Goal: Information Seeking & Learning: Learn about a topic

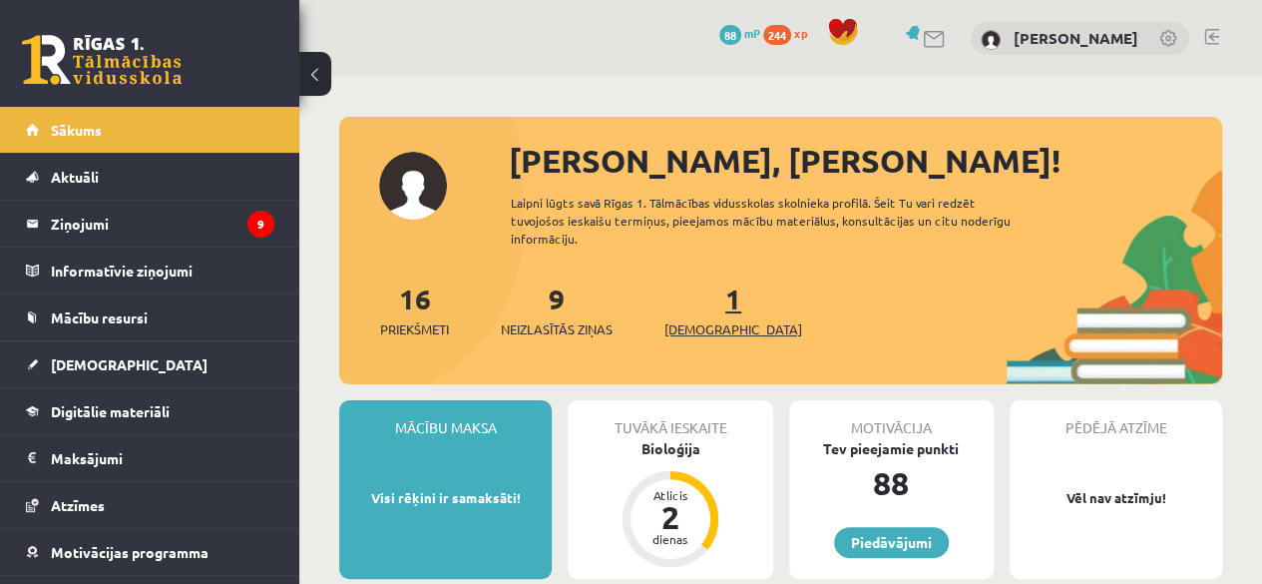
click at [695, 327] on span "[DEMOGRAPHIC_DATA]" at bounding box center [733, 329] width 138 height 20
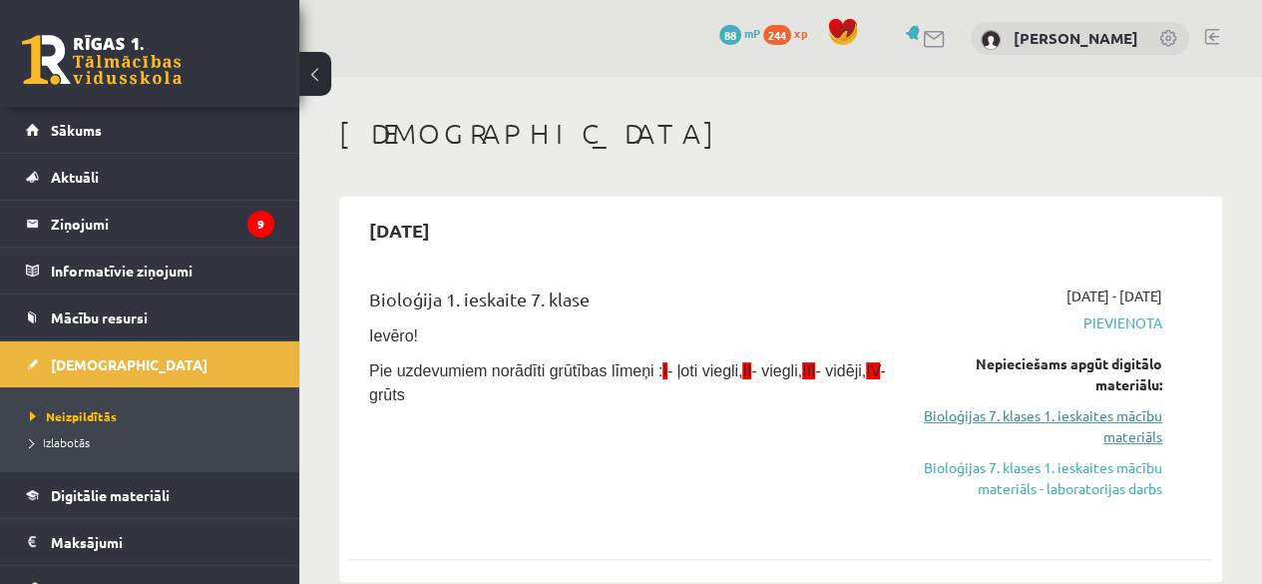
click at [1054, 423] on link "Bioloģijas 7. klases 1. ieskaites mācību materiāls" at bounding box center [1040, 426] width 244 height 42
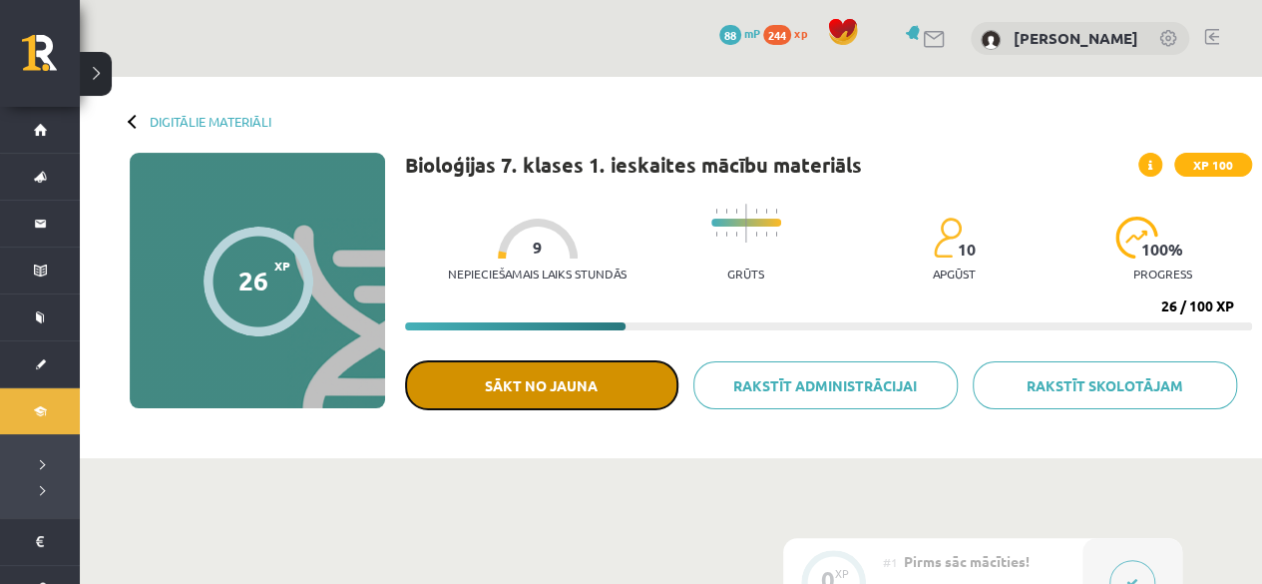
click at [539, 396] on button "Sākt no jauna" at bounding box center [541, 385] width 273 height 50
click at [572, 388] on button "Sākt no jauna" at bounding box center [541, 385] width 273 height 50
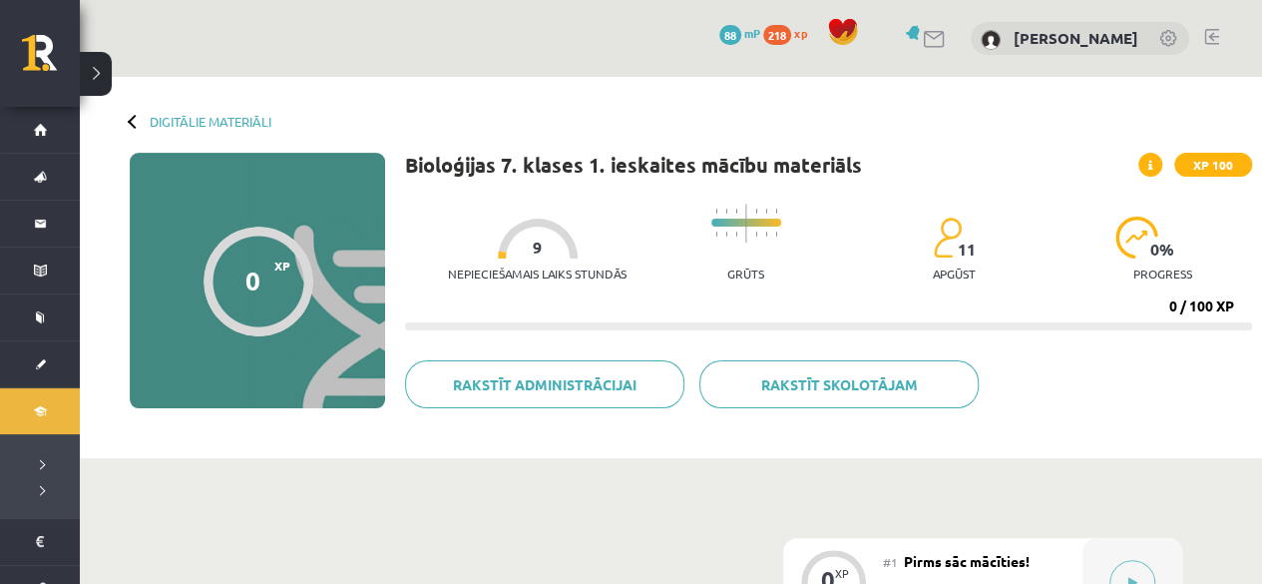
drag, startPoint x: 1259, startPoint y: 127, endPoint x: 1265, endPoint y: 138, distance: 12.5
click at [1261, 138] on html "0 Dāvanas 88 mP 218 xp [PERSON_NAME] Sākums Aktuāli Kā mācīties eSKOLĀ Kontakti…" at bounding box center [631, 292] width 1262 height 584
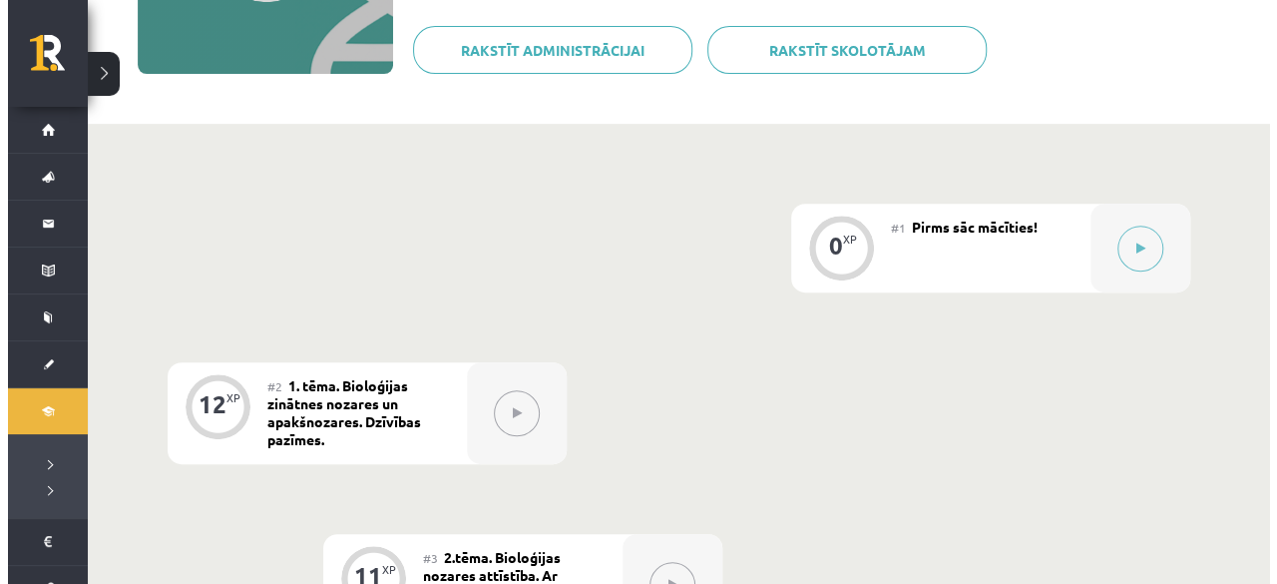
scroll to position [348, 0]
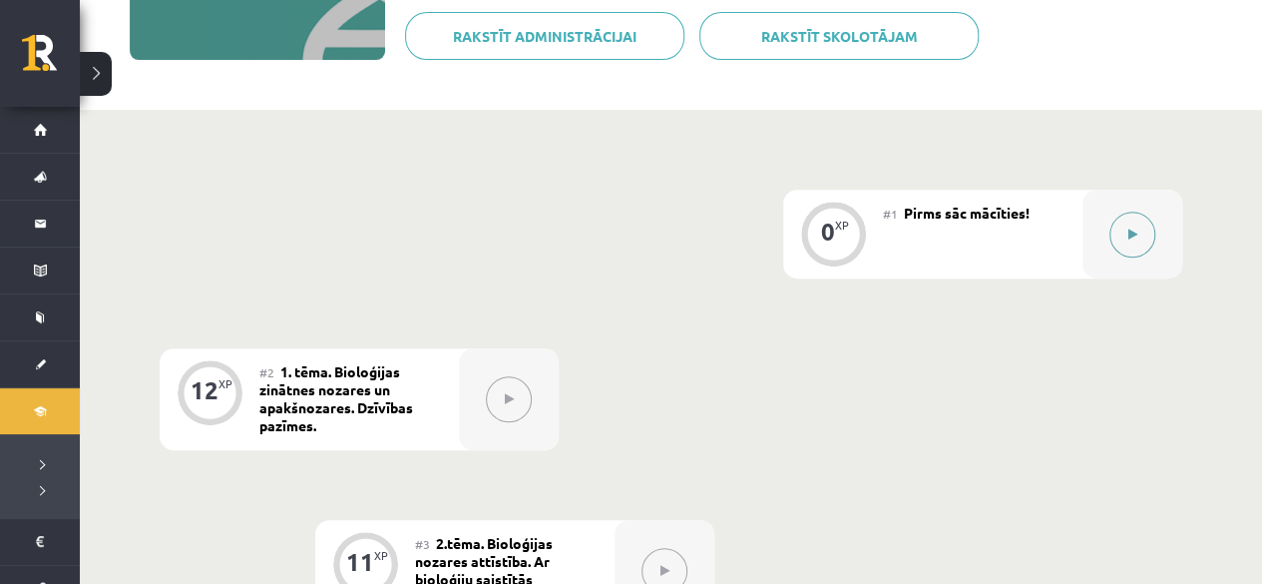
click at [1151, 224] on button at bounding box center [1132, 234] width 46 height 46
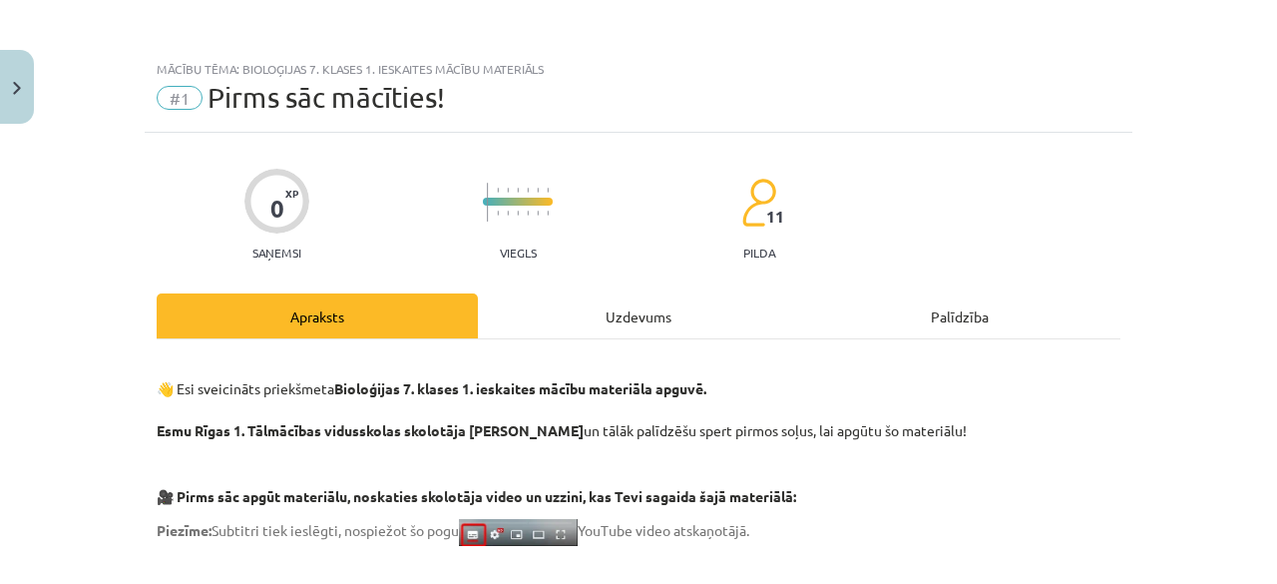
click at [625, 306] on div "Uzdevums" at bounding box center [638, 315] width 321 height 45
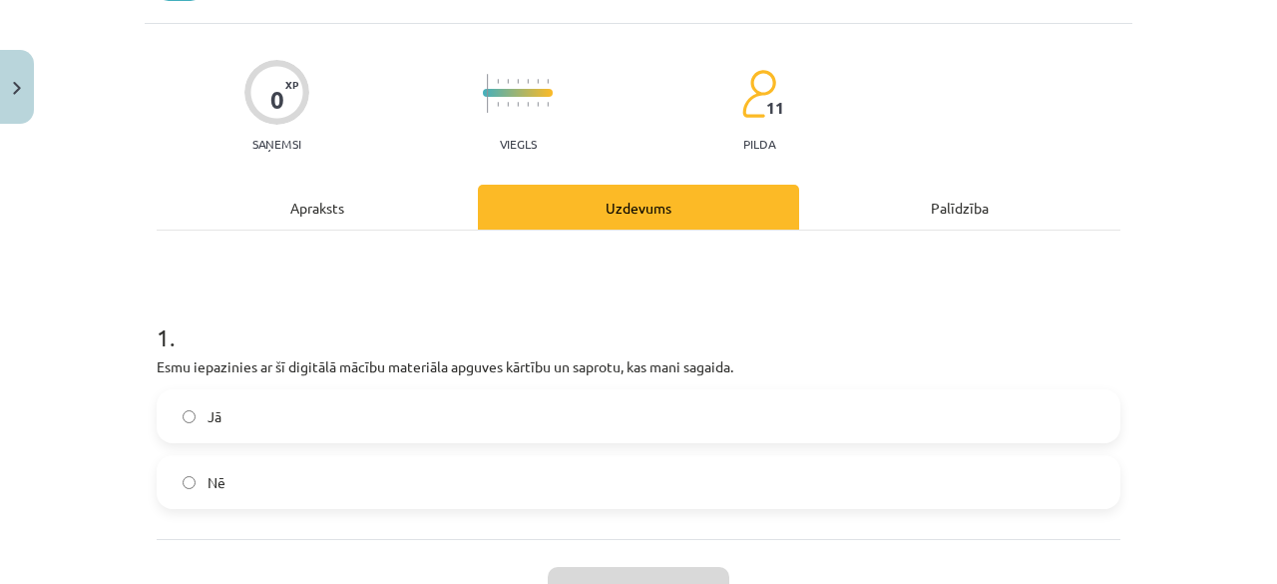
scroll to position [147, 0]
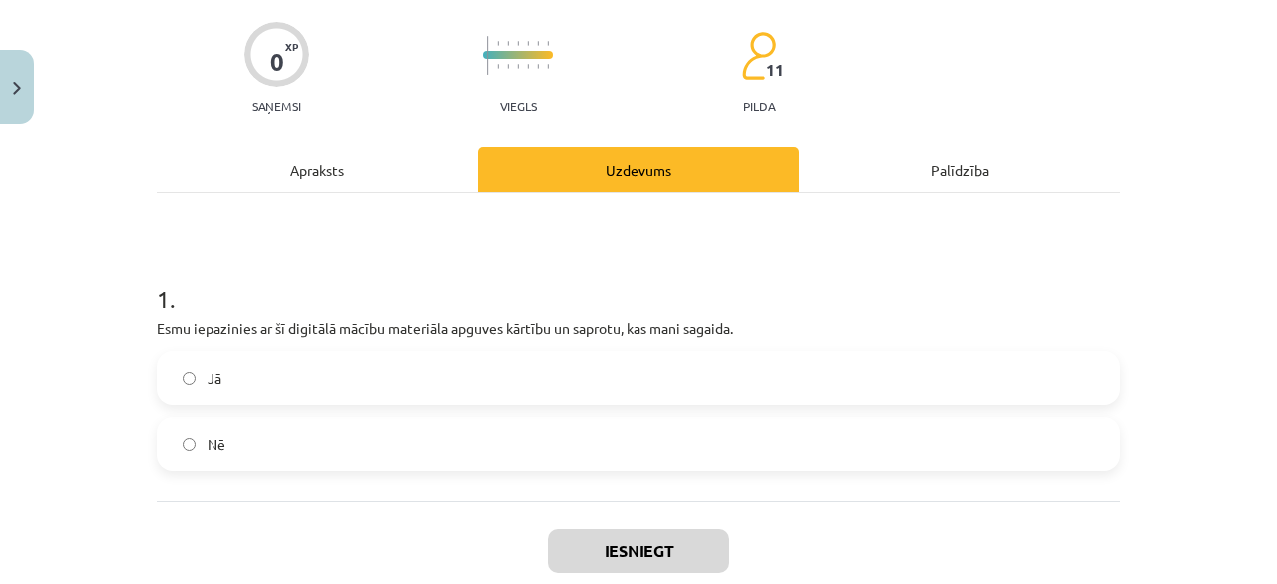
click at [951, 376] on label "Jā" at bounding box center [639, 378] width 960 height 50
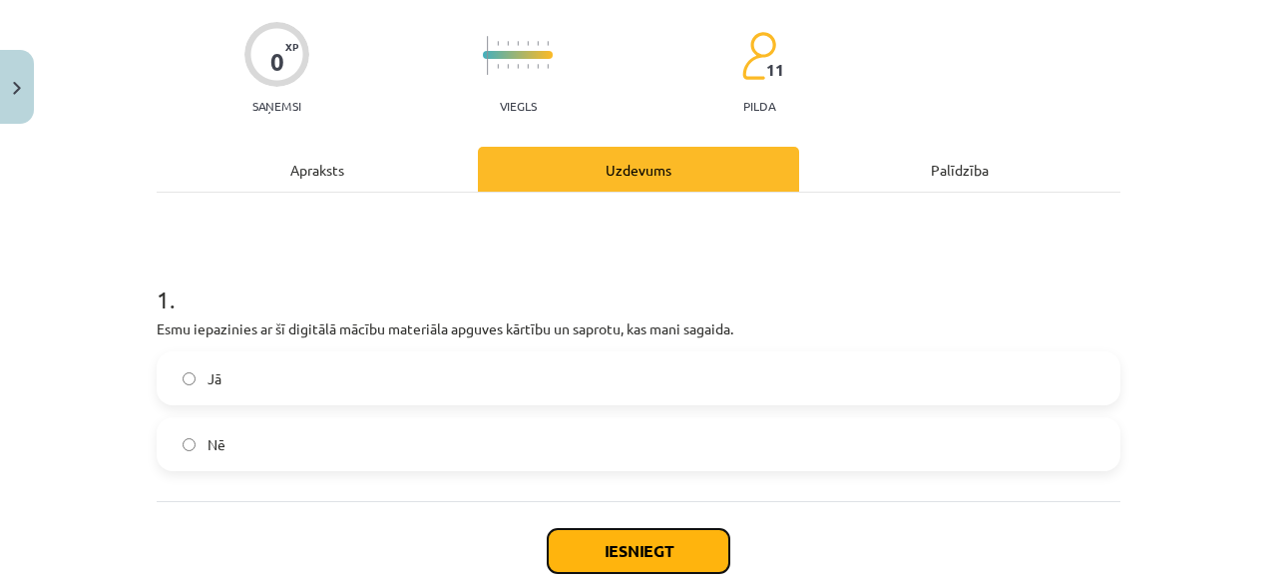
click at [626, 554] on button "Iesniegt" at bounding box center [639, 551] width 182 height 44
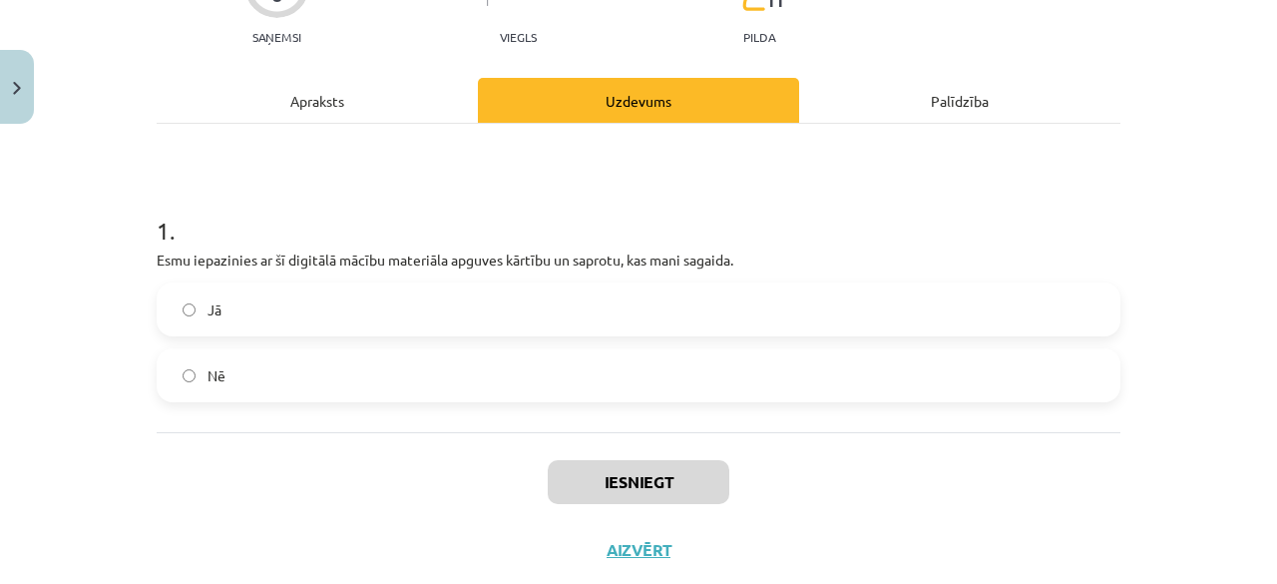
scroll to position [235, 0]
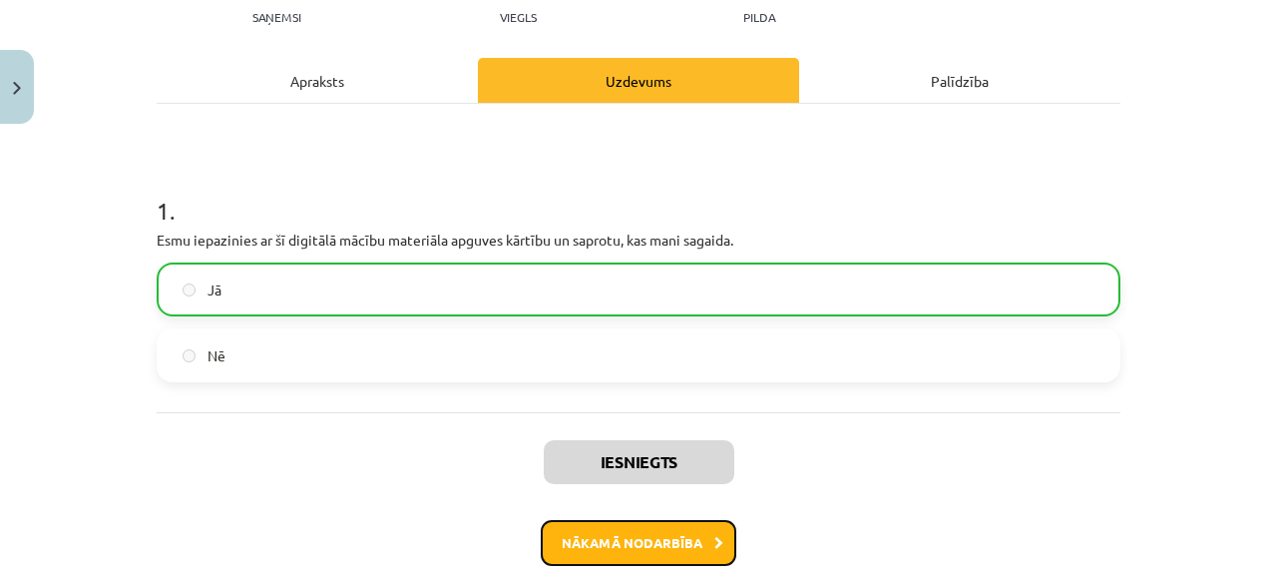
click at [595, 548] on button "Nākamā nodarbība" at bounding box center [639, 543] width 196 height 46
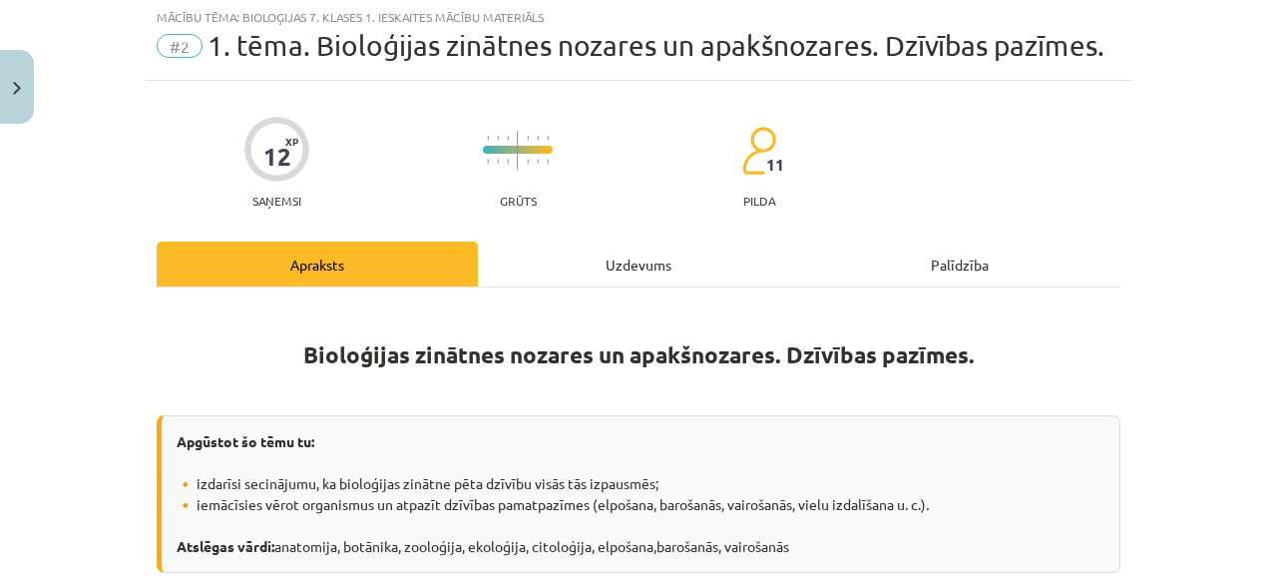
scroll to position [50, 0]
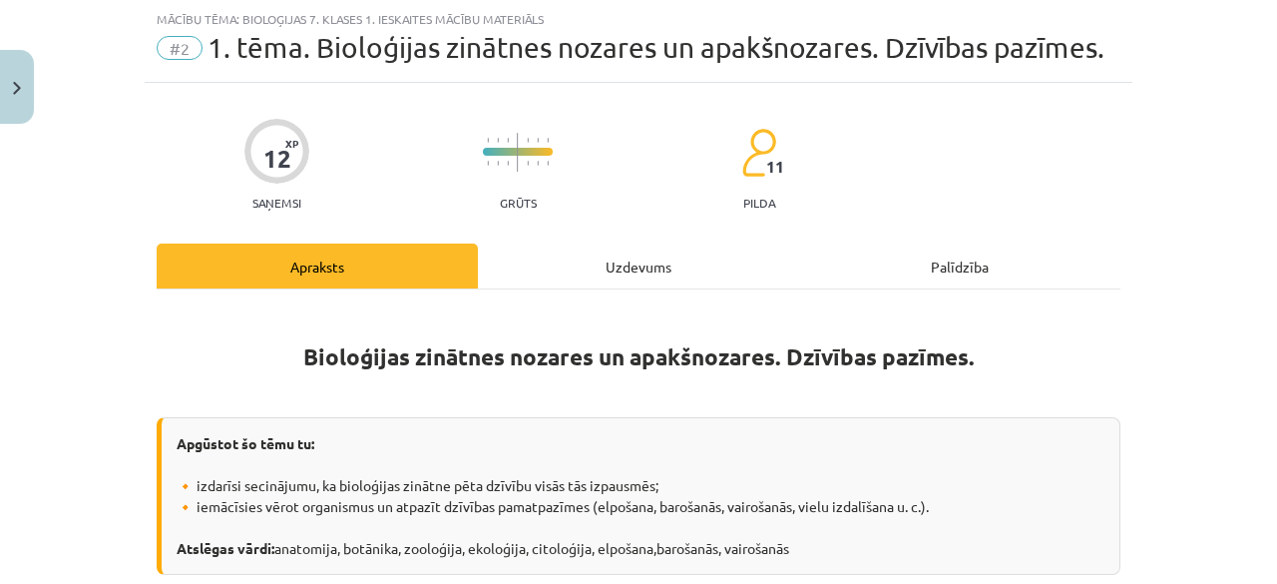
click at [609, 251] on div "Uzdevums" at bounding box center [638, 265] width 321 height 45
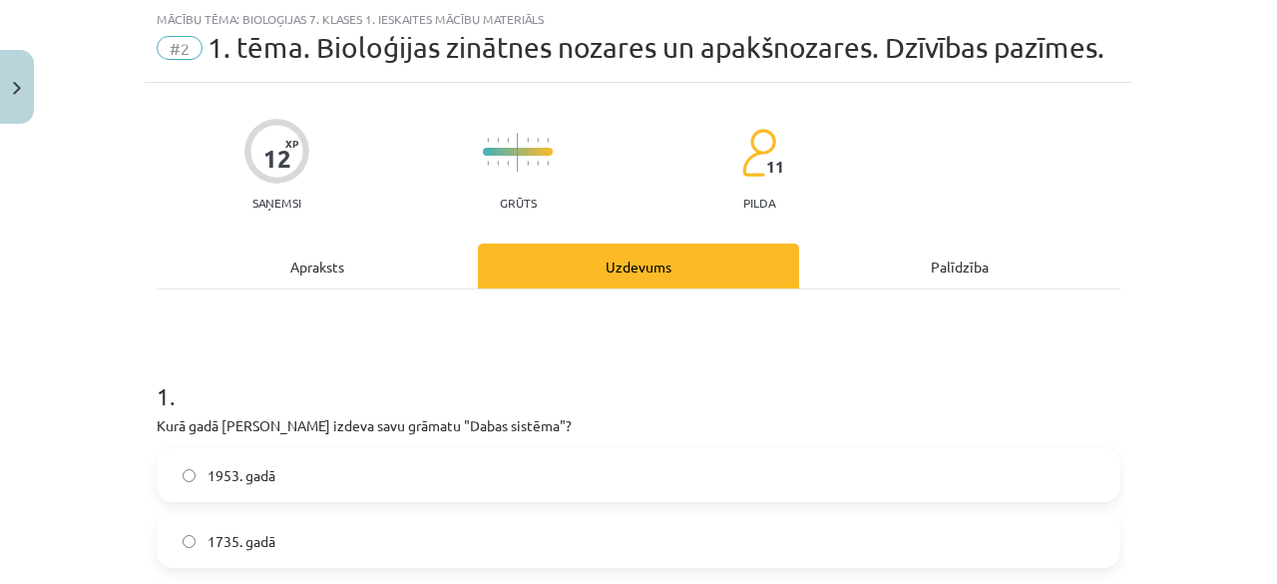
click at [331, 251] on div "Apraksts" at bounding box center [317, 265] width 321 height 45
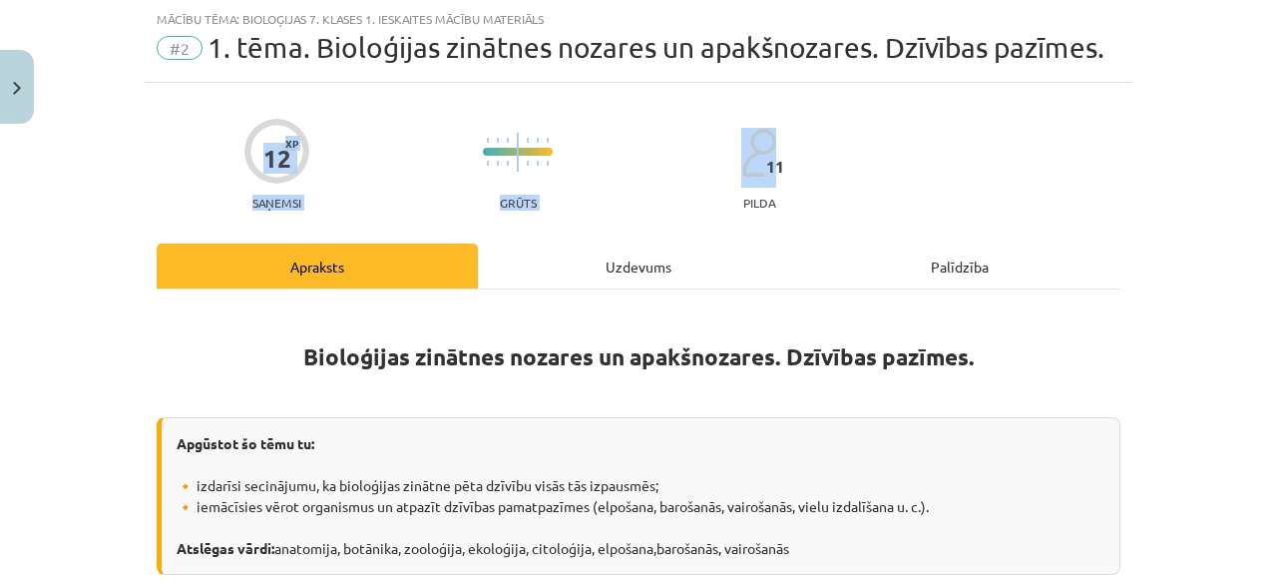
drag, startPoint x: 1259, startPoint y: 70, endPoint x: 1267, endPoint y: 83, distance: 15.2
click at [1261, 83] on div "Mācību tēma: Bioloģijas 7. klases 1. ieskaites mācību materiāls #2 1. tēma. Bio…" at bounding box center [638, 292] width 1277 height 584
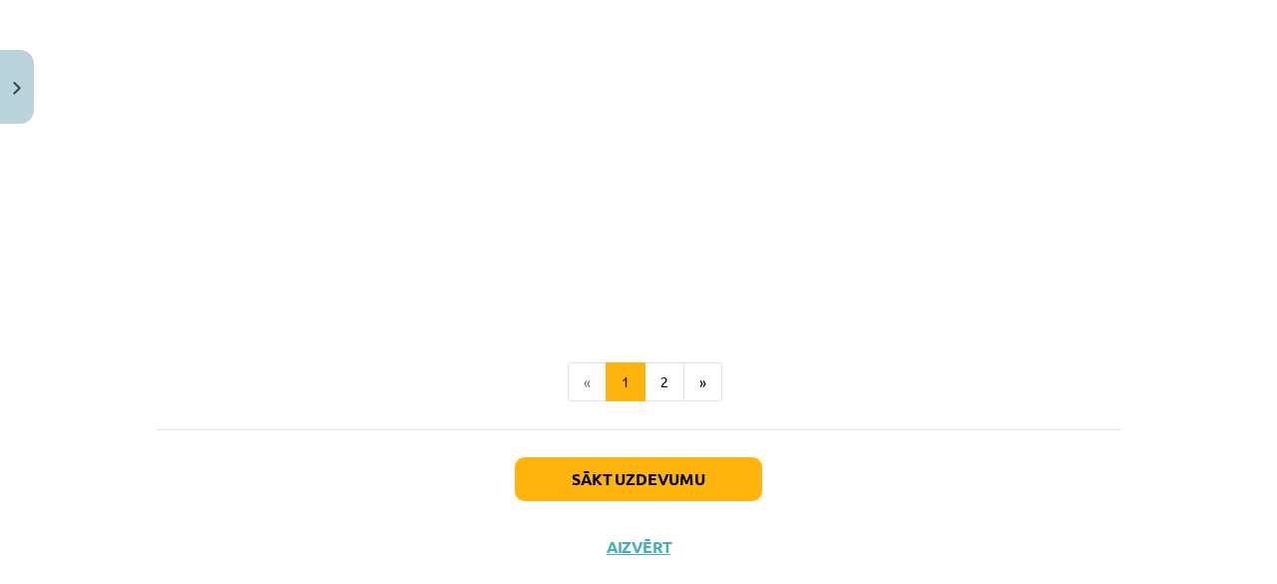
scroll to position [1636, 0]
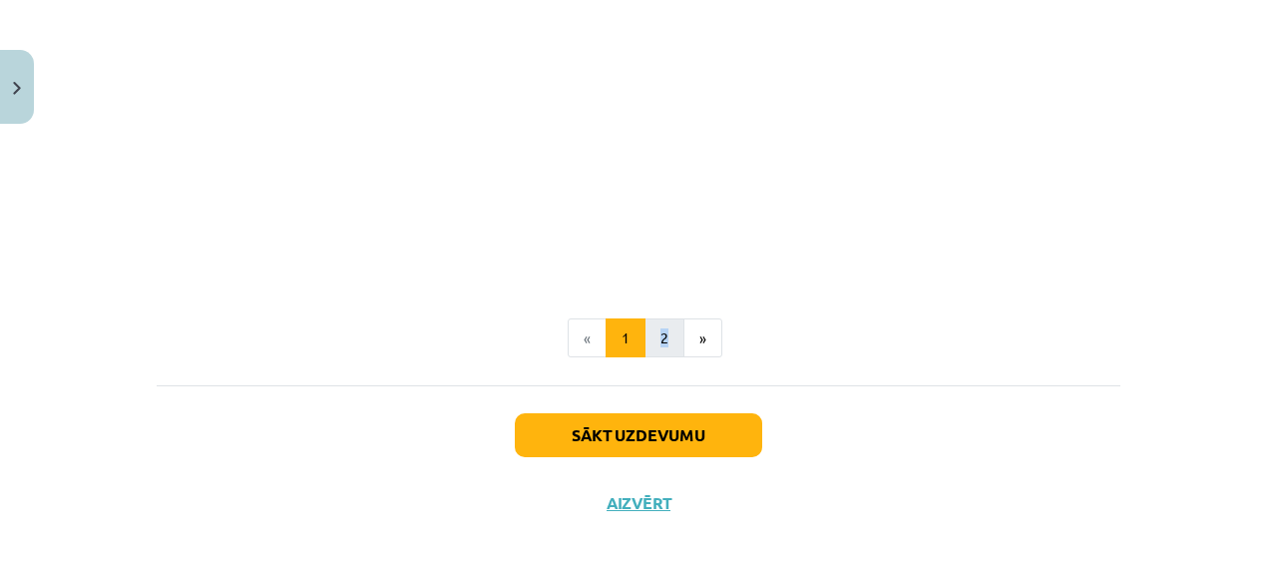
drag, startPoint x: 657, startPoint y: 358, endPoint x: 652, endPoint y: 346, distance: 13.0
click at [652, 344] on button "2" at bounding box center [664, 338] width 40 height 40
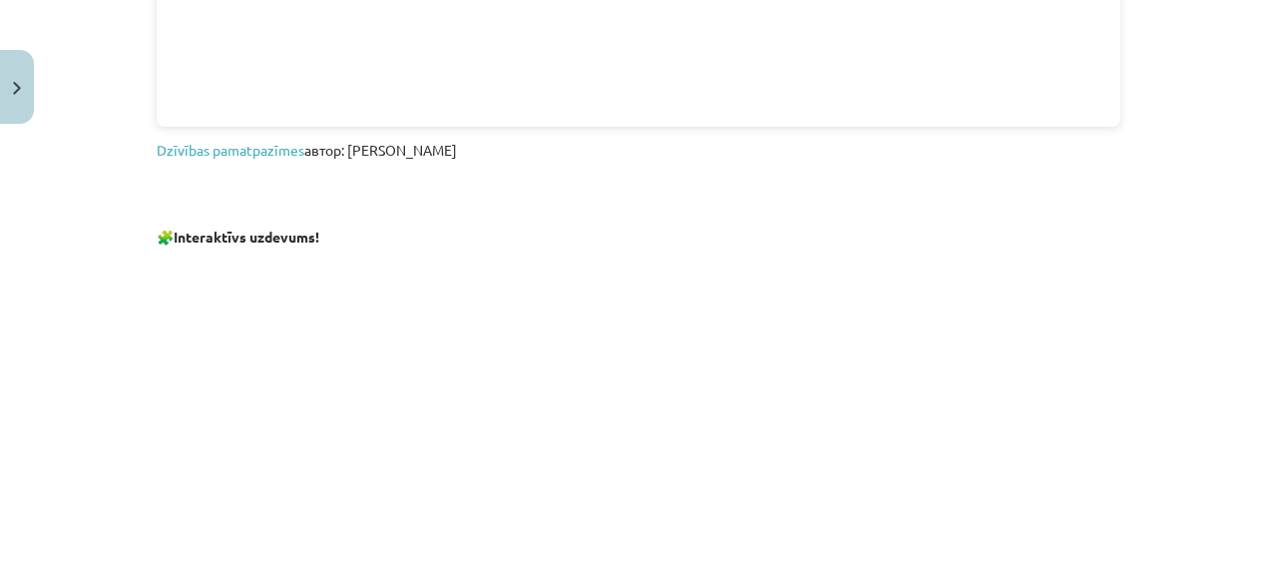
click at [652, 346] on div "Dzīvības pazīmes 📒 Izpēti prezentāciju Dzīvības pamatpazīmes автор: Elza Saulit…" at bounding box center [639, 286] width 964 height 1665
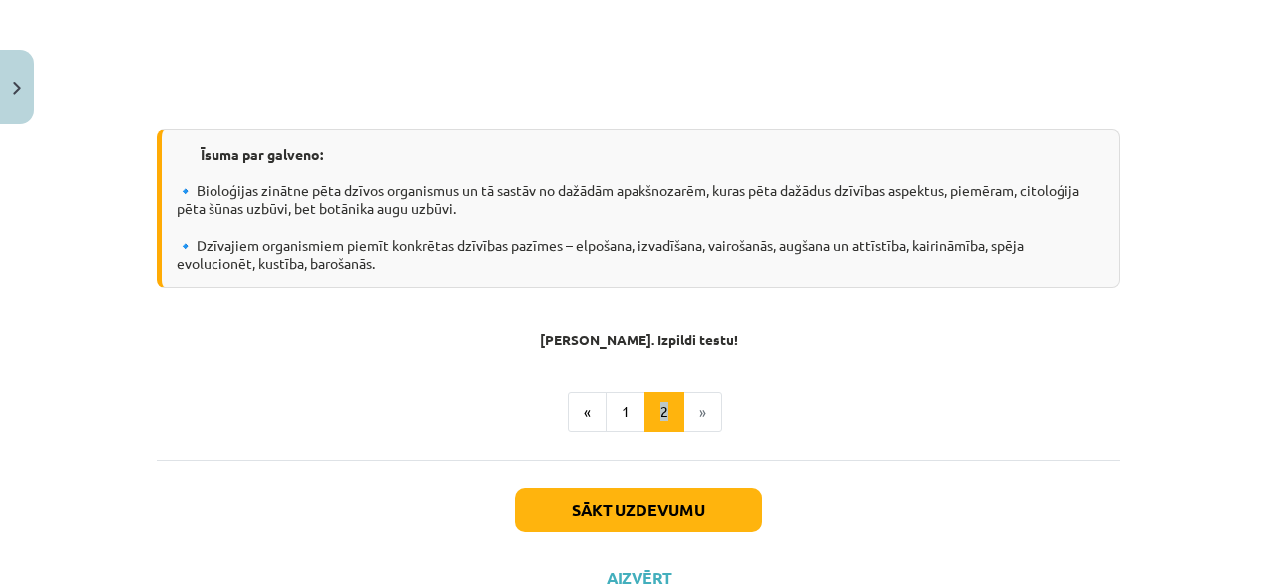
scroll to position [1665, 0]
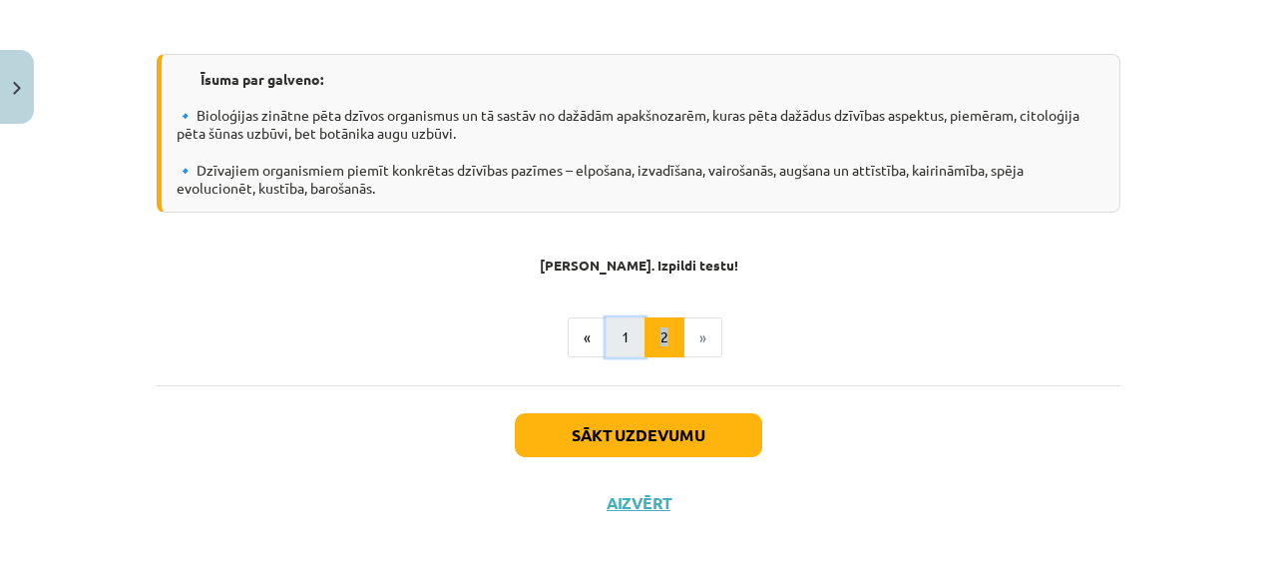
click at [607, 323] on button "1" at bounding box center [626, 337] width 40 height 40
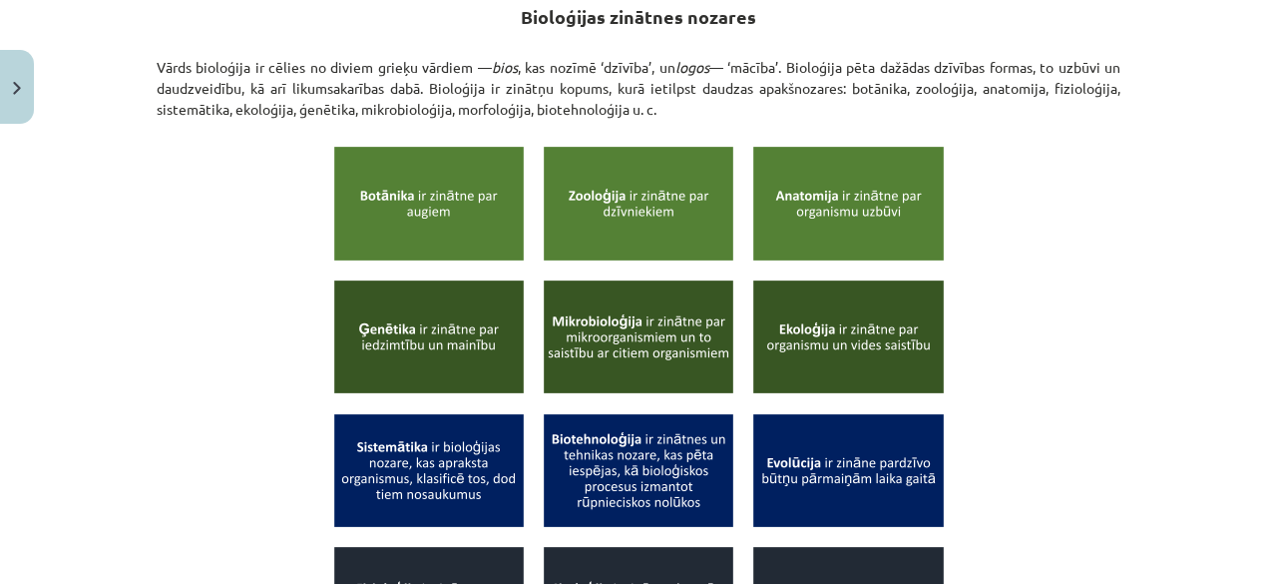
scroll to position [0, 0]
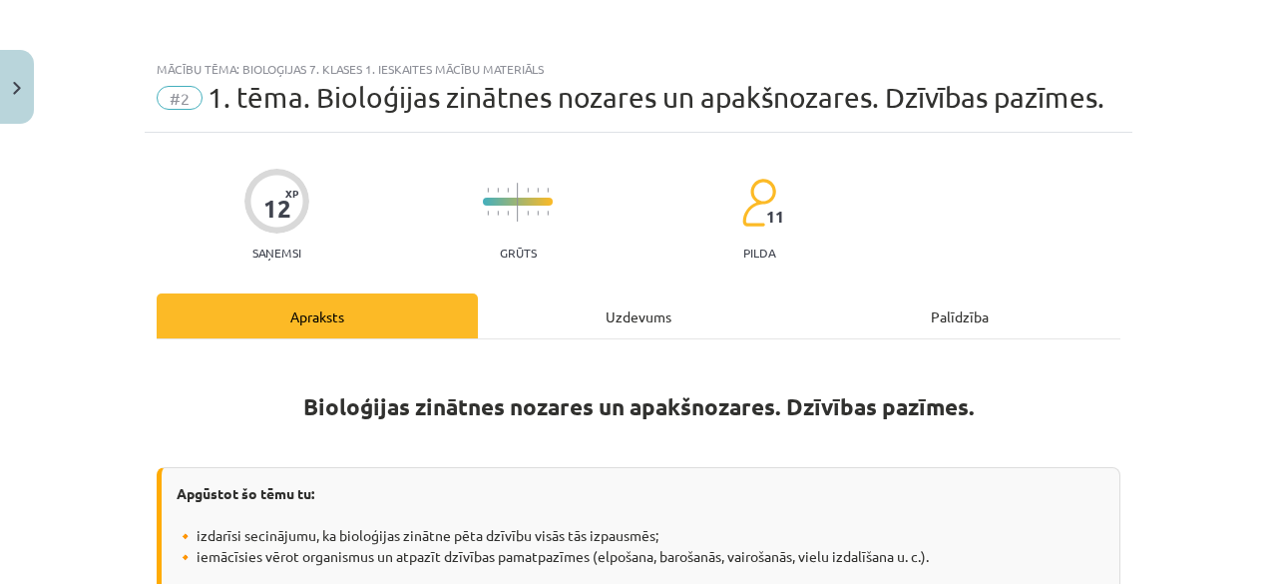
click at [644, 321] on div "Uzdevums" at bounding box center [638, 315] width 321 height 45
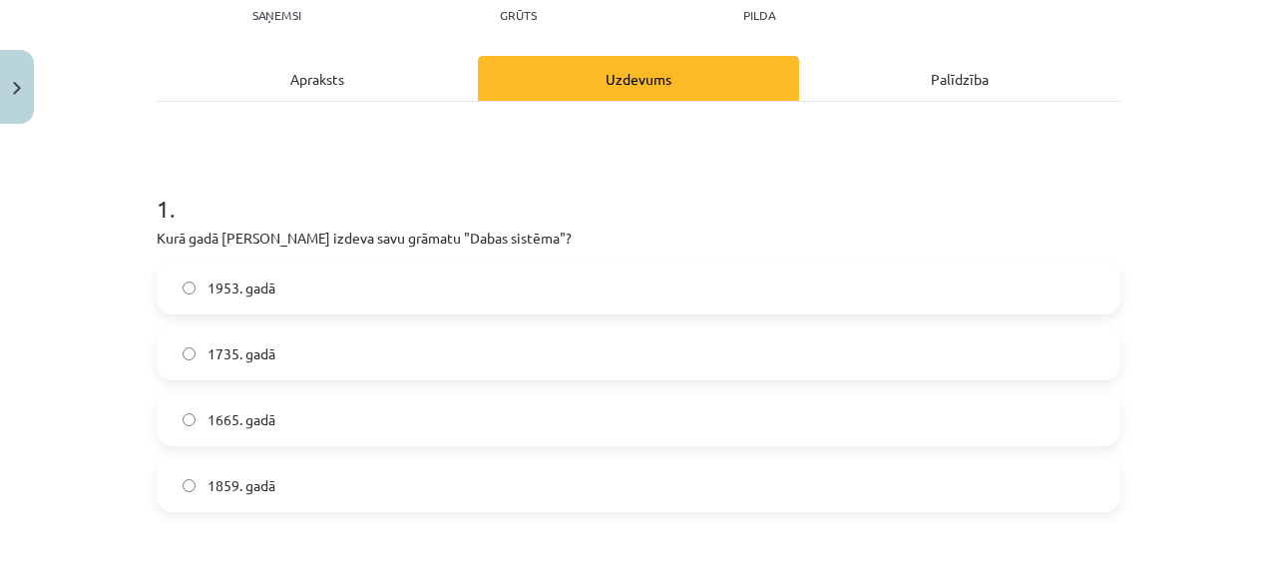
scroll to position [246, 0]
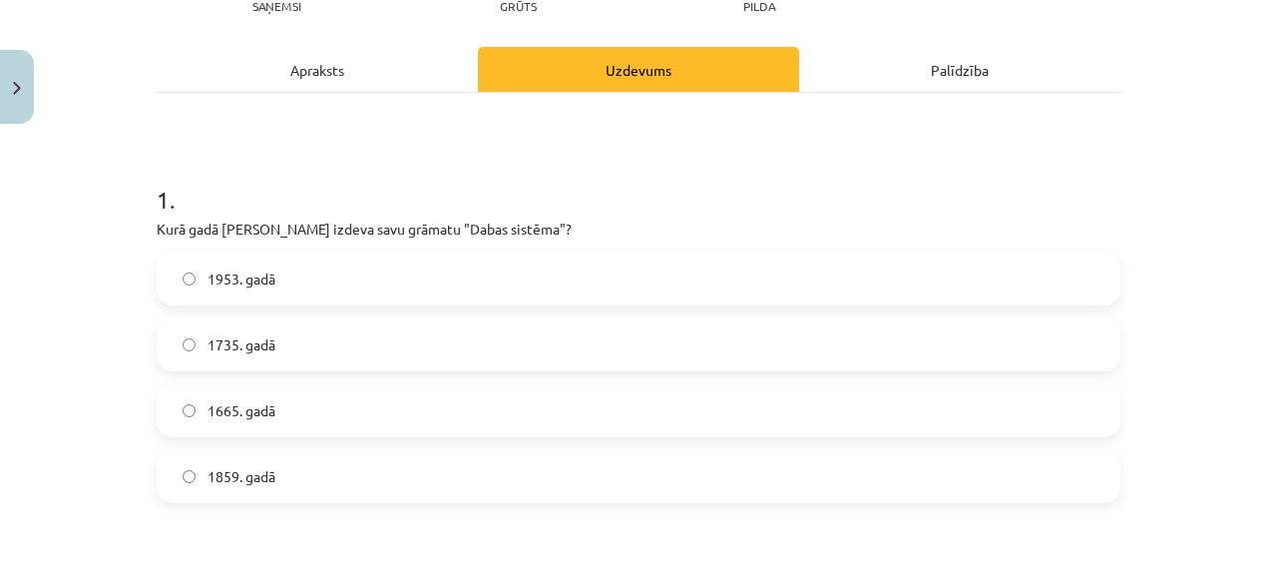
click at [632, 289] on label "1953. gadā" at bounding box center [639, 278] width 960 height 50
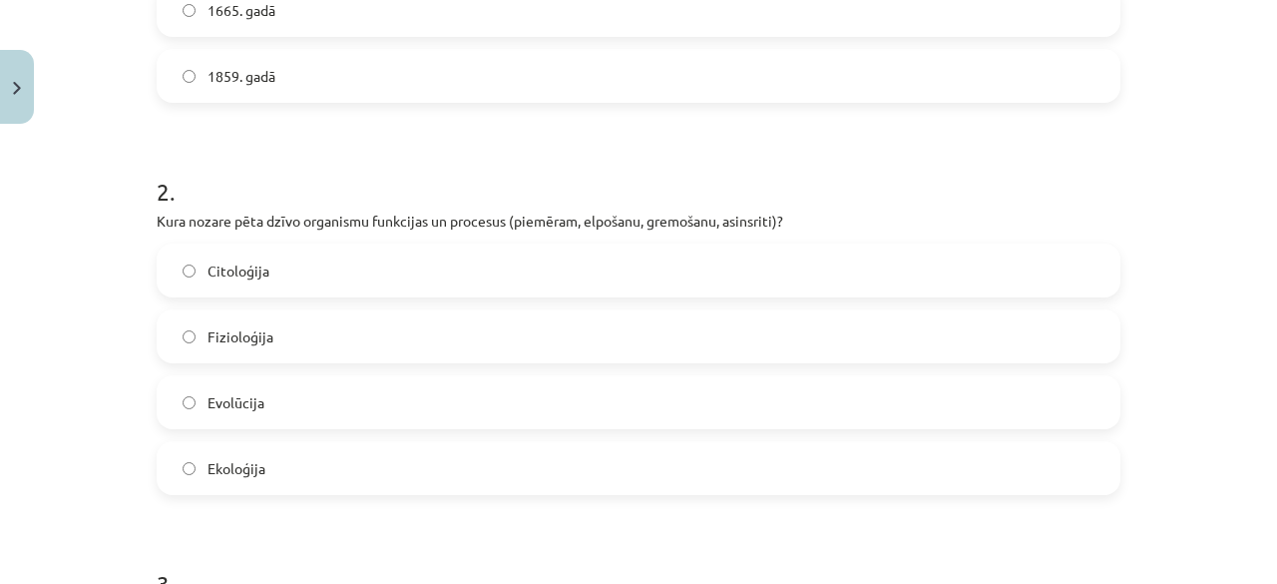
scroll to position [664, 0]
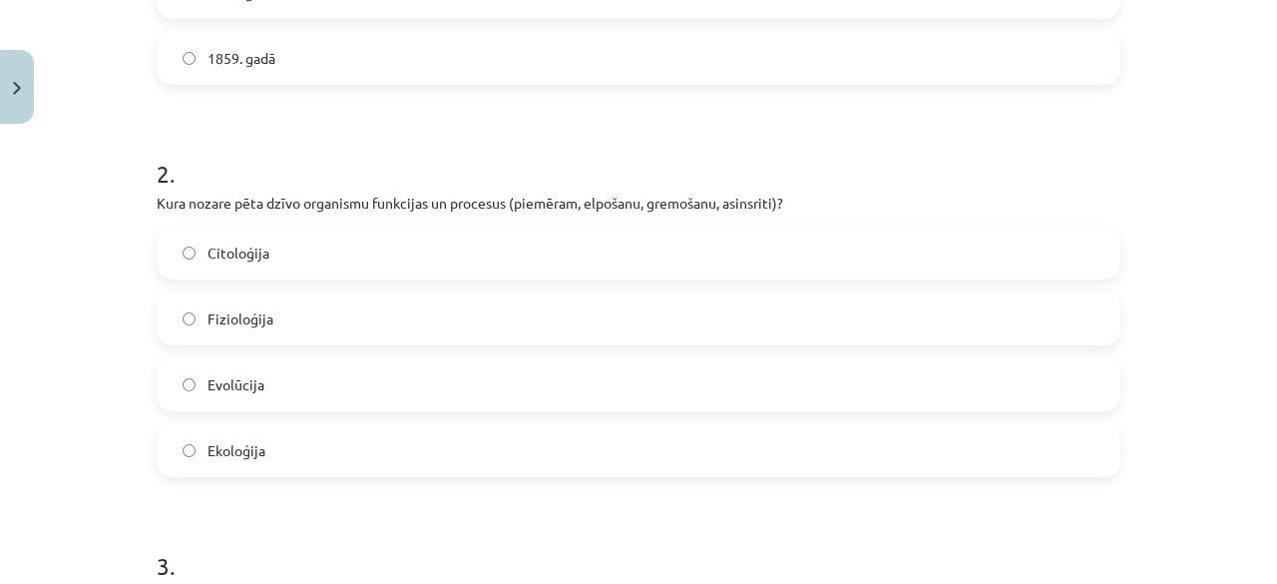
click at [473, 317] on label "Fizioloģija" at bounding box center [639, 318] width 960 height 50
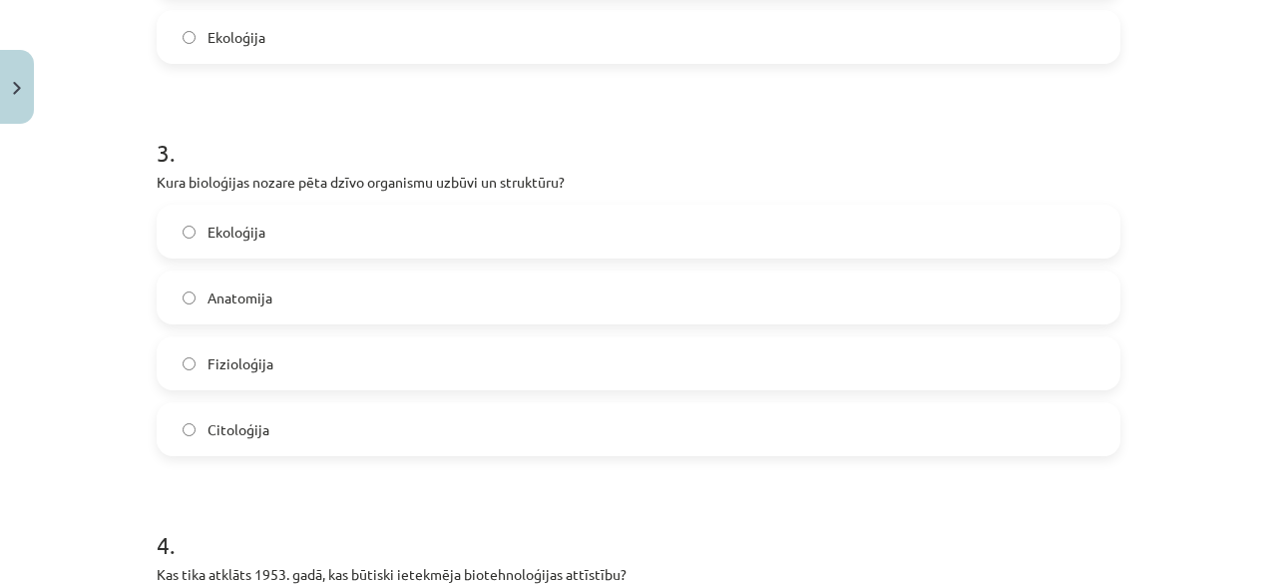
scroll to position [1063, 0]
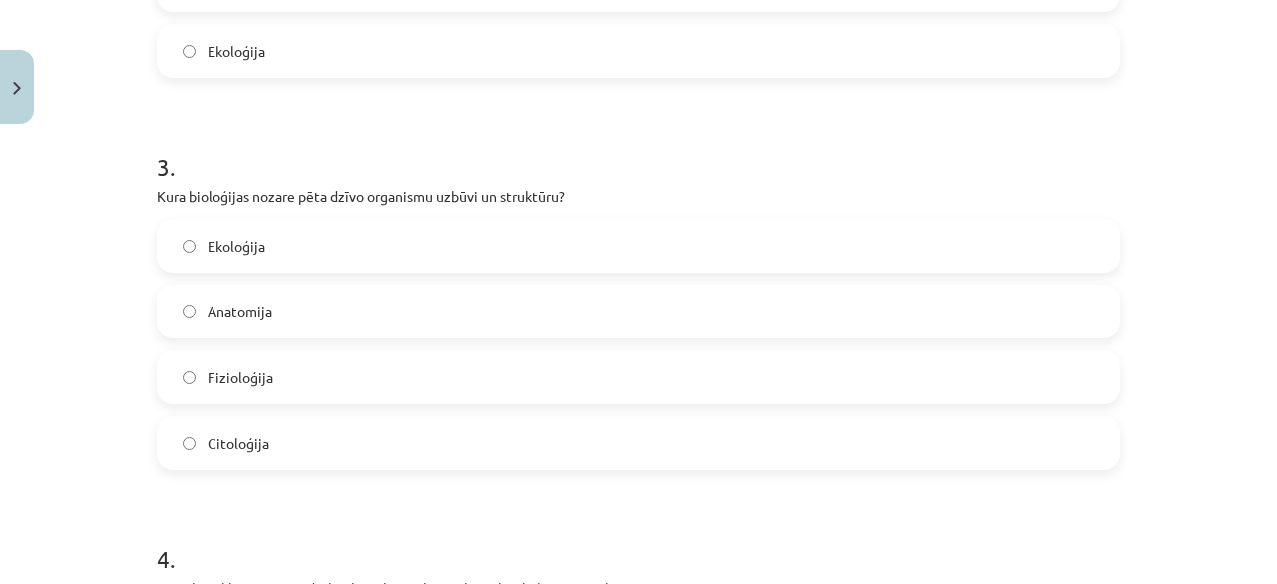
click at [329, 450] on label "Citoloģija" at bounding box center [639, 443] width 960 height 50
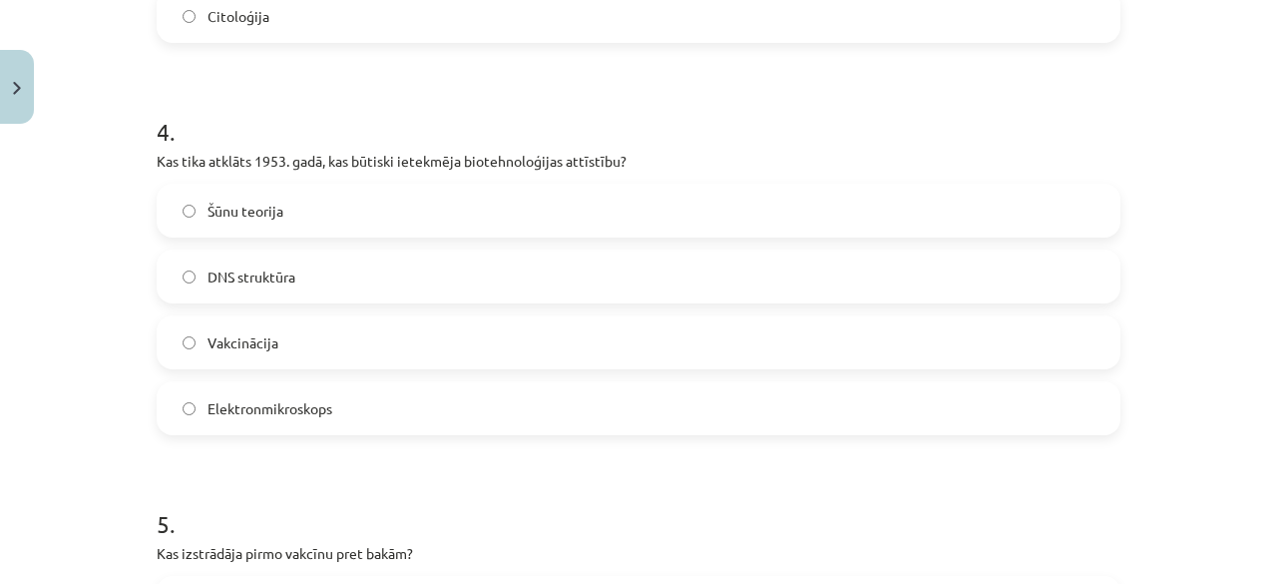
scroll to position [1500, 0]
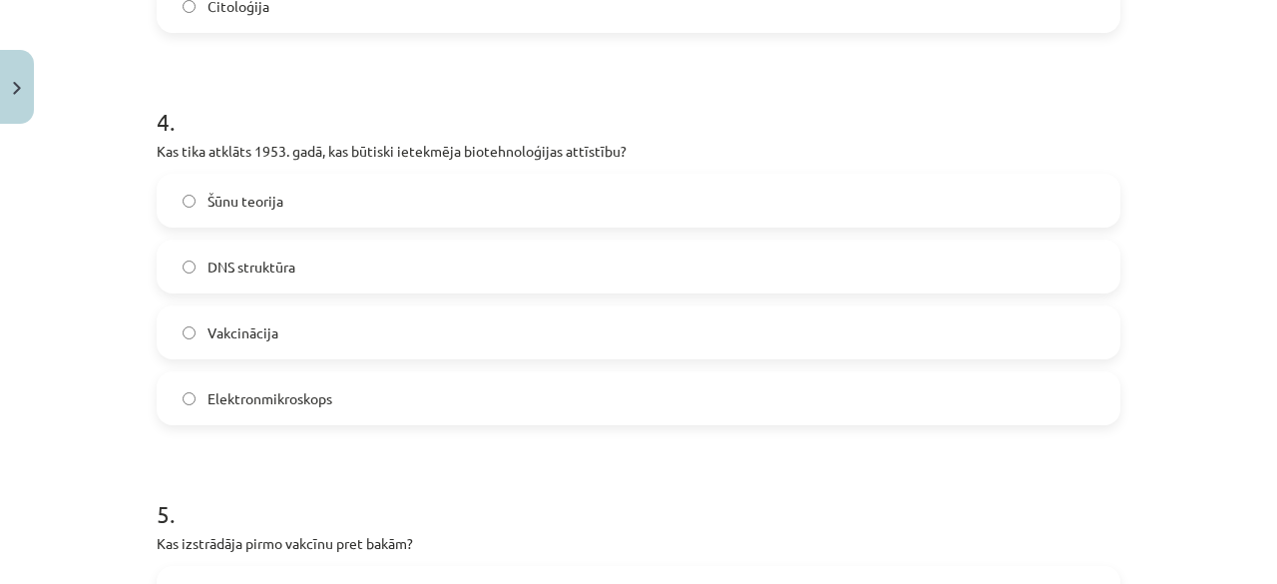
click at [487, 334] on label "Vakcinācija" at bounding box center [639, 332] width 960 height 50
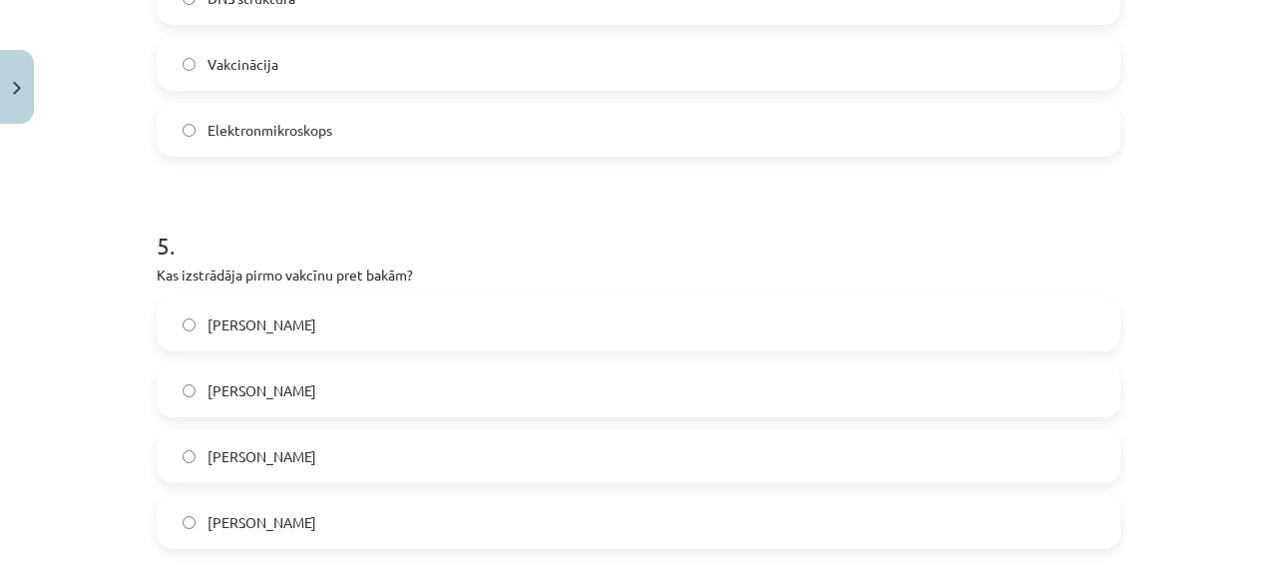
scroll to position [1792, 0]
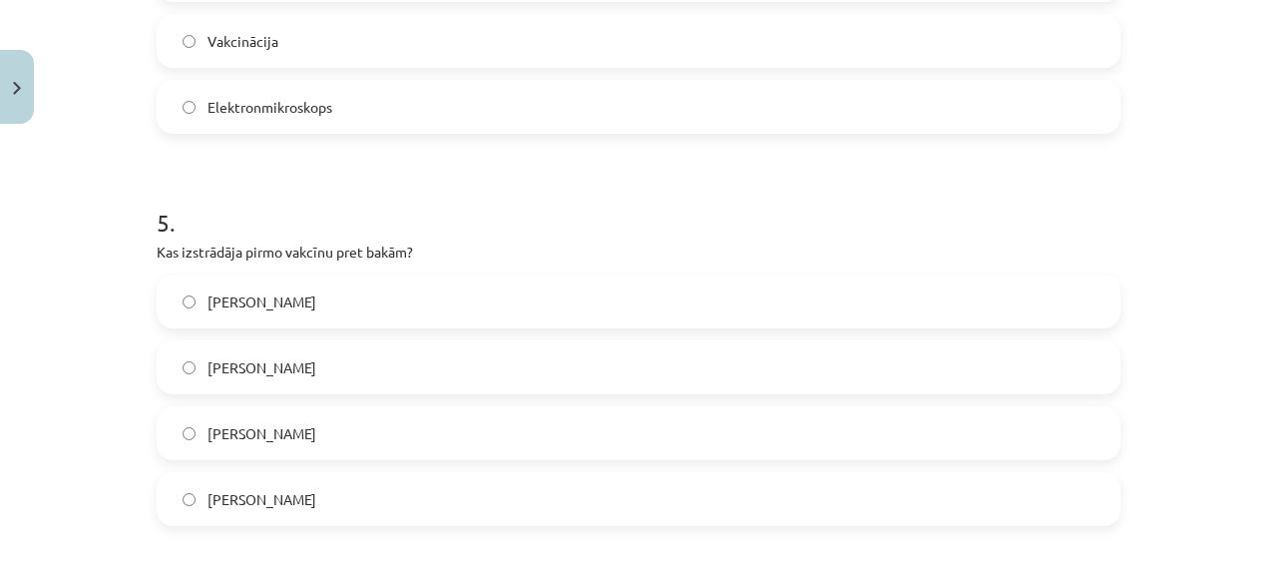
click at [507, 302] on label "Čārlzs Darvins" at bounding box center [639, 301] width 960 height 50
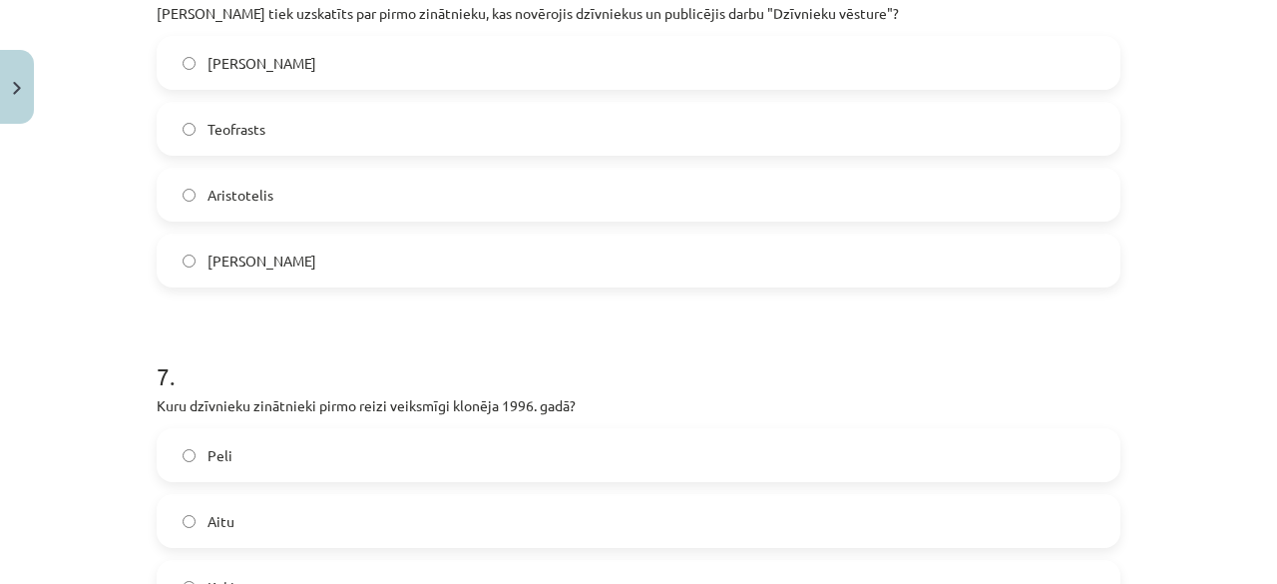
scroll to position [2426, 0]
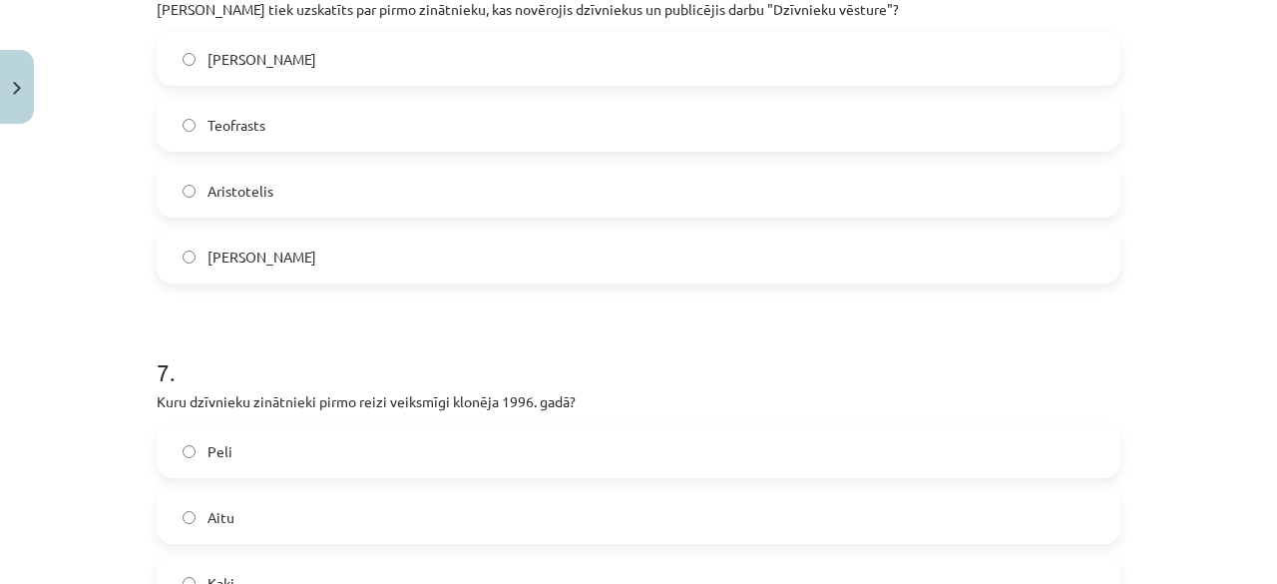
click at [309, 261] on label "Kārlis Linnejs" at bounding box center [639, 256] width 960 height 50
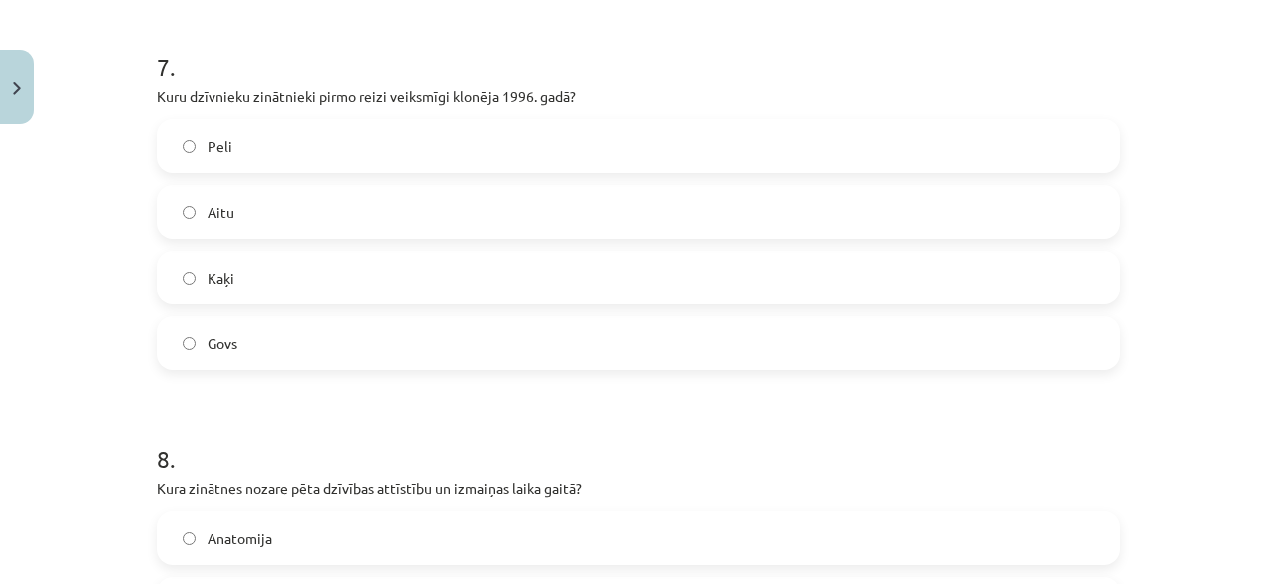
scroll to position [2727, 0]
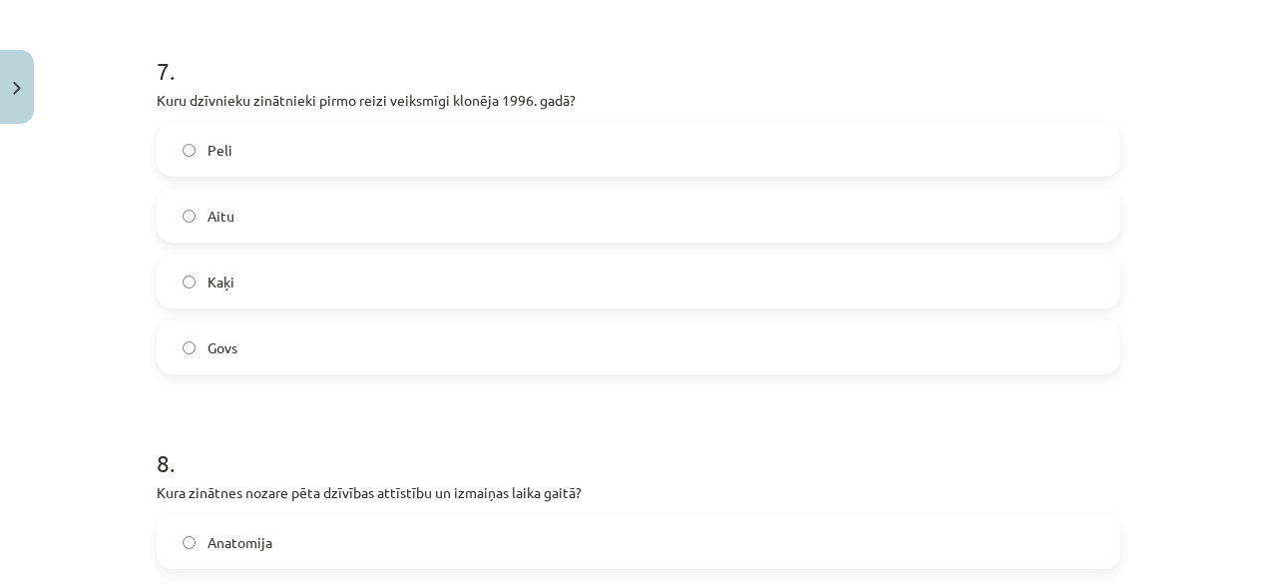
click at [373, 287] on label "Kaķi" at bounding box center [639, 281] width 960 height 50
click at [737, 160] on label "Peli" at bounding box center [639, 150] width 960 height 50
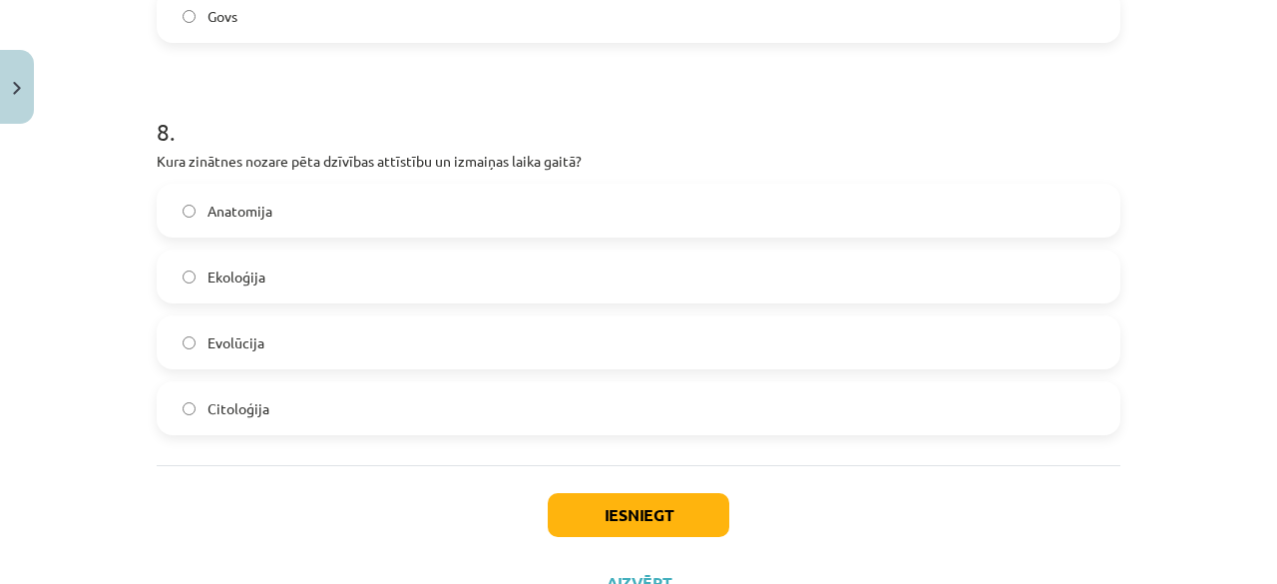
scroll to position [3087, 0]
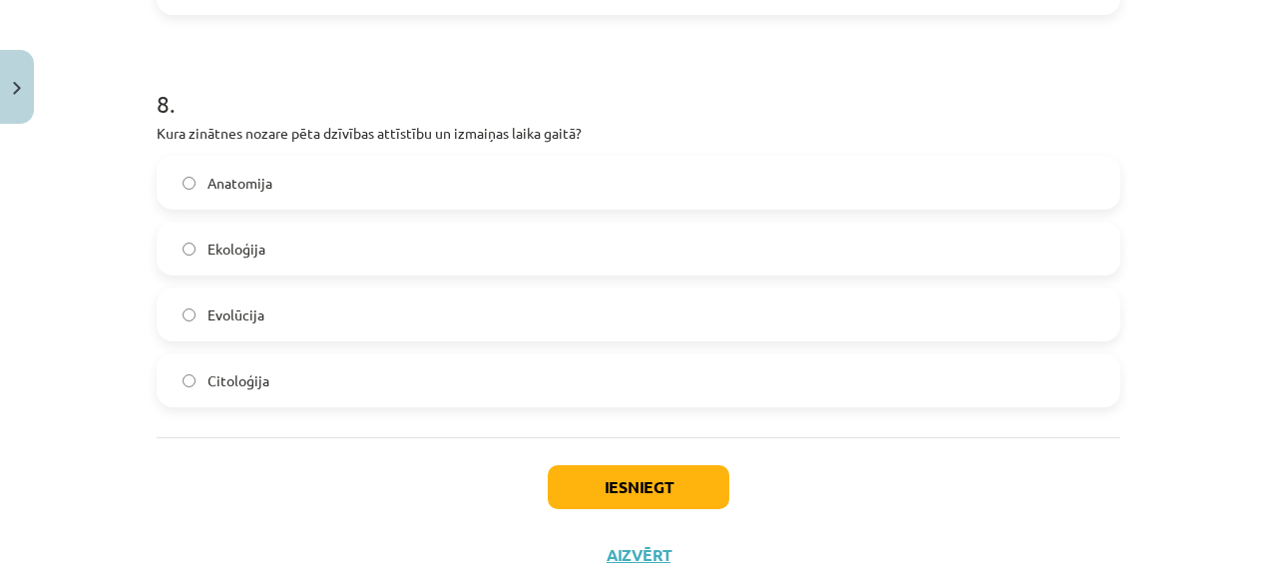
click at [495, 314] on label "Evolūcija" at bounding box center [639, 314] width 960 height 50
click at [678, 475] on button "Iesniegt" at bounding box center [639, 487] width 182 height 44
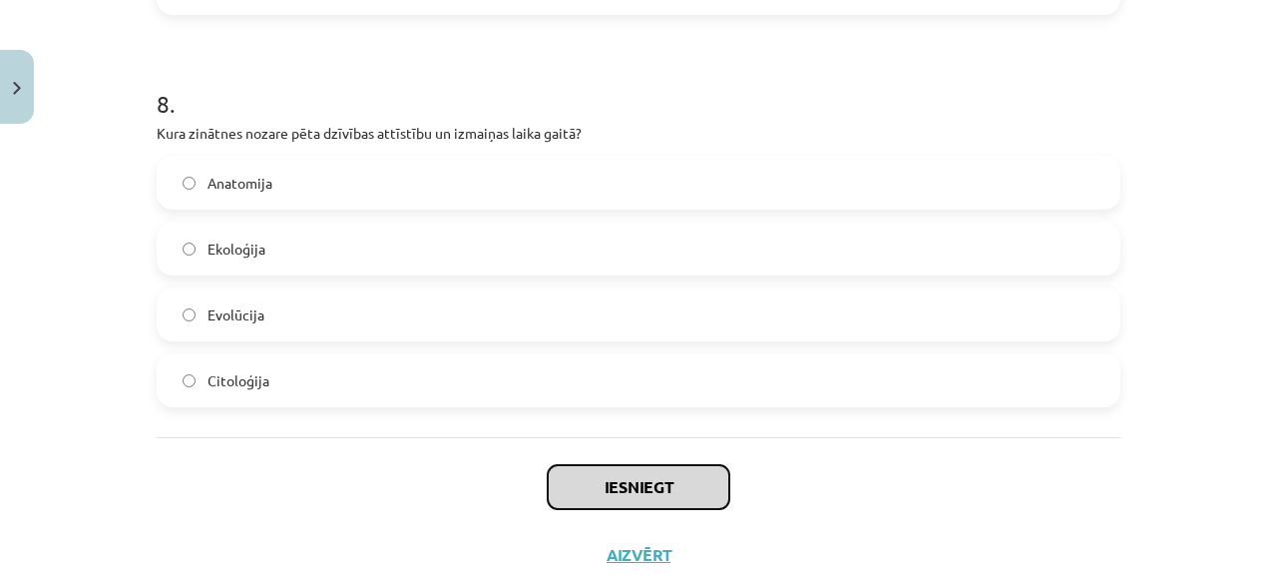
click at [678, 475] on button "Iesniegt" at bounding box center [639, 487] width 182 height 44
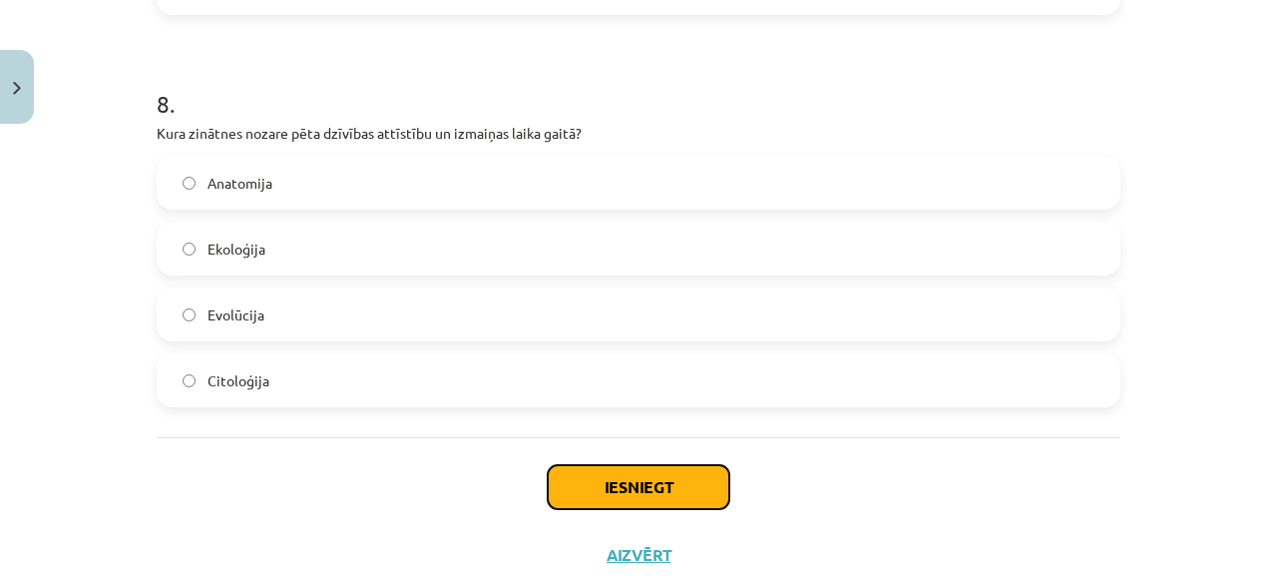
click at [678, 475] on button "Iesniegt" at bounding box center [639, 487] width 182 height 44
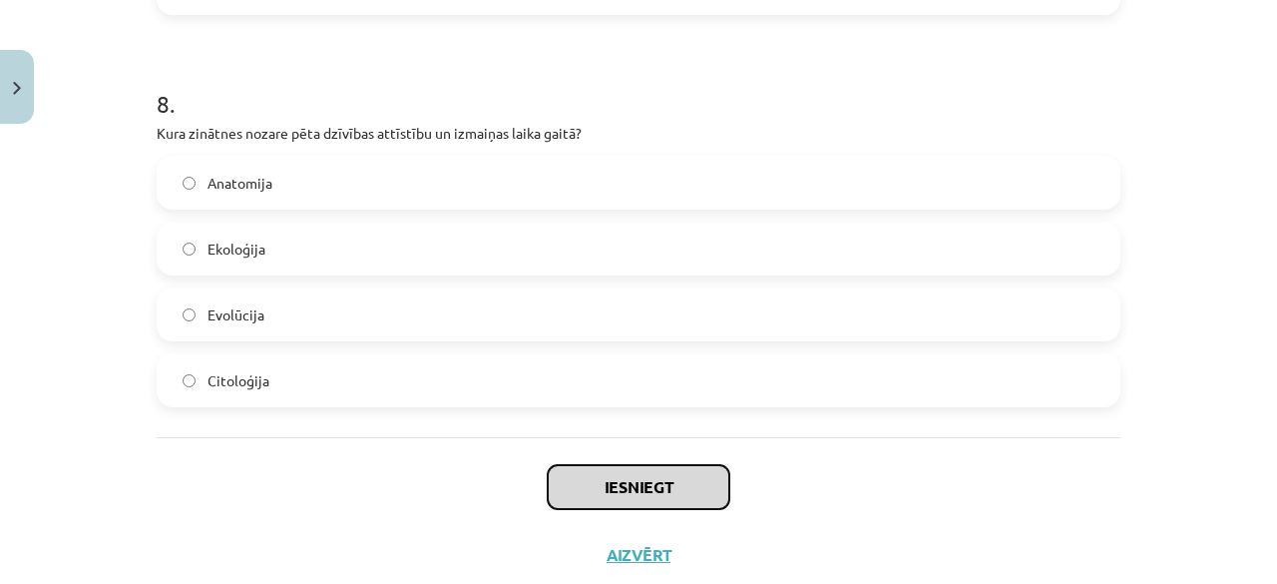
click at [678, 475] on button "Iesniegt" at bounding box center [639, 487] width 182 height 44
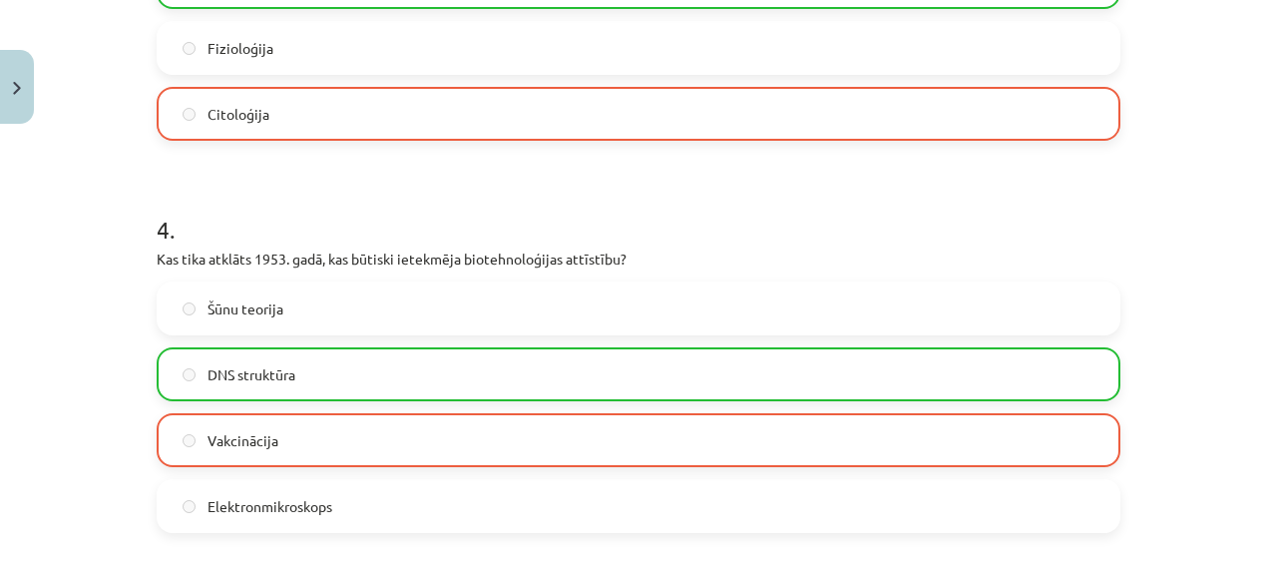
scroll to position [3202, 0]
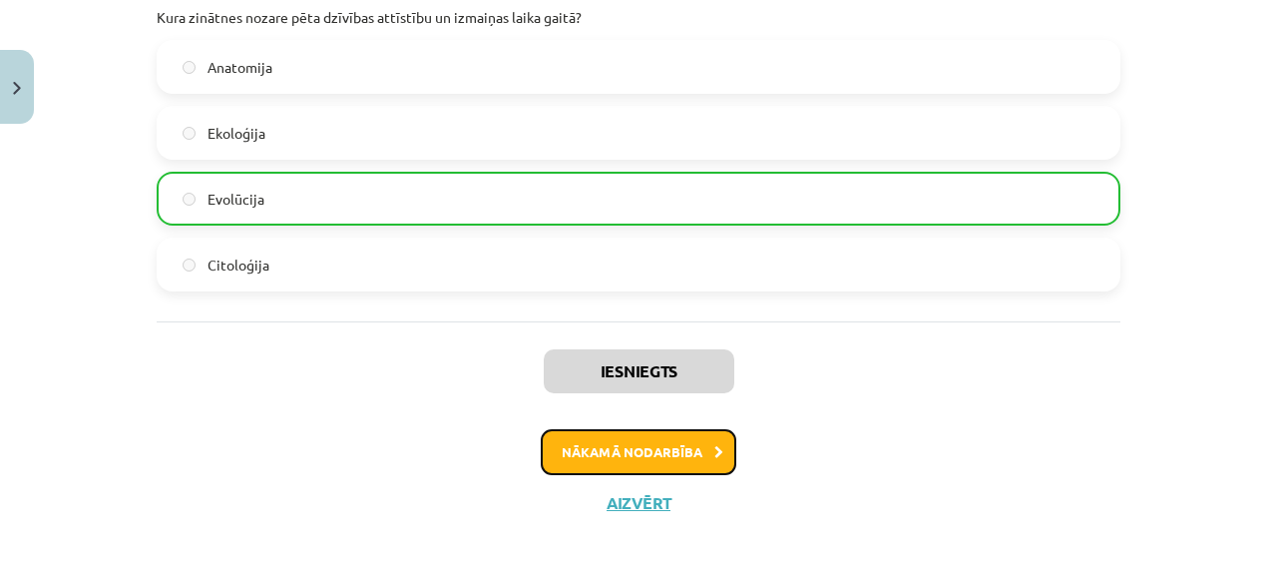
click at [711, 457] on button "Nākamā nodarbība" at bounding box center [639, 452] width 196 height 46
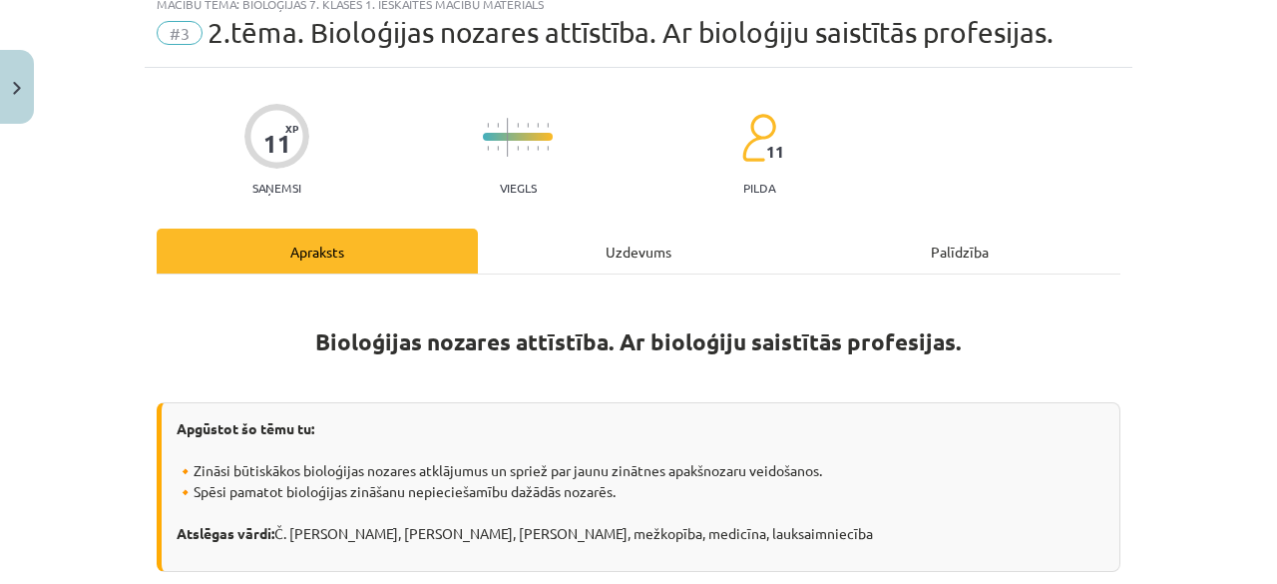
scroll to position [50, 0]
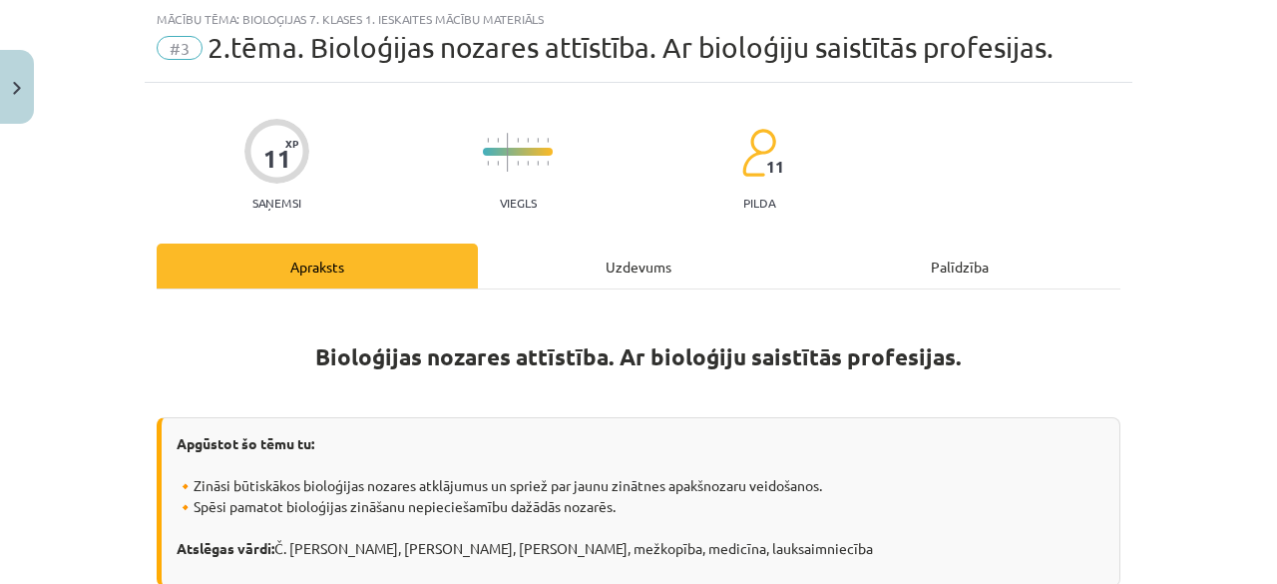
click at [576, 266] on div "Uzdevums" at bounding box center [638, 265] width 321 height 45
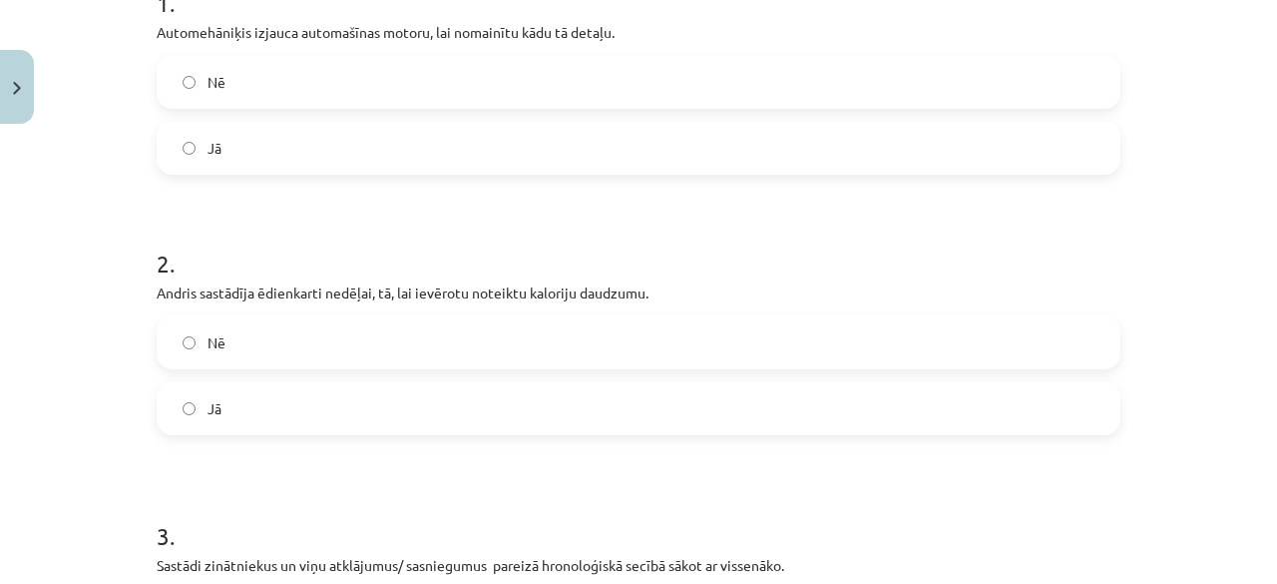
scroll to position [445, 0]
click at [321, 156] on label "Jā" at bounding box center [639, 146] width 960 height 50
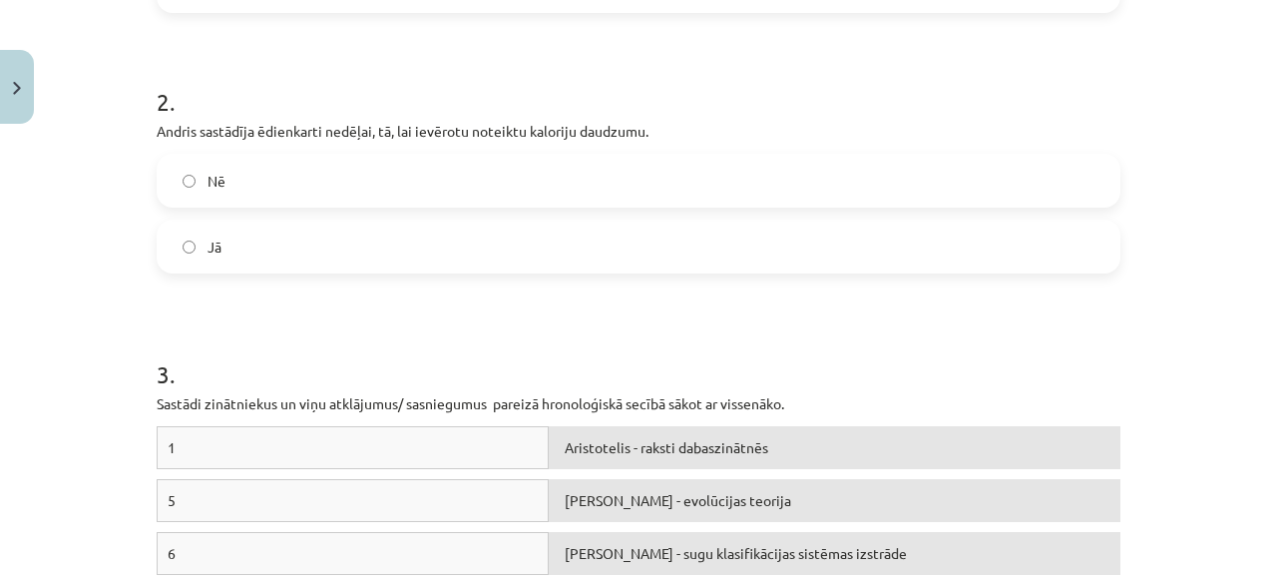
scroll to position [607, 0]
click at [549, 248] on label "Jā" at bounding box center [639, 244] width 960 height 50
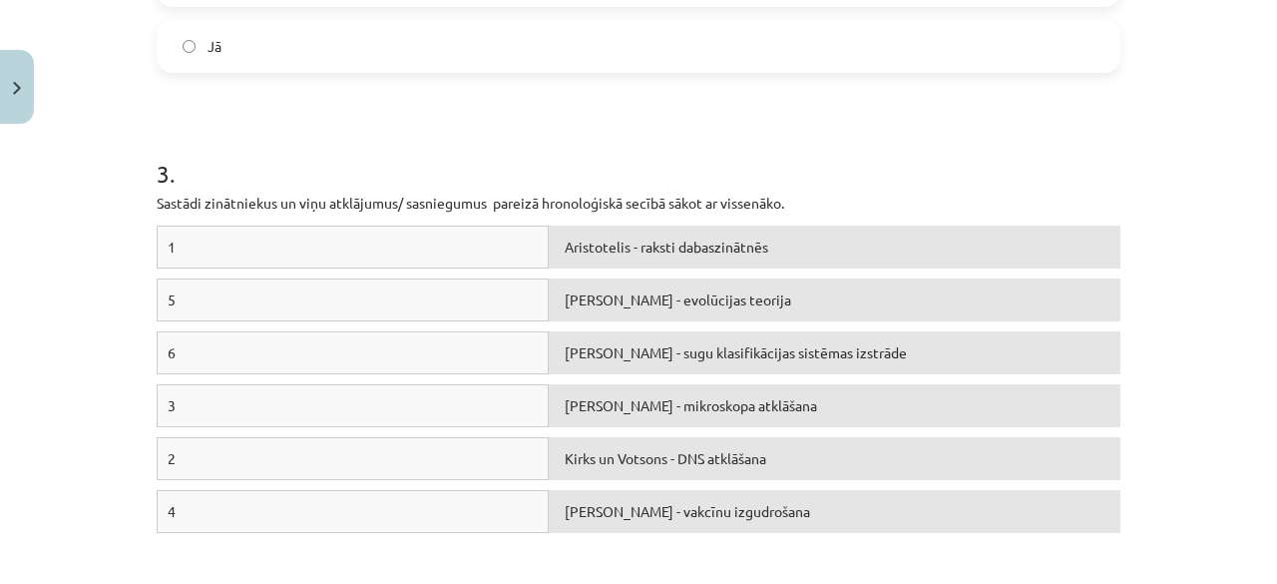
scroll to position [811, 0]
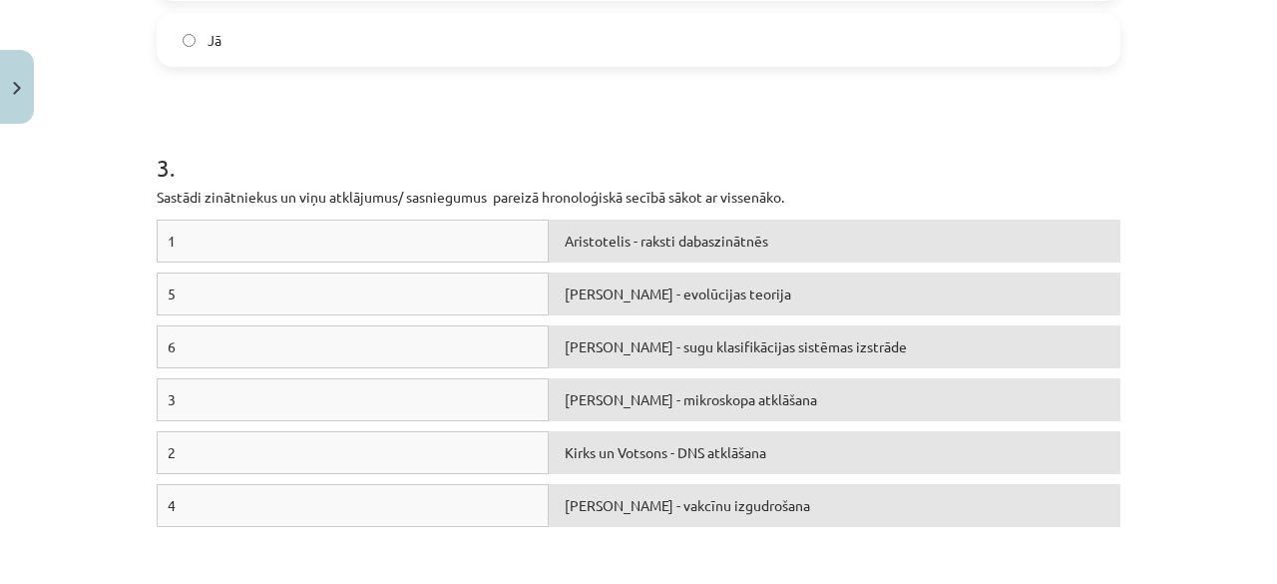
click at [432, 243] on div "1" at bounding box center [353, 240] width 392 height 43
click at [435, 245] on div "1" at bounding box center [353, 240] width 392 height 43
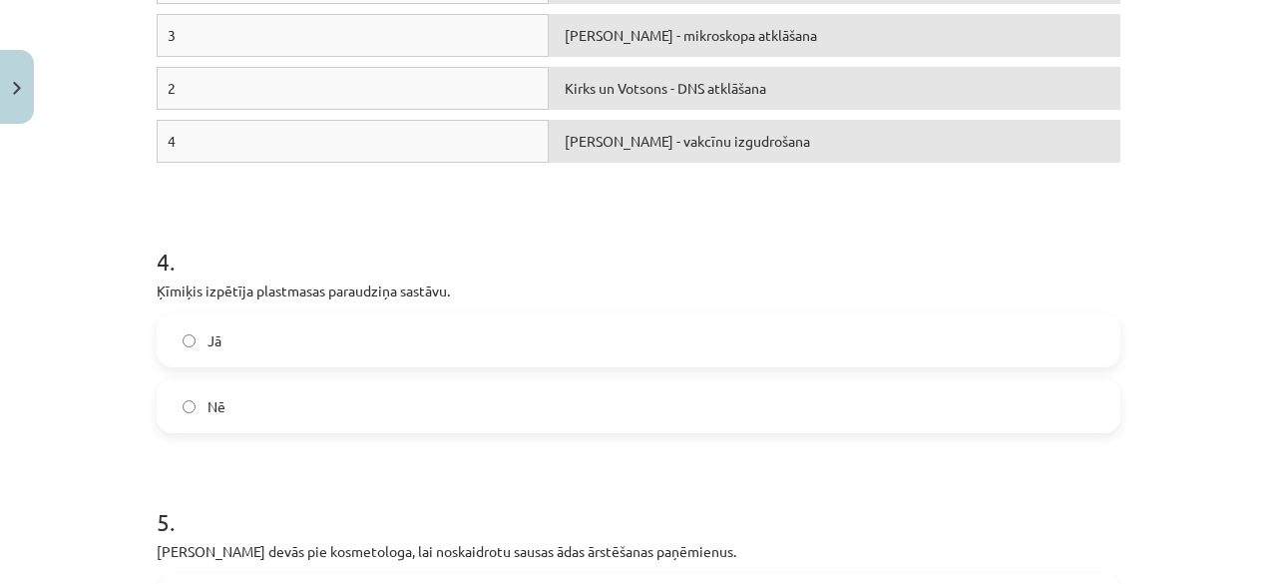
scroll to position [1178, 0]
click at [521, 392] on label "Nē" at bounding box center [639, 403] width 960 height 50
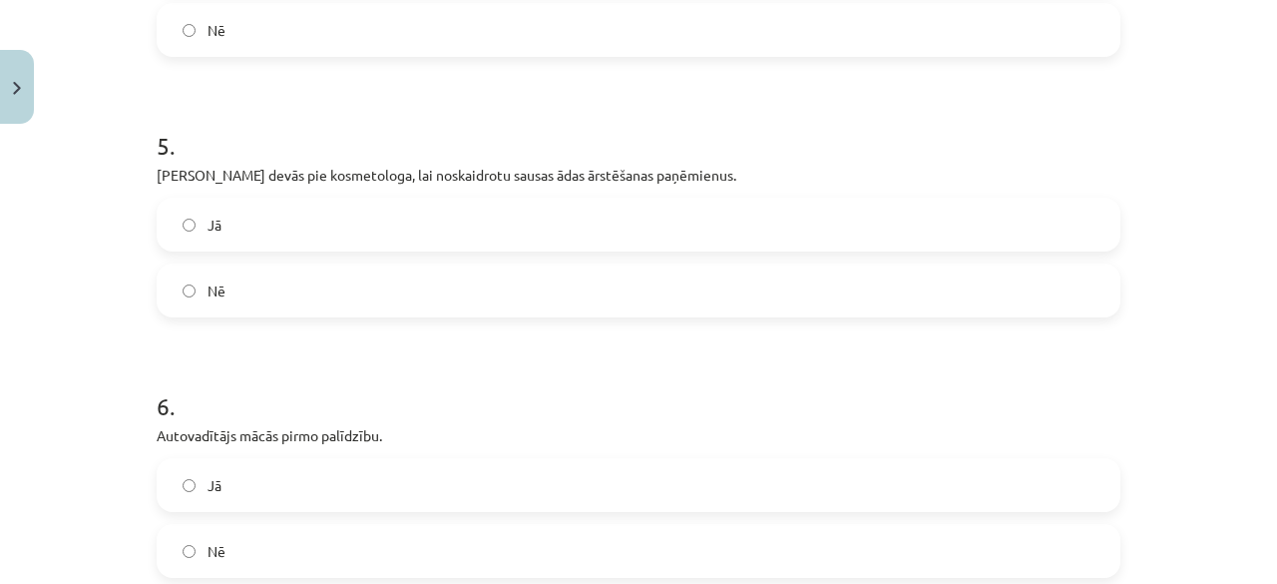
scroll to position [1548, 0]
click at [822, 230] on label "Jā" at bounding box center [639, 228] width 960 height 50
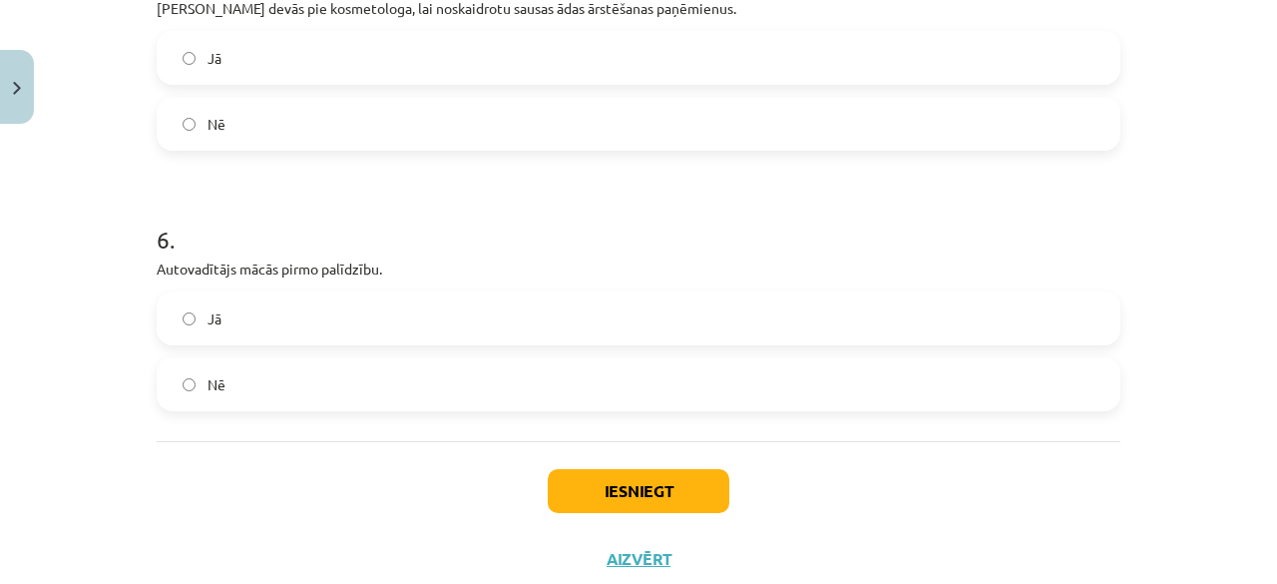
scroll to position [1722, 0]
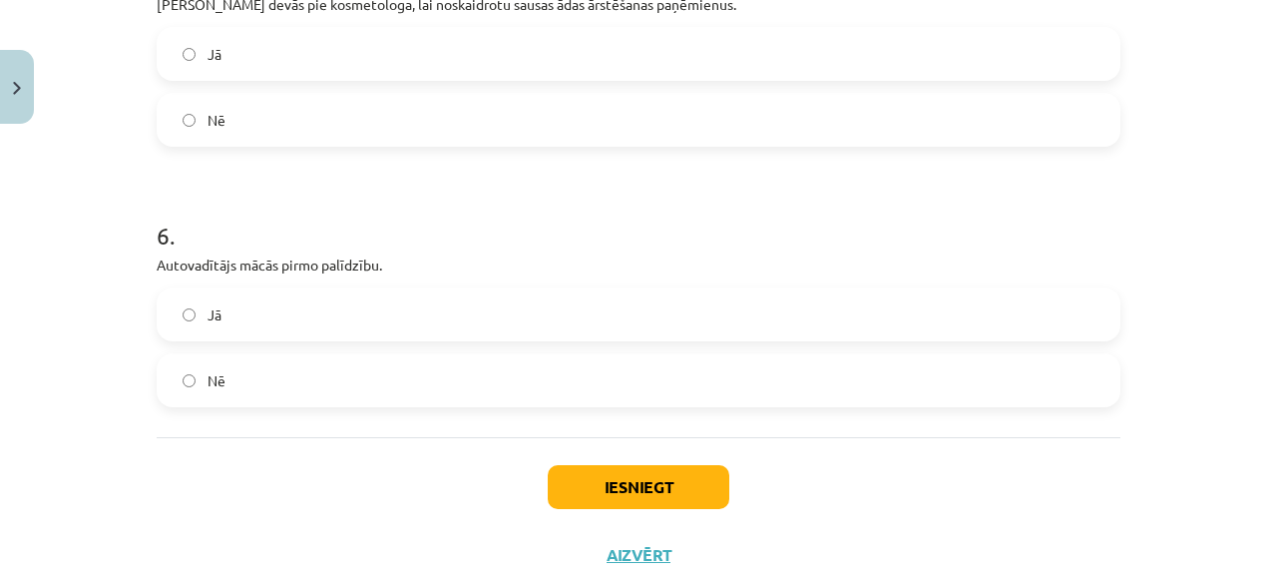
click at [946, 361] on label "Nē" at bounding box center [639, 380] width 960 height 50
click at [603, 305] on label "Jā" at bounding box center [639, 314] width 960 height 50
click at [579, 494] on button "Iesniegt" at bounding box center [639, 487] width 182 height 44
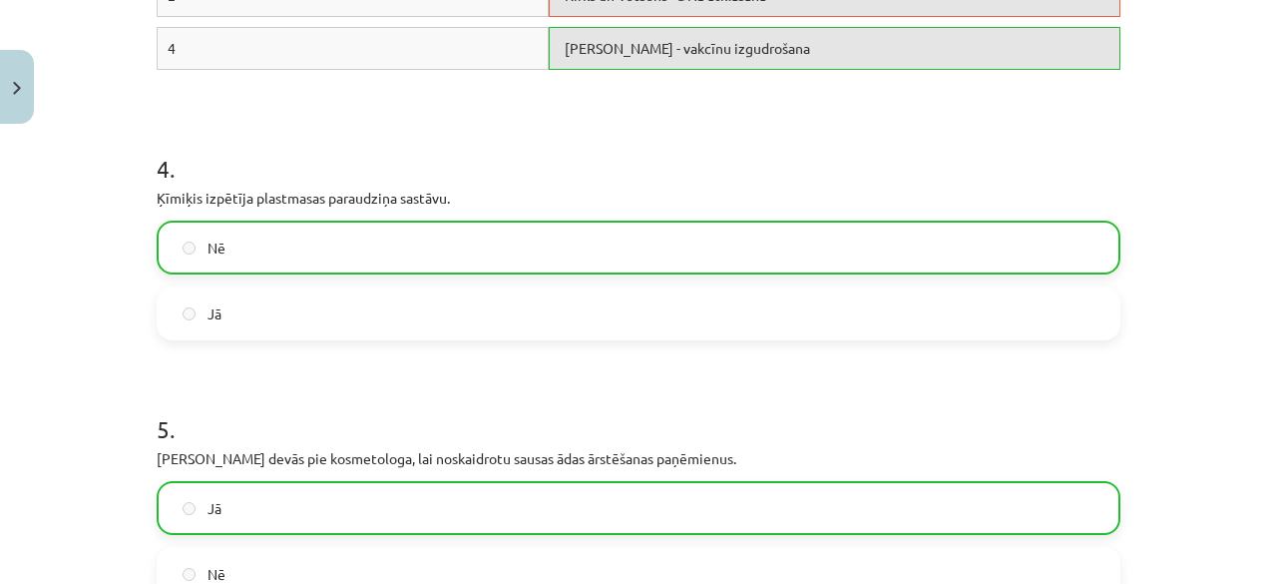
scroll to position [1834, 0]
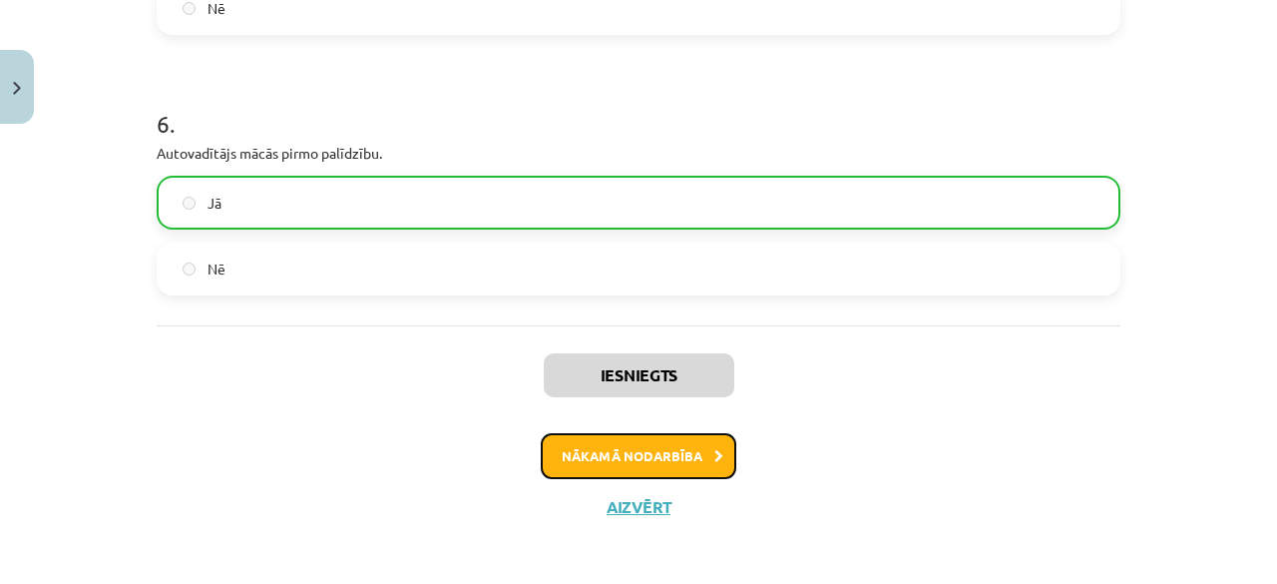
click at [666, 462] on button "Nākamā nodarbība" at bounding box center [639, 456] width 196 height 46
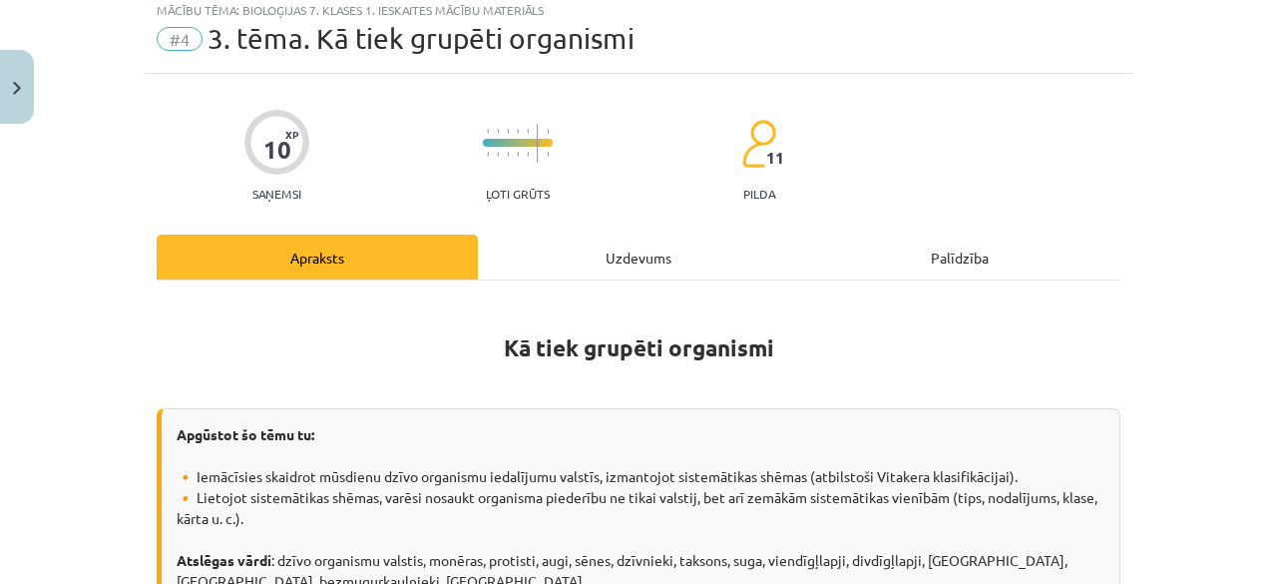
scroll to position [50, 0]
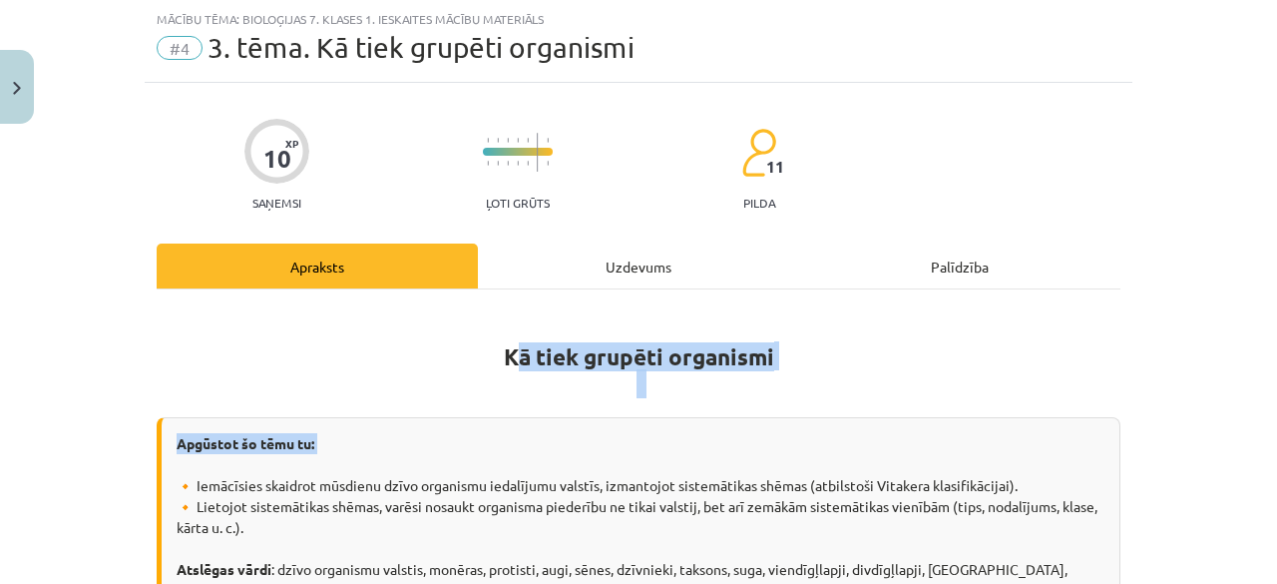
drag, startPoint x: 666, startPoint y: 462, endPoint x: 514, endPoint y: 356, distance: 185.7
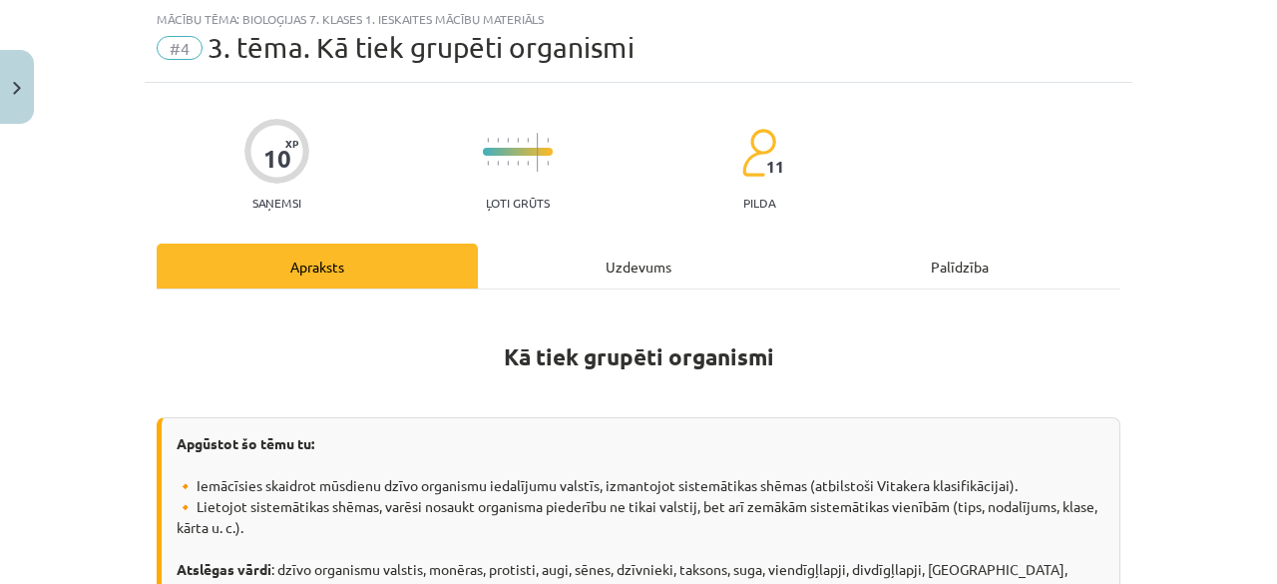
click at [561, 244] on div "Uzdevums" at bounding box center [638, 265] width 321 height 45
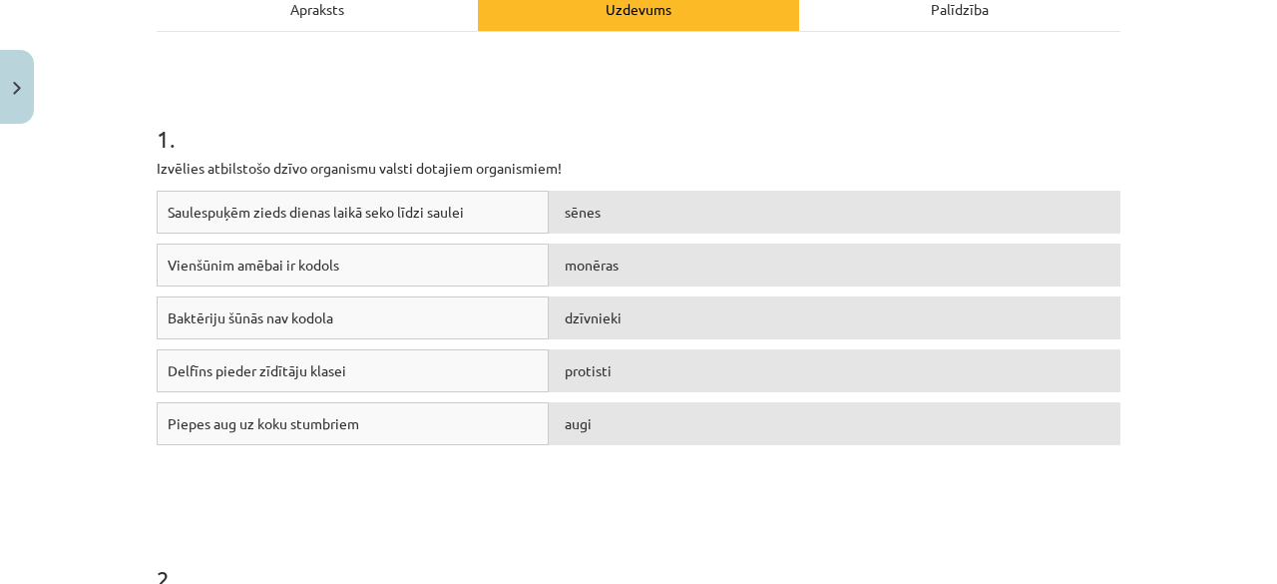
scroll to position [313, 0]
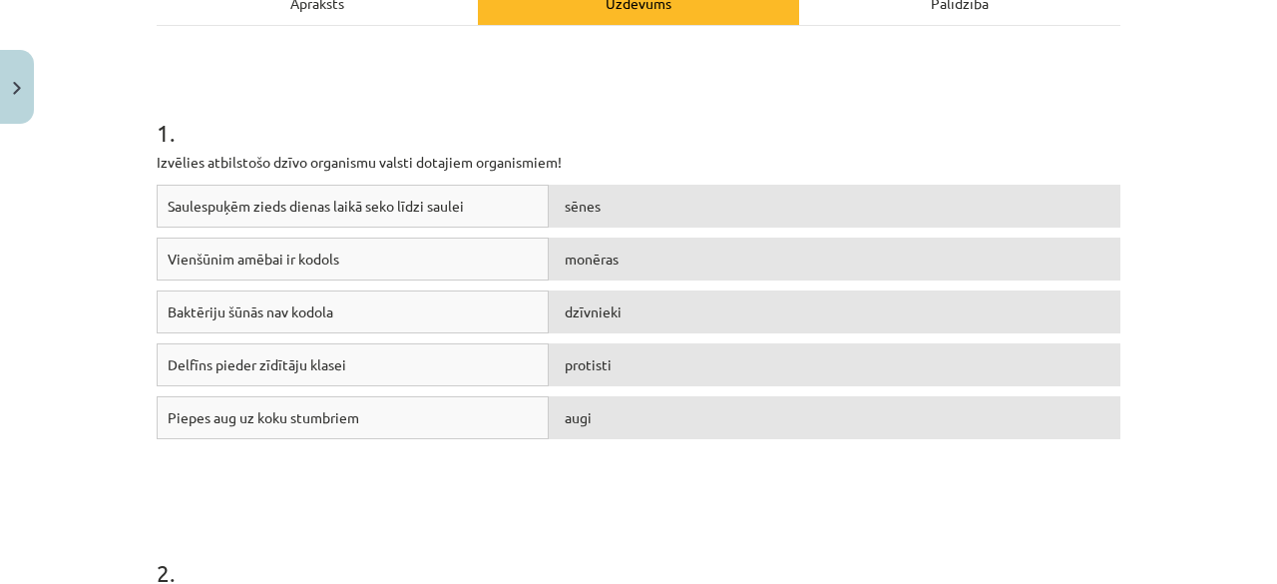
drag, startPoint x: 500, startPoint y: 216, endPoint x: 1028, endPoint y: 215, distance: 527.7
click at [1028, 215] on div "Saulespuķēm zieds dienas laikā seko līdzi saulei sēnes" at bounding box center [639, 211] width 964 height 53
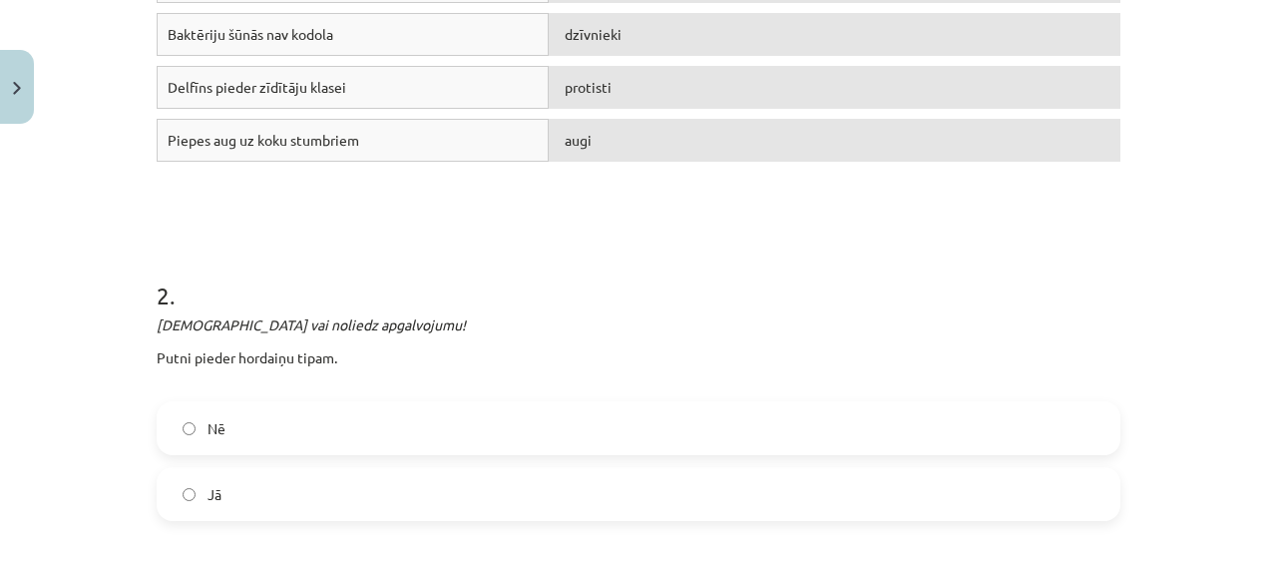
scroll to position [756, 0]
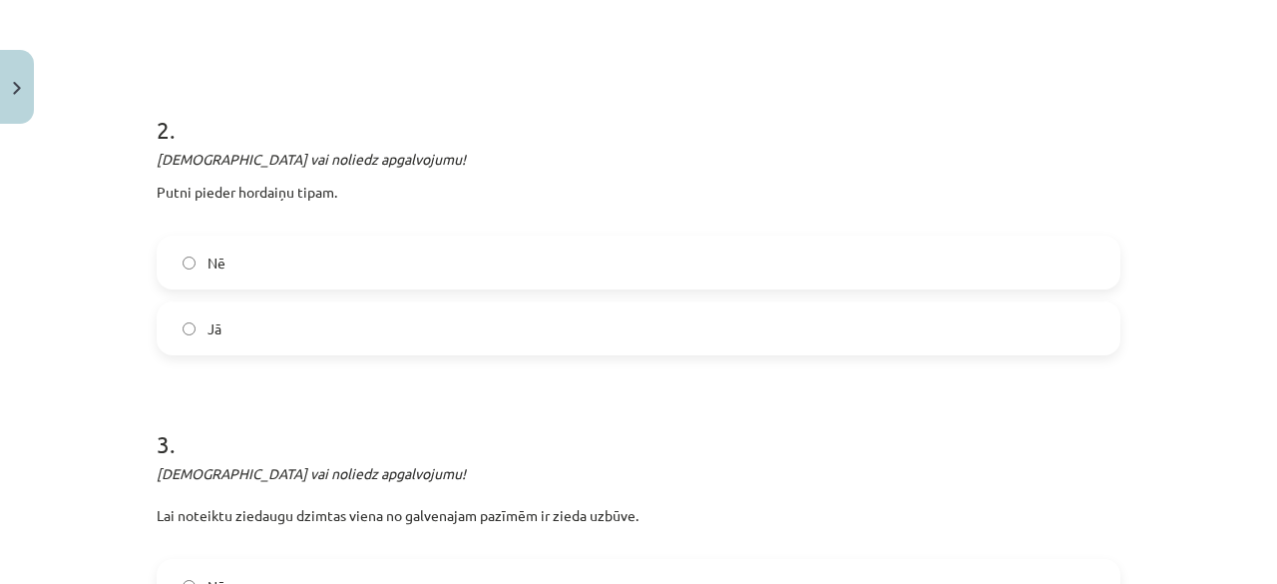
click at [458, 325] on label "Jā" at bounding box center [639, 328] width 960 height 50
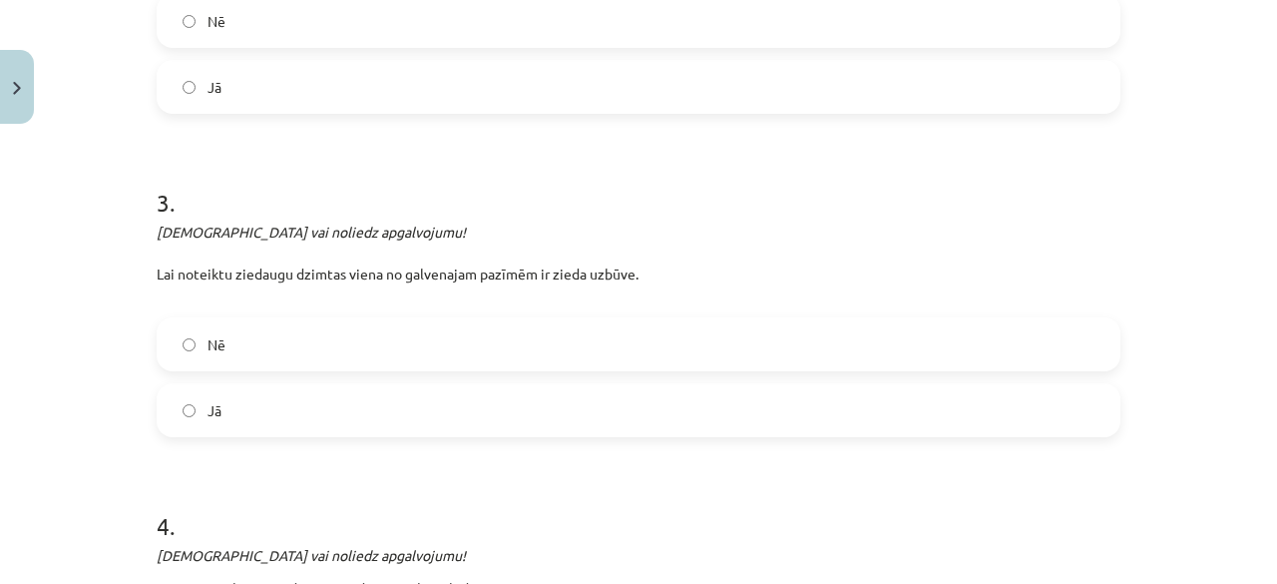
scroll to position [996, 0]
click at [660, 412] on label "Jā" at bounding box center [639, 412] width 960 height 50
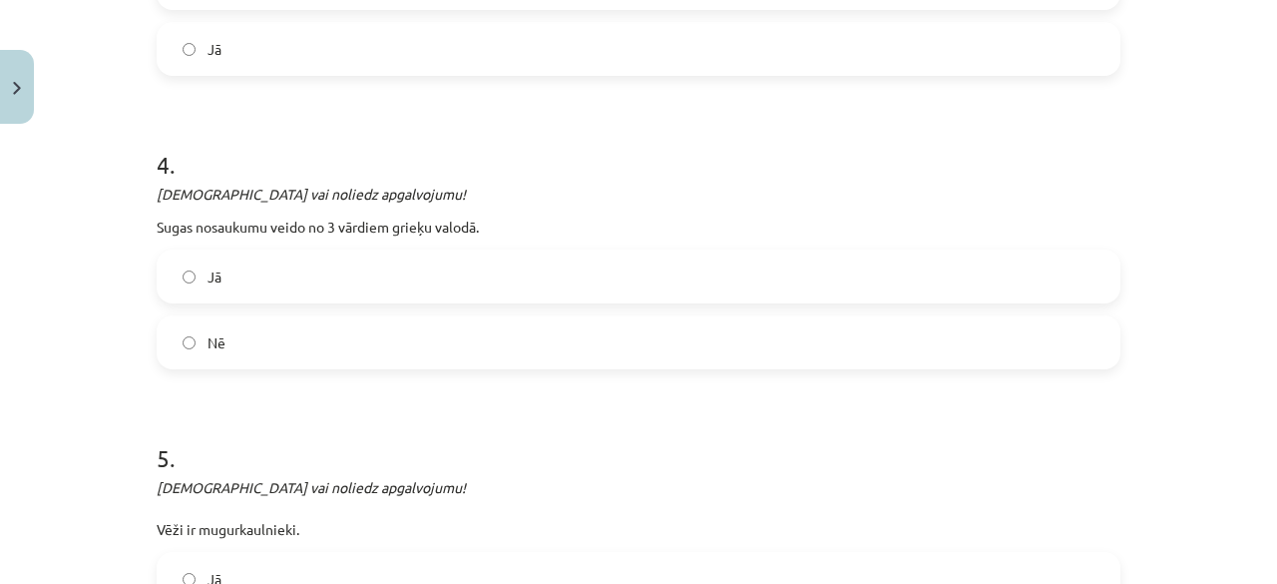
scroll to position [1357, 0]
click at [791, 332] on label "Nē" at bounding box center [639, 344] width 960 height 50
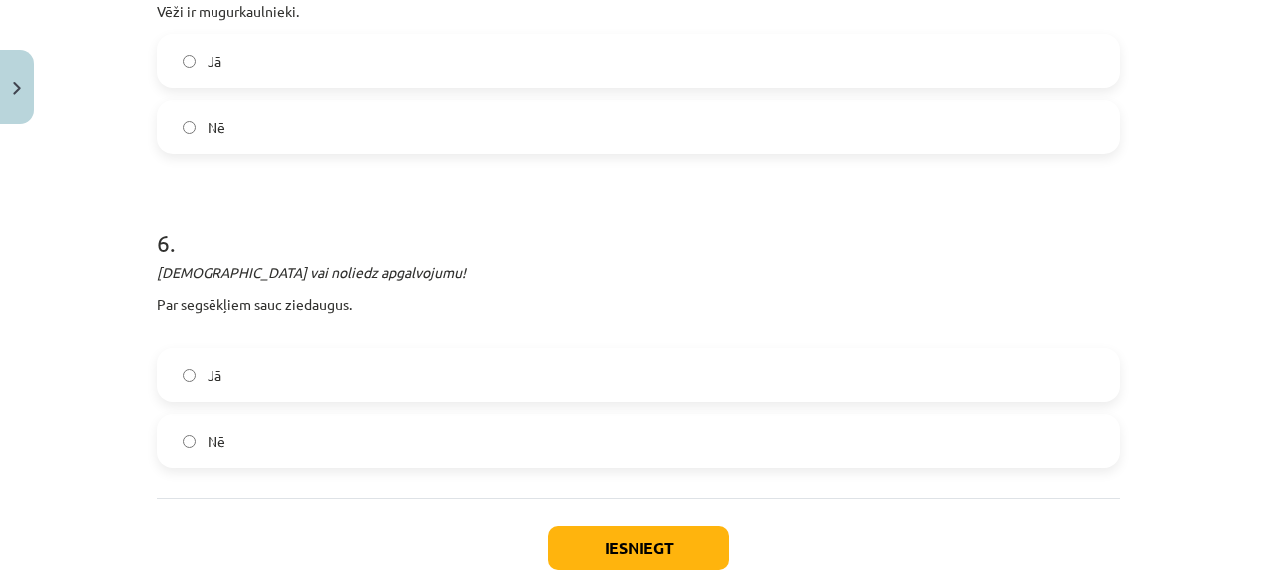
scroll to position [1874, 0]
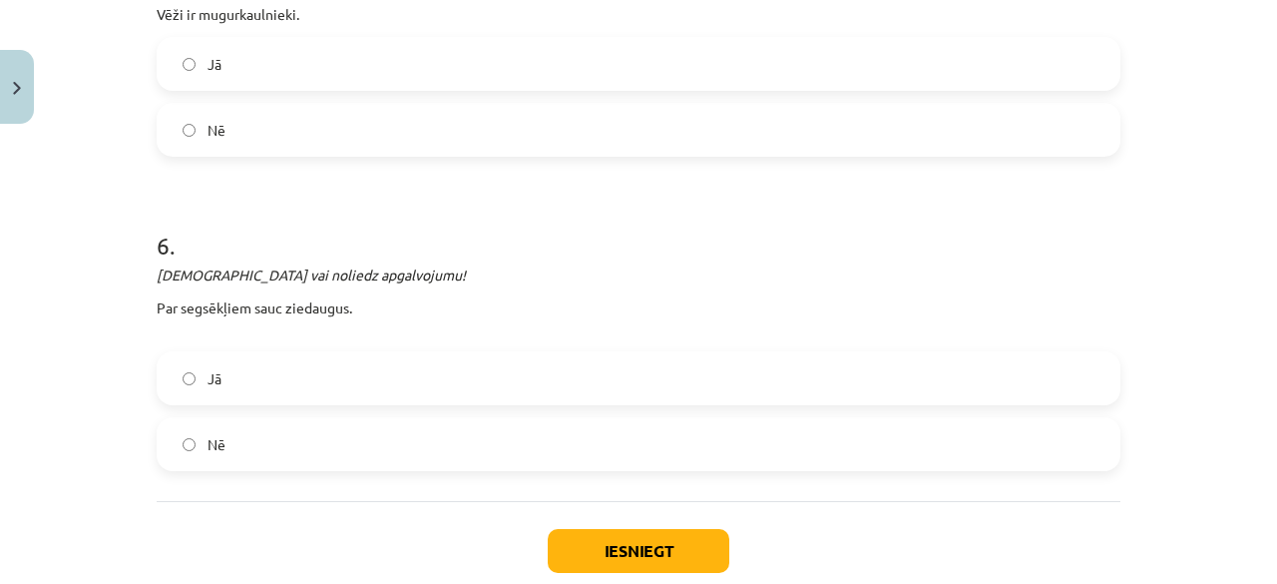
click at [452, 75] on label "Jā" at bounding box center [639, 64] width 960 height 50
click at [419, 115] on label "Nē" at bounding box center [639, 130] width 960 height 50
drag, startPoint x: 361, startPoint y: 432, endPoint x: 550, endPoint y: 492, distance: 197.8
drag, startPoint x: 557, startPoint y: 473, endPoint x: 561, endPoint y: 457, distance: 16.5
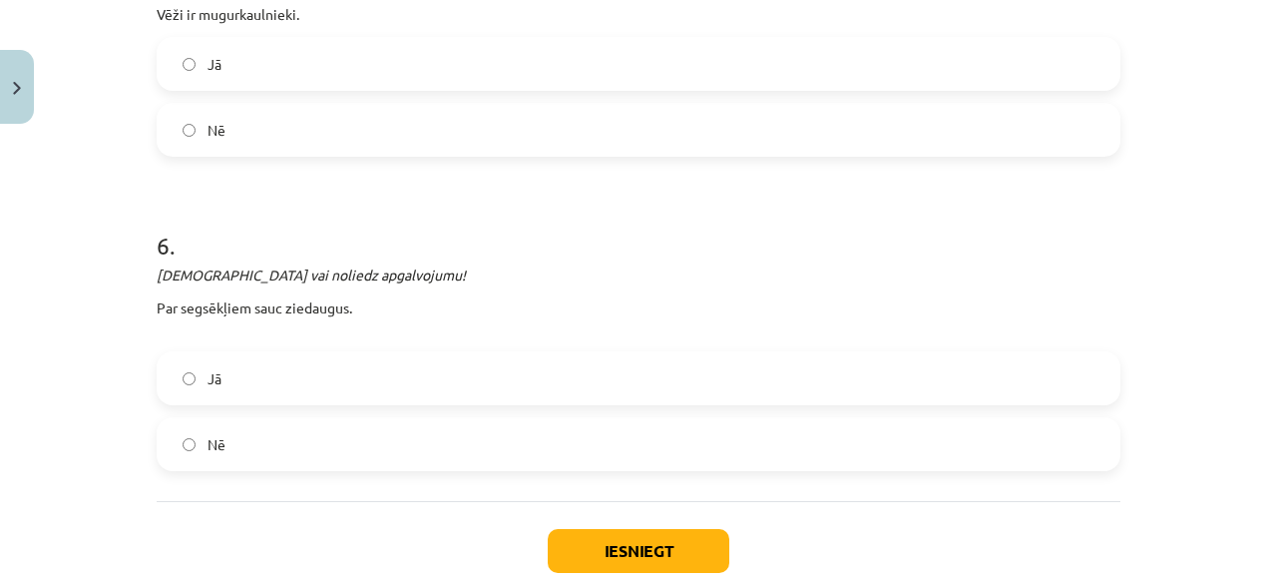
drag, startPoint x: 562, startPoint y: 458, endPoint x: 579, endPoint y: 450, distance: 18.7
click at [579, 450] on label "Nē" at bounding box center [639, 444] width 960 height 50
click at [623, 550] on button "Iesniegt" at bounding box center [639, 551] width 182 height 44
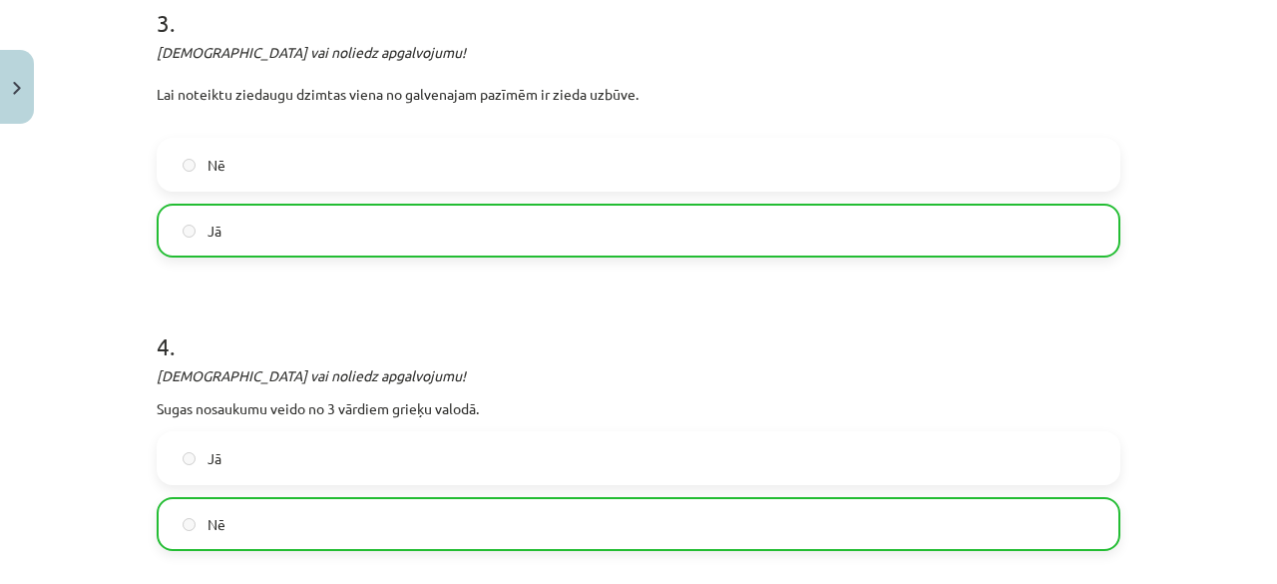
scroll to position [2053, 0]
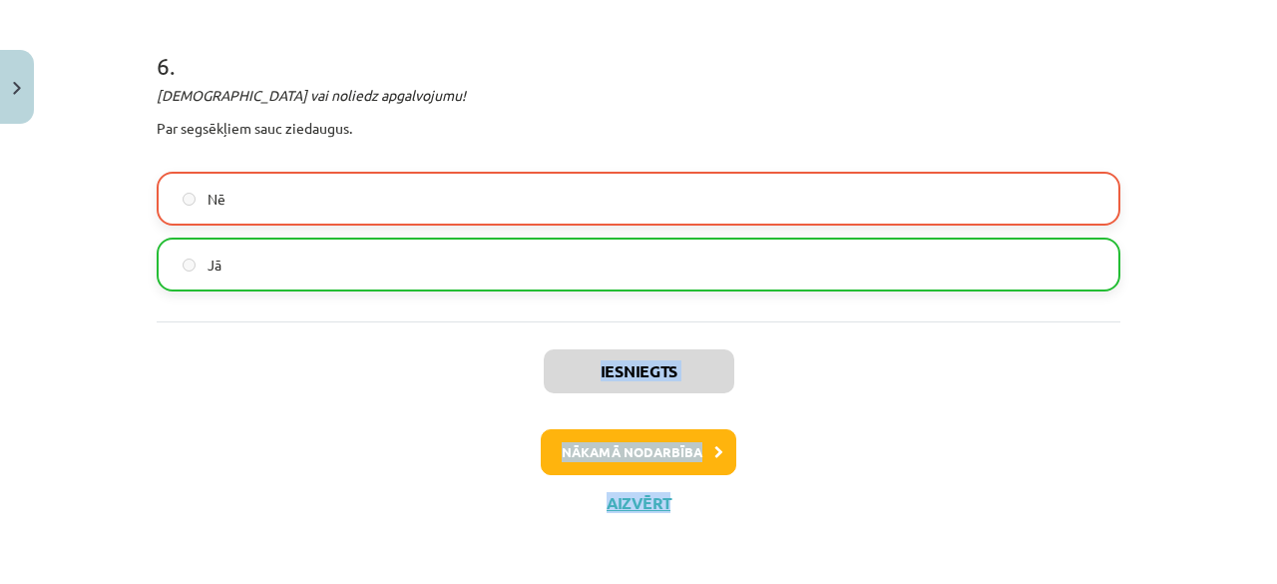
drag, startPoint x: 1148, startPoint y: 496, endPoint x: 1276, endPoint y: 288, distance: 243.6
click at [1261, 288] on div "Mācību tēma: Bioloģijas 7. klases 1. ieskaites mācību materiāls #4 3. tēma. Kā …" at bounding box center [638, 292] width 1277 height 584
click at [632, 450] on button "Nākamā nodarbība" at bounding box center [639, 452] width 196 height 46
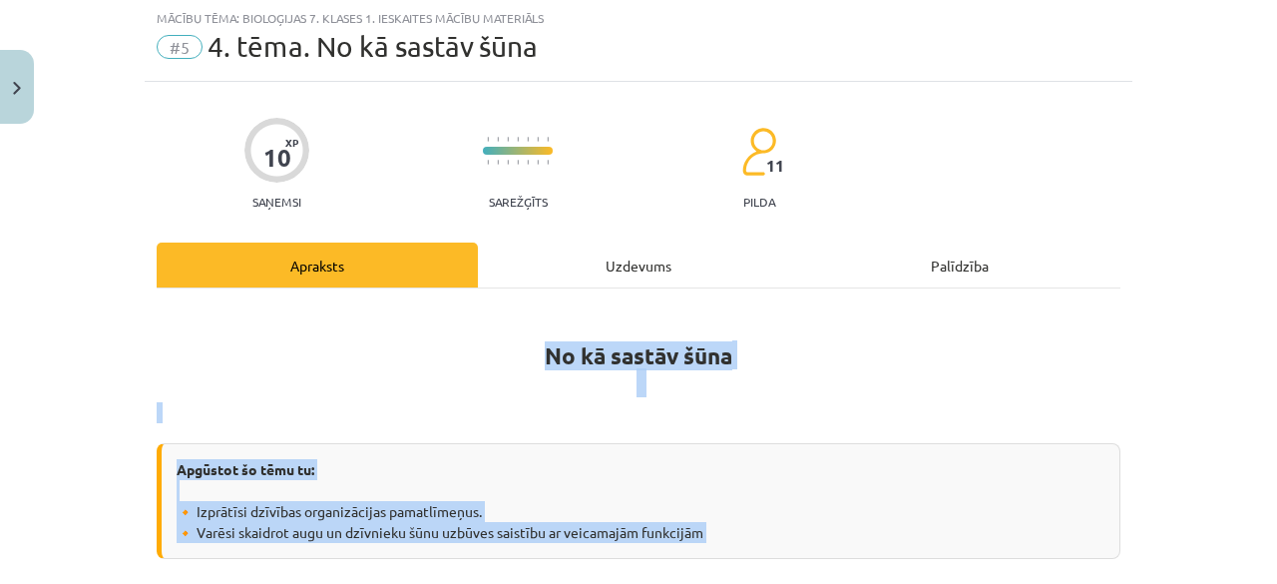
scroll to position [50, 0]
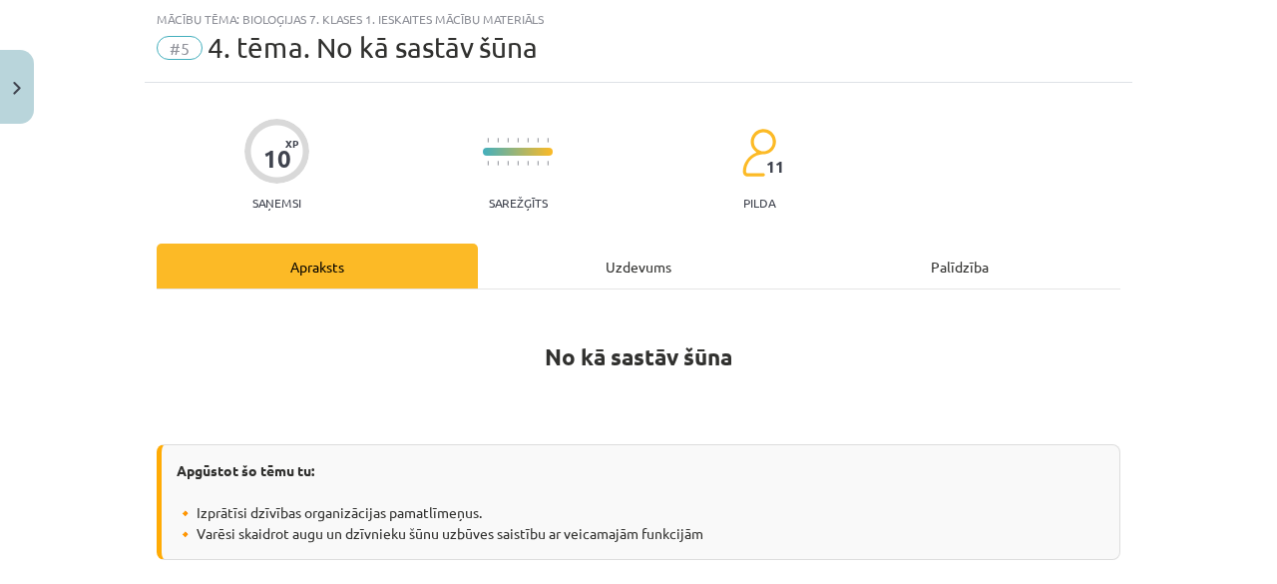
click at [617, 255] on div "Uzdevums" at bounding box center [638, 265] width 321 height 45
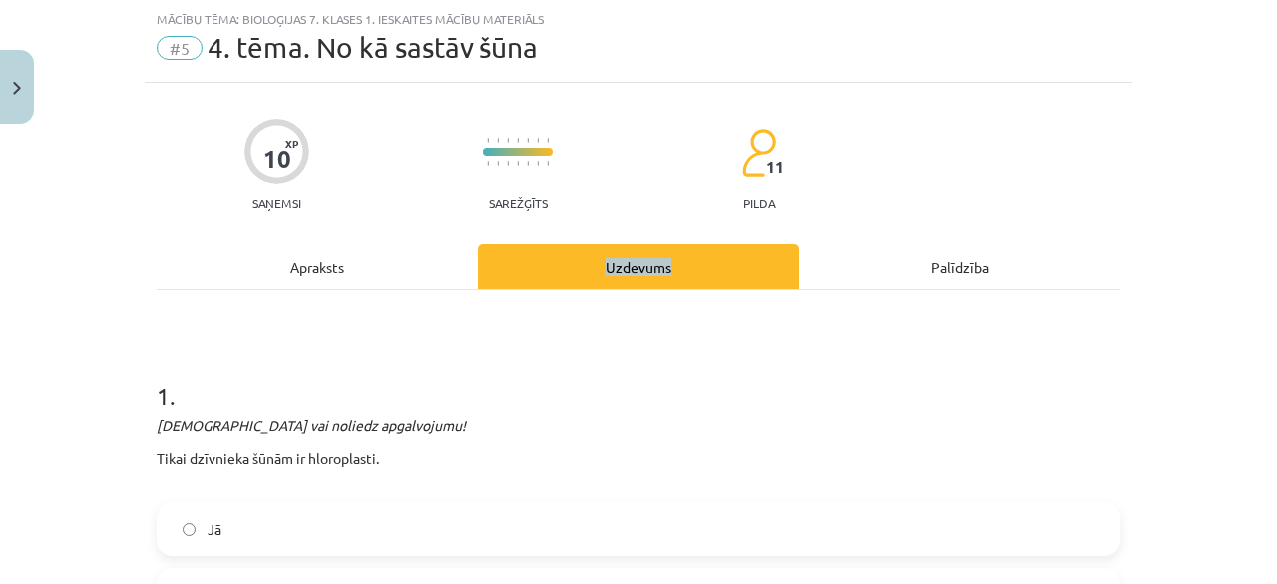
click at [617, 255] on div "Uzdevums" at bounding box center [638, 265] width 321 height 45
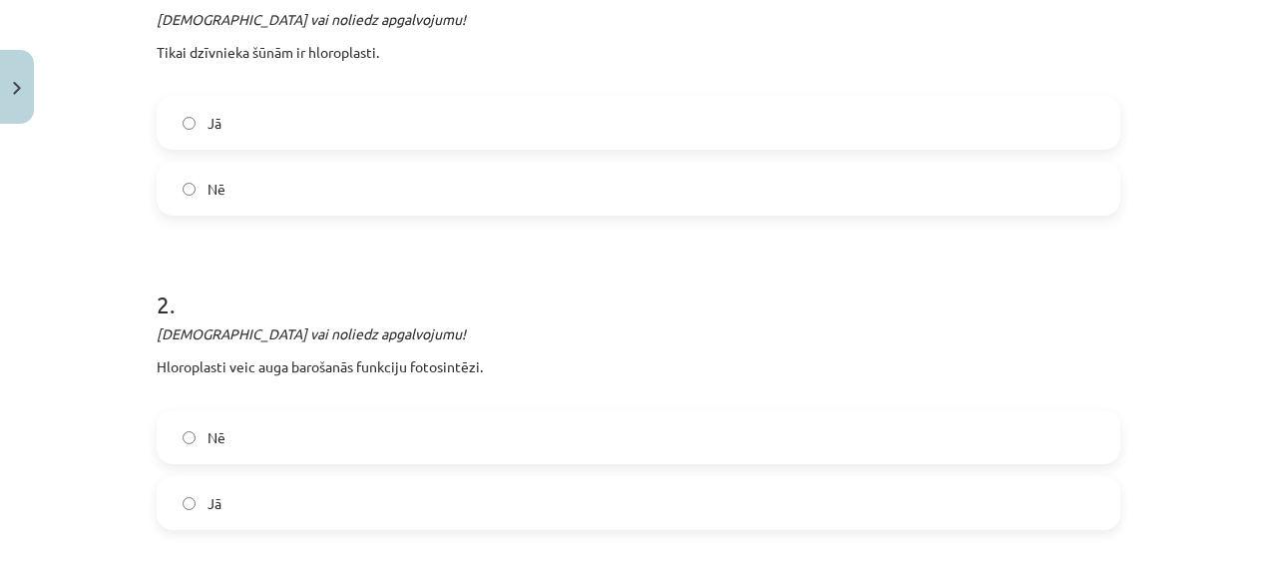
scroll to position [469, 0]
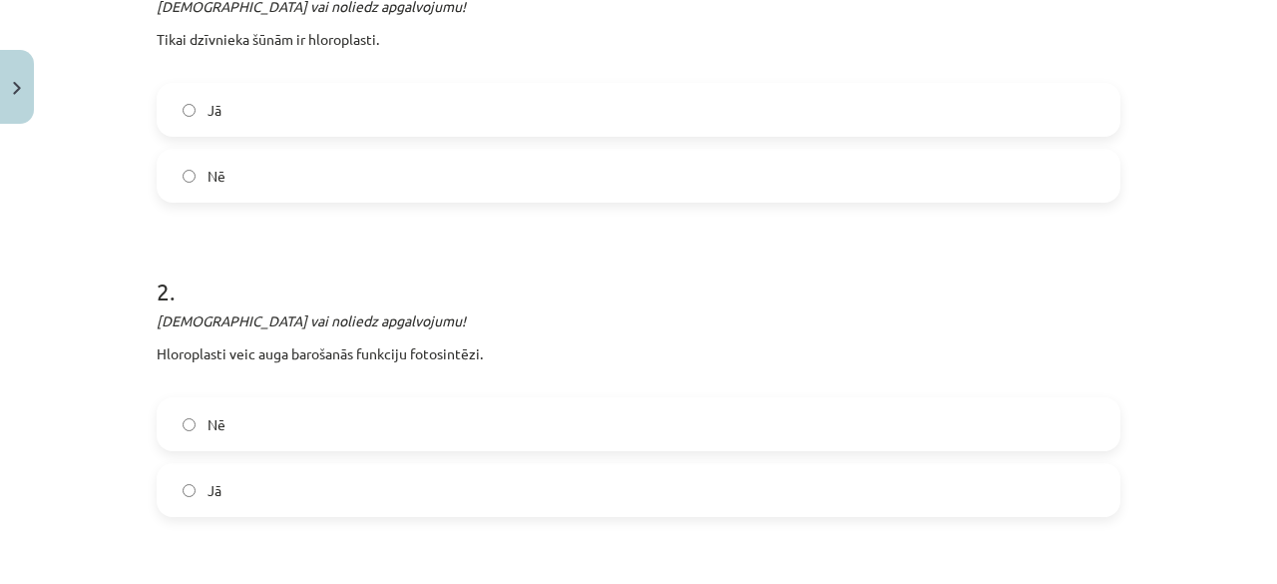
click at [581, 159] on label "Nē" at bounding box center [639, 176] width 960 height 50
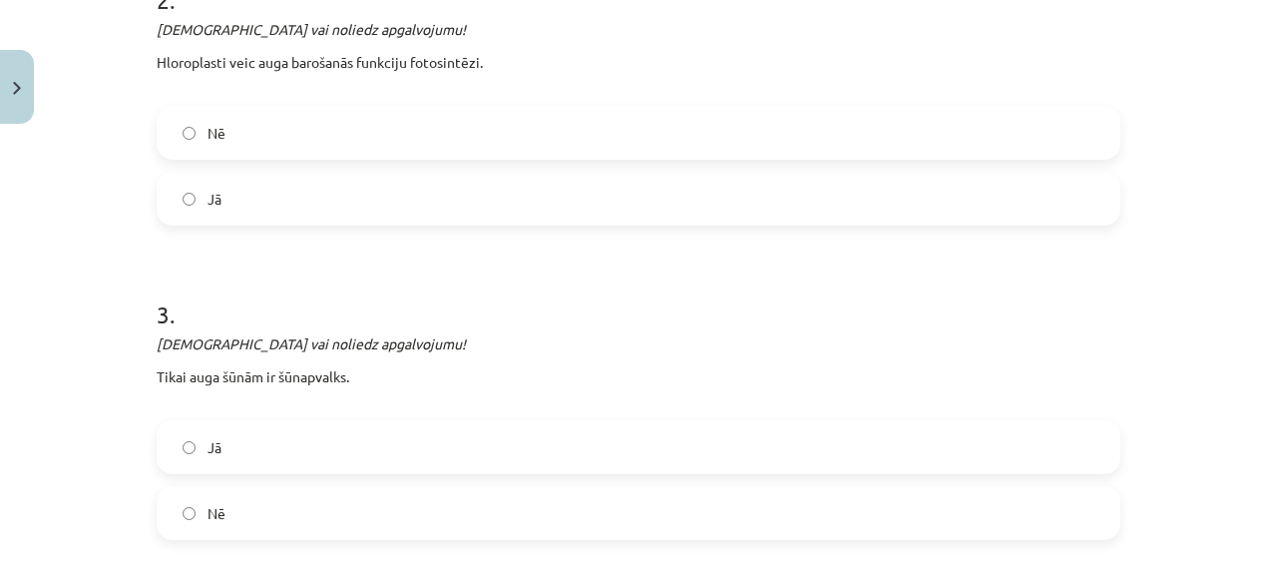
scroll to position [764, 0]
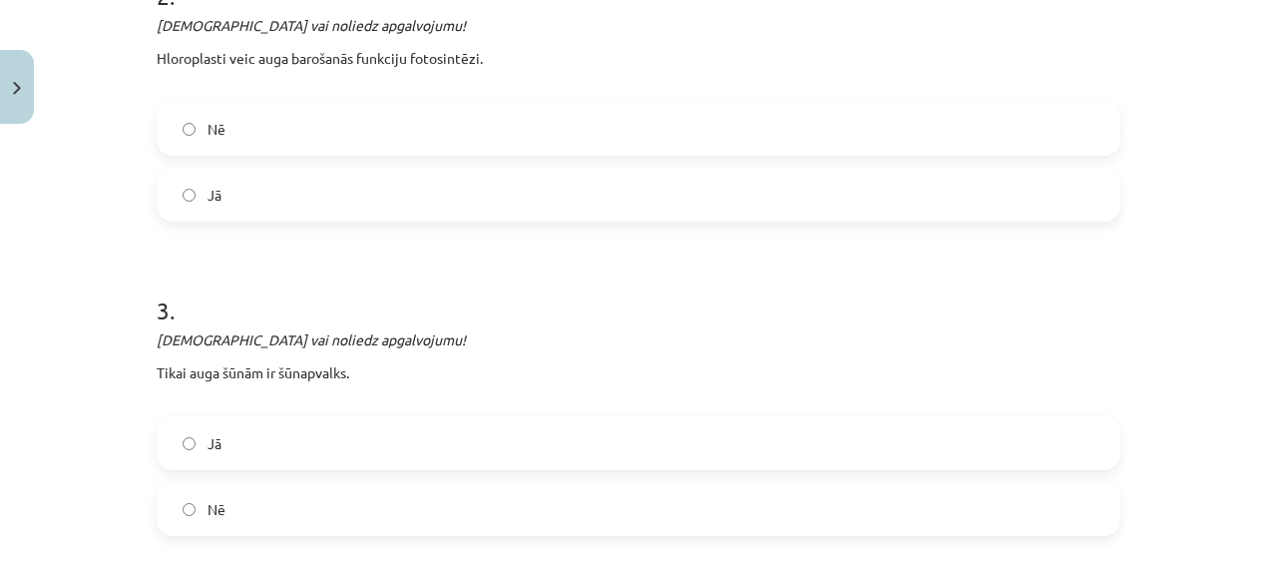
click at [504, 214] on label "Jā" at bounding box center [639, 195] width 960 height 50
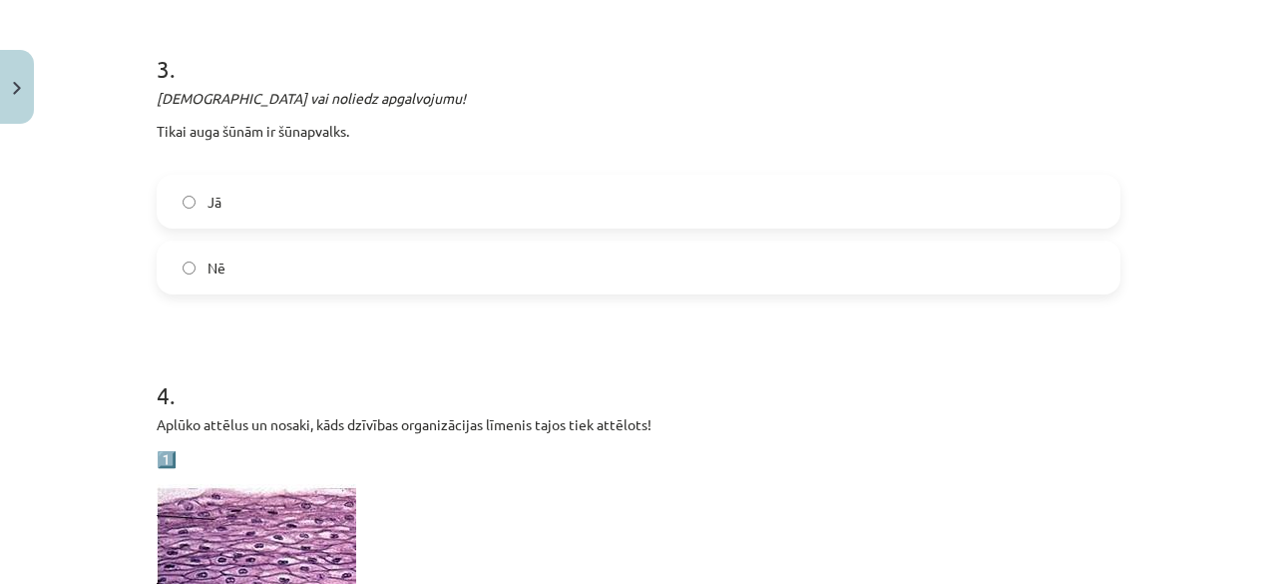
scroll to position [1050, 0]
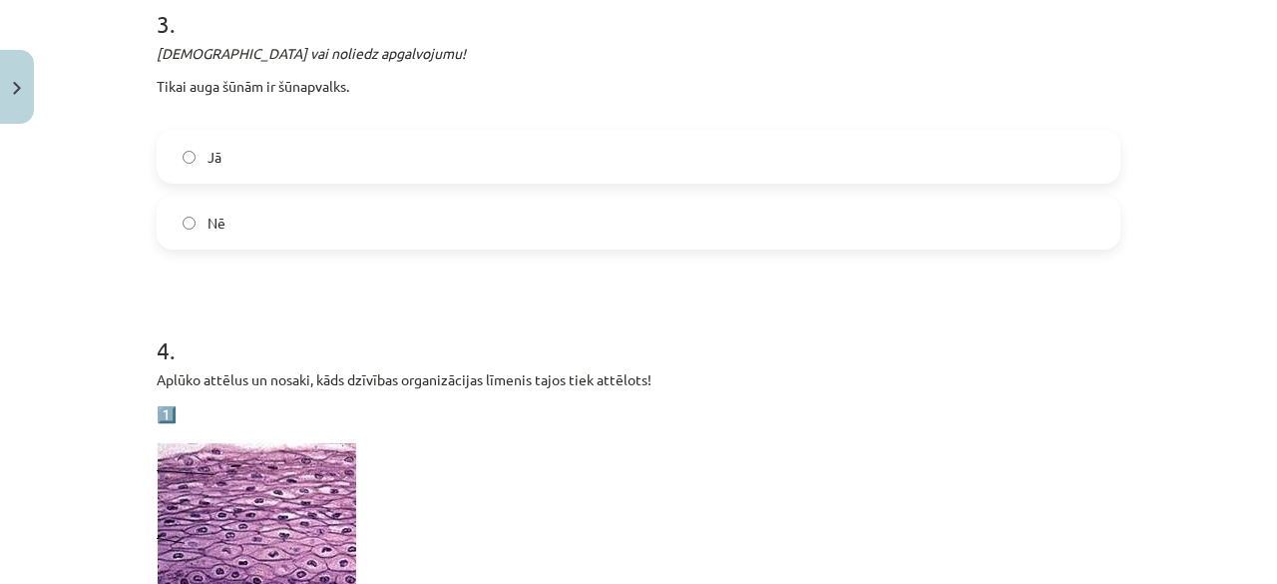
click at [299, 219] on label "Nē" at bounding box center [639, 223] width 960 height 50
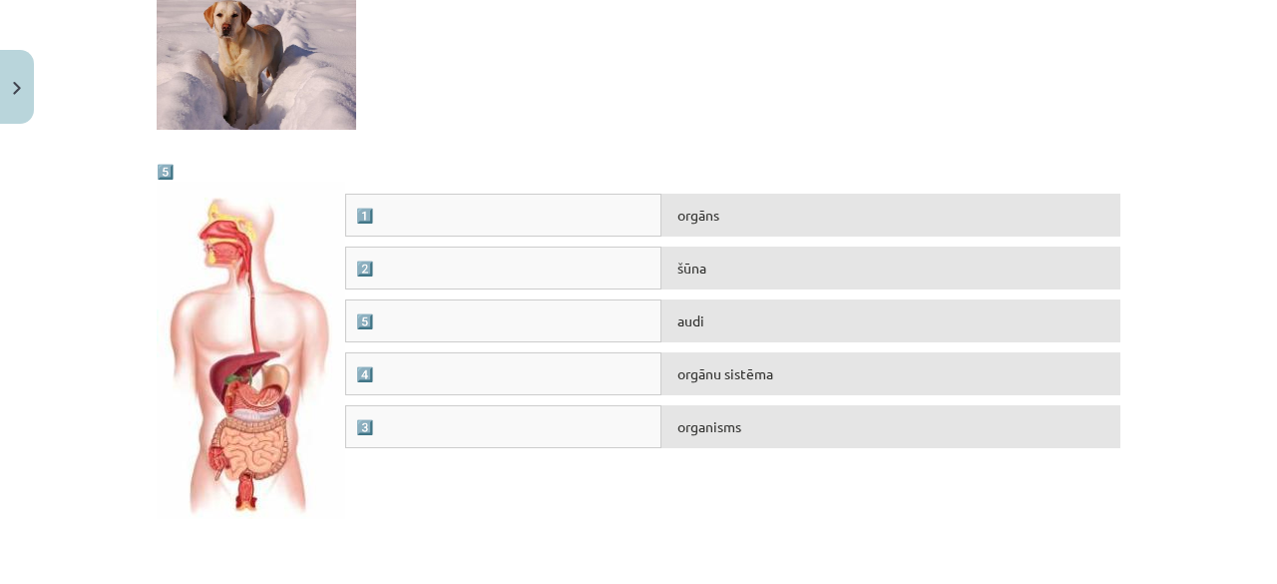
scroll to position [2289, 0]
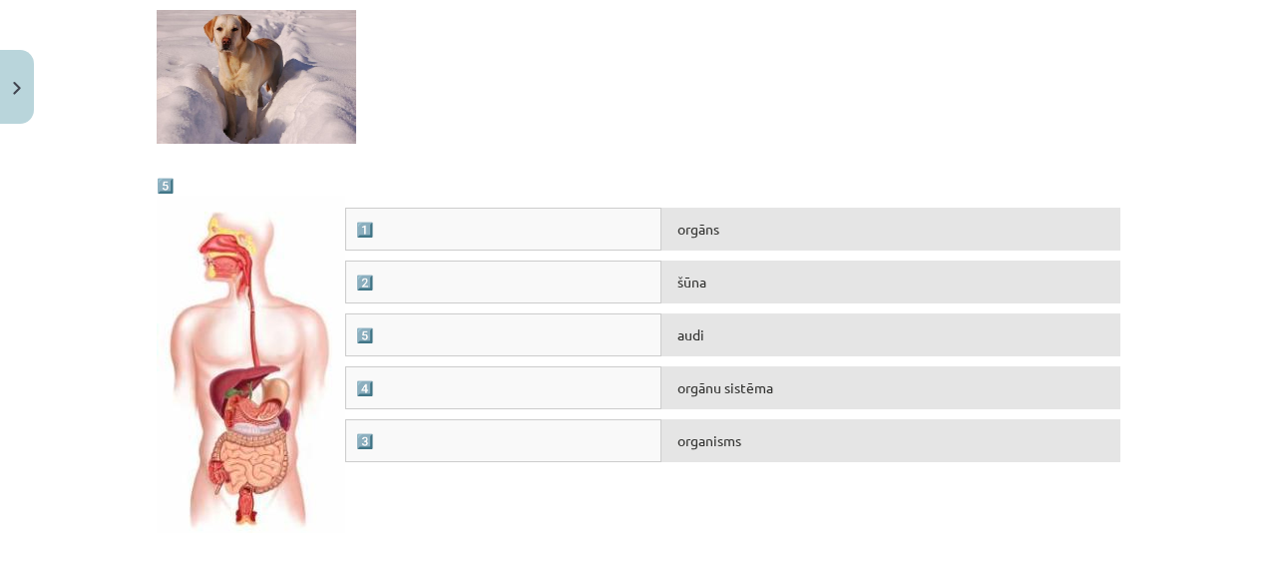
click at [710, 390] on div "orgānu sistēma" at bounding box center [890, 387] width 459 height 43
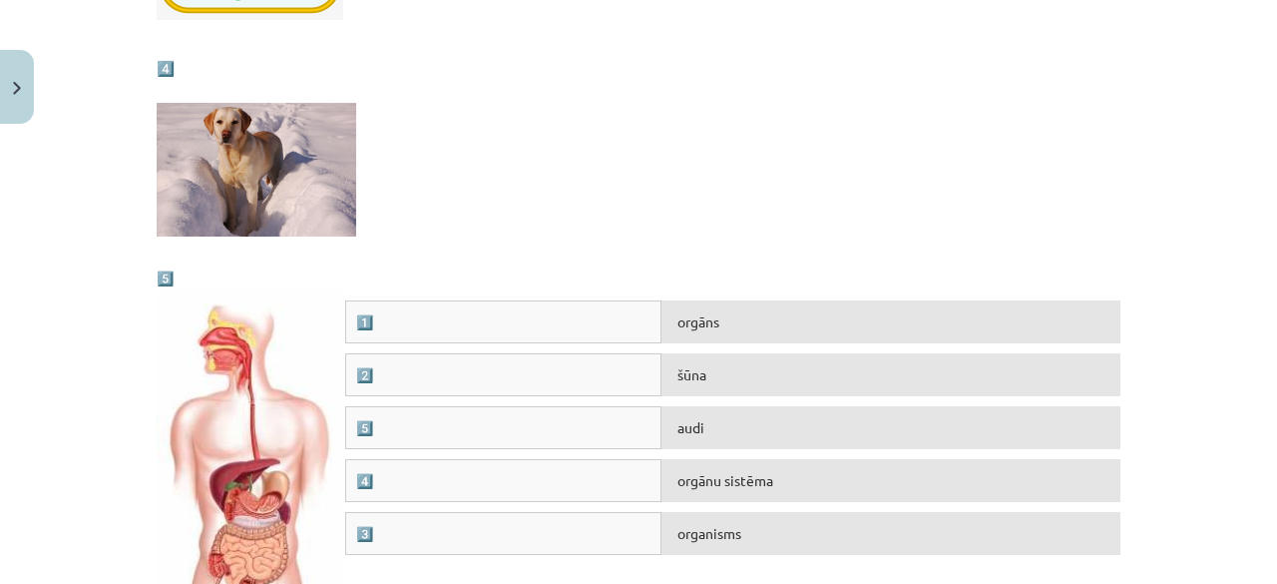
scroll to position [2326, 0]
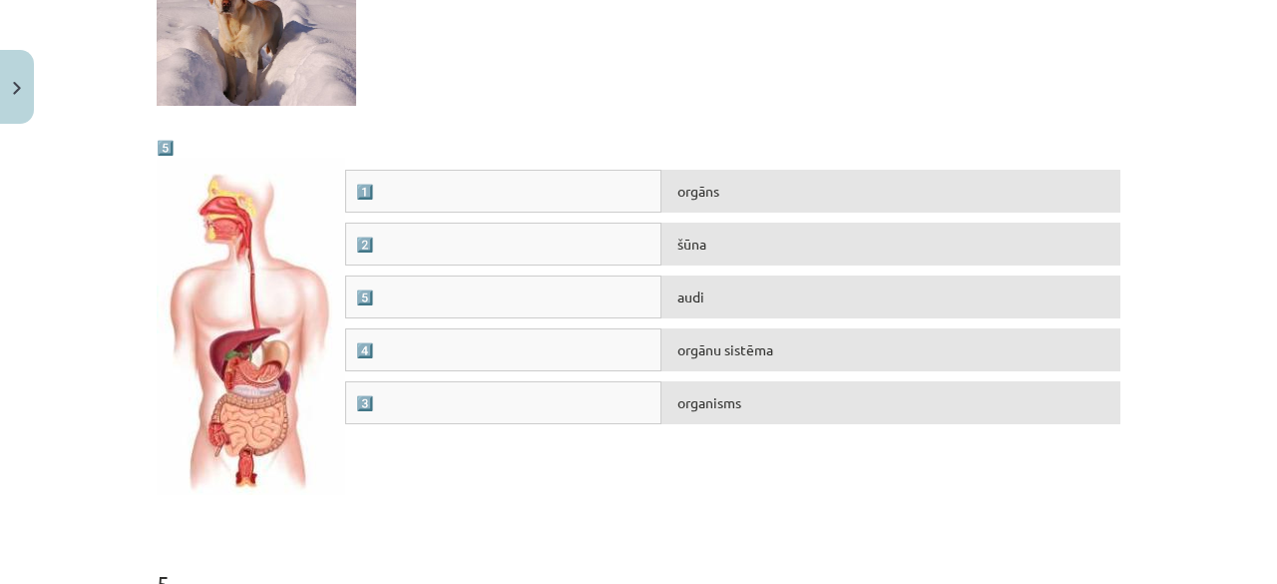
drag, startPoint x: 1076, startPoint y: 440, endPoint x: 1076, endPoint y: 406, distance: 33.9
click at [1076, 406] on div "1️⃣ orgāns 2️⃣ šūna 5️⃣ audi 4️⃣ orgānu sistēma 3️⃣ organisms" at bounding box center [639, 319] width 964 height 299
drag, startPoint x: 463, startPoint y: 187, endPoint x: 750, endPoint y: 350, distance: 330.6
click at [750, 350] on div "1️⃣ orgāns 2️⃣ šūna 5️⃣ audi 4️⃣ orgānu sistēma 3️⃣ organisms" at bounding box center [639, 319] width 964 height 299
click at [708, 296] on div "audi" at bounding box center [890, 296] width 459 height 43
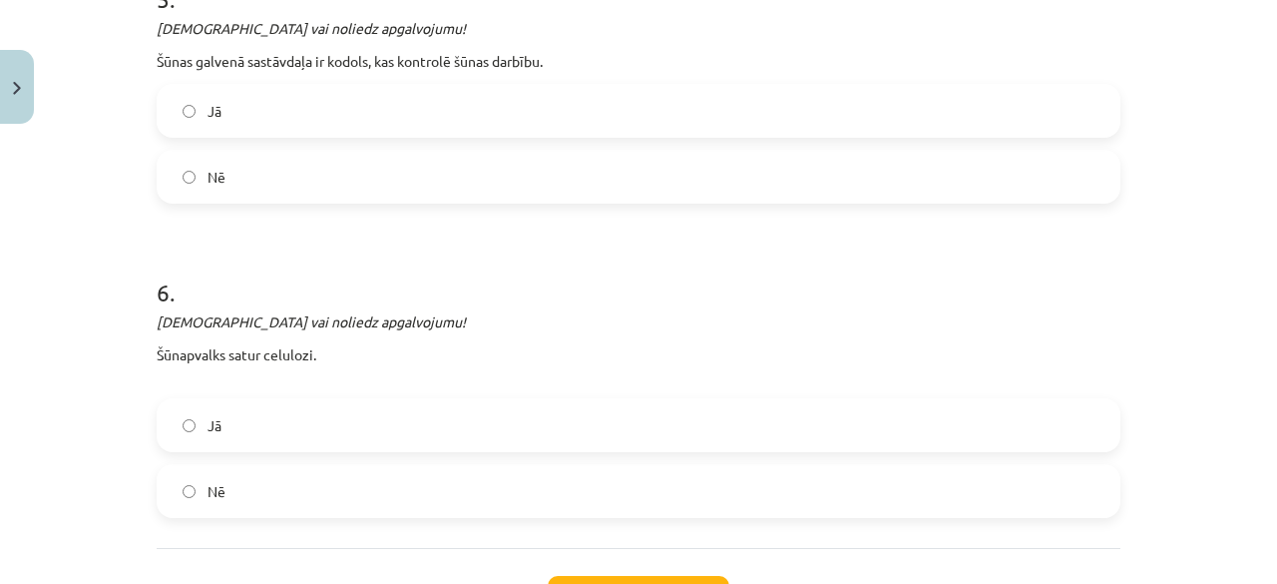
scroll to position [2915, 0]
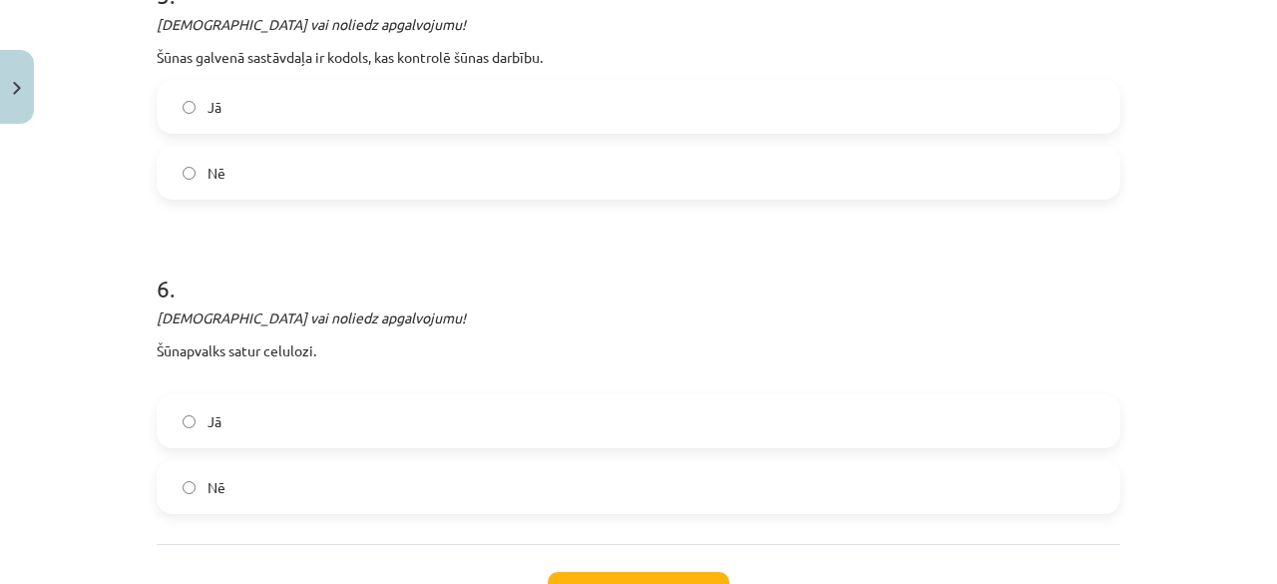
click at [710, 102] on label "Jā" at bounding box center [639, 107] width 960 height 50
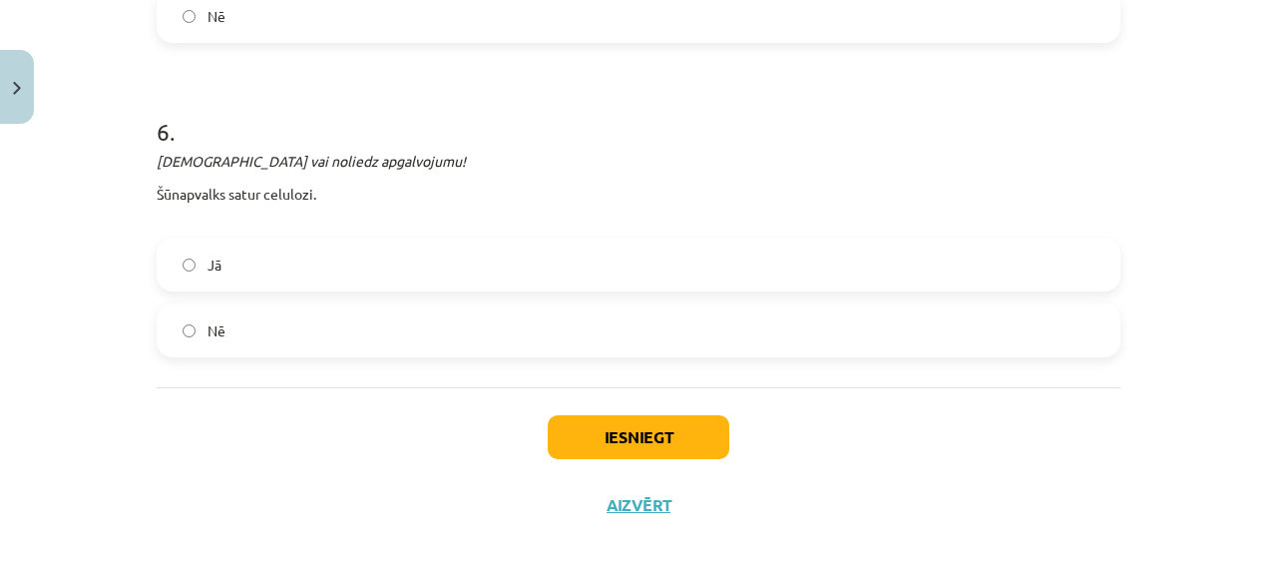
click at [513, 310] on label "Nē" at bounding box center [639, 330] width 960 height 50
click at [596, 420] on button "Iesniegt" at bounding box center [639, 437] width 182 height 44
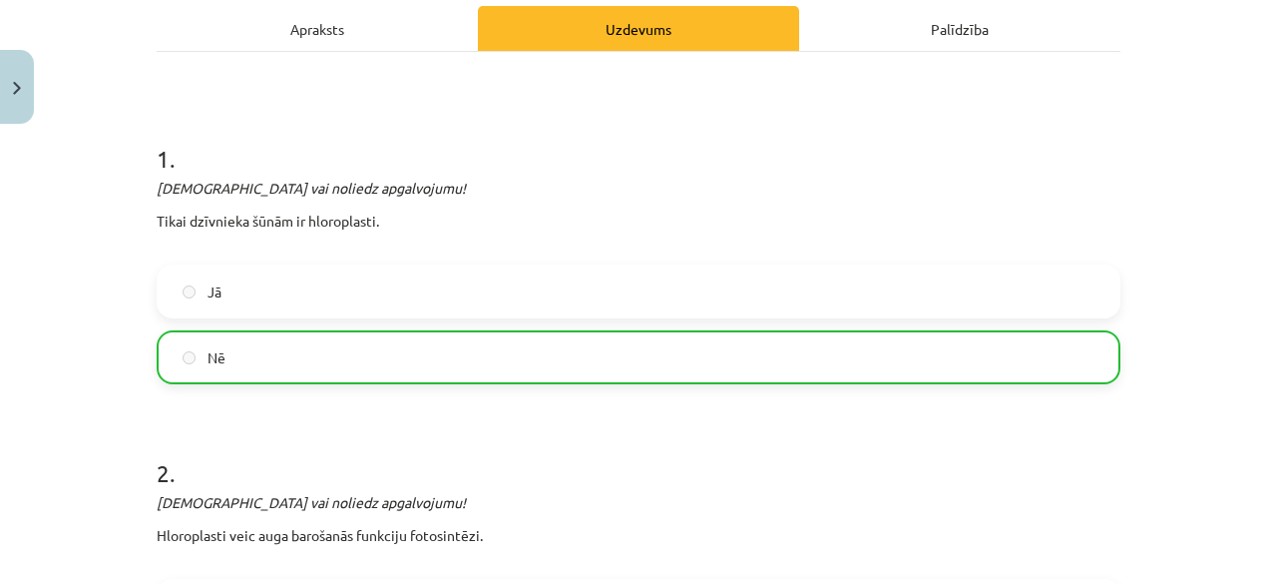
scroll to position [3134, 0]
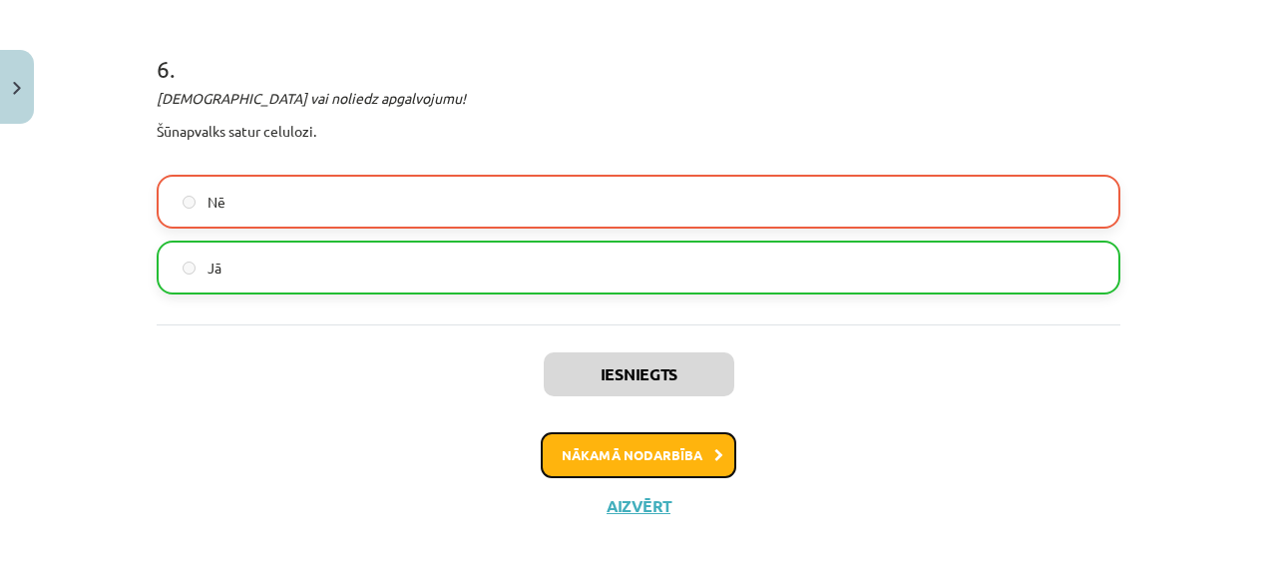
click at [638, 443] on button "Nākamā nodarbība" at bounding box center [639, 455] width 196 height 46
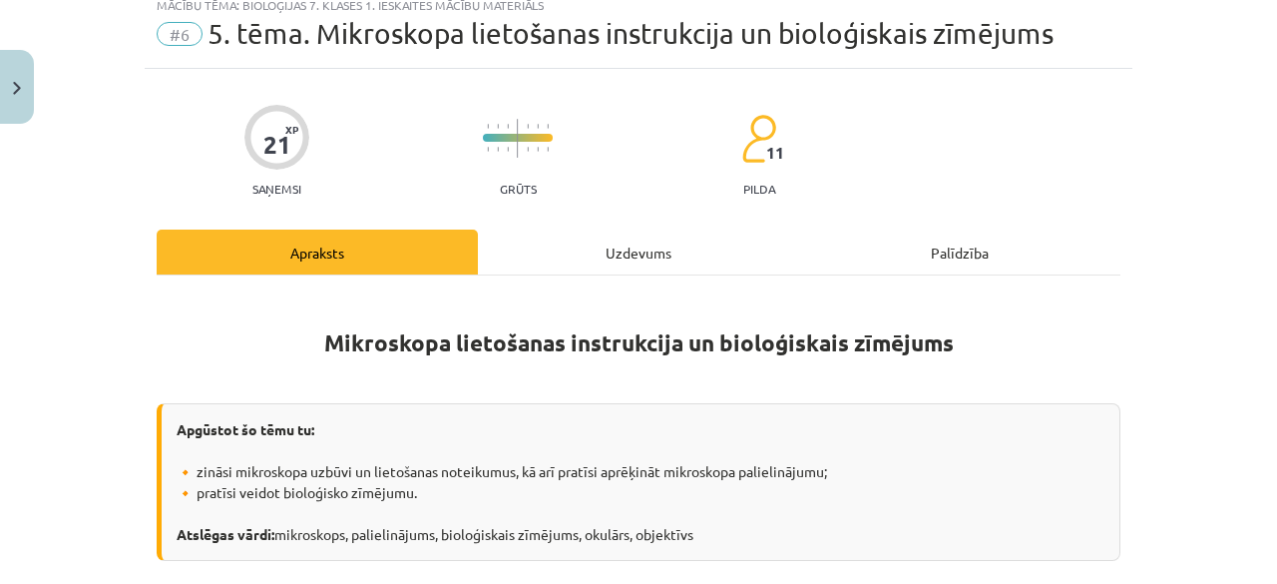
scroll to position [50, 0]
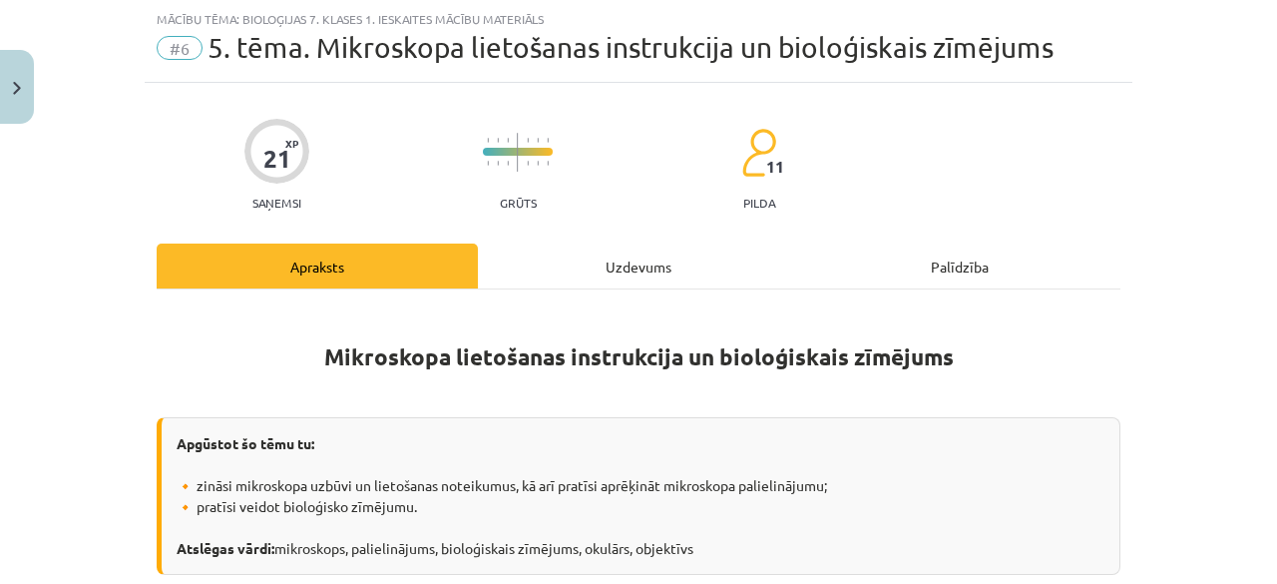
click at [601, 266] on div "Uzdevums" at bounding box center [638, 265] width 321 height 45
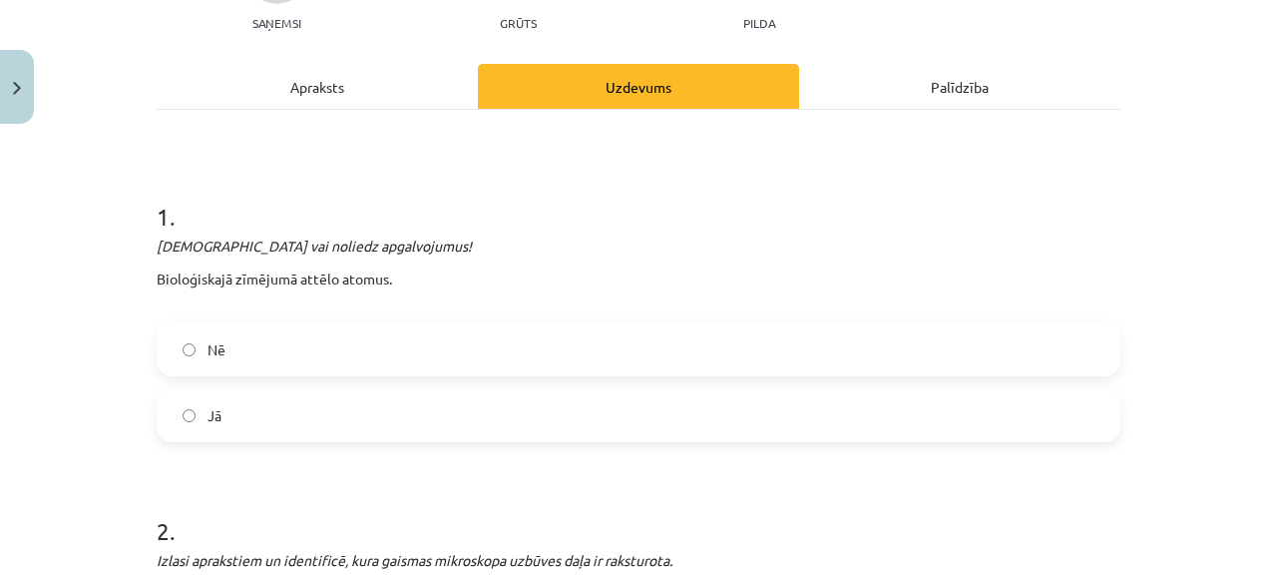
scroll to position [273, 0]
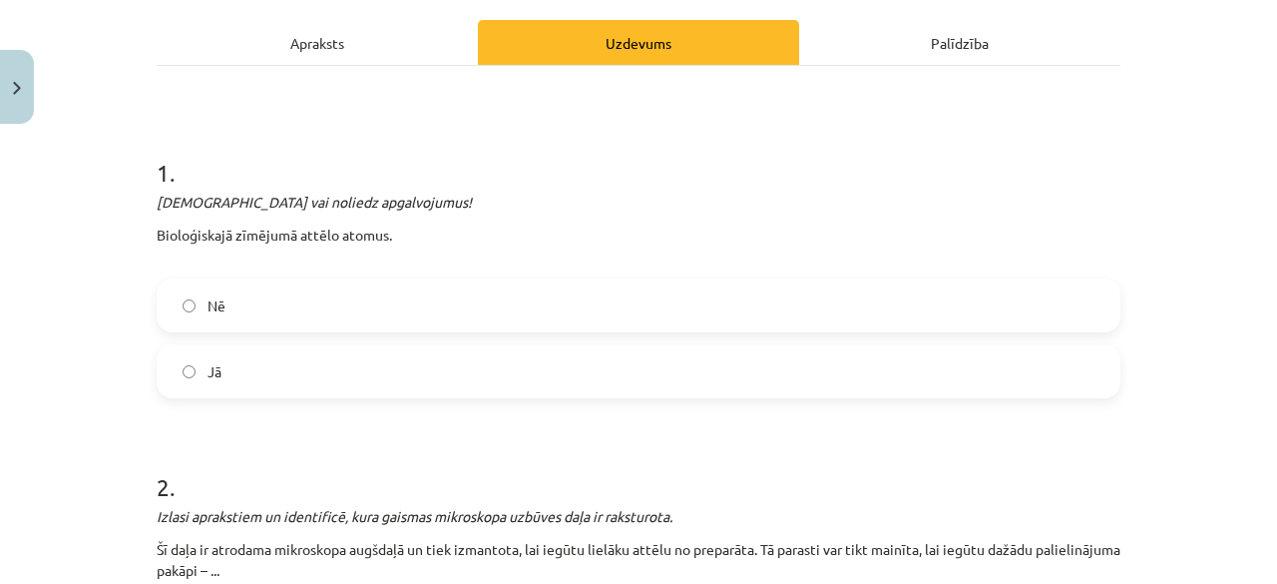
click at [670, 358] on label "Jā" at bounding box center [639, 371] width 960 height 50
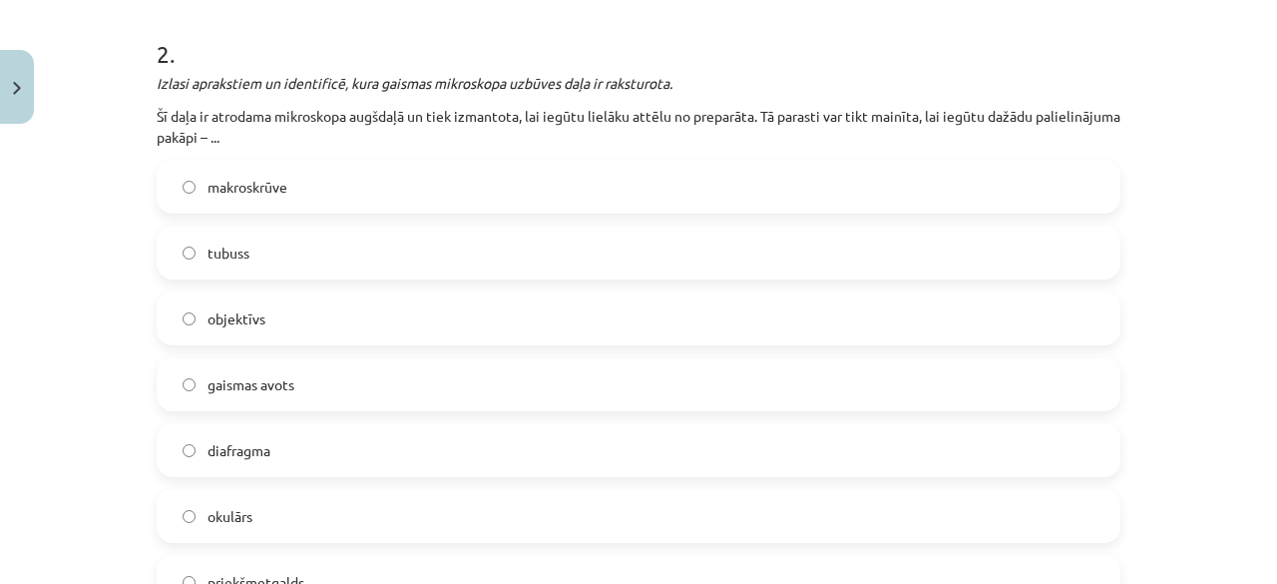
scroll to position [730, 0]
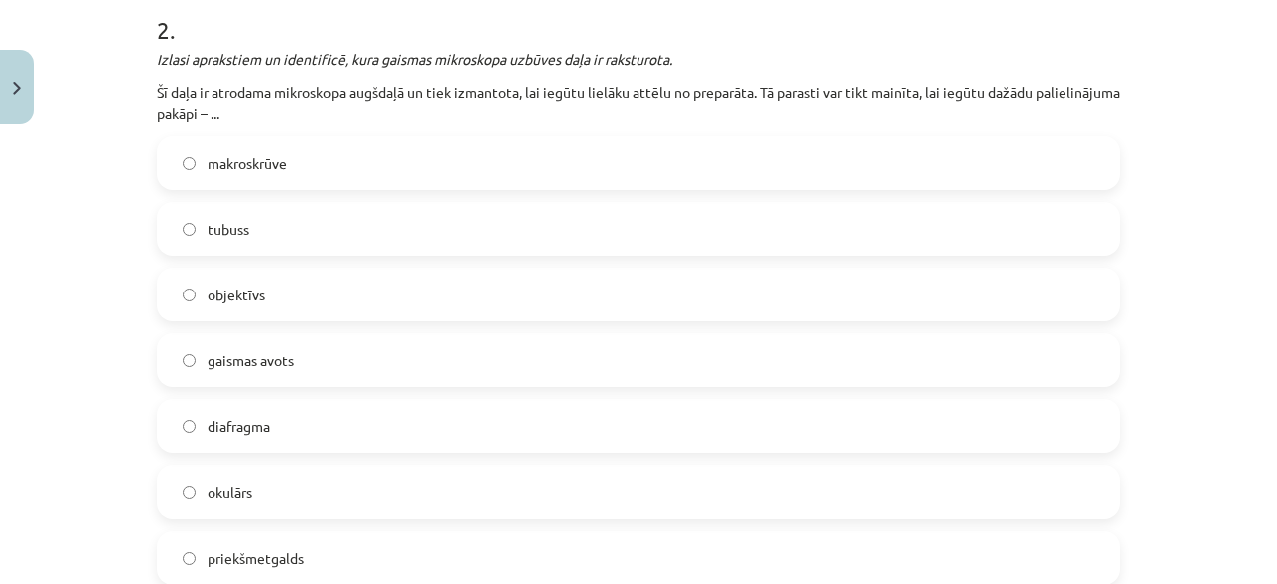
click at [258, 502] on label "okulārs" at bounding box center [639, 492] width 960 height 50
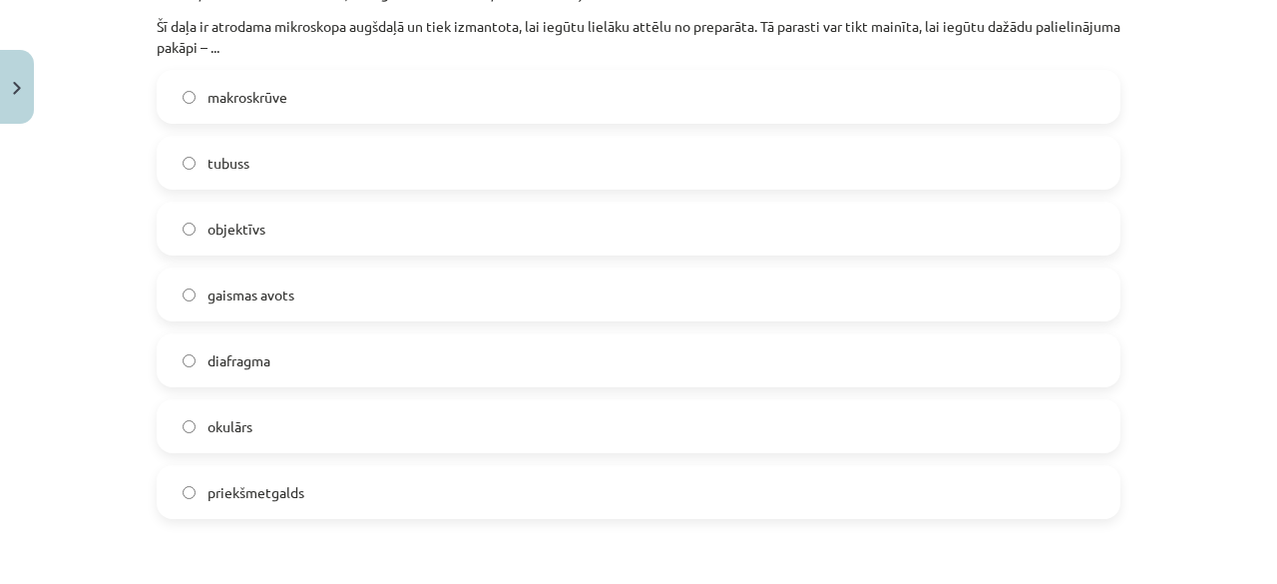
scroll to position [1219, 0]
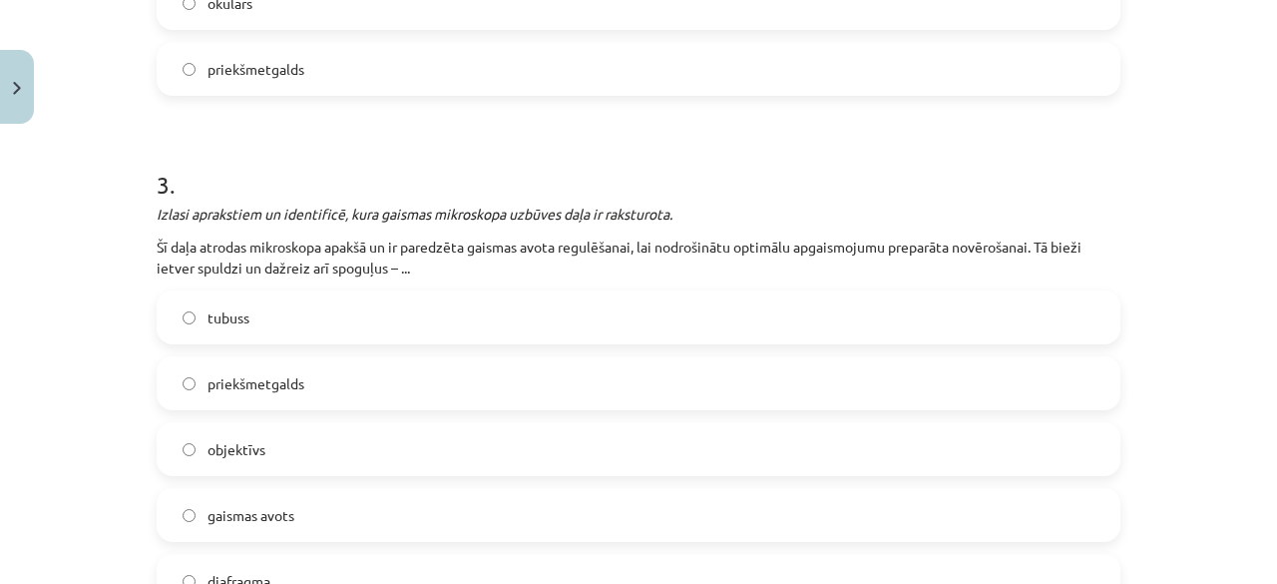
drag, startPoint x: 1237, startPoint y: 204, endPoint x: 1249, endPoint y: 183, distance: 24.1
click at [1245, 191] on div "Mācību tēma: Bioloģijas 7. klases 1. ieskaites mācību materiāls #6 5. tēma. Mik…" at bounding box center [638, 292] width 1277 height 584
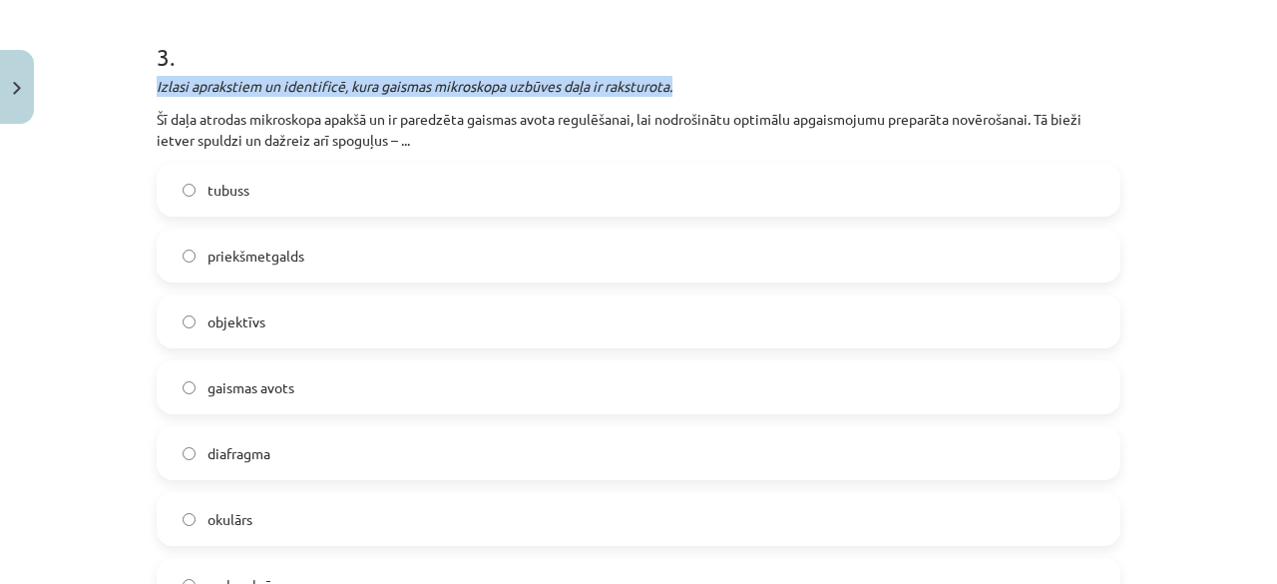
scroll to position [1359, 0]
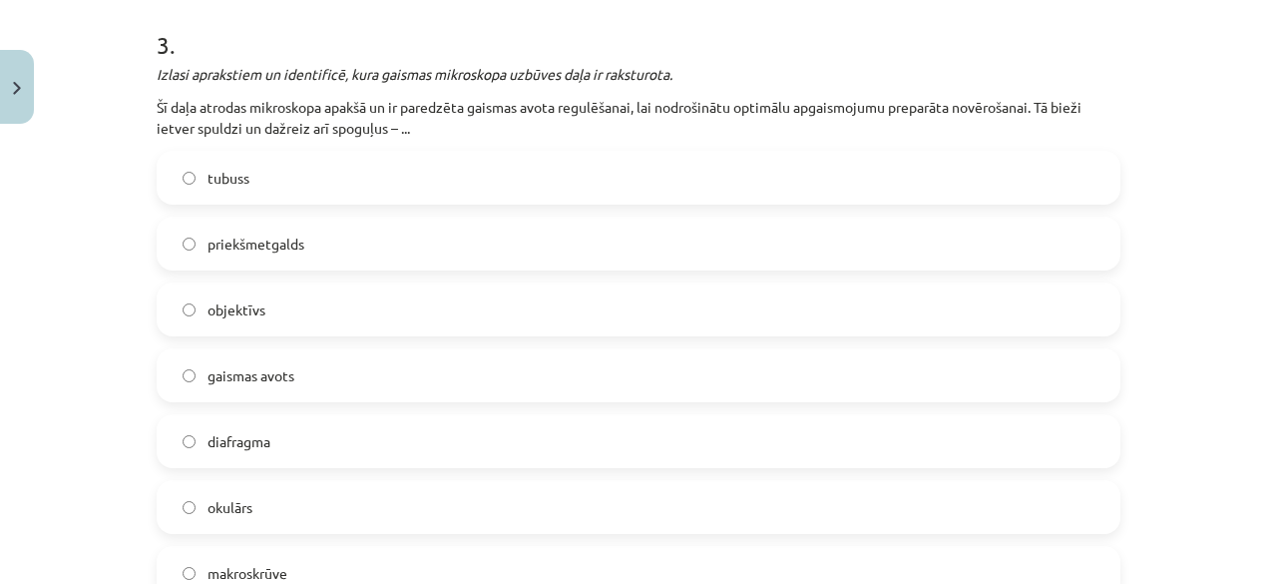
click at [601, 353] on label "gaismas avots" at bounding box center [639, 375] width 960 height 50
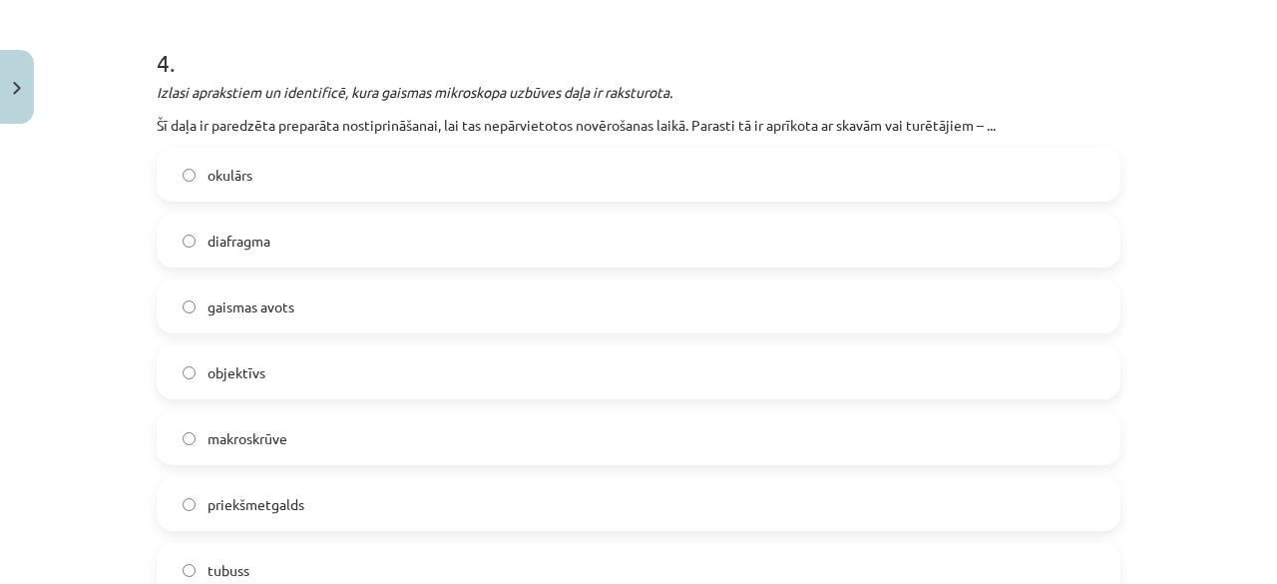
scroll to position [1990, 0]
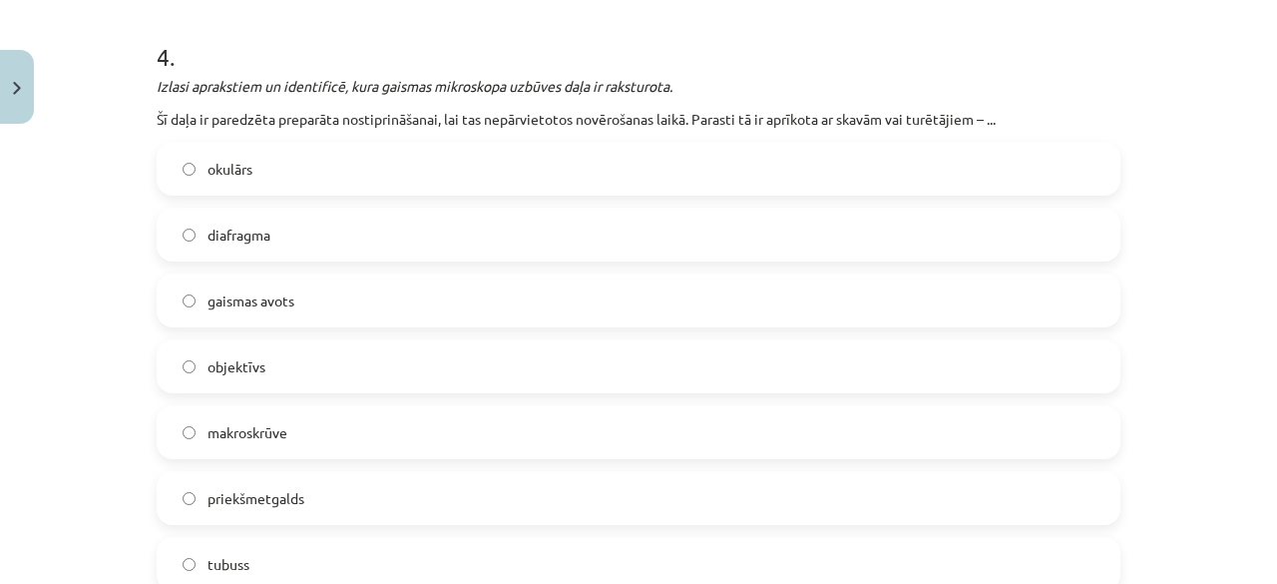
drag, startPoint x: 396, startPoint y: 474, endPoint x: 405, endPoint y: 491, distance: 19.2
click at [405, 491] on label "priekšmetgalds" at bounding box center [639, 498] width 960 height 50
click at [405, 494] on label "priekšmetgalds" at bounding box center [639, 498] width 960 height 50
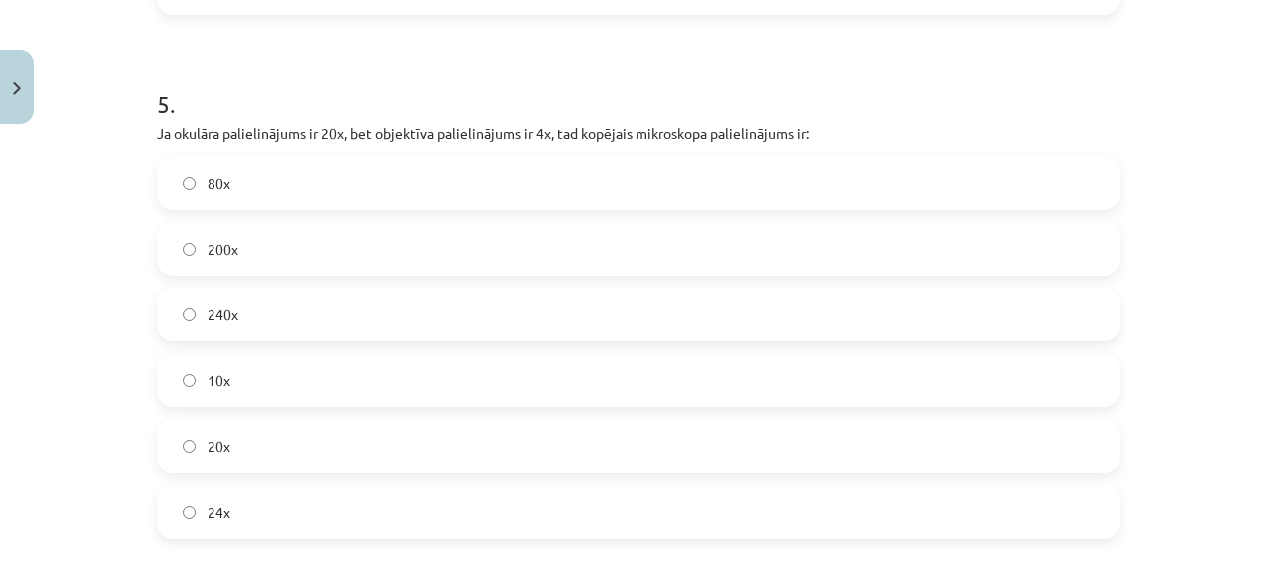
scroll to position [2616, 0]
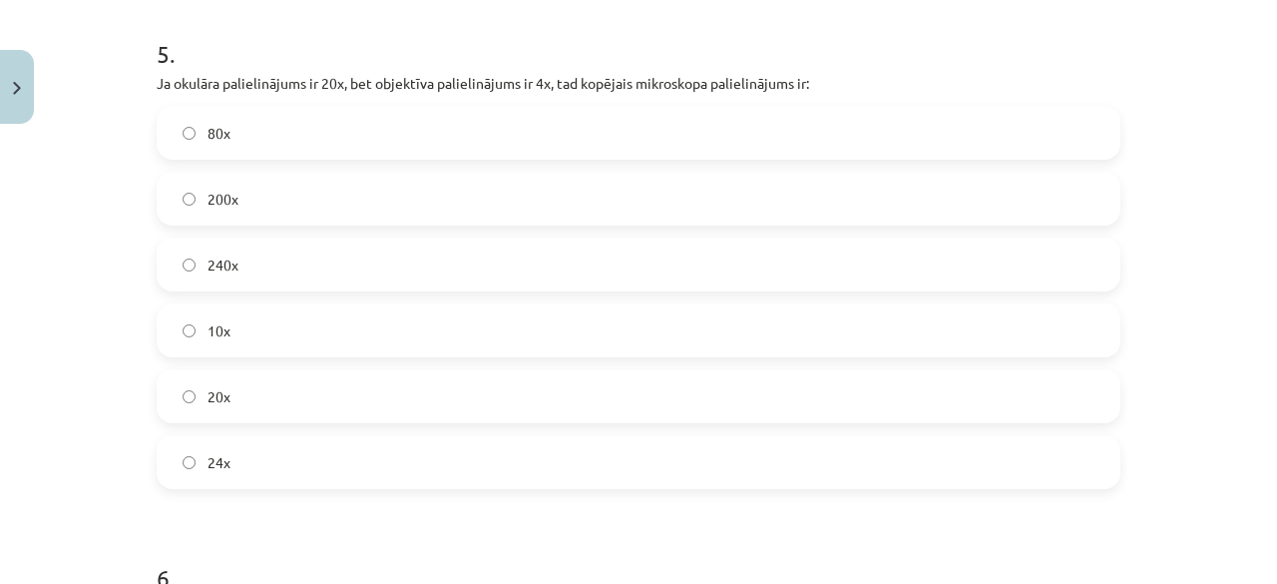
click at [293, 455] on label "24x" at bounding box center [639, 462] width 960 height 50
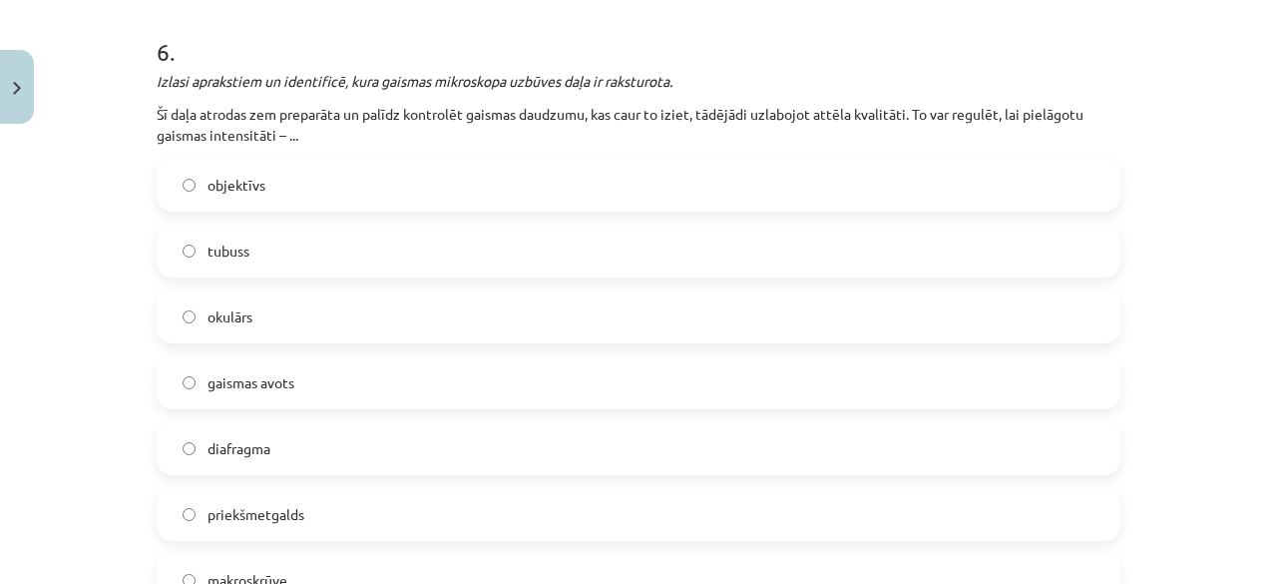
scroll to position [3253, 0]
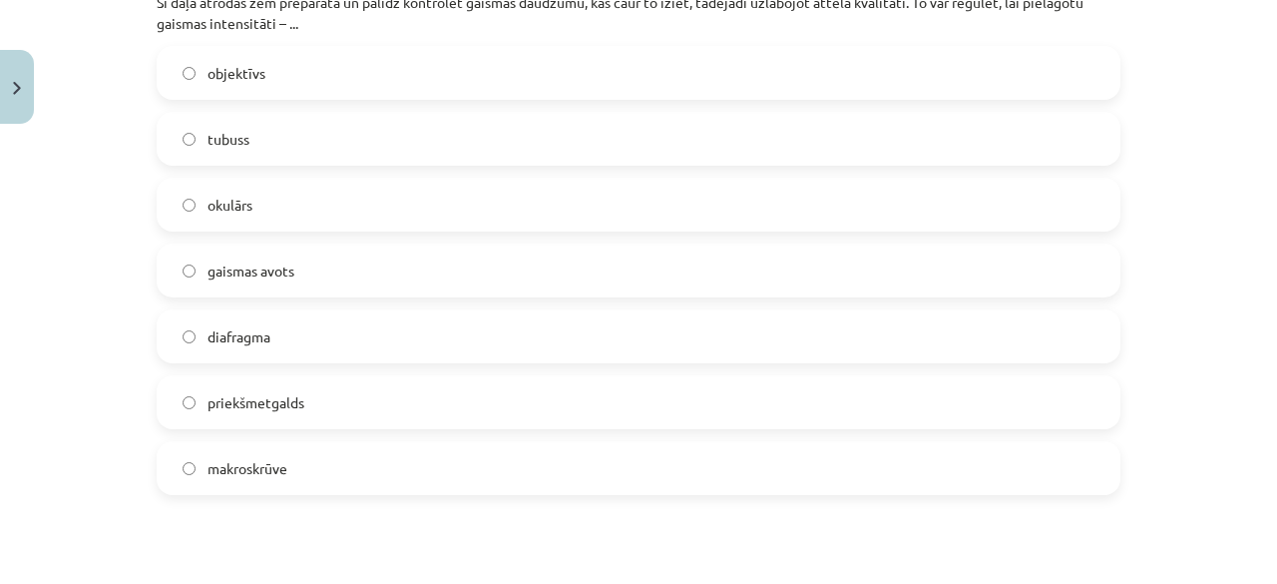
click at [591, 460] on label "makroskrūve" at bounding box center [639, 468] width 960 height 50
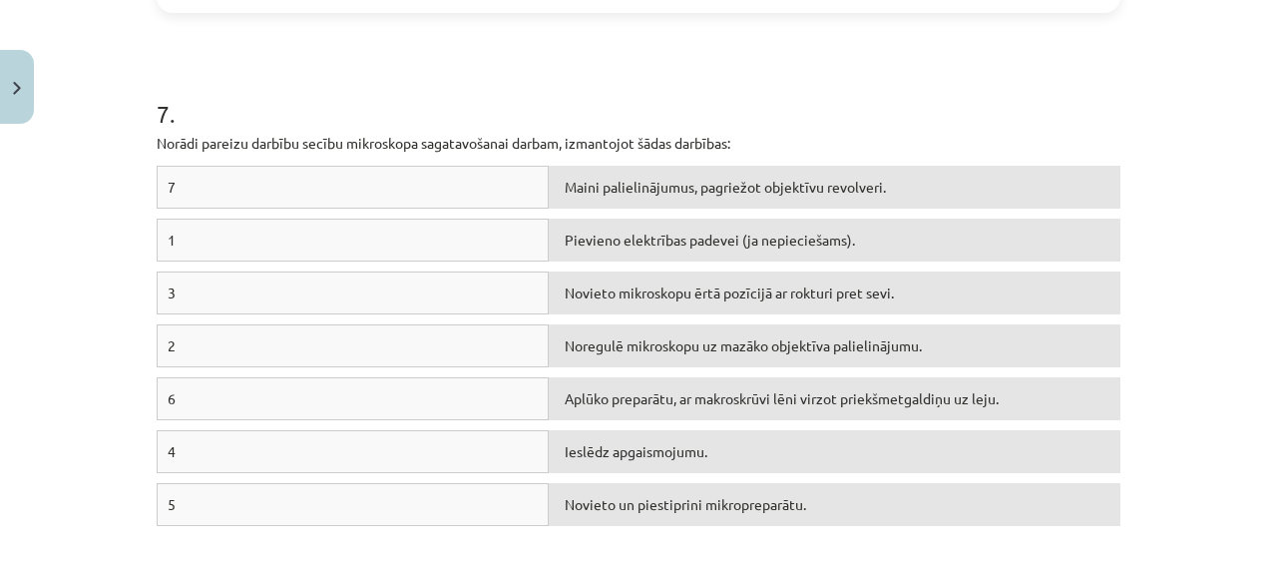
scroll to position [3854, 0]
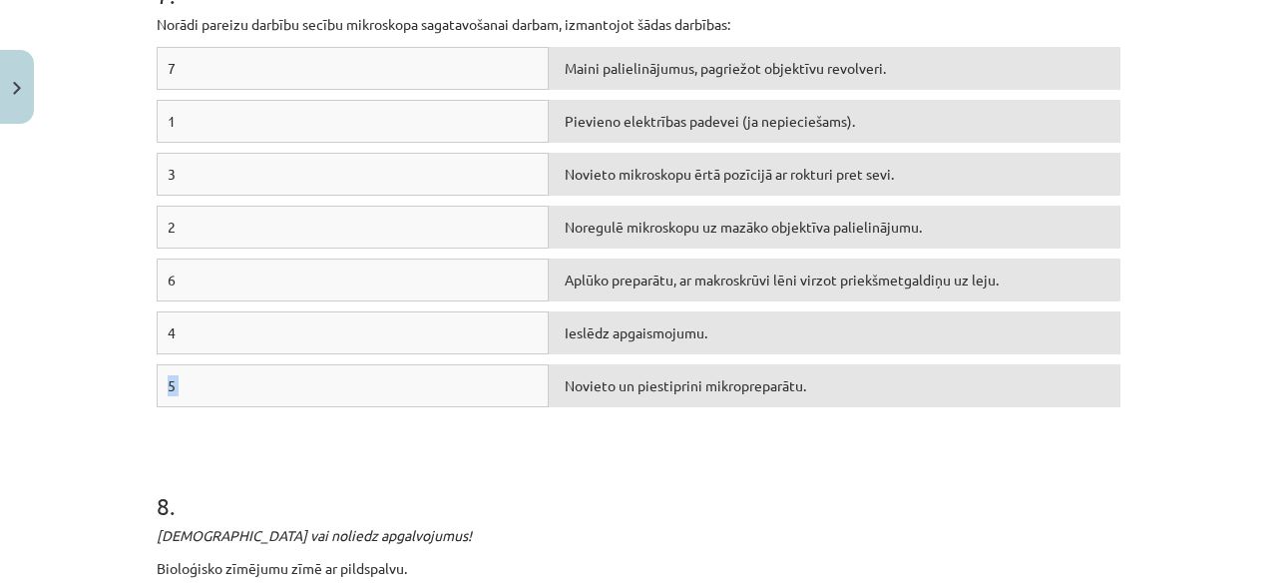
drag, startPoint x: 742, startPoint y: 356, endPoint x: 623, endPoint y: 360, distance: 119.8
click at [618, 361] on div "7 Maini palielinājumus, pagriežot objektīvu revolveri. 1 Pievieno elektrības pa…" at bounding box center [639, 232] width 964 height 370
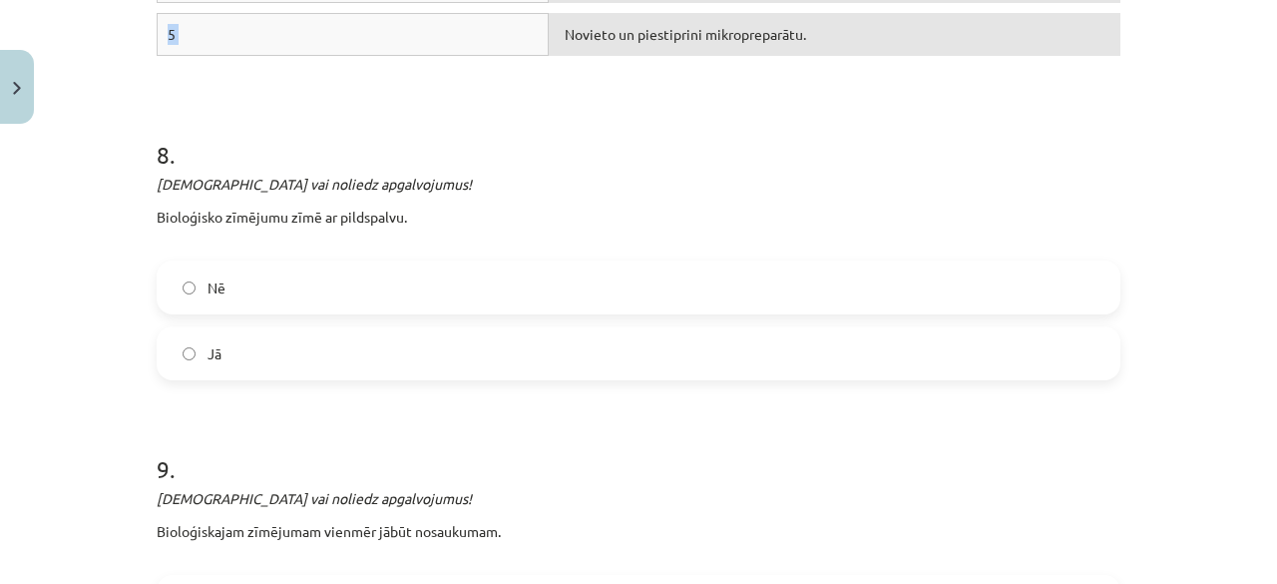
scroll to position [4174, 0]
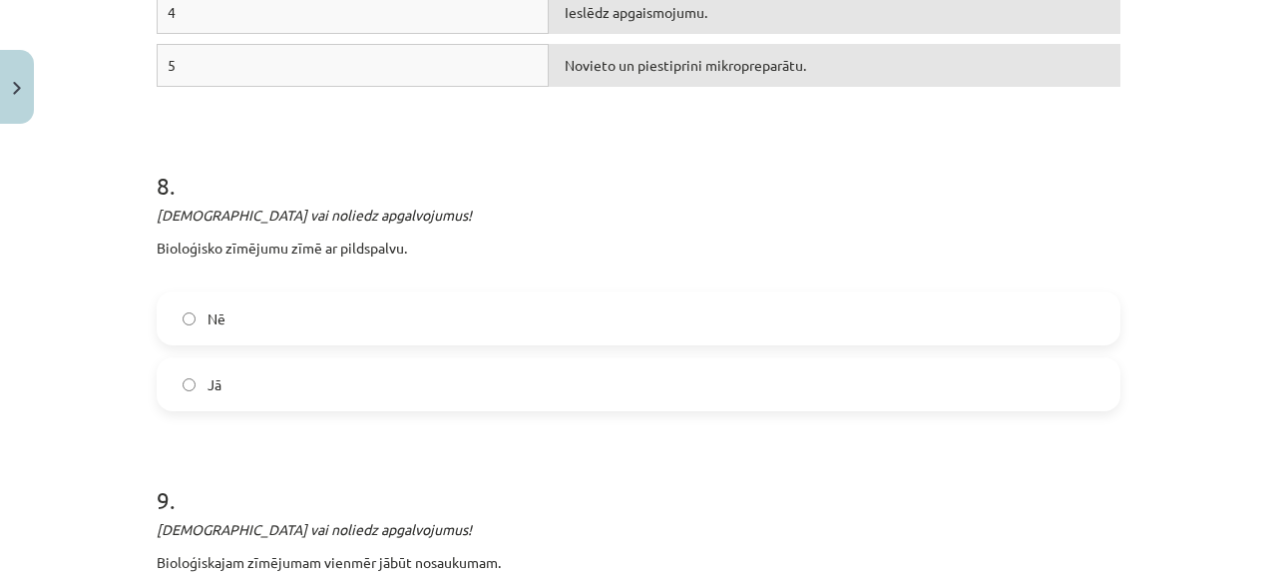
click at [465, 308] on label "Nē" at bounding box center [639, 318] width 960 height 50
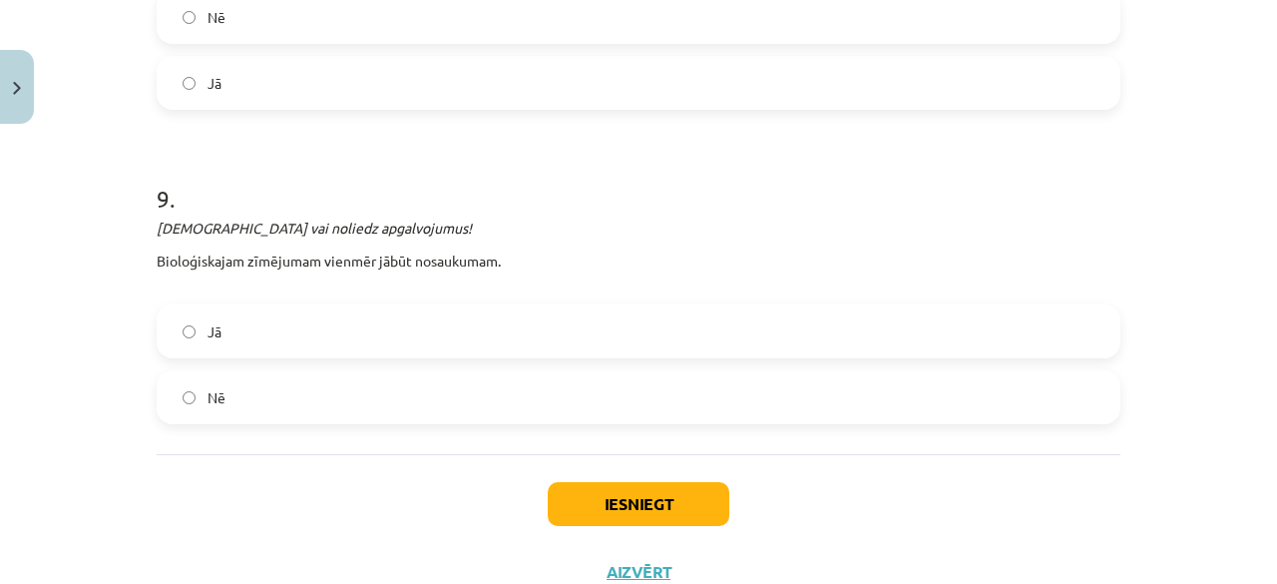
scroll to position [4494, 0]
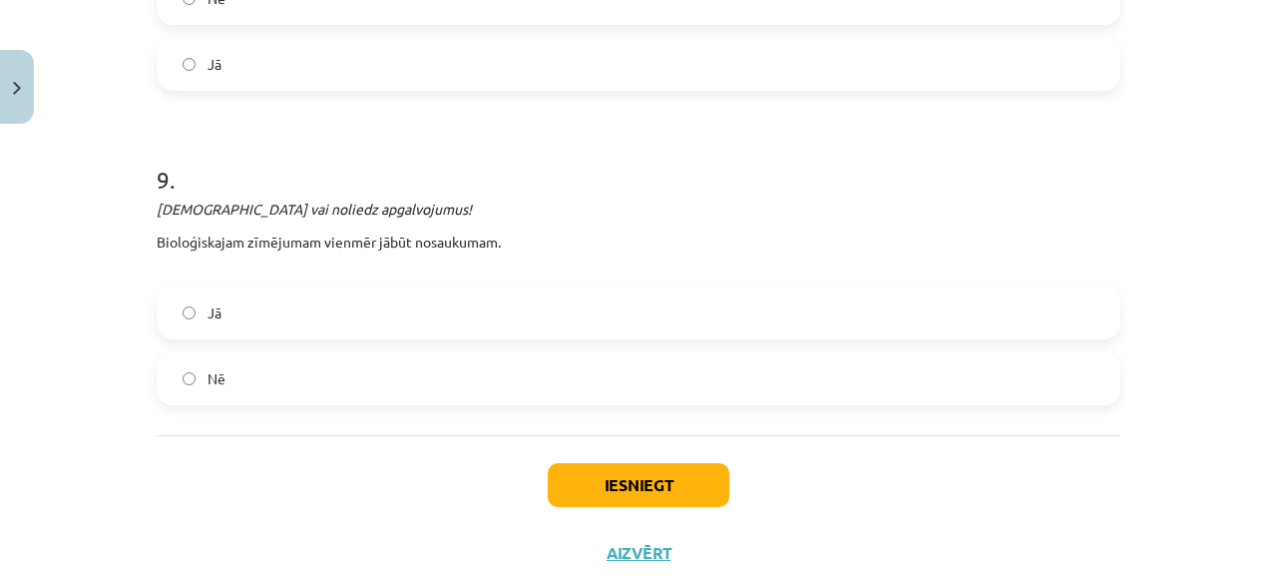
click at [545, 325] on label "Jā" at bounding box center [639, 312] width 960 height 50
click at [587, 474] on button "Iesniegt" at bounding box center [639, 485] width 182 height 44
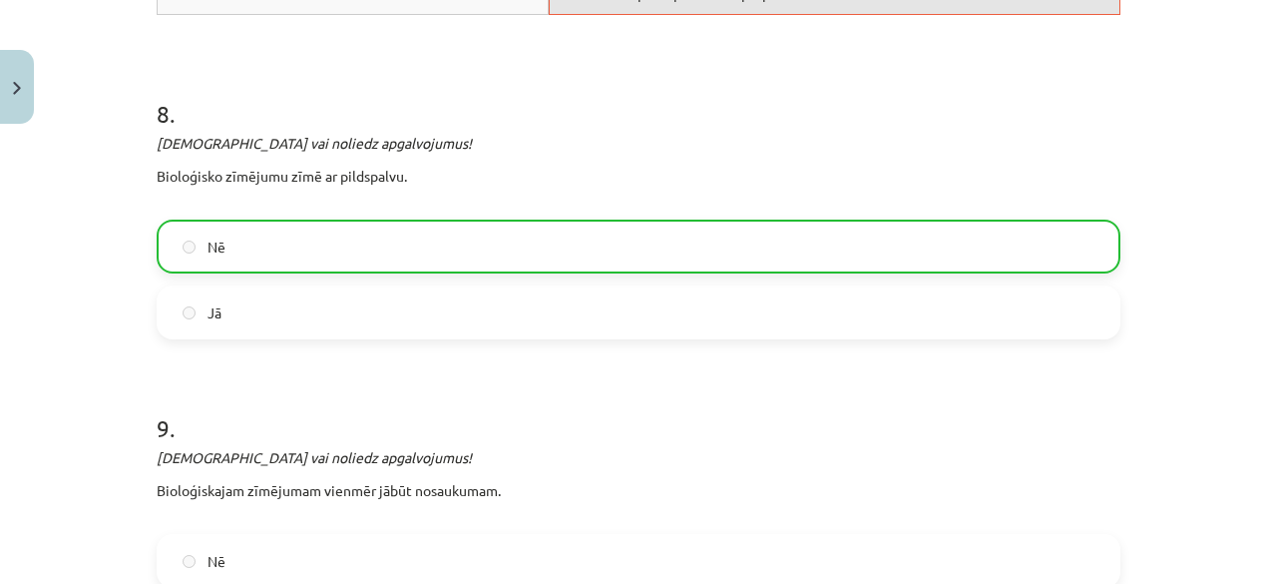
scroll to position [4603, 0]
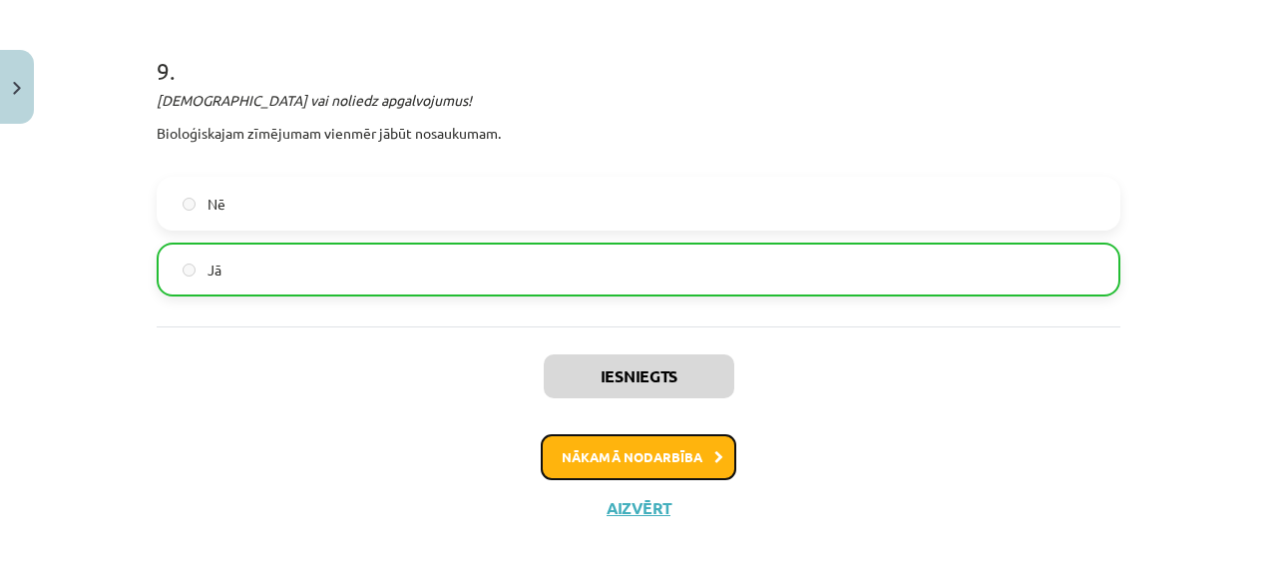
click at [616, 445] on button "Nākamā nodarbība" at bounding box center [639, 457] width 196 height 46
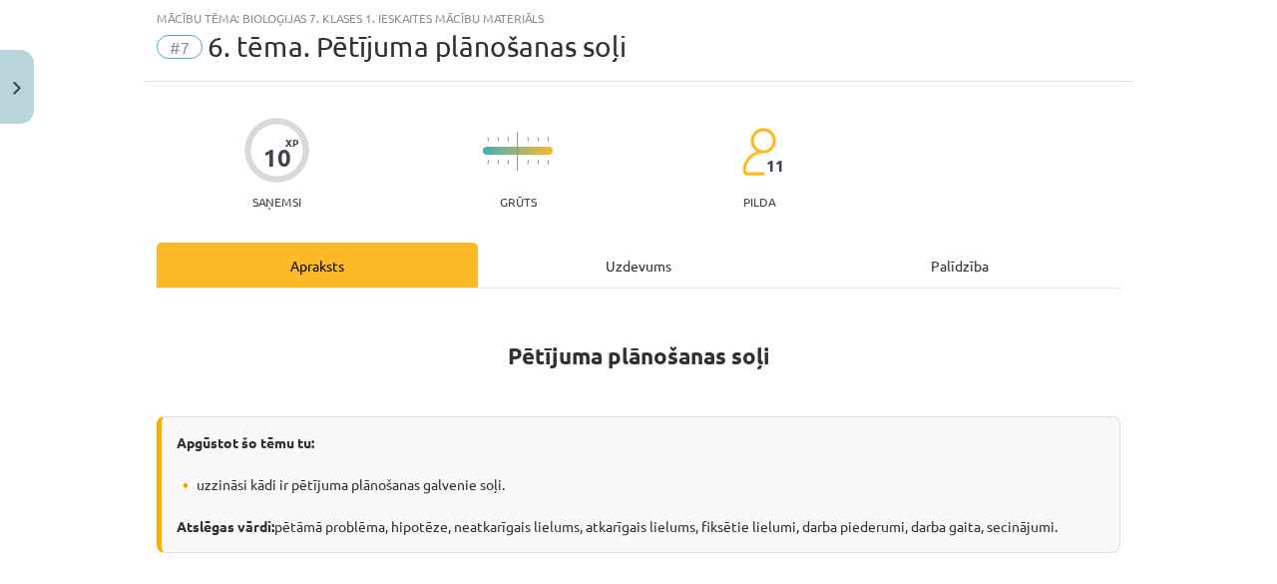
scroll to position [50, 0]
click at [629, 268] on div "Uzdevums" at bounding box center [638, 265] width 321 height 45
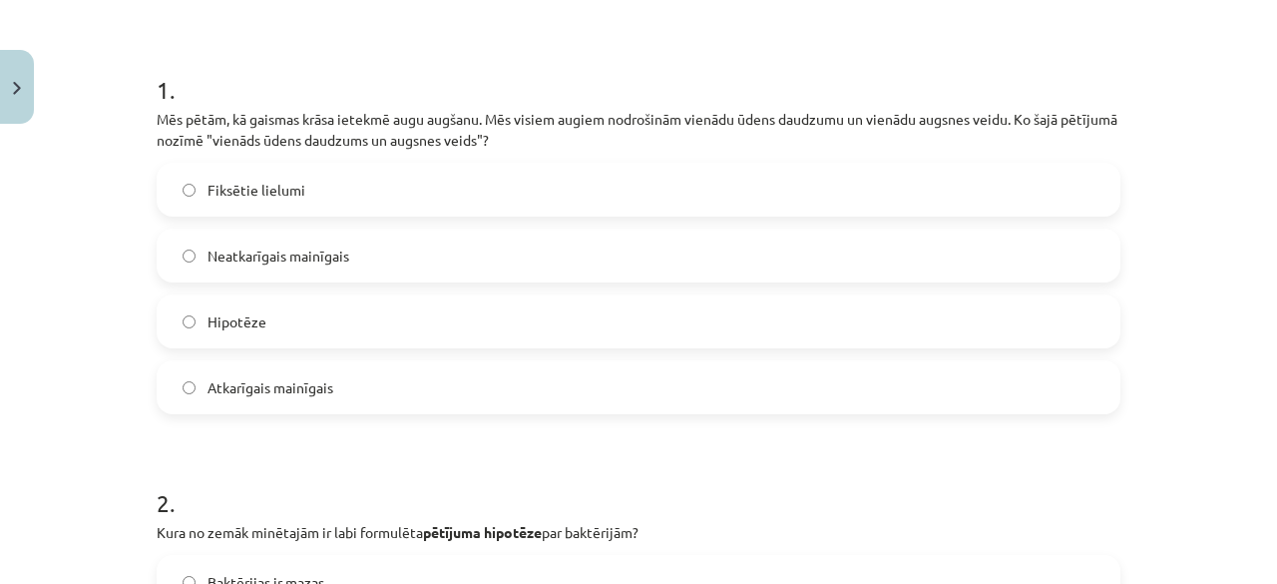
scroll to position [359, 0]
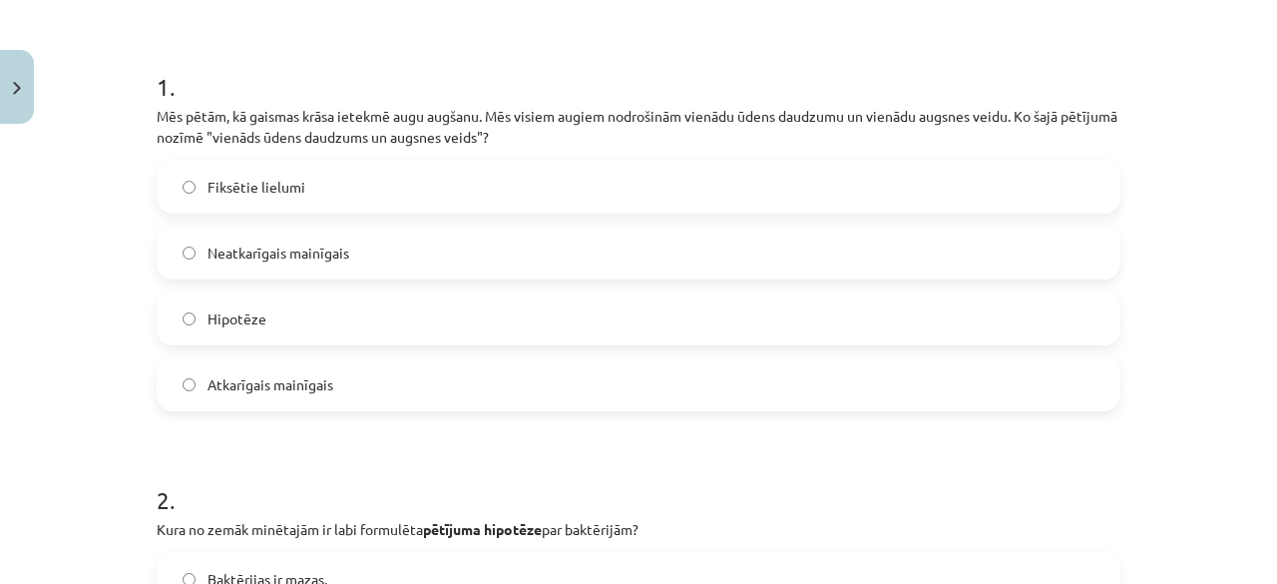
click at [339, 320] on label "Hipotēze" at bounding box center [639, 318] width 960 height 50
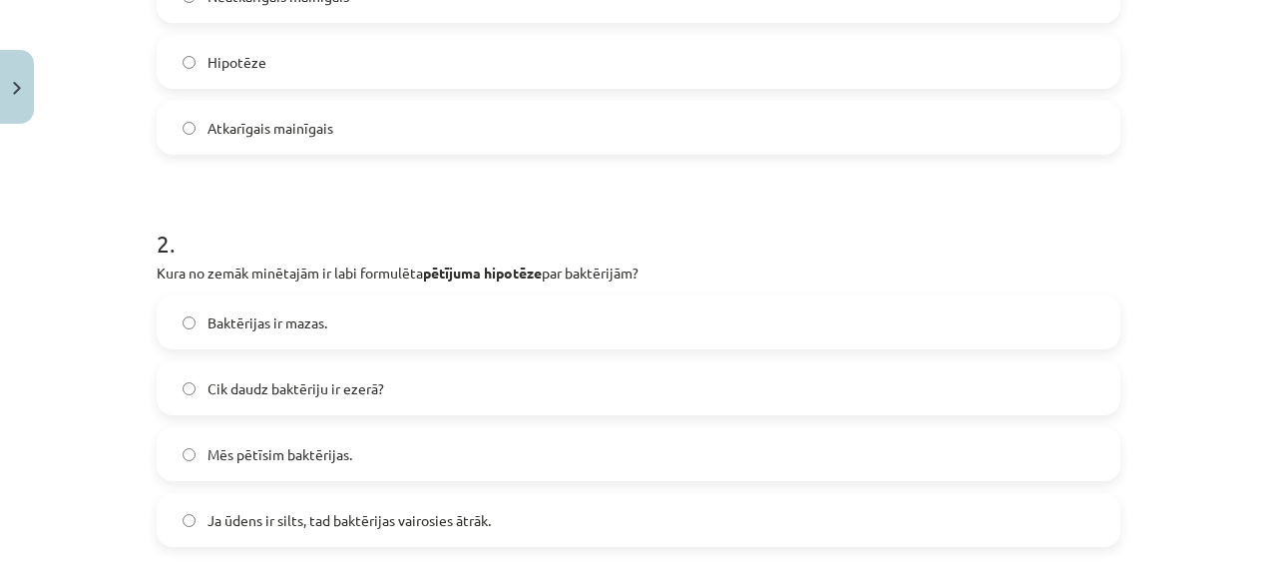
scroll to position [710, 0]
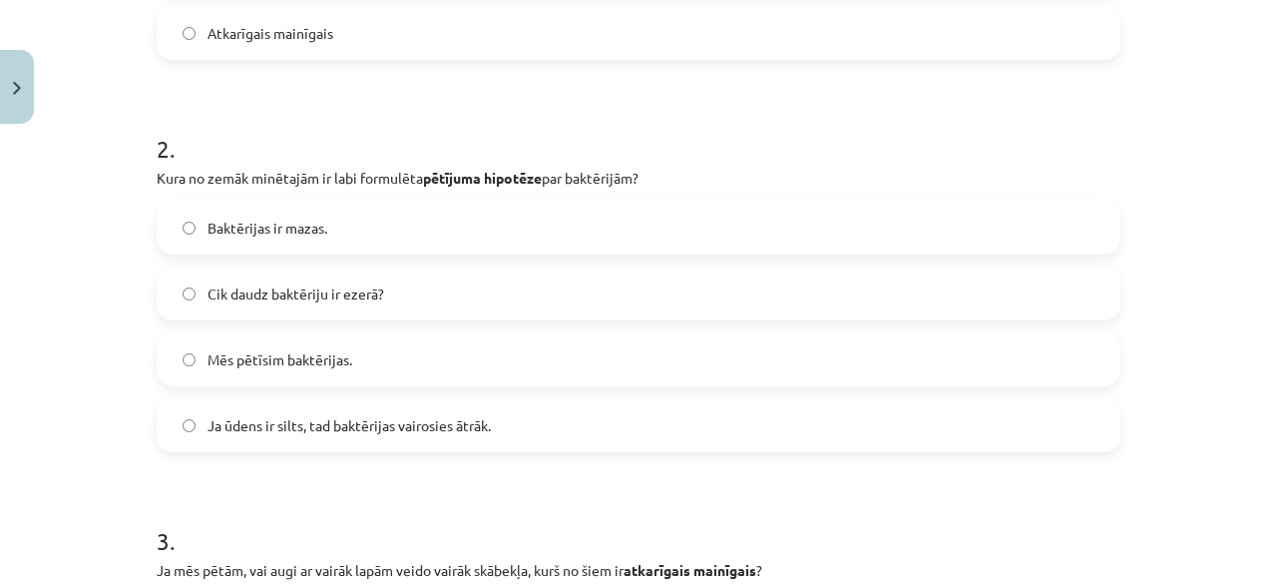
click at [259, 303] on label "Cik daudz baktēriju ir ezerā?" at bounding box center [639, 293] width 960 height 50
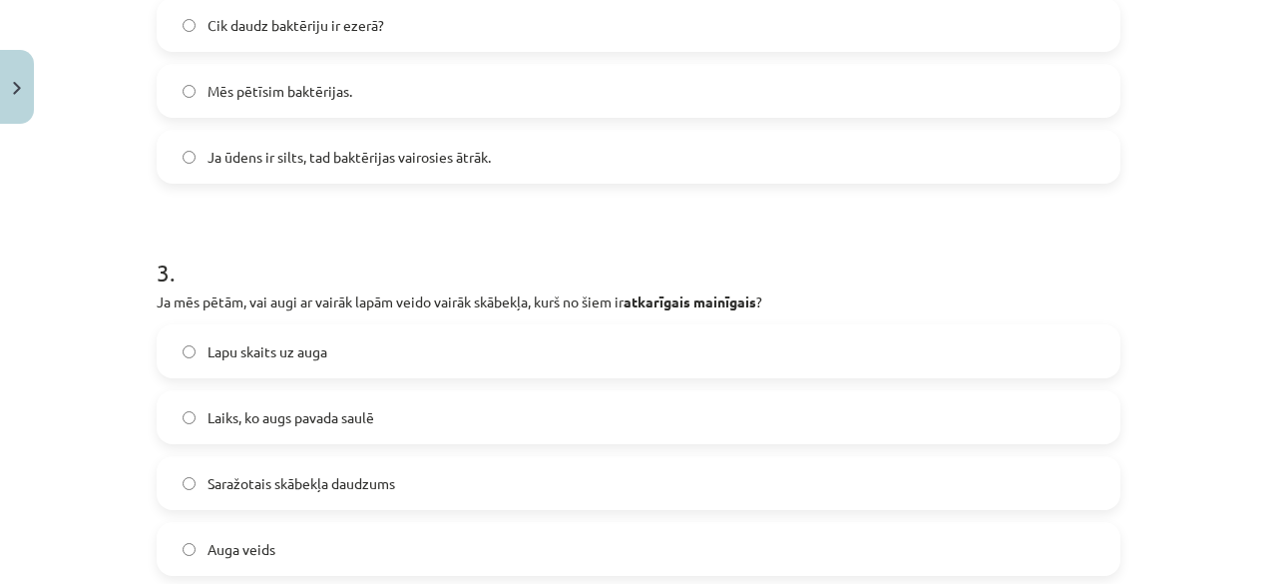
scroll to position [982, 0]
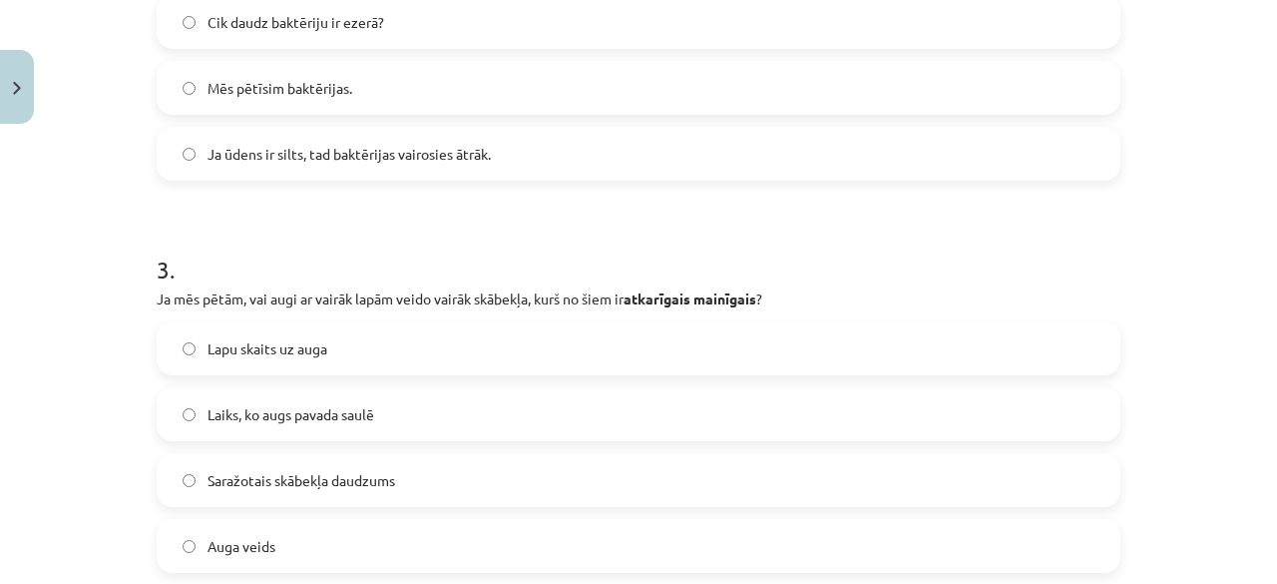
click at [826, 155] on label "Ja ūdens ir silts, tad baktērijas vairosies ātrāk." at bounding box center [639, 154] width 960 height 50
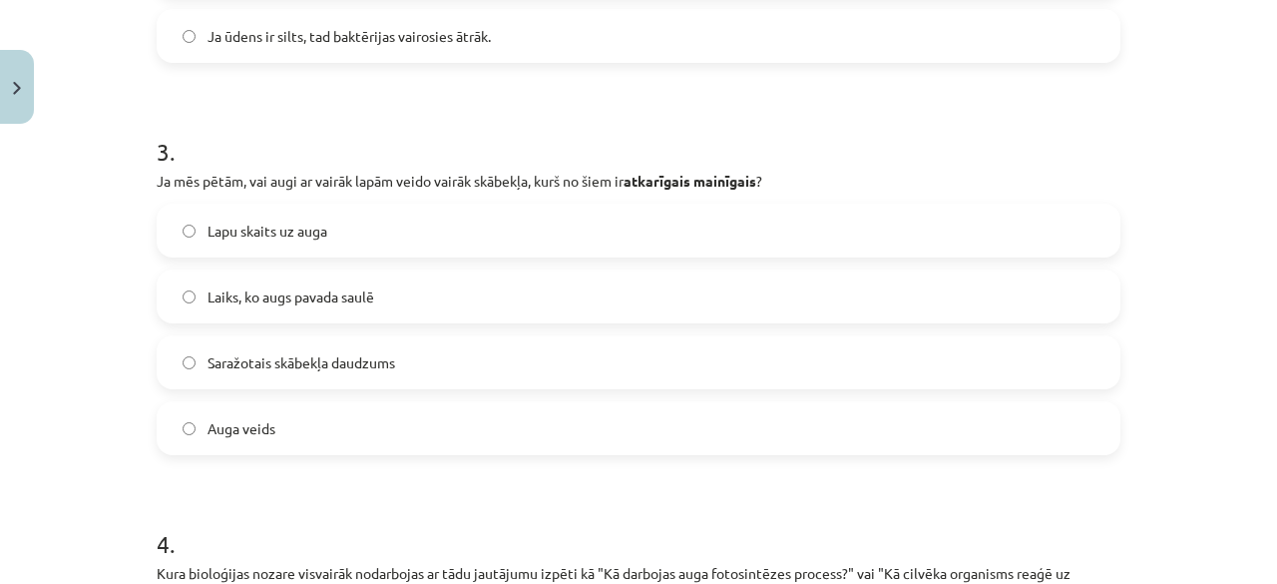
scroll to position [1118, 0]
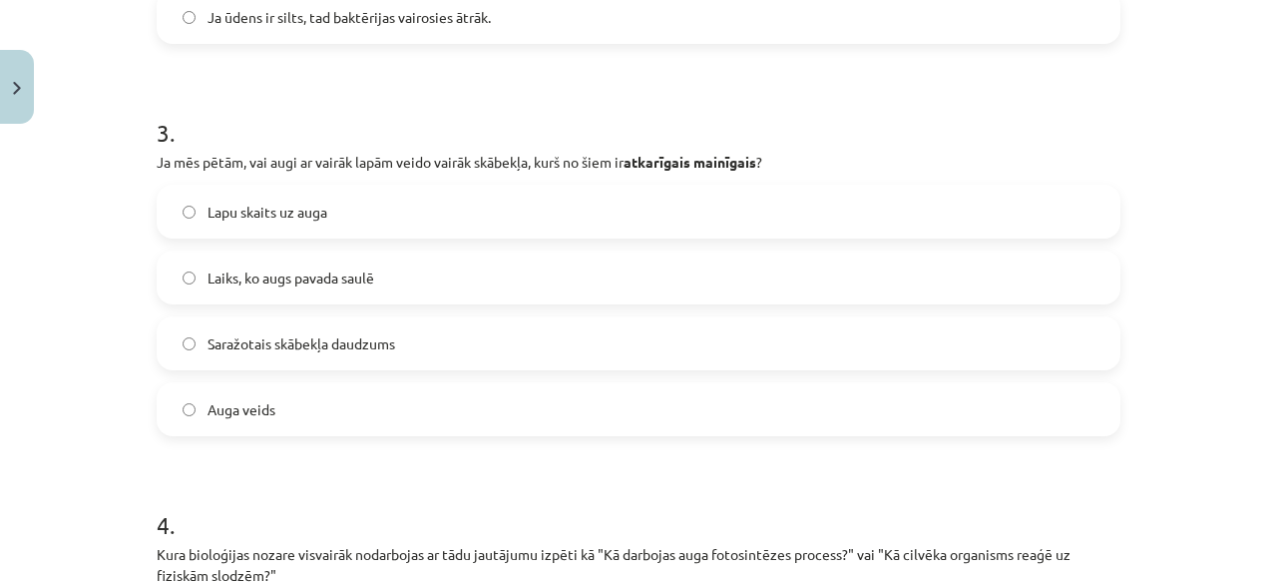
click at [455, 404] on label "Auga veids" at bounding box center [639, 409] width 960 height 50
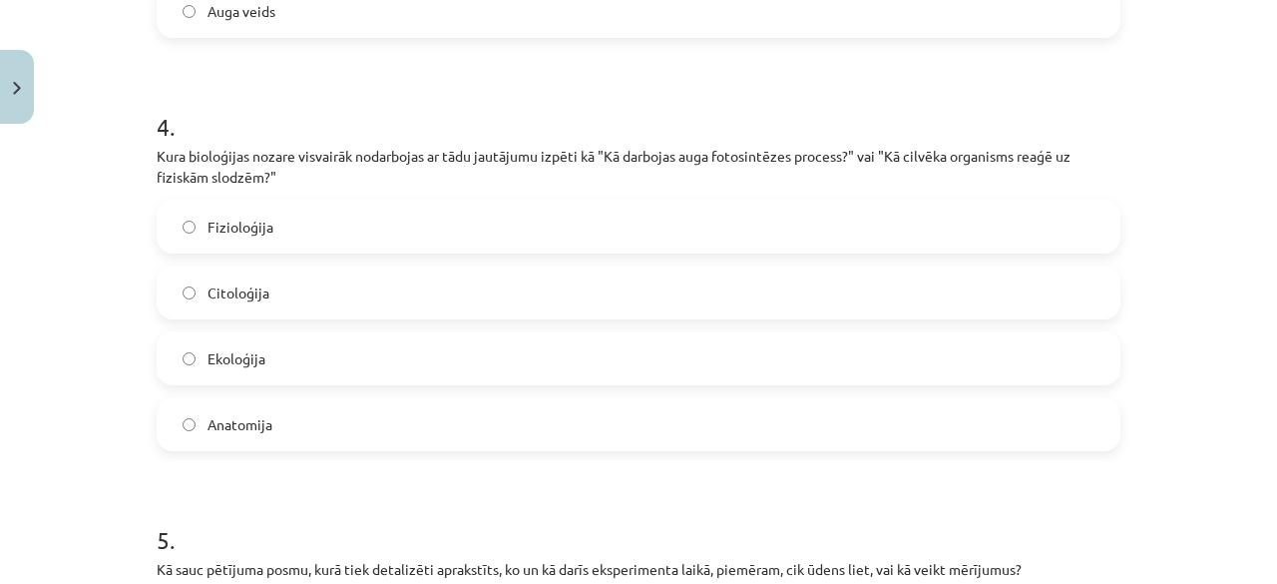
scroll to position [1513, 0]
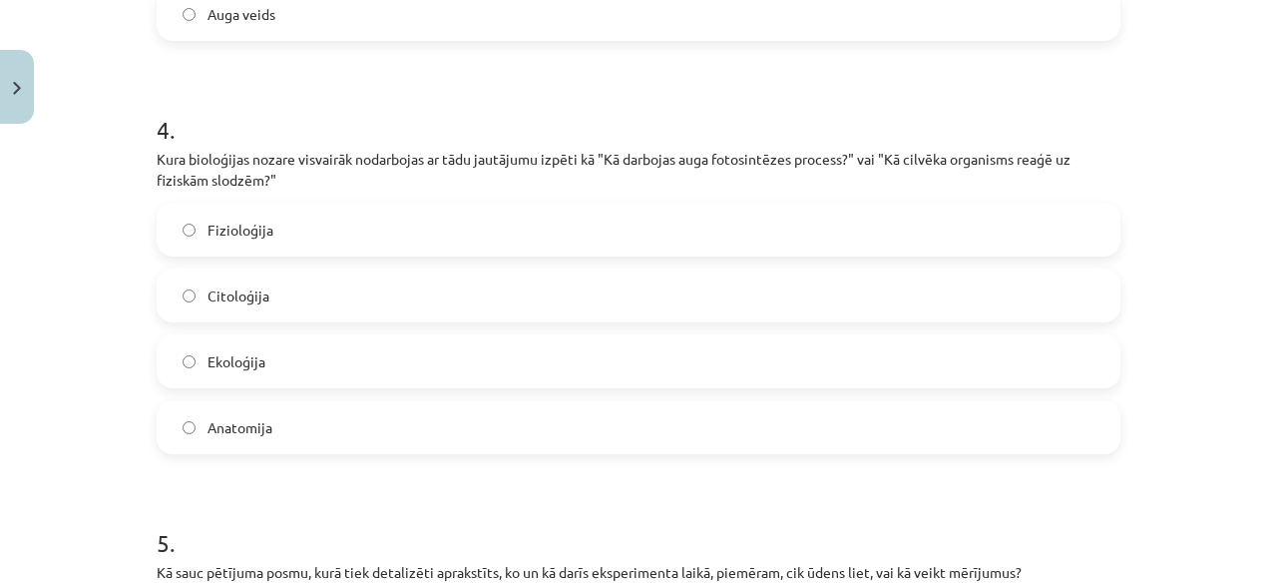
click at [620, 309] on label "Citoloģija" at bounding box center [639, 295] width 960 height 50
drag, startPoint x: 1258, startPoint y: 381, endPoint x: 1269, endPoint y: 386, distance: 12.1
click at [1261, 386] on div "Mācību tēma: Bioloģijas 7. klases 1. ieskaites mācību materiāls #7 6. tēma. Pēt…" at bounding box center [638, 292] width 1277 height 584
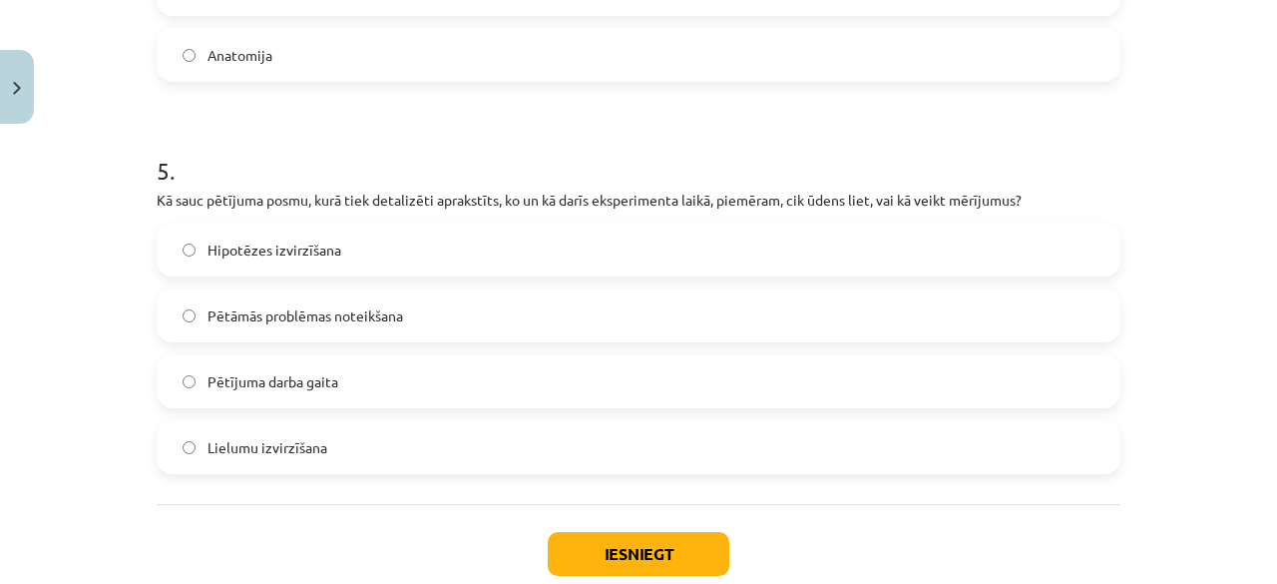
scroll to position [1913, 0]
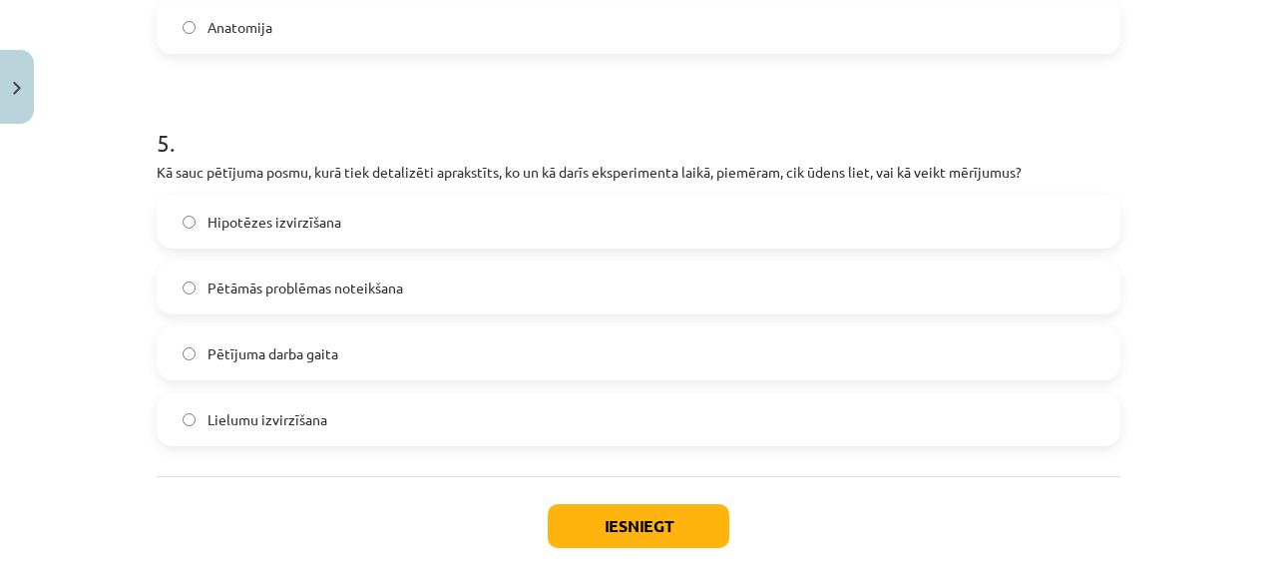
click at [437, 292] on label "Pētāmās problēmas noteikšana" at bounding box center [639, 287] width 960 height 50
click at [566, 521] on button "Iesniegt" at bounding box center [639, 526] width 182 height 44
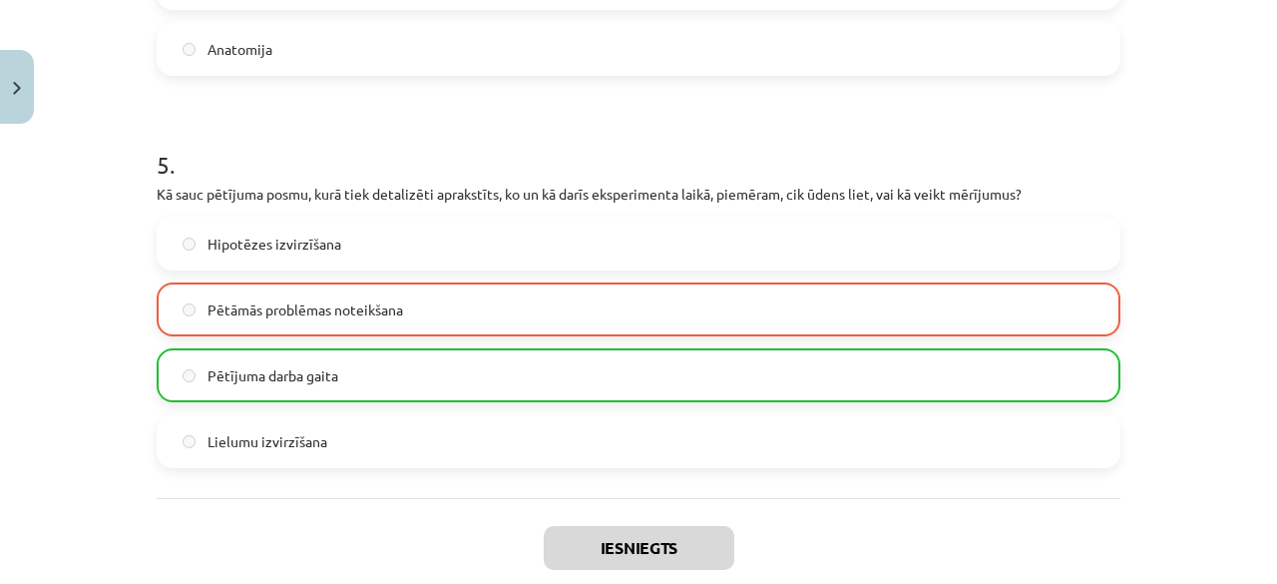
scroll to position [2068, 0]
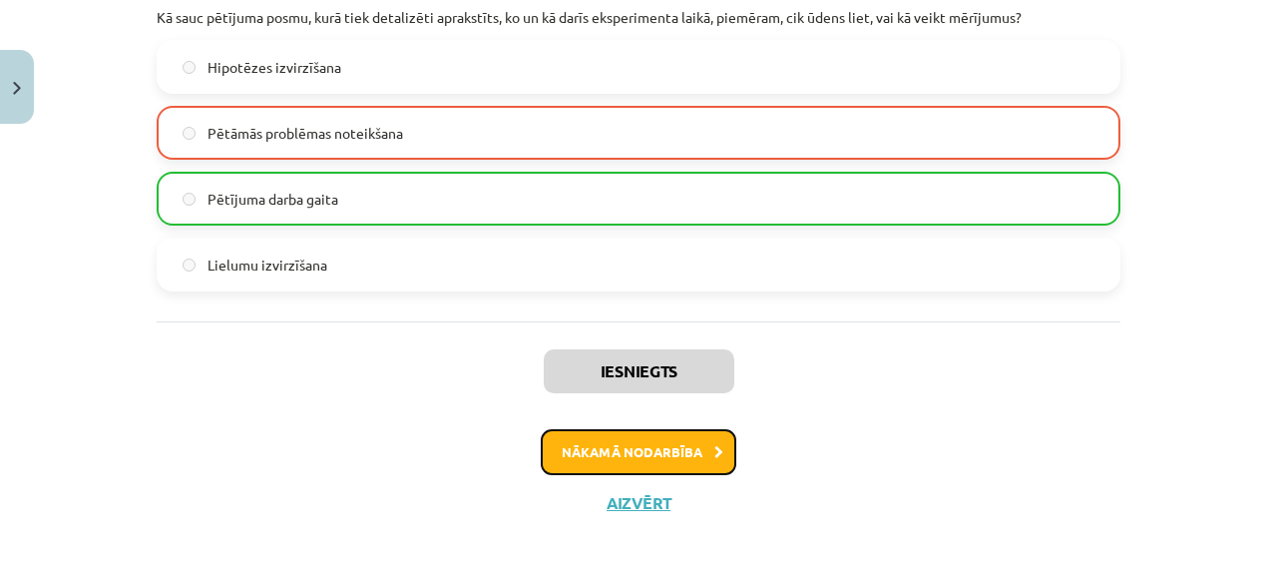
click at [627, 452] on button "Nākamā nodarbība" at bounding box center [639, 452] width 196 height 46
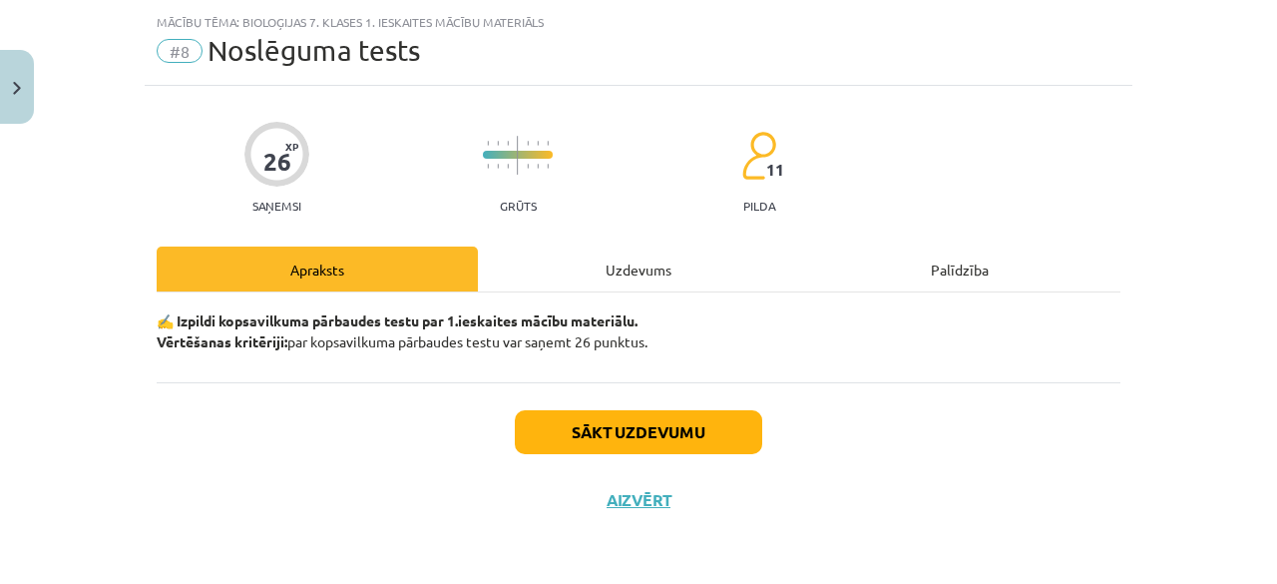
scroll to position [46, 0]
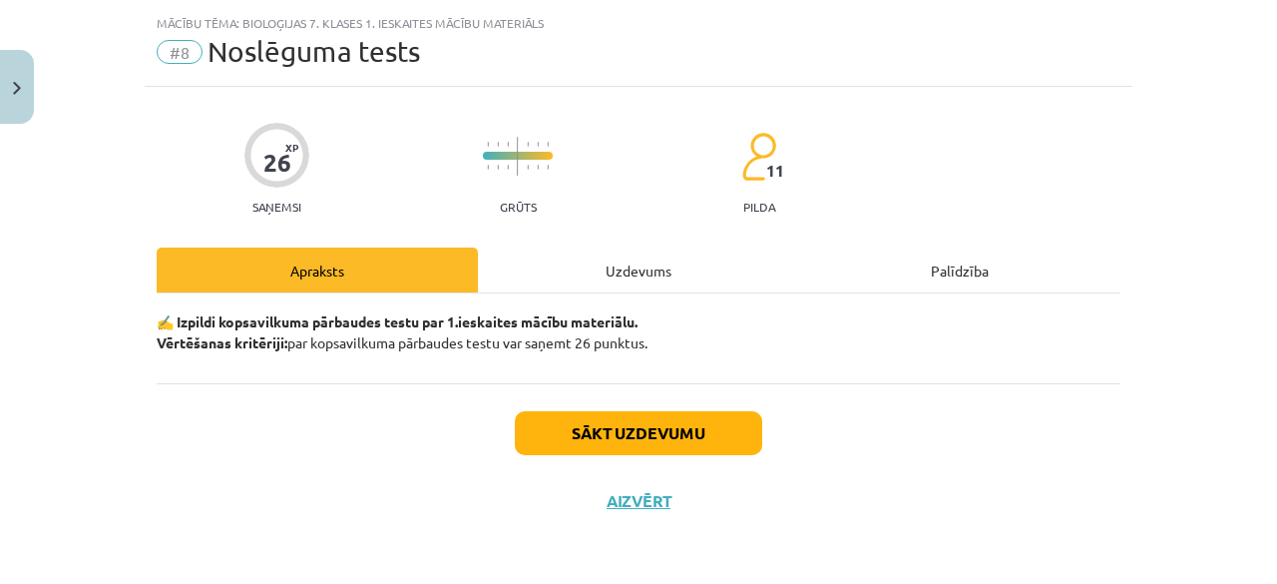
click at [627, 278] on div "Uzdevums" at bounding box center [638, 269] width 321 height 45
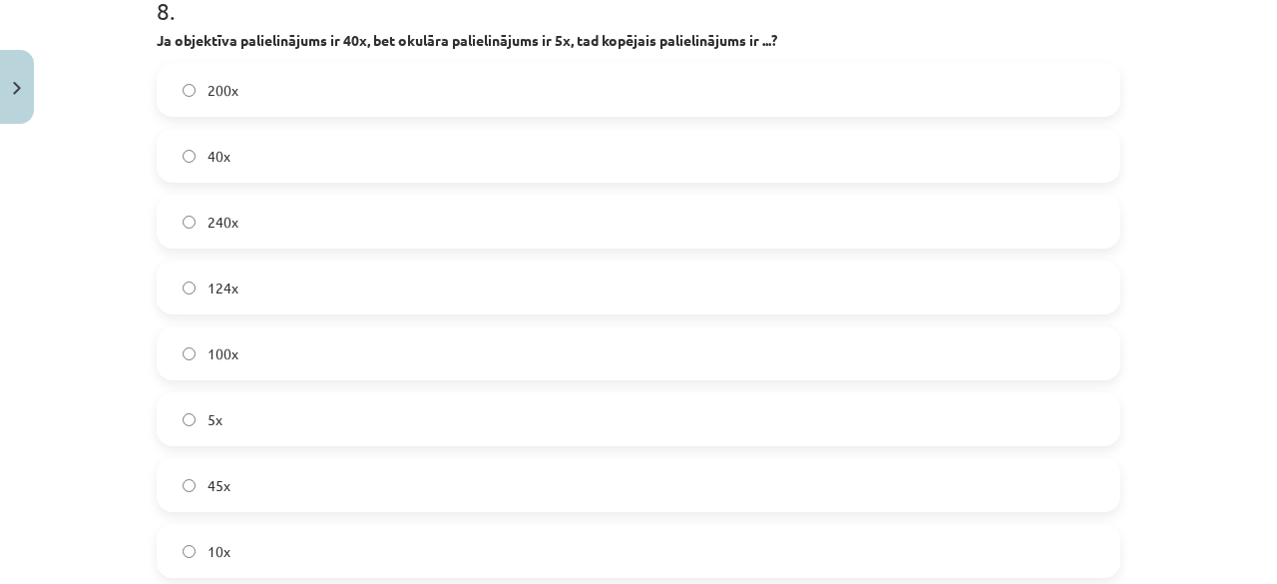
scroll to position [4895, 0]
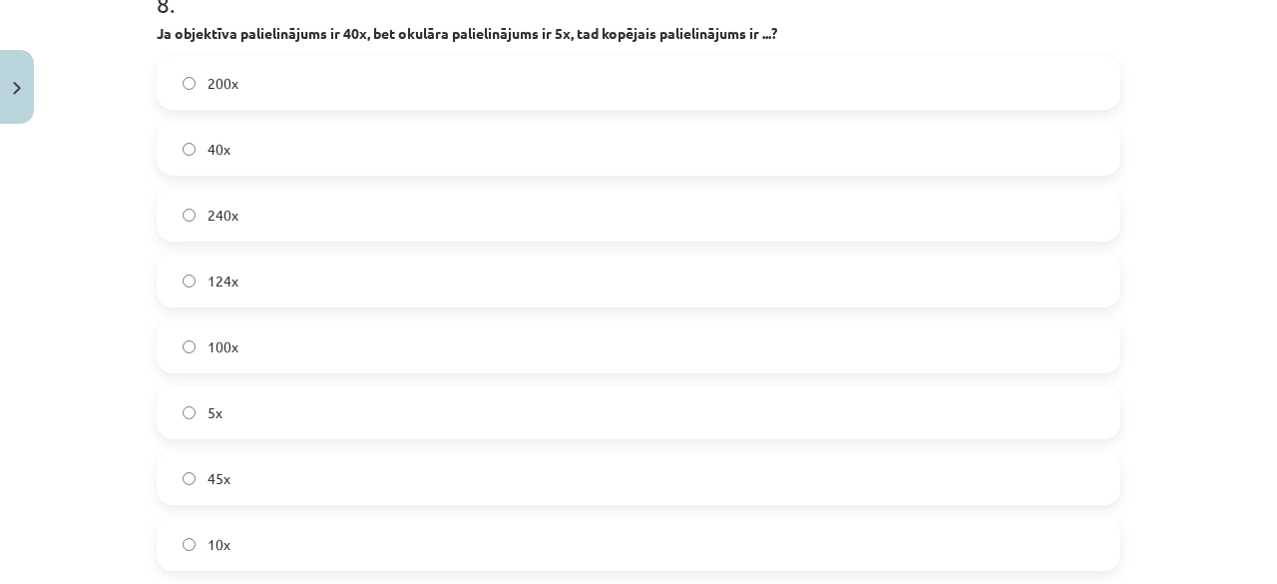
click at [491, 503] on label "45x" at bounding box center [639, 478] width 960 height 50
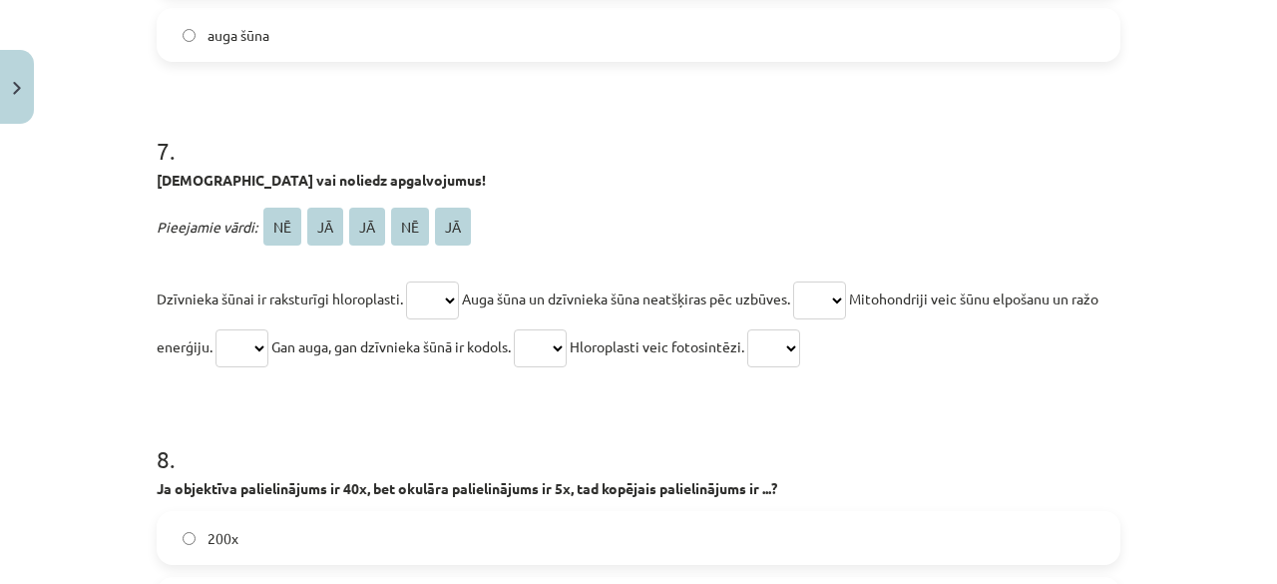
scroll to position [4447, 0]
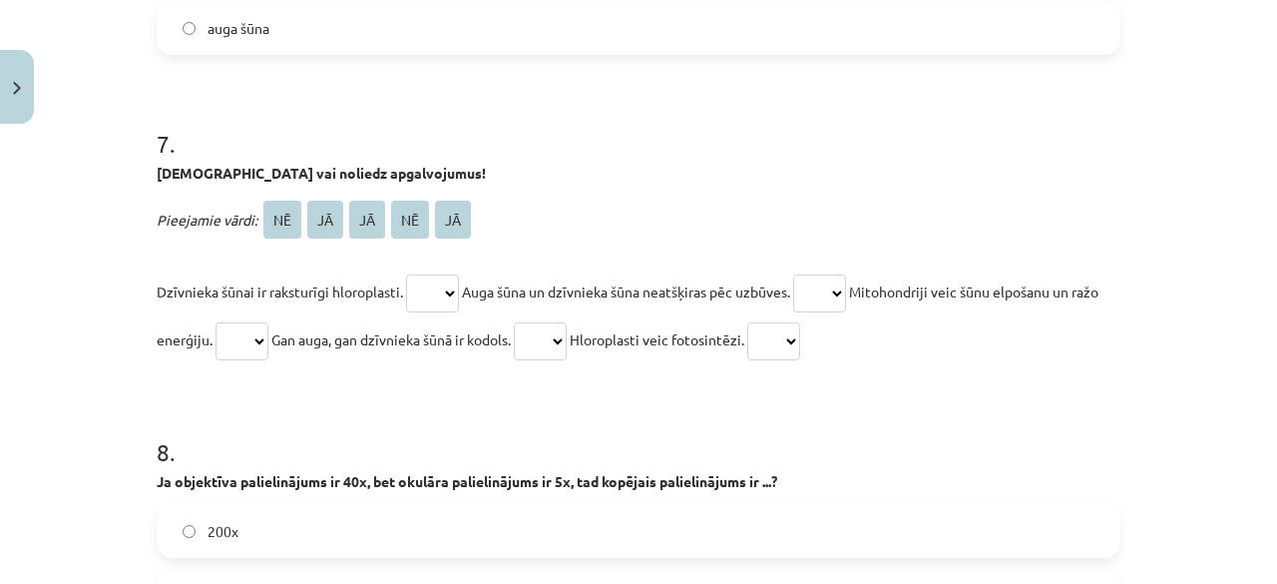
click at [421, 312] on select "** ** ** ** **" at bounding box center [432, 293] width 53 height 38
select select "**"
click at [406, 312] on select "** ** ** ** **" at bounding box center [432, 293] width 53 height 38
click at [823, 312] on select "** ** ** ** **" at bounding box center [819, 293] width 53 height 38
select select "**"
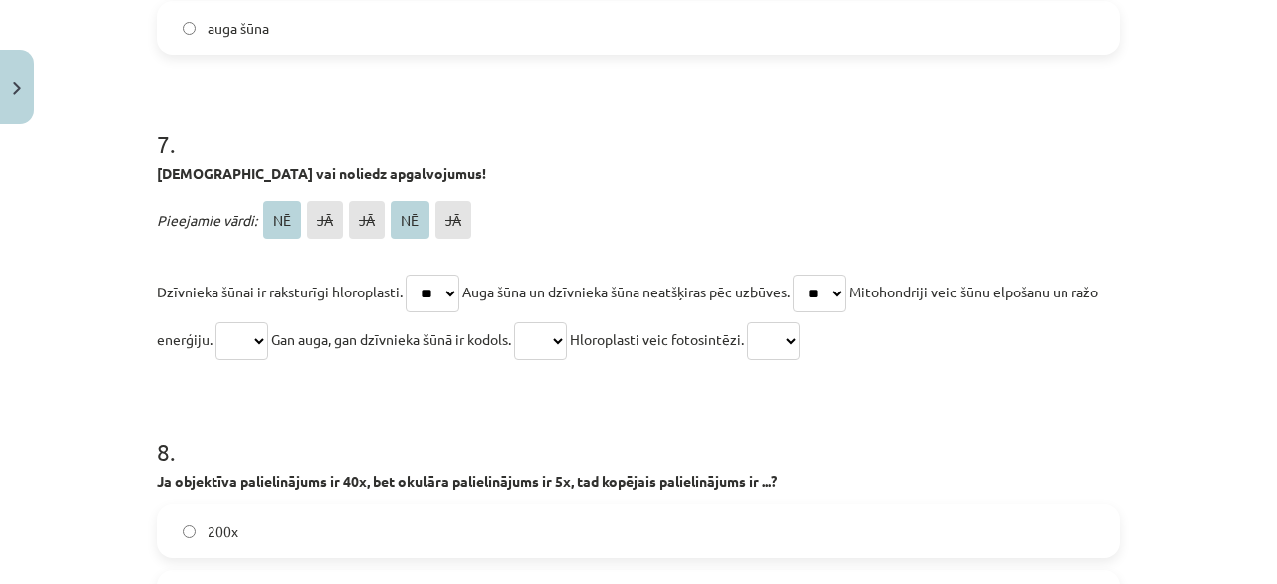
click at [807, 312] on select "** ** ** ** **" at bounding box center [819, 293] width 53 height 38
click at [261, 360] on select "** ** ** ** **" at bounding box center [241, 341] width 53 height 38
select select "**"
click at [241, 360] on select "** ** ** ** **" at bounding box center [241, 341] width 53 height 38
click at [567, 360] on select "** ** ** ** **" at bounding box center [540, 341] width 53 height 38
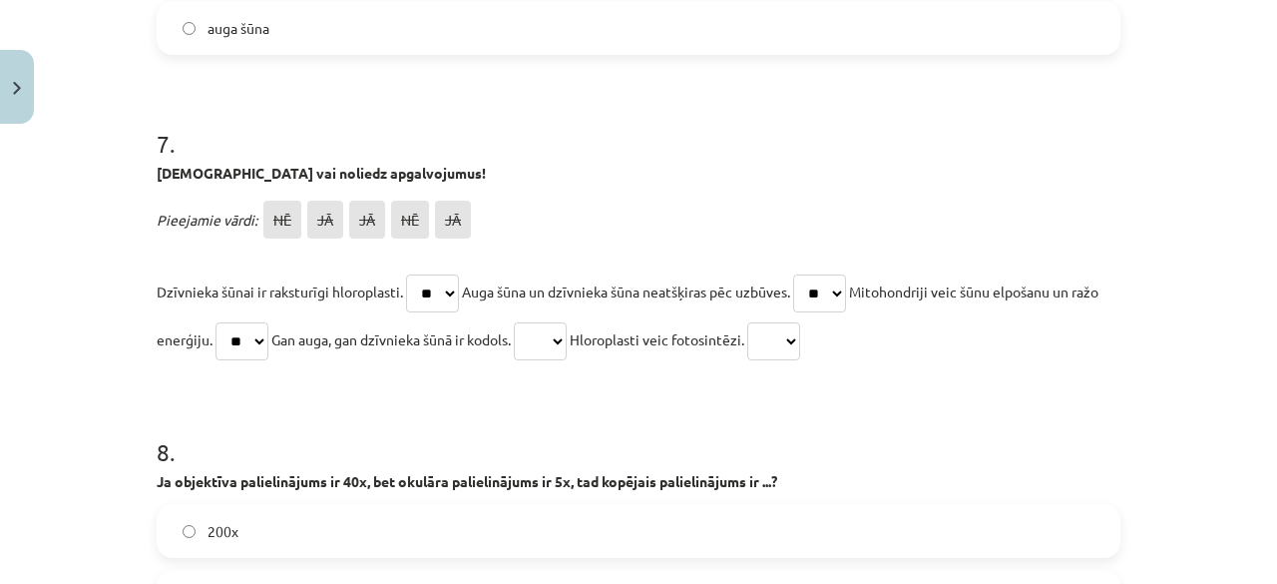
select select "**"
click at [558, 360] on select "** ** ** ** **" at bounding box center [540, 341] width 53 height 38
click at [800, 360] on select "** ** ** ** **" at bounding box center [773, 341] width 53 height 38
select select "**"
click at [800, 360] on select "** ** ** ** **" at bounding box center [773, 341] width 53 height 38
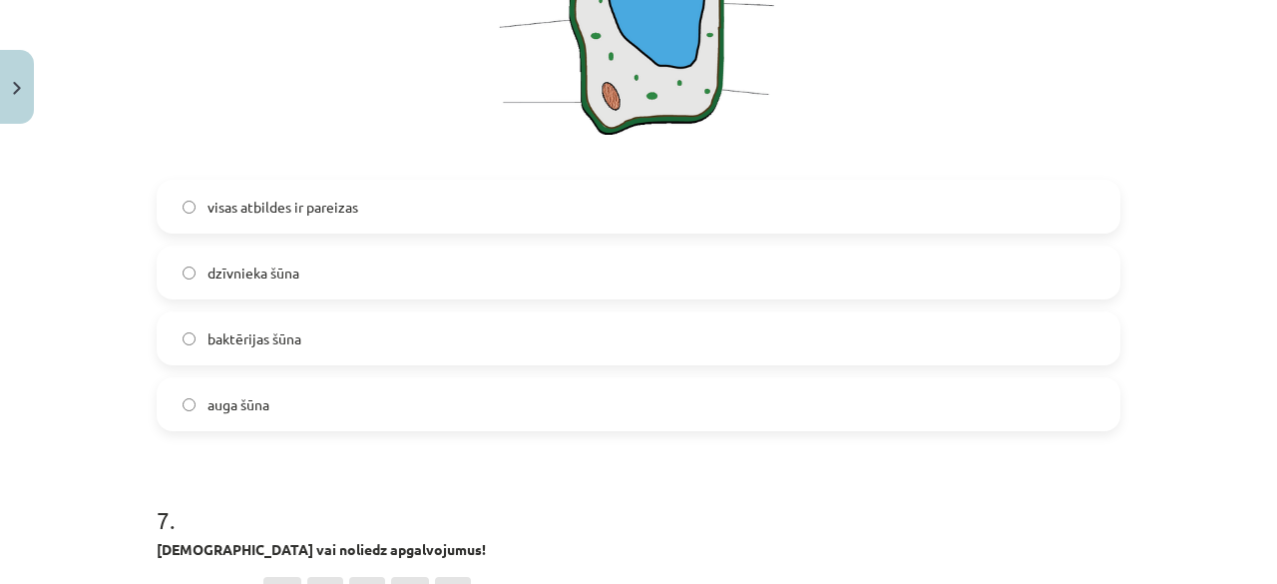
scroll to position [4064, 0]
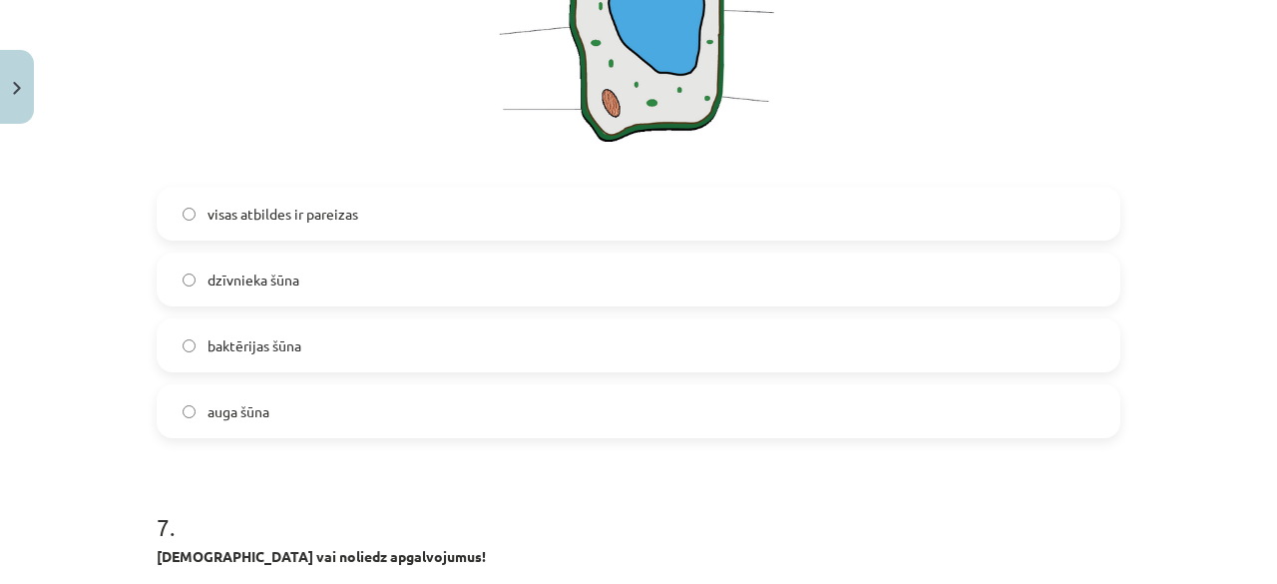
click at [896, 238] on label "visas atbildes ir pareizas" at bounding box center [639, 214] width 960 height 50
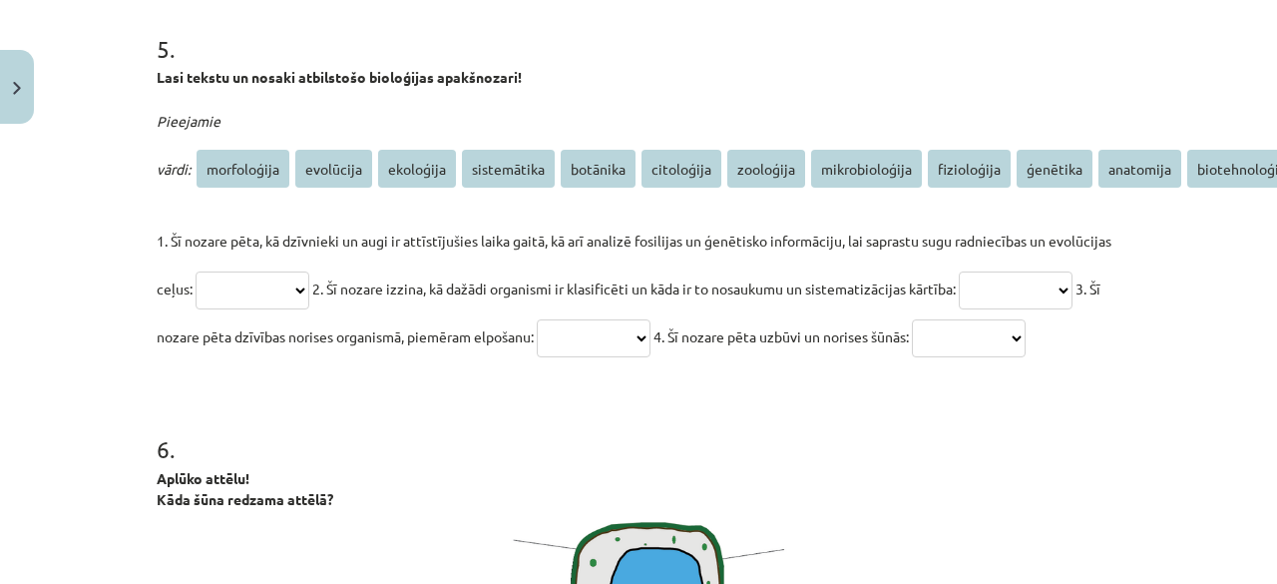
scroll to position [3466, 0]
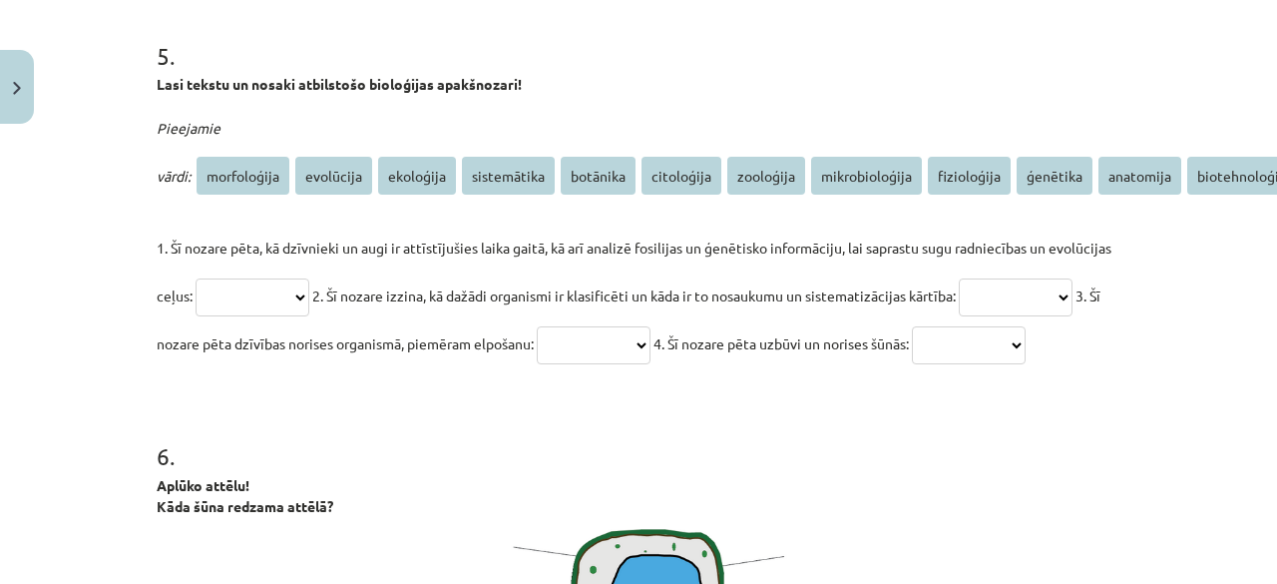
click at [297, 296] on select "**********" at bounding box center [253, 297] width 114 height 38
select select "**********"
click at [196, 278] on select "**********" at bounding box center [253, 297] width 114 height 38
drag, startPoint x: 292, startPoint y: 275, endPoint x: 289, endPoint y: 260, distance: 15.3
click at [289, 260] on p "**********" at bounding box center [639, 295] width 964 height 144
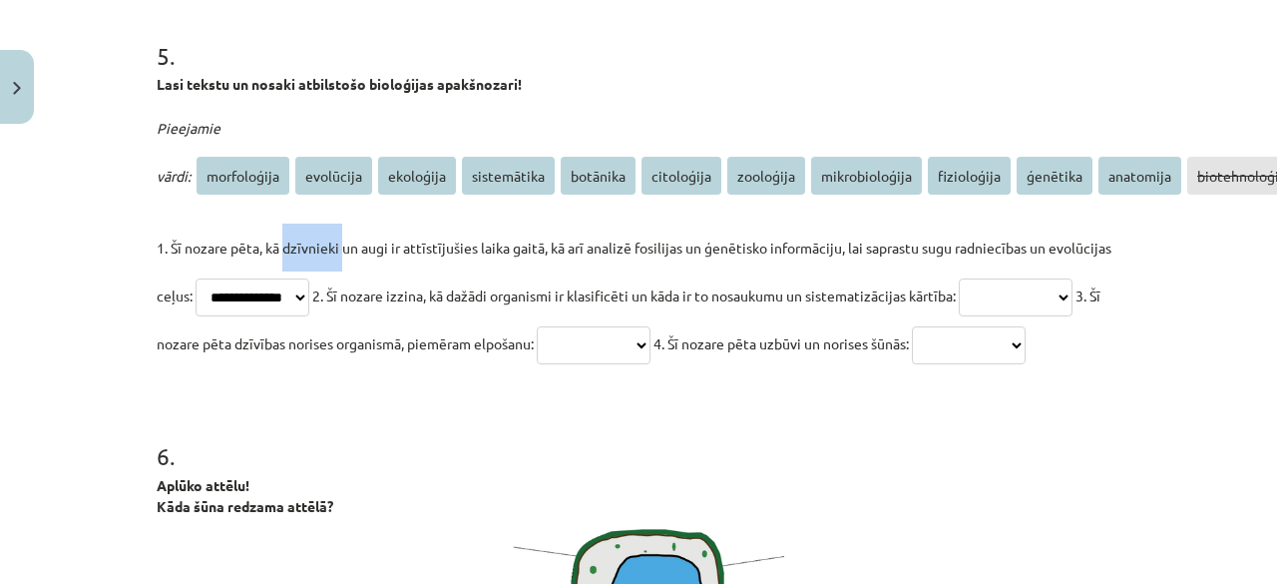
click at [289, 260] on p "**********" at bounding box center [639, 295] width 964 height 144
click at [959, 316] on select "**********" at bounding box center [1016, 297] width 114 height 38
select select "********"
click at [959, 316] on select "**********" at bounding box center [1016, 297] width 114 height 38
drag, startPoint x: 212, startPoint y: 254, endPoint x: 204, endPoint y: 379, distance: 125.0
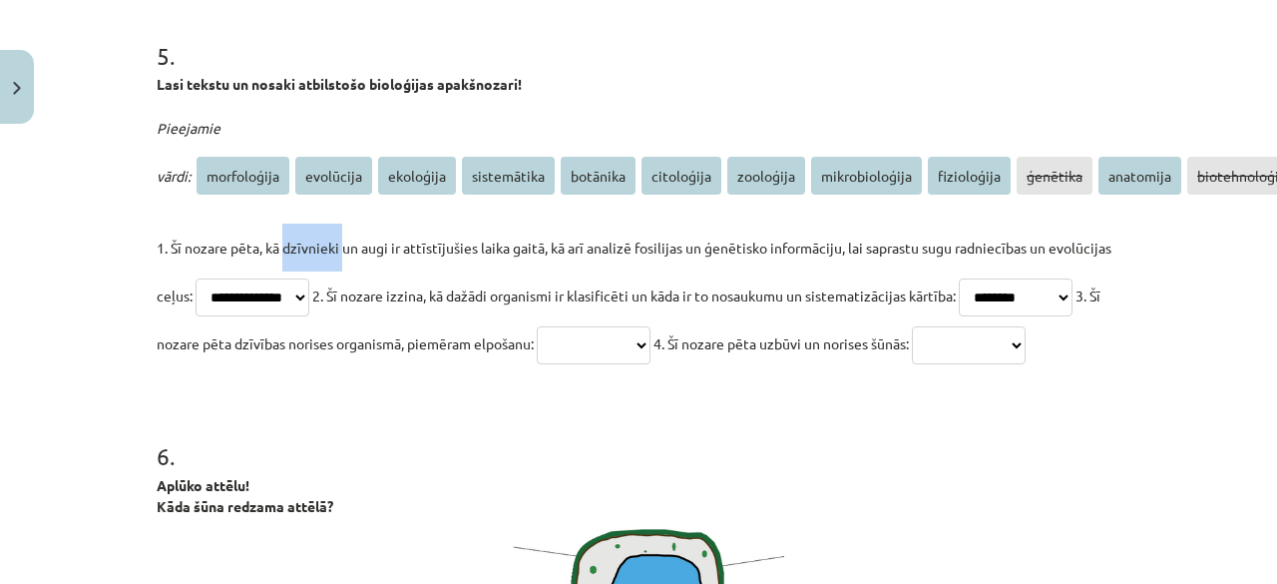
click at [204, 367] on p "**********" at bounding box center [639, 295] width 964 height 144
click at [912, 364] on select "**********" at bounding box center [969, 345] width 114 height 38
select select "********"
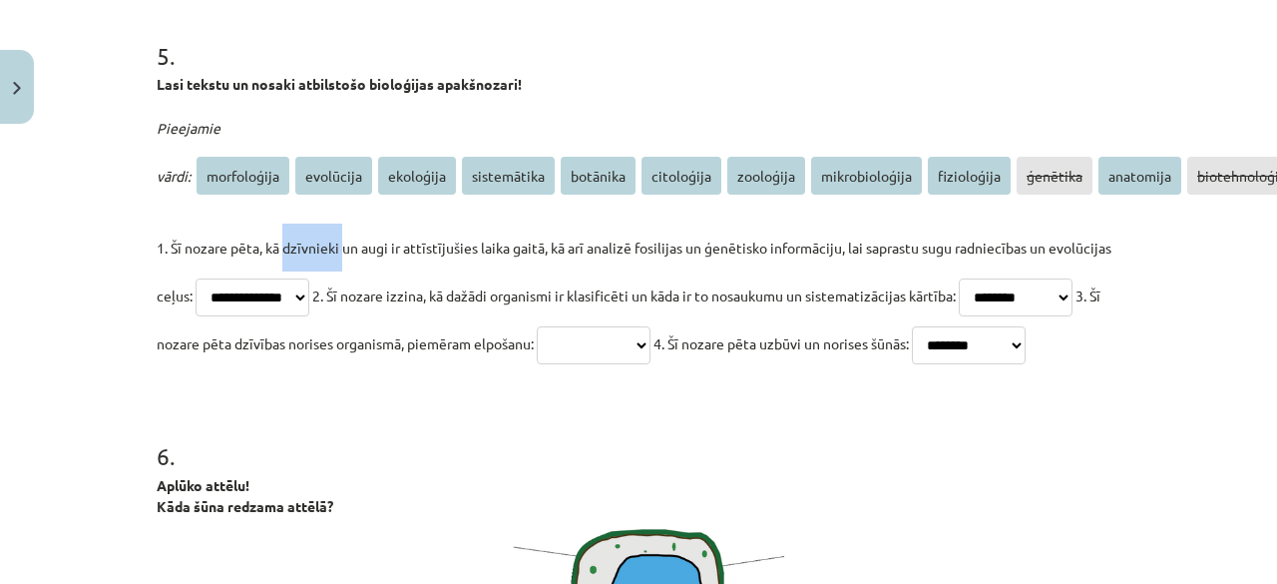
click at [912, 364] on select "**********" at bounding box center [969, 345] width 114 height 38
click at [783, 318] on p "**********" at bounding box center [639, 295] width 964 height 144
click at [650, 338] on select "**********" at bounding box center [594, 345] width 114 height 38
select select "*********"
click at [650, 326] on select "**********" at bounding box center [594, 345] width 114 height 38
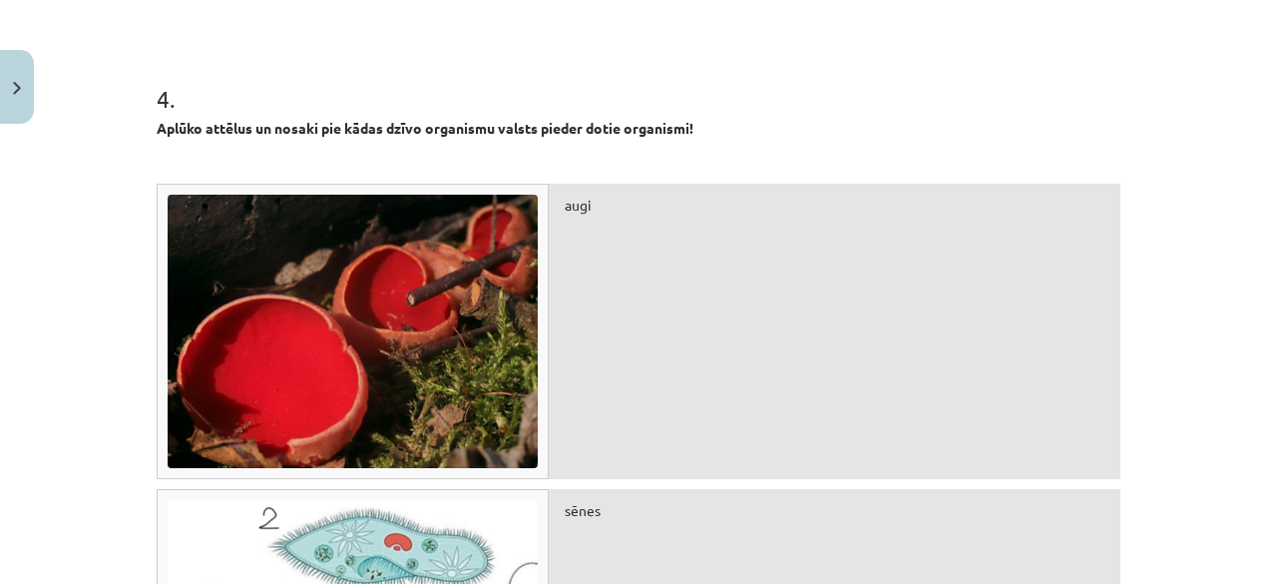
scroll to position [2036, 0]
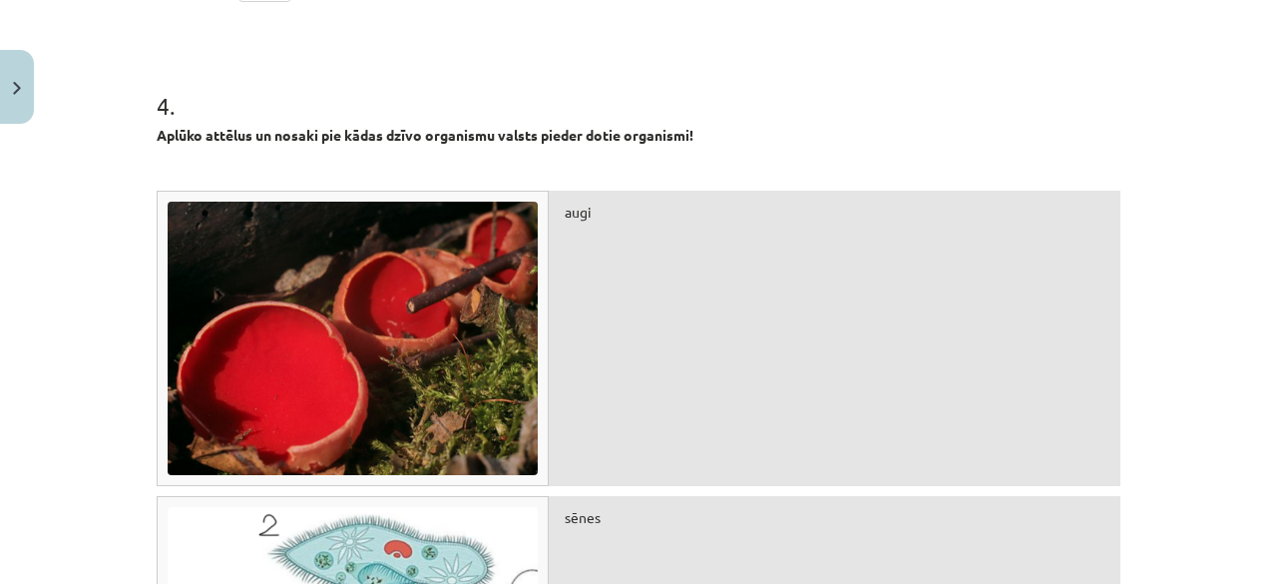
drag, startPoint x: 1223, startPoint y: 217, endPoint x: 1239, endPoint y: 284, distance: 68.7
click at [1238, 284] on div "Mācību tēma: Bioloģijas 7. klases 1. ieskaites mācību materiāls #8 Noslēguma te…" at bounding box center [638, 292] width 1277 height 584
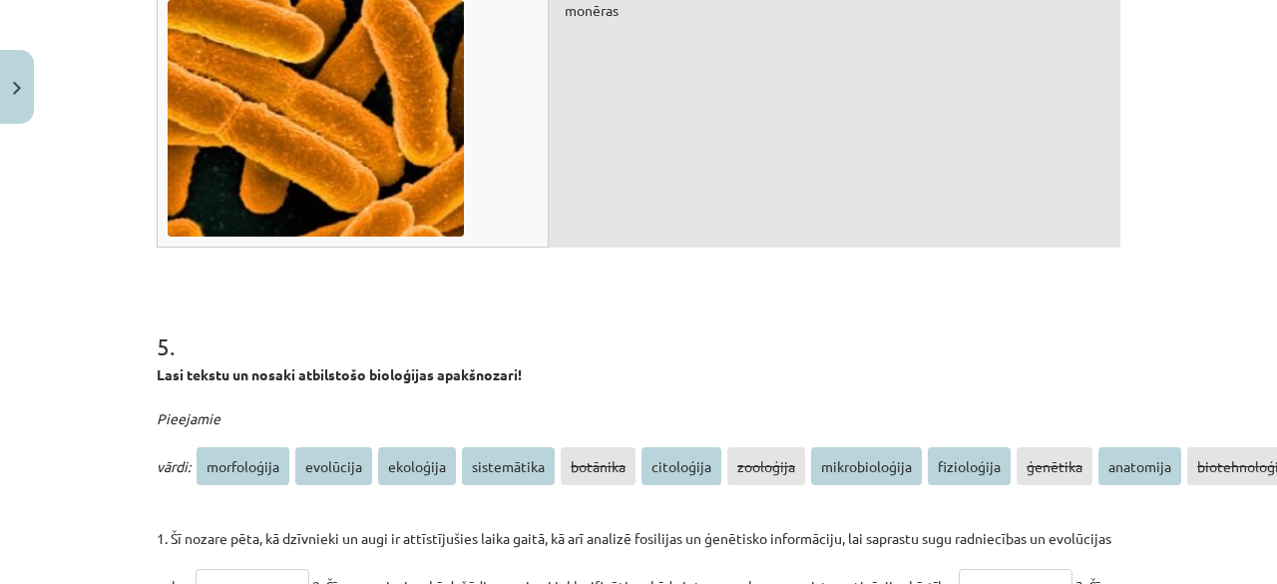
scroll to position [3168, 0]
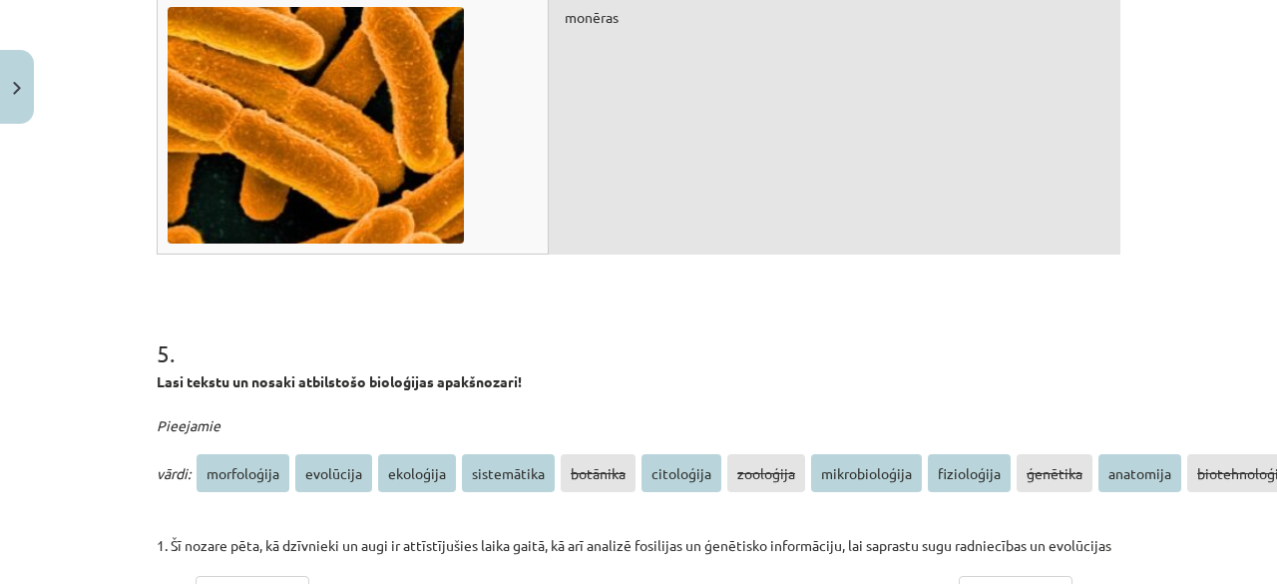
drag, startPoint x: 1162, startPoint y: 304, endPoint x: 1274, endPoint y: 332, distance: 115.2
click at [1261, 332] on div "Mācību tēma: Bioloģijas 7. klases 1. ieskaites mācību materiāls #8 Noslēguma te…" at bounding box center [638, 292] width 1277 height 584
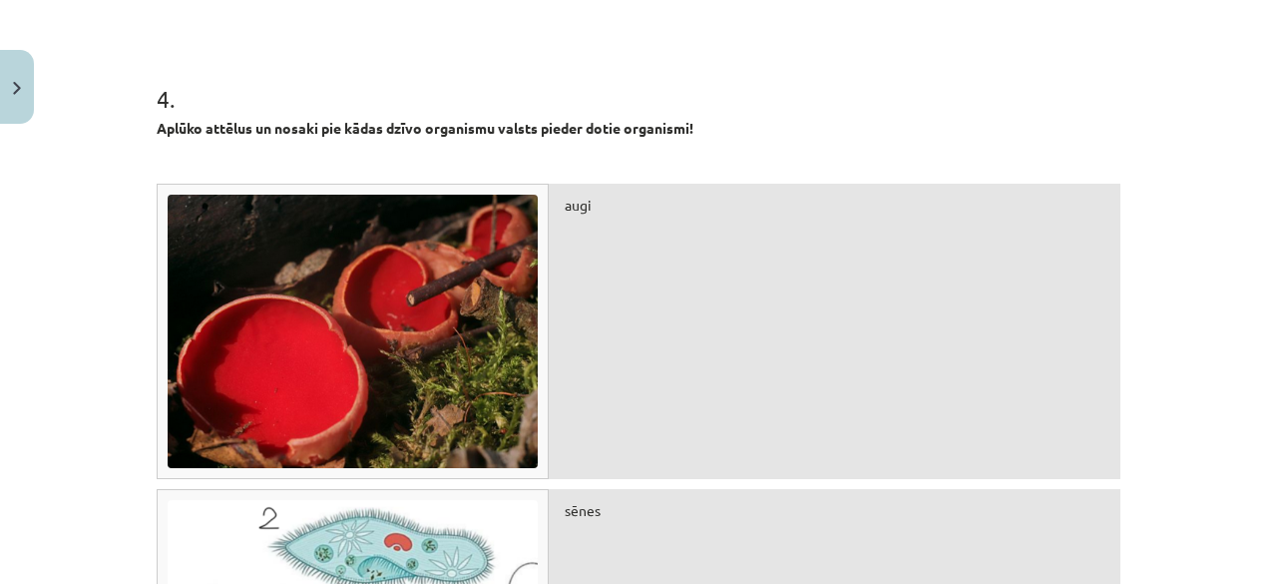
scroll to position [2050, 0]
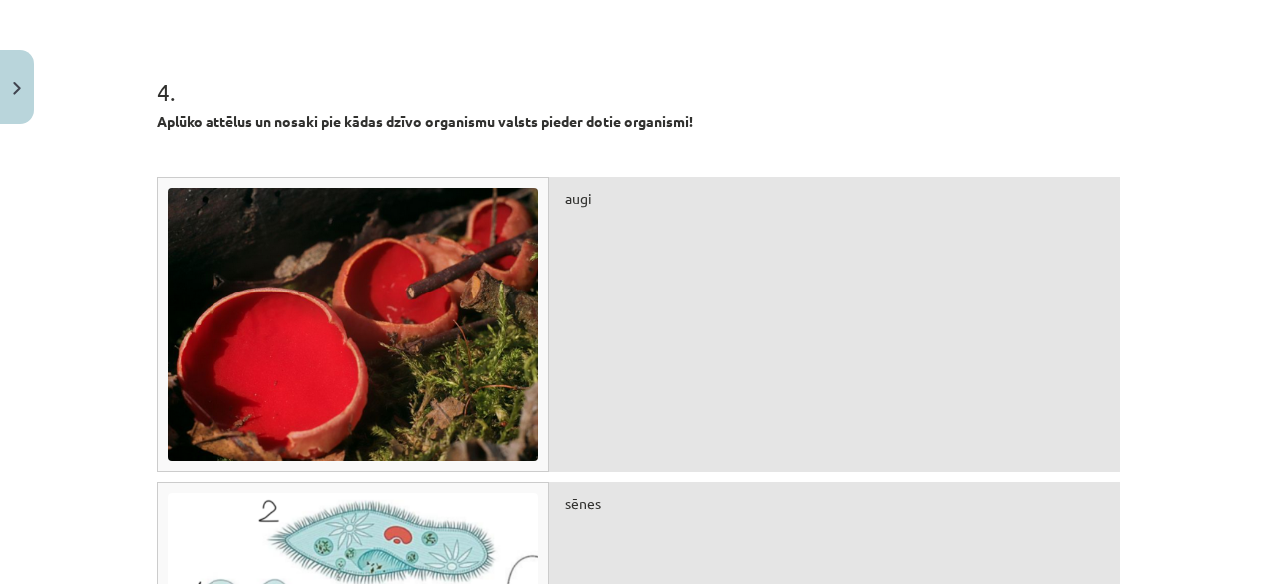
drag, startPoint x: 1256, startPoint y: 270, endPoint x: 1269, endPoint y: 291, distance: 24.6
click at [1261, 298] on div "Mācību tēma: Bioloģijas 7. klases 1. ieskaites mācību materiāls #8 Noslēguma te…" at bounding box center [638, 292] width 1277 height 584
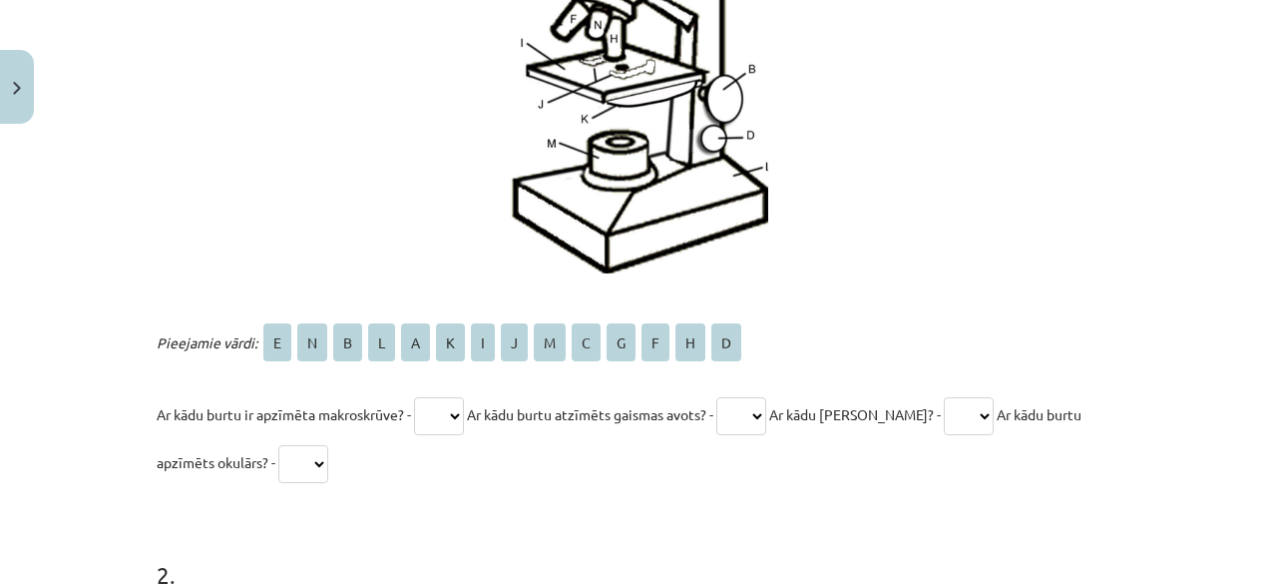
scroll to position [720, 0]
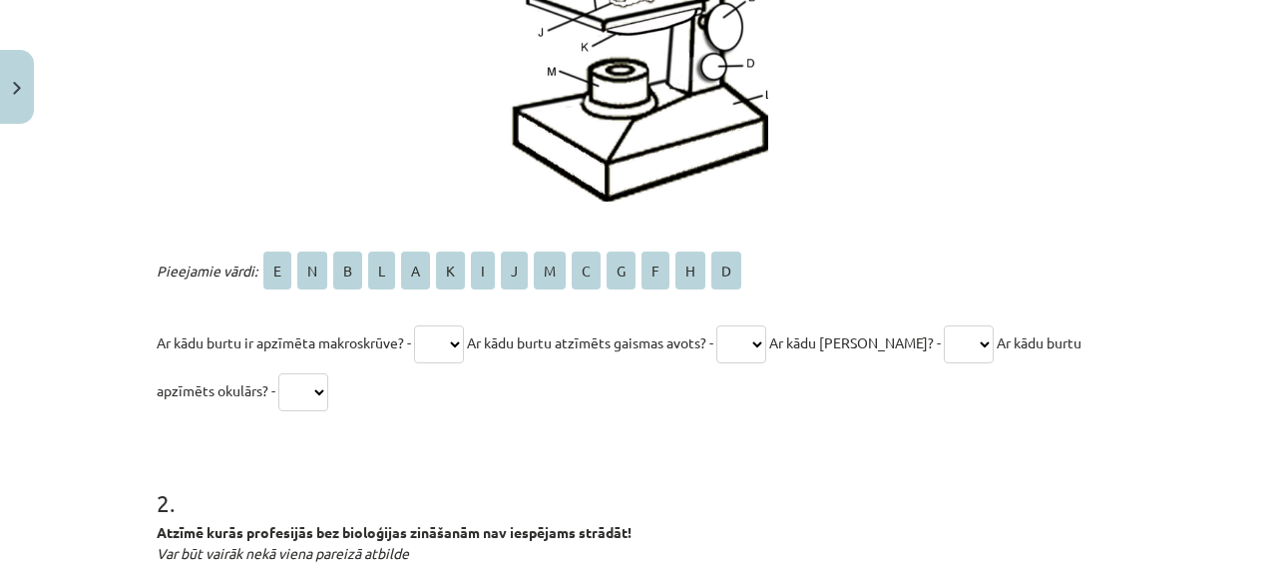
click at [427, 340] on select "* * * * * * * * * * * * * *" at bounding box center [439, 344] width 50 height 38
select select "*"
click at [414, 325] on select "* * * * * * * * * * * * * *" at bounding box center [439, 344] width 50 height 38
click at [743, 328] on select "* * * * * * * * * * * * * *" at bounding box center [741, 344] width 50 height 38
select select "*"
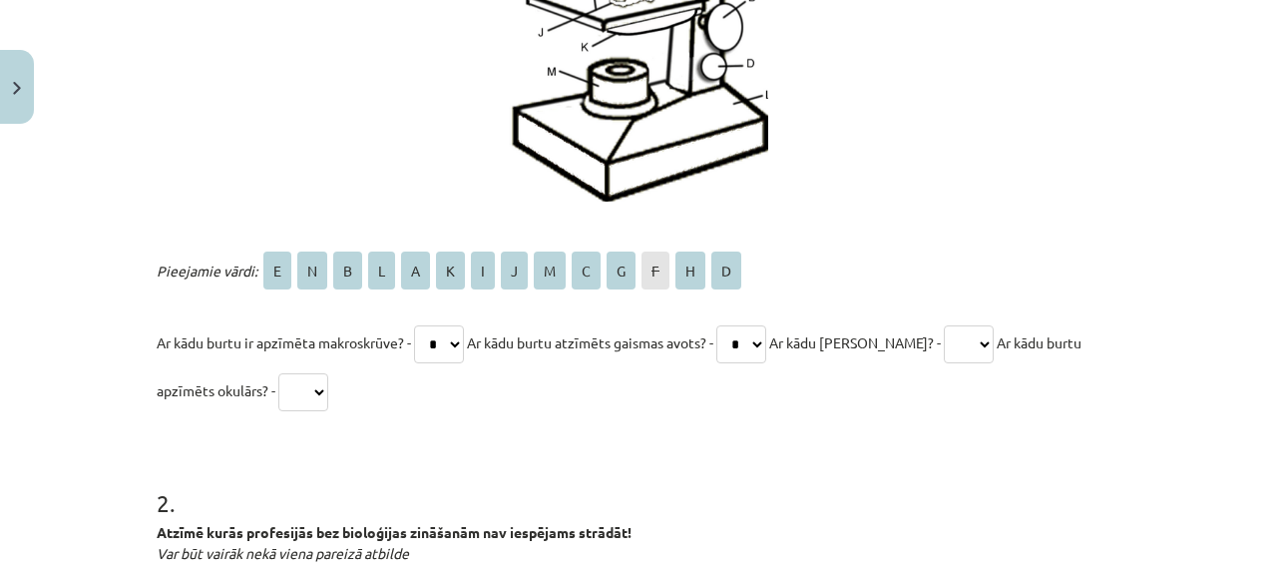
click at [729, 325] on select "* * * * * * * * * * * * * *" at bounding box center [741, 344] width 50 height 38
click at [754, 301] on div "Pieejamie vārdi: E N B L A K I J M C G F H D Ar kādu burtu ir apzīmēta makroskr…" at bounding box center [639, 330] width 964 height 168
click at [978, 342] on select "* * * * * * * * * * * * * *" at bounding box center [969, 344] width 50 height 38
select select "*"
click at [944, 325] on select "* * * * * * * * * * * * * *" at bounding box center [969, 344] width 50 height 38
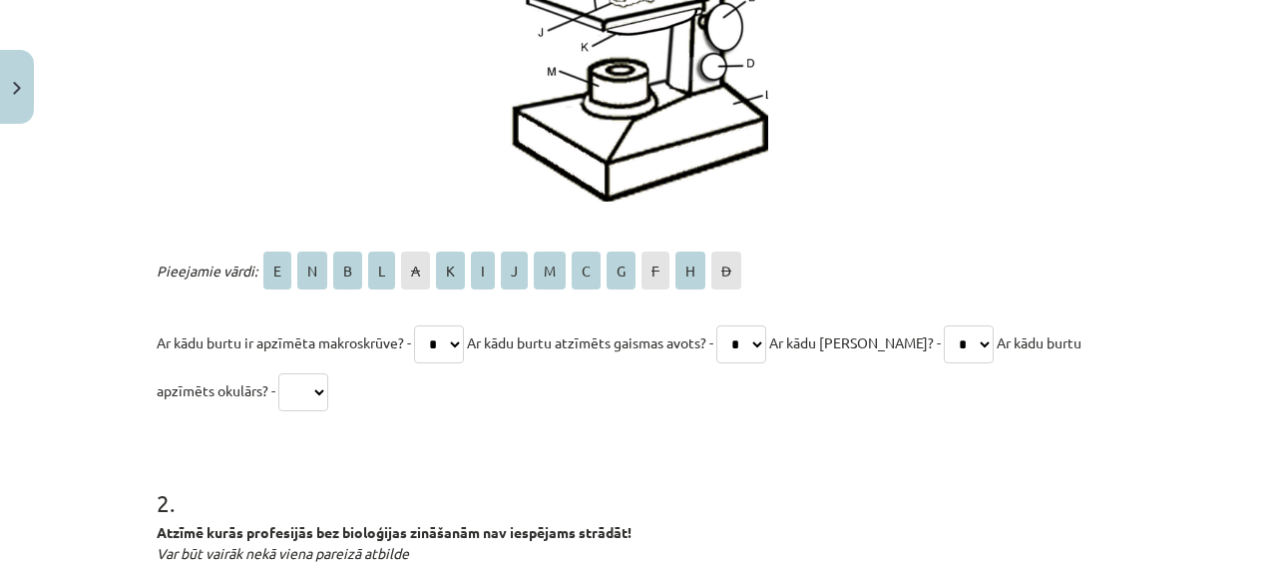
click at [299, 388] on select "* * * * * * * * * * * * * *" at bounding box center [303, 392] width 50 height 38
select select "*"
click at [278, 373] on select "* * * * * * * * * * * * * *" at bounding box center [303, 392] width 50 height 38
drag, startPoint x: 300, startPoint y: 377, endPoint x: 310, endPoint y: 235, distance: 142.0
click at [310, 235] on div "1 . Aplūko attēlu un ieraksti attiegīgus burtus. Pieejamie vārdi: E N B L A K I…" at bounding box center [639, 45] width 964 height 737
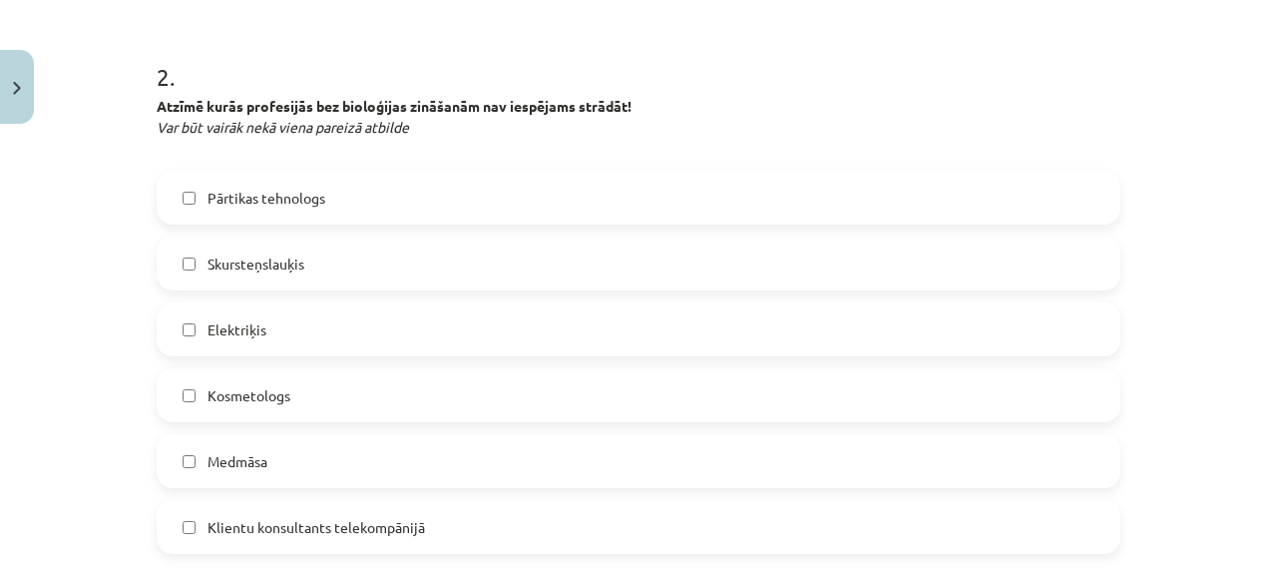
scroll to position [1153, 0]
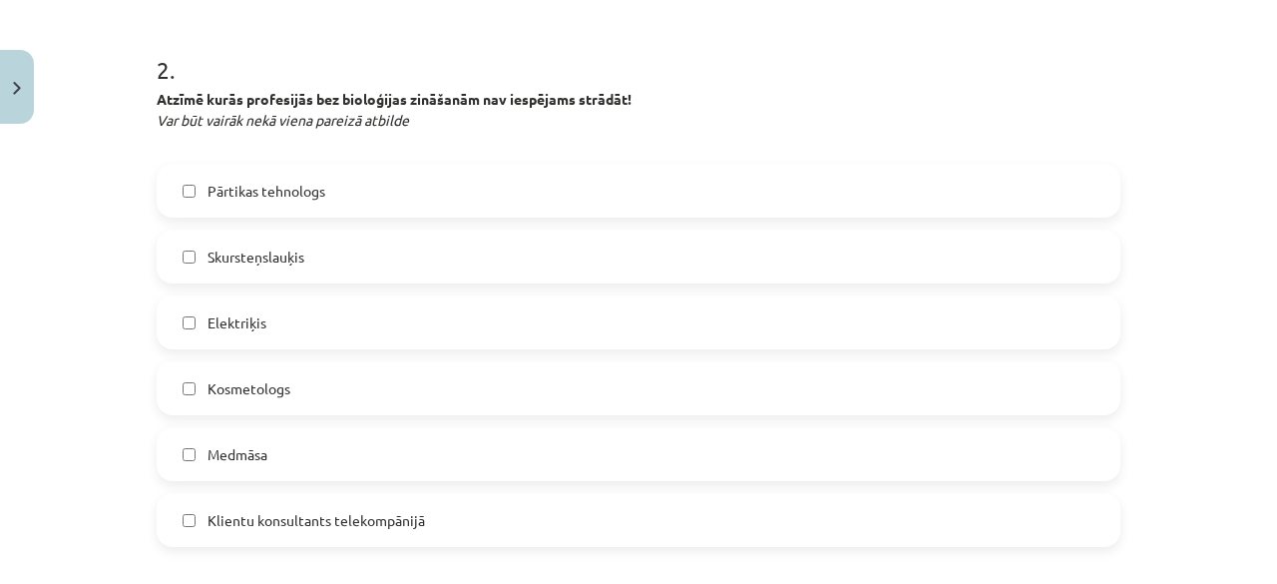
click at [699, 231] on label "Skursteņslauķis" at bounding box center [639, 256] width 960 height 50
click at [678, 318] on label "Elektriķis" at bounding box center [639, 322] width 960 height 50
click at [539, 516] on label "Klientu konsultants telekompānijā" at bounding box center [639, 520] width 960 height 50
click at [542, 454] on label "Medmāsa" at bounding box center [639, 454] width 960 height 50
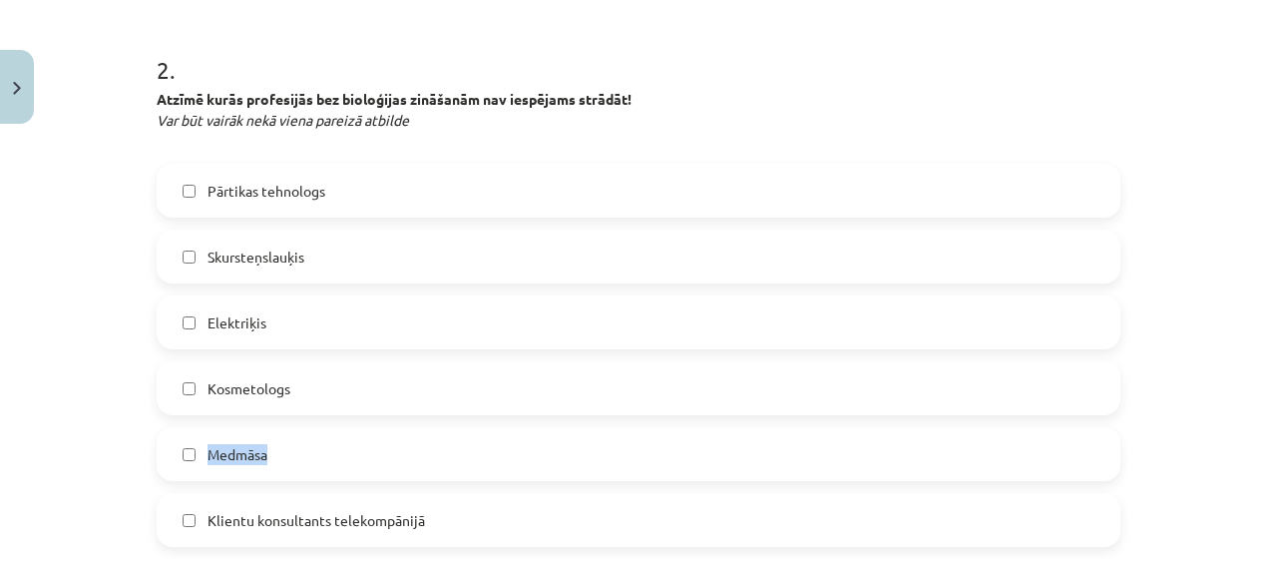
drag, startPoint x: 551, startPoint y: 382, endPoint x: 542, endPoint y: 418, distance: 37.0
click at [542, 418] on div "Pārtikas tehnologs Skursteņslauķis Elektriķis Kosmetologs Medmāsa Klientu konsu…" at bounding box center [639, 355] width 964 height 383
click at [543, 392] on label "Kosmetologs" at bounding box center [639, 388] width 960 height 50
click at [537, 446] on label "Medmāsa" at bounding box center [639, 454] width 960 height 50
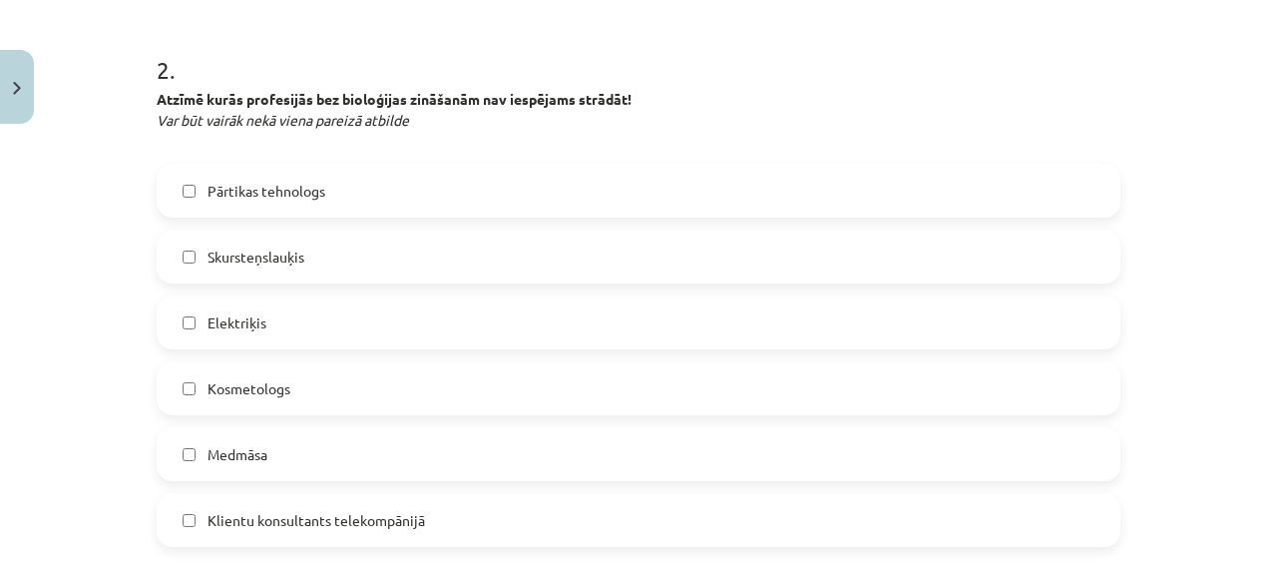
click at [575, 183] on label "Pārtikas tehnologs" at bounding box center [639, 191] width 960 height 50
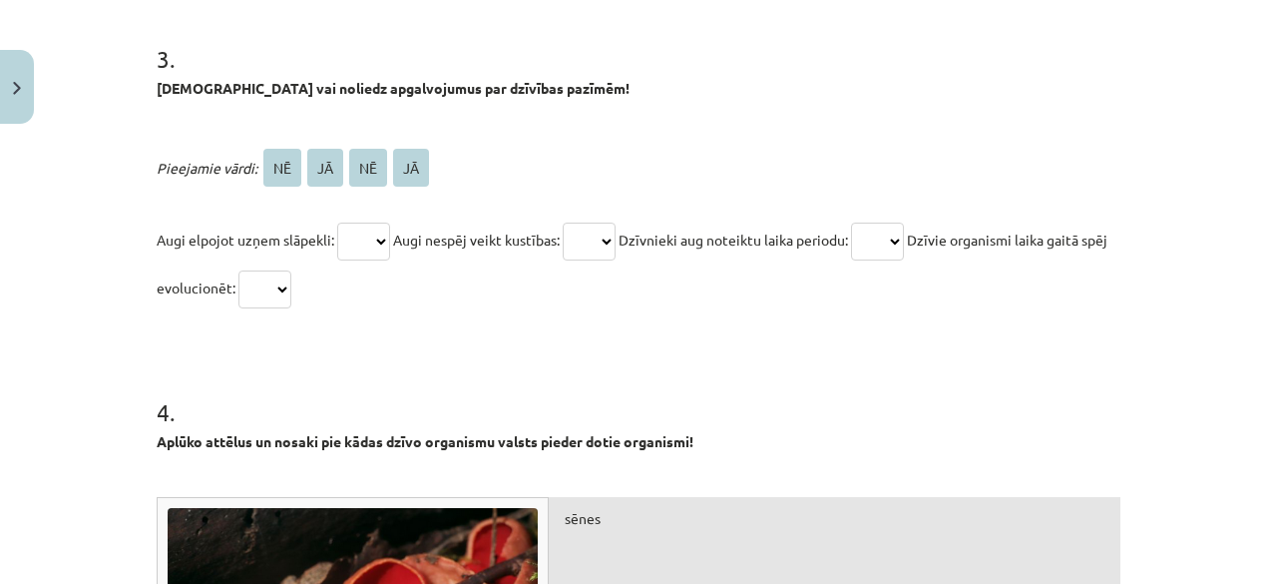
scroll to position [1802, 0]
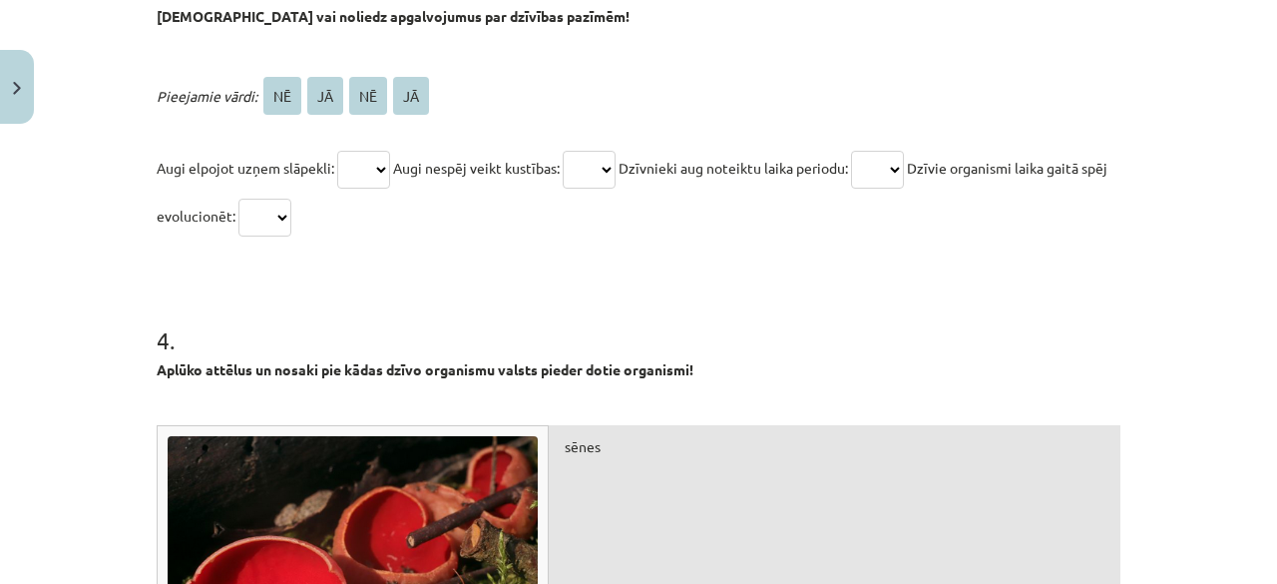
click at [344, 174] on select "** ** ** **" at bounding box center [363, 170] width 53 height 38
select select "**"
click at [337, 151] on select "** ** ** **" at bounding box center [363, 170] width 53 height 38
click at [580, 163] on select "** ** ** **" at bounding box center [589, 170] width 53 height 38
select select "**"
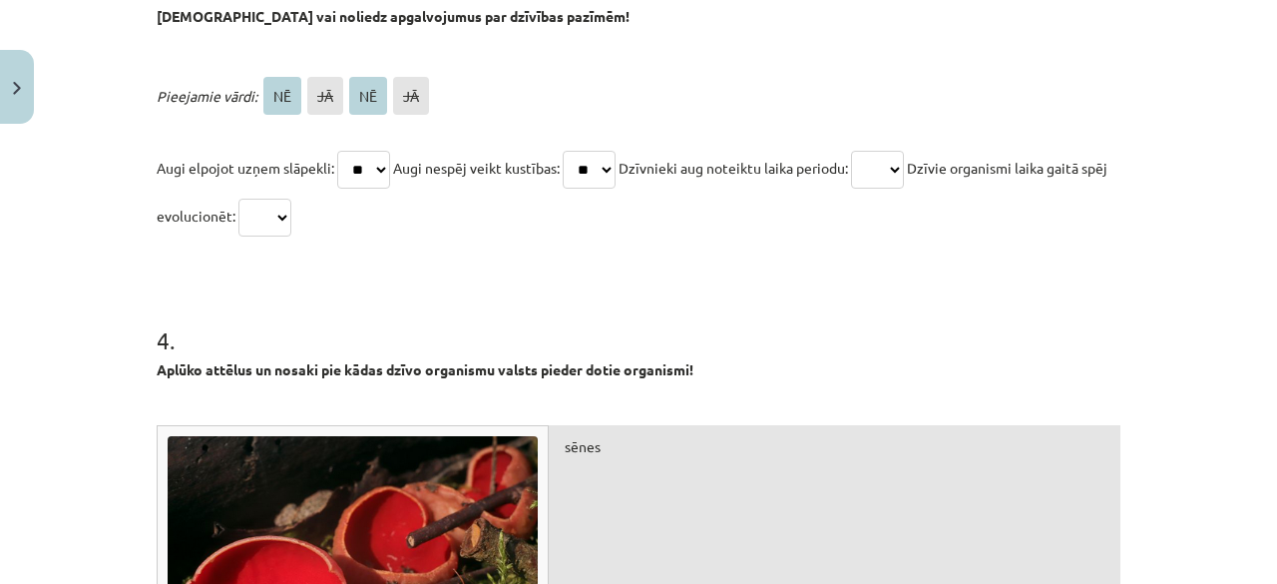
click at [572, 151] on select "** ** ** **" at bounding box center [589, 170] width 53 height 38
click at [885, 160] on select "** ** ** **" at bounding box center [877, 170] width 53 height 38
select select "**"
click at [874, 151] on select "** ** ** **" at bounding box center [877, 170] width 53 height 38
drag, startPoint x: 285, startPoint y: 218, endPoint x: 276, endPoint y: 318, distance: 100.2
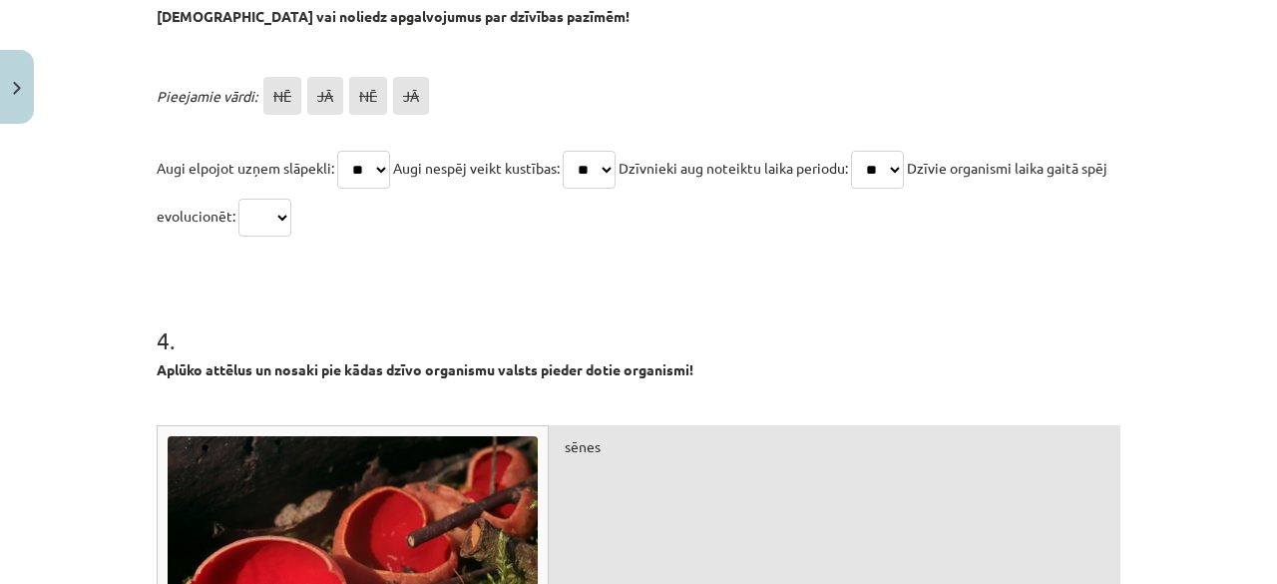
select select "**"
click at [261, 199] on select "** ** ** **" at bounding box center [264, 218] width 53 height 38
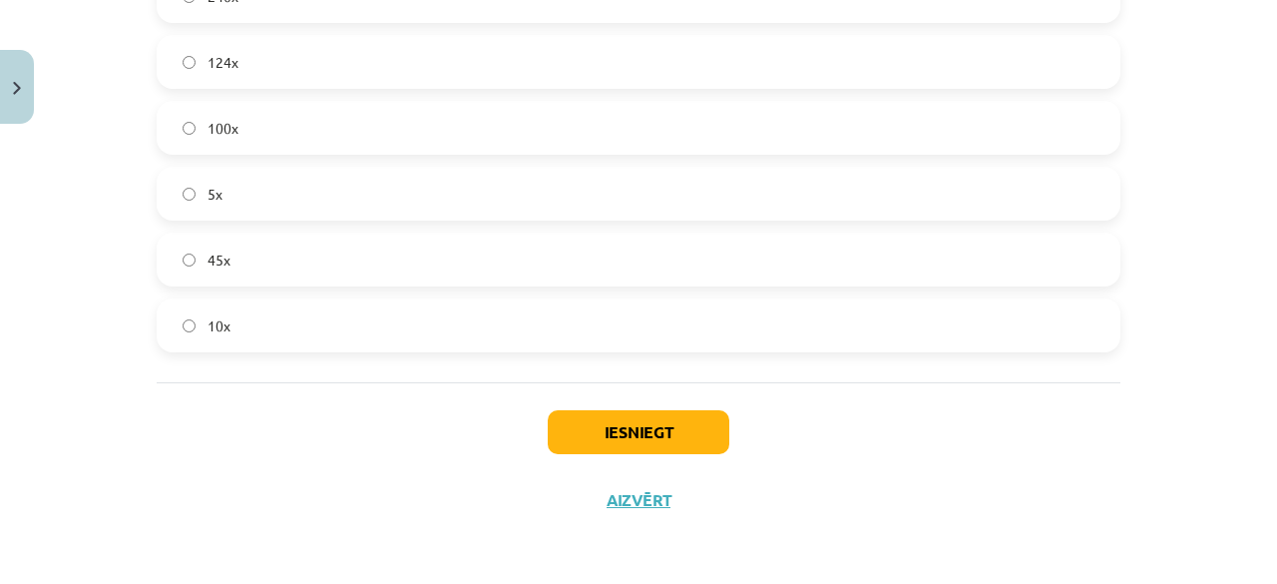
scroll to position [5174, 0]
click at [631, 410] on button "Iesniegt" at bounding box center [639, 432] width 182 height 44
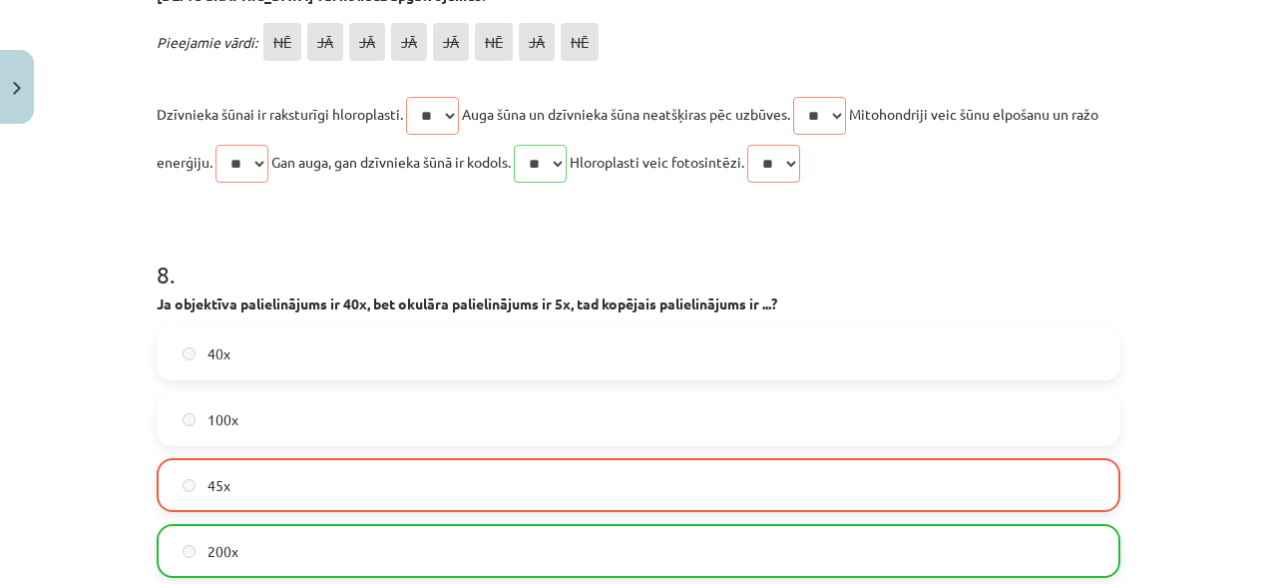
scroll to position [5236, 0]
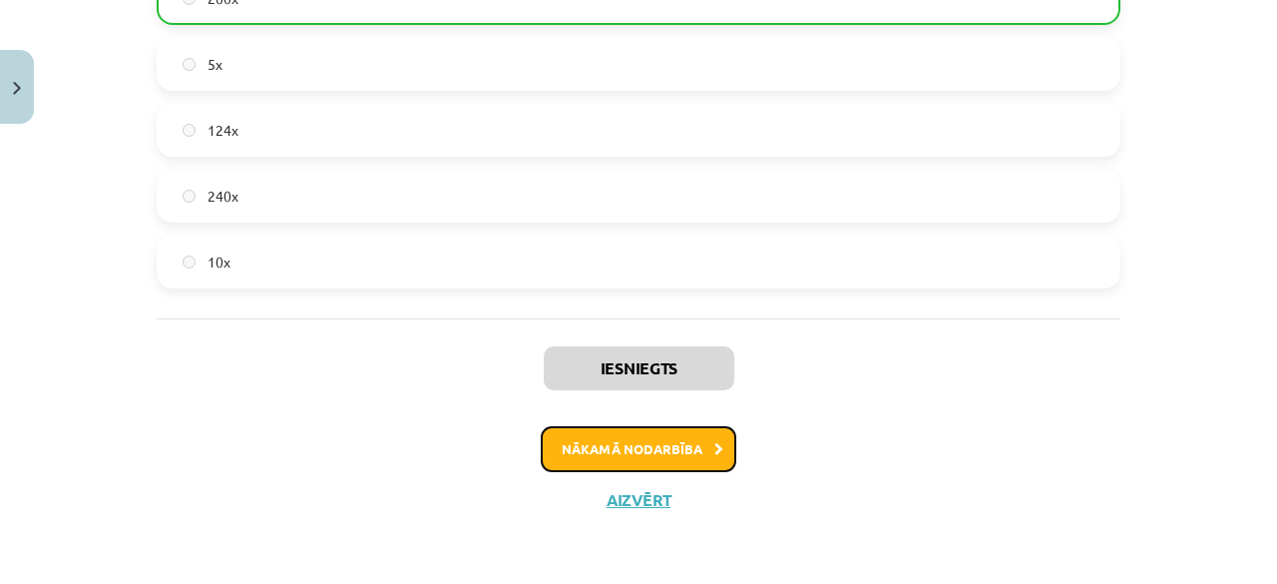
click at [575, 426] on button "Nākamā nodarbība" at bounding box center [639, 449] width 196 height 46
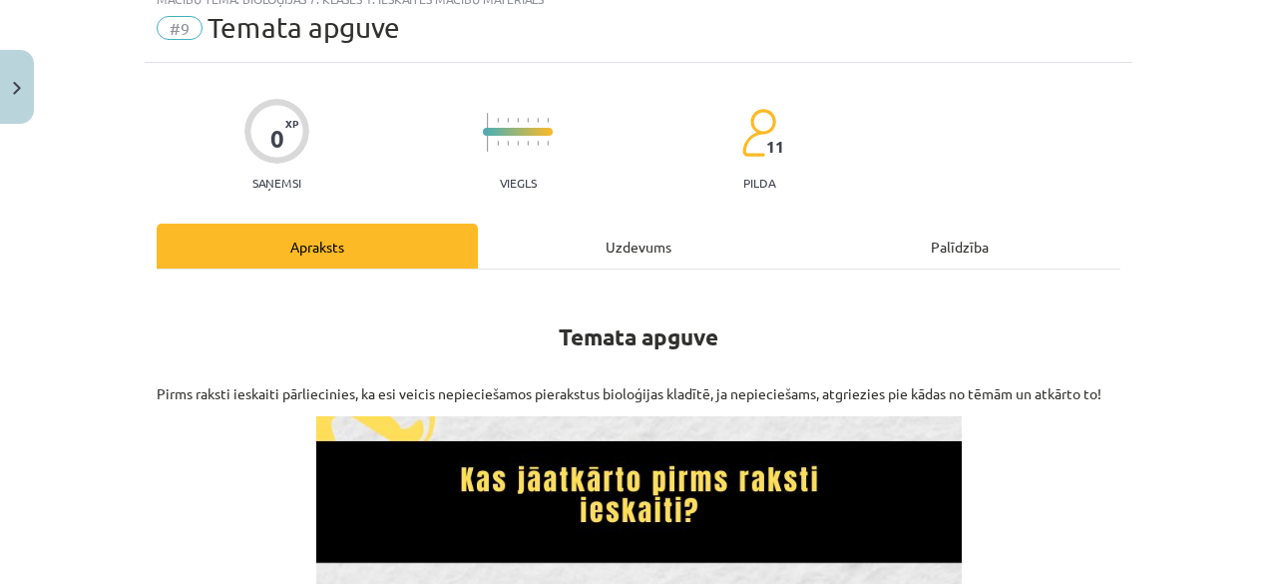
scroll to position [50, 0]
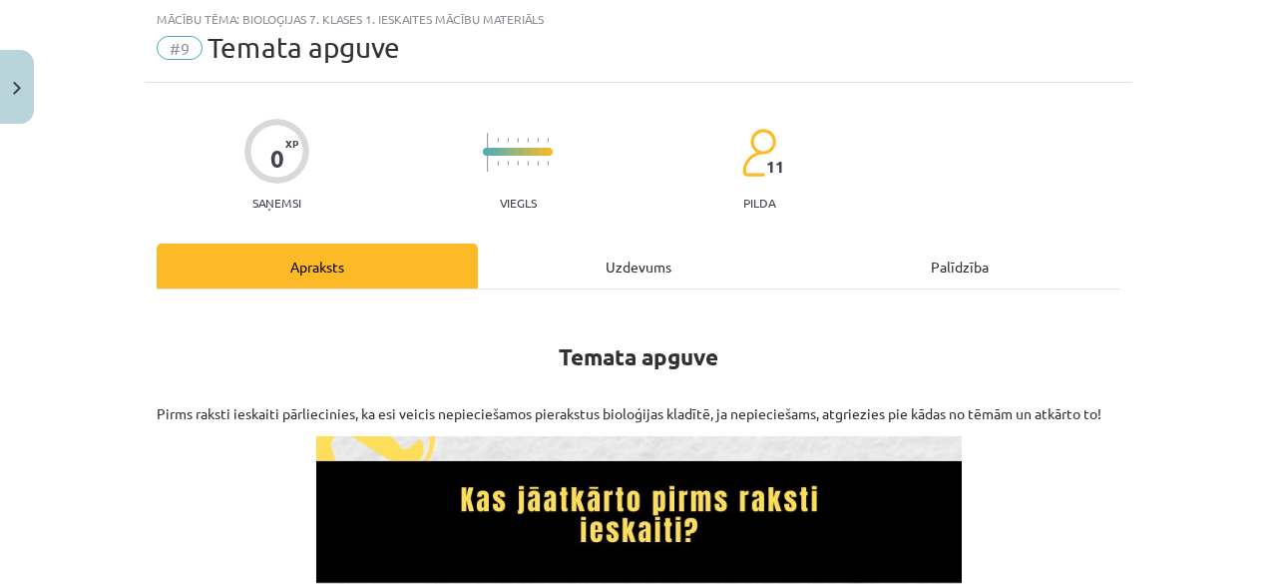
click at [591, 278] on div "Uzdevums" at bounding box center [638, 265] width 321 height 45
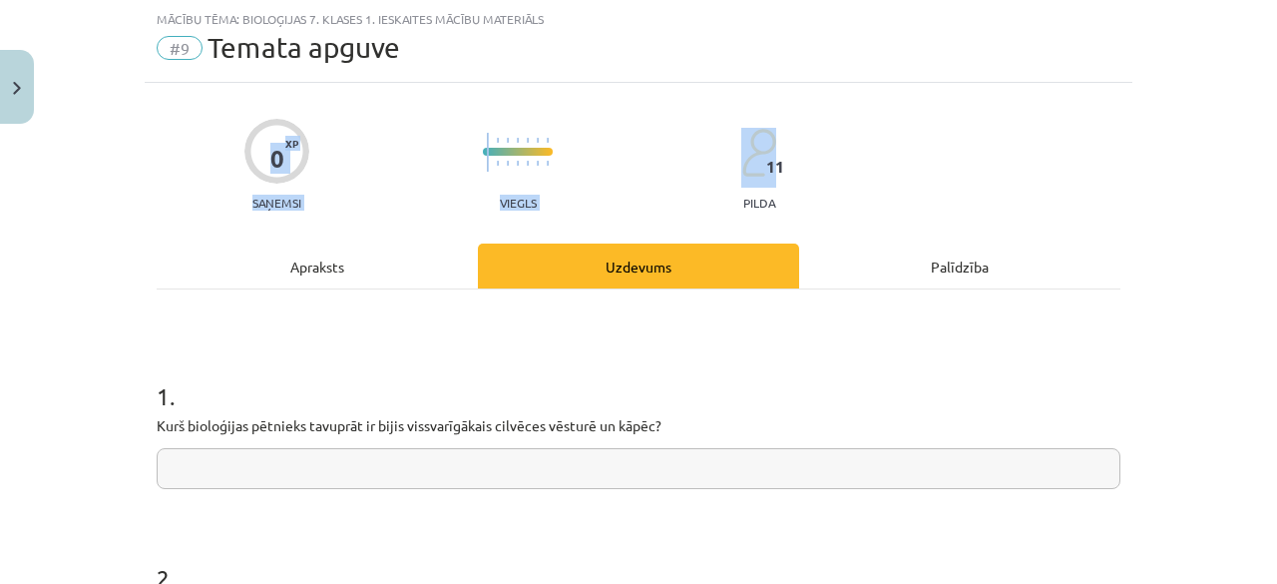
drag, startPoint x: 1263, startPoint y: 59, endPoint x: 1275, endPoint y: 92, distance: 35.0
click at [1261, 92] on div "Mācību tēma: Bioloģijas 7. klases 1. ieskaites mācību materiāls #9 Temata apguv…" at bounding box center [638, 292] width 1277 height 584
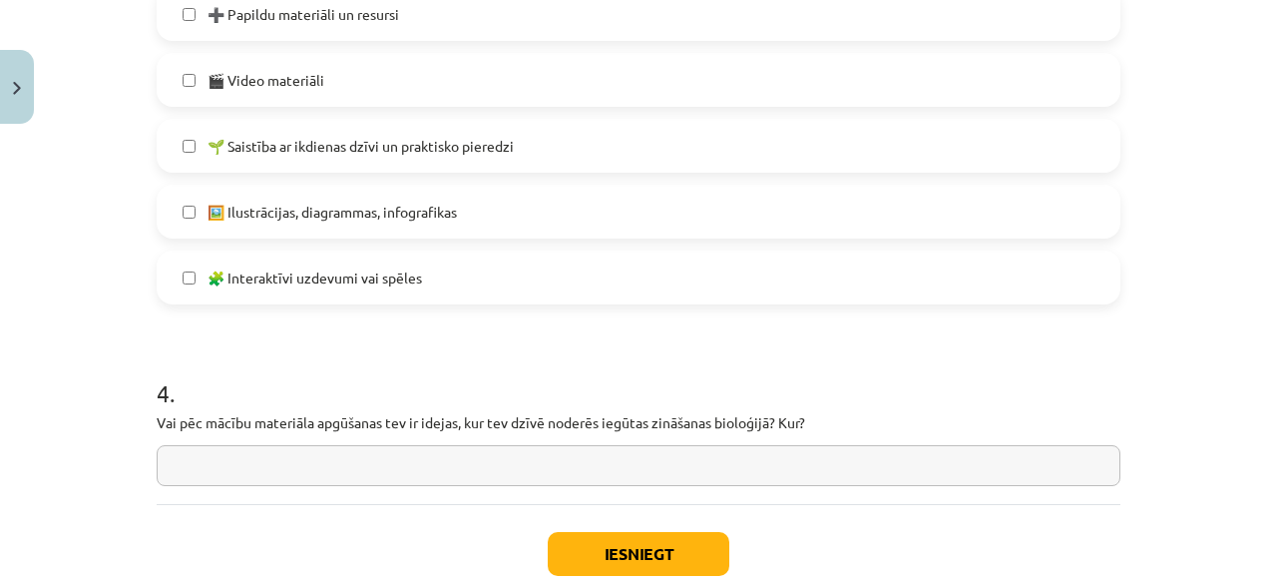
scroll to position [1225, 0]
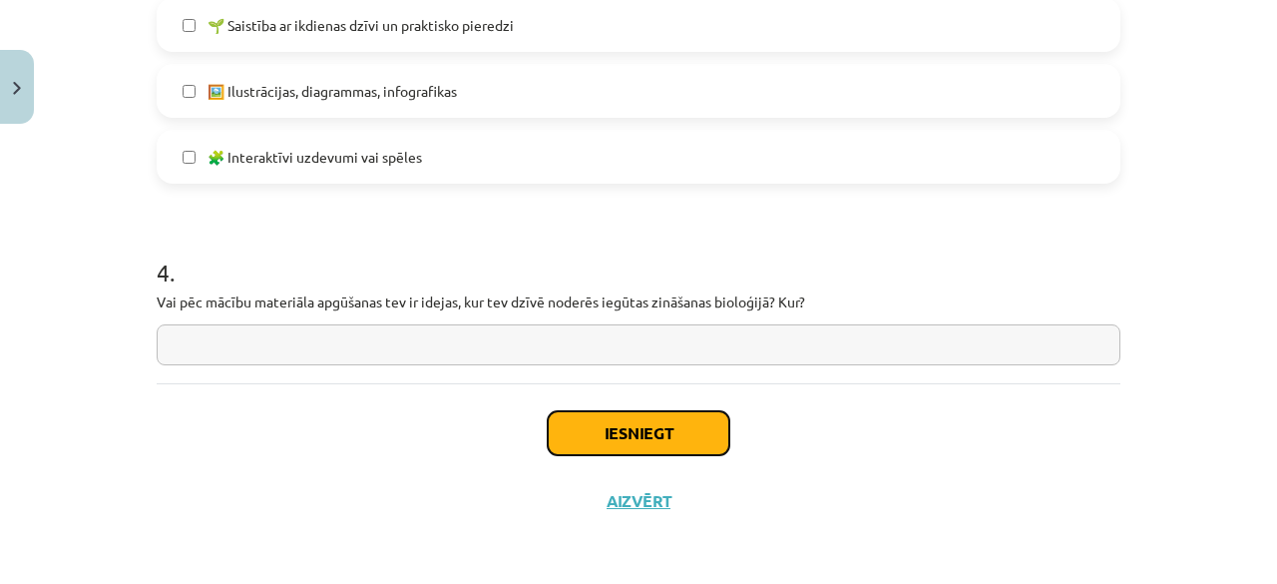
click at [657, 439] on button "Iesniegt" at bounding box center [639, 433] width 182 height 44
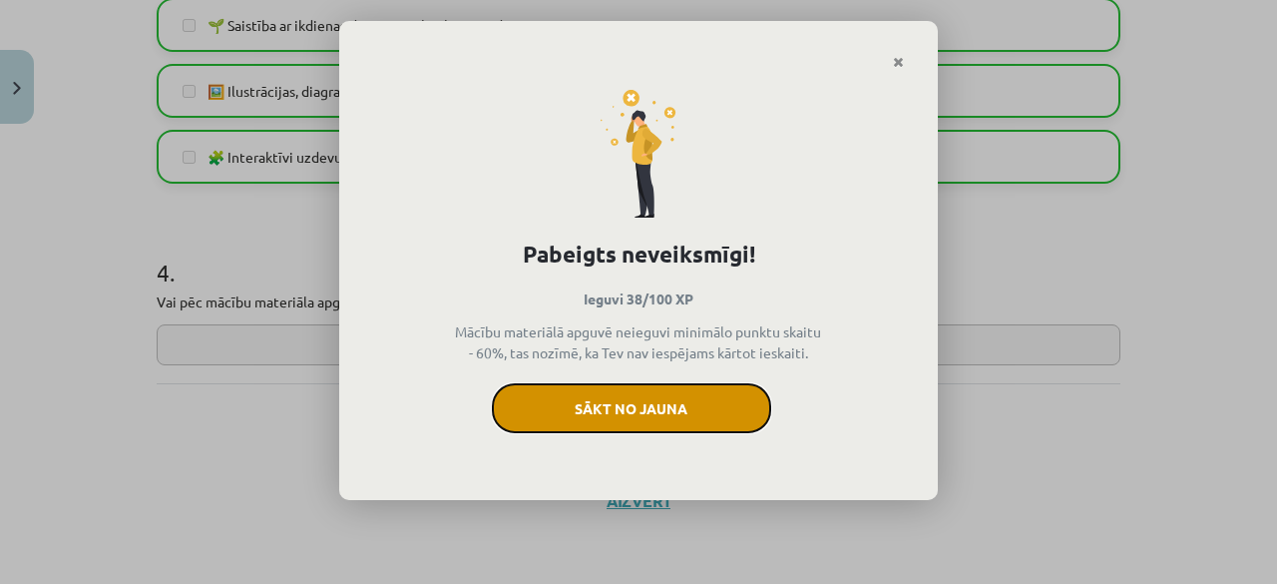
click at [650, 418] on button "Sākt no jauna" at bounding box center [631, 408] width 279 height 50
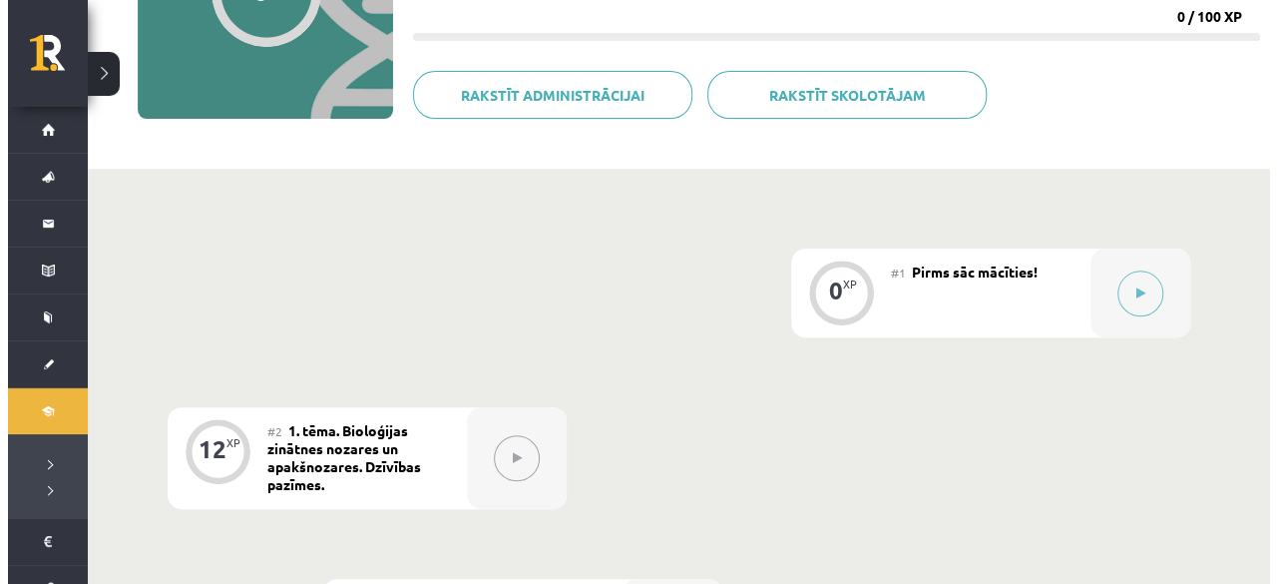
scroll to position [316, 0]
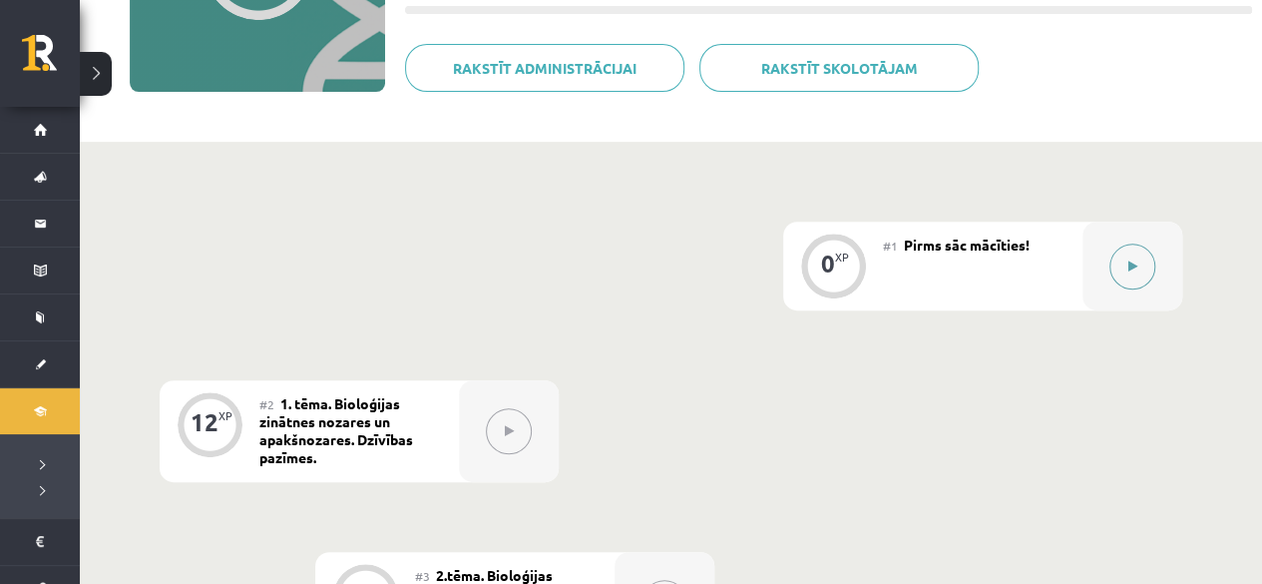
click at [1155, 240] on div at bounding box center [1132, 265] width 100 height 89
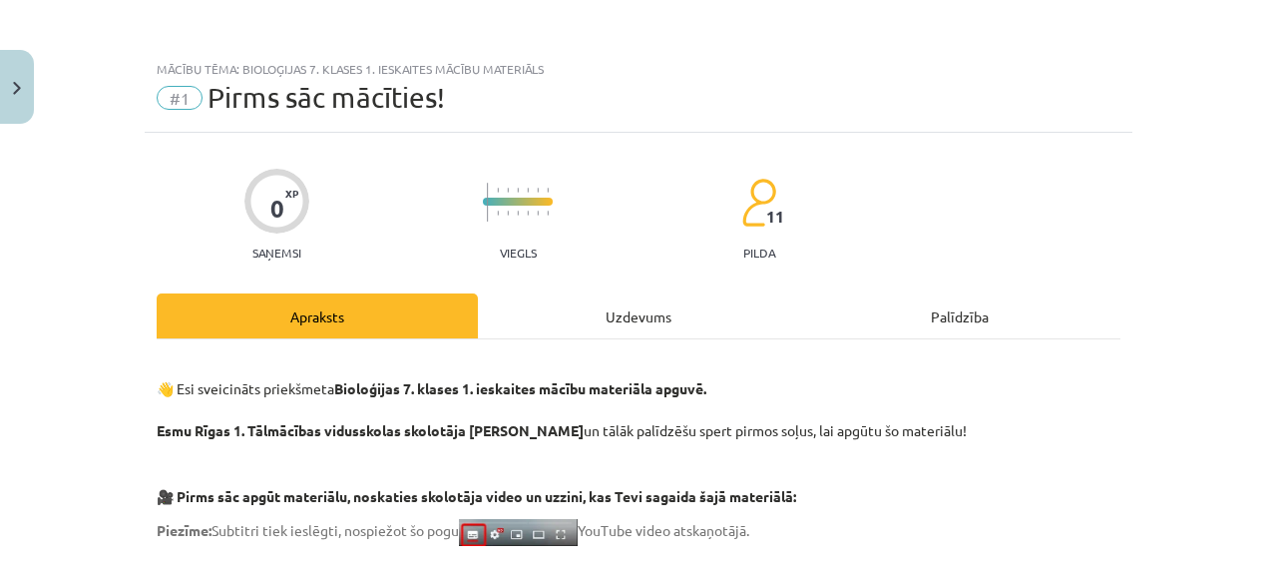
click at [693, 330] on div "Uzdevums" at bounding box center [638, 315] width 321 height 45
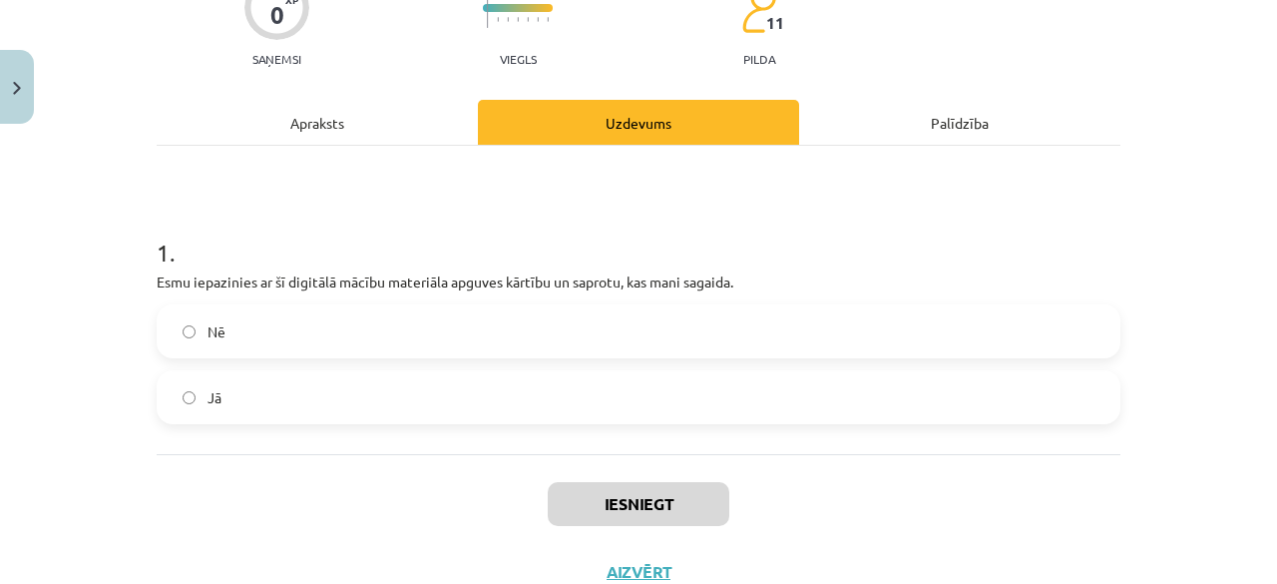
scroll to position [196, 0]
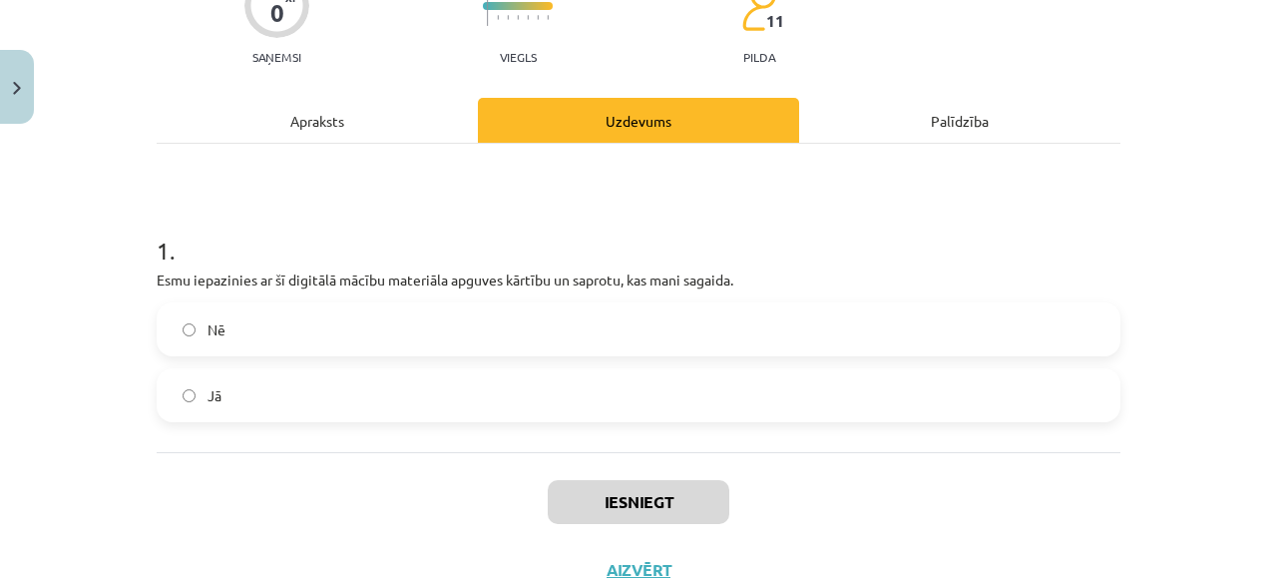
click at [445, 390] on label "Jā" at bounding box center [639, 395] width 960 height 50
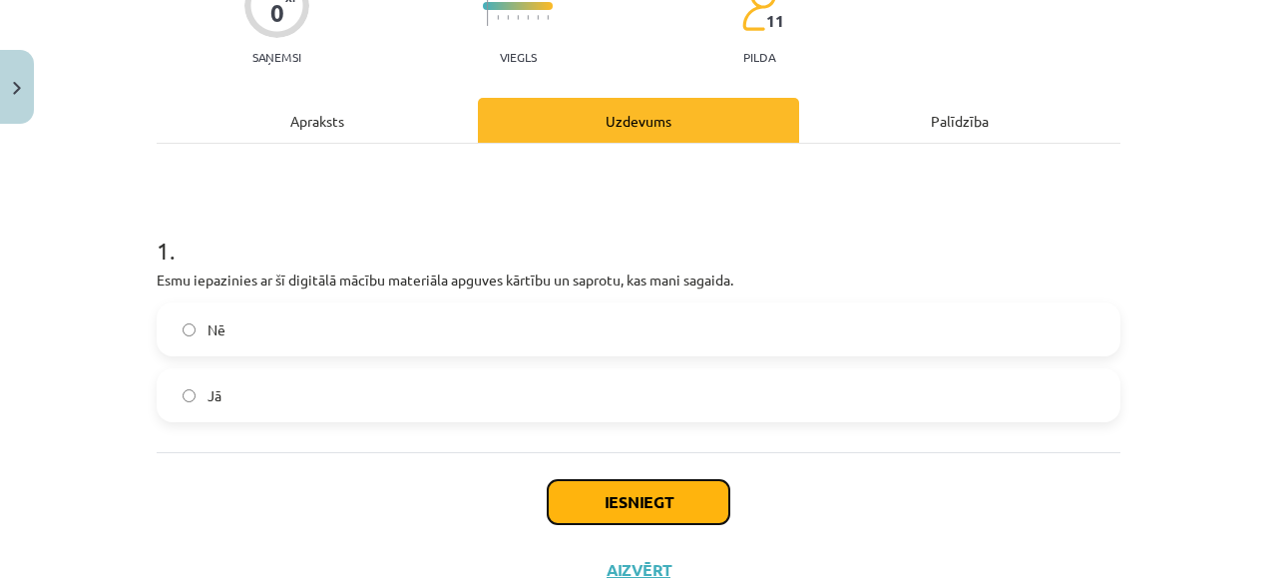
click at [598, 511] on button "Iesniegt" at bounding box center [639, 502] width 182 height 44
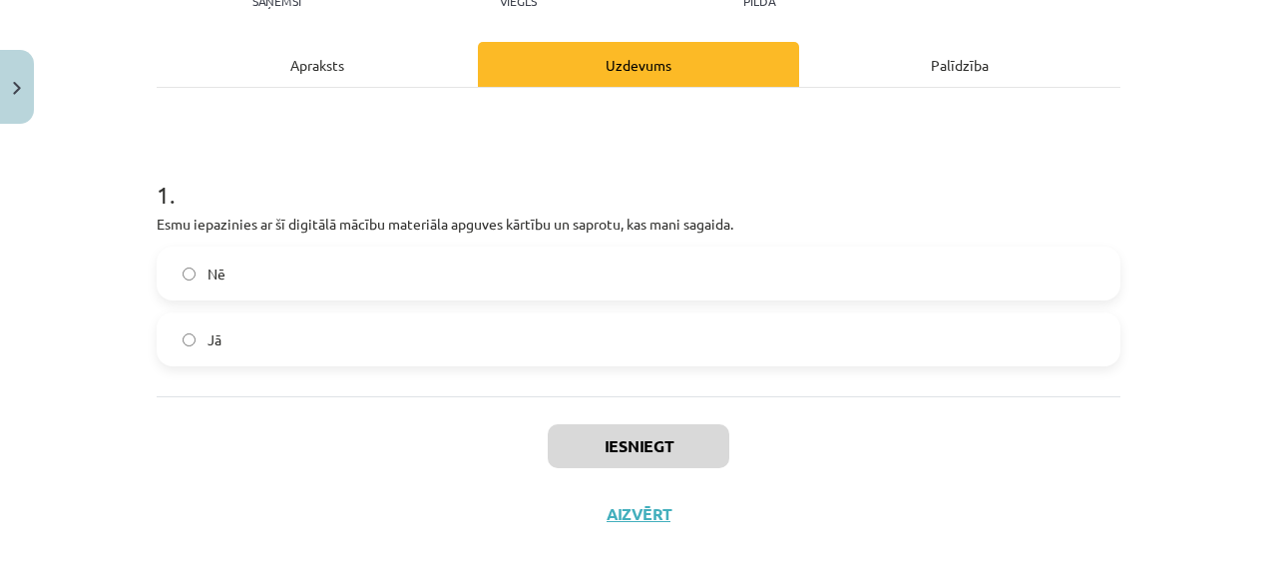
scroll to position [263, 0]
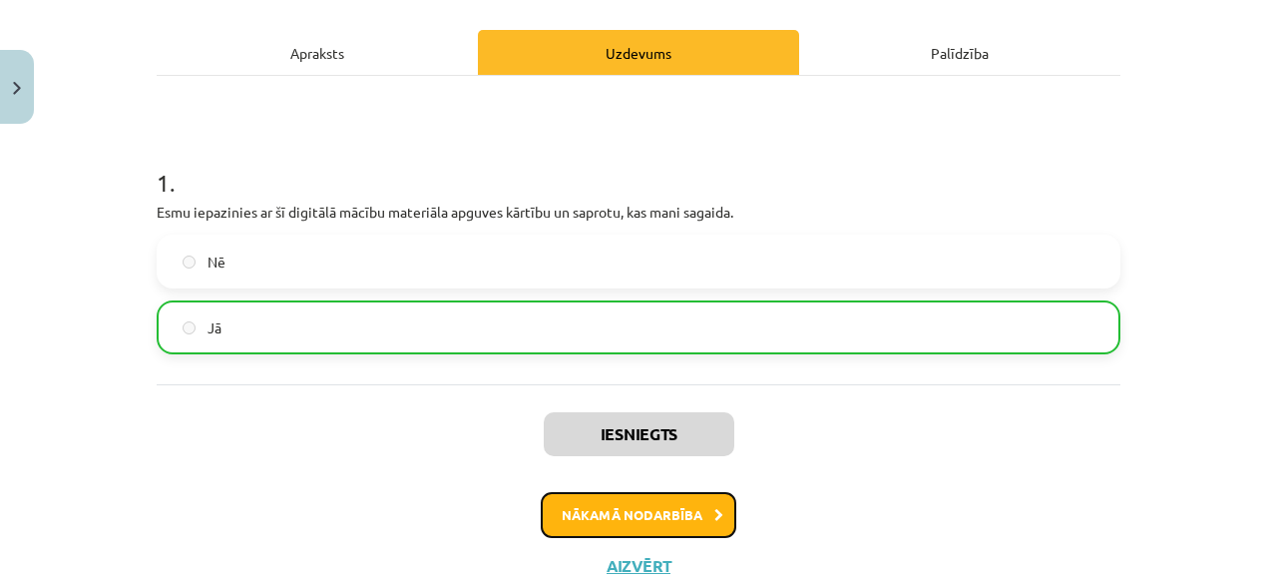
click at [628, 502] on button "Nākamā nodarbība" at bounding box center [639, 515] width 196 height 46
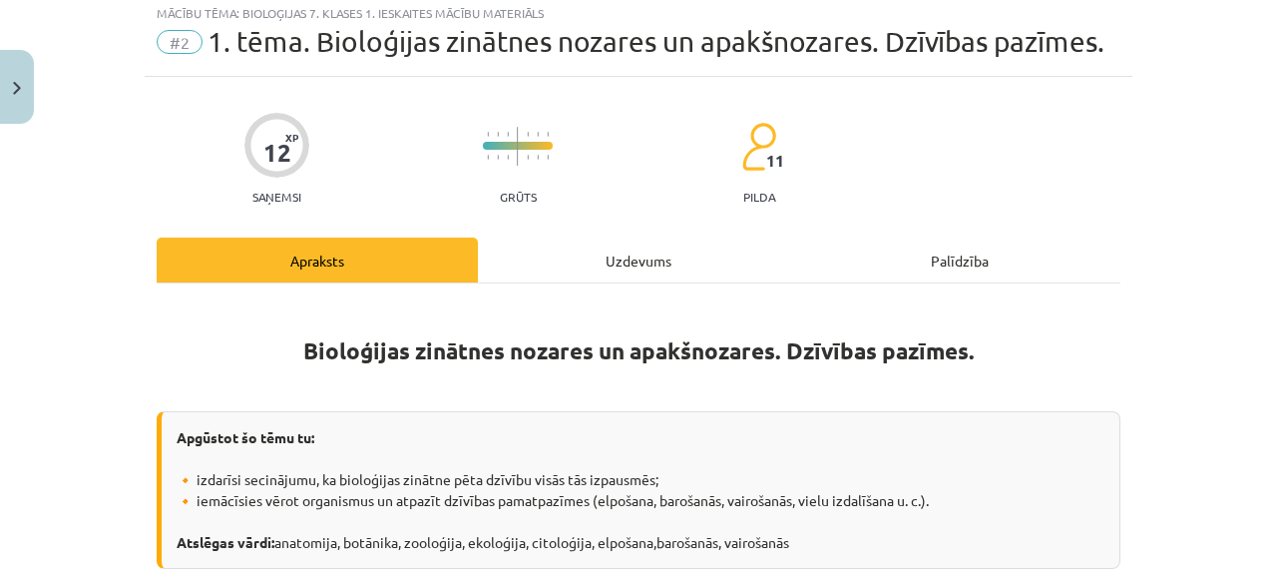
scroll to position [50, 0]
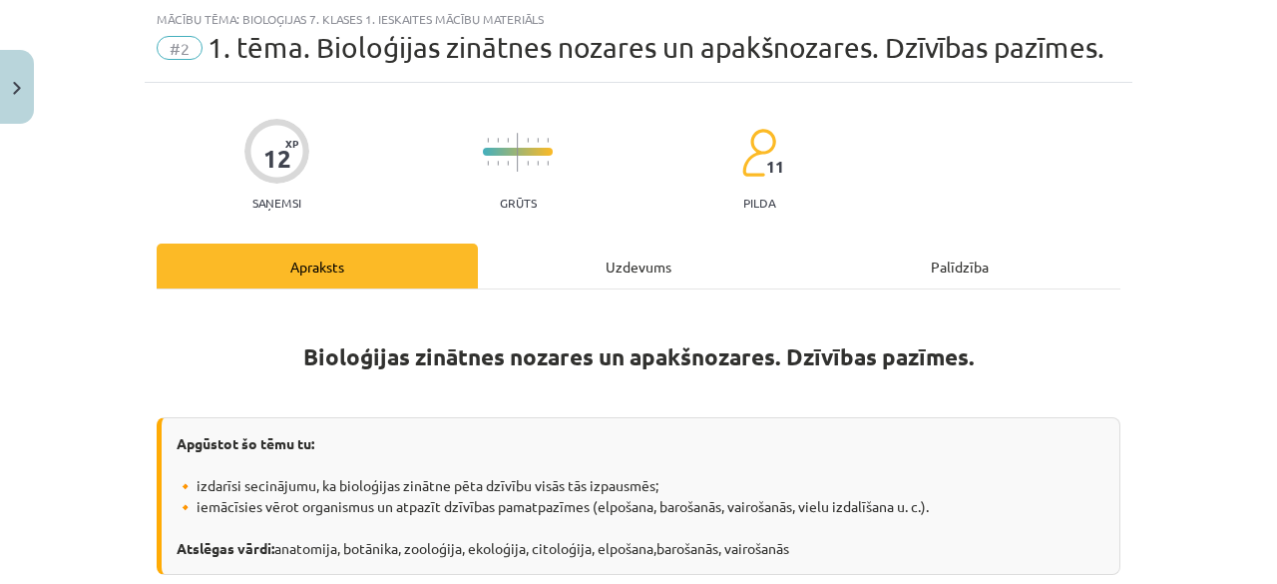
click at [591, 259] on div "Uzdevums" at bounding box center [638, 265] width 321 height 45
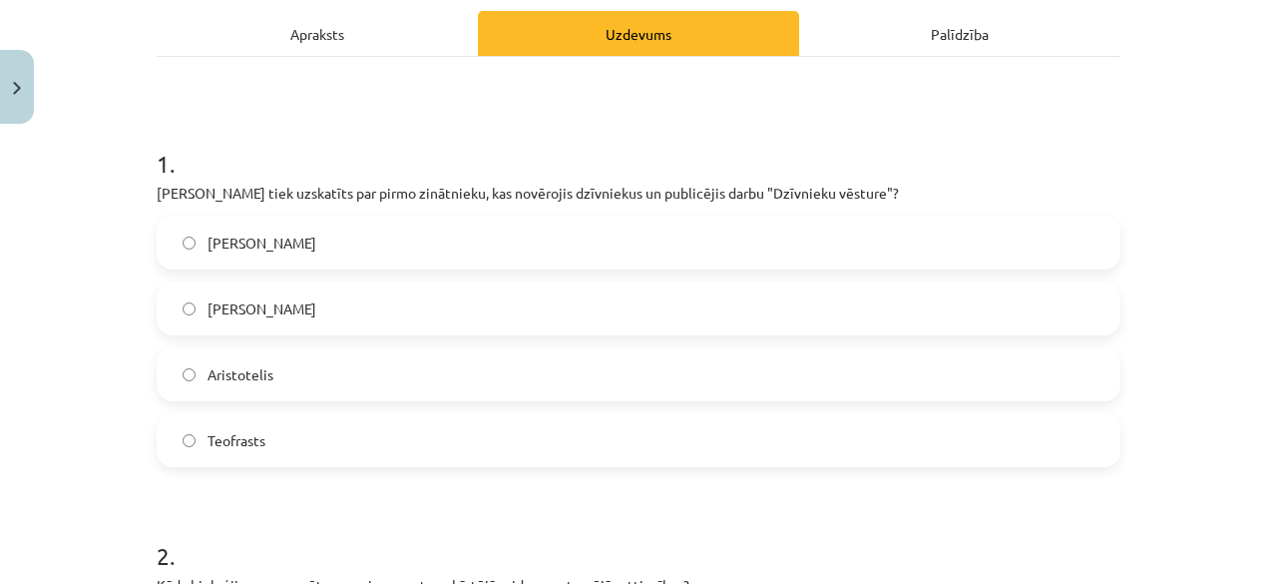
scroll to position [300, 0]
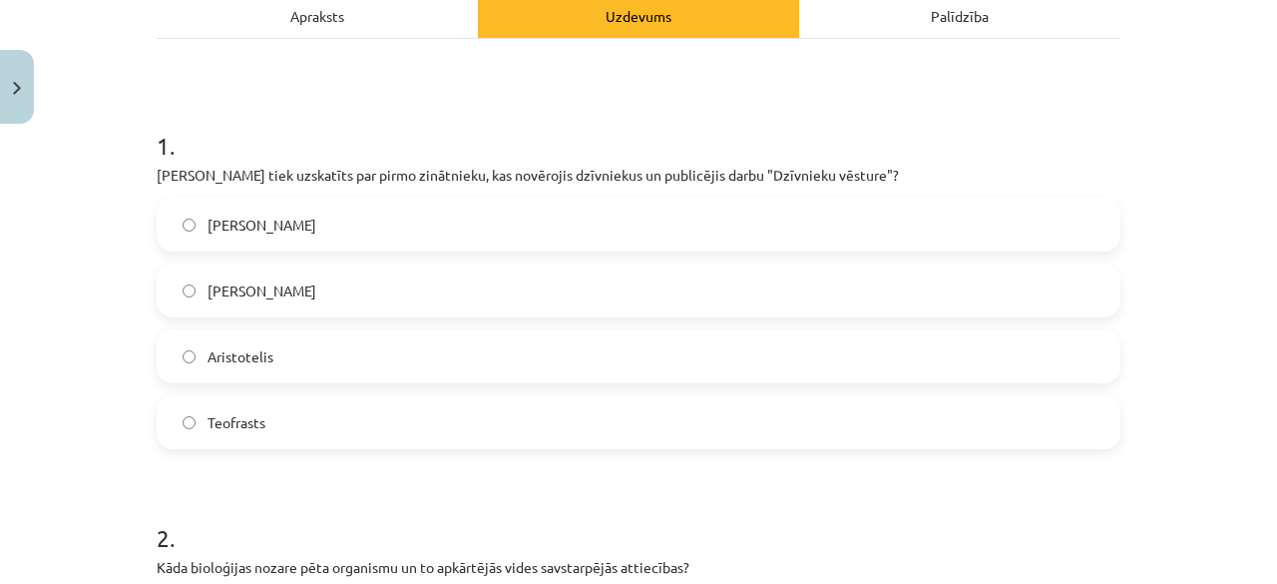
click at [660, 287] on label "Kārlis Linnejs" at bounding box center [639, 290] width 960 height 50
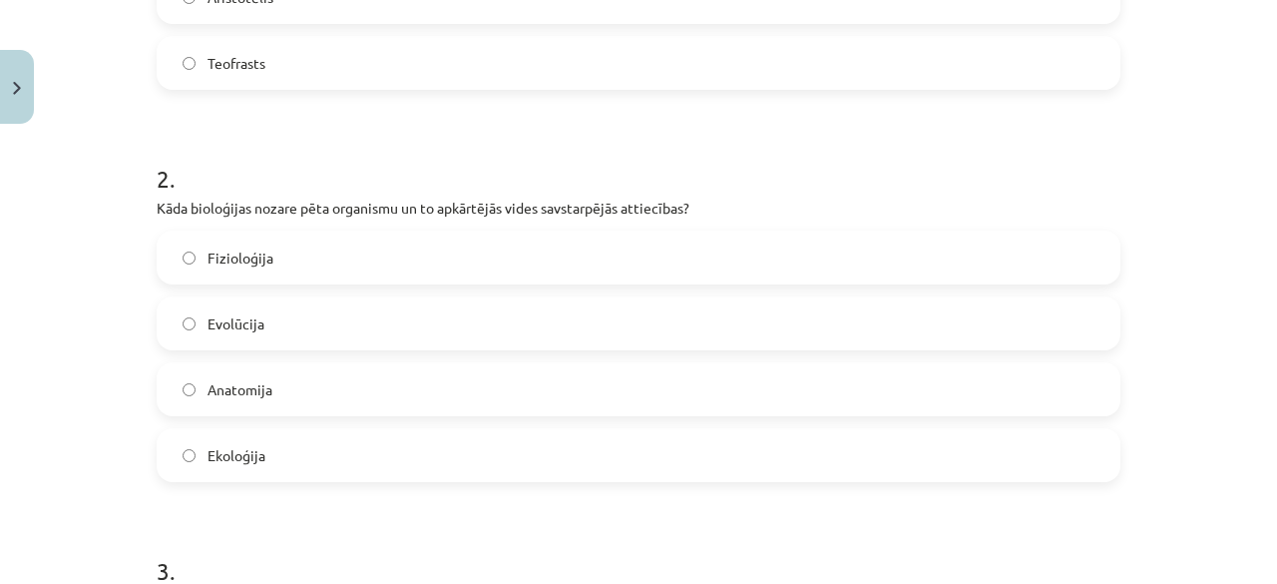
scroll to position [664, 0]
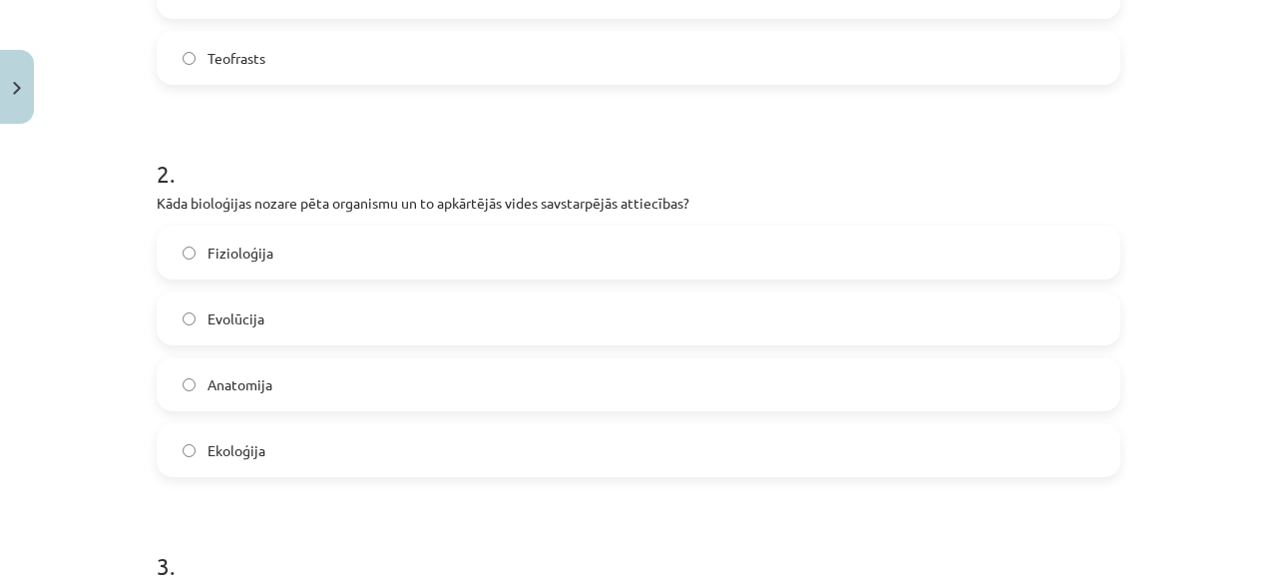
click at [507, 259] on label "Fizioloģija" at bounding box center [639, 252] width 960 height 50
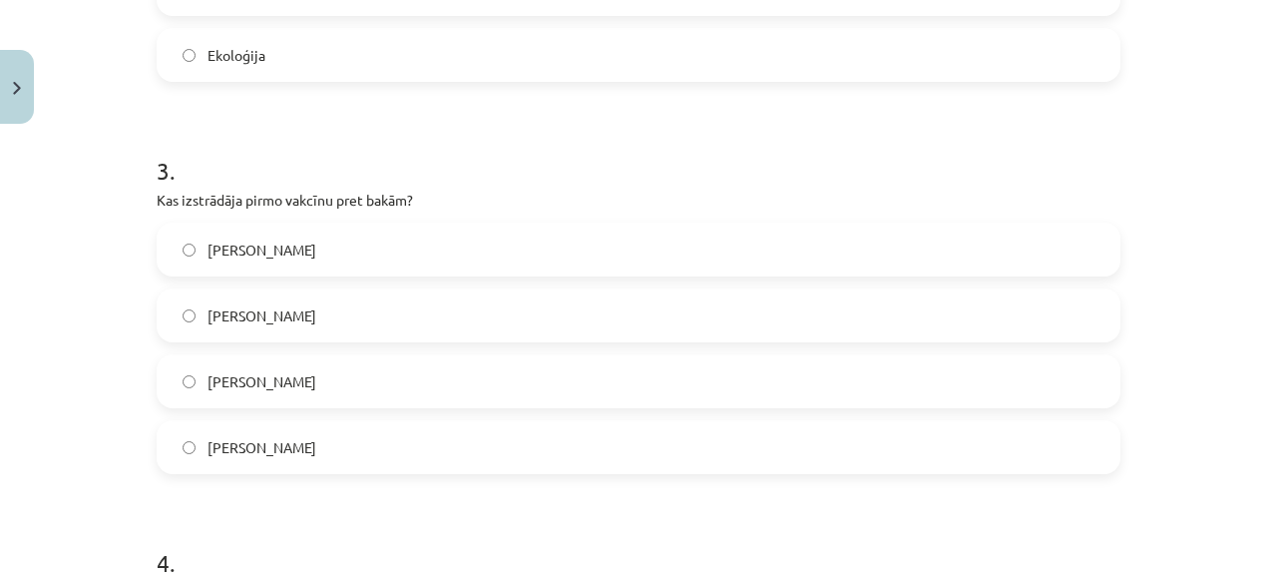
scroll to position [1063, 0]
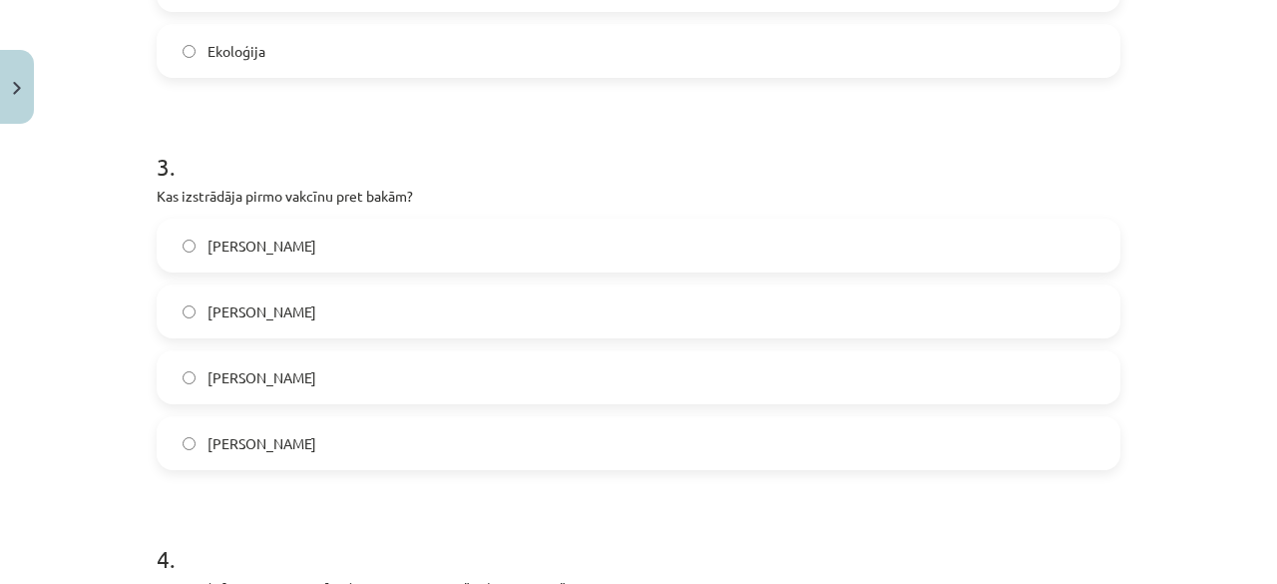
click at [323, 334] on label "Čārlzs Darvins" at bounding box center [639, 311] width 960 height 50
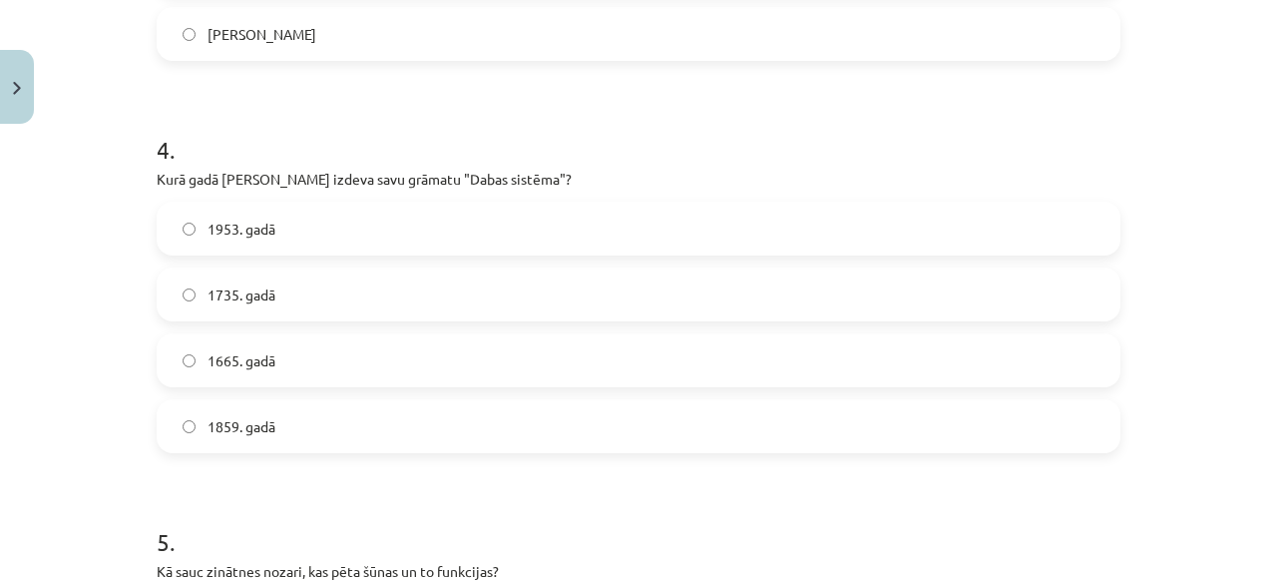
scroll to position [1477, 0]
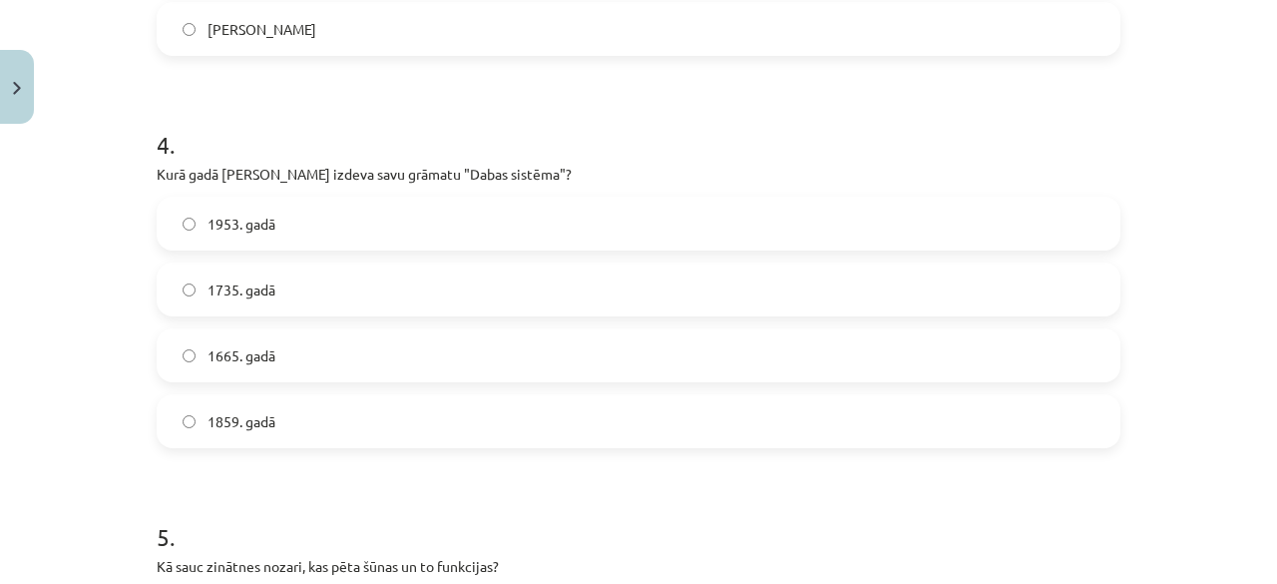
click at [409, 290] on label "1735. gadā" at bounding box center [639, 289] width 960 height 50
click at [408, 424] on label "1859. gadā" at bounding box center [639, 421] width 960 height 50
drag, startPoint x: 1261, startPoint y: 251, endPoint x: 1275, endPoint y: 259, distance: 16.1
click at [1261, 258] on div "Mācību tēma: Bioloģijas 7. klases 1. ieskaites mācību materiāls #2 1. tēma. Bio…" at bounding box center [638, 292] width 1277 height 584
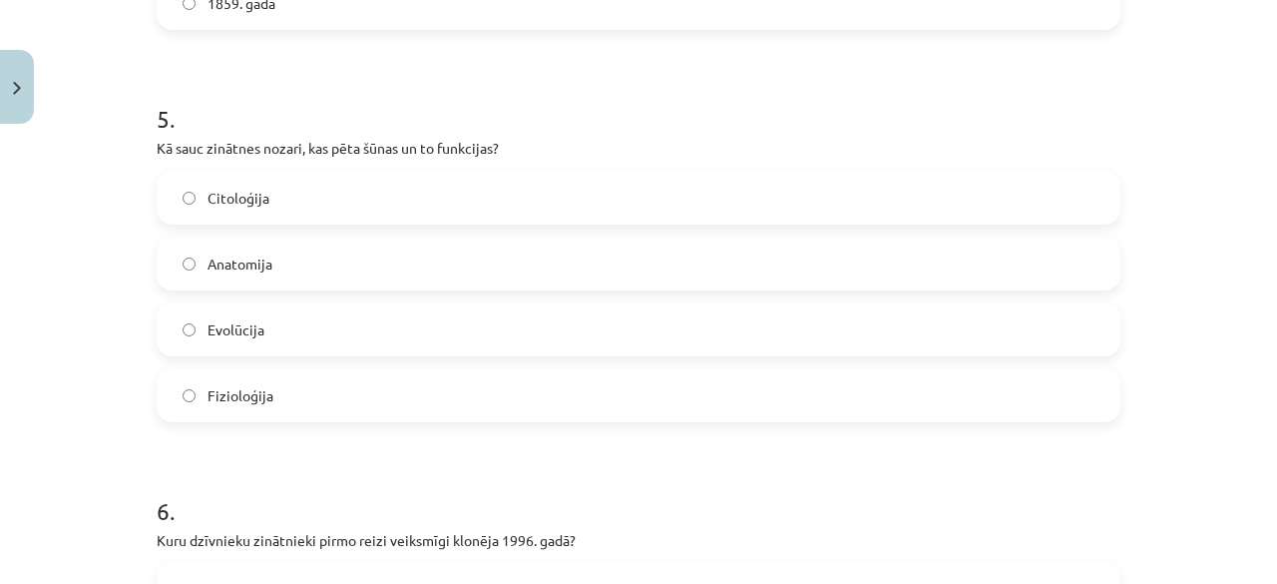
scroll to position [1899, 0]
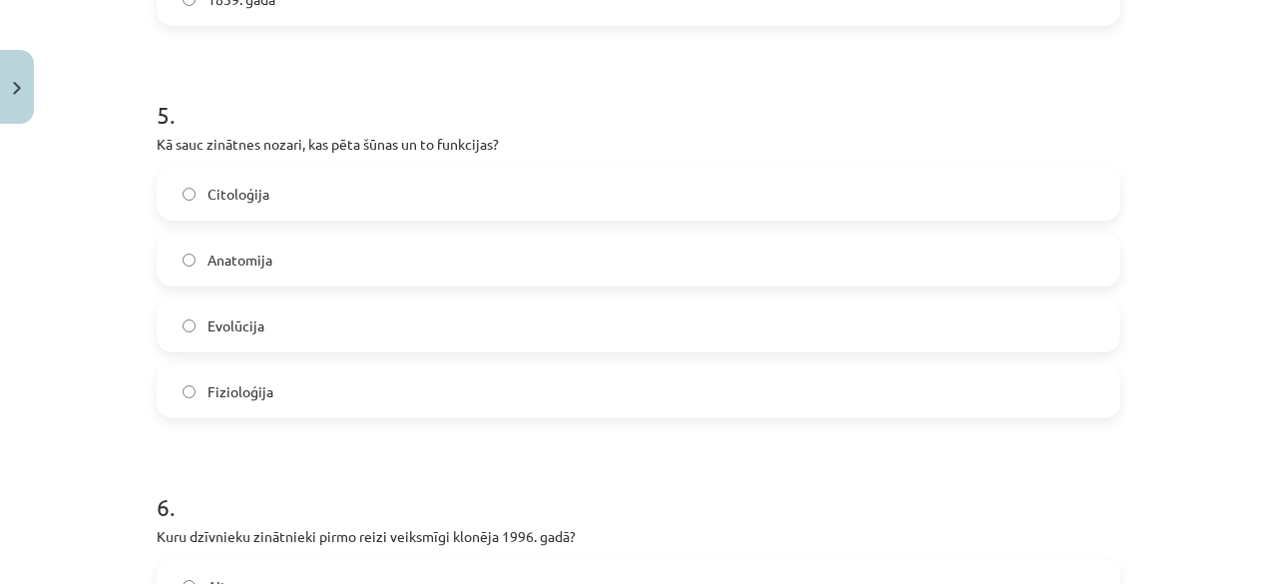
click at [880, 201] on label "Citoloģija" at bounding box center [639, 194] width 960 height 50
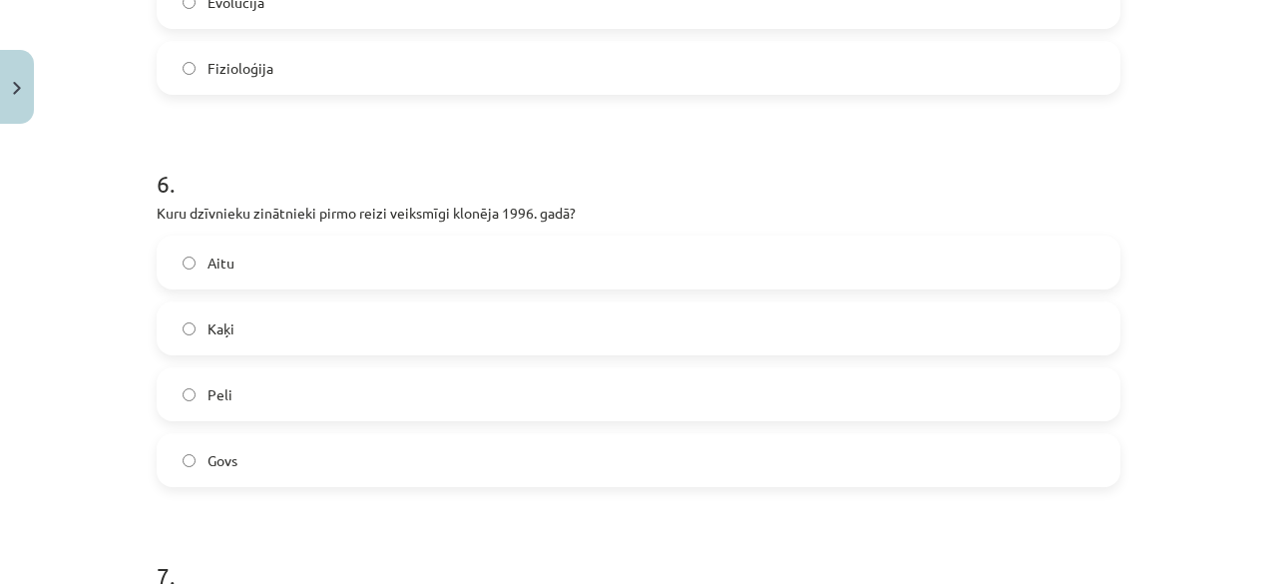
scroll to position [2233, 0]
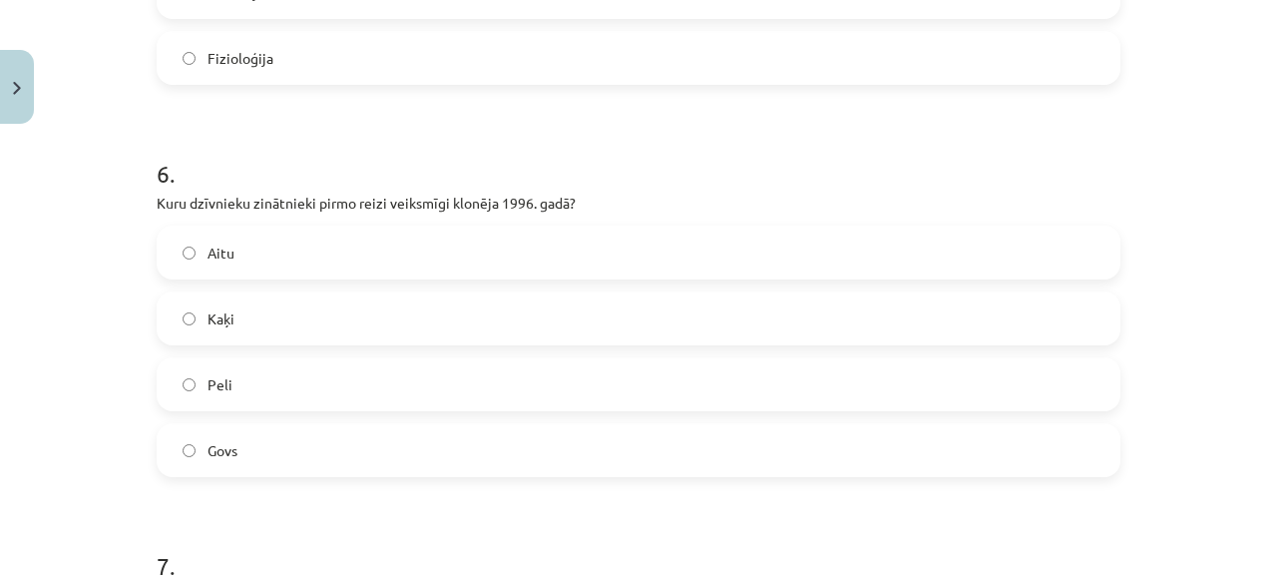
click at [639, 256] on label "Aitu" at bounding box center [639, 252] width 960 height 50
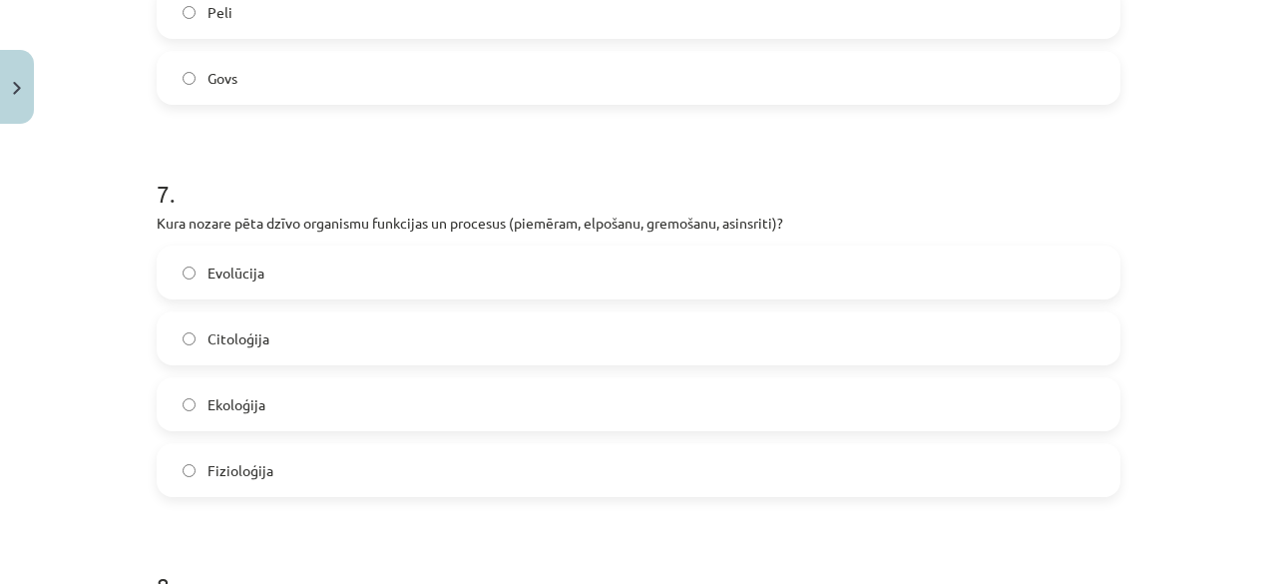
scroll to position [2637, 0]
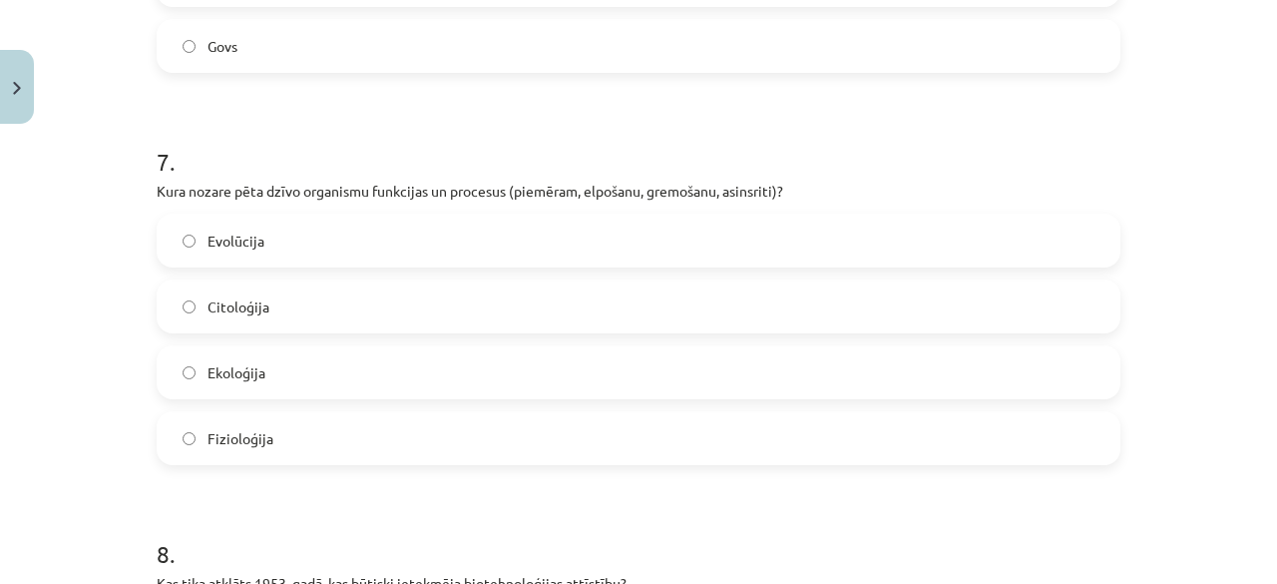
click at [636, 296] on label "Citoloģija" at bounding box center [639, 306] width 960 height 50
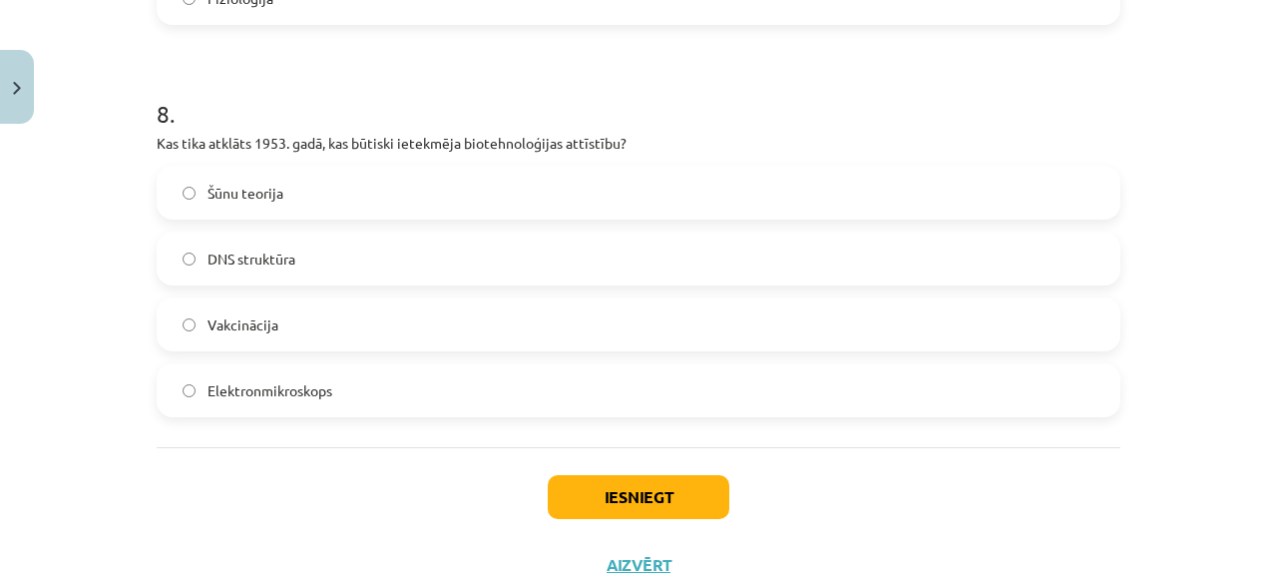
scroll to position [3073, 0]
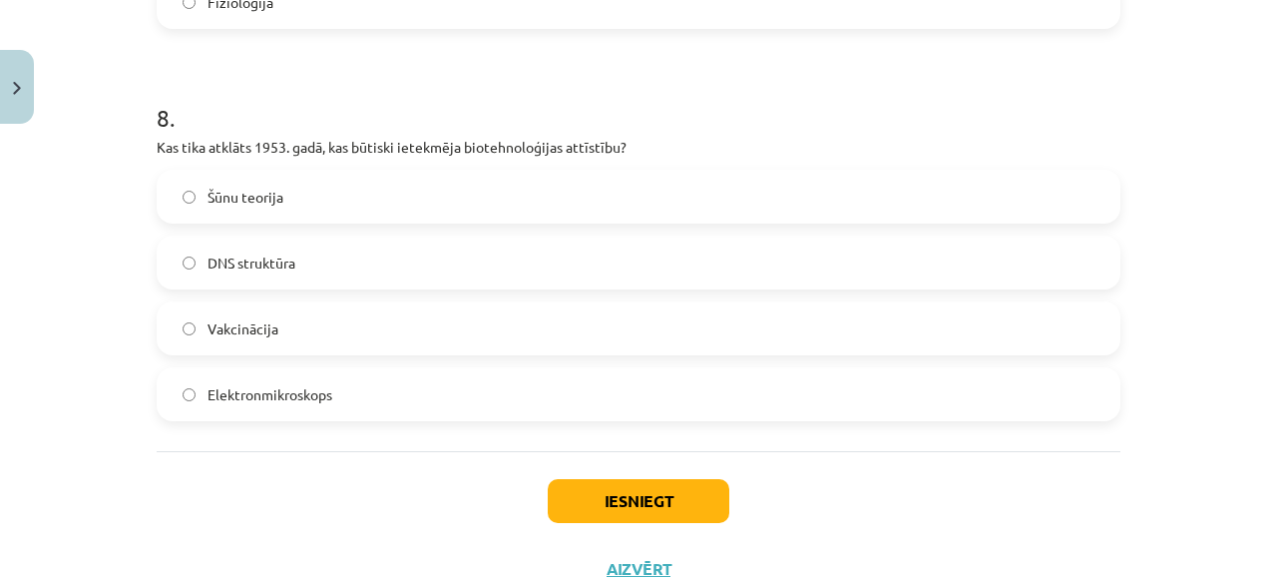
click at [437, 204] on label "Šūnu teorija" at bounding box center [639, 197] width 960 height 50
click at [686, 501] on button "Iesniegt" at bounding box center [639, 501] width 182 height 44
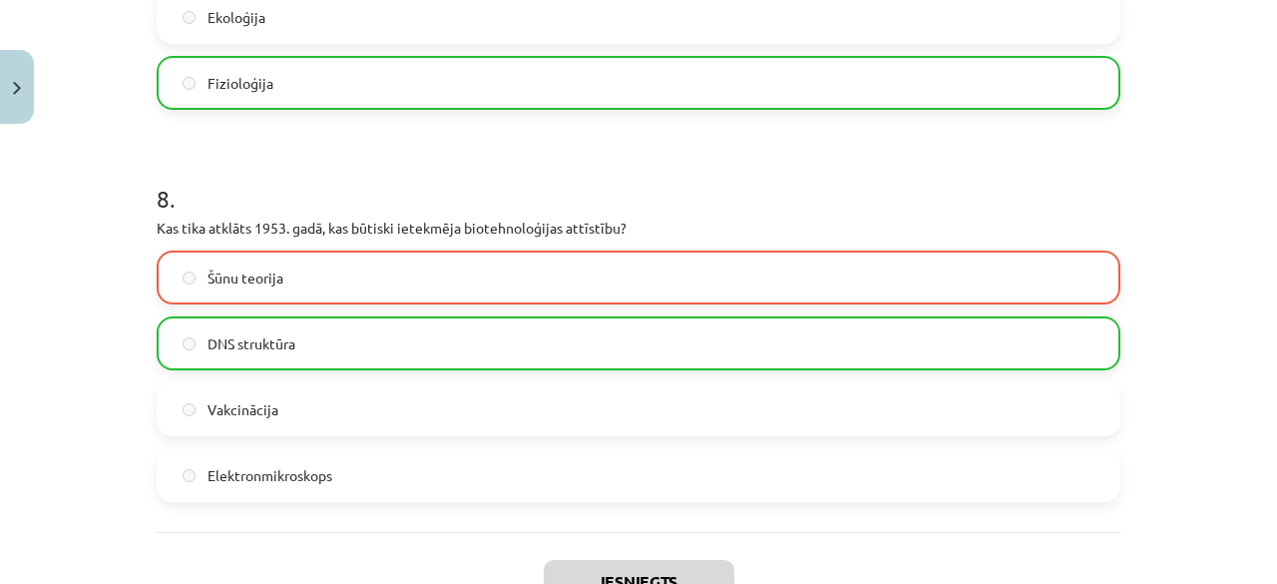
scroll to position [3202, 0]
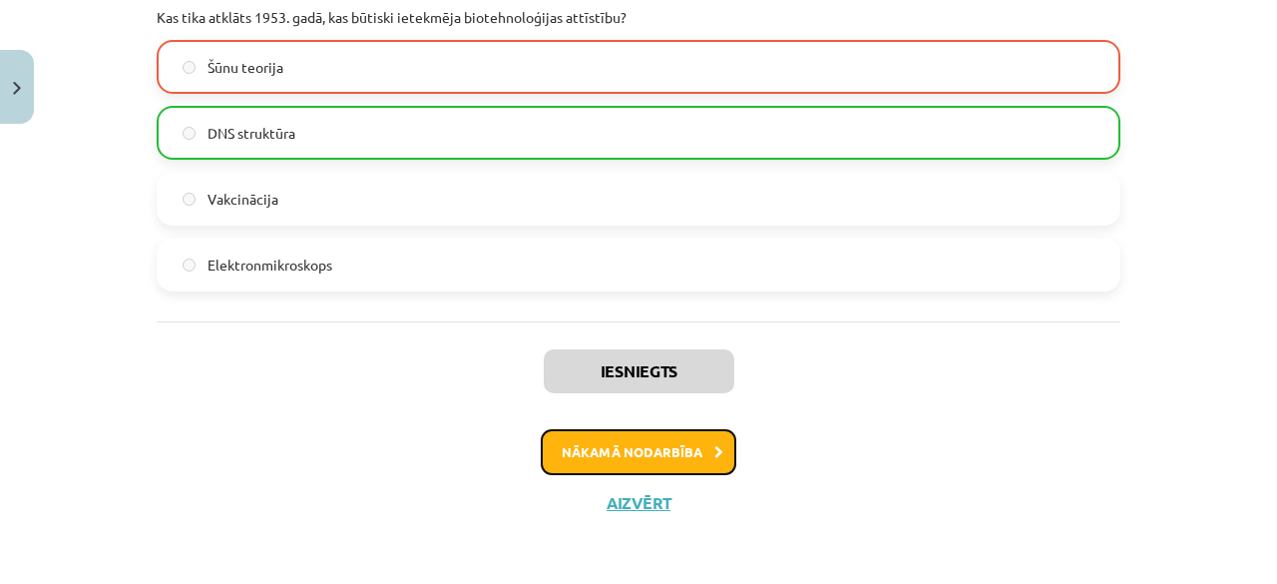
click at [606, 466] on button "Nākamā nodarbība" at bounding box center [639, 452] width 196 height 46
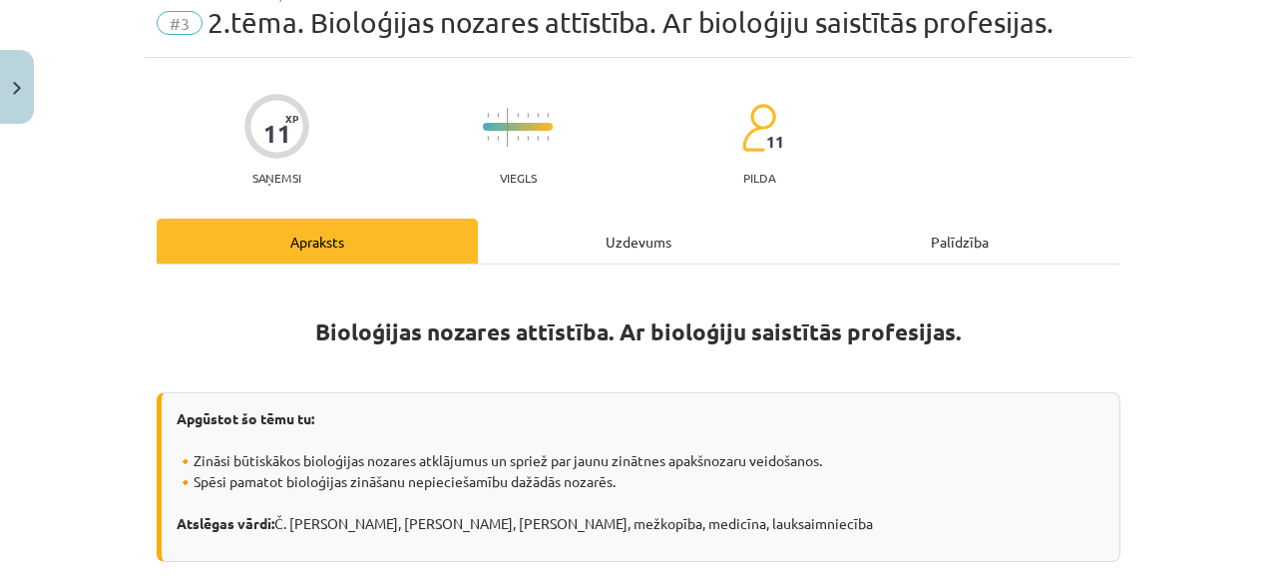
scroll to position [50, 0]
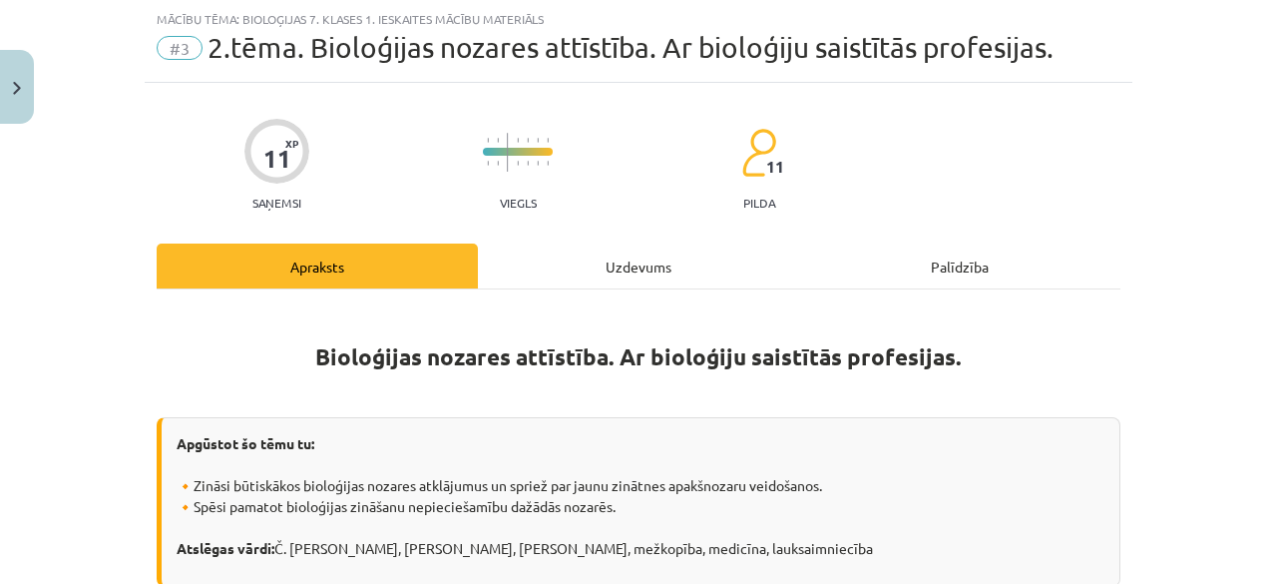
click at [627, 275] on div "Uzdevums" at bounding box center [638, 265] width 321 height 45
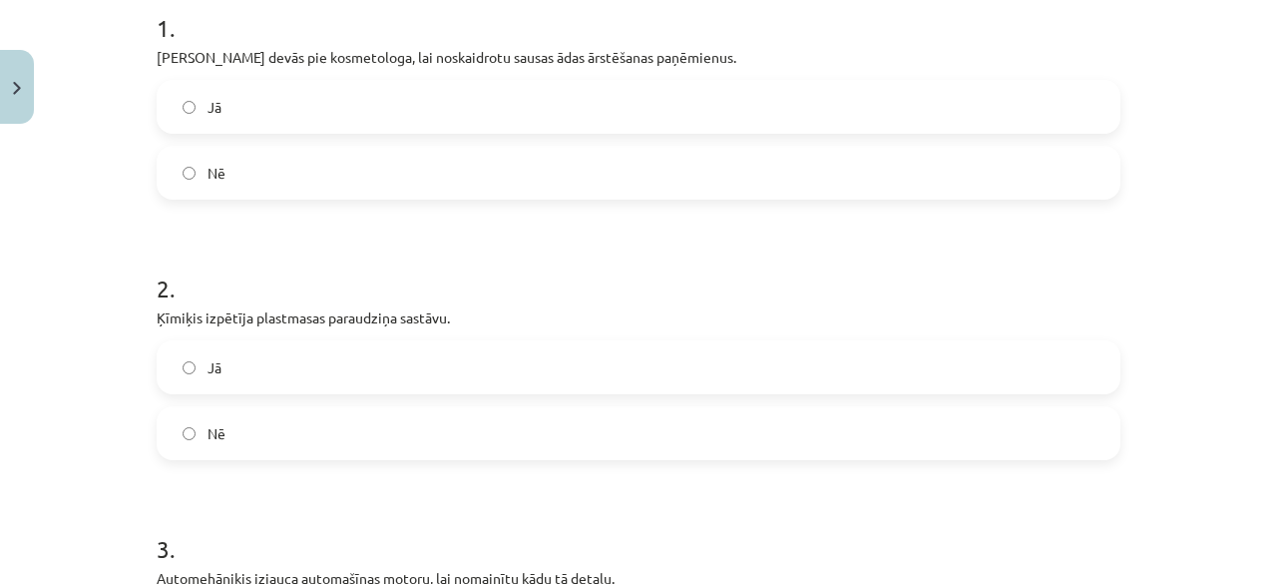
scroll to position [432, 0]
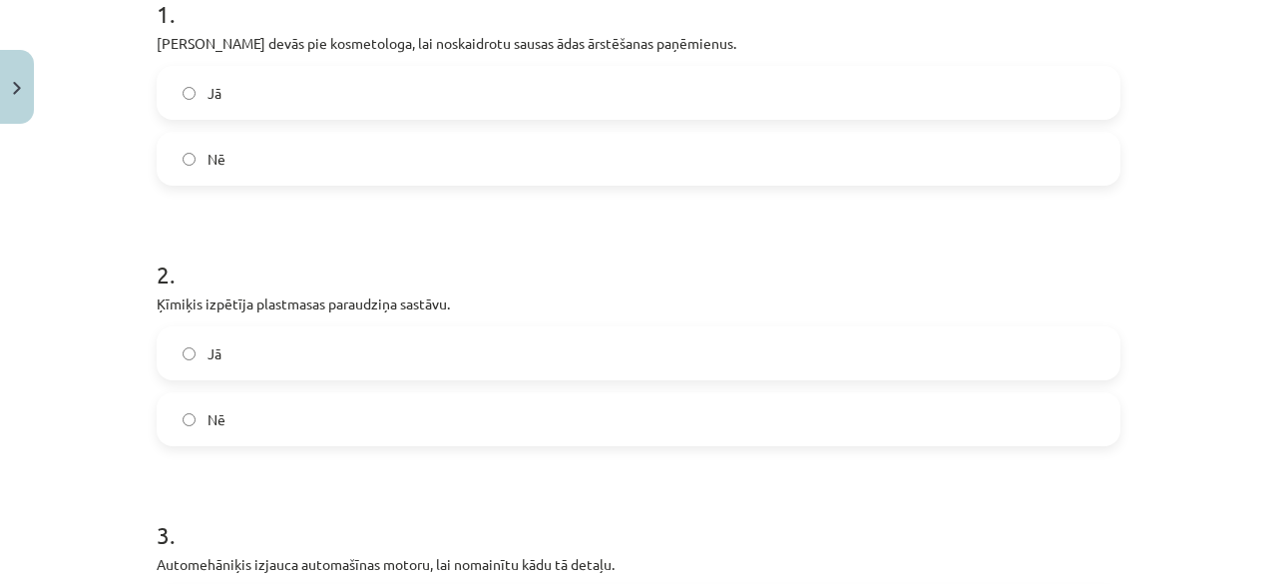
click at [655, 85] on label "Jā" at bounding box center [639, 93] width 960 height 50
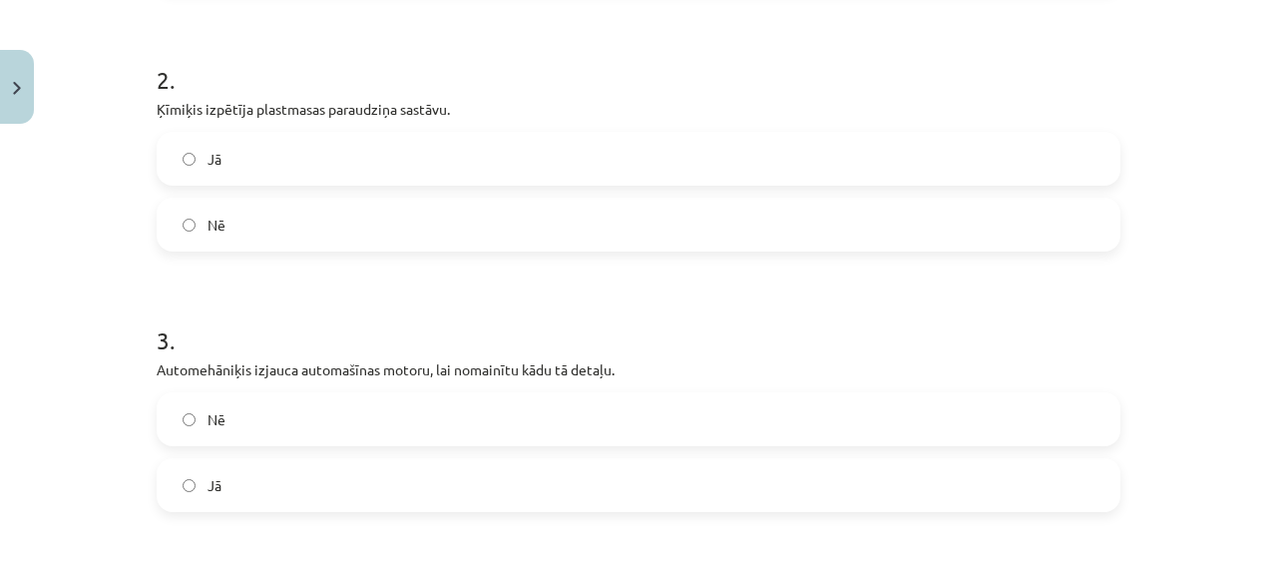
scroll to position [632, 0]
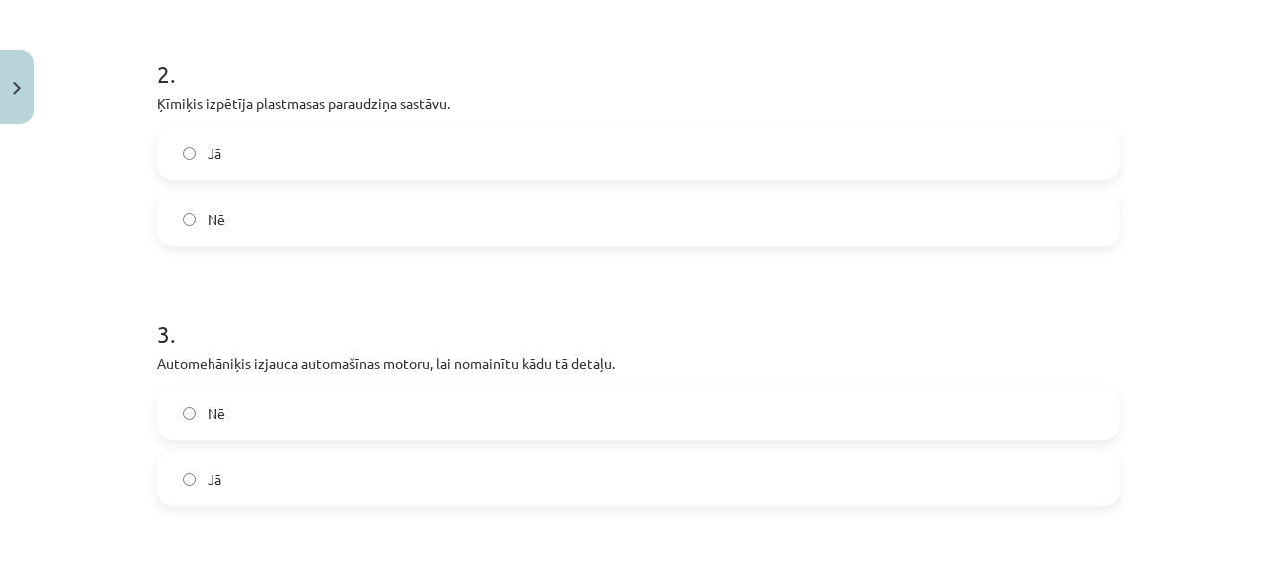
click at [559, 202] on label "Nē" at bounding box center [639, 219] width 960 height 50
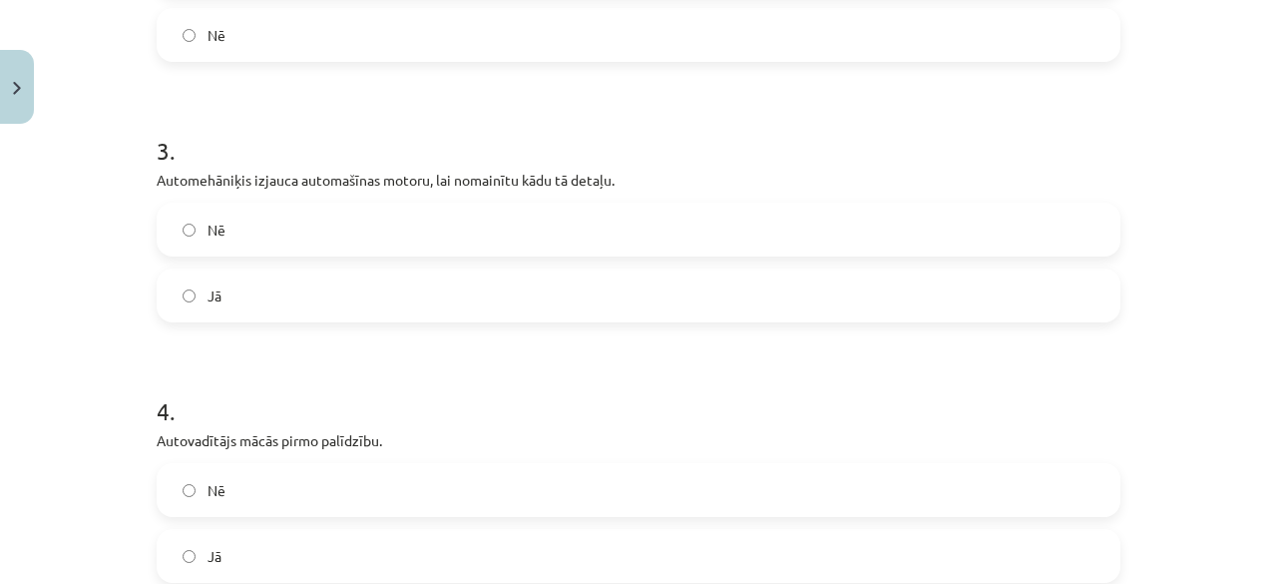
scroll to position [822, 0]
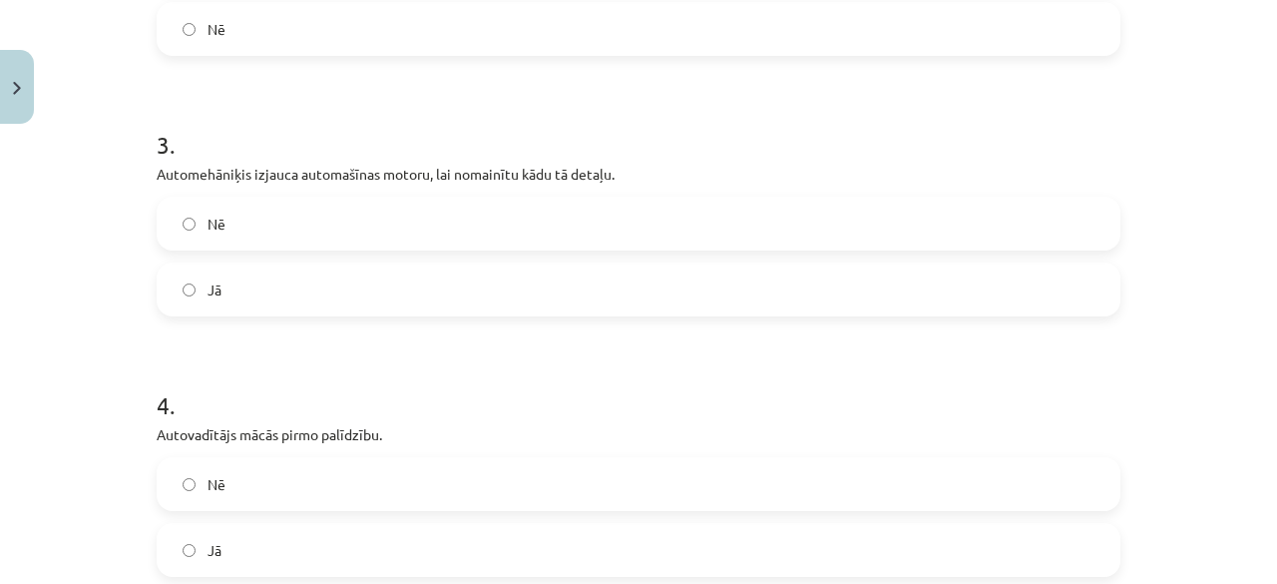
click at [438, 304] on label "Jā" at bounding box center [639, 289] width 960 height 50
drag, startPoint x: 1261, startPoint y: 312, endPoint x: 1267, endPoint y: 338, distance: 26.6
click at [1261, 338] on div "Mācību tēma: Bioloģijas 7. klases 1. ieskaites mācību materiāls #3 2.tēma. Biol…" at bounding box center [638, 292] width 1277 height 584
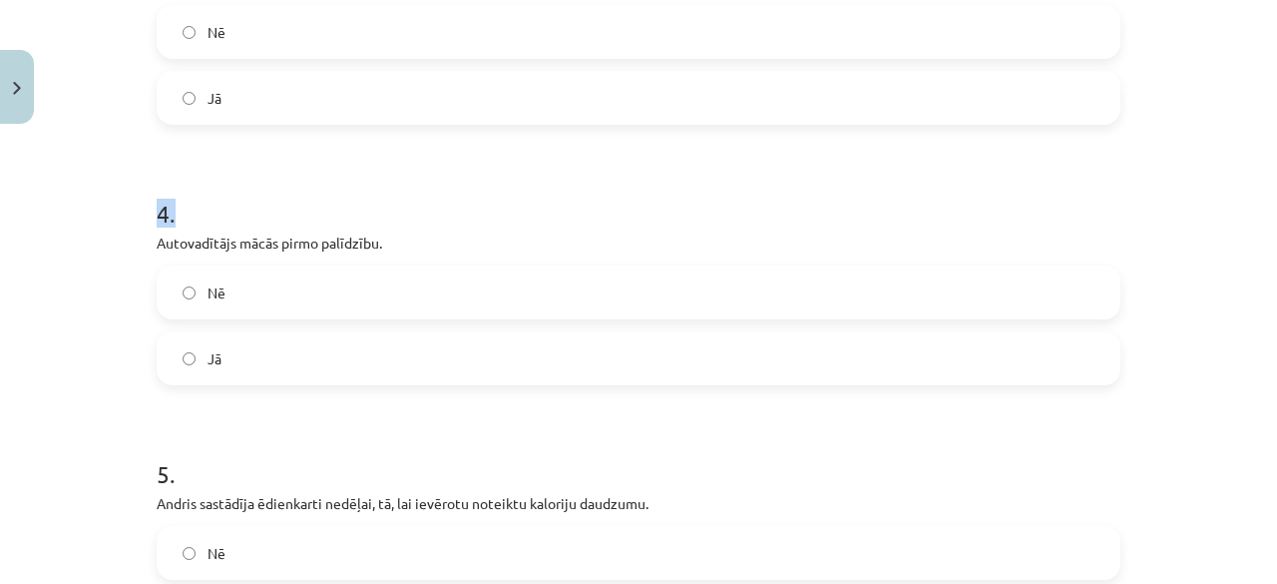
scroll to position [980, 0]
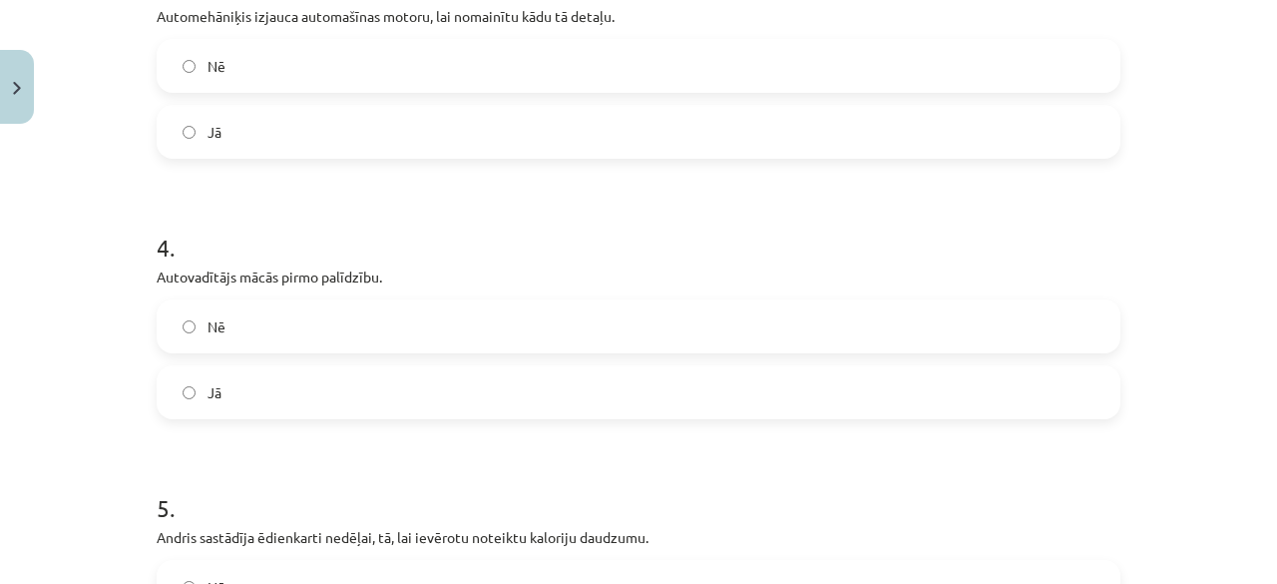
click at [738, 389] on label "Jā" at bounding box center [639, 392] width 960 height 50
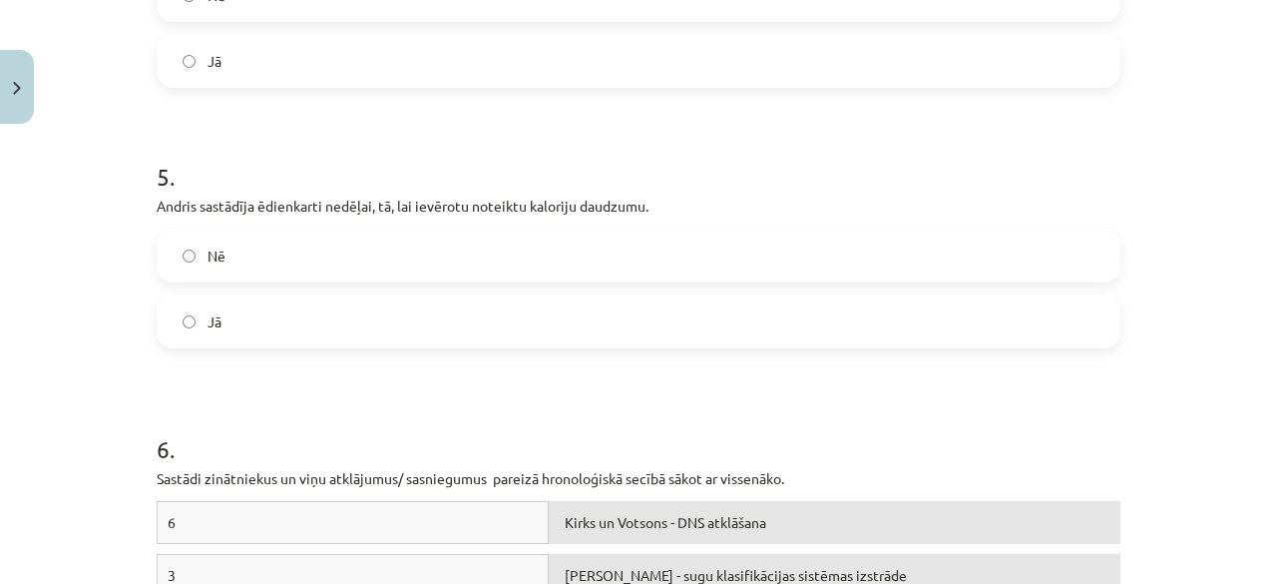
scroll to position [1313, 0]
click at [609, 294] on label "Jā" at bounding box center [639, 319] width 960 height 50
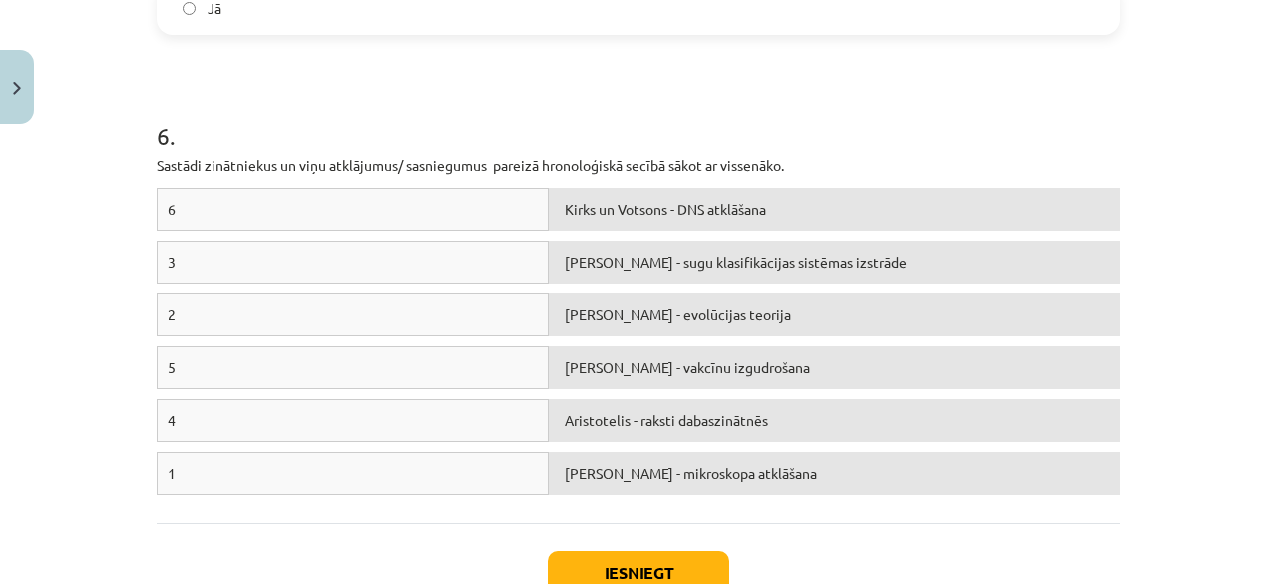
scroll to position [1627, 0]
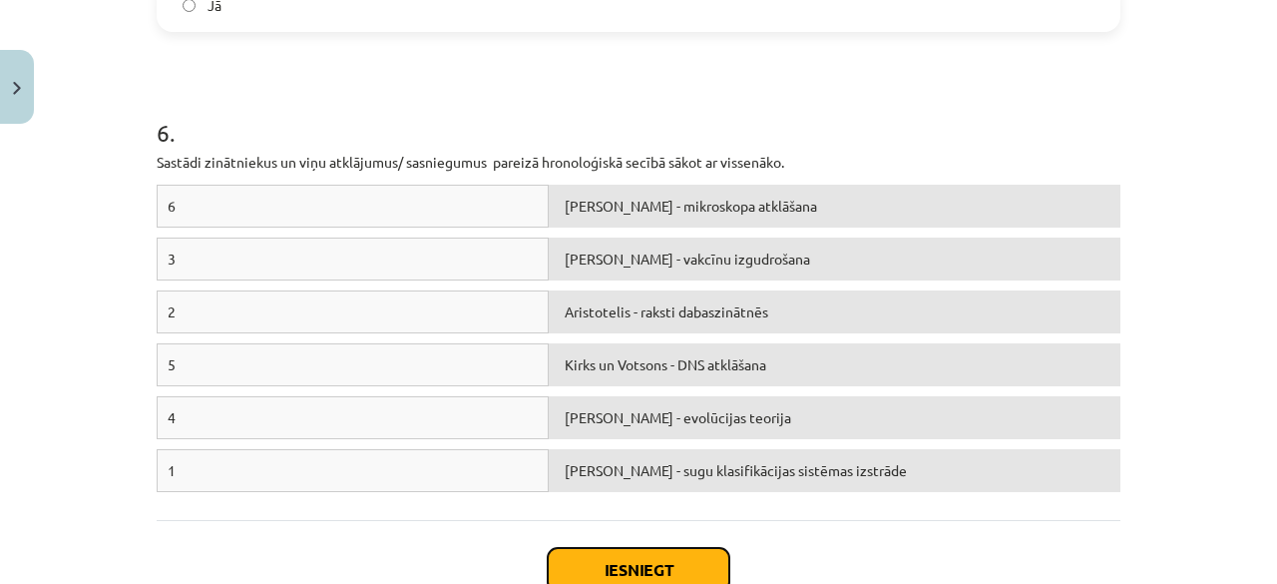
click at [609, 568] on button "Iesniegt" at bounding box center [639, 570] width 182 height 44
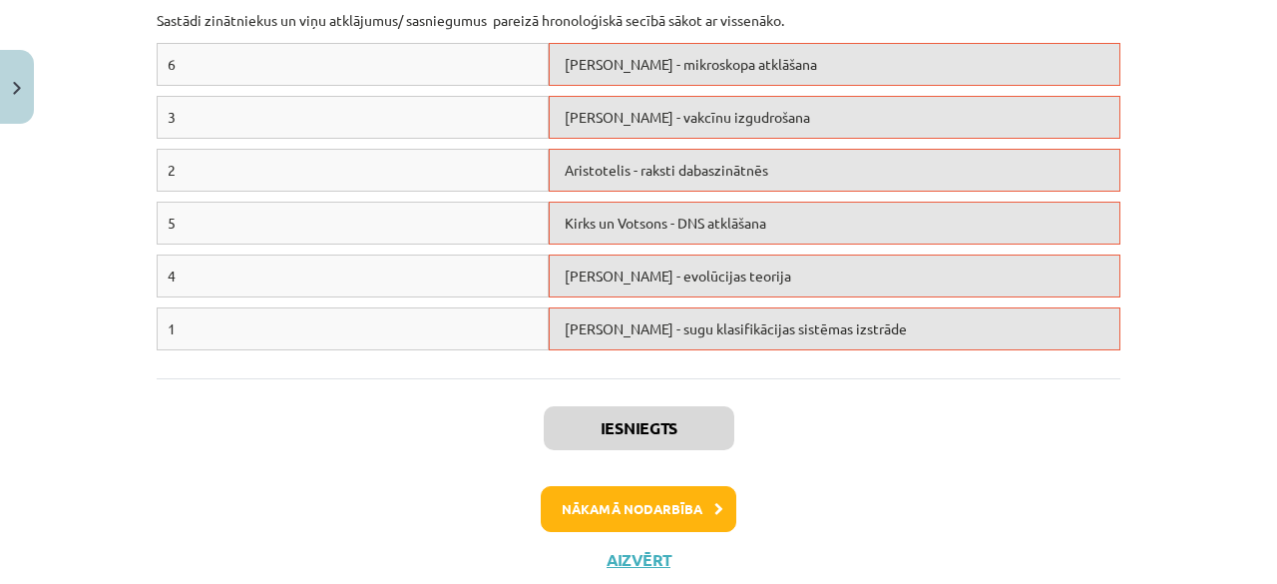
scroll to position [1822, 0]
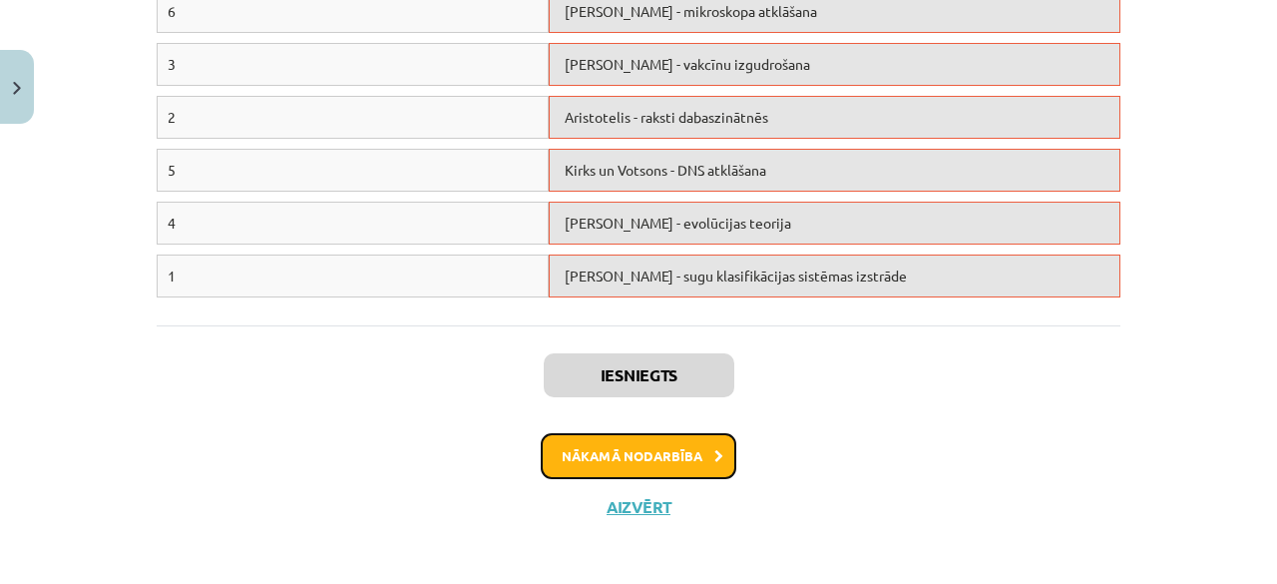
click at [635, 435] on button "Nākamā nodarbība" at bounding box center [639, 456] width 196 height 46
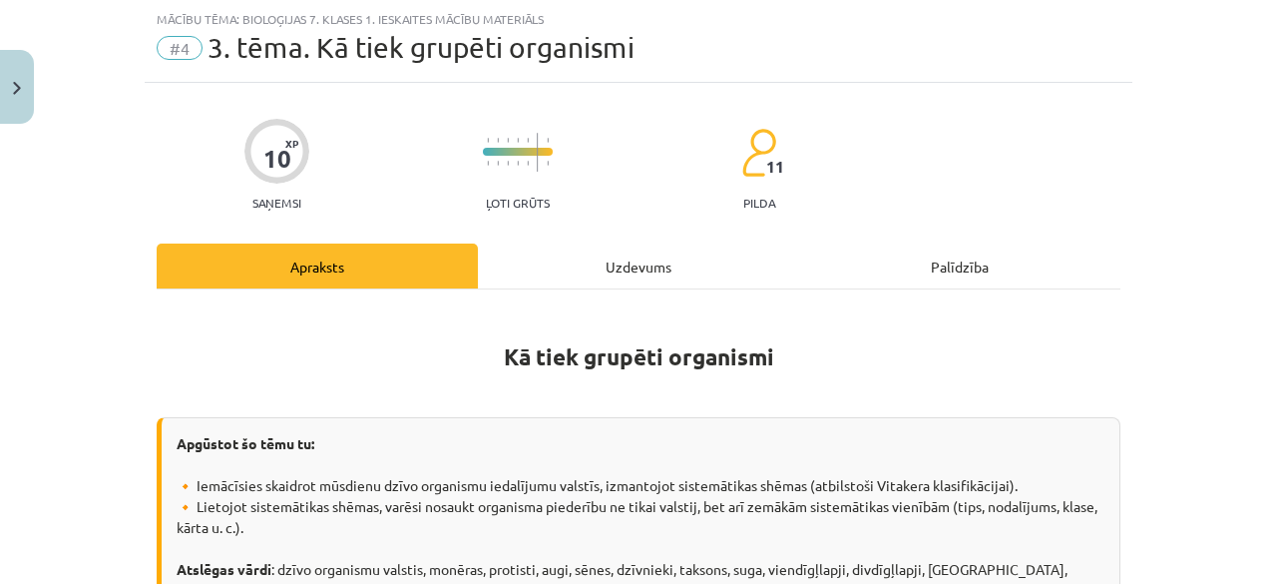
scroll to position [50, 0]
click at [616, 253] on div "Uzdevums" at bounding box center [638, 265] width 321 height 45
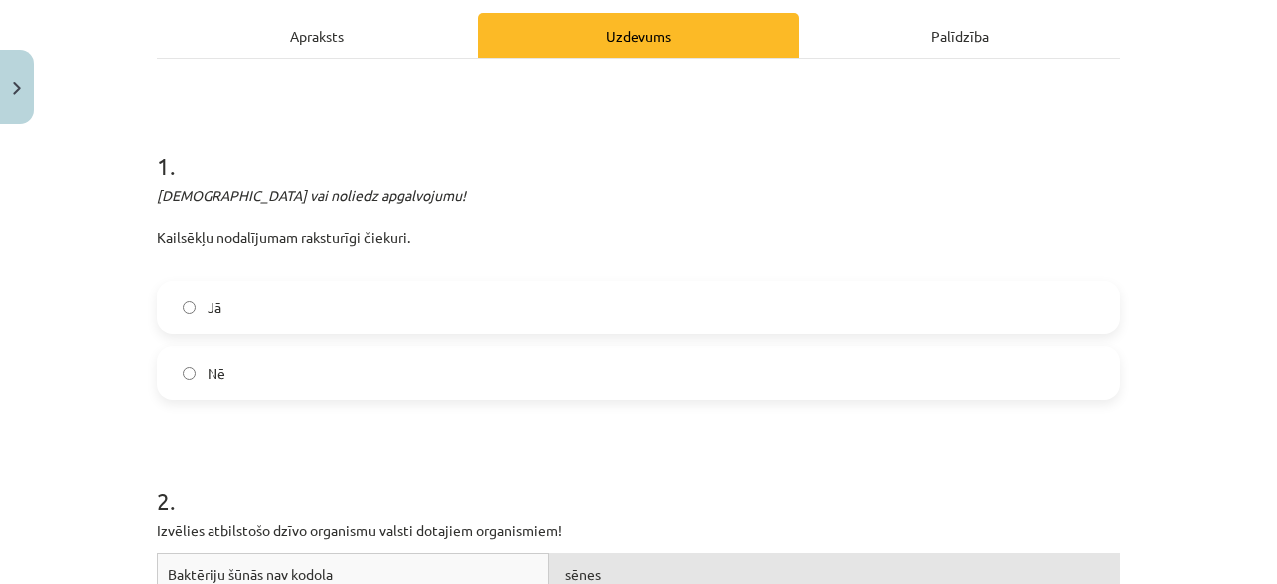
scroll to position [315, 0]
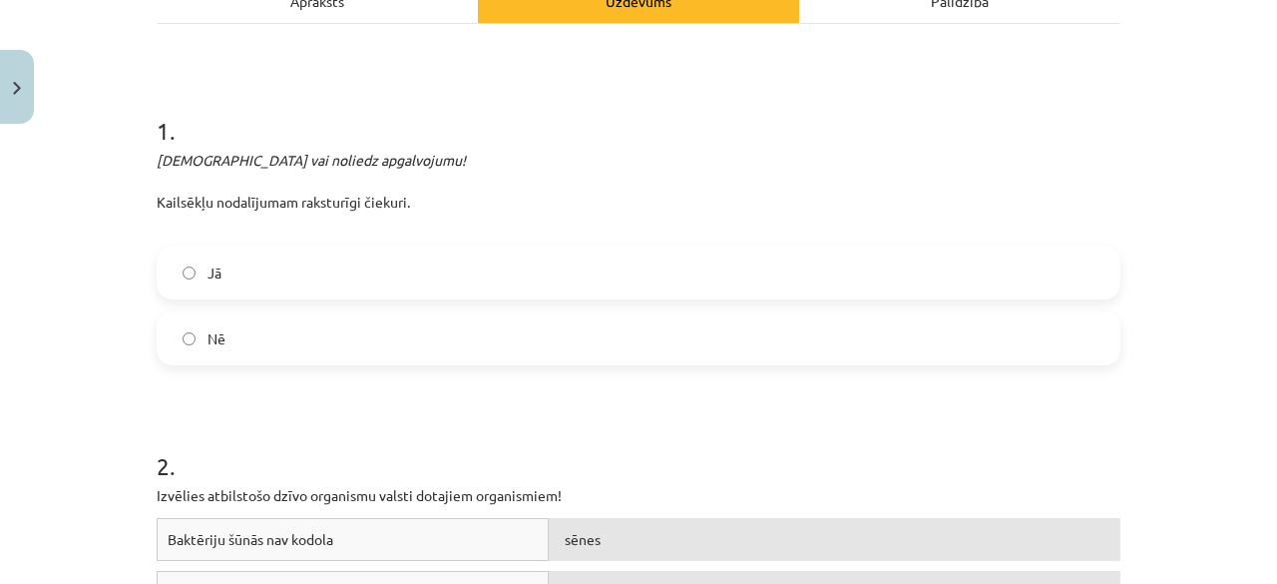
click at [370, 277] on label "Jā" at bounding box center [639, 272] width 960 height 50
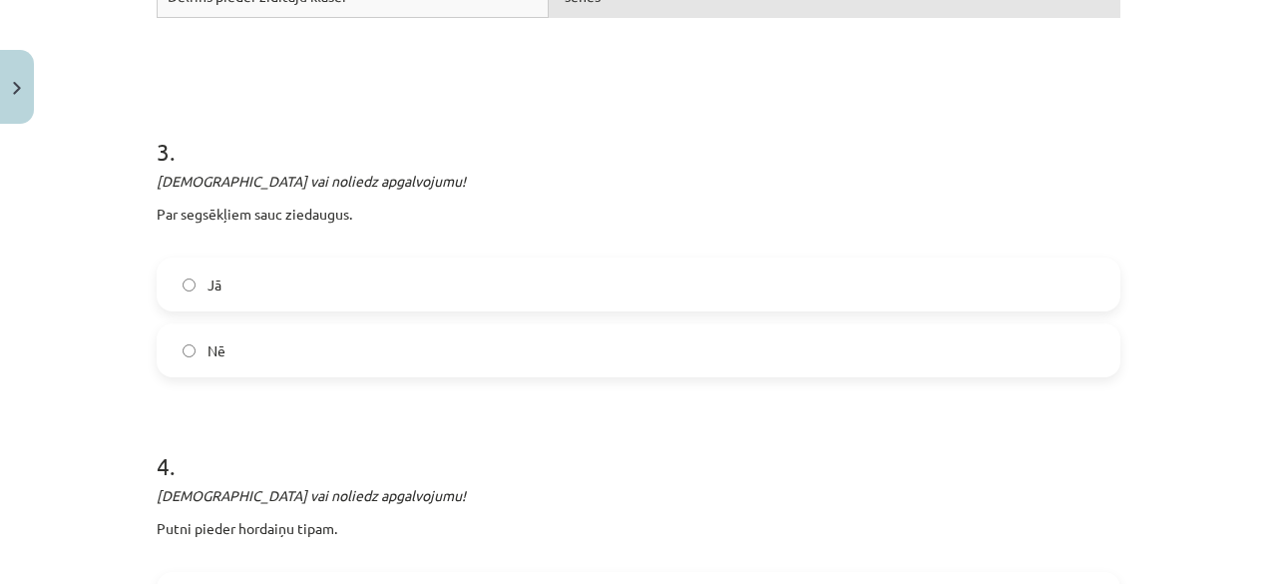
scroll to position [1060, 0]
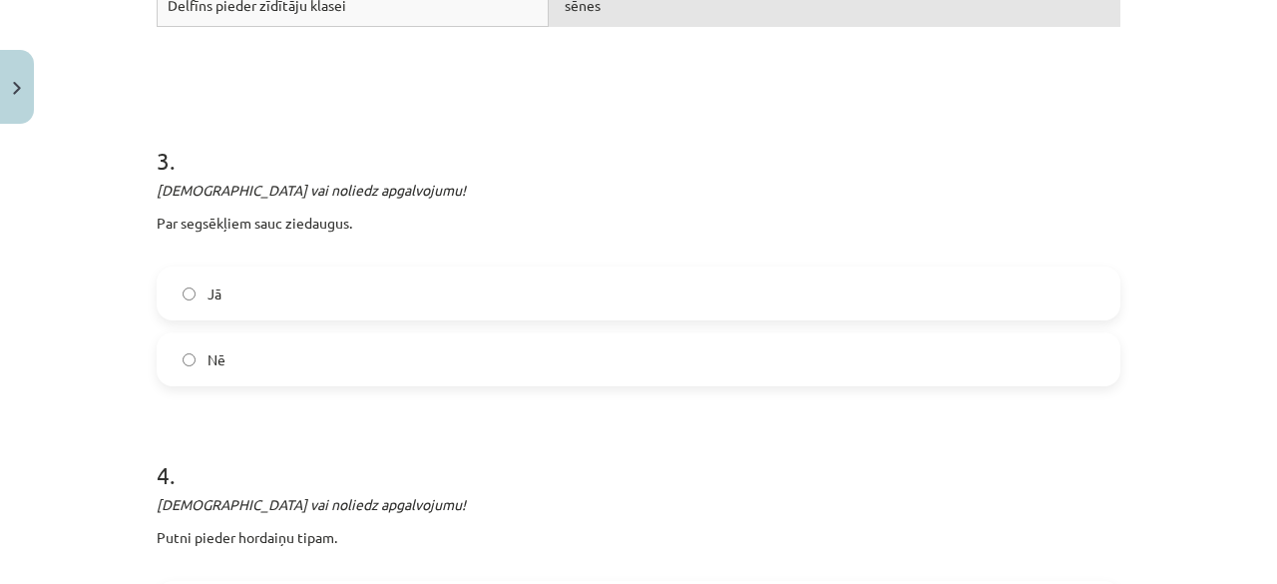
click at [409, 307] on label "Jā" at bounding box center [639, 293] width 960 height 50
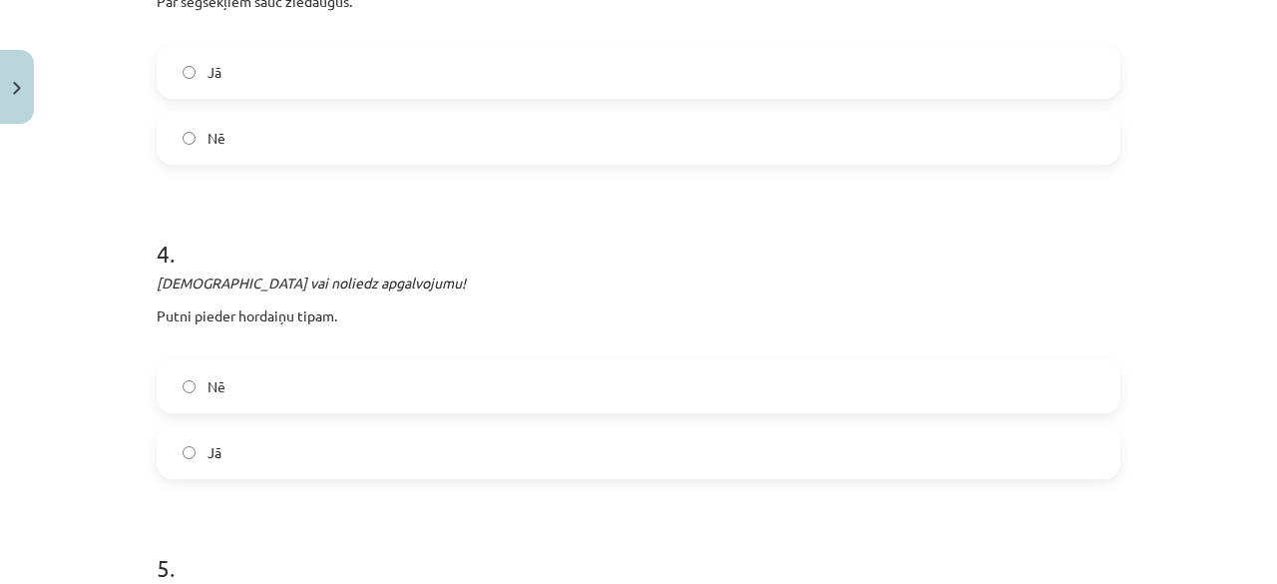
scroll to position [1333, 0]
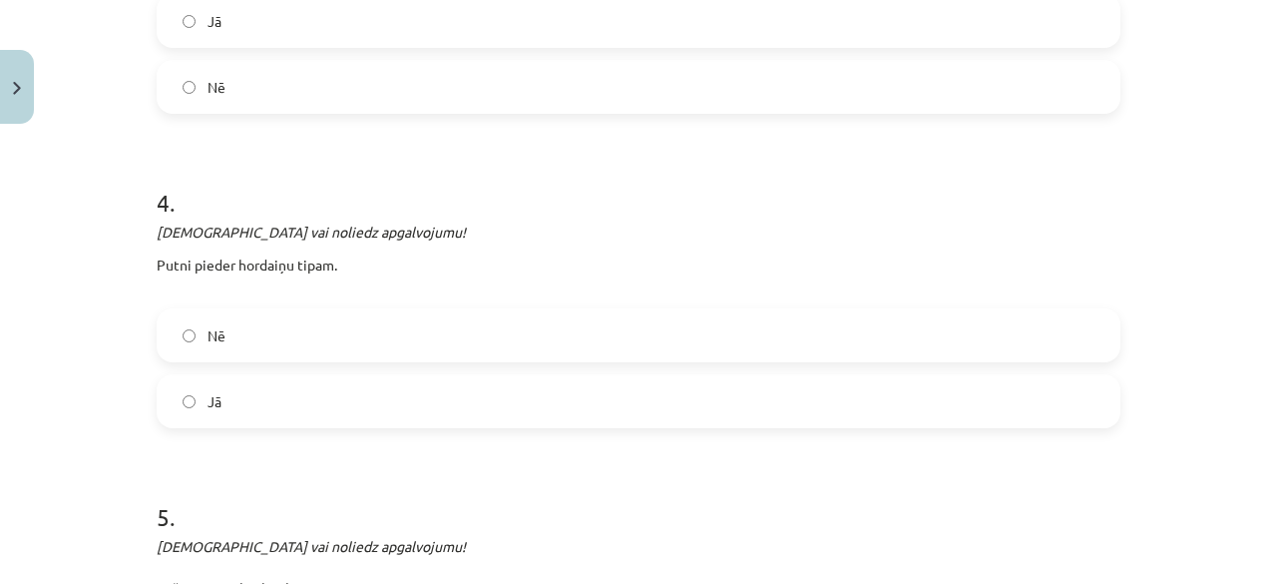
drag, startPoint x: 1004, startPoint y: 351, endPoint x: 1037, endPoint y: 340, distance: 34.7
click at [1037, 340] on label "Nē" at bounding box center [639, 335] width 960 height 50
click at [1038, 342] on label "Nē" at bounding box center [639, 335] width 960 height 50
drag, startPoint x: 1258, startPoint y: 372, endPoint x: 1271, endPoint y: 370, distance: 13.1
click at [1261, 370] on div "Mācību tēma: Bioloģijas 7. klases 1. ieskaites mācību materiāls #4 3. tēma. Kā …" at bounding box center [638, 292] width 1277 height 584
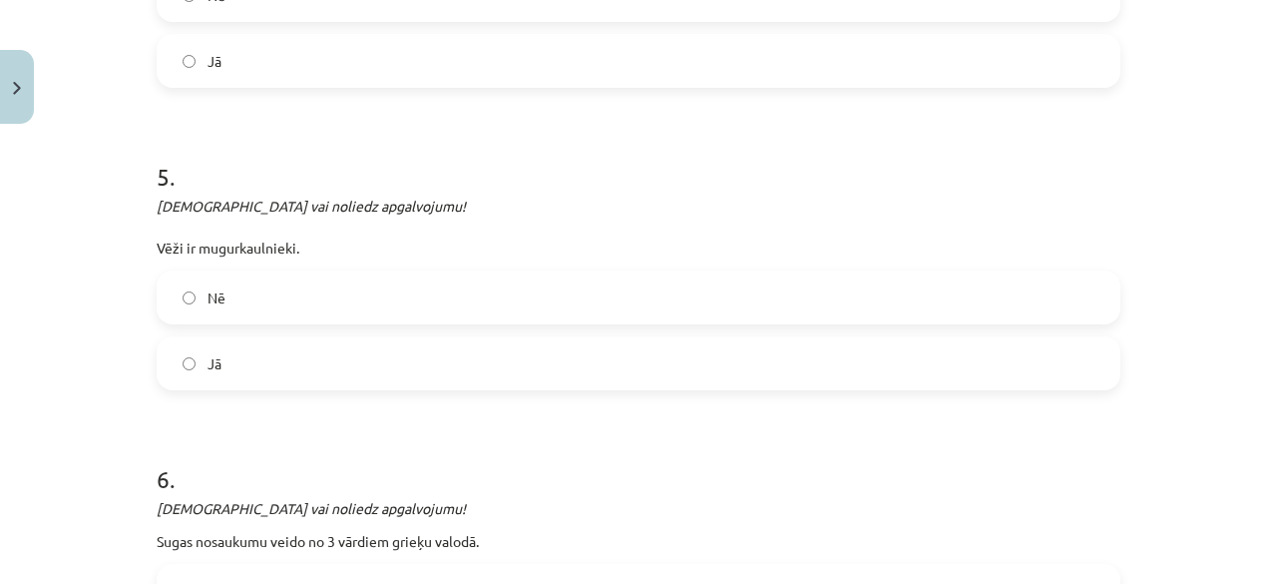
scroll to position [1710, 0]
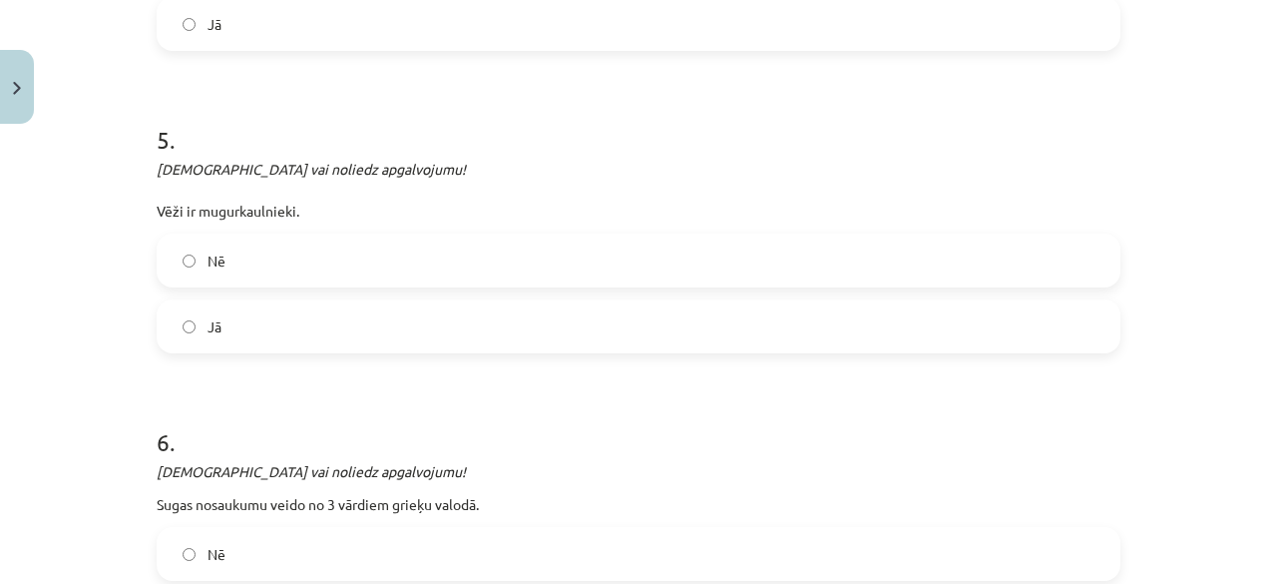
click at [906, 266] on label "Nē" at bounding box center [639, 260] width 960 height 50
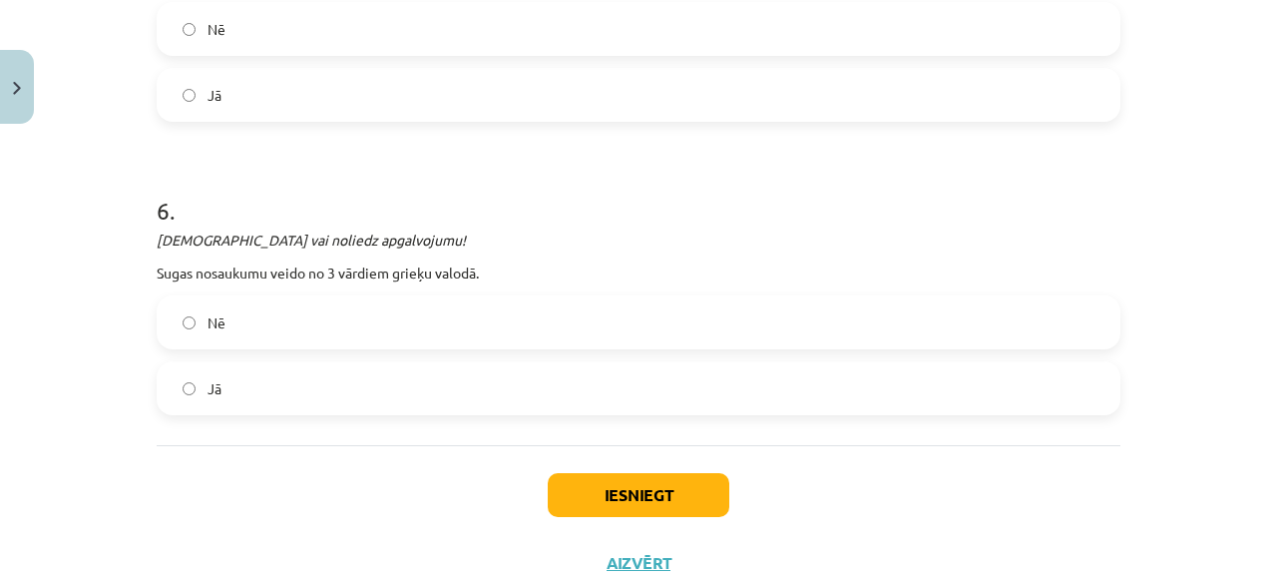
scroll to position [1947, 0]
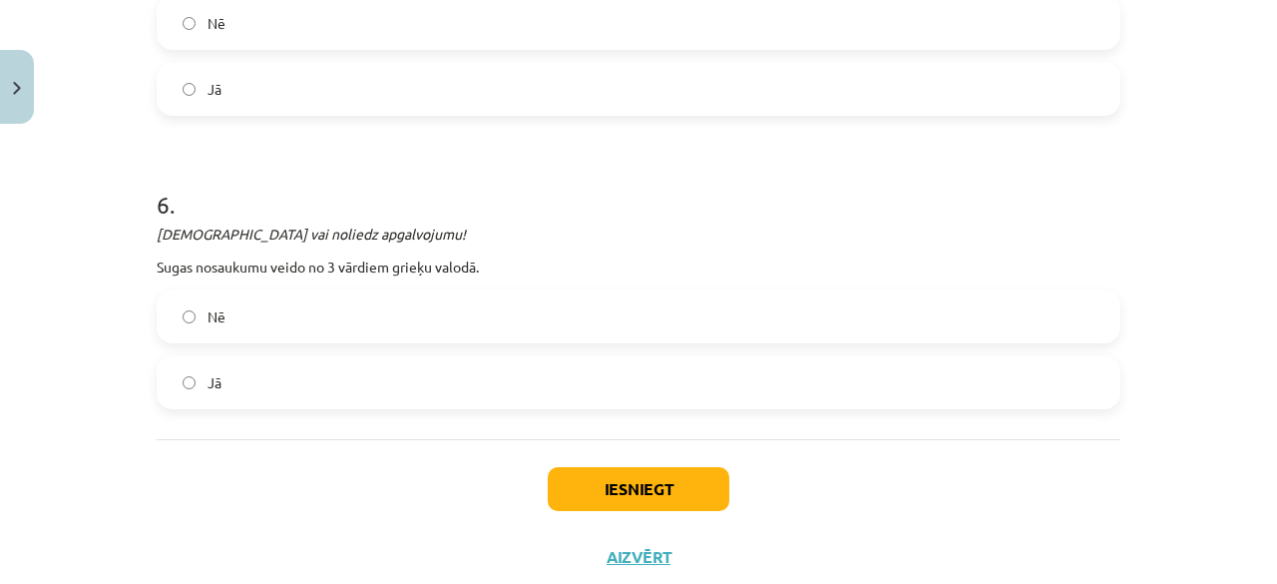
click at [519, 329] on label "Nē" at bounding box center [639, 316] width 960 height 50
click at [604, 477] on button "Iesniegt" at bounding box center [639, 489] width 182 height 44
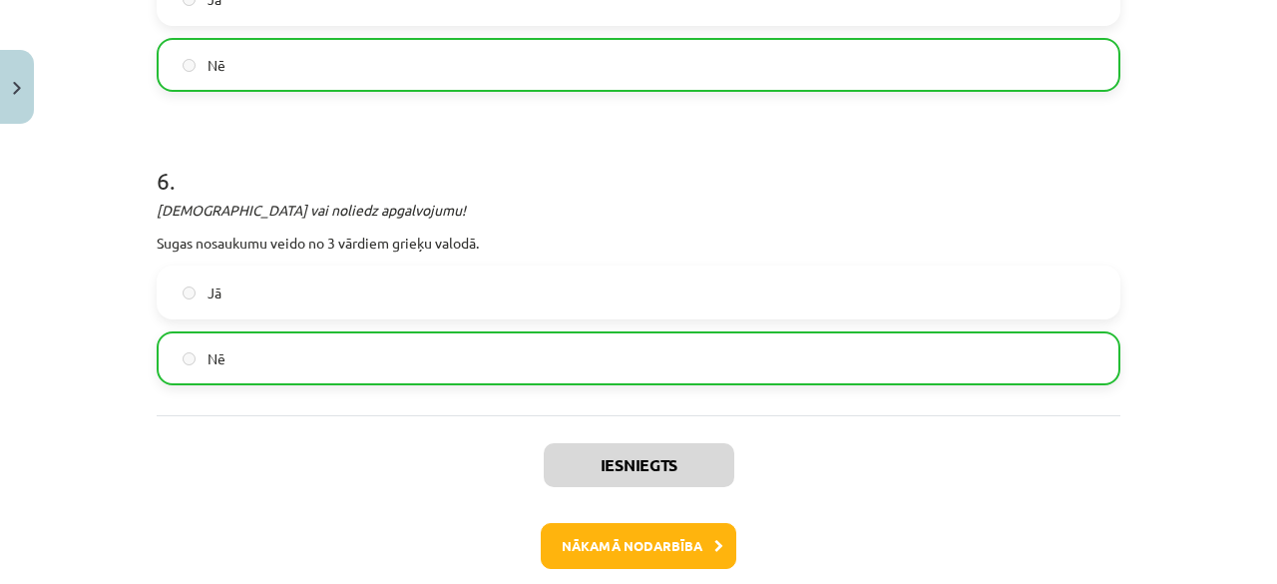
scroll to position [2036, 0]
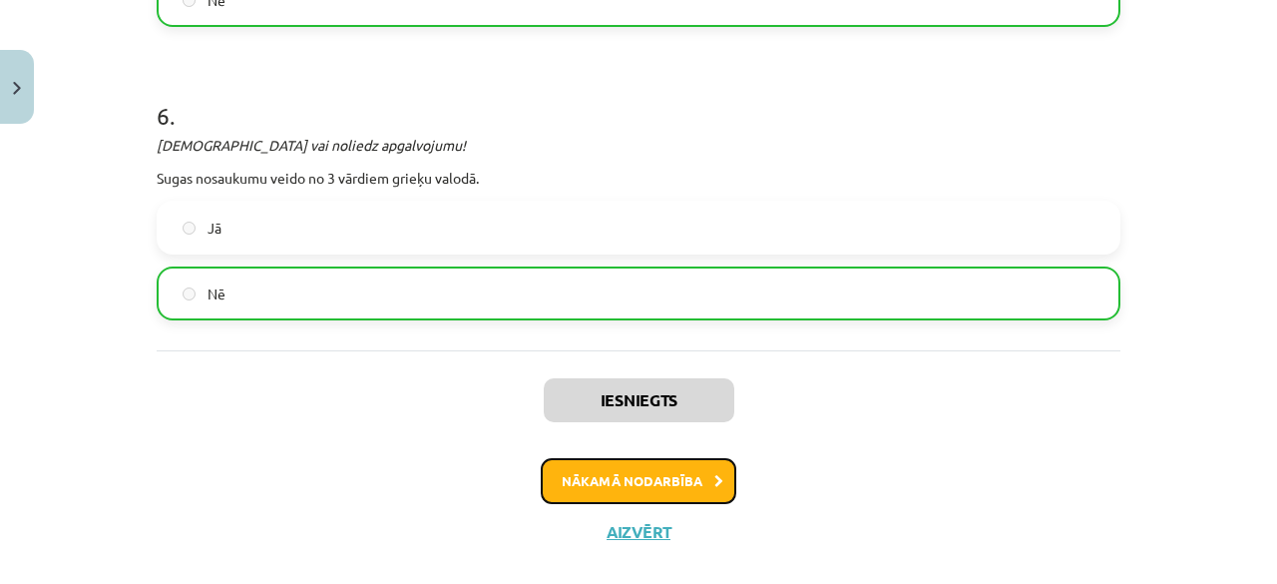
click at [584, 494] on button "Nākamā nodarbība" at bounding box center [639, 481] width 196 height 46
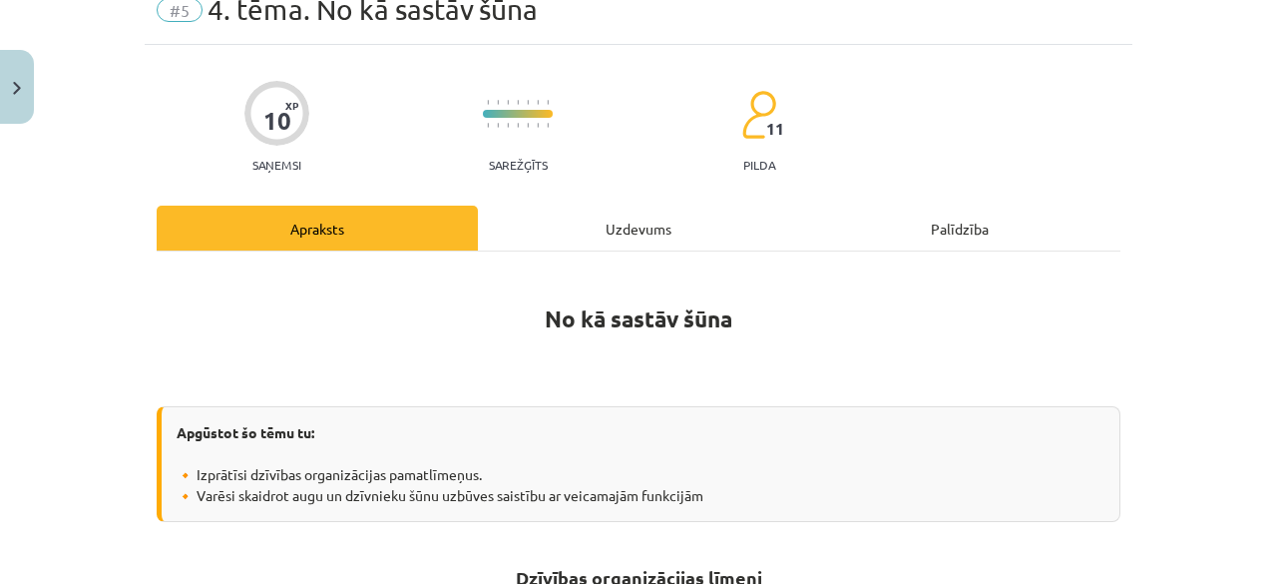
scroll to position [50, 0]
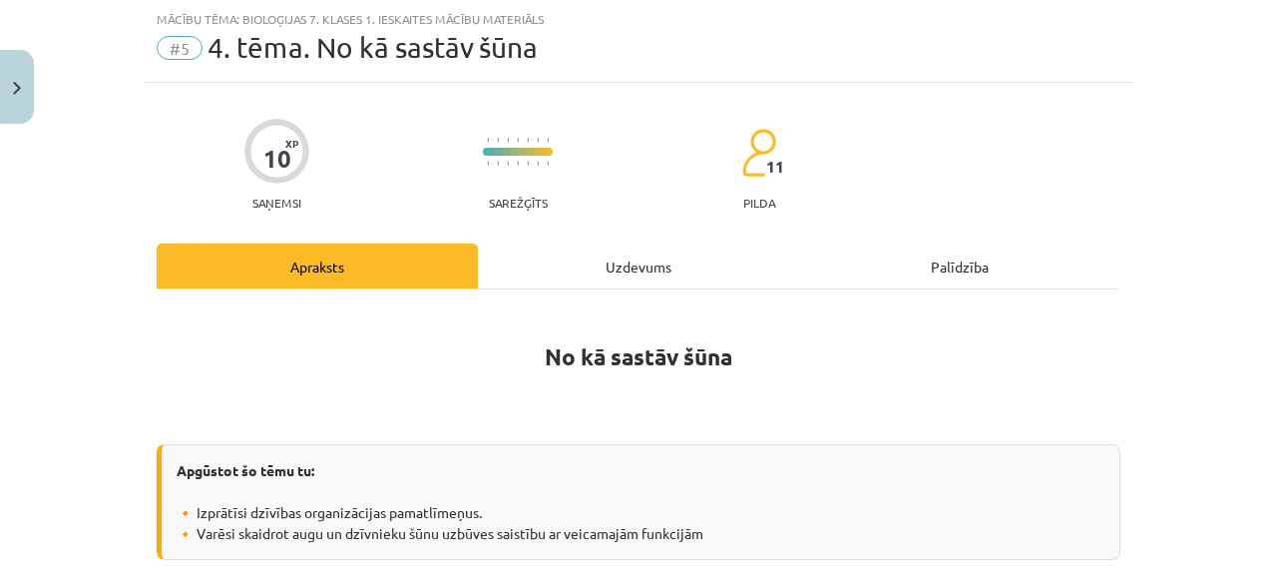
click at [619, 277] on div "Uzdevums" at bounding box center [638, 265] width 321 height 45
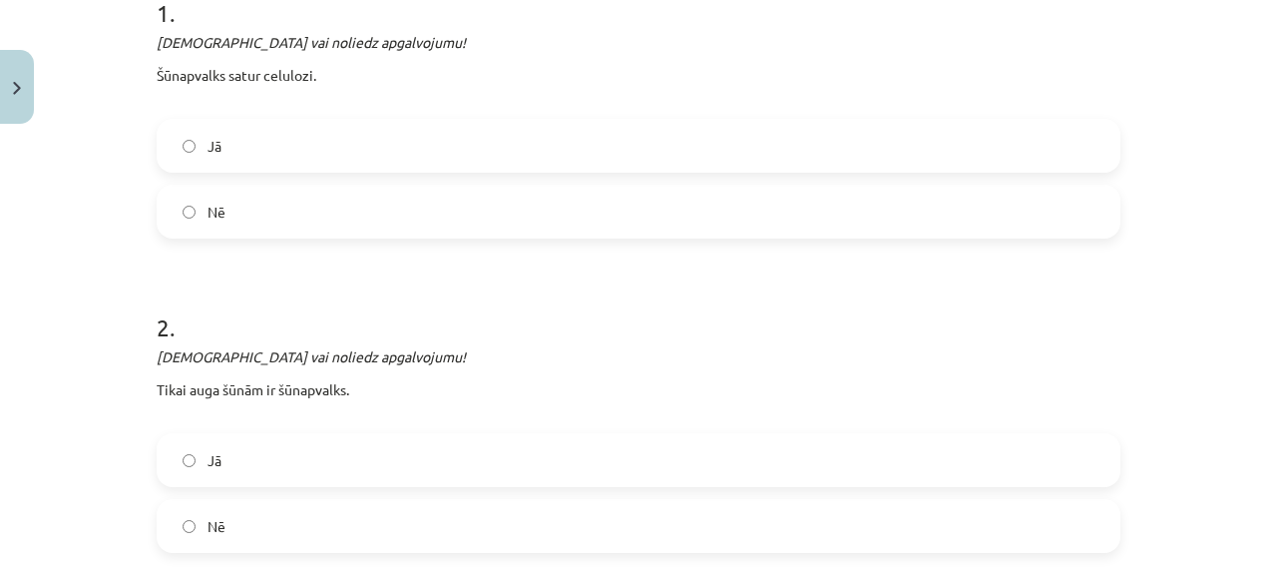
scroll to position [429, 0]
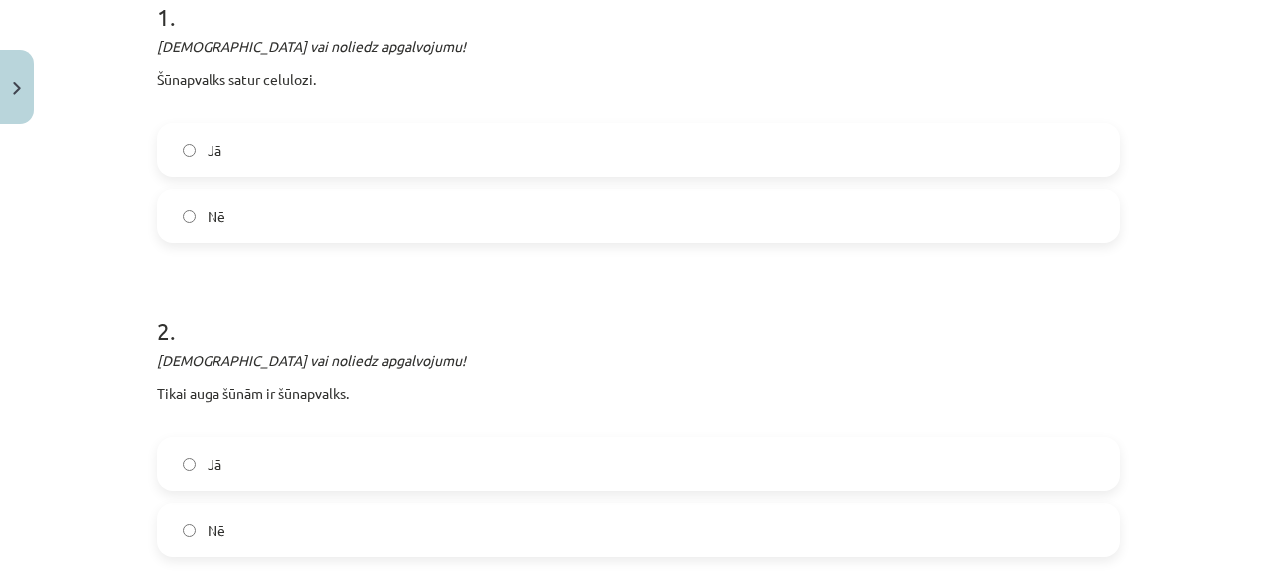
click at [653, 226] on label "Nē" at bounding box center [639, 216] width 960 height 50
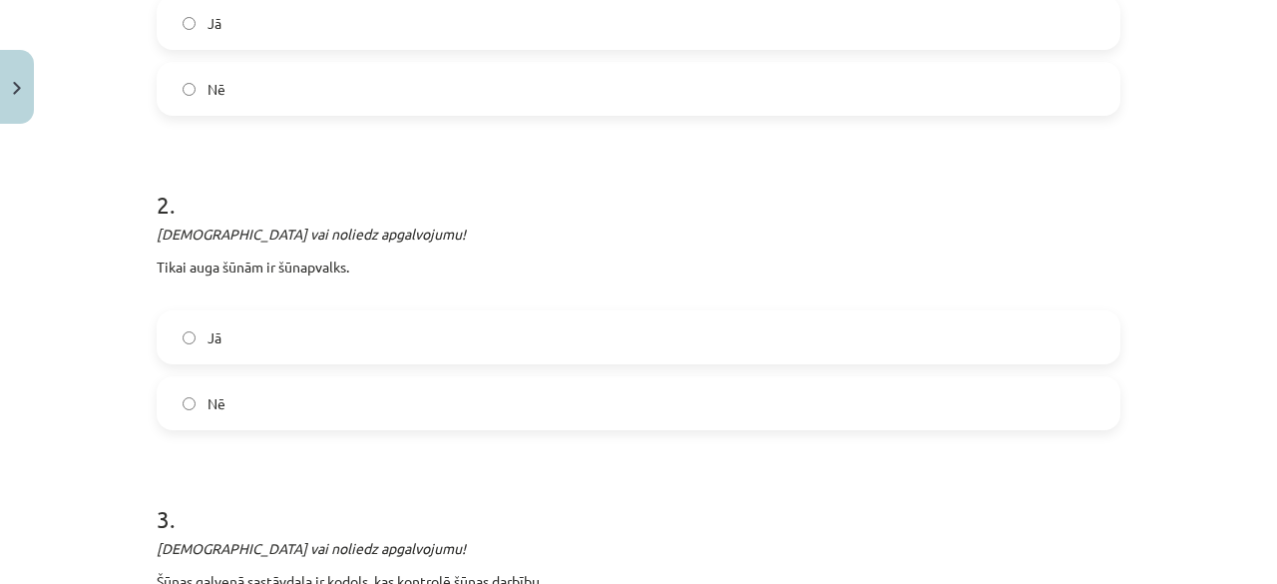
scroll to position [569, 0]
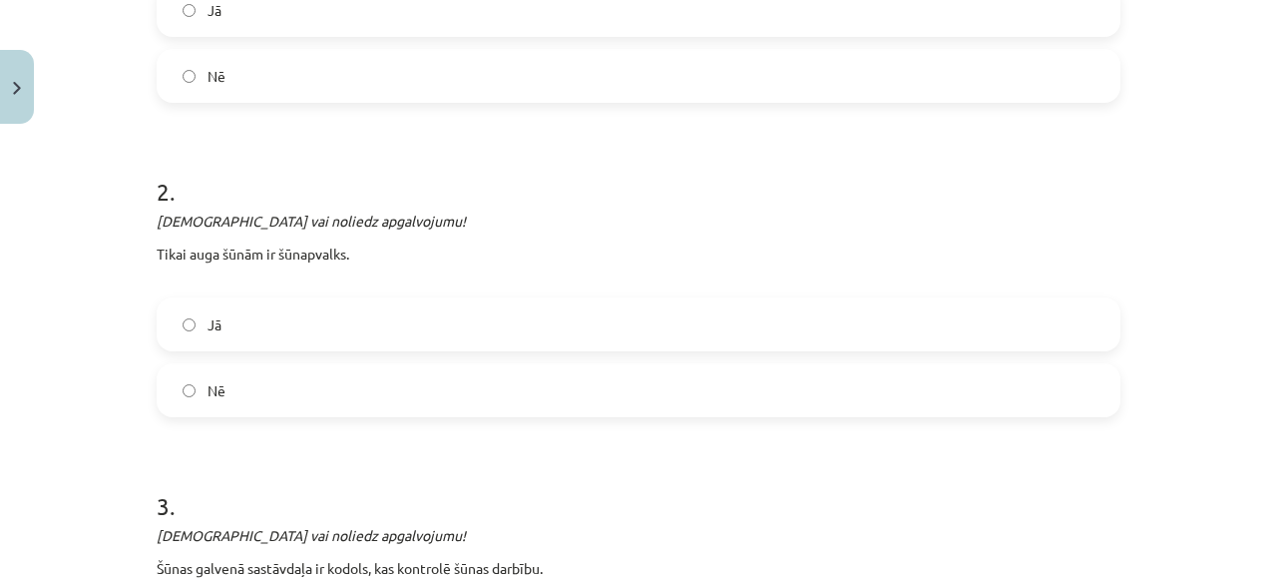
click at [561, 323] on label "Jā" at bounding box center [639, 324] width 960 height 50
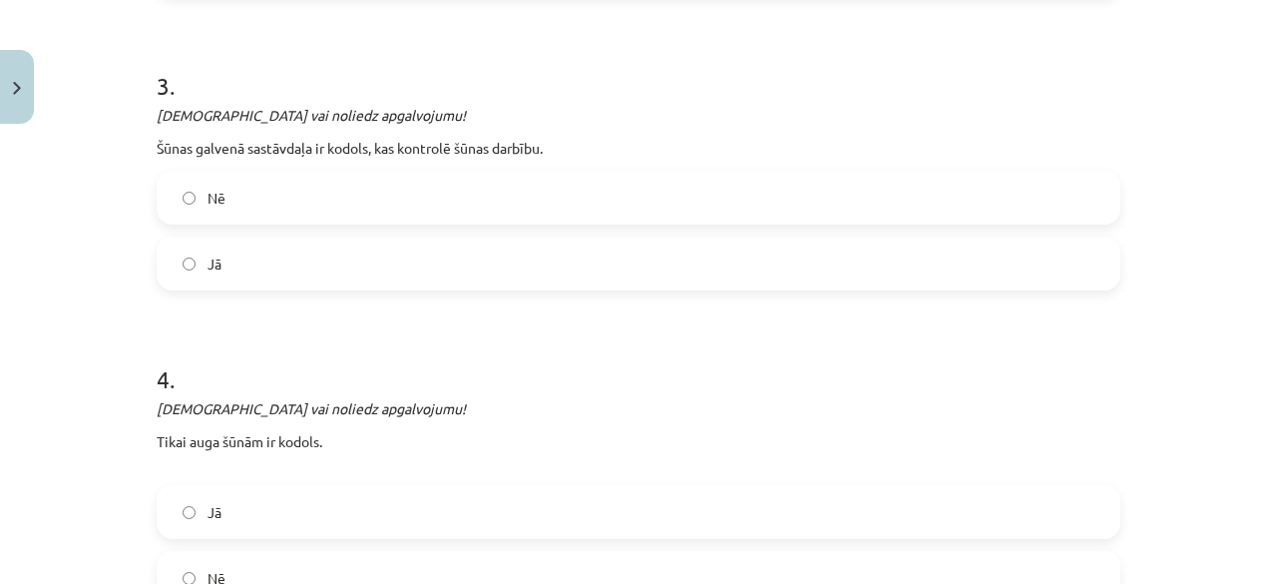
scroll to position [993, 0]
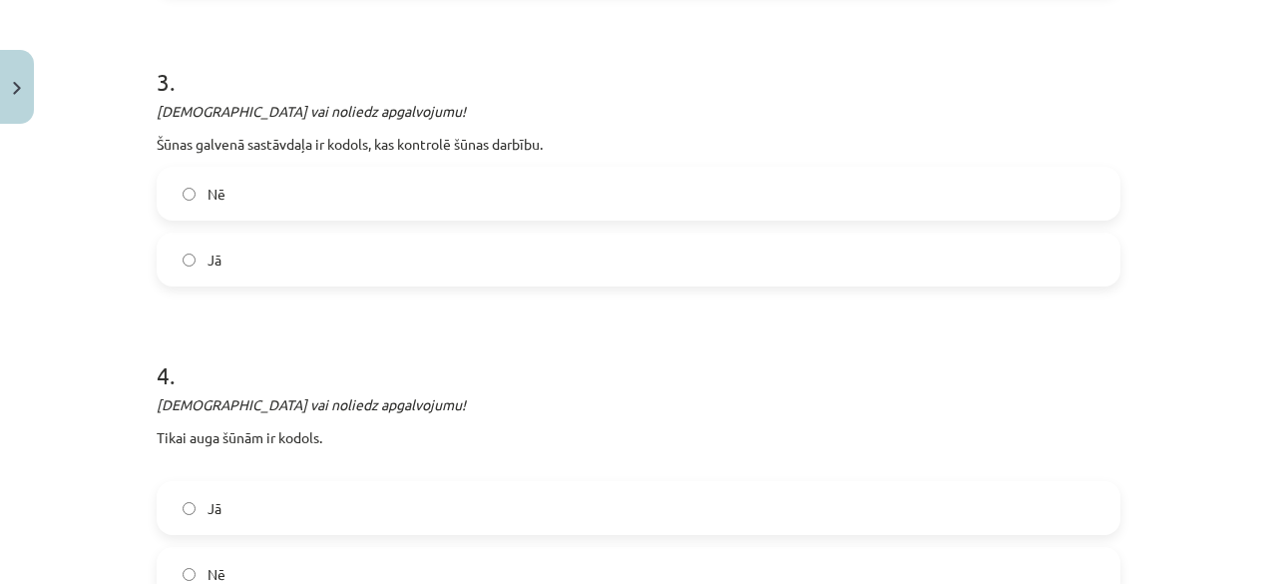
click at [551, 237] on label "Jā" at bounding box center [639, 259] width 960 height 50
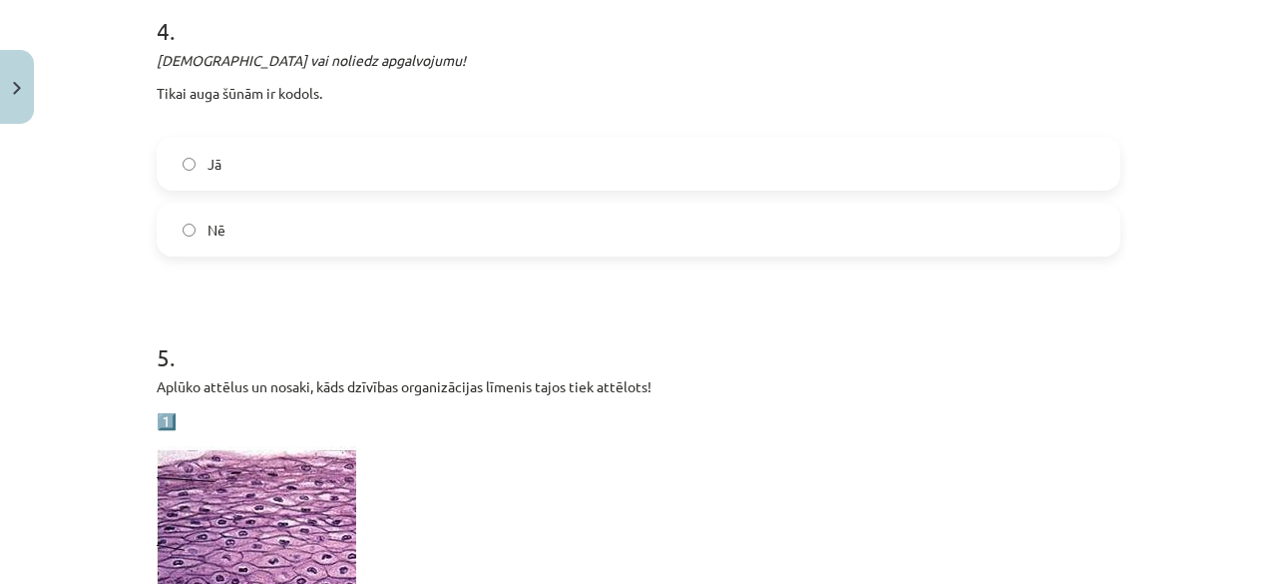
scroll to position [1359, 0]
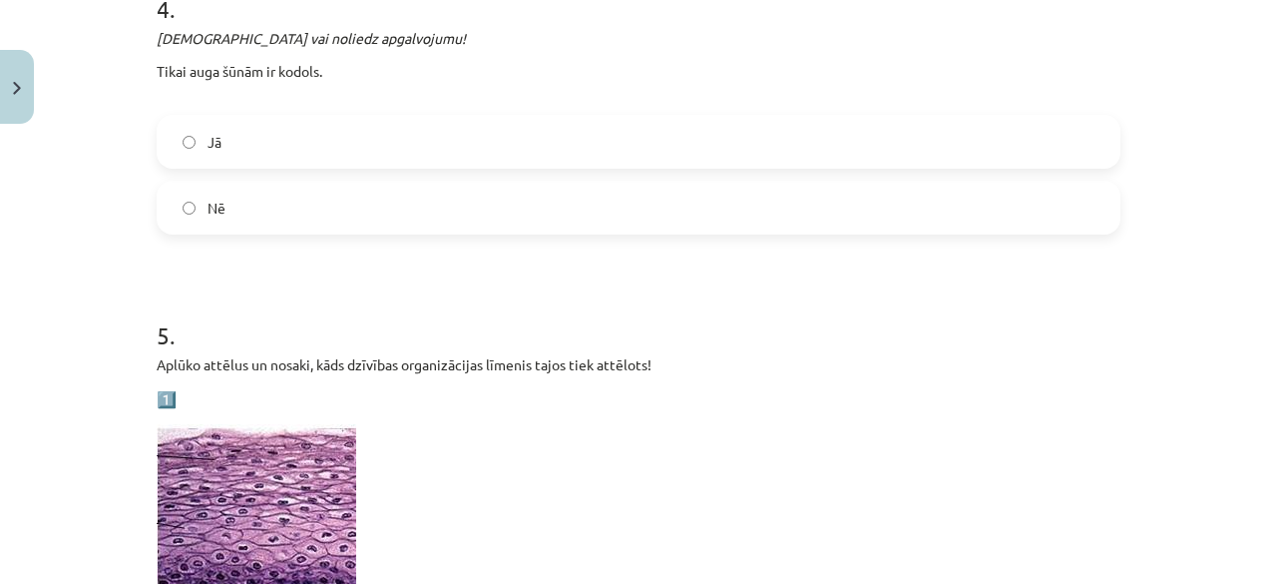
click at [401, 148] on label "Jā" at bounding box center [639, 142] width 960 height 50
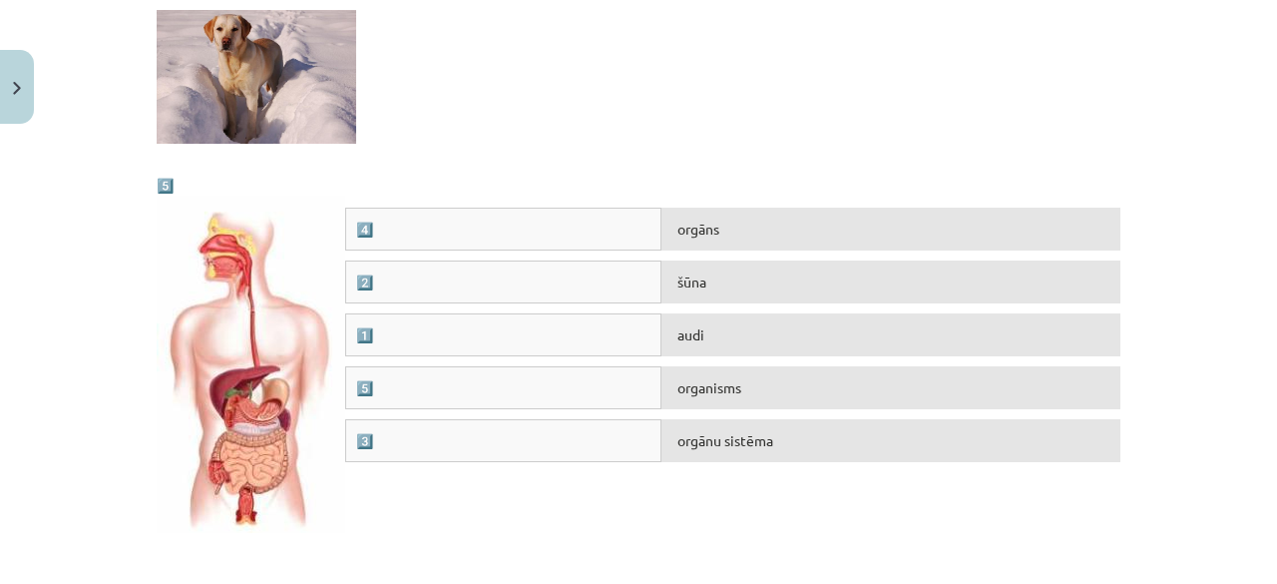
scroll to position [2596, 0]
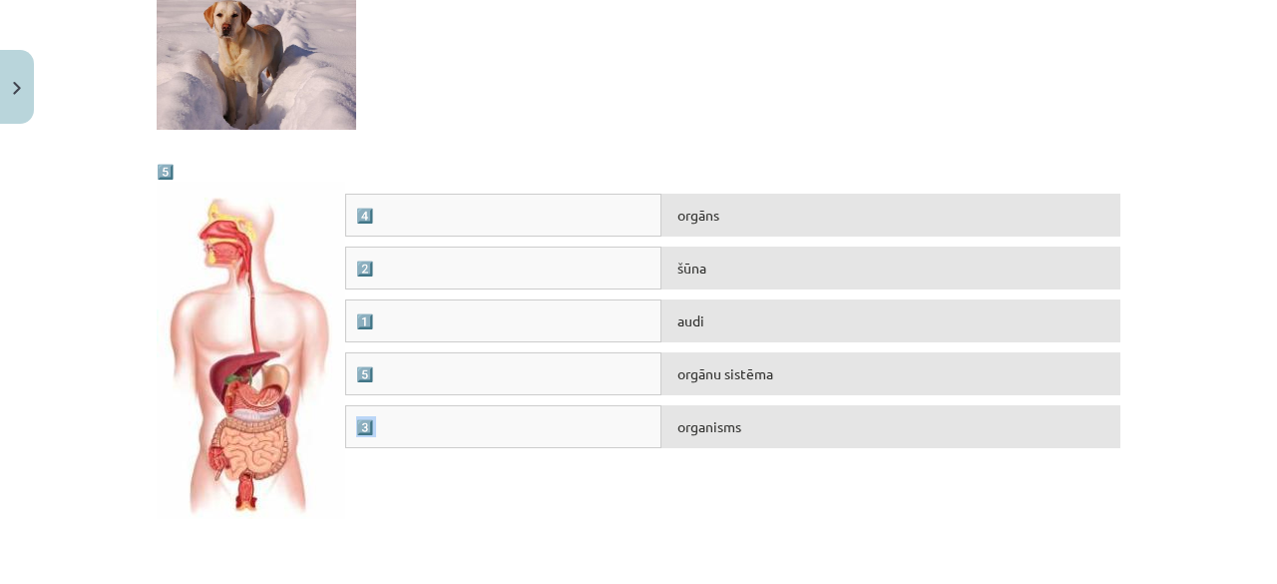
drag, startPoint x: 698, startPoint y: 446, endPoint x: 701, endPoint y: 410, distance: 36.0
click at [710, 389] on div "4️⃣ orgāns 2️⃣ šūna 1️⃣ audi 5️⃣ orgānu sistēma 3️⃣ organisms" at bounding box center [639, 343] width 964 height 299
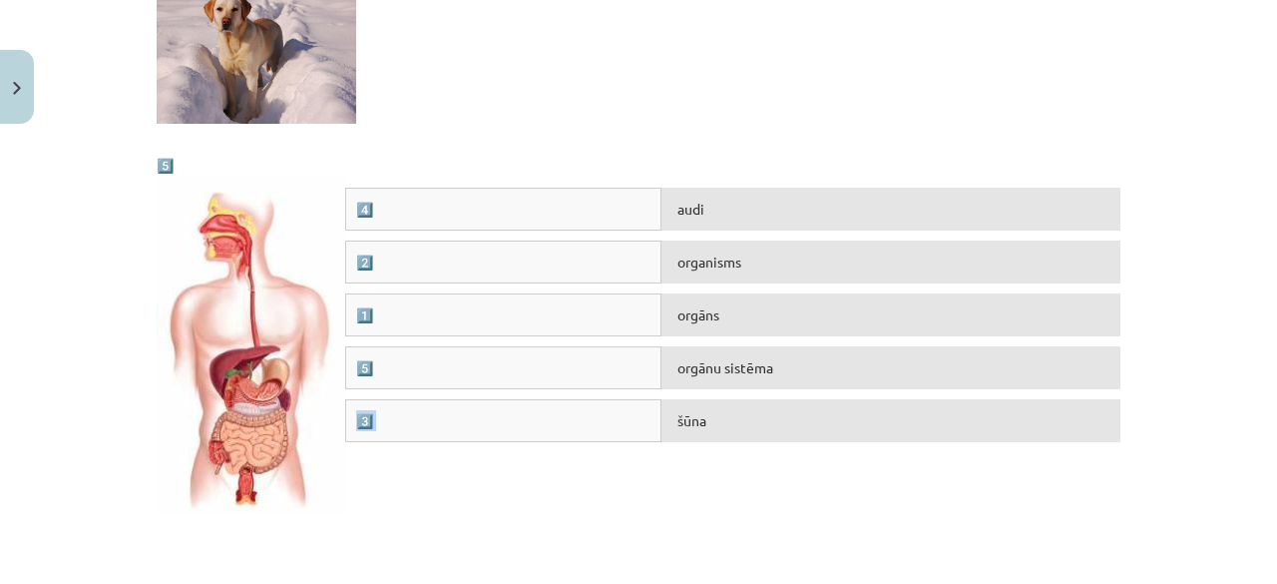
scroll to position [2607, 0]
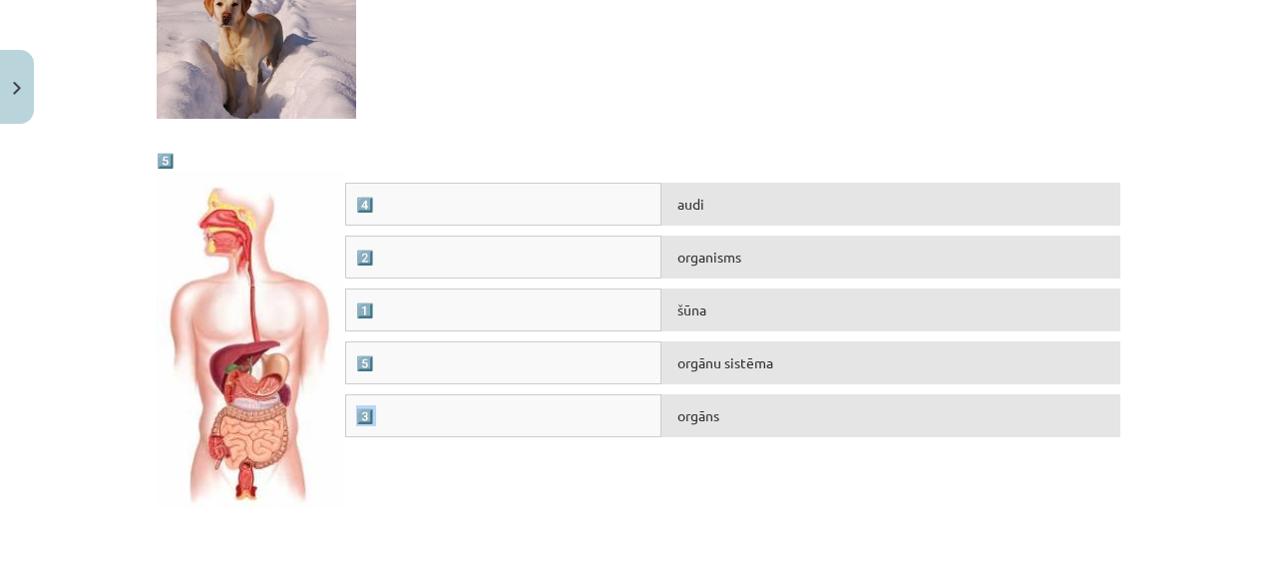
drag, startPoint x: 1261, startPoint y: 386, endPoint x: 1260, endPoint y: 400, distance: 14.0
click at [1260, 400] on div "Mācību tēma: Bioloģijas 7. klases 1. ieskaites mācību materiāls #5 4. tēma. No …" at bounding box center [638, 292] width 1277 height 584
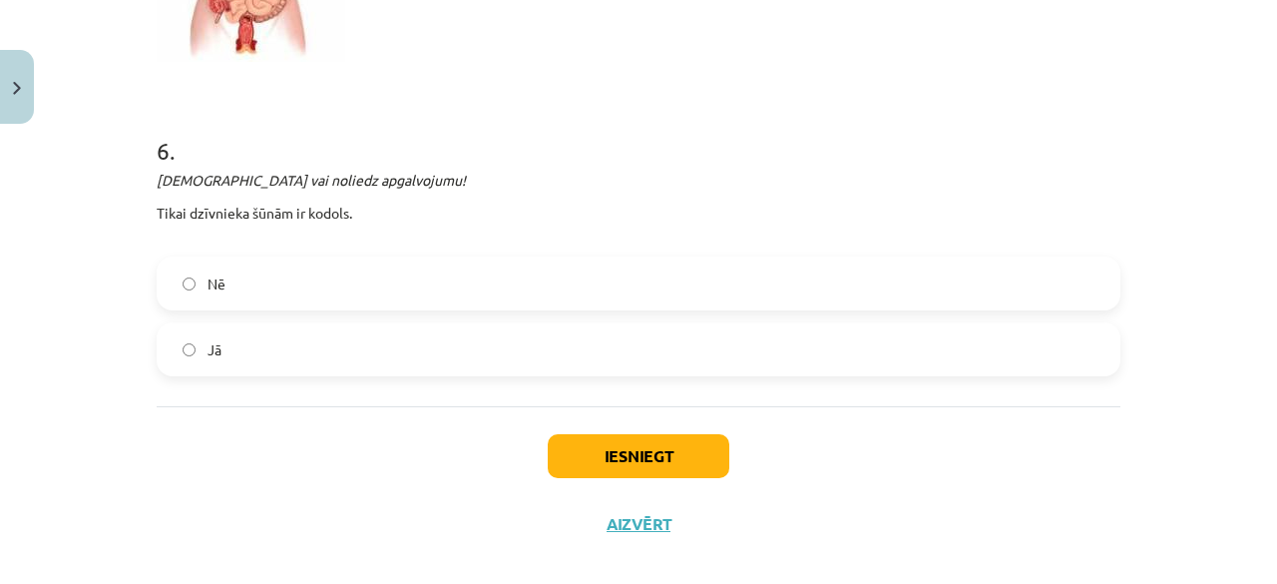
scroll to position [3072, 0]
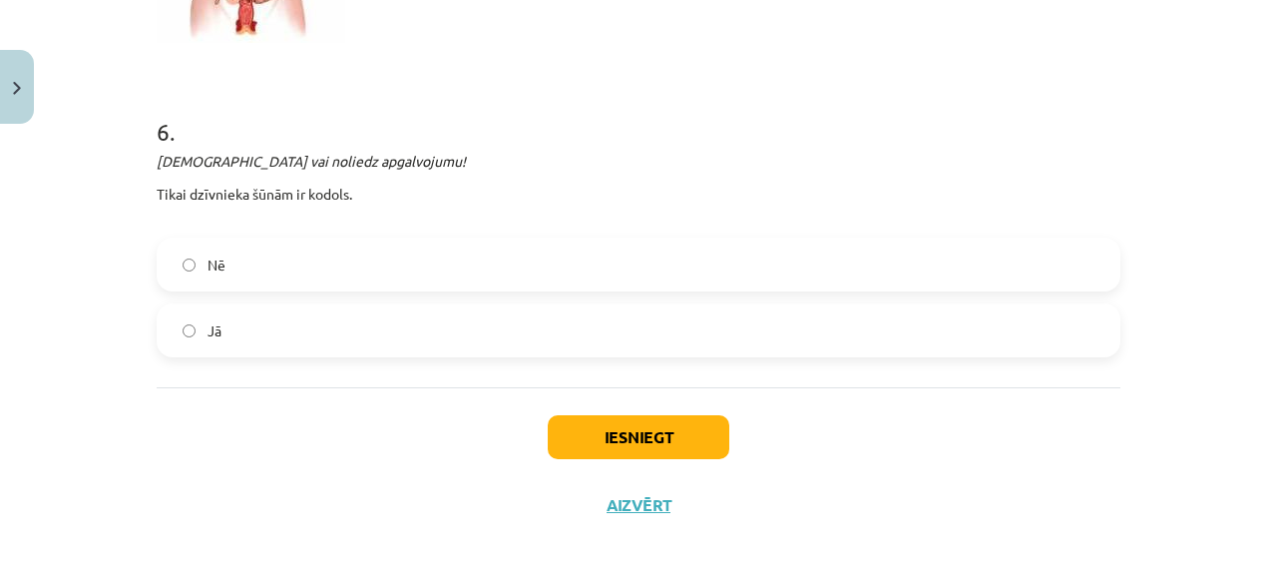
click at [301, 256] on label "Nē" at bounding box center [639, 264] width 960 height 50
click at [566, 448] on button "Iesniegt" at bounding box center [639, 437] width 182 height 44
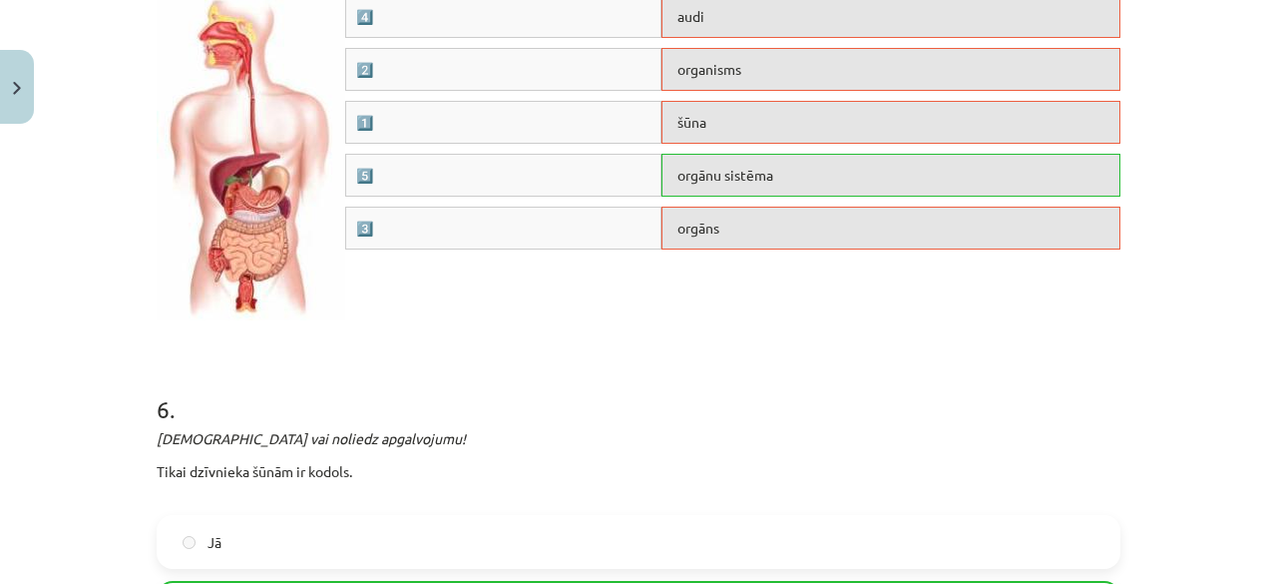
scroll to position [3134, 0]
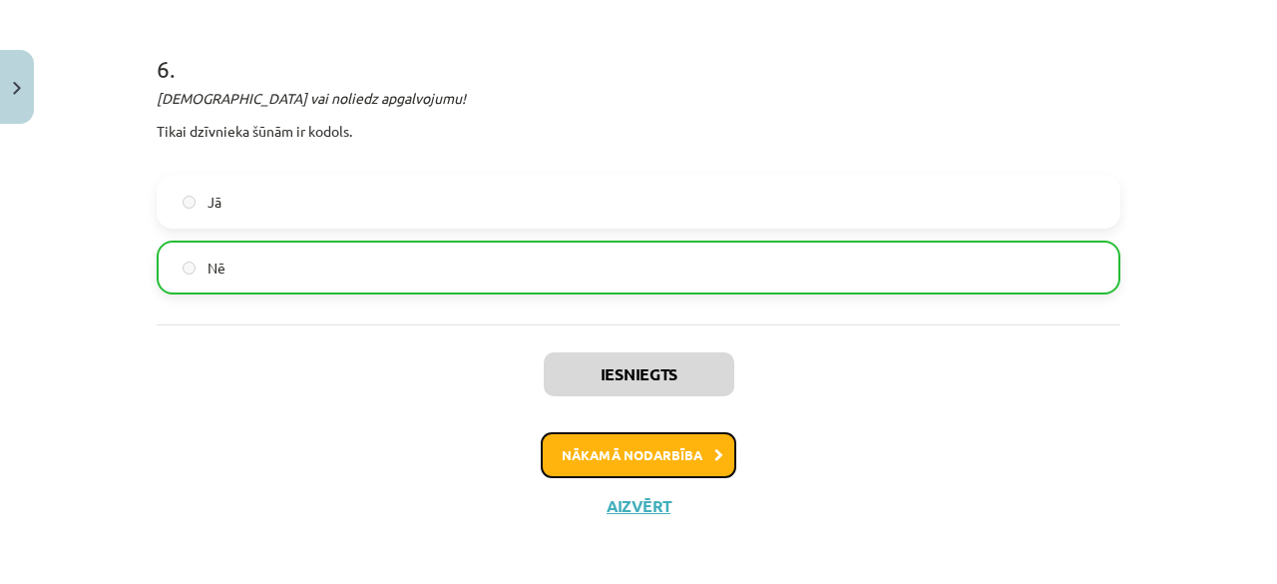
click at [580, 448] on button "Nākamā nodarbība" at bounding box center [639, 455] width 196 height 46
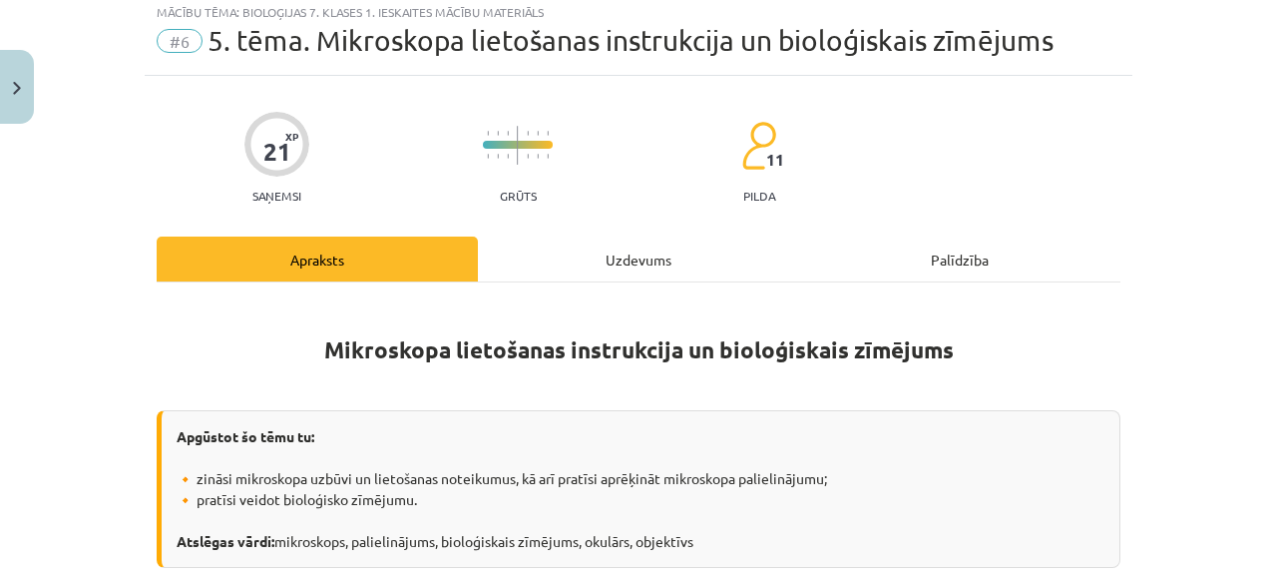
scroll to position [50, 0]
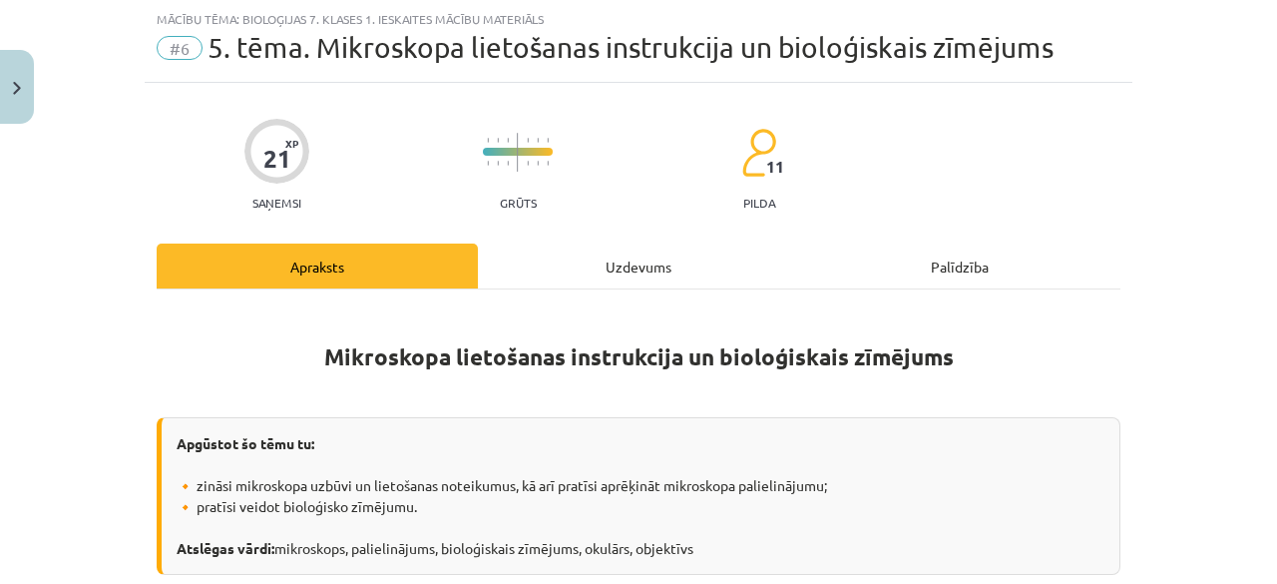
click at [630, 280] on div "Uzdevums" at bounding box center [638, 265] width 321 height 45
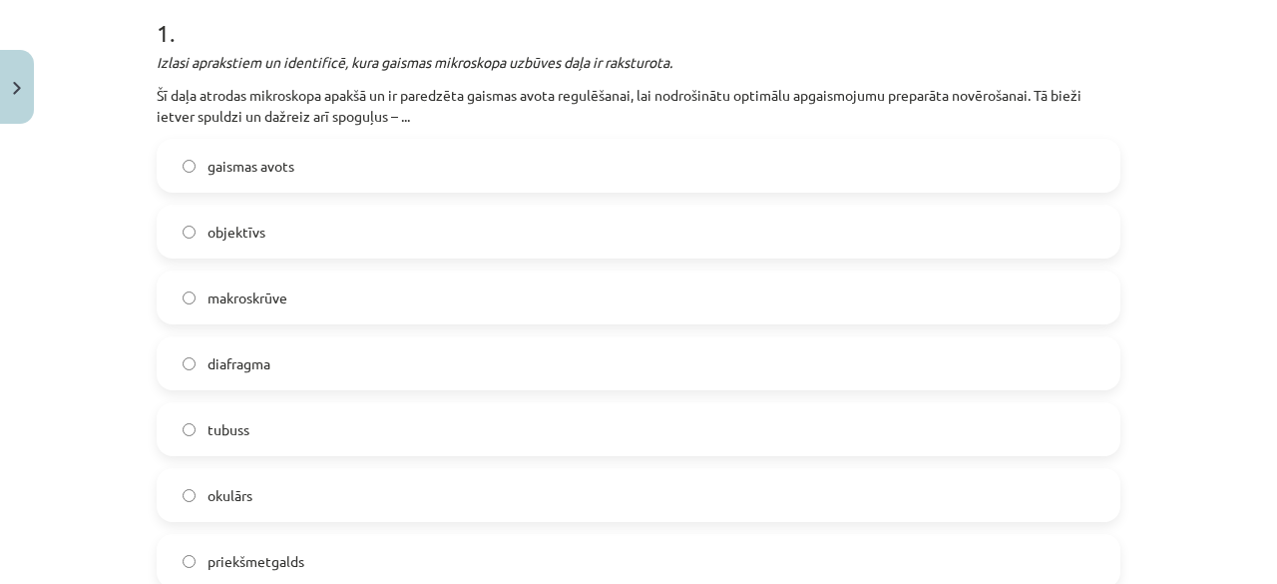
scroll to position [469, 0]
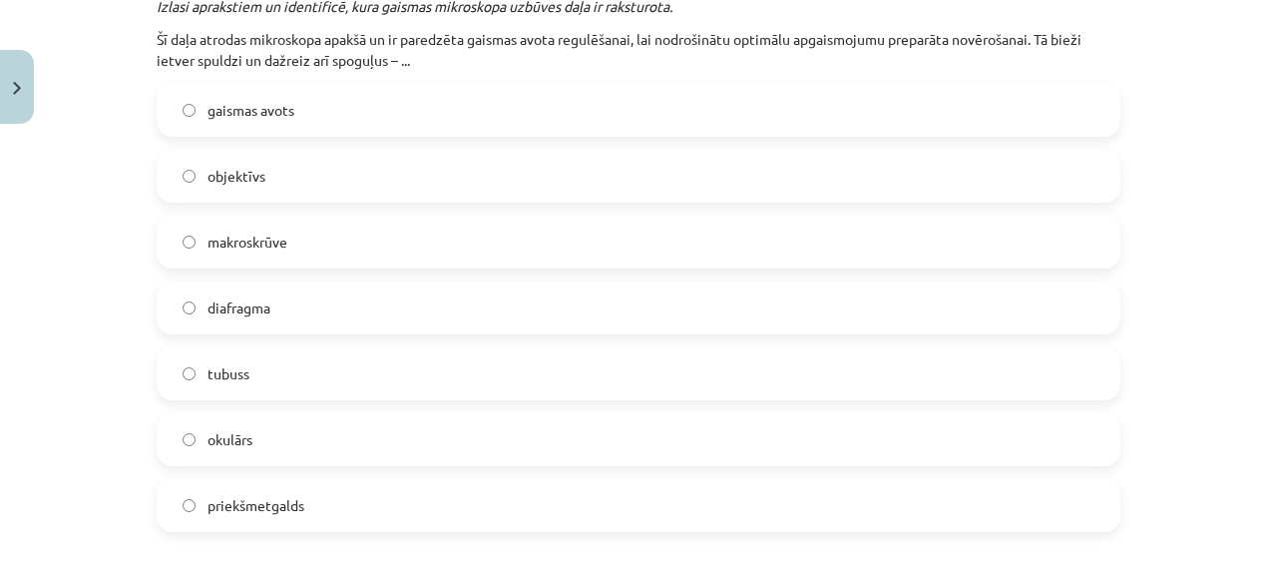
click at [362, 177] on label "objektīvs" at bounding box center [639, 176] width 960 height 50
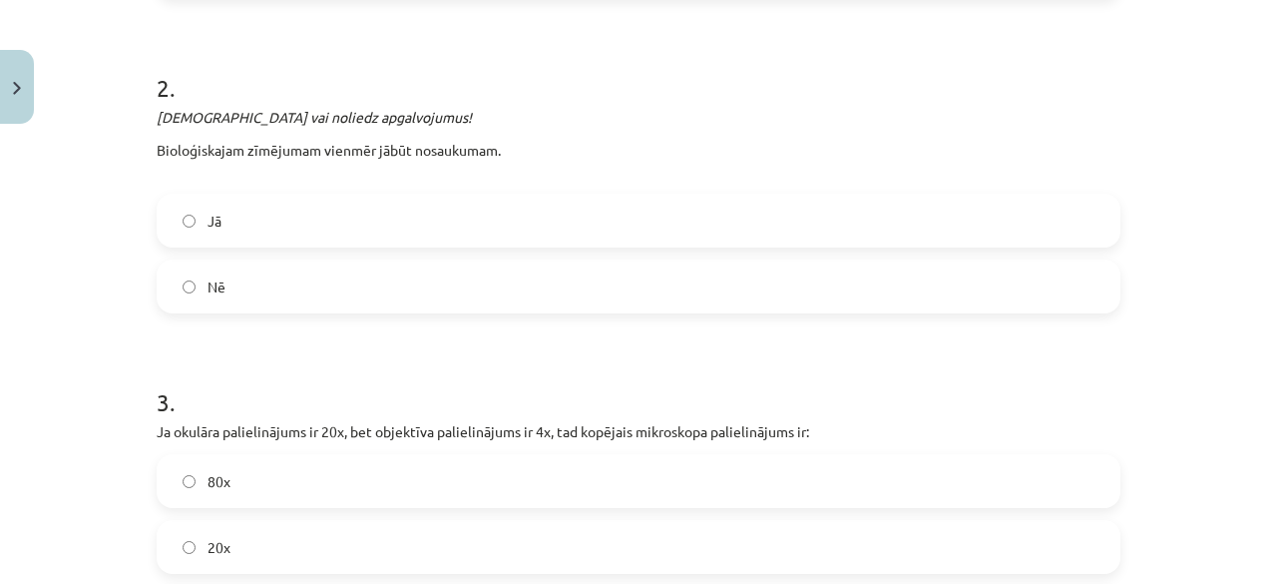
scroll to position [1008, 0]
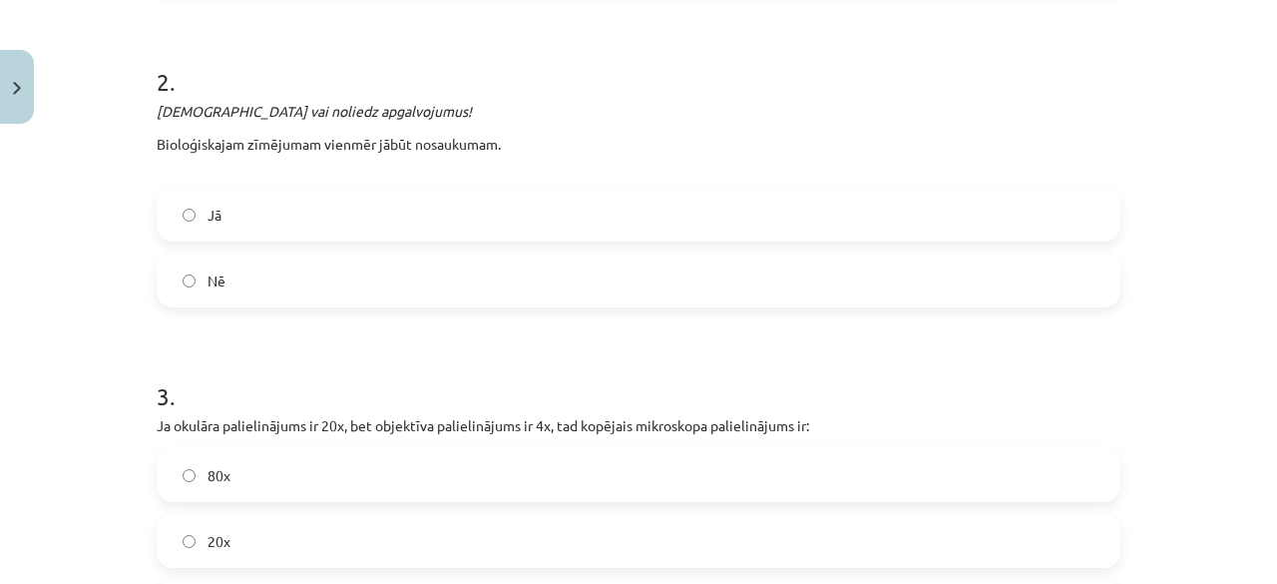
click at [488, 220] on label "Jā" at bounding box center [639, 215] width 960 height 50
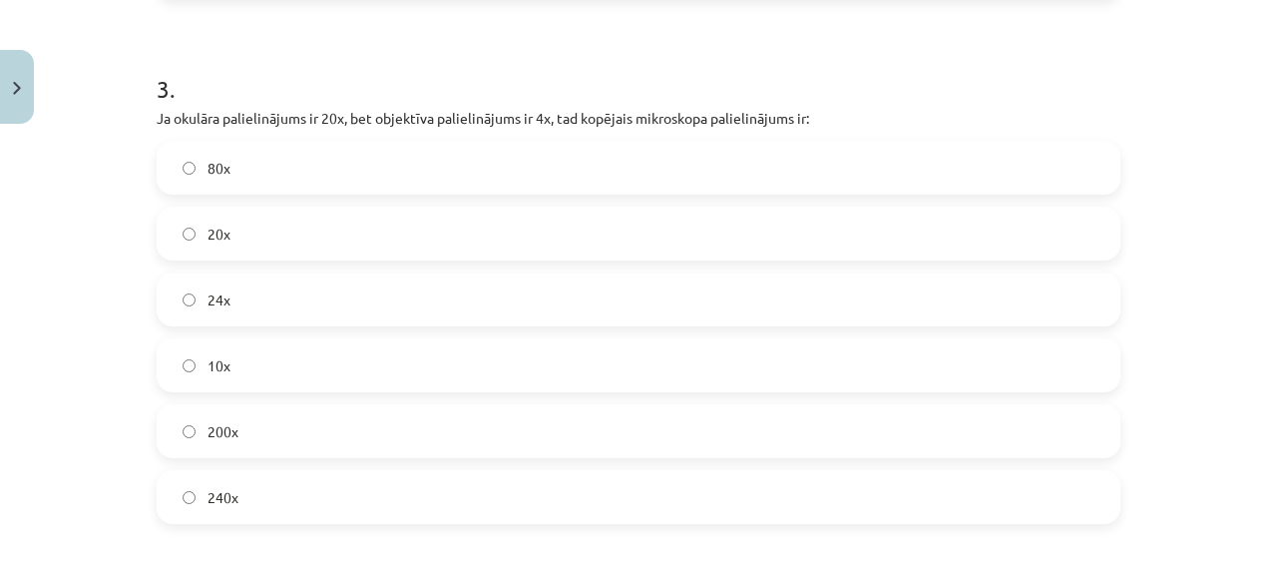
scroll to position [1347, 0]
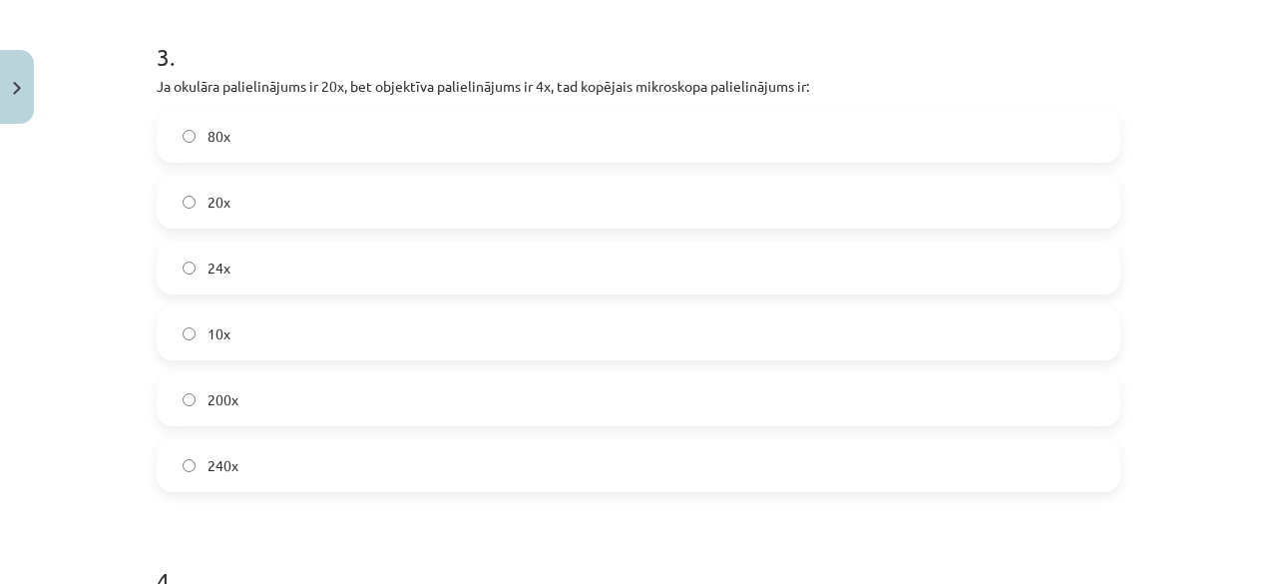
click at [595, 264] on label "24x" at bounding box center [639, 267] width 960 height 50
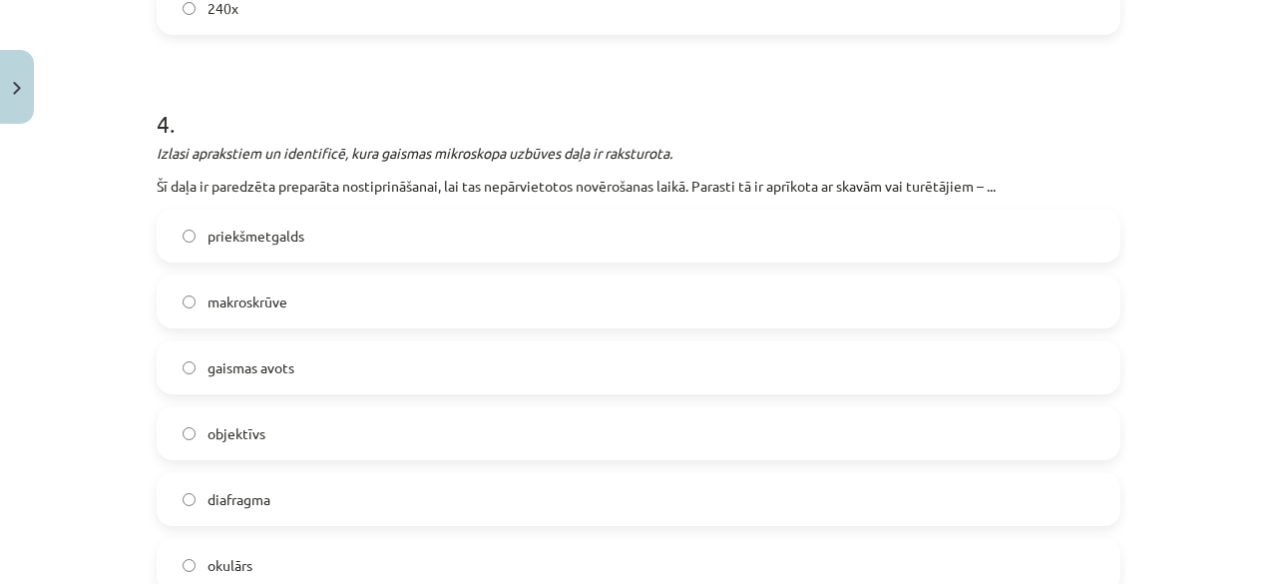
scroll to position [1829, 0]
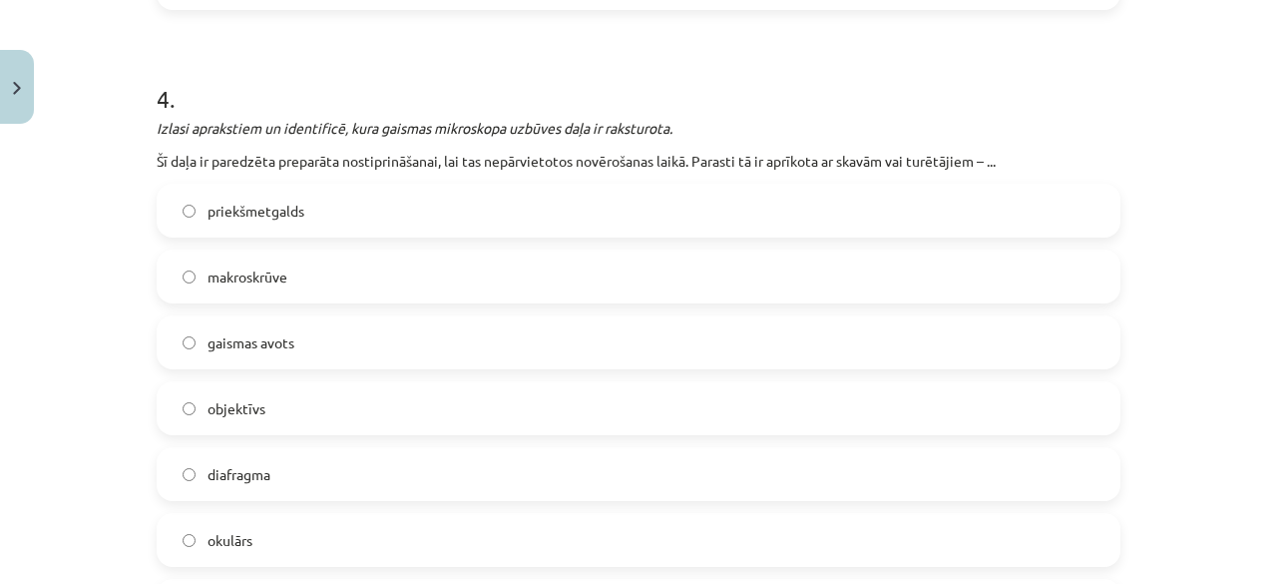
click at [640, 339] on label "gaismas avots" at bounding box center [639, 342] width 960 height 50
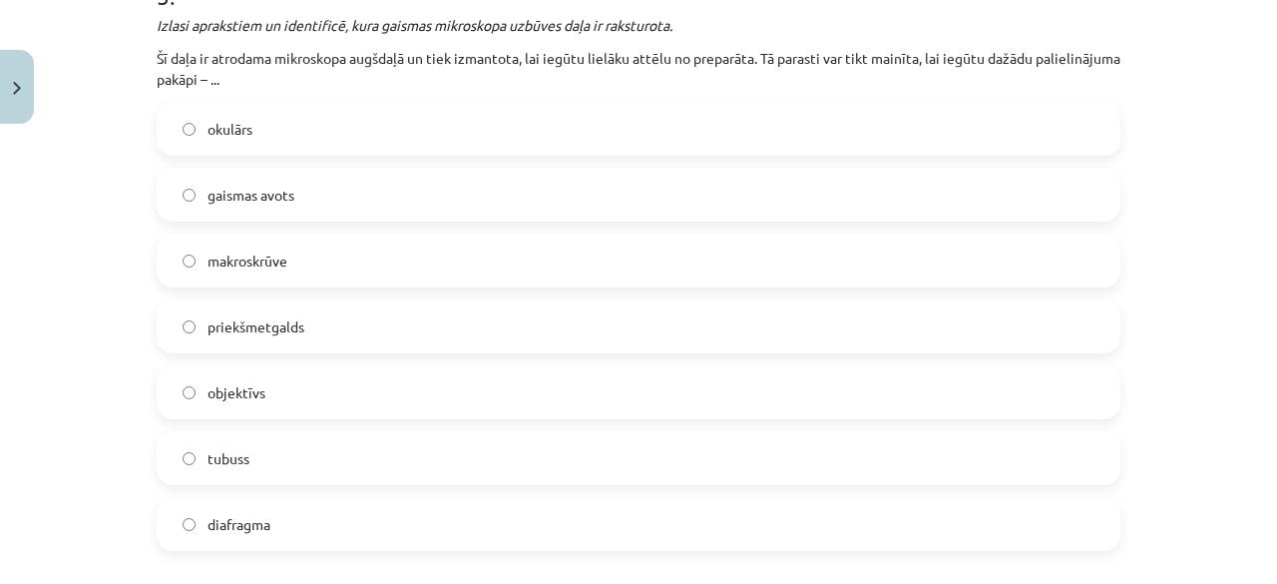
scroll to position [2578, 0]
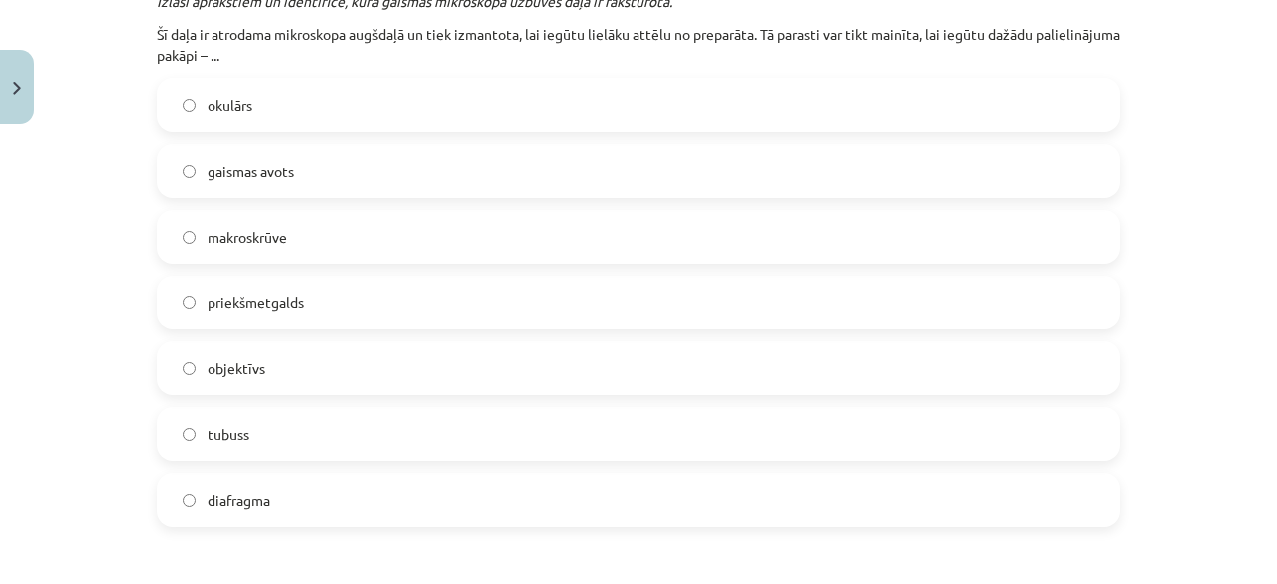
click at [1020, 316] on label "priekšmetgalds" at bounding box center [639, 302] width 960 height 50
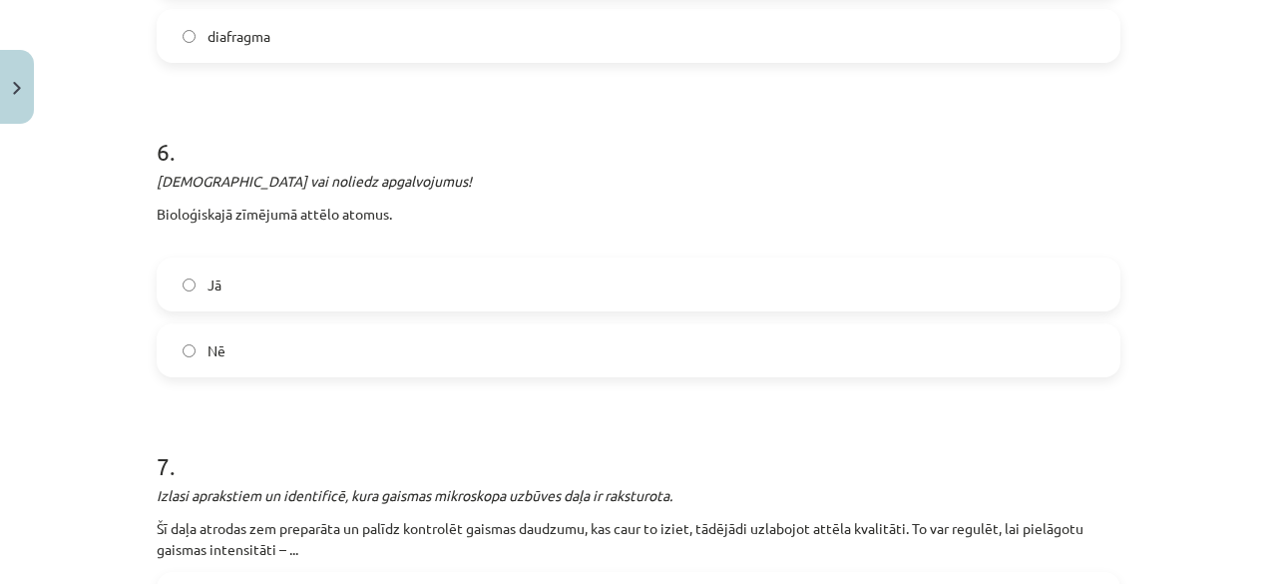
scroll to position [3055, 0]
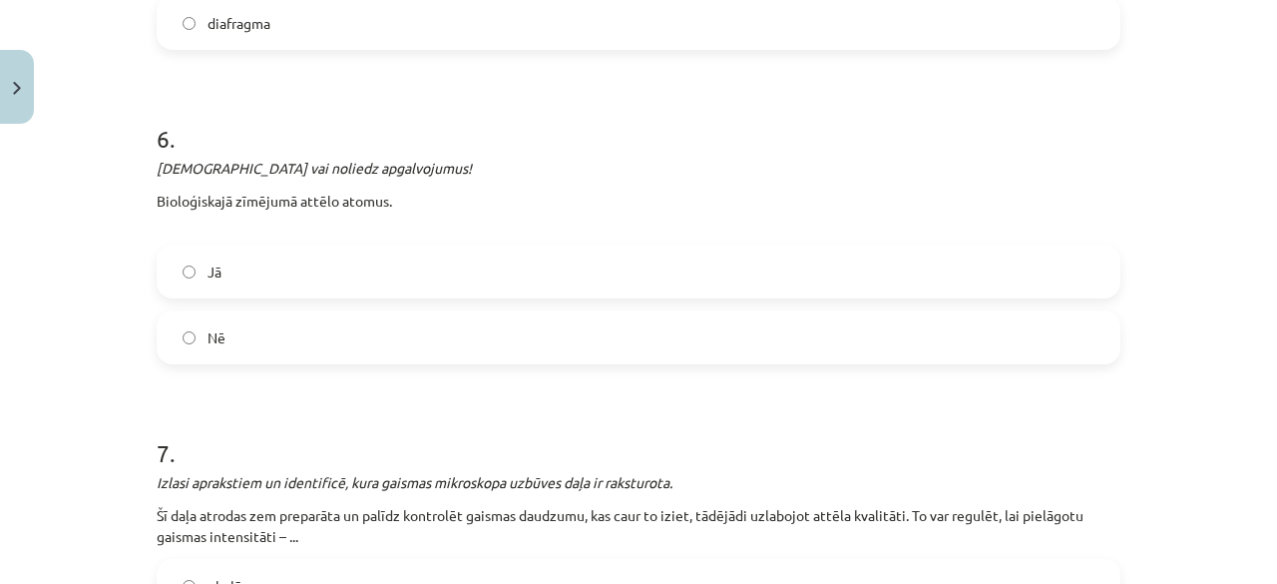
click at [606, 335] on label "Nē" at bounding box center [639, 337] width 960 height 50
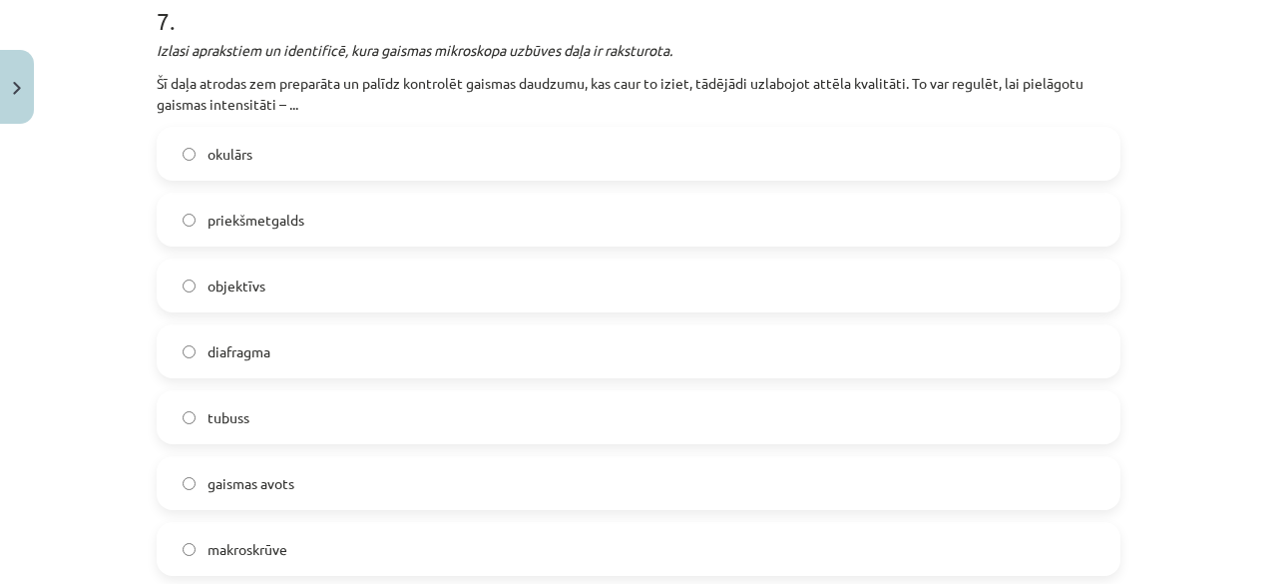
scroll to position [3493, 0]
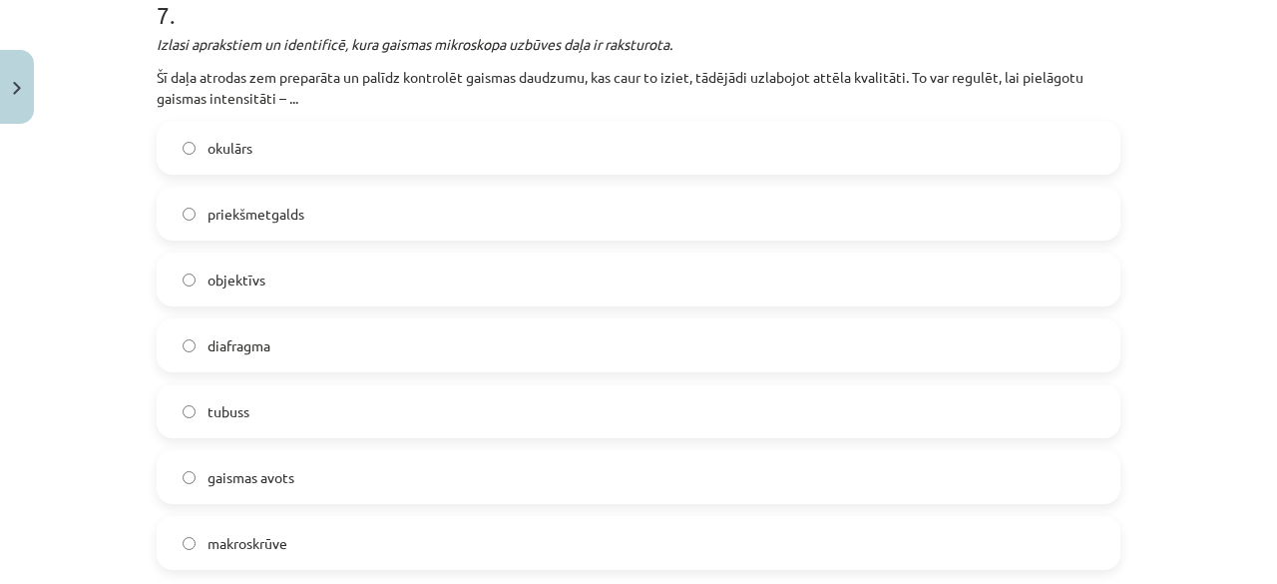
drag, startPoint x: 789, startPoint y: 140, endPoint x: 964, endPoint y: 135, distance: 174.7
click at [964, 135] on label "okulārs" at bounding box center [639, 148] width 960 height 50
drag, startPoint x: 965, startPoint y: 152, endPoint x: 1275, endPoint y: 344, distance: 365.1
click at [1261, 344] on div "Mācību tēma: Bioloģijas 7. klases 1. ieskaites mācību materiāls #6 5. tēma. Mik…" at bounding box center [638, 292] width 1277 height 584
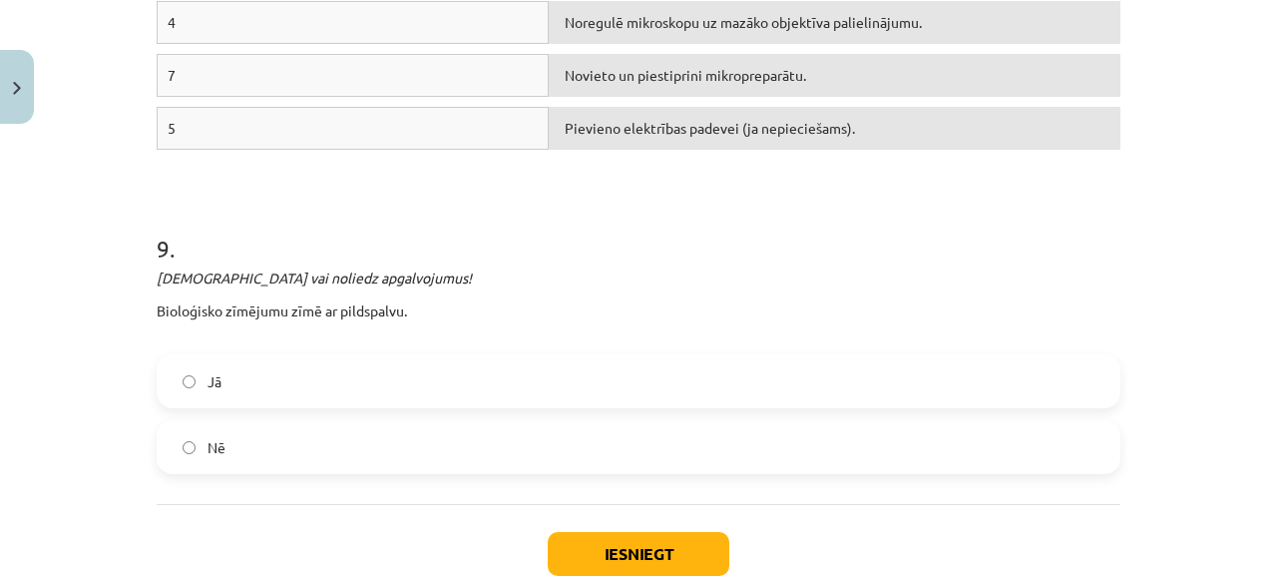
scroll to position [4541, 0]
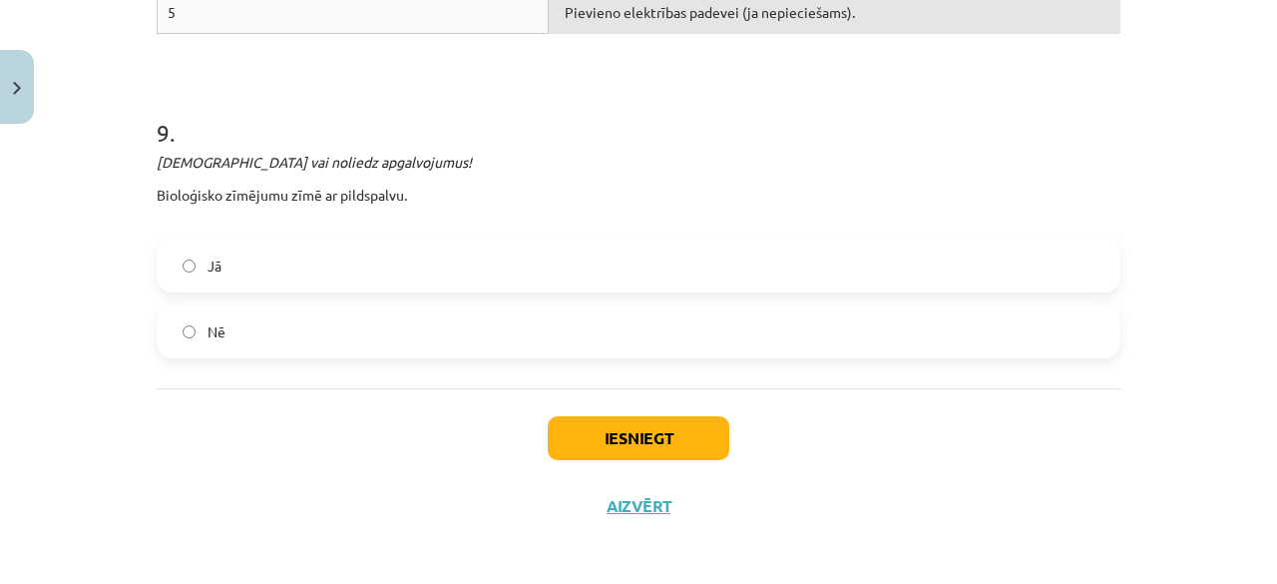
click at [670, 324] on label "Nē" at bounding box center [639, 331] width 960 height 50
click at [635, 435] on button "Iesniegt" at bounding box center [639, 438] width 182 height 44
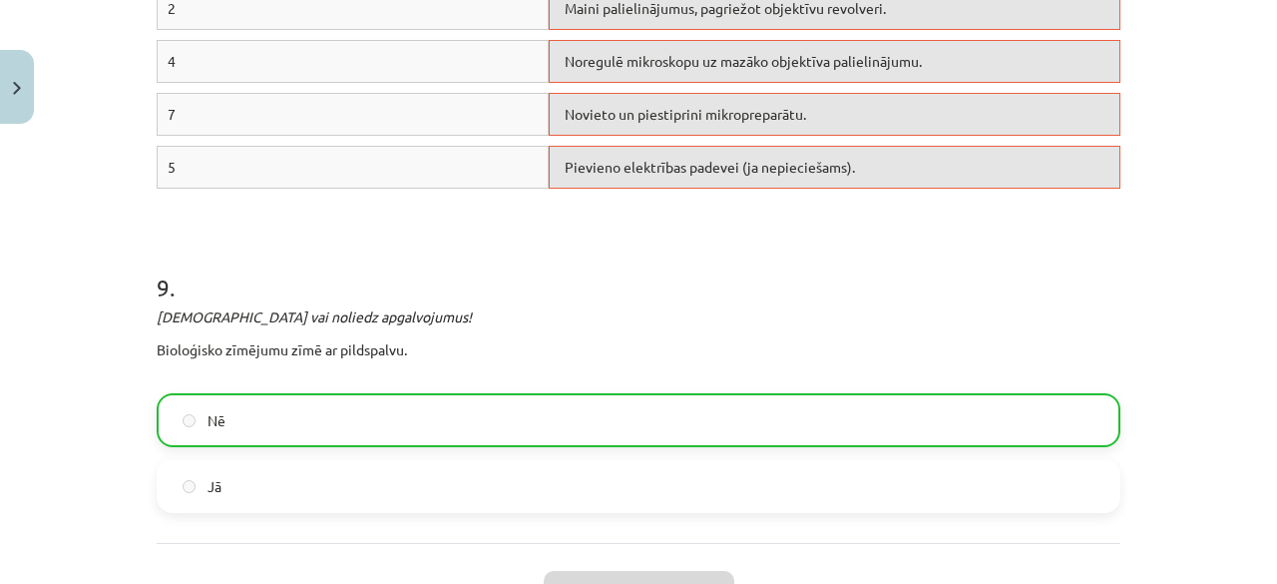
scroll to position [4603, 0]
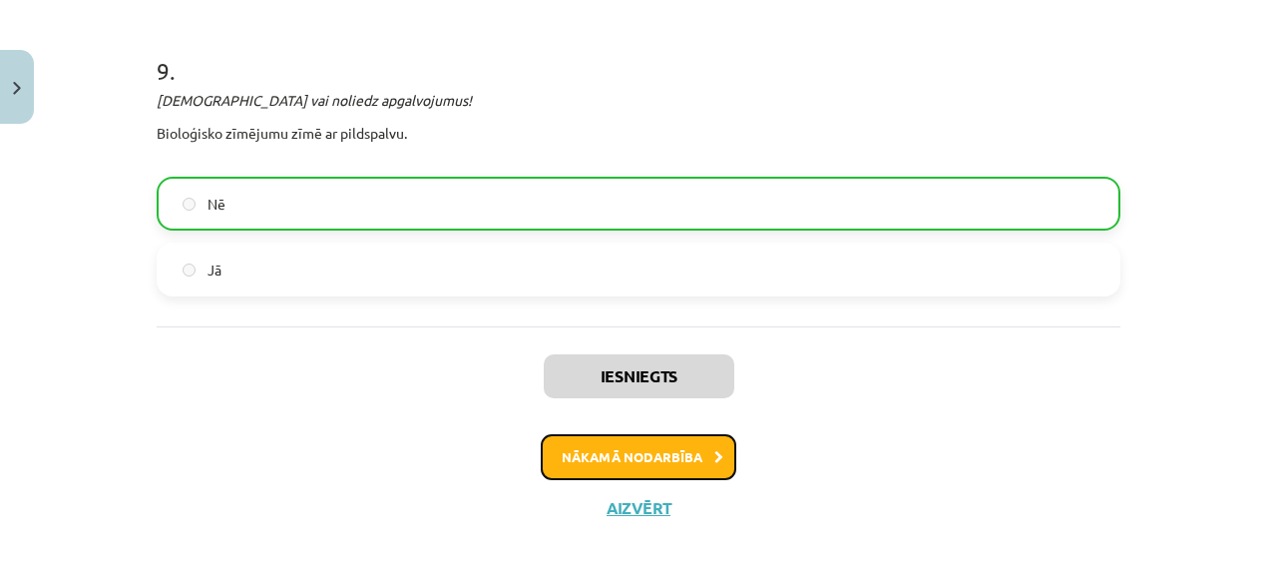
click at [680, 442] on button "Nākamā nodarbība" at bounding box center [639, 457] width 196 height 46
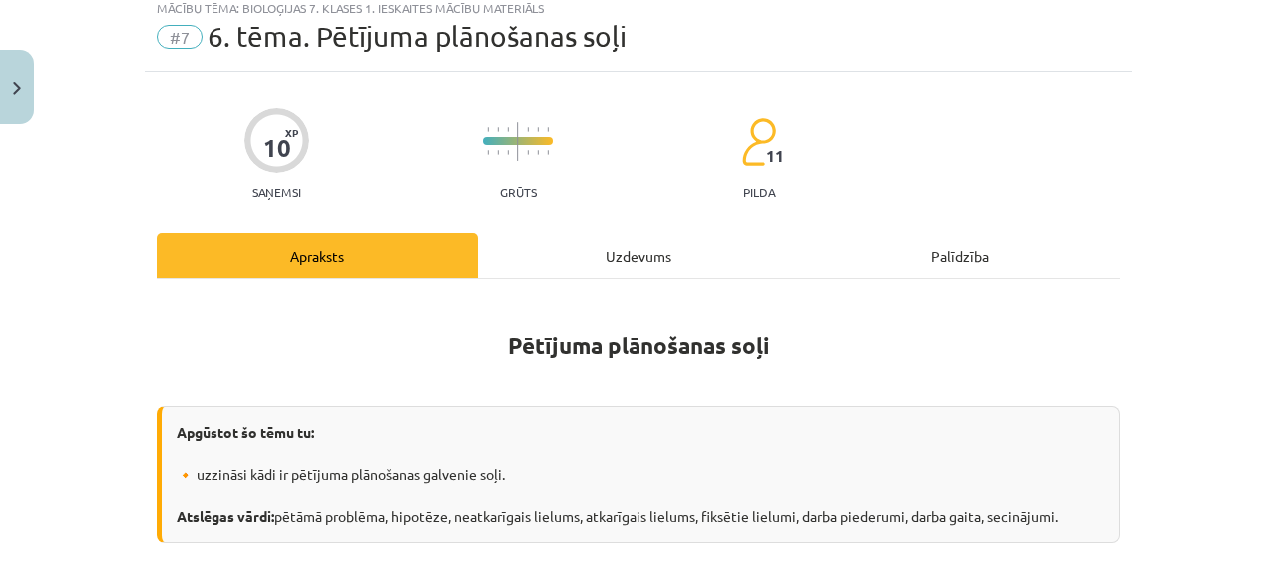
scroll to position [50, 0]
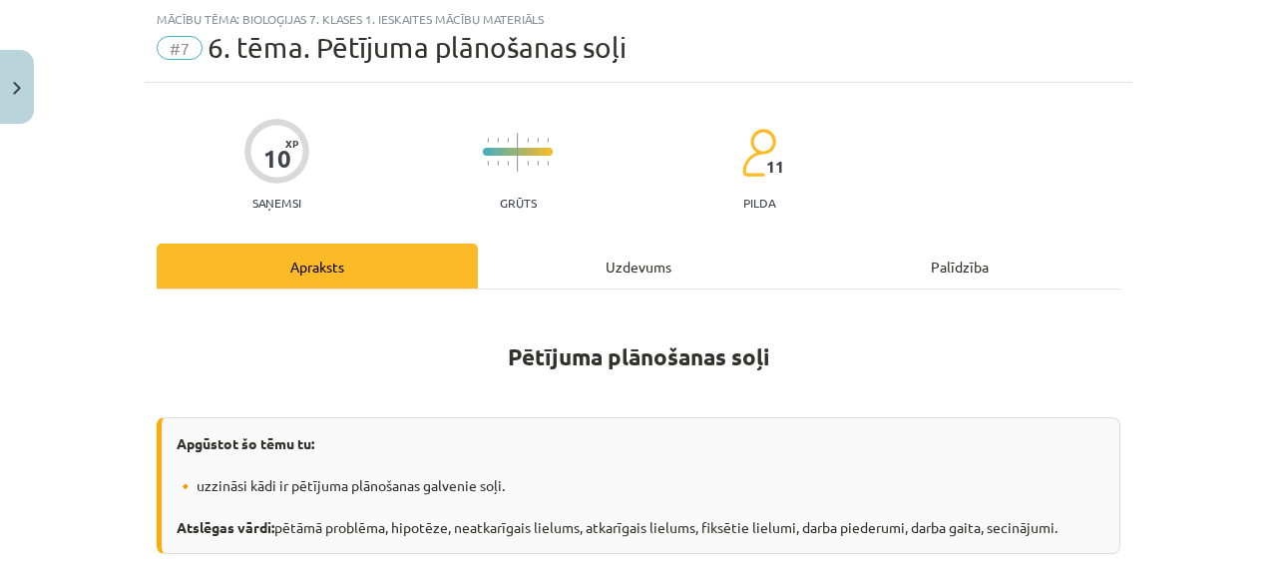
click at [614, 255] on div "Uzdevums" at bounding box center [638, 265] width 321 height 45
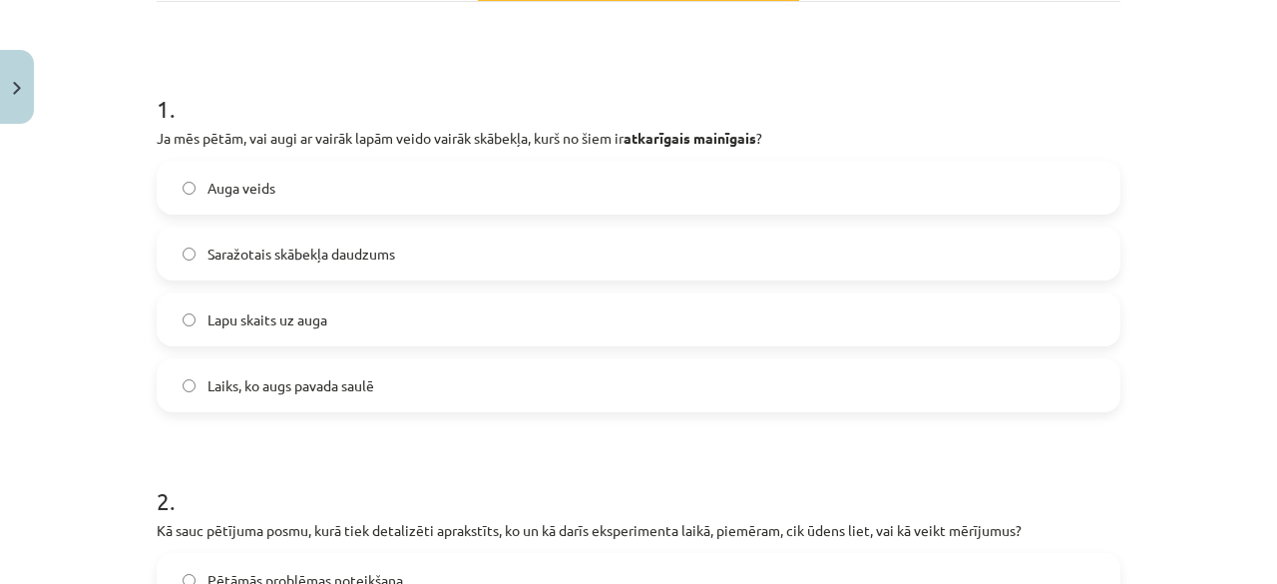
scroll to position [340, 0]
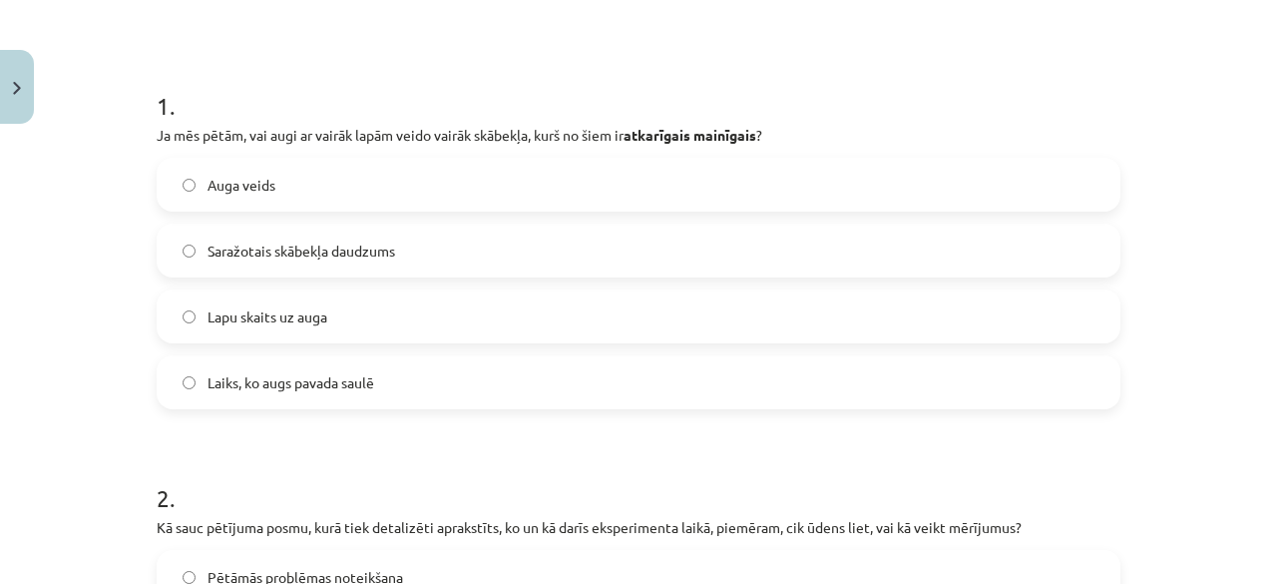
click at [530, 195] on label "Auga veids" at bounding box center [639, 185] width 960 height 50
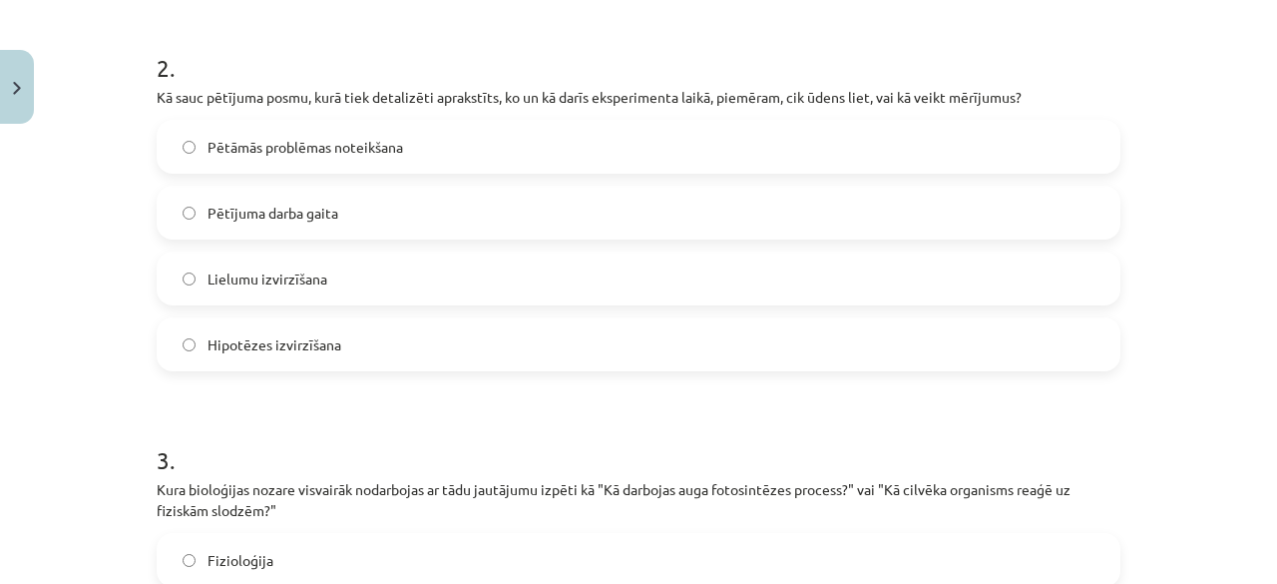
scroll to position [766, 0]
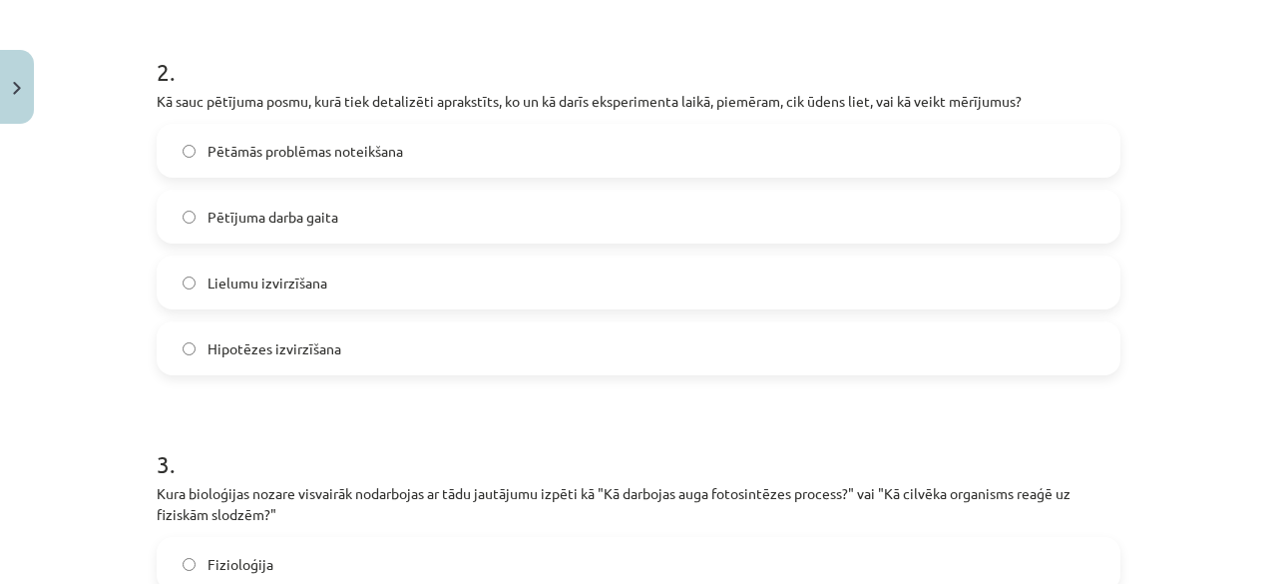
click at [386, 280] on label "Lielumu izvirzīšana" at bounding box center [639, 282] width 960 height 50
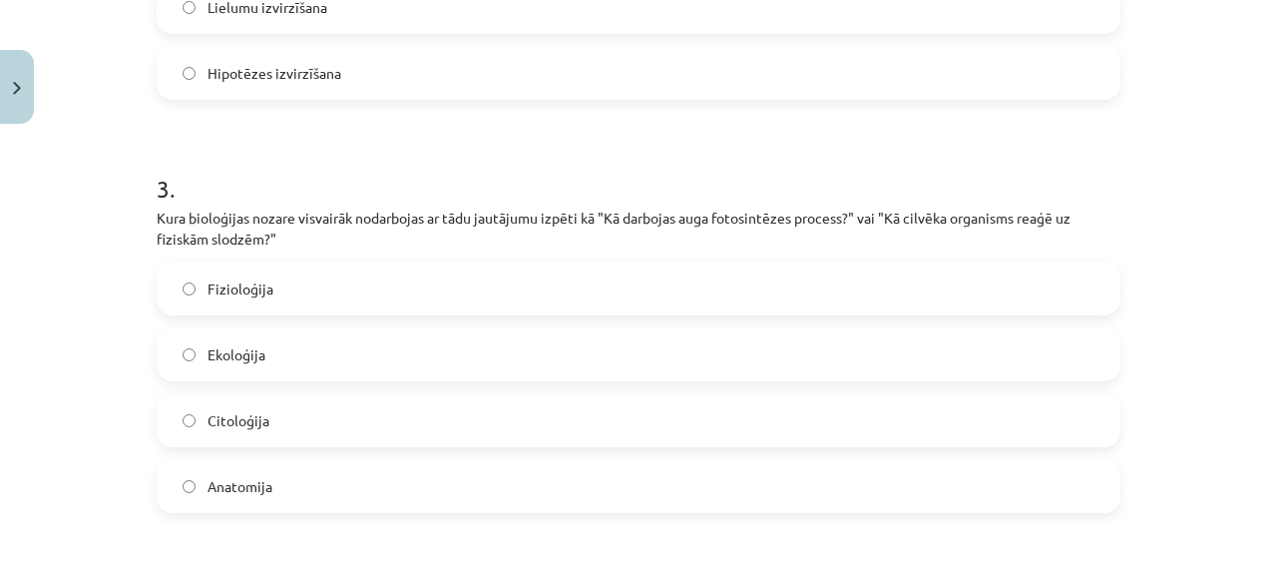
scroll to position [1066, 0]
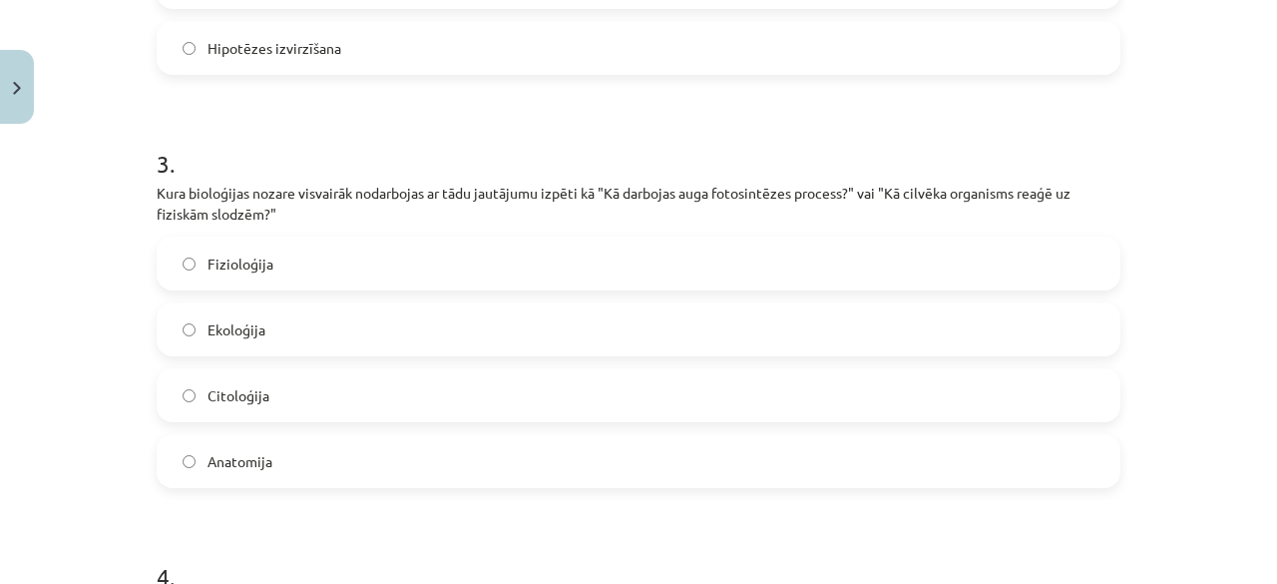
click at [1001, 387] on label "Citoloģija" at bounding box center [639, 395] width 960 height 50
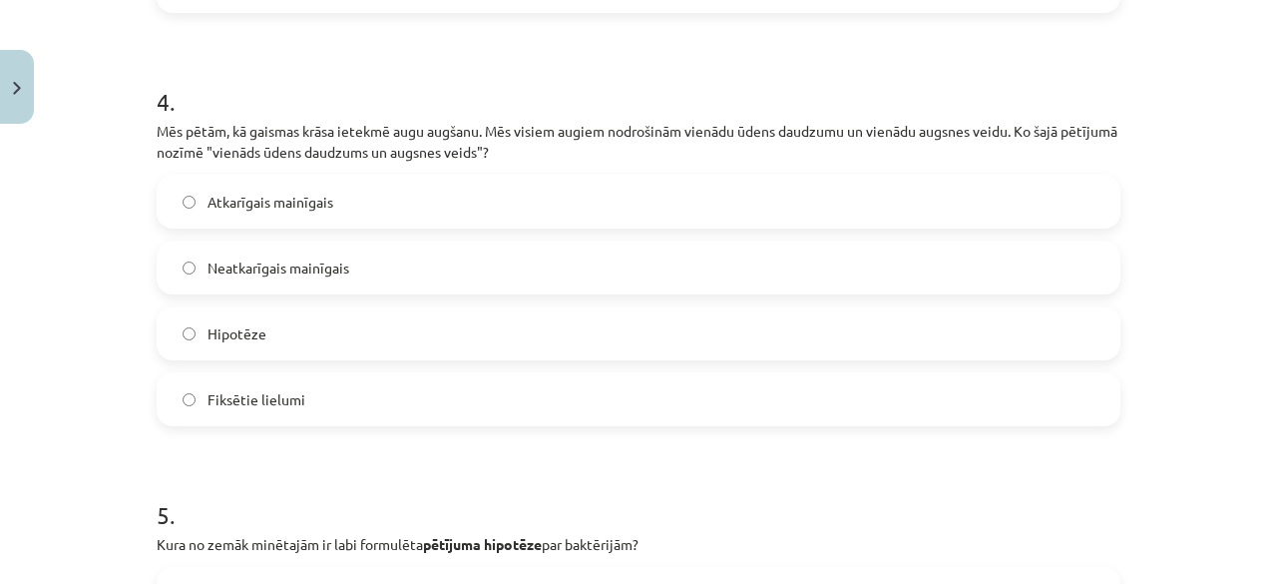
scroll to position [1538, 0]
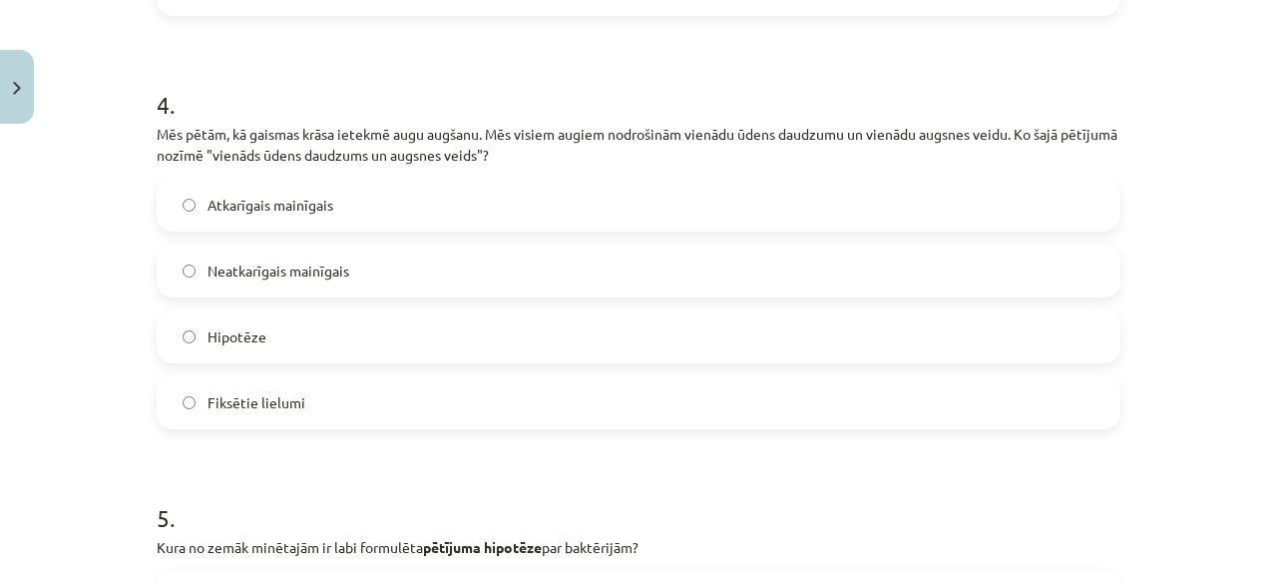
click at [401, 203] on label "Atkarīgais mainīgais" at bounding box center [639, 205] width 960 height 50
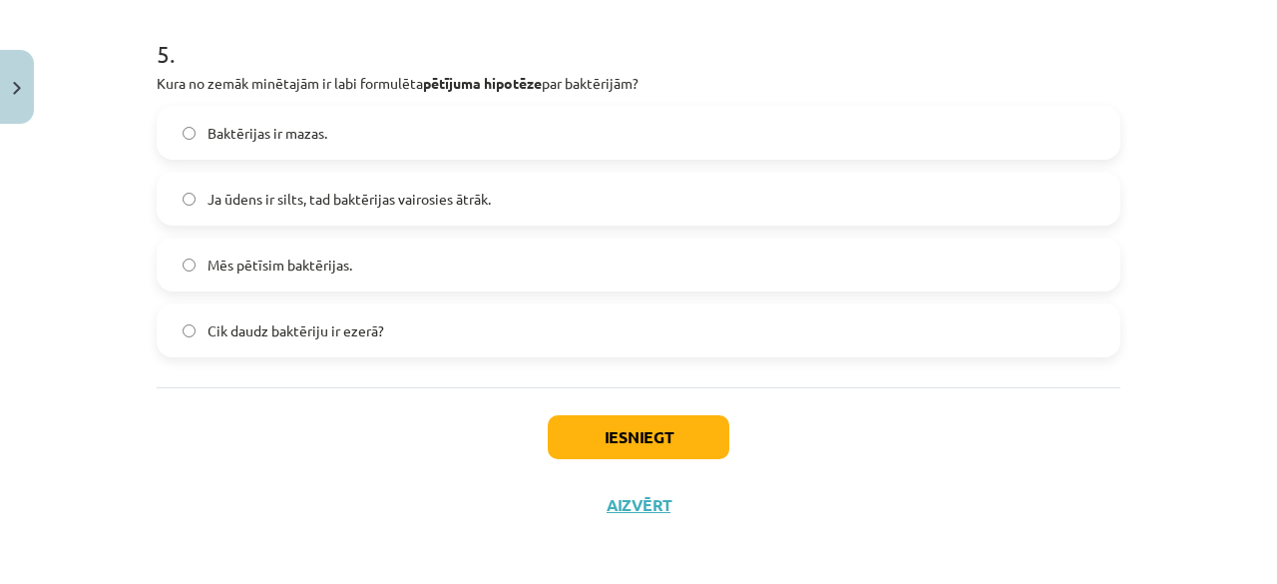
scroll to position [1989, 0]
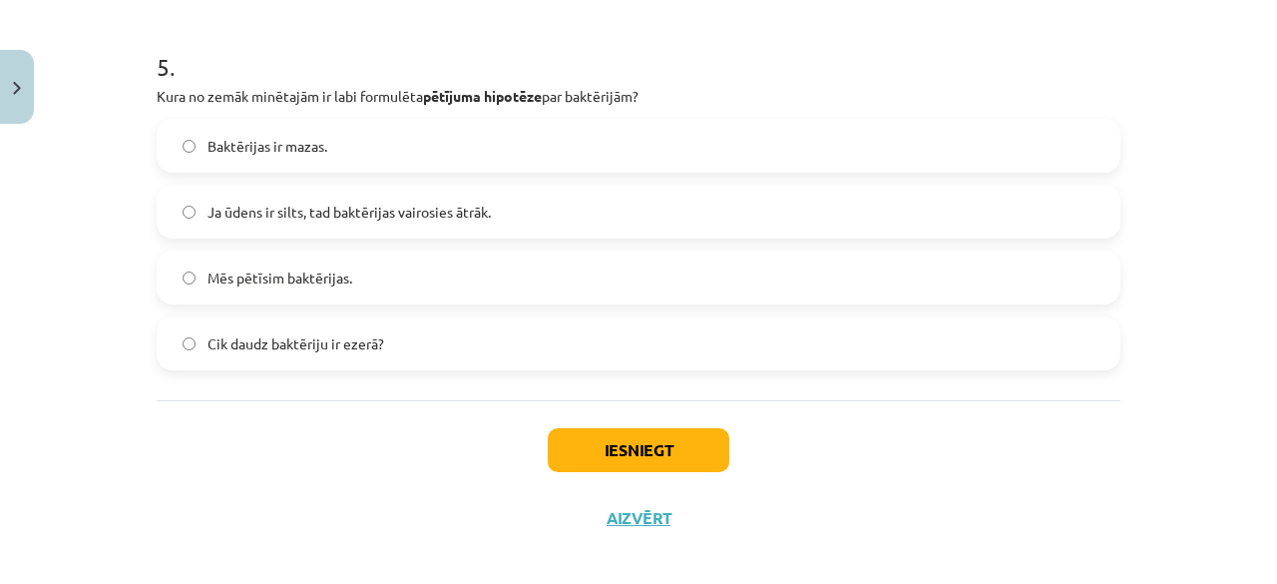
drag, startPoint x: 654, startPoint y: 210, endPoint x: 643, endPoint y: 204, distance: 13.0
click at [643, 204] on label "Ja ūdens ir silts, tad baktērijas vairosies ātrāk." at bounding box center [639, 212] width 960 height 50
click at [644, 205] on label "Ja ūdens ir silts, tad baktērijas vairosies ātrāk." at bounding box center [639, 212] width 960 height 50
click at [597, 435] on button "Iesniegt" at bounding box center [639, 450] width 182 height 44
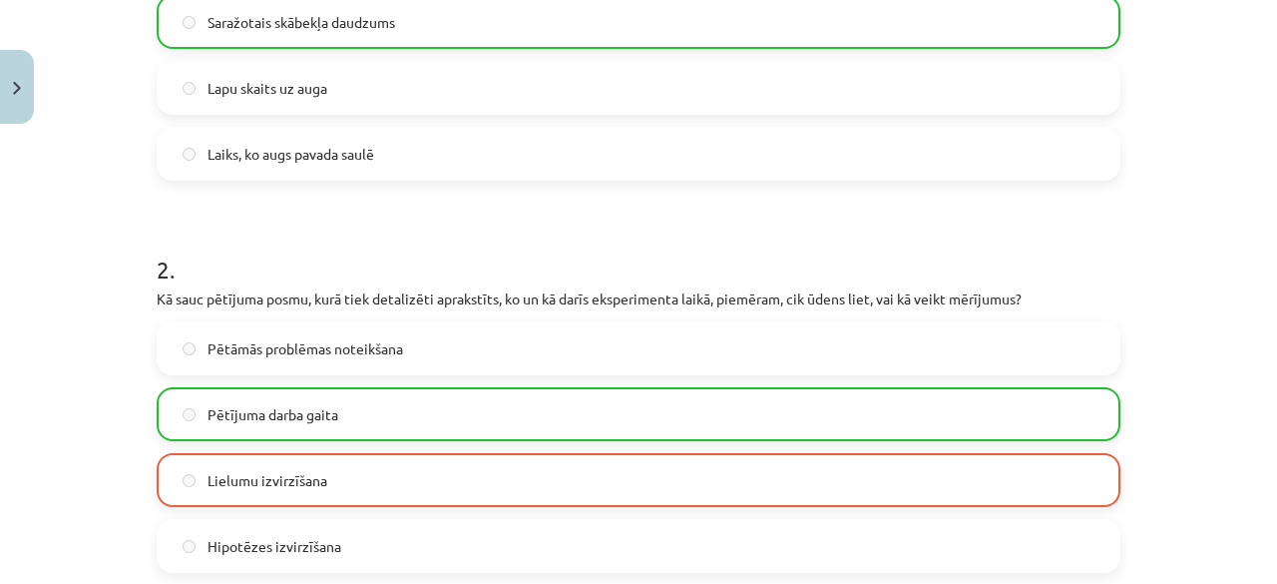
scroll to position [2068, 0]
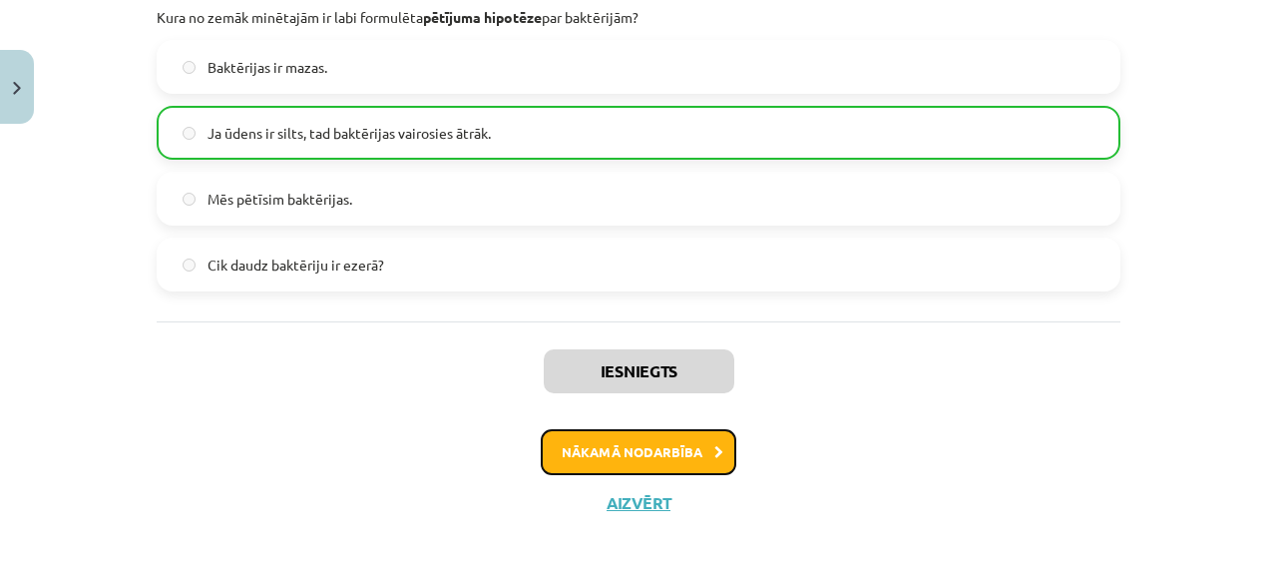
click at [558, 456] on button "Nākamā nodarbība" at bounding box center [639, 452] width 196 height 46
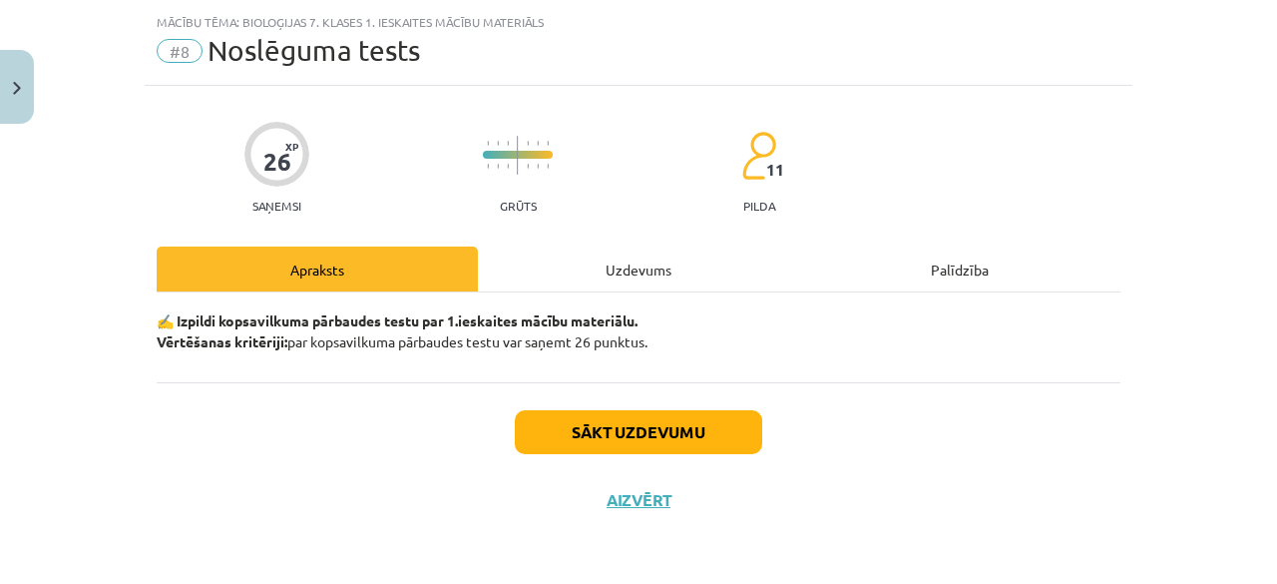
scroll to position [46, 0]
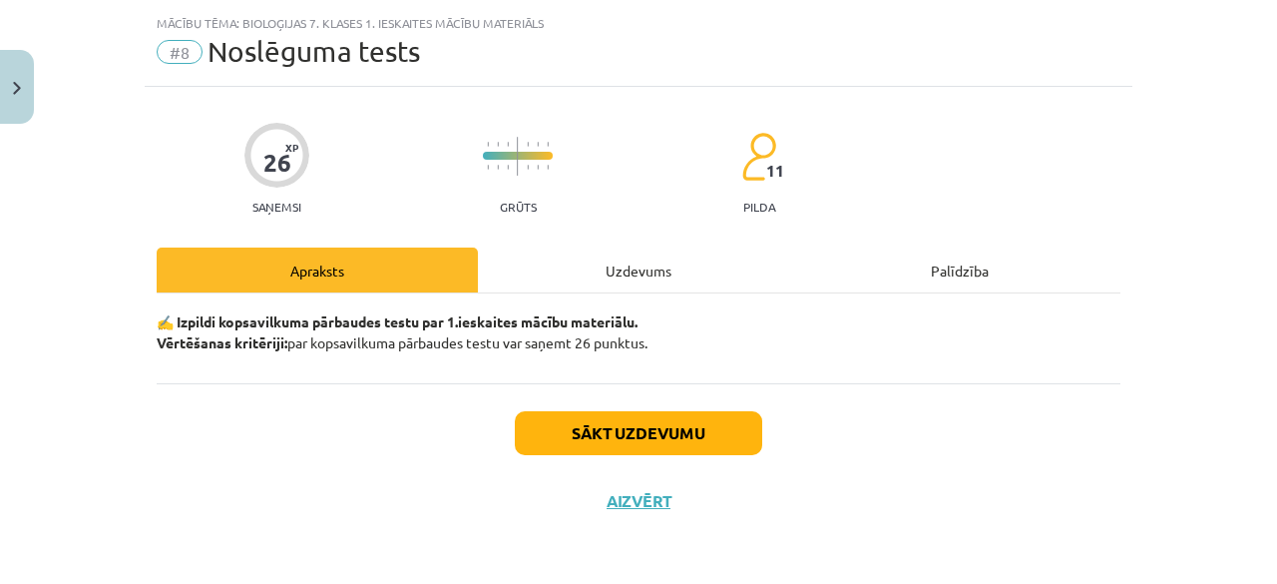
click at [604, 268] on div "Uzdevums" at bounding box center [638, 269] width 321 height 45
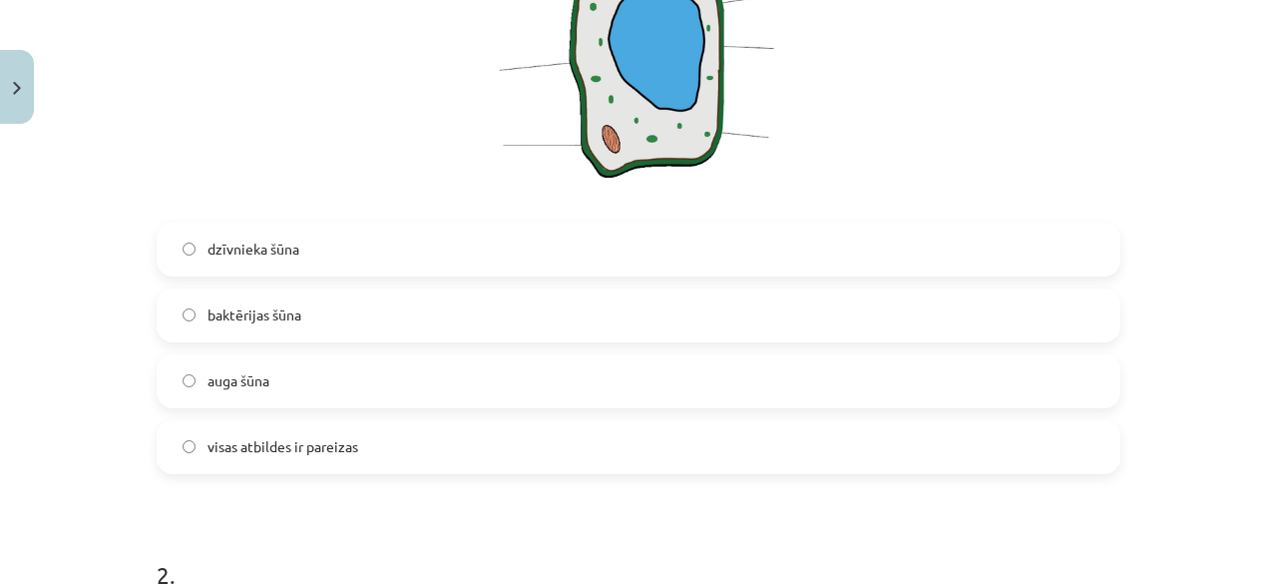
scroll to position [589, 0]
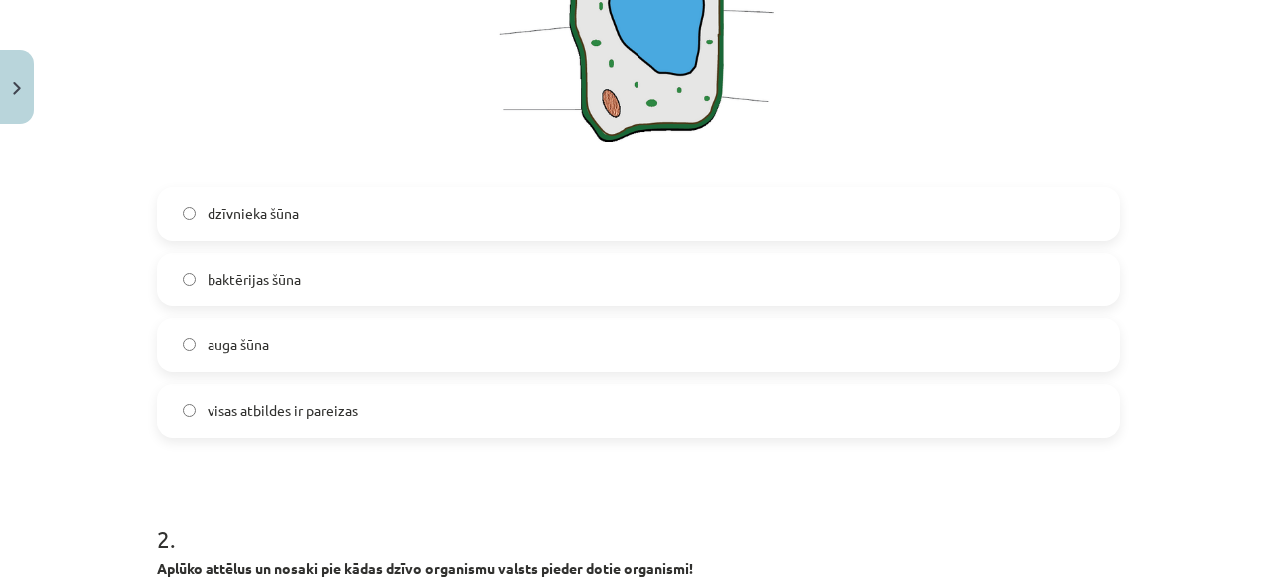
click at [505, 274] on label "baktērijas šūna" at bounding box center [639, 279] width 960 height 50
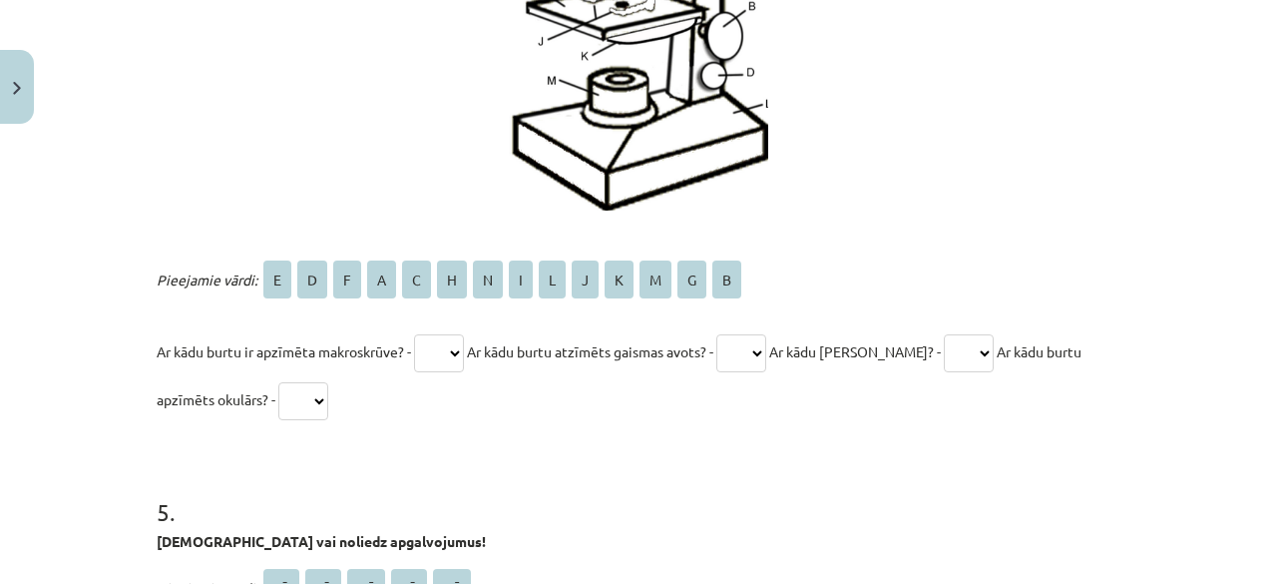
scroll to position [3442, 0]
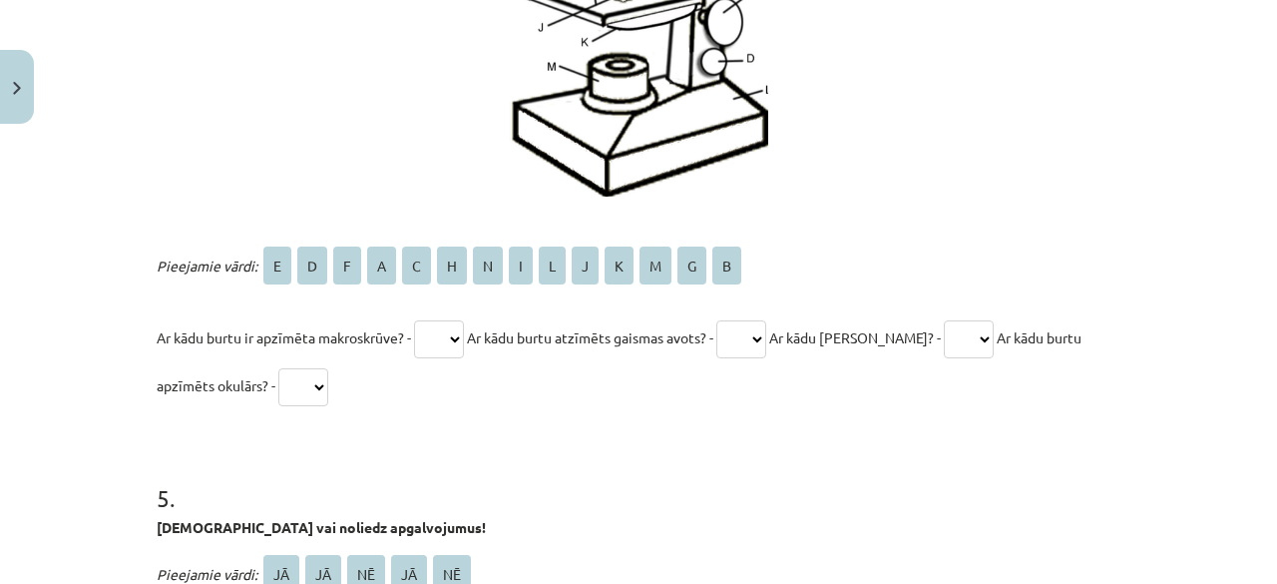
click at [435, 334] on select "* * * * * * * * * * * * * *" at bounding box center [439, 339] width 50 height 38
select select "*"
click at [414, 320] on select "* * * * * * * * * * * * * *" at bounding box center [439, 339] width 50 height 38
click at [736, 340] on select "* * * * * * * * * * * * * *" at bounding box center [741, 339] width 50 height 38
select select "*"
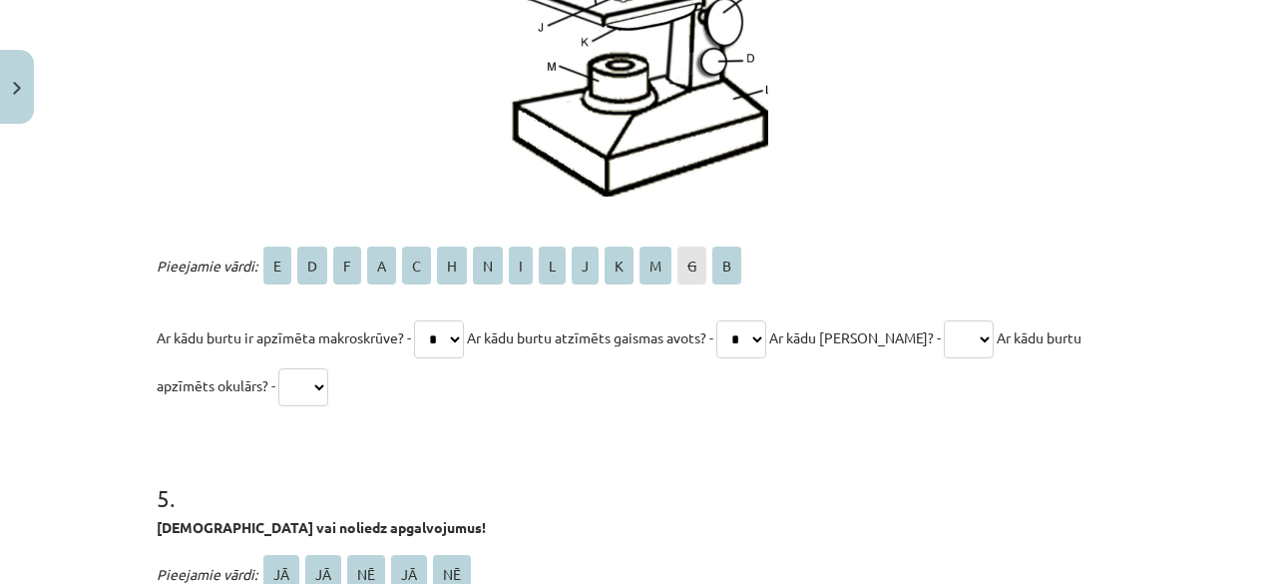
click at [729, 320] on select "* * * * * * * * * * * * * *" at bounding box center [741, 339] width 50 height 38
click at [966, 345] on select "* * * * * * * * * * * * * *" at bounding box center [969, 339] width 50 height 38
select select "*"
click at [944, 320] on select "* * * * * * * * * * * * * *" at bounding box center [969, 339] width 50 height 38
click at [299, 381] on select "* * * * * * * * * * * * * *" at bounding box center [303, 387] width 50 height 38
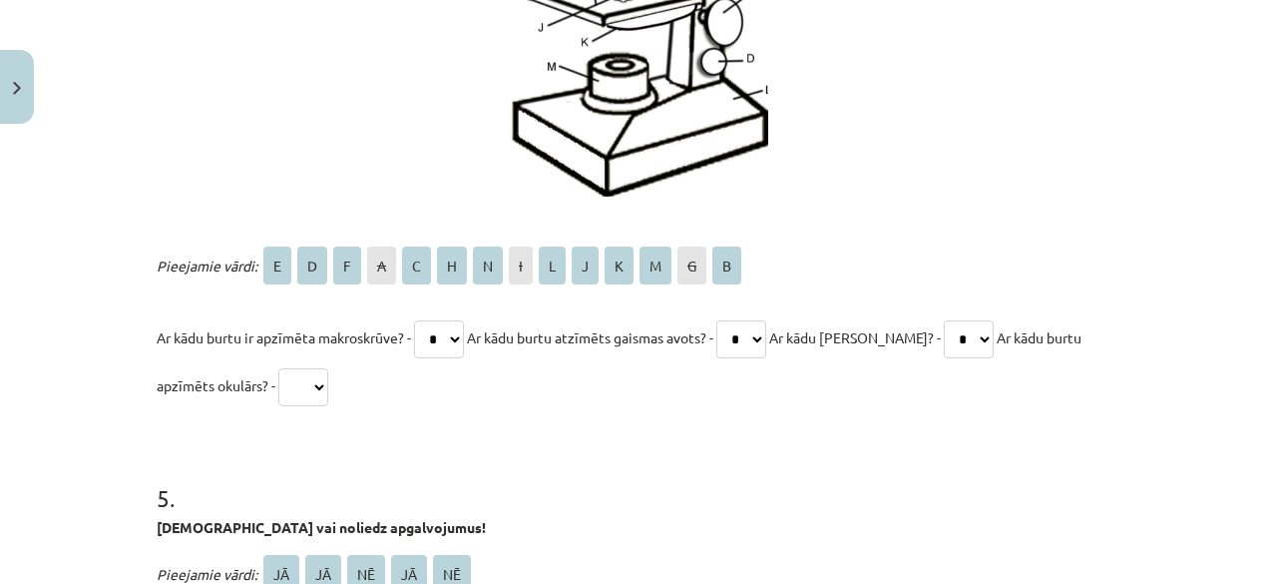
click at [299, 381] on select "* * * * * * * * * * * * * *" at bounding box center [303, 387] width 50 height 38
click at [295, 382] on select "* * * * * * * * * * * * * *" at bounding box center [303, 387] width 50 height 38
click at [296, 382] on select "* * * * * * * * * * * * * *" at bounding box center [303, 387] width 50 height 38
select select "*"
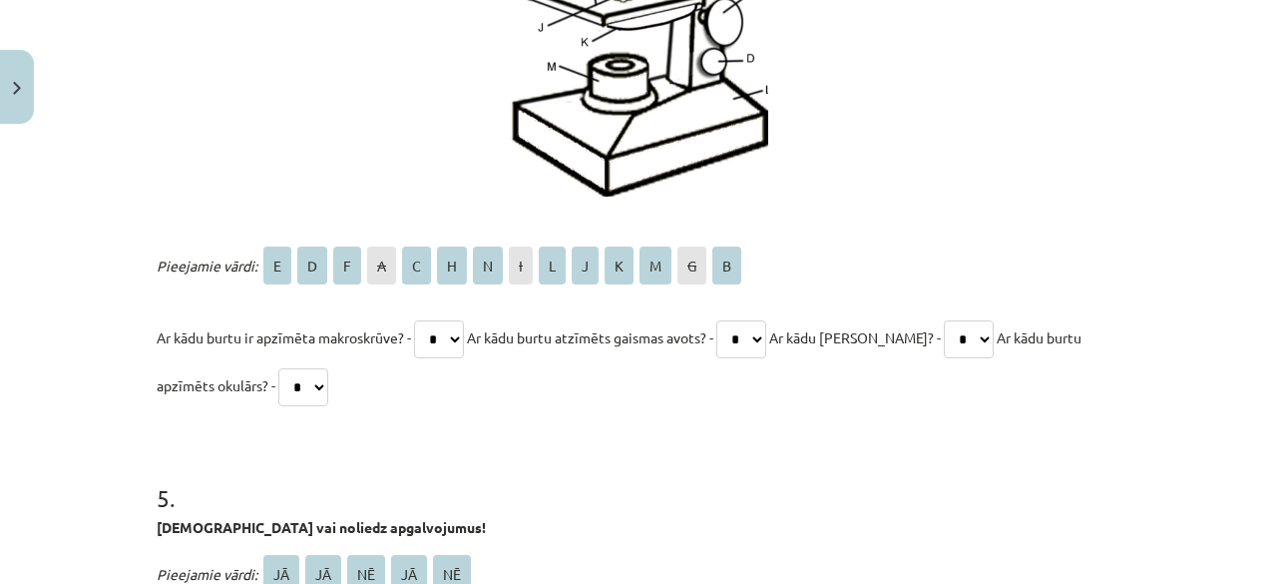
click at [278, 368] on select "* * * * * * * * * * * * * *" at bounding box center [303, 387] width 50 height 38
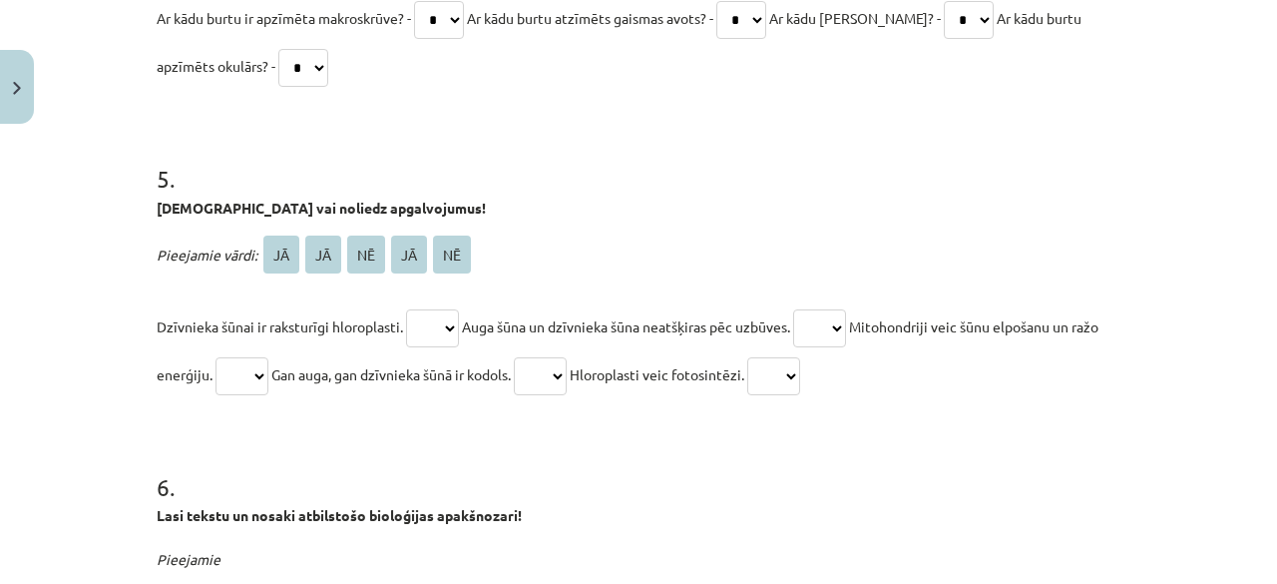
scroll to position [3847, 0]
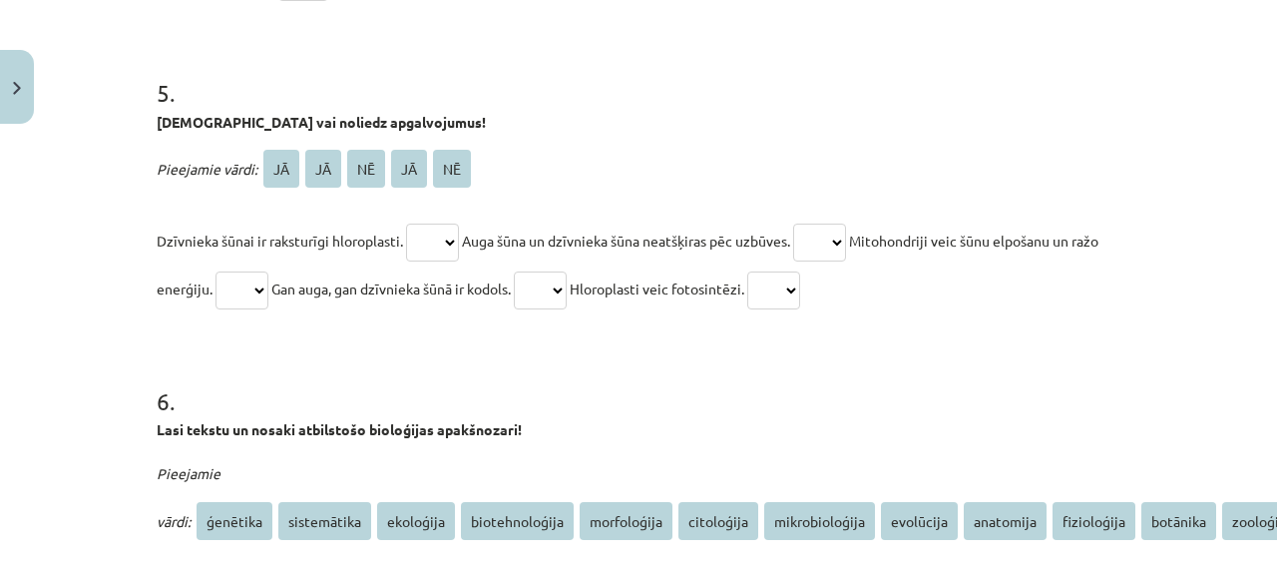
click at [431, 240] on select "** ** ** ** **" at bounding box center [432, 242] width 53 height 38
select select "**"
click at [406, 223] on select "** ** ** ** **" at bounding box center [432, 242] width 53 height 38
click at [836, 230] on select "** ** ** ** **" at bounding box center [819, 242] width 53 height 38
select select "**"
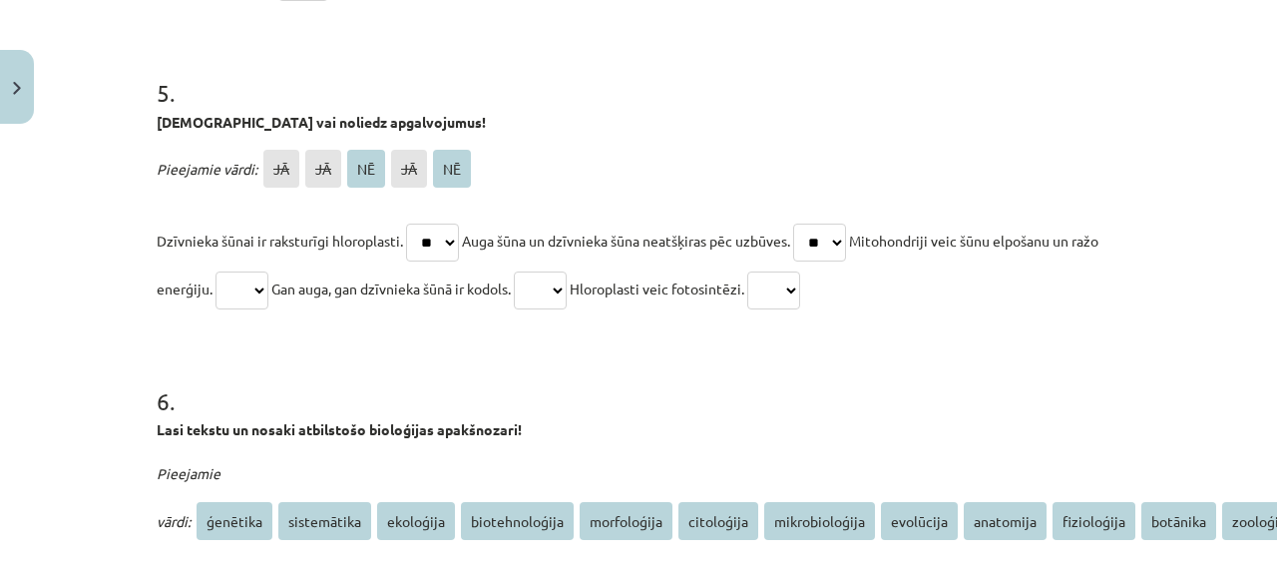
click at [807, 223] on select "** ** ** ** **" at bounding box center [819, 242] width 53 height 38
click at [268, 282] on select "** ** ** ** **" at bounding box center [241, 290] width 53 height 38
select select "**"
click at [241, 271] on select "** ** ** ** **" at bounding box center [241, 290] width 53 height 38
click at [567, 290] on select "** ** ** ** **" at bounding box center [540, 290] width 53 height 38
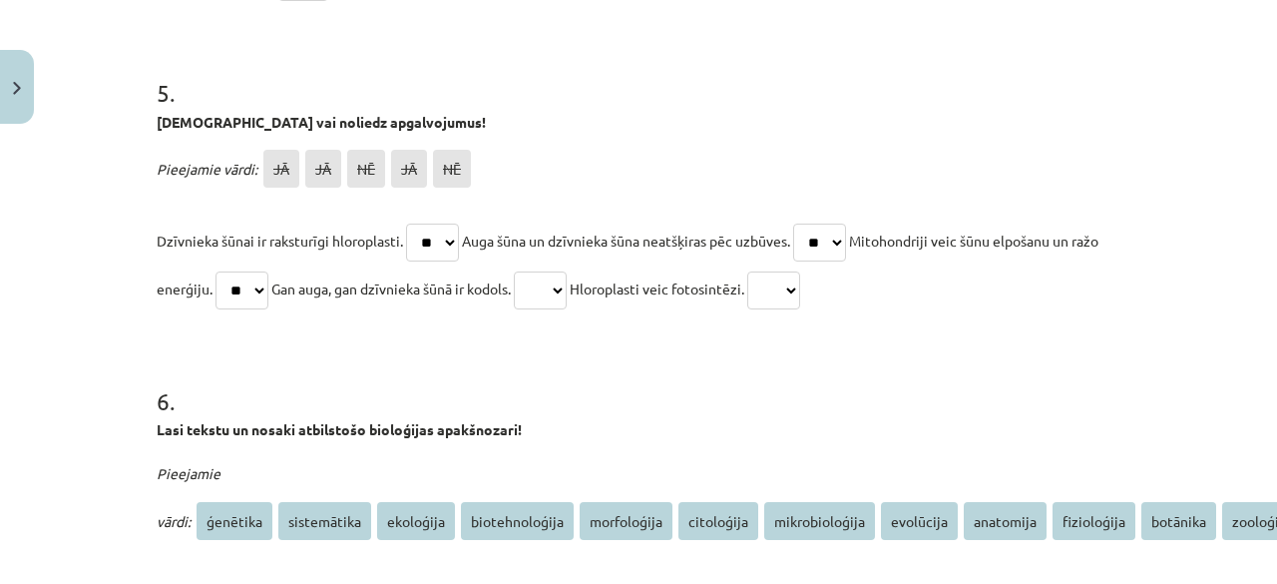
select select "**"
click at [558, 271] on select "** ** ** ** **" at bounding box center [540, 290] width 53 height 38
click at [800, 277] on select "** ** ** ** **" at bounding box center [773, 290] width 53 height 38
select select "**"
click at [800, 271] on select "** ** ** ** **" at bounding box center [773, 290] width 53 height 38
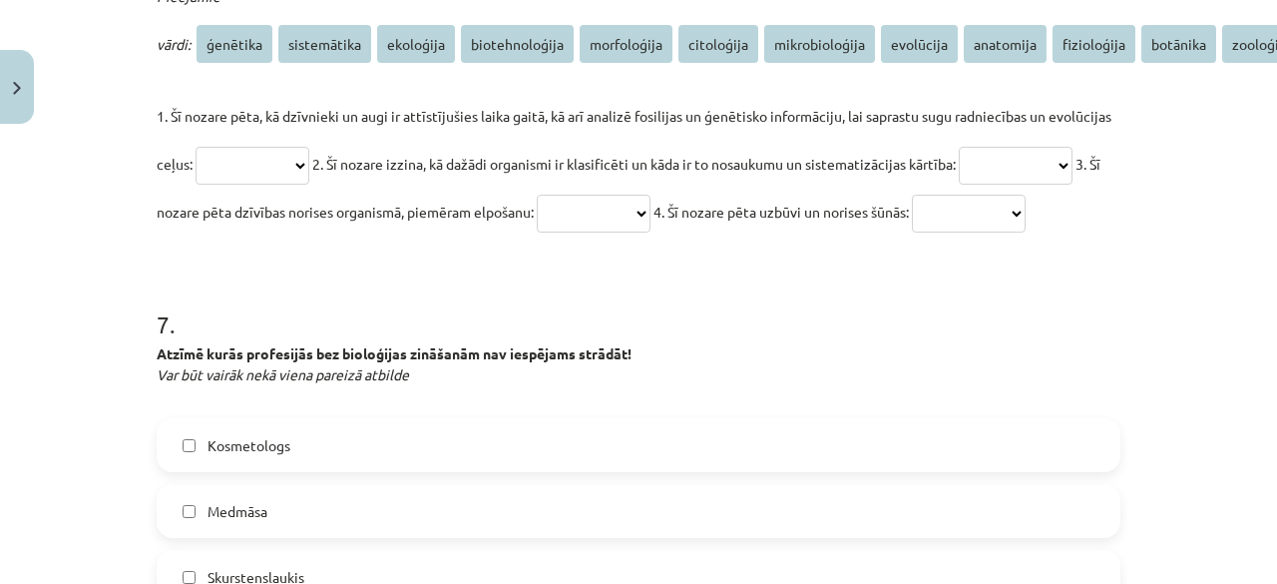
scroll to position [4331, 0]
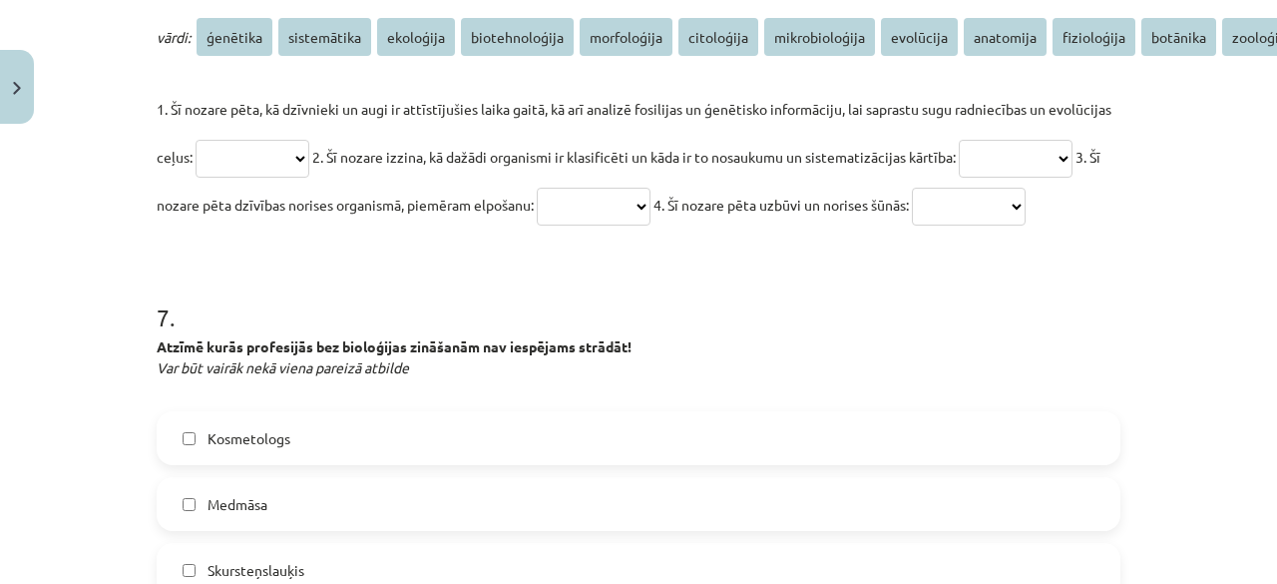
click at [240, 154] on select "**********" at bounding box center [253, 159] width 114 height 38
click at [241, 159] on select "**********" at bounding box center [253, 159] width 114 height 38
click at [242, 161] on select "**********" at bounding box center [253, 159] width 114 height 38
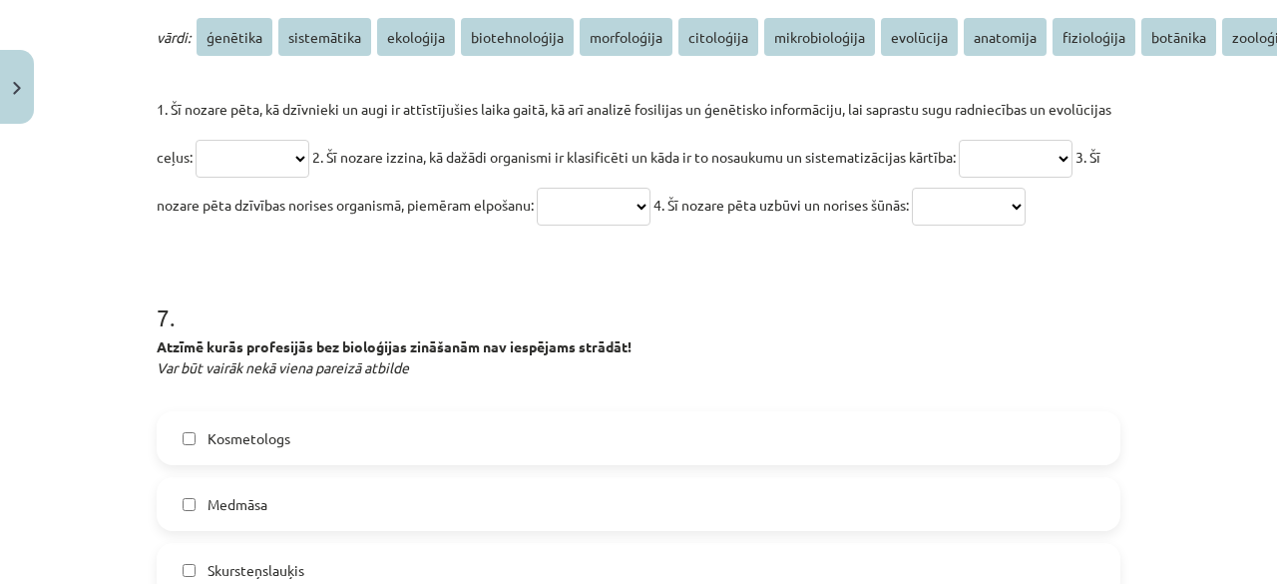
select select "*********"
click at [196, 140] on select "**********" at bounding box center [253, 159] width 114 height 38
drag, startPoint x: 196, startPoint y: 203, endPoint x: 209, endPoint y: 274, distance: 73.2
select select "**********"
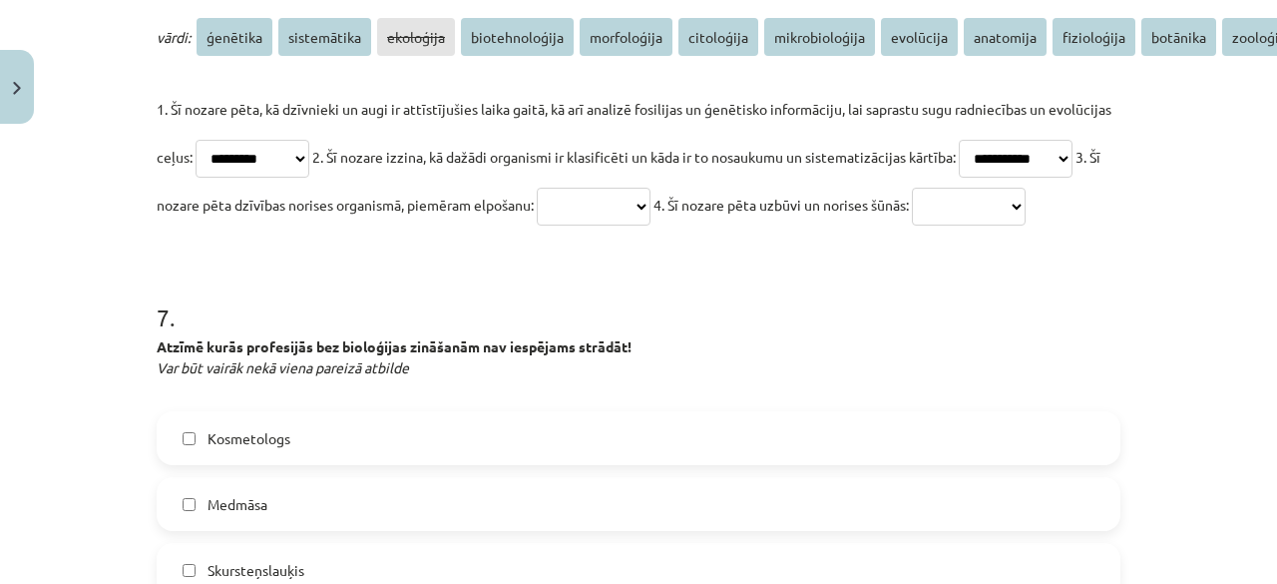
click at [959, 178] on select "**********" at bounding box center [1016, 159] width 114 height 38
click at [912, 225] on select "**********" at bounding box center [969, 207] width 114 height 38
select select "*********"
click at [912, 225] on select "**********" at bounding box center [969, 207] width 114 height 38
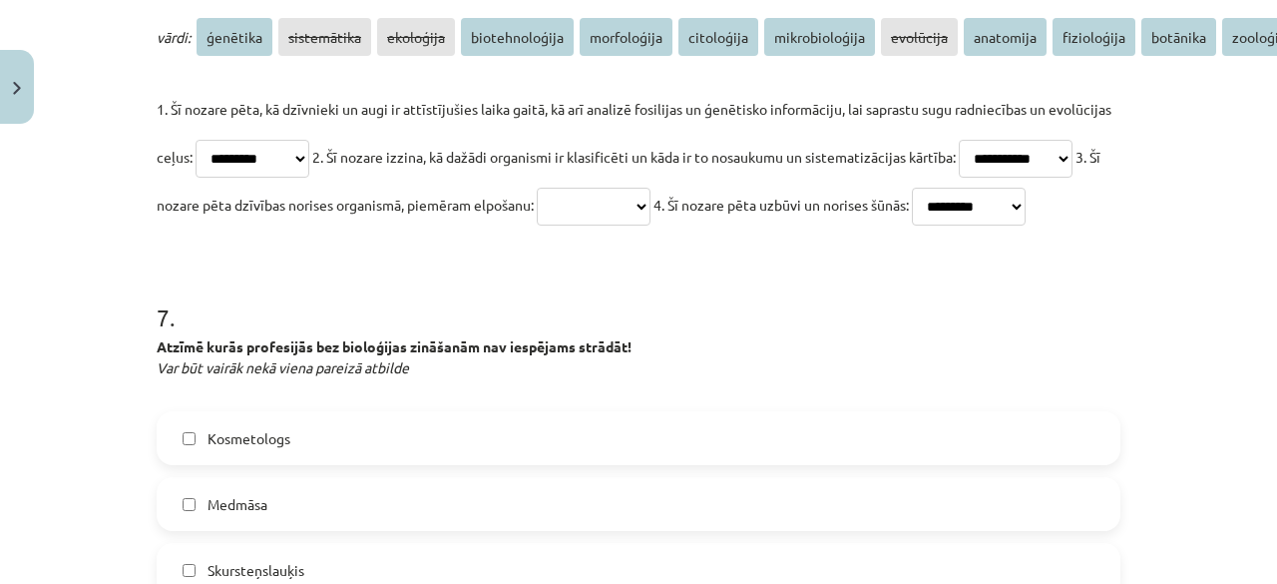
click at [258, 125] on p "**********" at bounding box center [639, 157] width 964 height 144
click at [650, 204] on select "**********" at bounding box center [594, 207] width 114 height 38
select select "********"
click at [650, 188] on select "**********" at bounding box center [594, 207] width 114 height 38
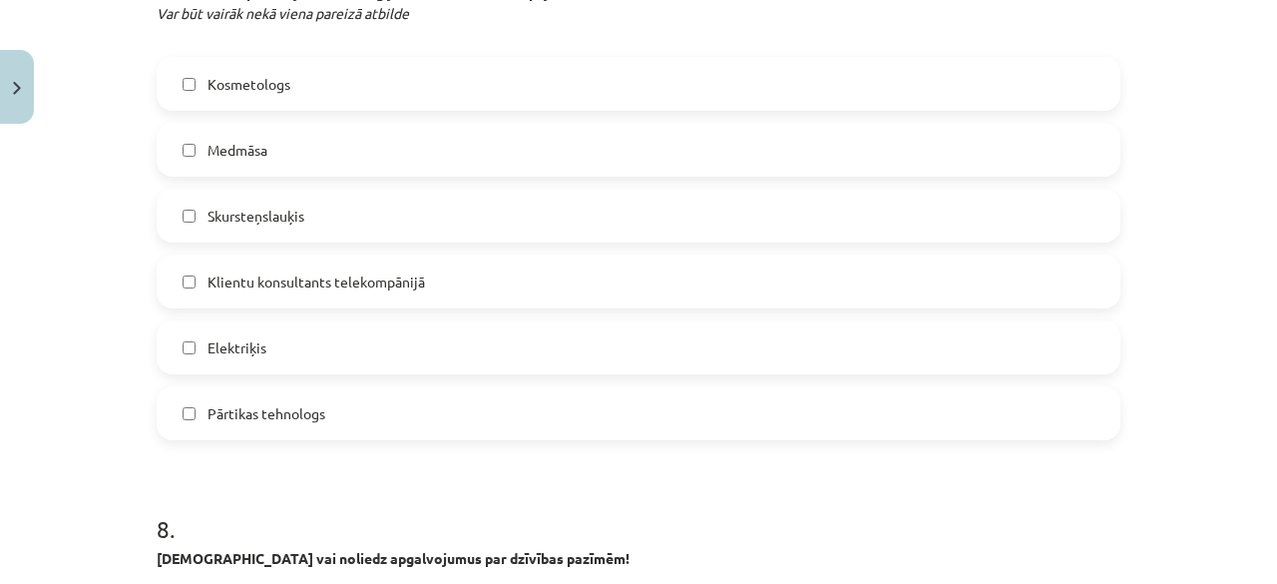
scroll to position [4700, 0]
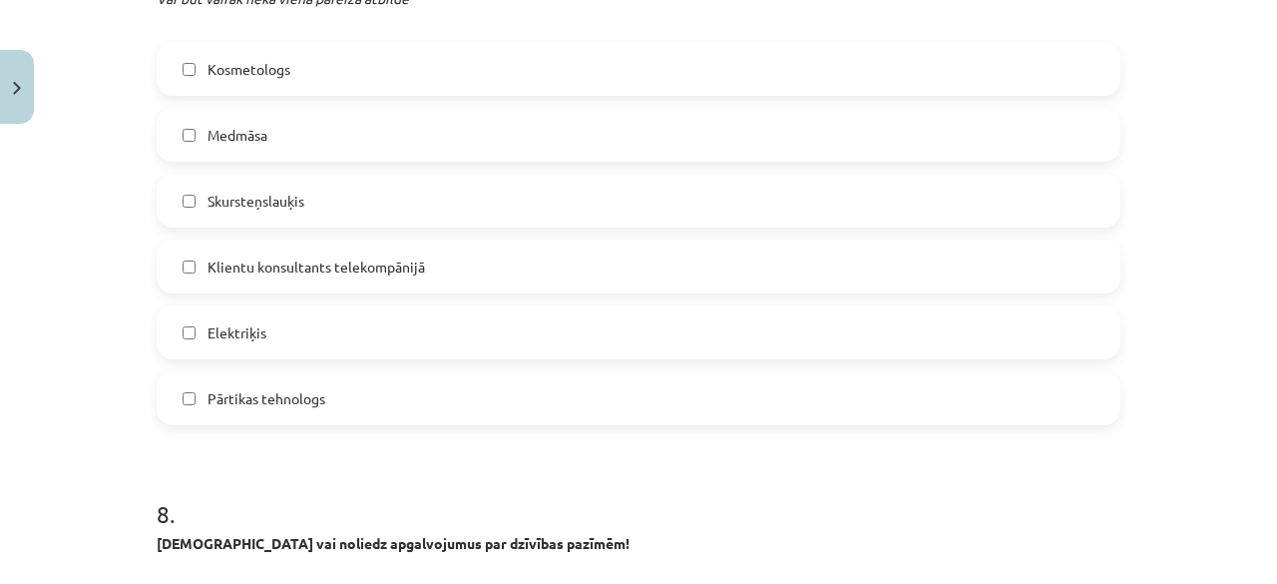
drag, startPoint x: 543, startPoint y: 232, endPoint x: 529, endPoint y: 254, distance: 26.0
click at [529, 225] on label "Skursteņslauķis" at bounding box center [639, 201] width 960 height 50
drag, startPoint x: 529, startPoint y: 254, endPoint x: 503, endPoint y: 344, distance: 93.5
click at [503, 344] on div "Kosmetologs Medmāsa Skursteņslauķis Klientu konsultants telekompānijā Elektriķi…" at bounding box center [639, 233] width 964 height 383
click at [511, 291] on label "Klientu konsultants telekompānijā" at bounding box center [639, 266] width 960 height 50
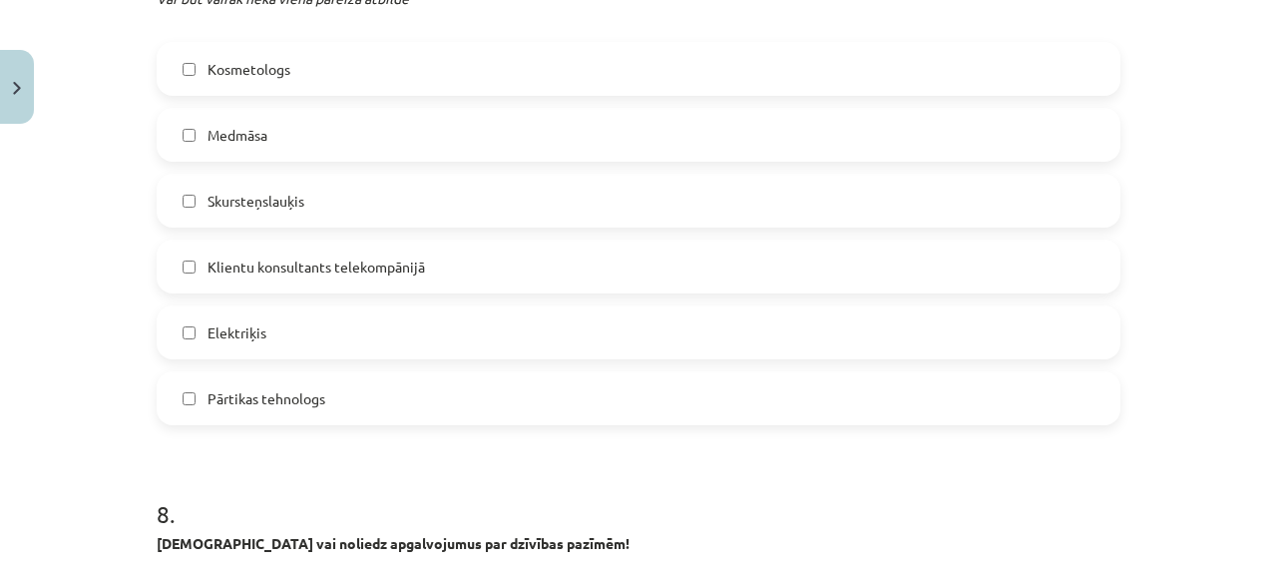
click at [485, 357] on label "Elektriķis" at bounding box center [639, 332] width 960 height 50
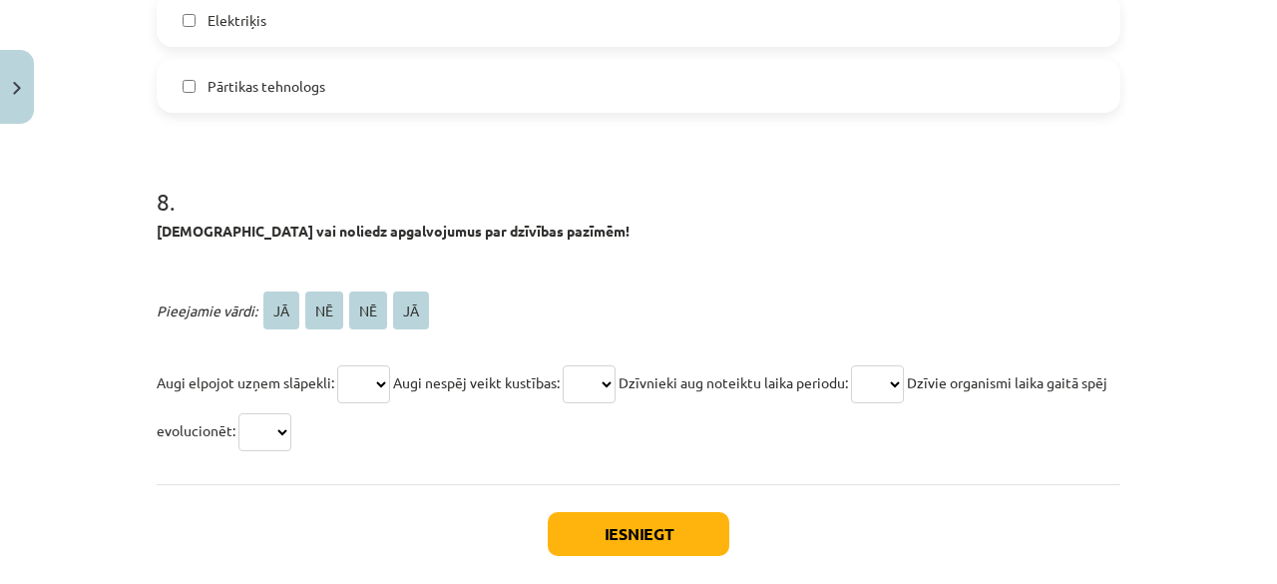
scroll to position [5090, 0]
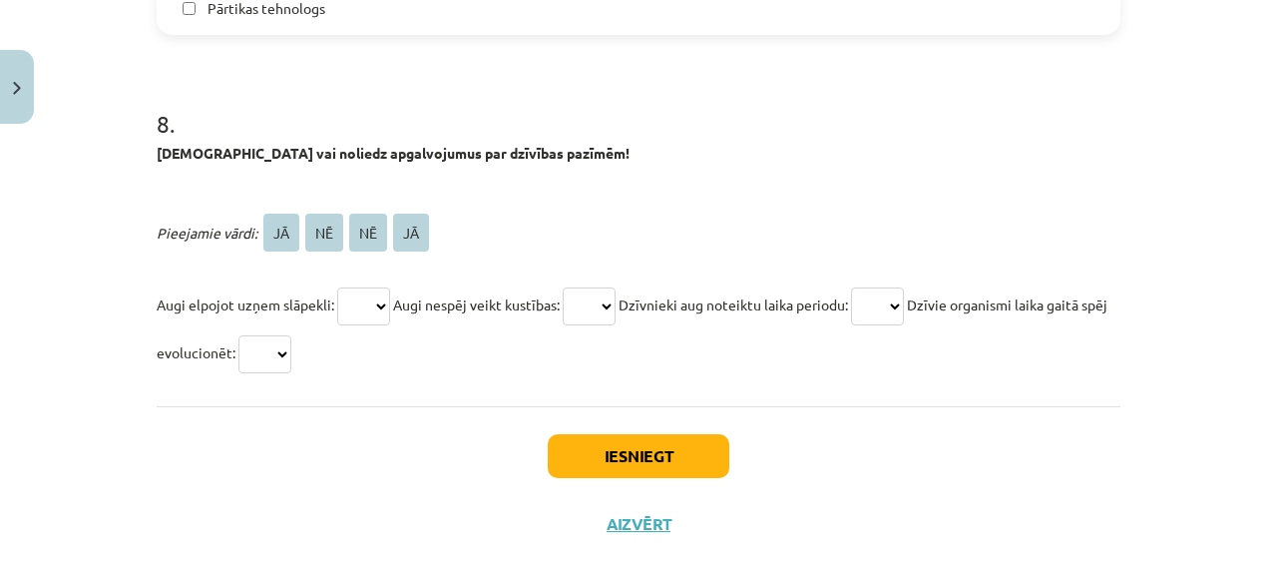
click at [363, 325] on select "** ** ** **" at bounding box center [363, 306] width 53 height 38
select select "**"
click at [337, 325] on select "** ** ** **" at bounding box center [363, 306] width 53 height 38
click at [599, 325] on select "** ** ** **" at bounding box center [589, 306] width 53 height 38
select select "**"
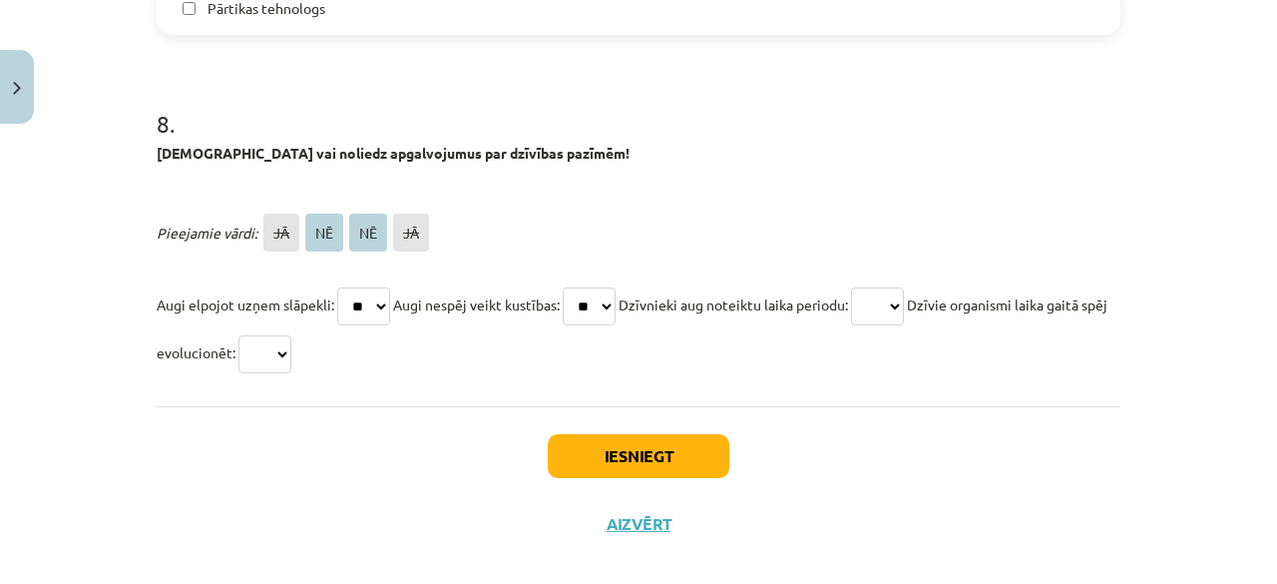
click at [572, 325] on select "** ** ** **" at bounding box center [589, 306] width 53 height 38
drag, startPoint x: 889, startPoint y: 361, endPoint x: 887, endPoint y: 406, distance: 44.9
click at [887, 376] on p "Augi elpojot uzņem slāpekli: ** ** ** ** Augi nespēj veikt kustības: ** ** ** *…" at bounding box center [639, 328] width 964 height 96
click at [874, 325] on select "** ** ** **" at bounding box center [877, 306] width 53 height 38
click at [898, 325] on select "** ** ** **" at bounding box center [877, 306] width 53 height 38
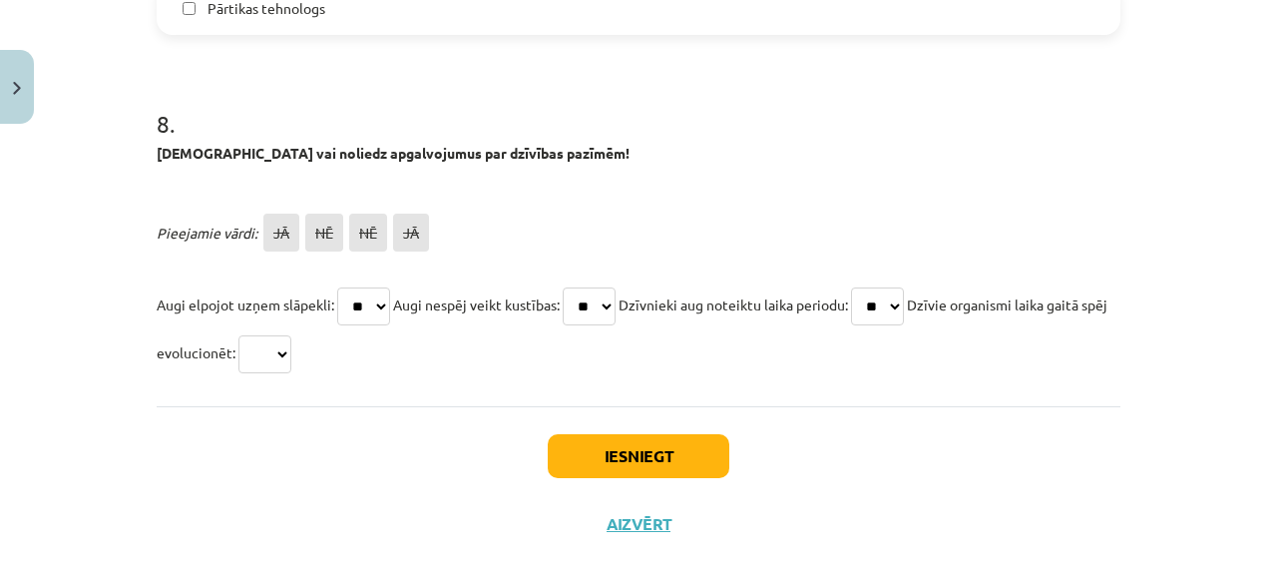
select select "**"
click at [874, 325] on select "** ** ** **" at bounding box center [877, 306] width 53 height 38
click at [283, 373] on select "** ** ** **" at bounding box center [264, 354] width 53 height 38
select select "**"
click at [261, 373] on select "** ** ** **" at bounding box center [264, 354] width 53 height 38
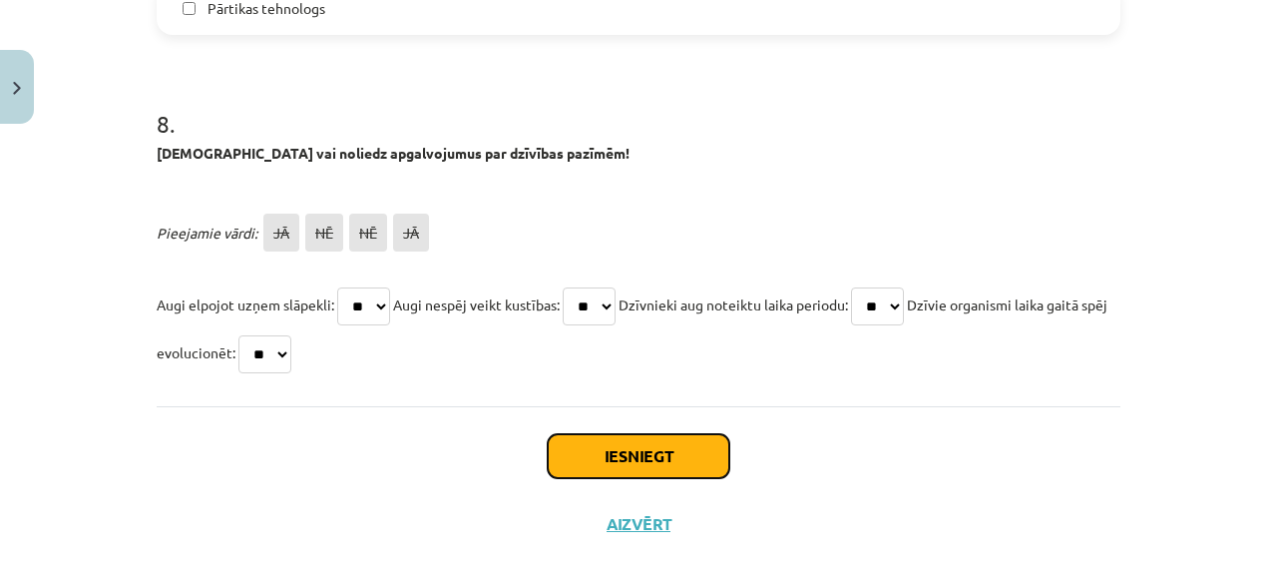
click at [598, 478] on button "Iesniegt" at bounding box center [639, 456] width 182 height 44
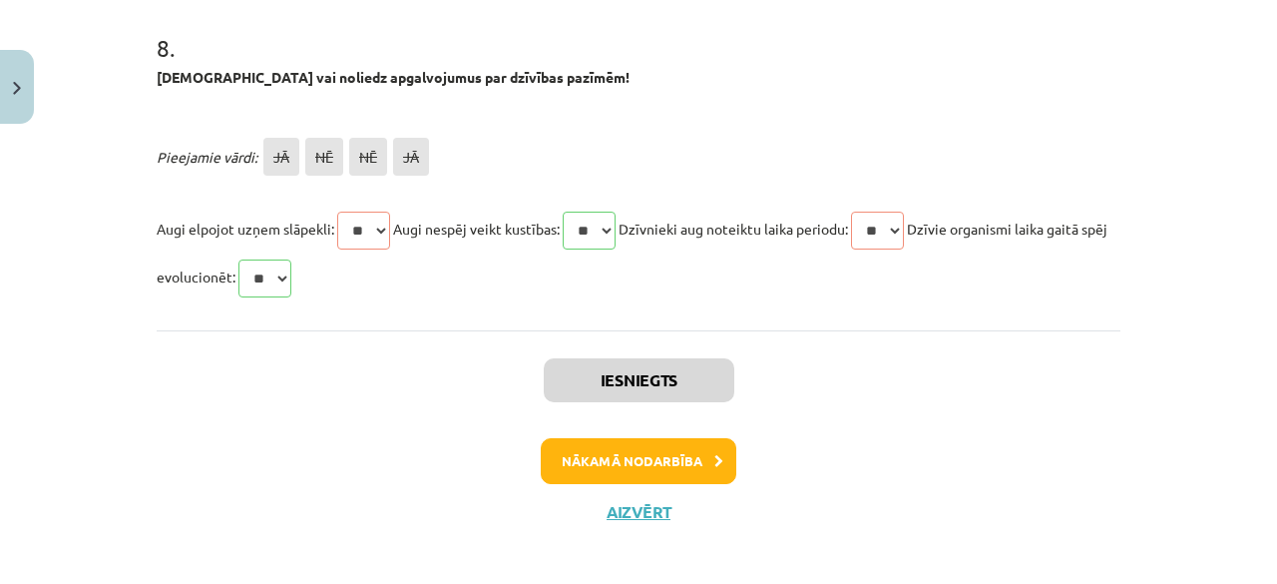
scroll to position [5236, 0]
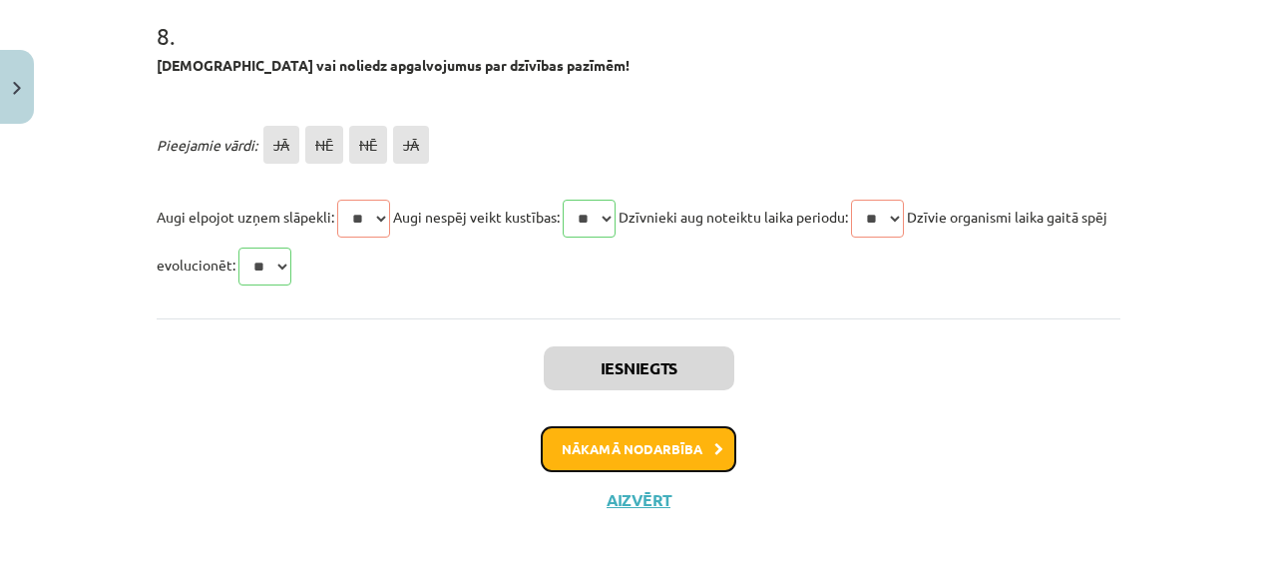
click at [674, 426] on button "Nākamā nodarbība" at bounding box center [639, 449] width 196 height 46
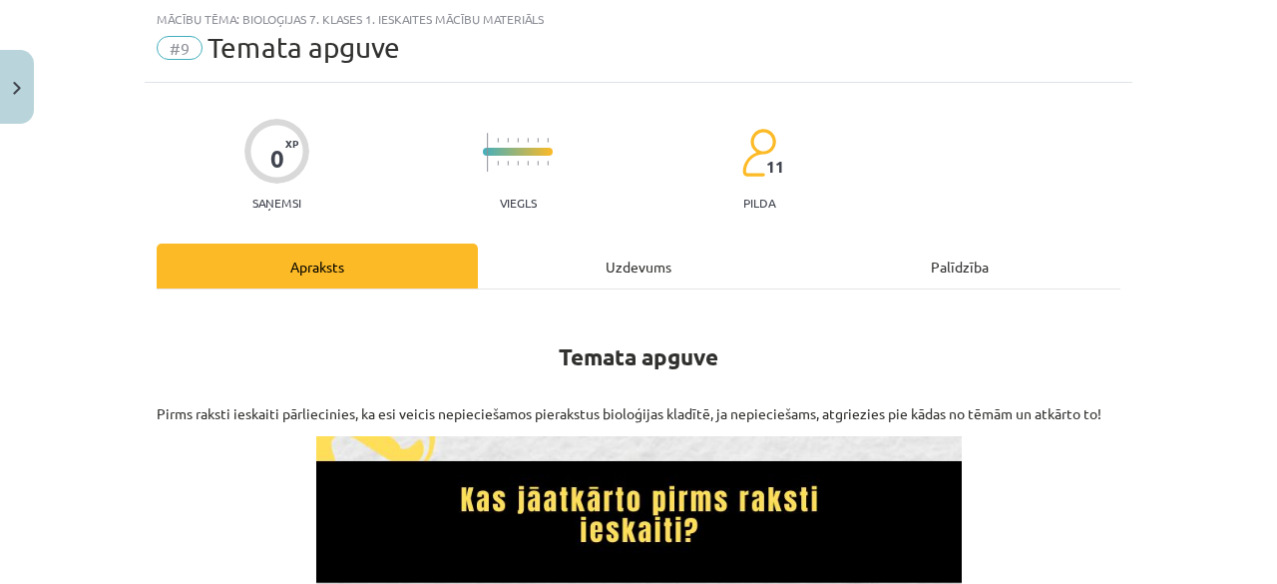
scroll to position [50, 0]
click at [637, 269] on div "Uzdevums" at bounding box center [638, 265] width 321 height 45
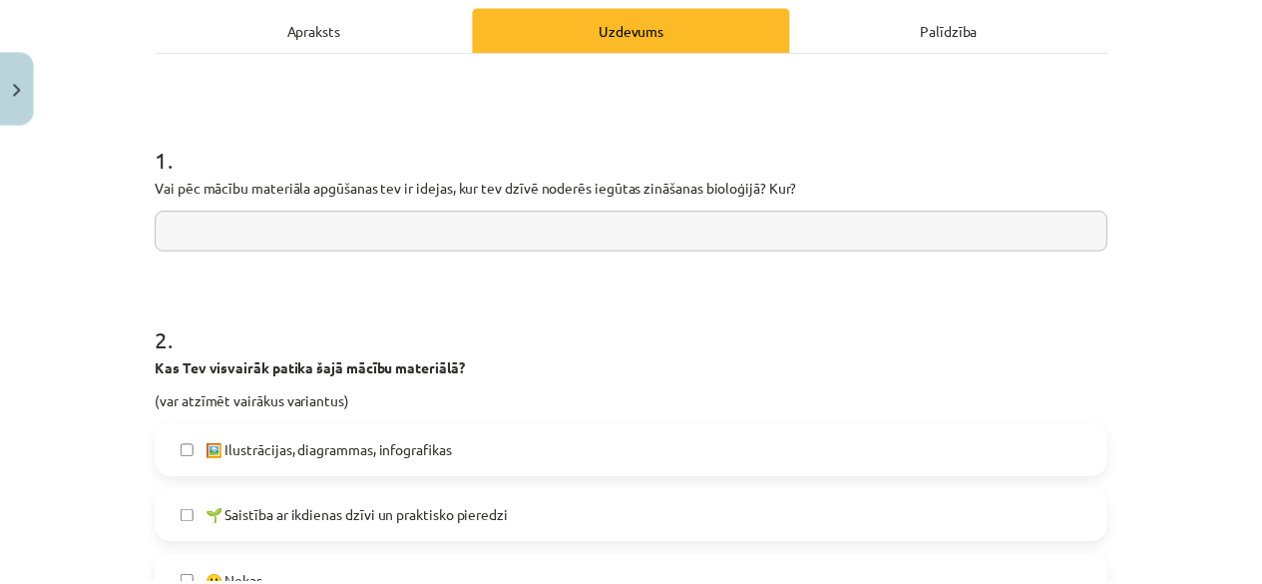
scroll to position [1225, 0]
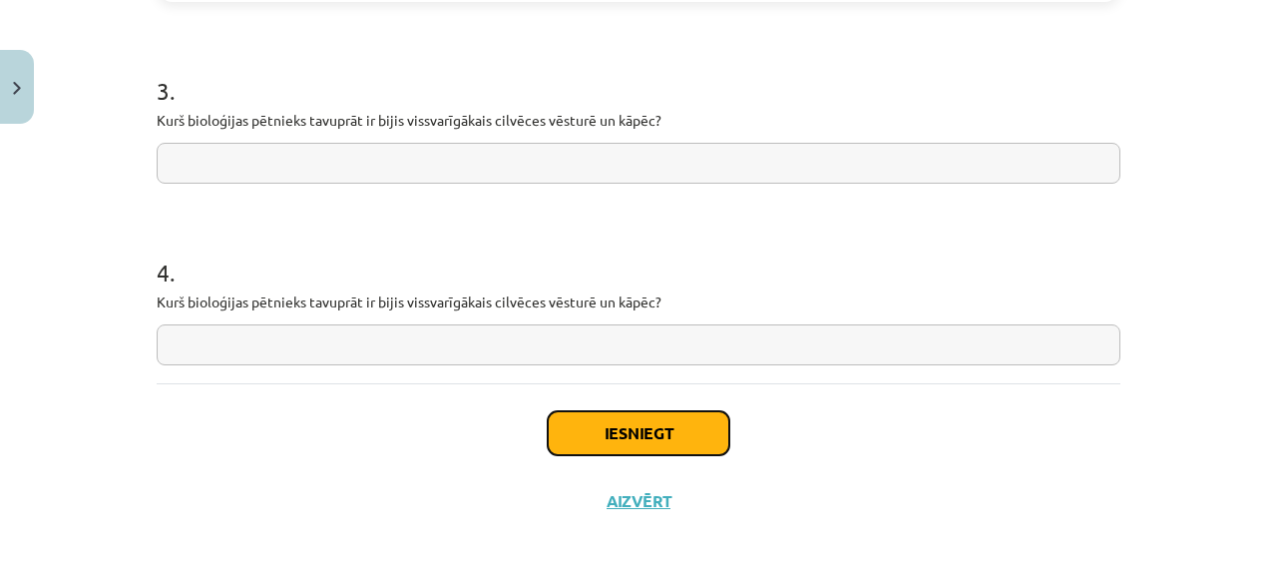
click at [623, 449] on button "Iesniegt" at bounding box center [639, 433] width 182 height 44
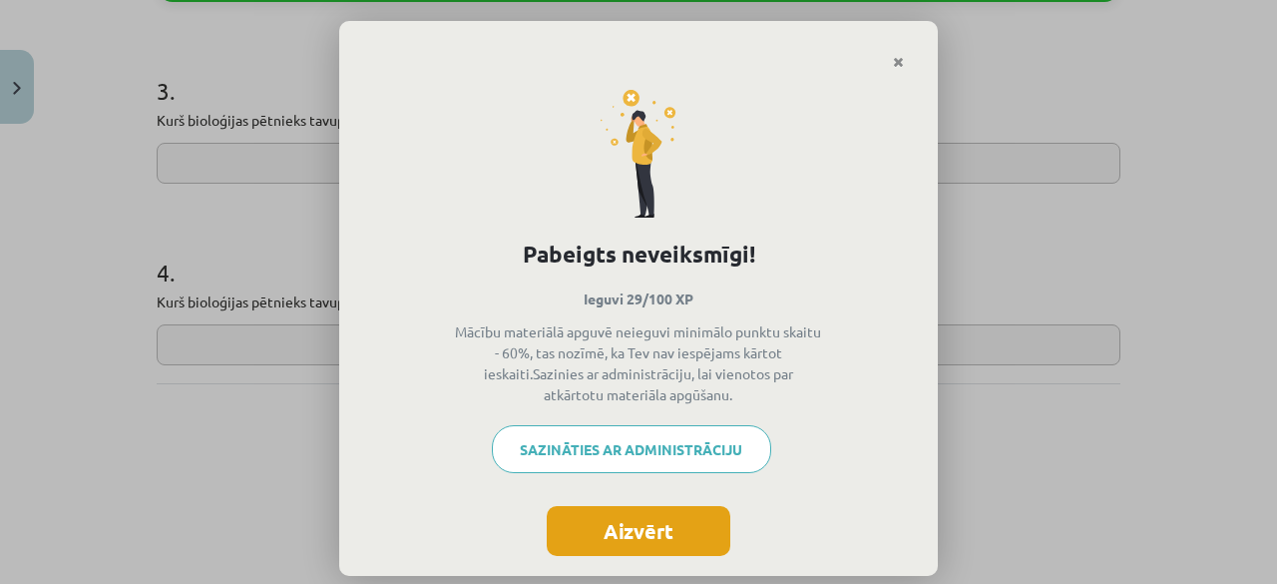
click at [643, 540] on button "Aizvērt" at bounding box center [639, 531] width 184 height 50
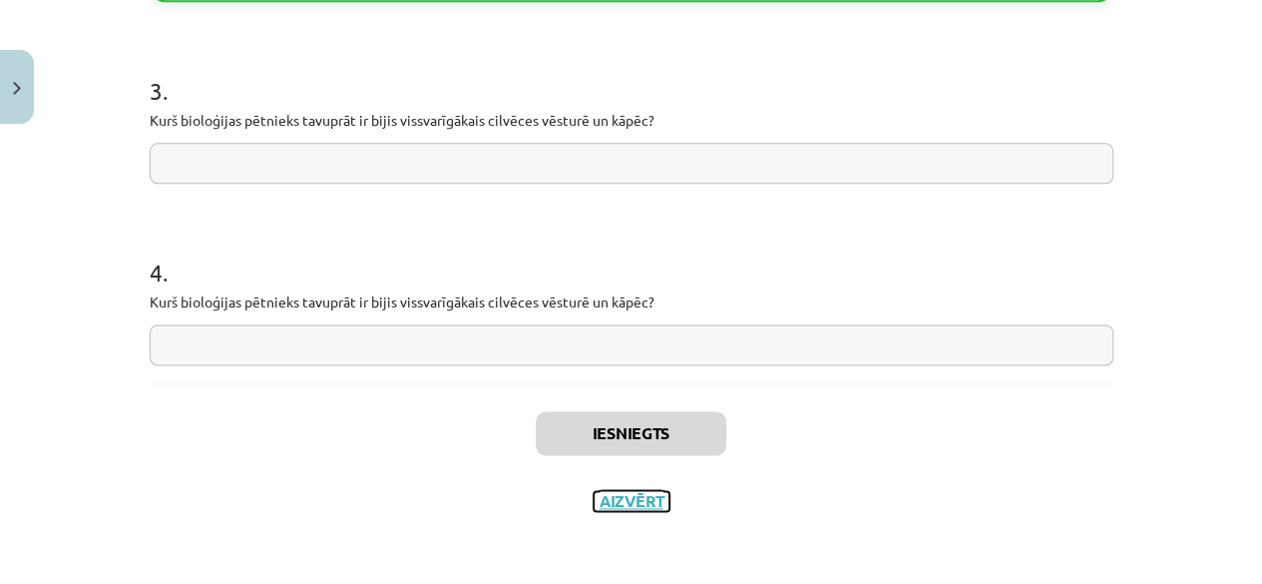
click at [628, 509] on button "Aizvērt" at bounding box center [632, 501] width 76 height 20
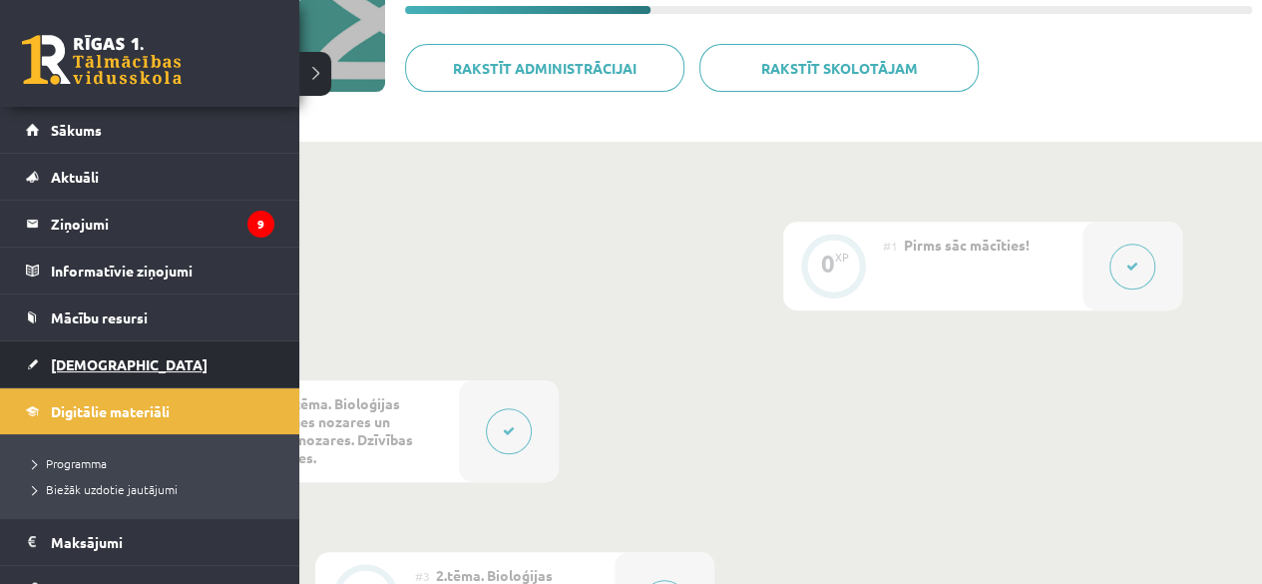
click at [130, 363] on link "[DEMOGRAPHIC_DATA]" at bounding box center [150, 364] width 248 height 46
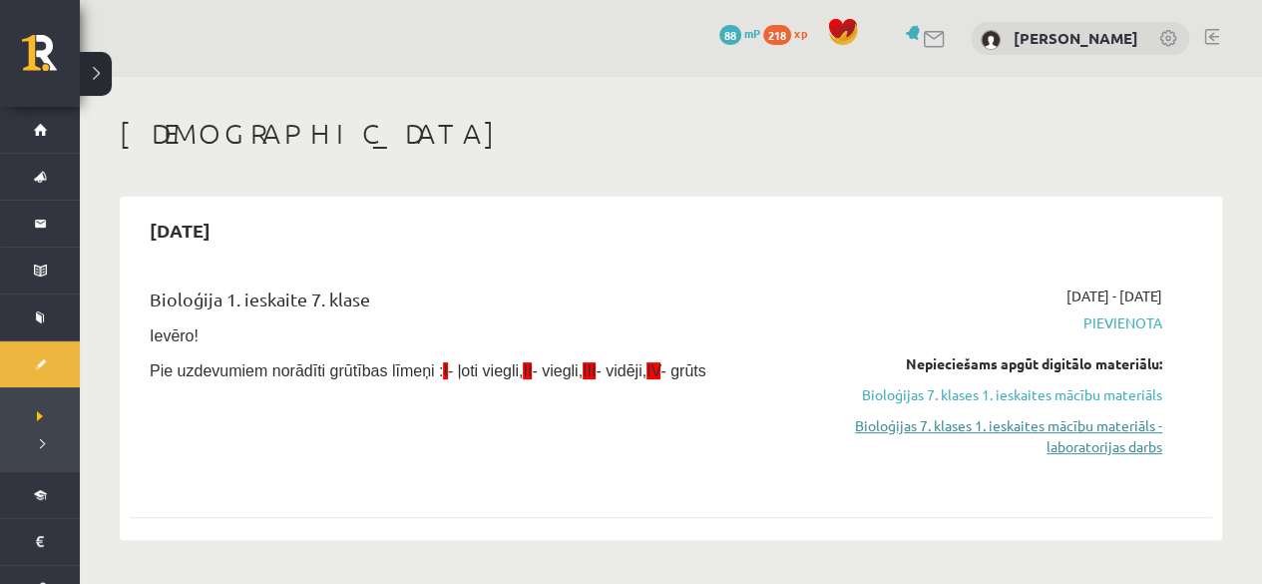
click at [1063, 445] on link "Bioloģijas 7. klases 1. ieskaites mācību materiāls - laboratorijas darbs" at bounding box center [1003, 436] width 317 height 42
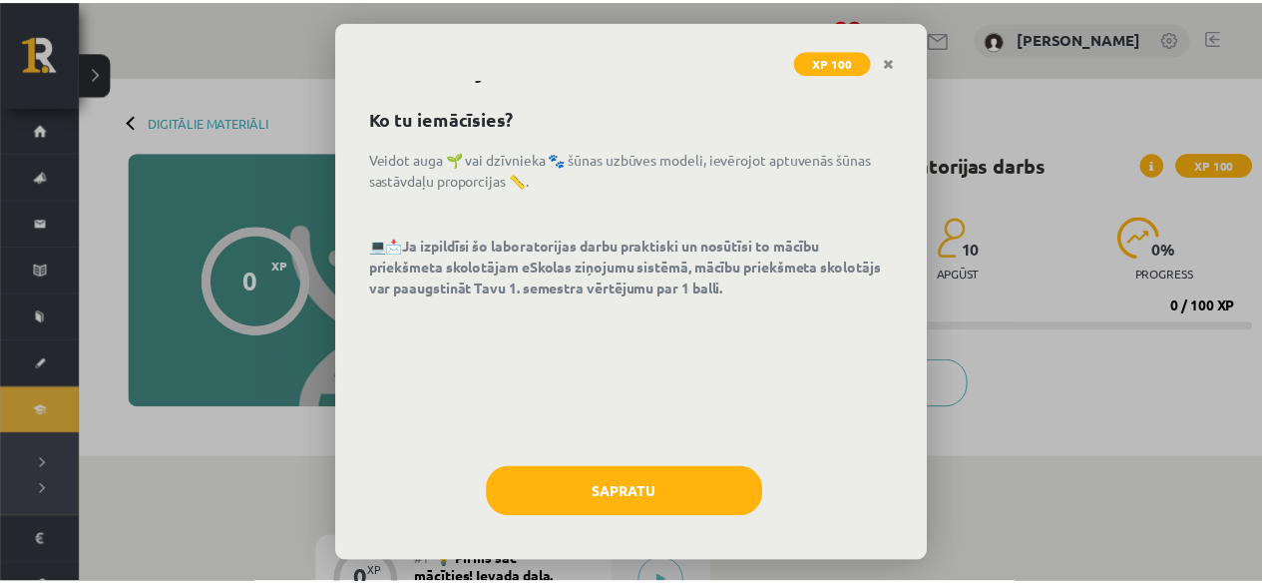
scroll to position [62, 0]
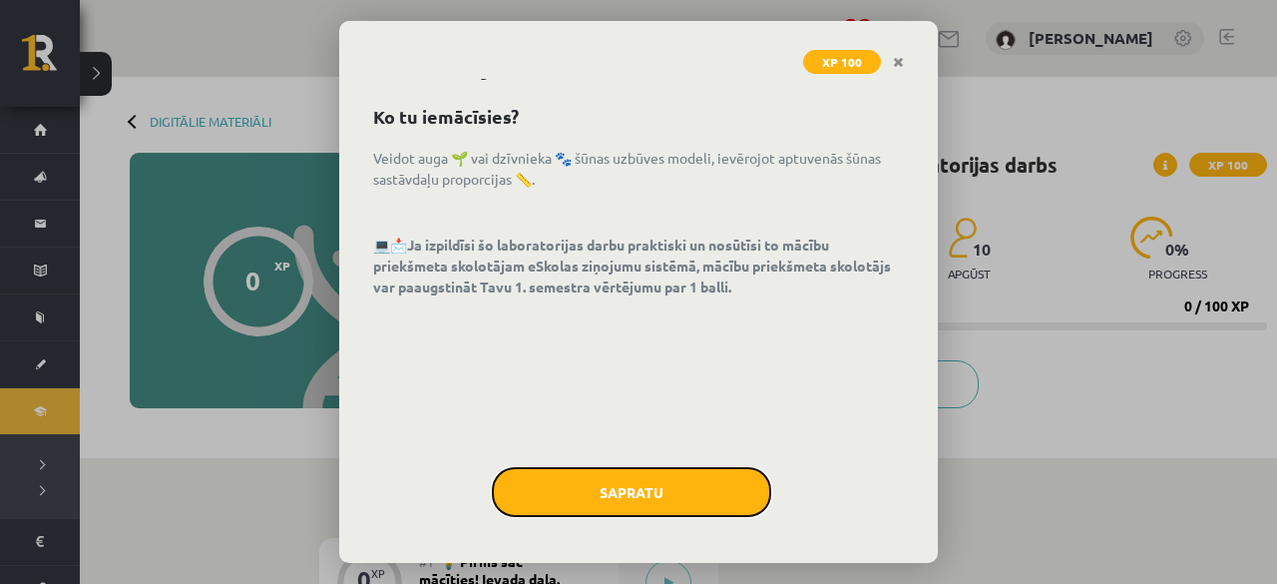
click at [578, 506] on button "Sapratu" at bounding box center [631, 492] width 279 height 50
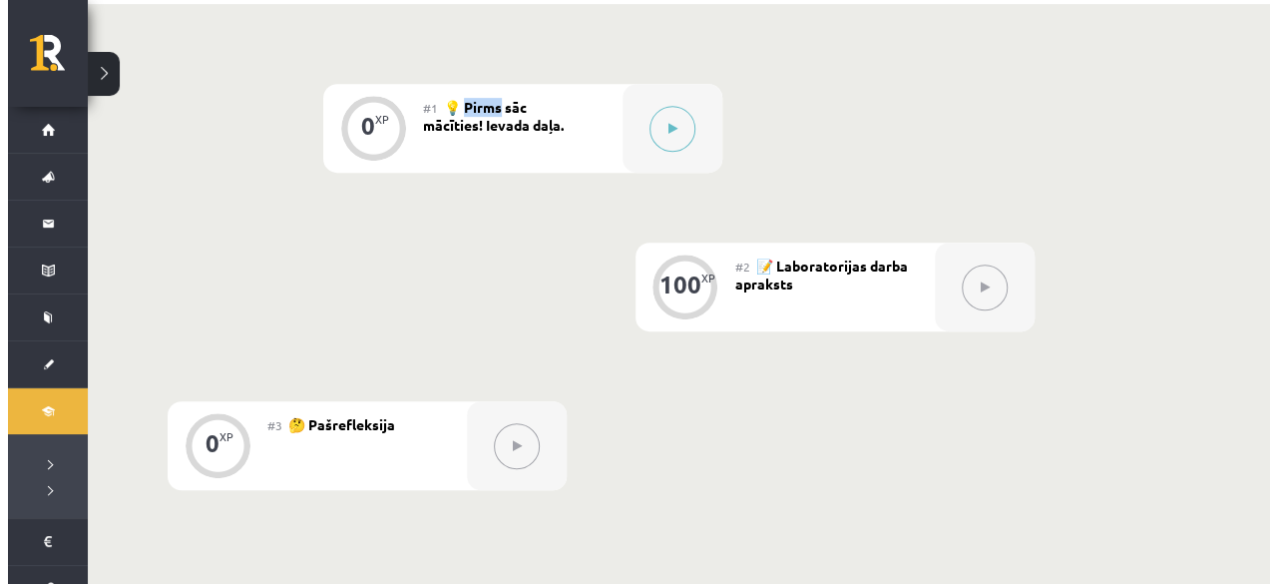
scroll to position [401, 0]
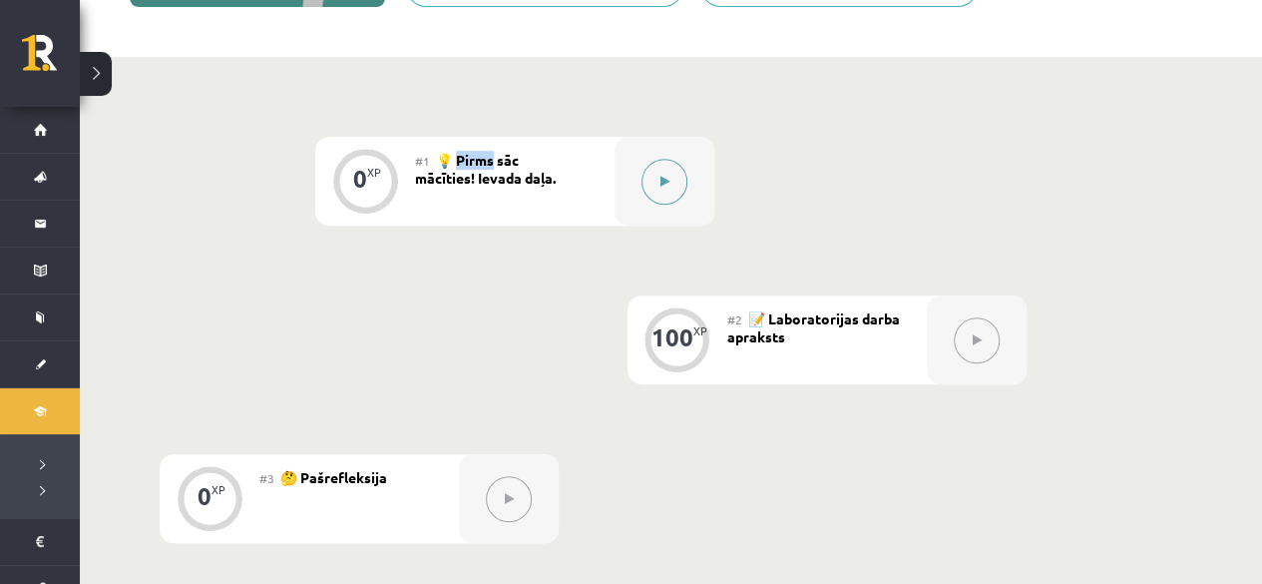
click at [696, 141] on div at bounding box center [665, 181] width 100 height 89
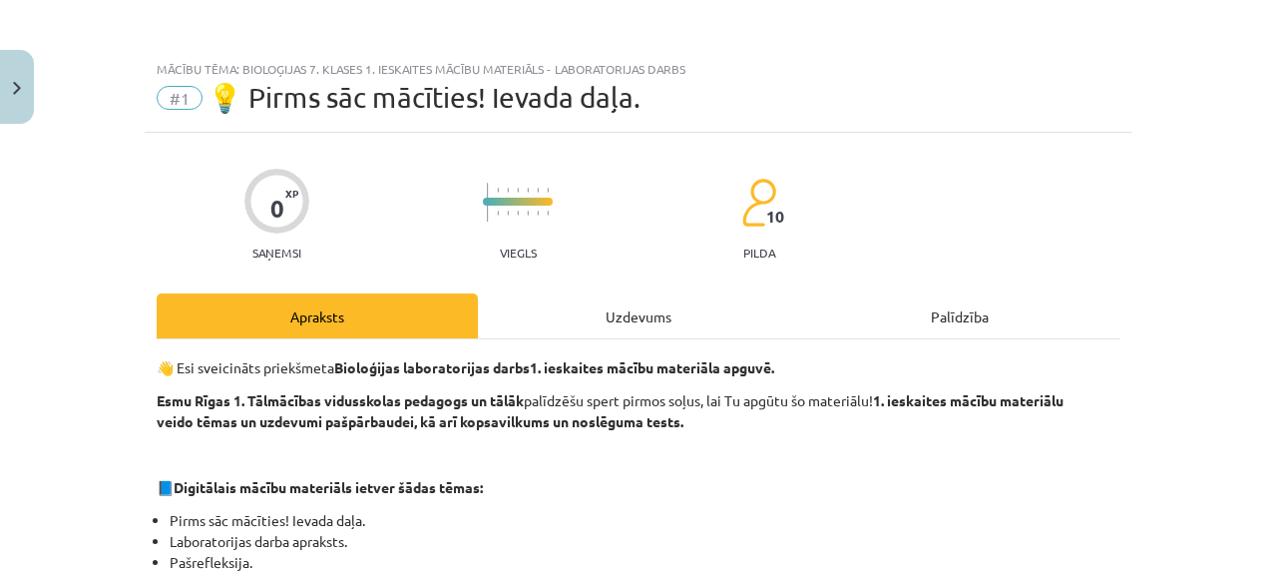
click at [634, 325] on div "Uzdevums" at bounding box center [638, 315] width 321 height 45
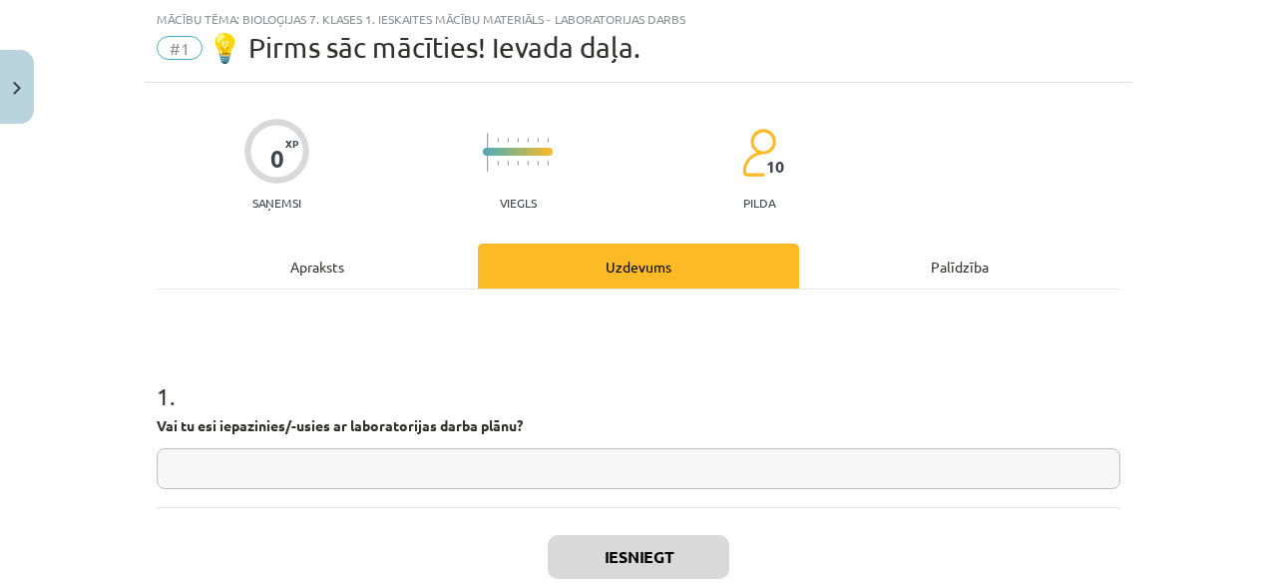
click at [993, 458] on input "text" at bounding box center [639, 468] width 964 height 41
type input "**"
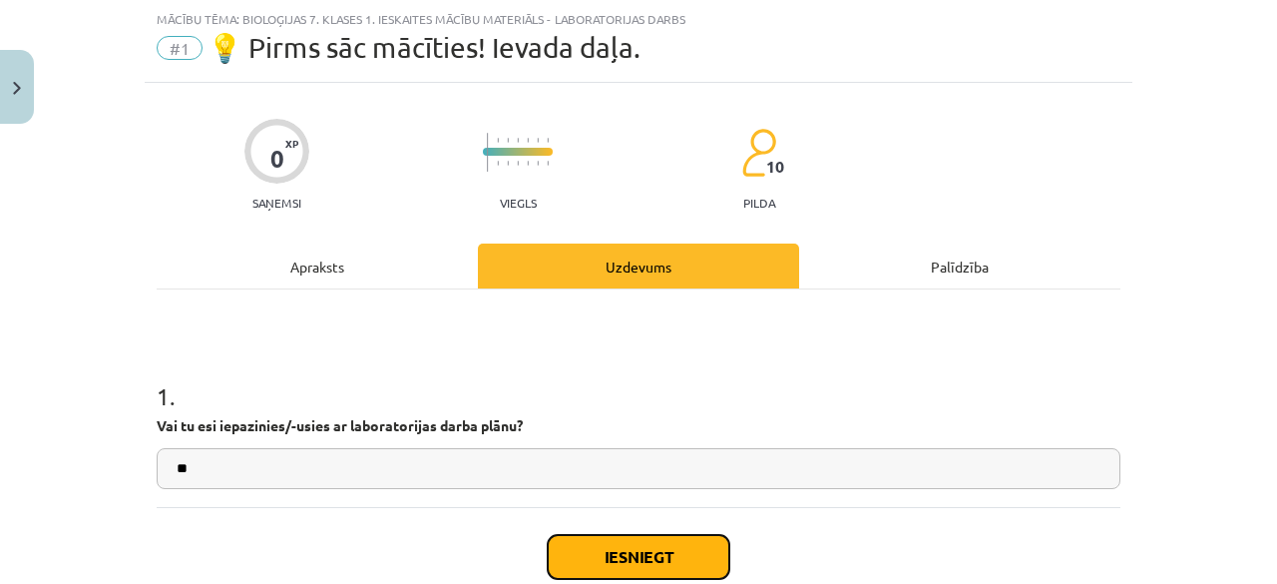
click at [644, 554] on button "Iesniegt" at bounding box center [639, 557] width 182 height 44
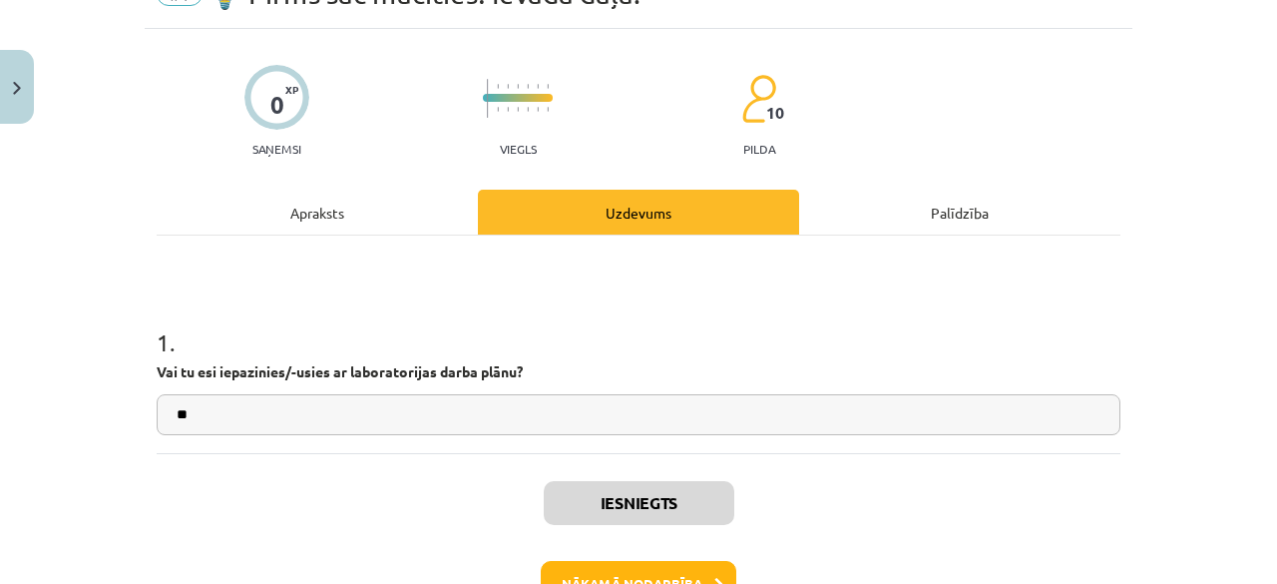
scroll to position [119, 0]
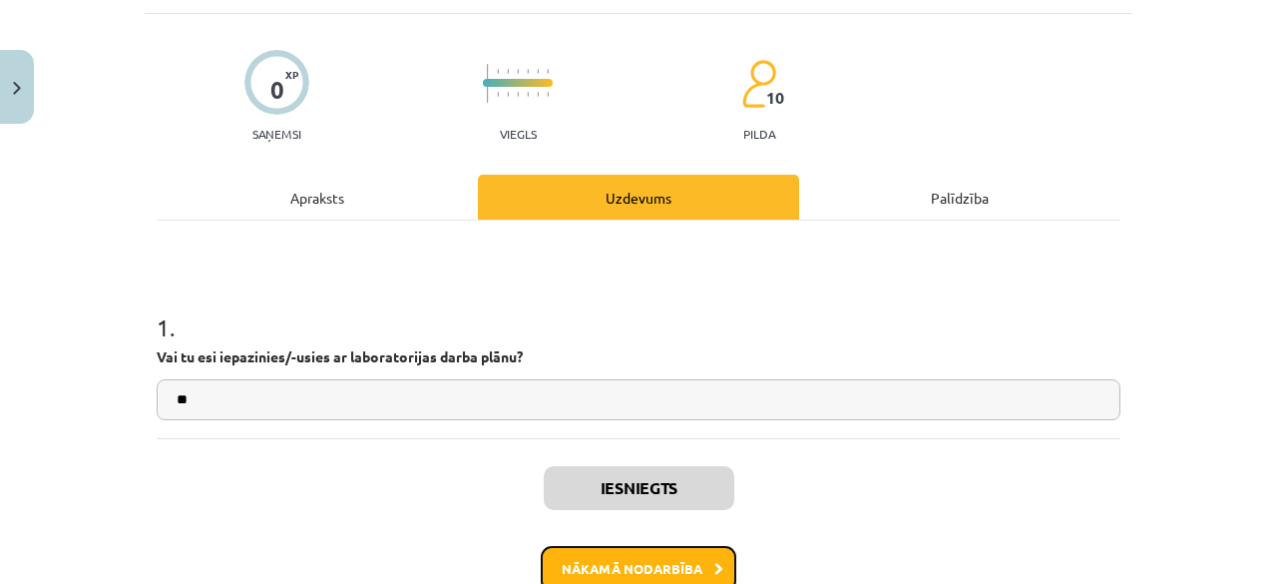
click at [653, 568] on button "Nākamā nodarbība" at bounding box center [639, 569] width 196 height 46
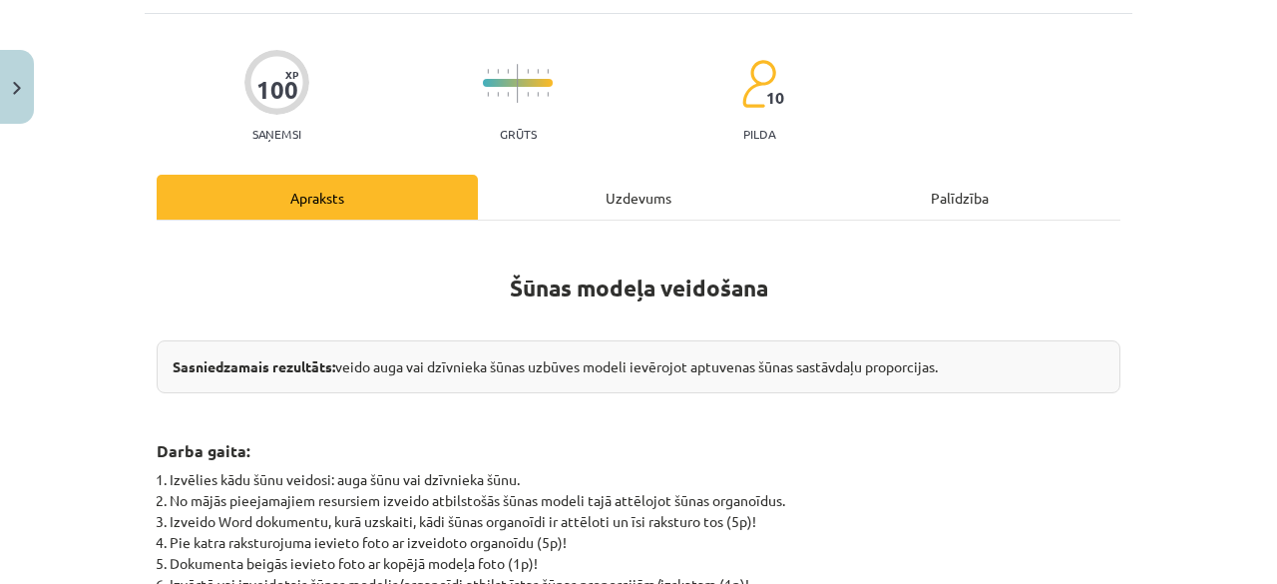
scroll to position [50, 0]
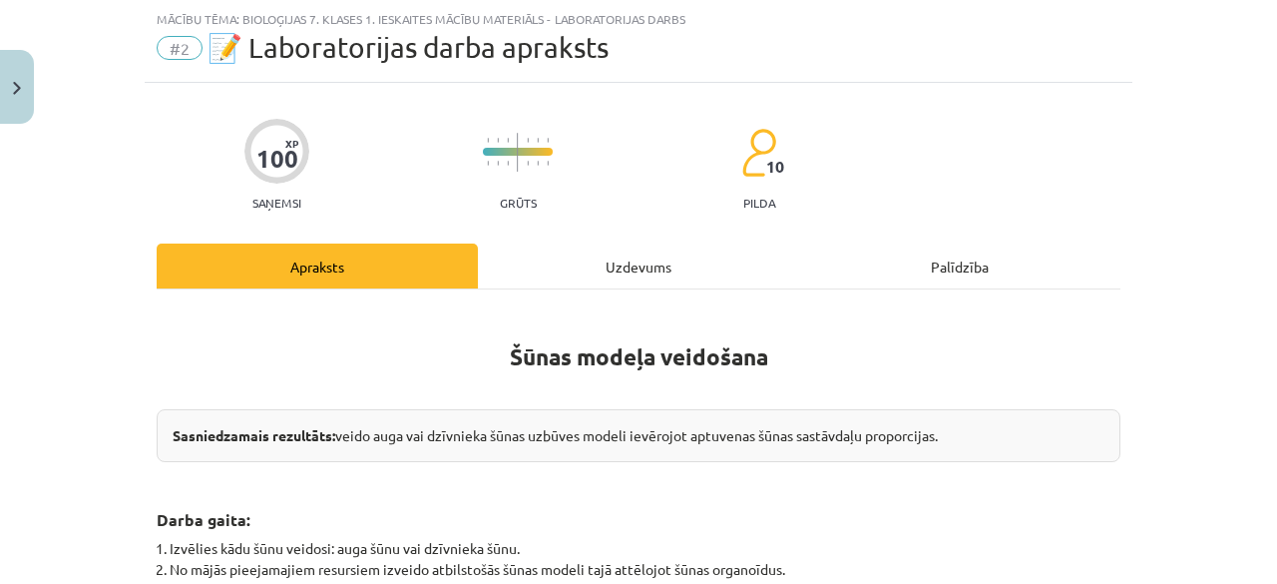
click at [592, 245] on div "Uzdevums" at bounding box center [638, 265] width 321 height 45
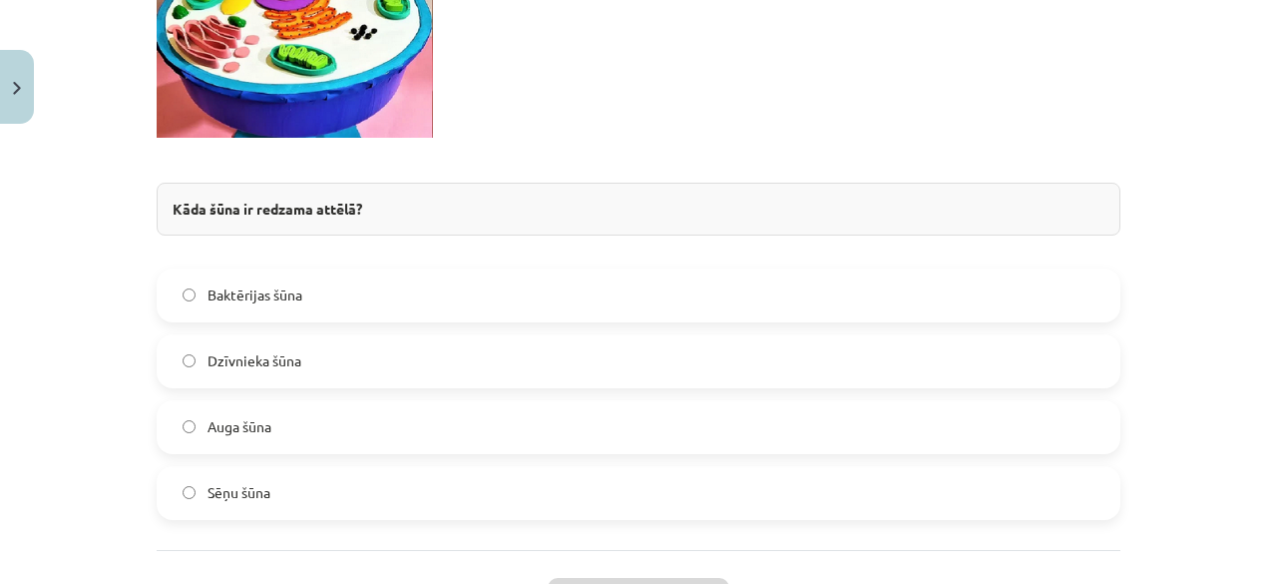
scroll to position [2947, 0]
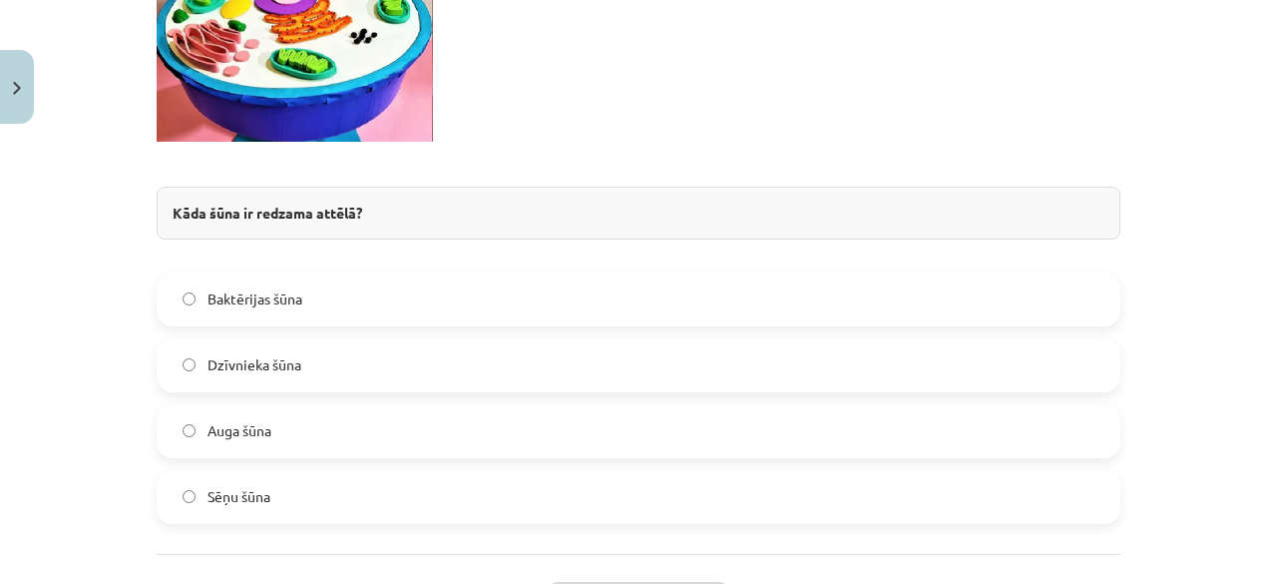
click at [625, 298] on label "Baktērijas šūna" at bounding box center [639, 299] width 960 height 50
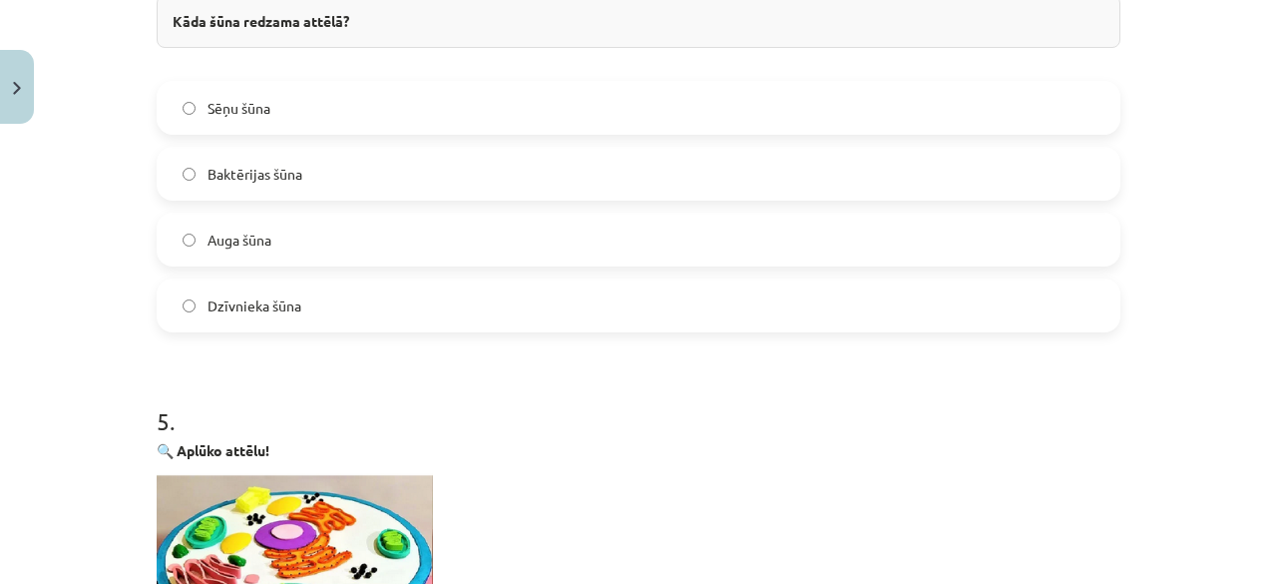
scroll to position [2372, 0]
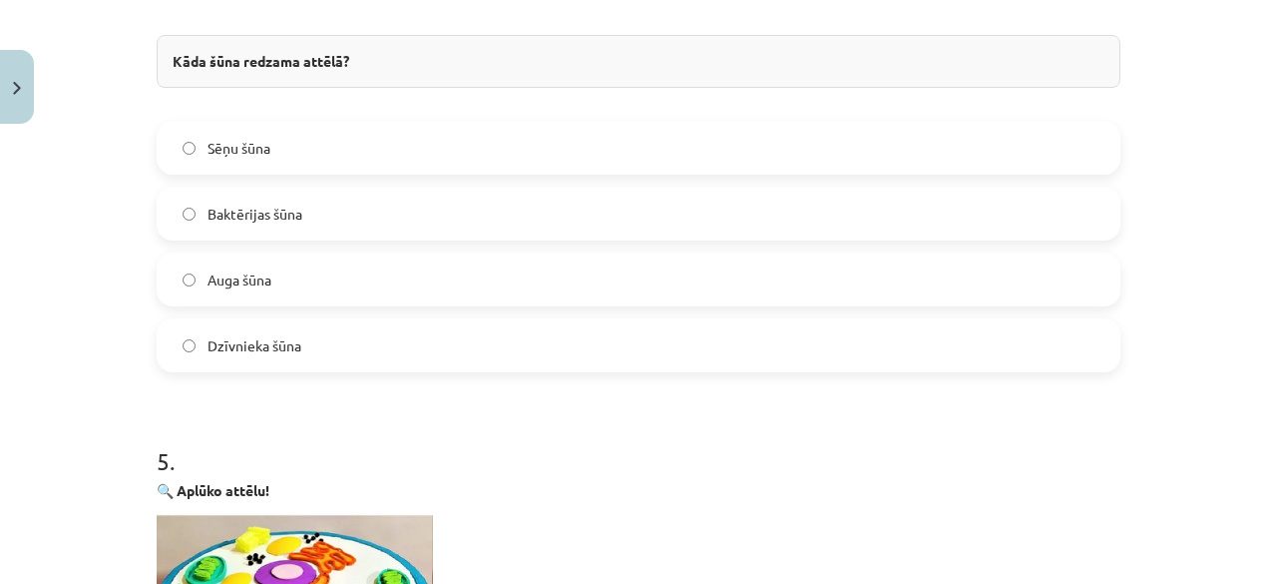
click at [911, 278] on label "Auga šūna" at bounding box center [639, 279] width 960 height 50
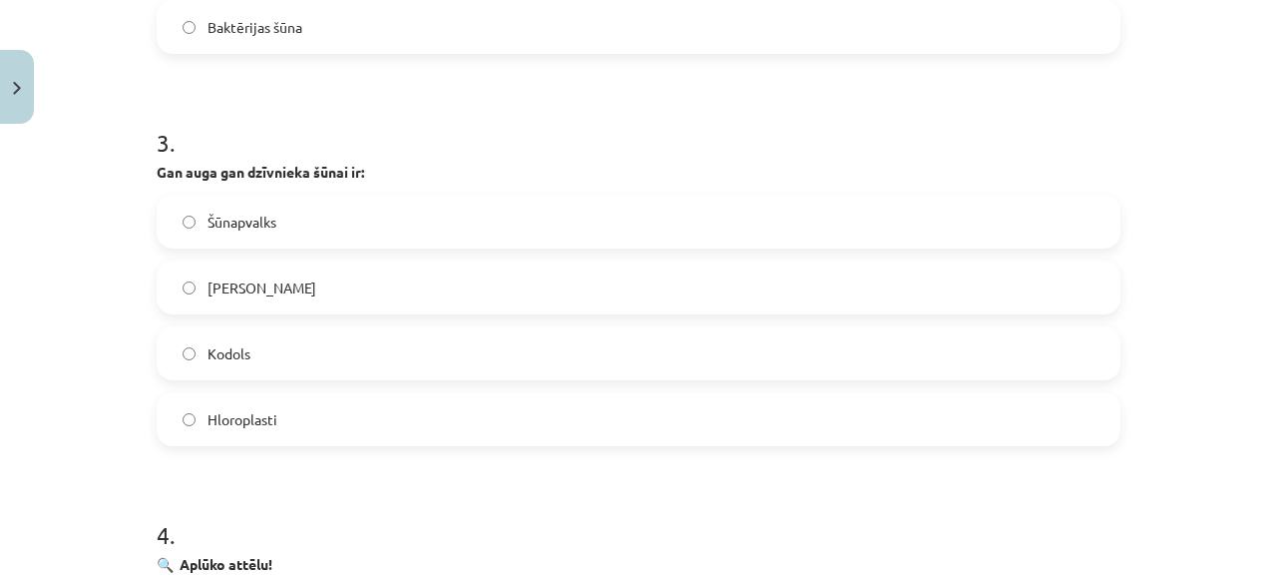
scroll to position [1427, 0]
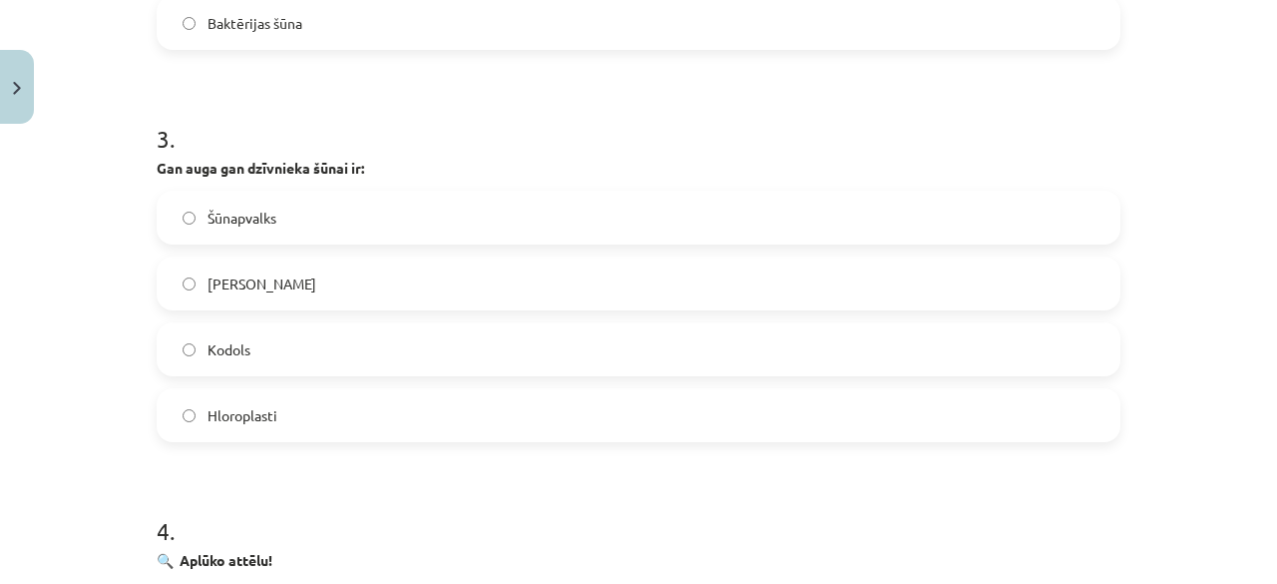
click at [373, 284] on label "Liela vakuola" at bounding box center [639, 283] width 960 height 50
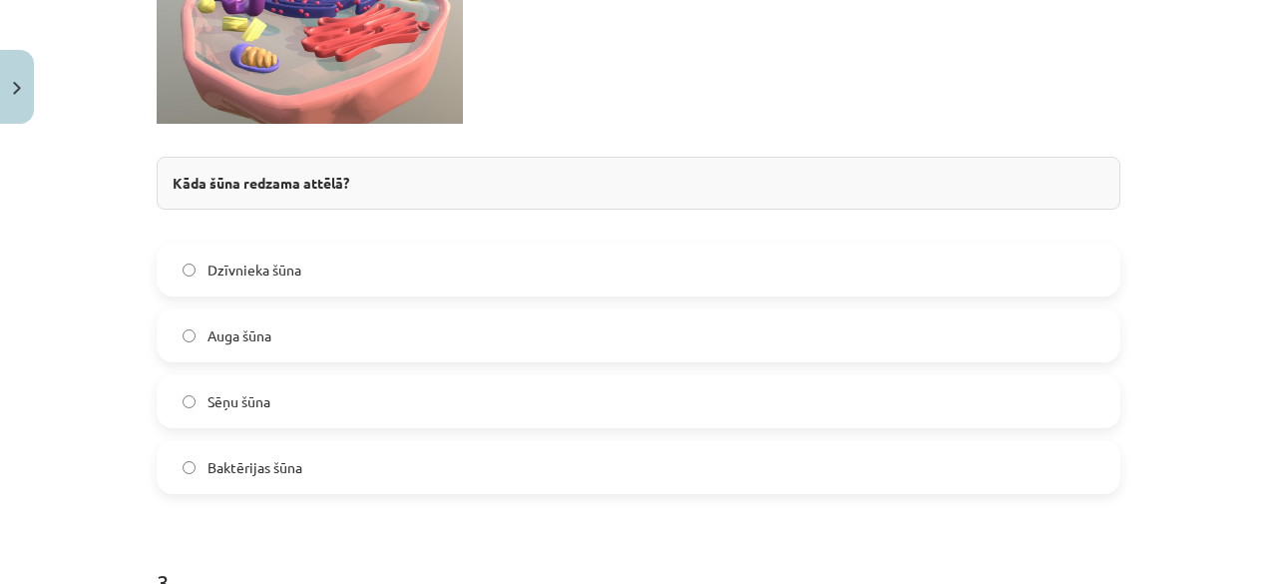
scroll to position [988, 0]
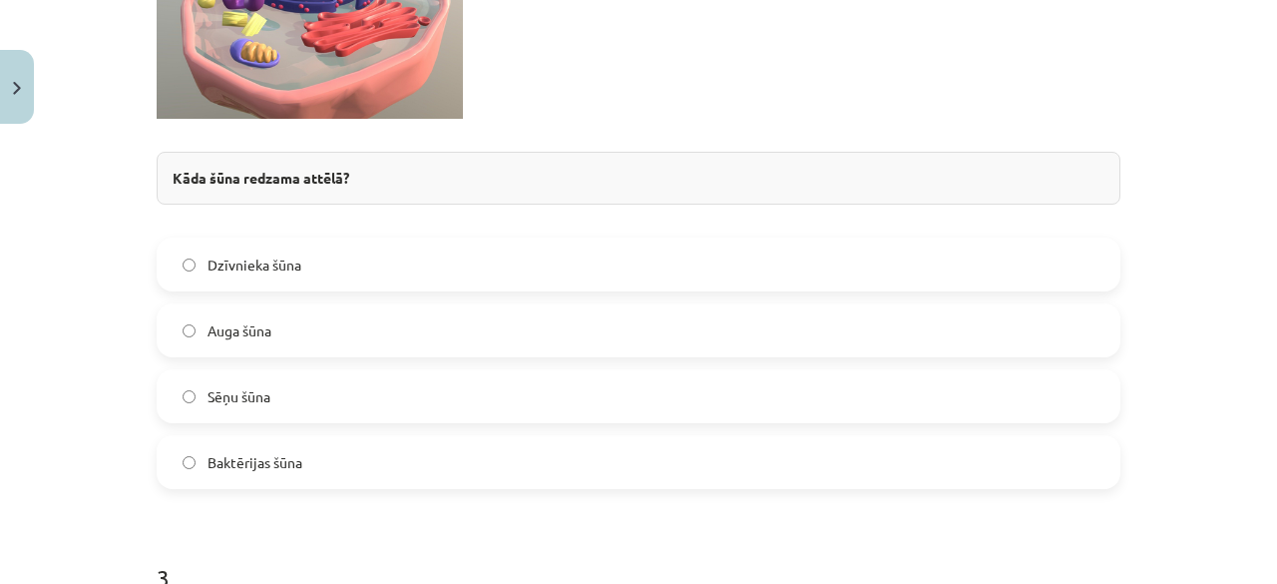
click at [324, 340] on label "Auga šūna" at bounding box center [639, 330] width 960 height 50
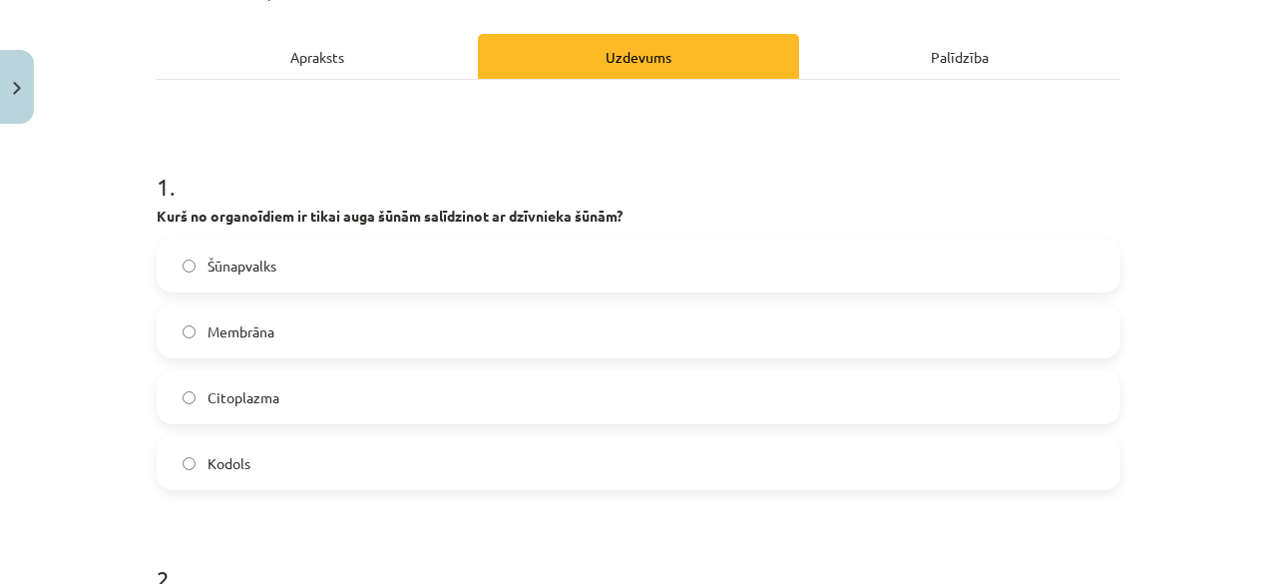
scroll to position [255, 0]
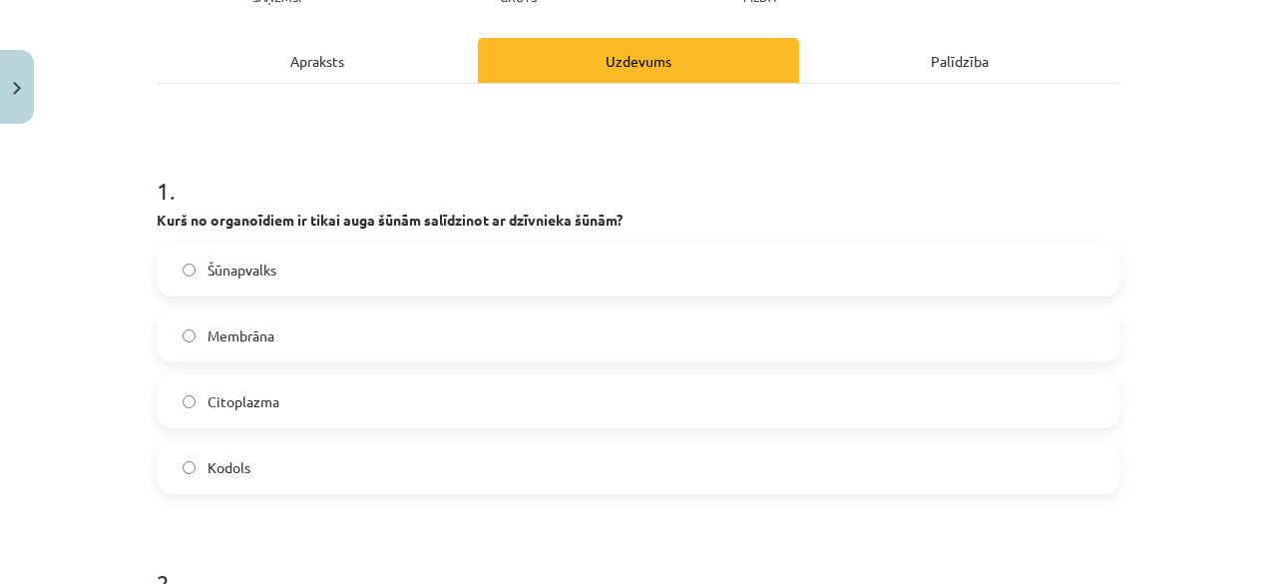
click at [273, 472] on label "Kodols" at bounding box center [639, 467] width 960 height 50
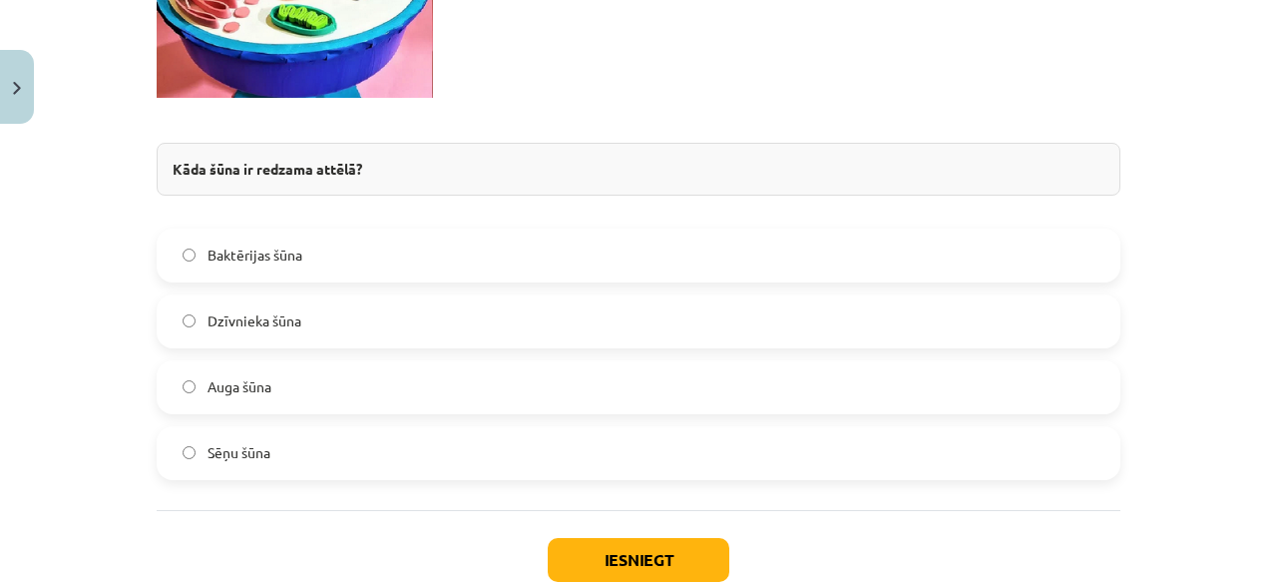
scroll to position [3115, 0]
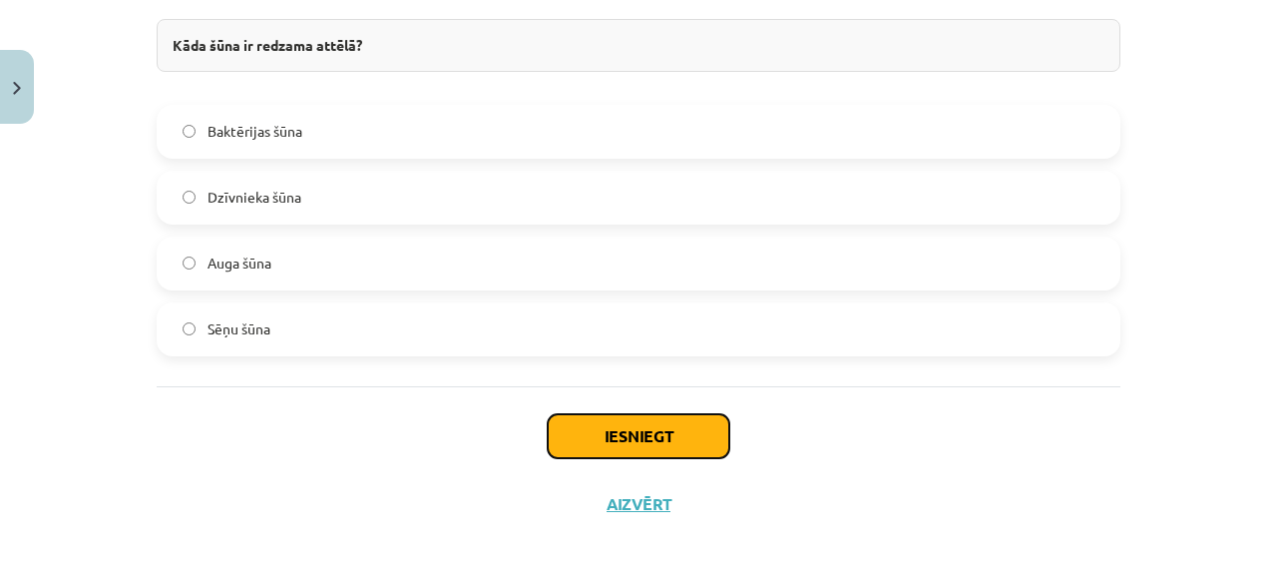
click at [650, 420] on button "Iesniegt" at bounding box center [639, 436] width 182 height 44
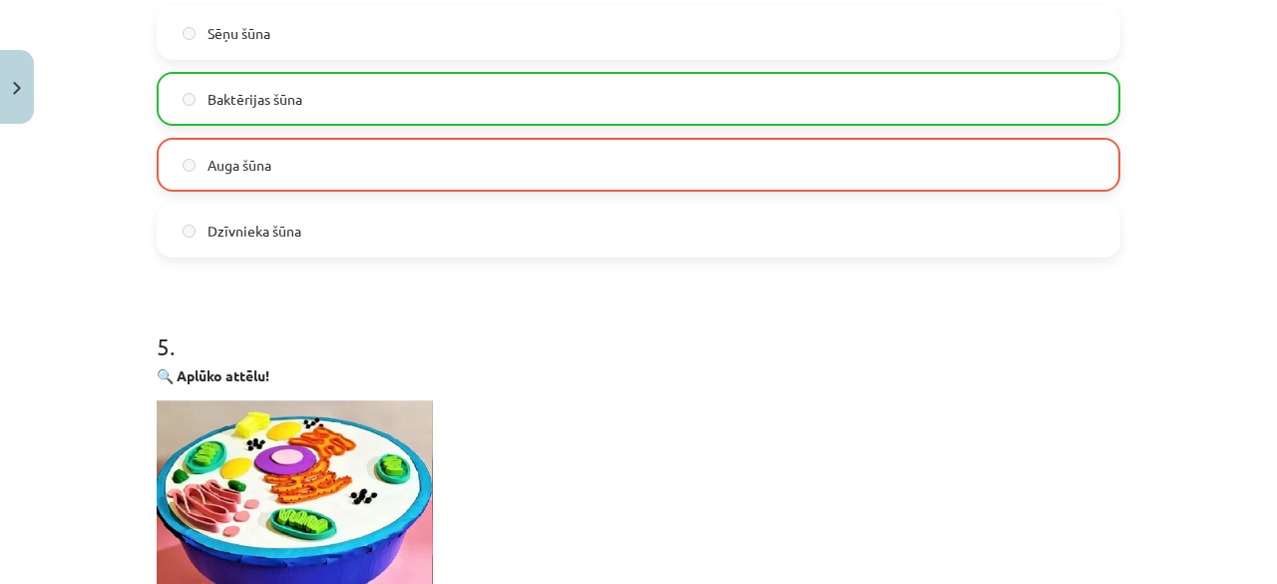
scroll to position [3177, 0]
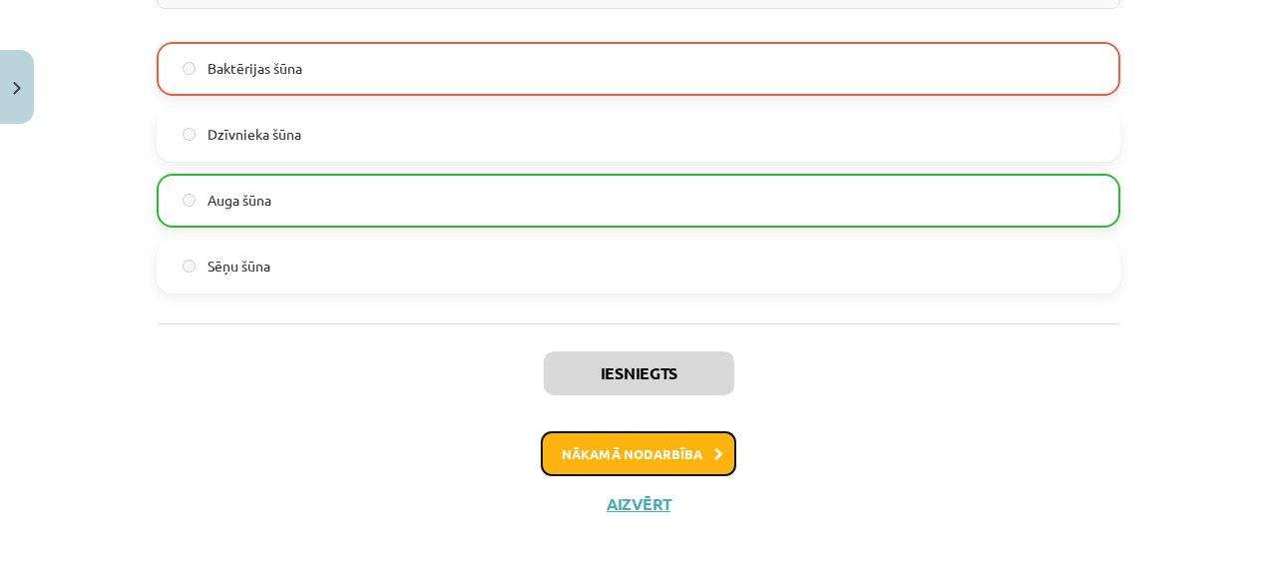
click at [630, 436] on button "Nākamā nodarbība" at bounding box center [639, 454] width 196 height 46
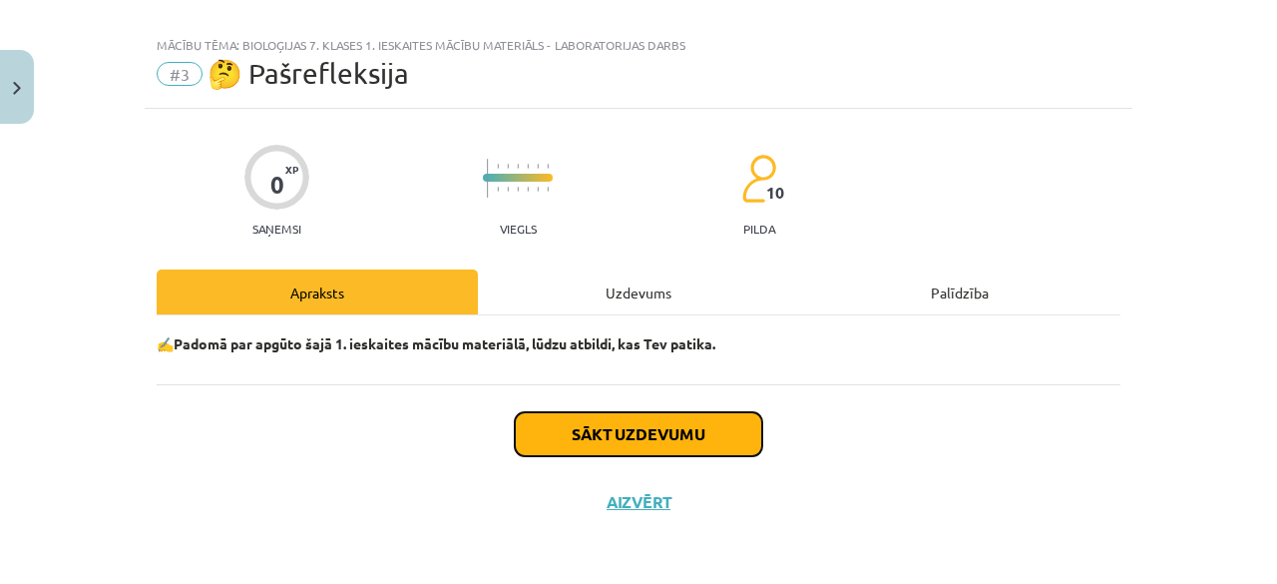
click at [639, 433] on button "Sākt uzdevumu" at bounding box center [638, 434] width 247 height 44
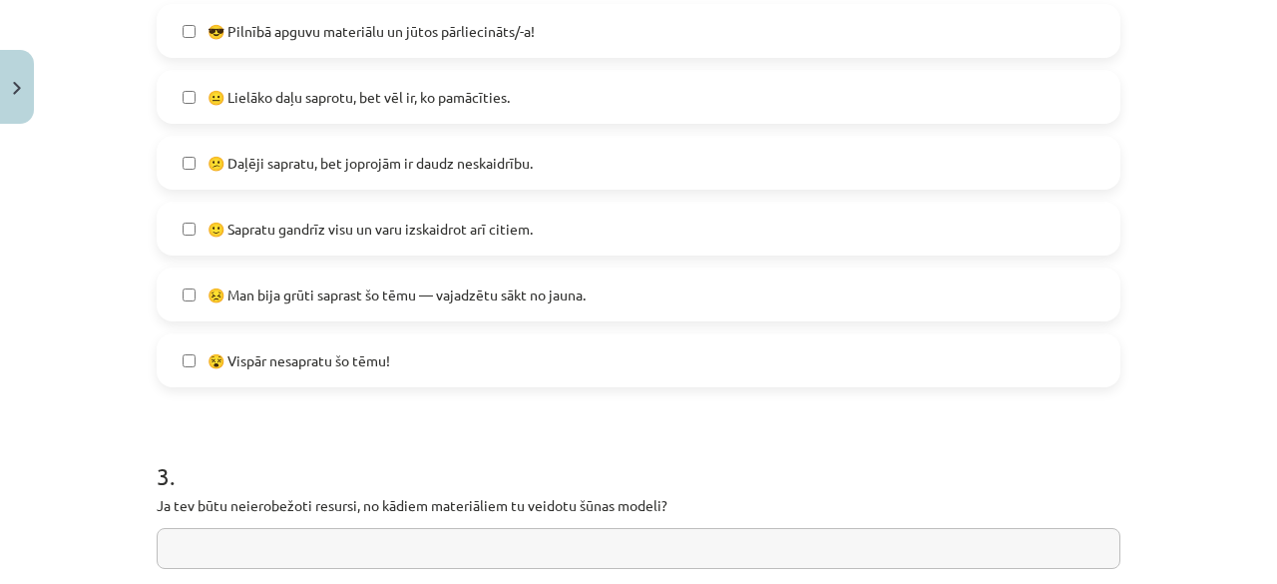
scroll to position [958, 0]
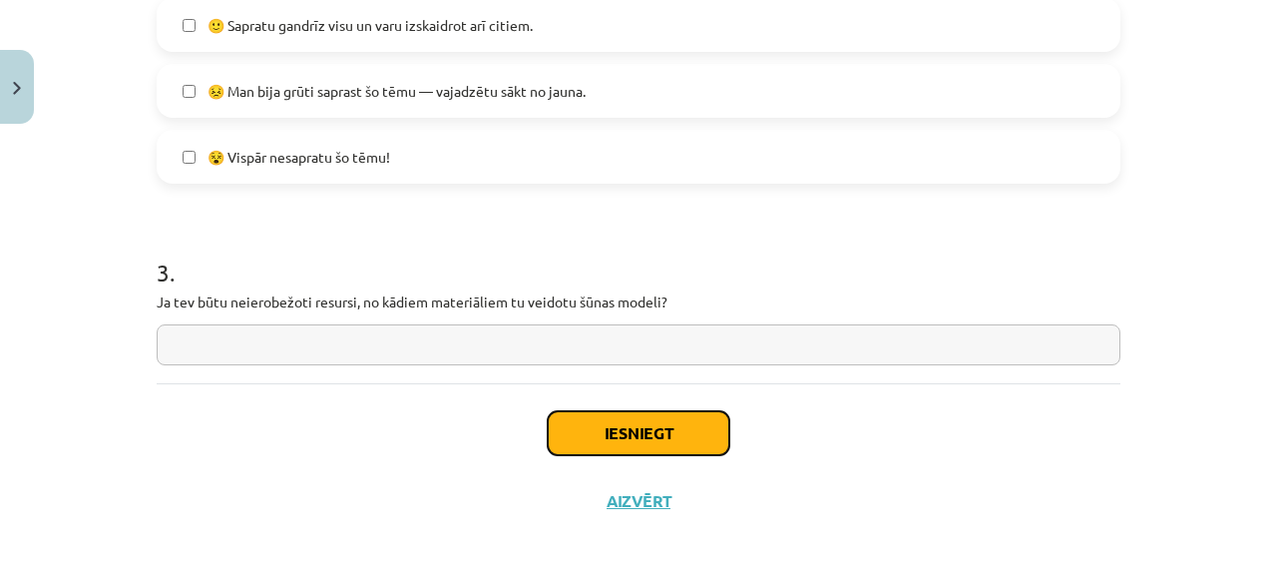
click at [604, 441] on button "Iesniegt" at bounding box center [639, 433] width 182 height 44
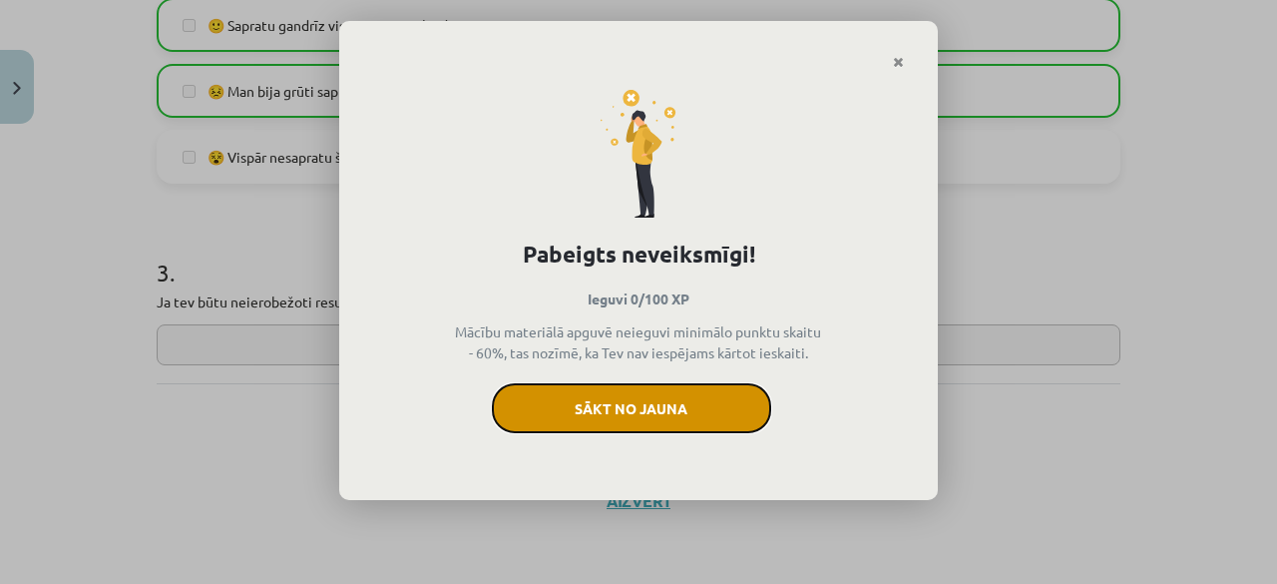
click at [624, 420] on button "Sākt no jauna" at bounding box center [631, 408] width 279 height 50
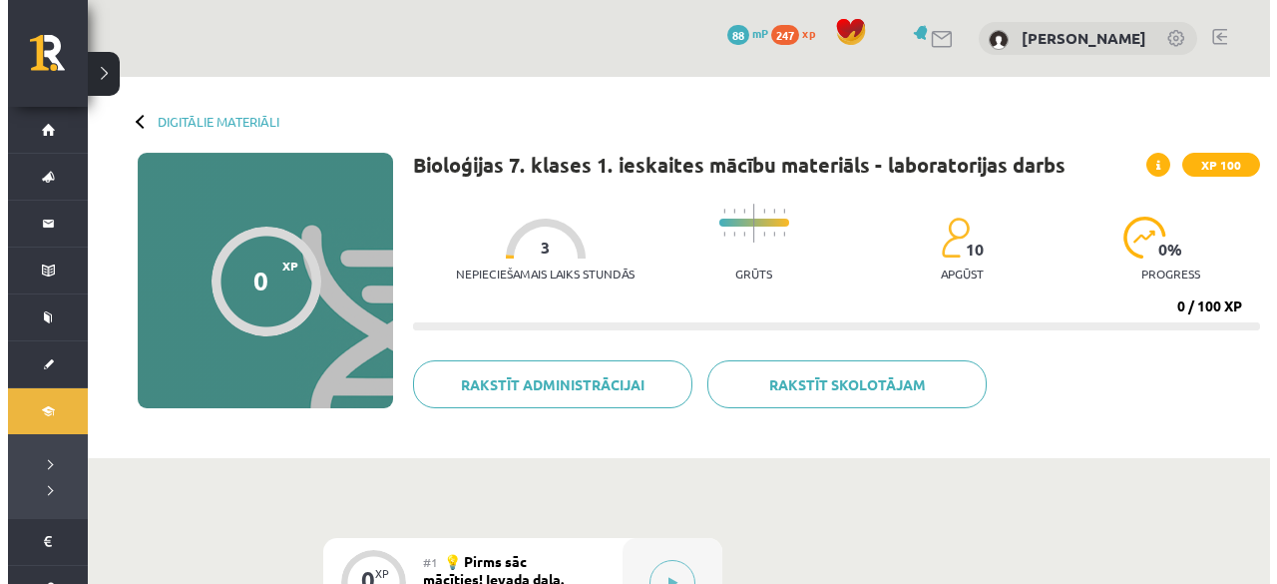
scroll to position [401, 0]
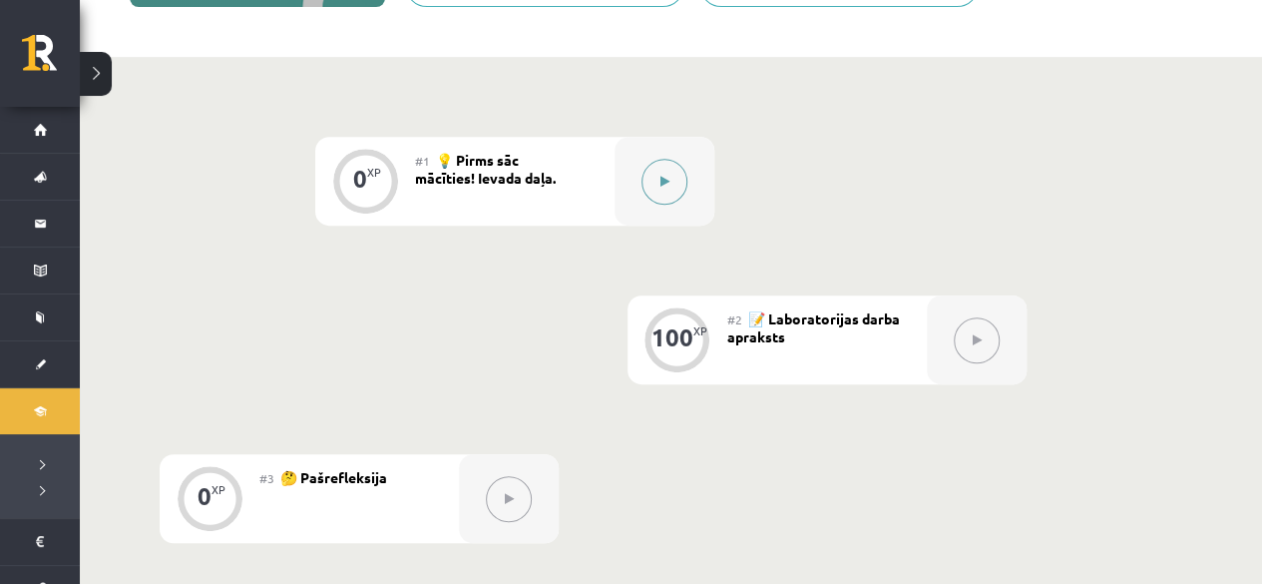
click at [679, 176] on button at bounding box center [664, 182] width 46 height 46
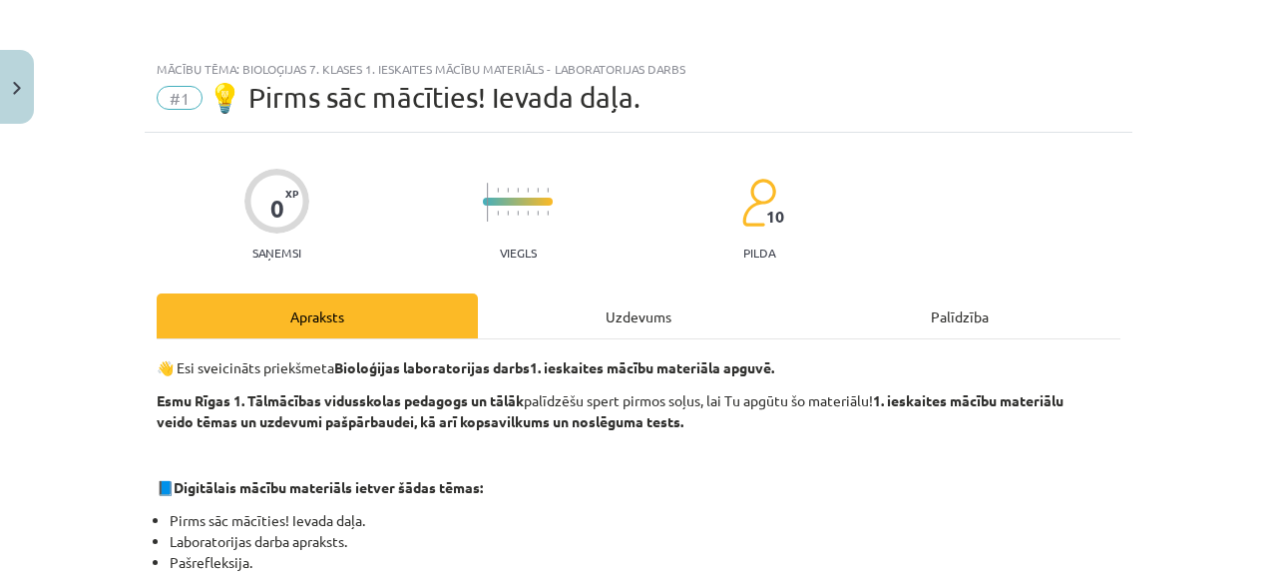
click at [622, 319] on div "Uzdevums" at bounding box center [638, 315] width 321 height 45
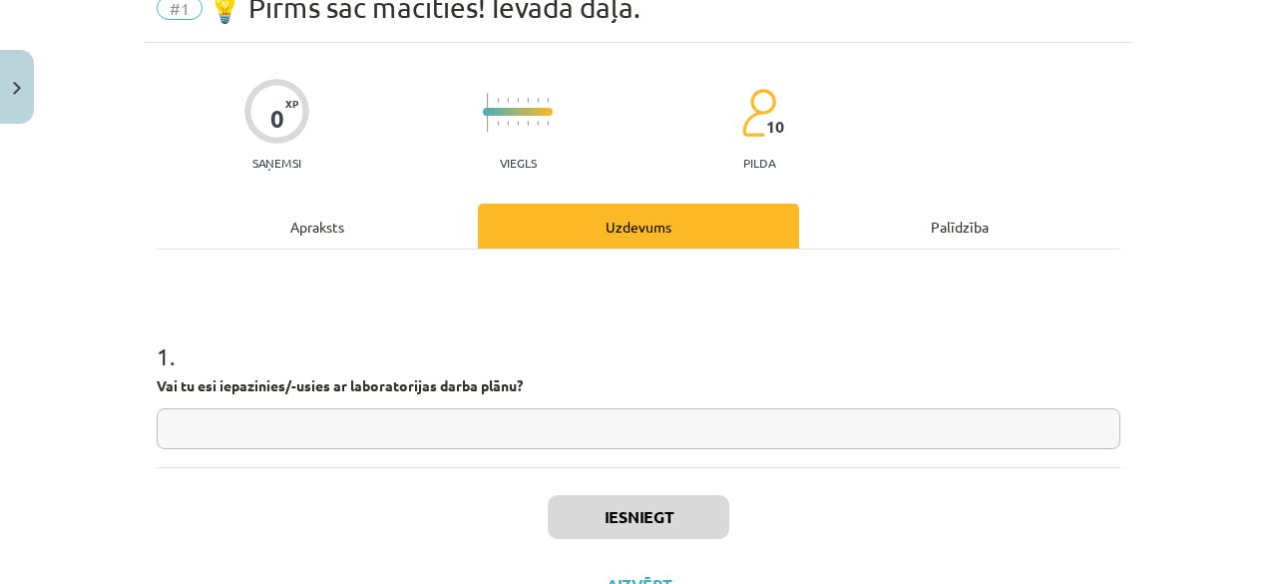
scroll to position [102, 0]
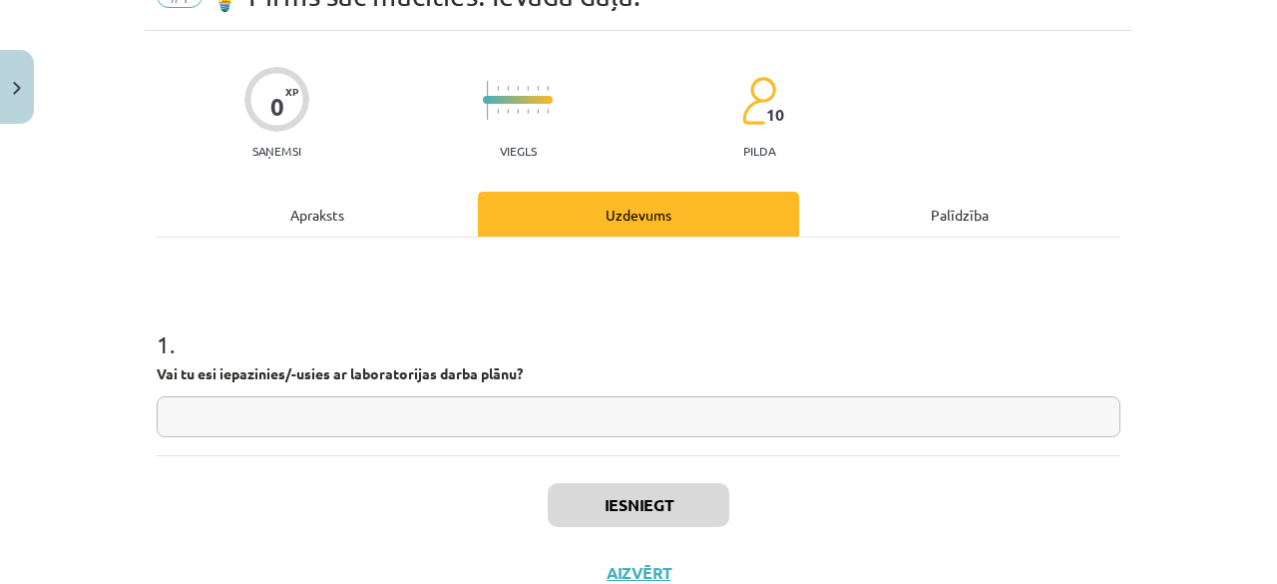
click at [723, 406] on input "text" at bounding box center [639, 416] width 964 height 41
type input "**"
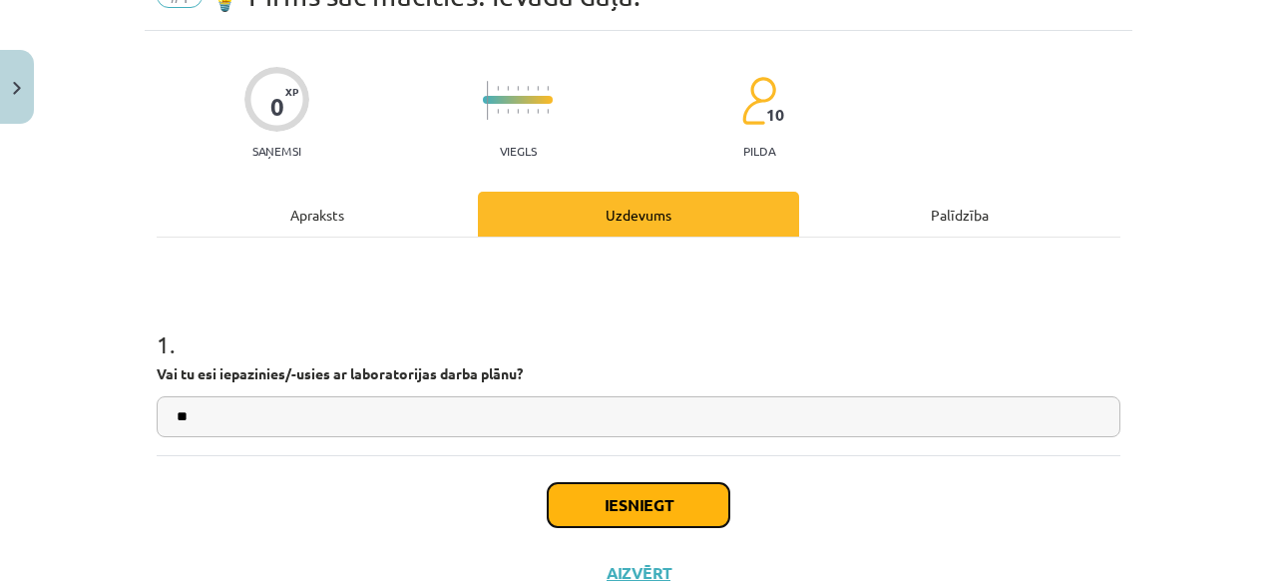
click at [588, 518] on button "Iesniegt" at bounding box center [639, 505] width 182 height 44
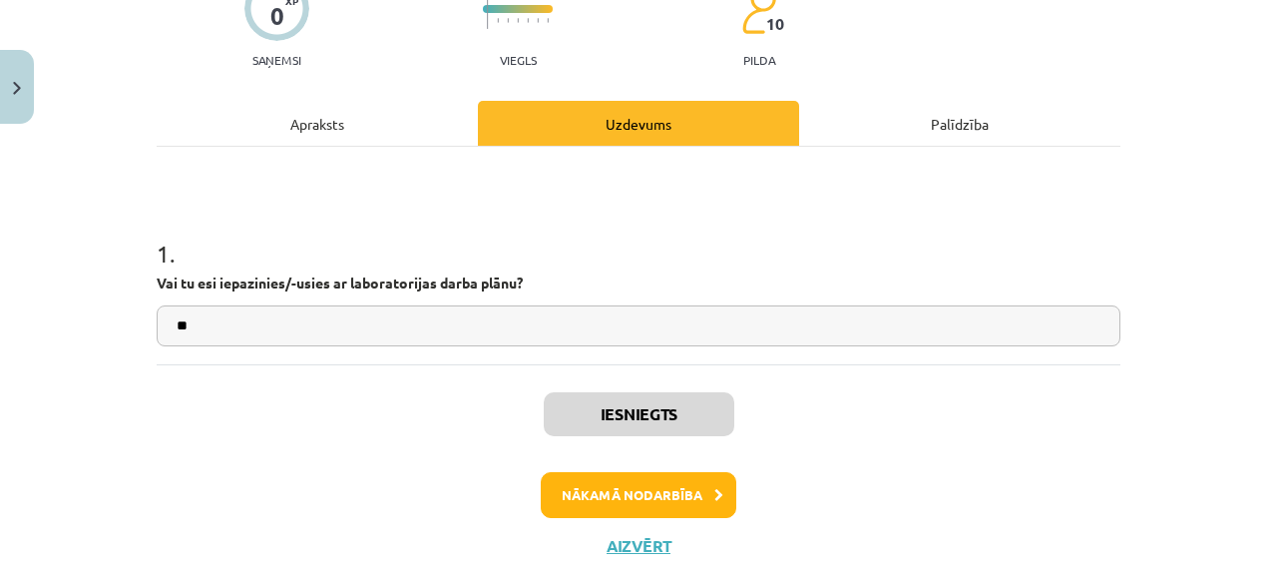
scroll to position [197, 0]
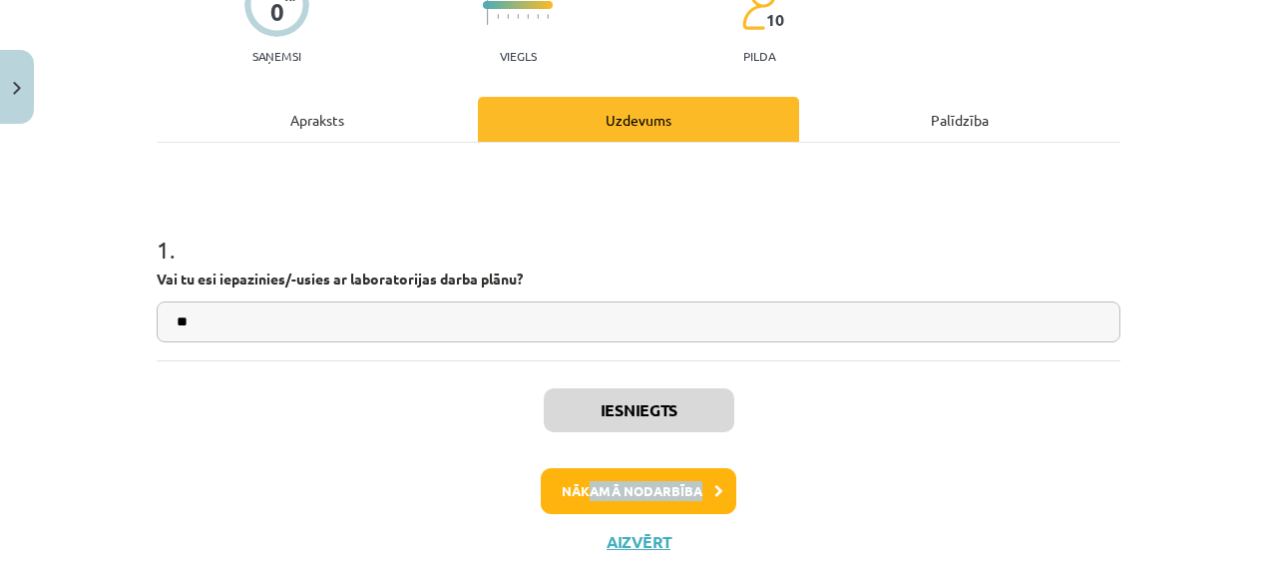
drag, startPoint x: 565, startPoint y: 515, endPoint x: 583, endPoint y: 486, distance: 34.1
click at [583, 486] on div "Iesniegts Nākamā nodarbība Aizvērt" at bounding box center [639, 462] width 964 height 204
click at [583, 486] on button "Nākamā nodarbība" at bounding box center [639, 491] width 196 height 46
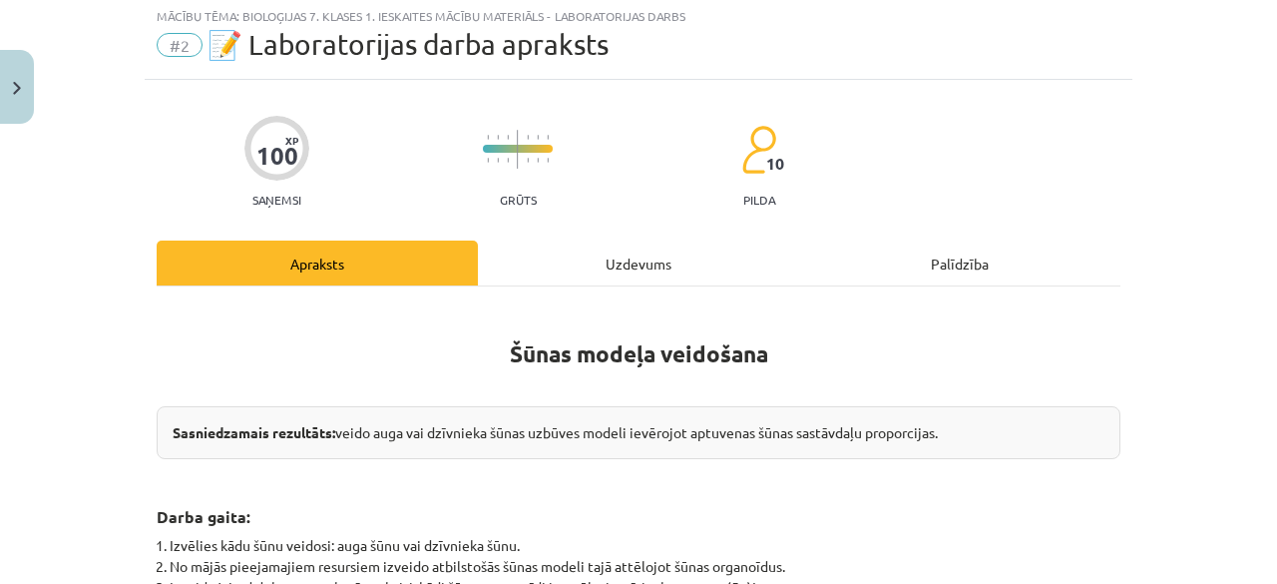
scroll to position [50, 0]
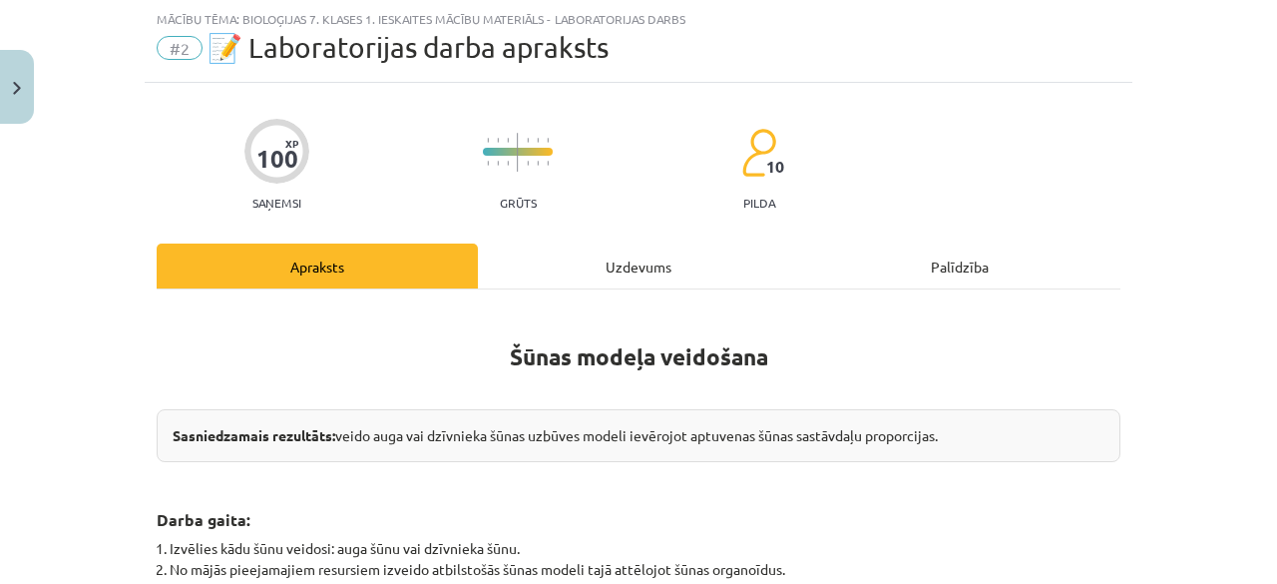
click at [604, 255] on div "Uzdevums" at bounding box center [638, 265] width 321 height 45
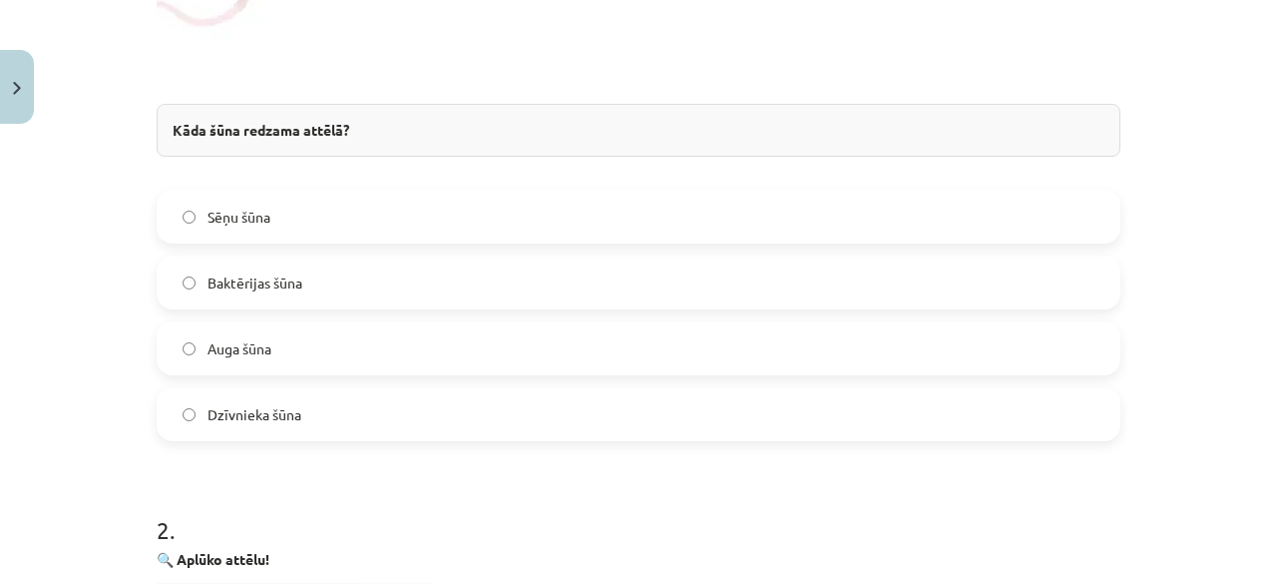
scroll to position [797, 0]
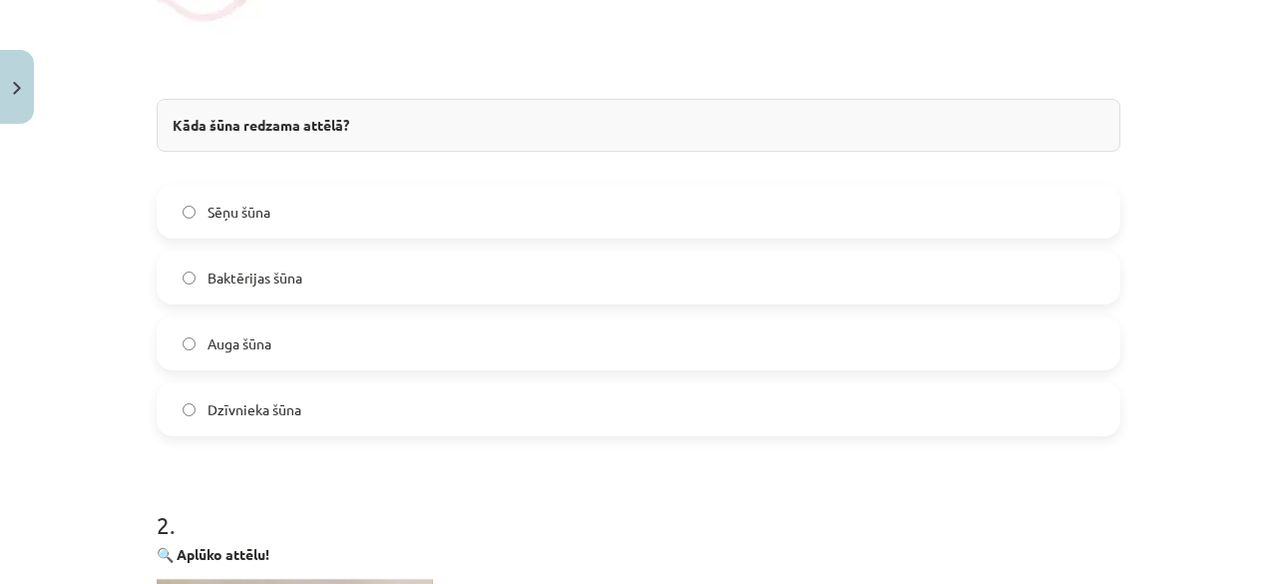
click at [580, 284] on label "Baktērijas šūna" at bounding box center [639, 277] width 960 height 50
drag, startPoint x: 928, startPoint y: 338, endPoint x: 1120, endPoint y: 298, distance: 196.6
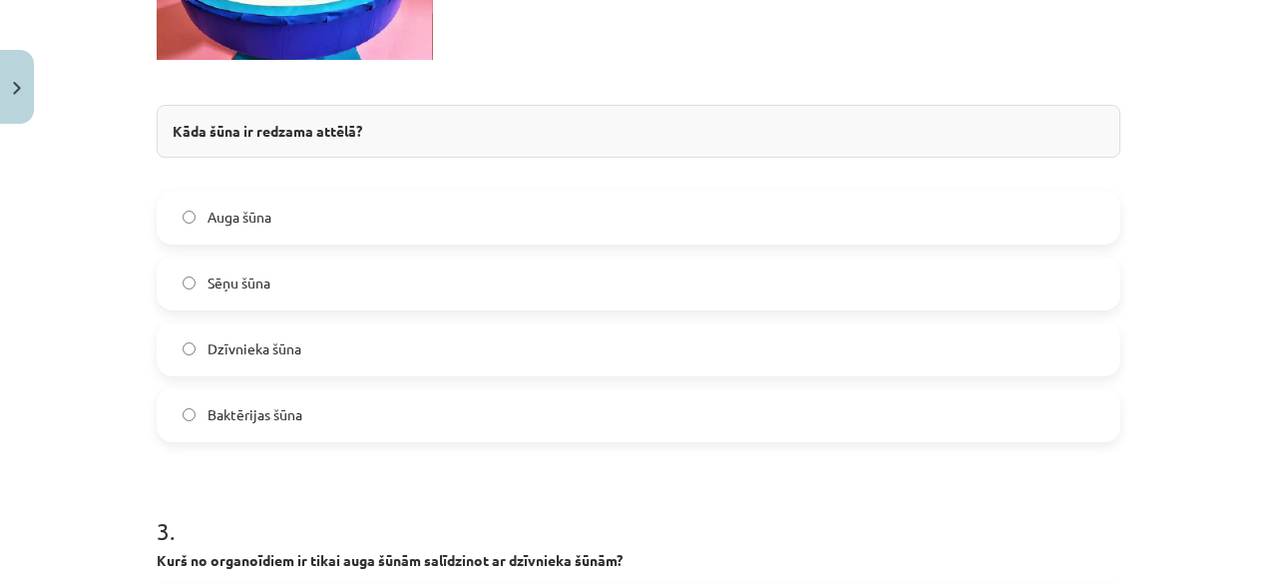
scroll to position [1486, 0]
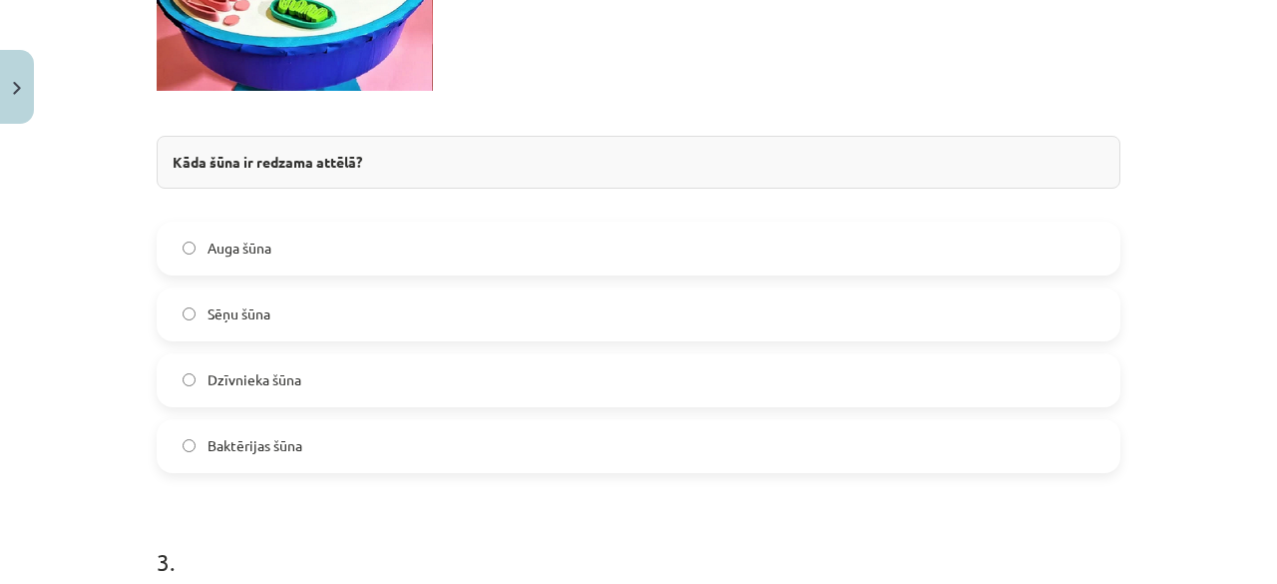
click at [550, 315] on label "Sēņu šūna" at bounding box center [639, 314] width 960 height 50
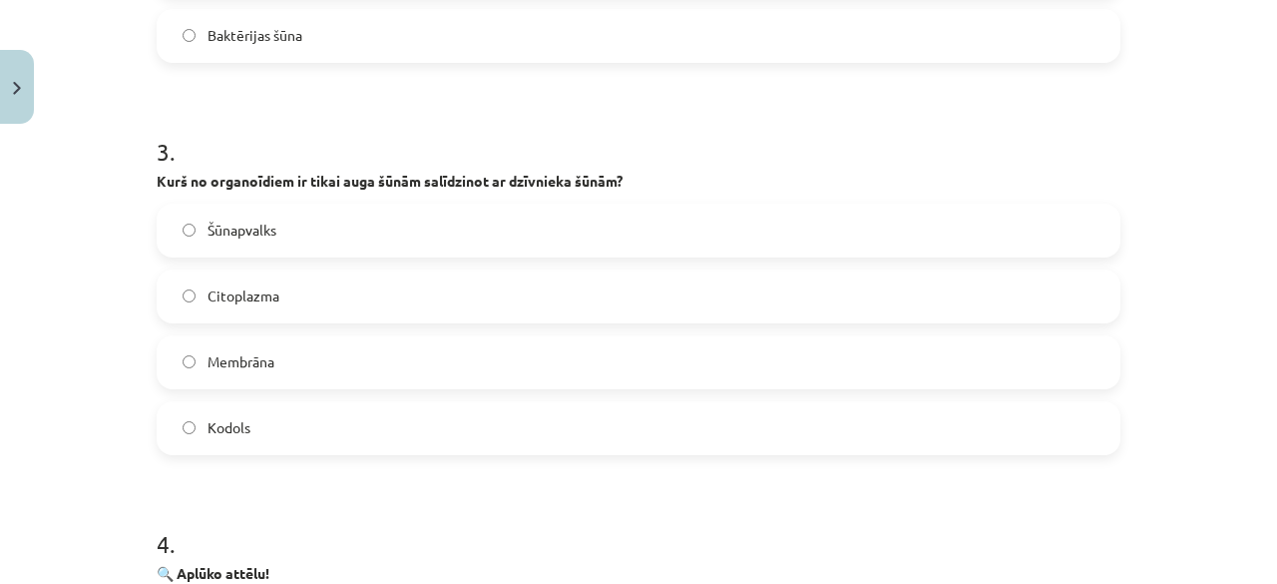
scroll to position [1905, 0]
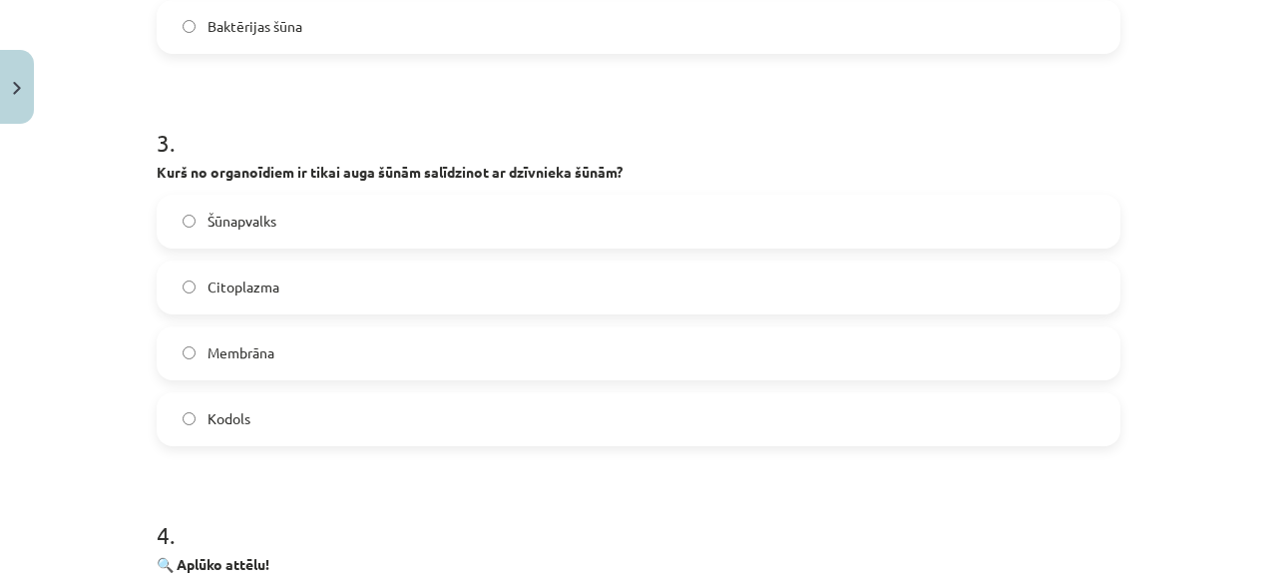
click at [435, 221] on label "Šūnapvalks" at bounding box center [639, 222] width 960 height 50
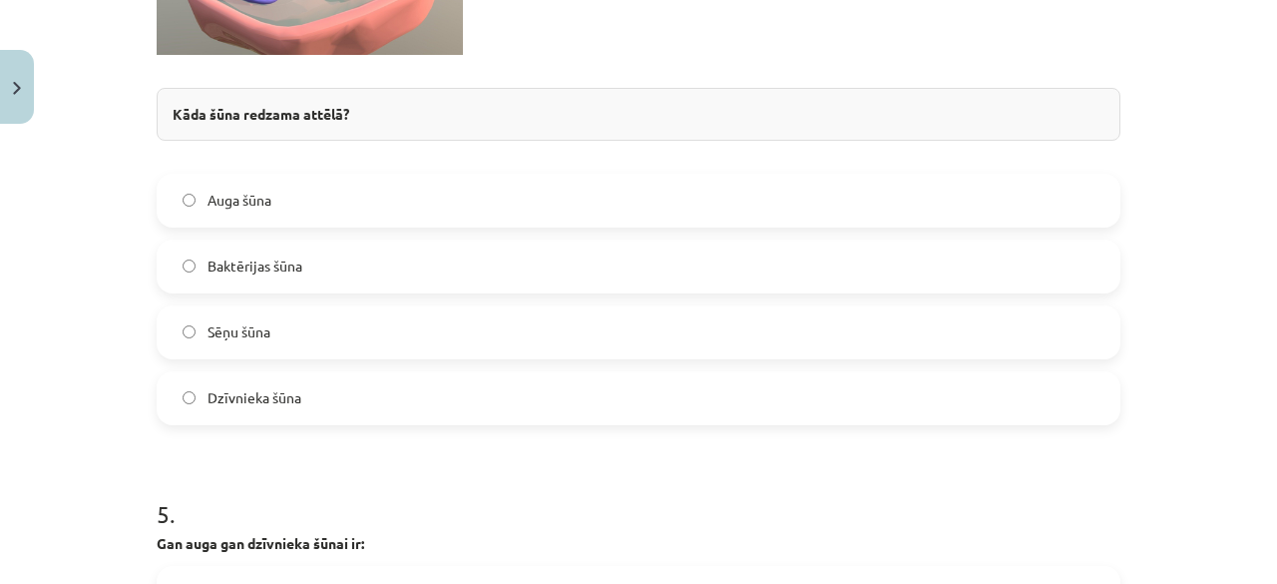
scroll to position [2667, 0]
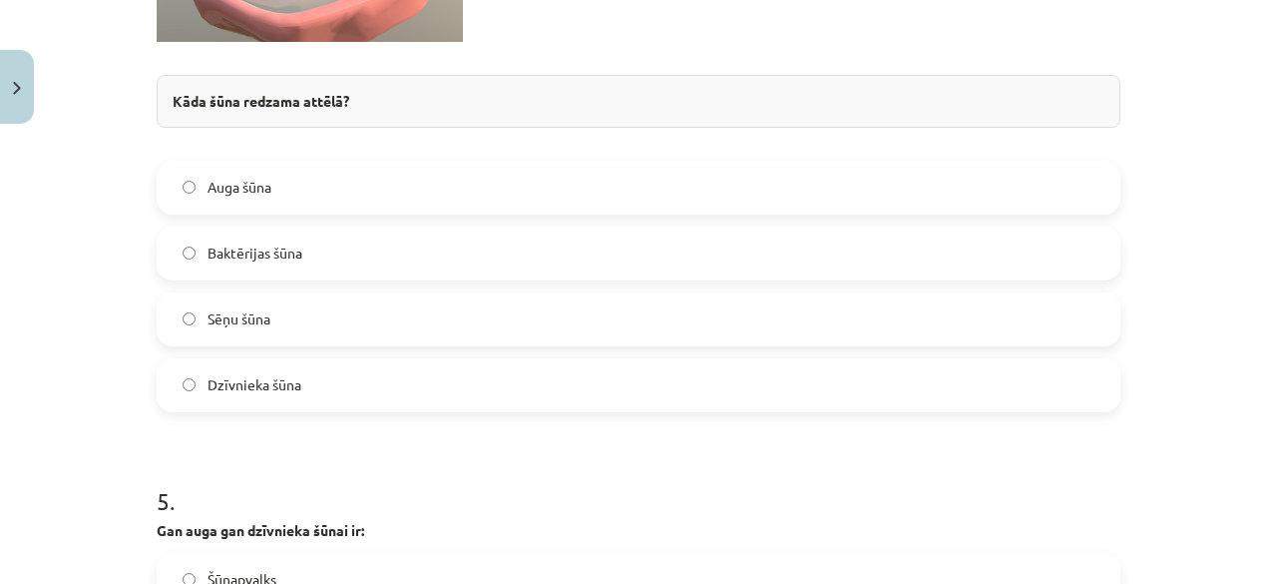
click at [420, 307] on label "Sēņu šūna" at bounding box center [639, 319] width 960 height 50
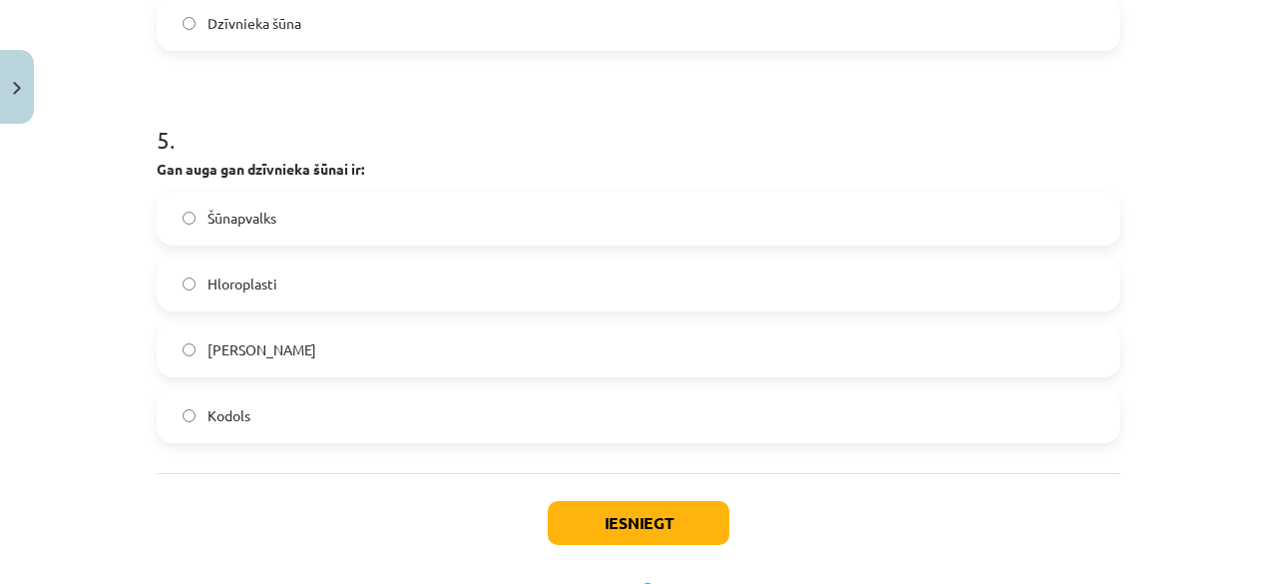
scroll to position [3041, 0]
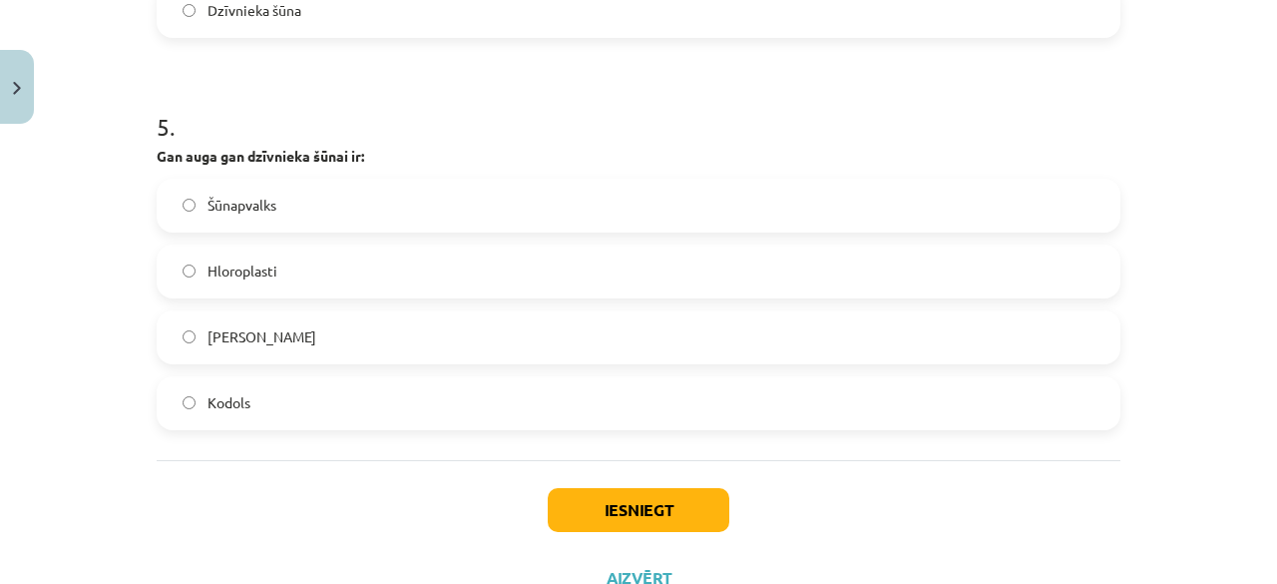
click at [476, 261] on label "Hloroplasti" at bounding box center [639, 271] width 960 height 50
click at [623, 488] on button "Iesniegt" at bounding box center [639, 510] width 182 height 44
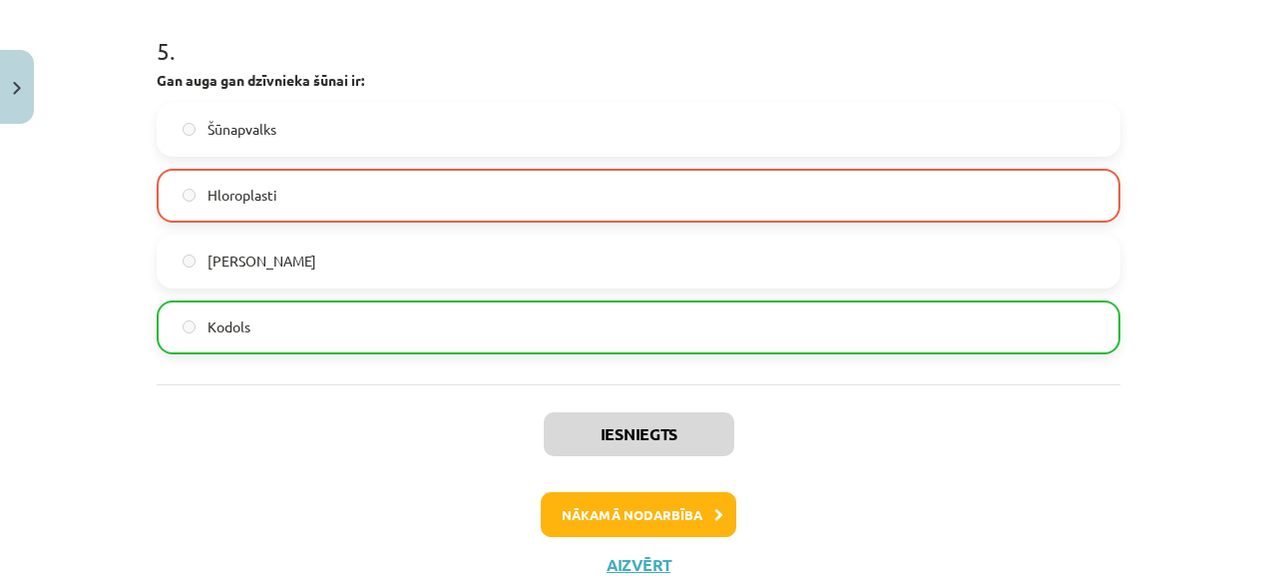
scroll to position [3177, 0]
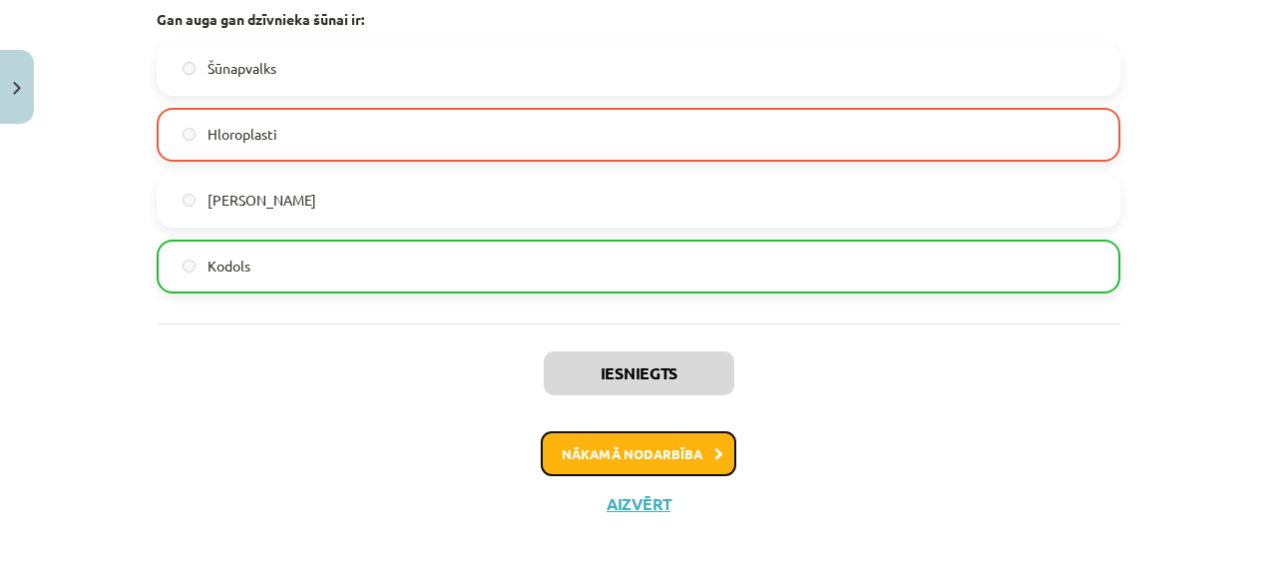
click at [685, 455] on button "Nākamā nodarbība" at bounding box center [639, 454] width 196 height 46
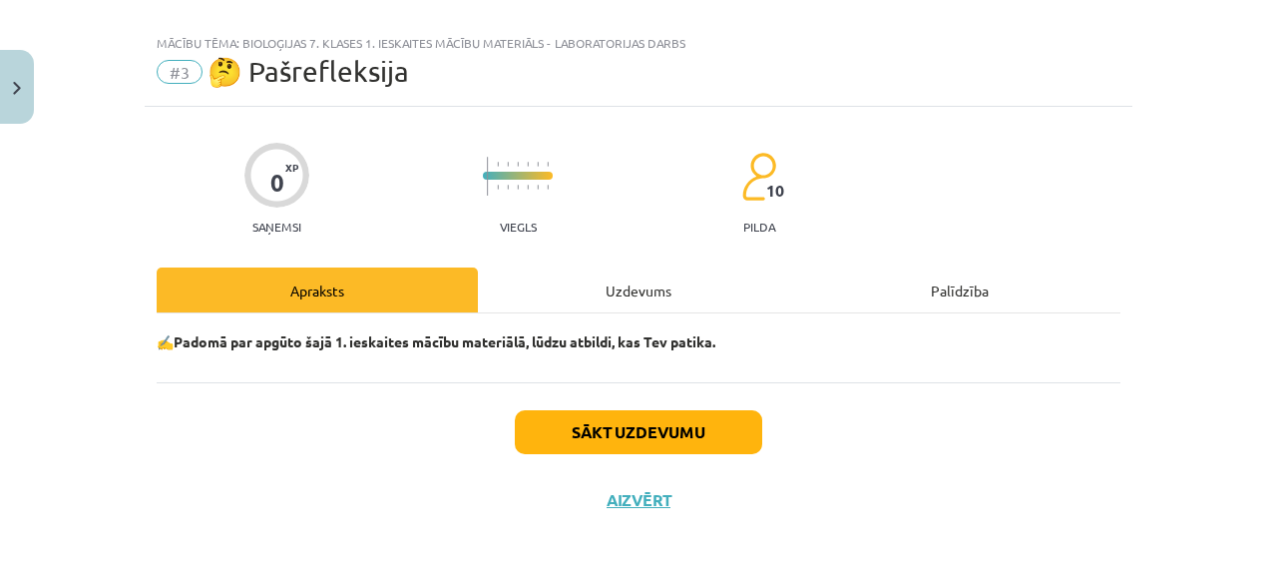
scroll to position [24, 0]
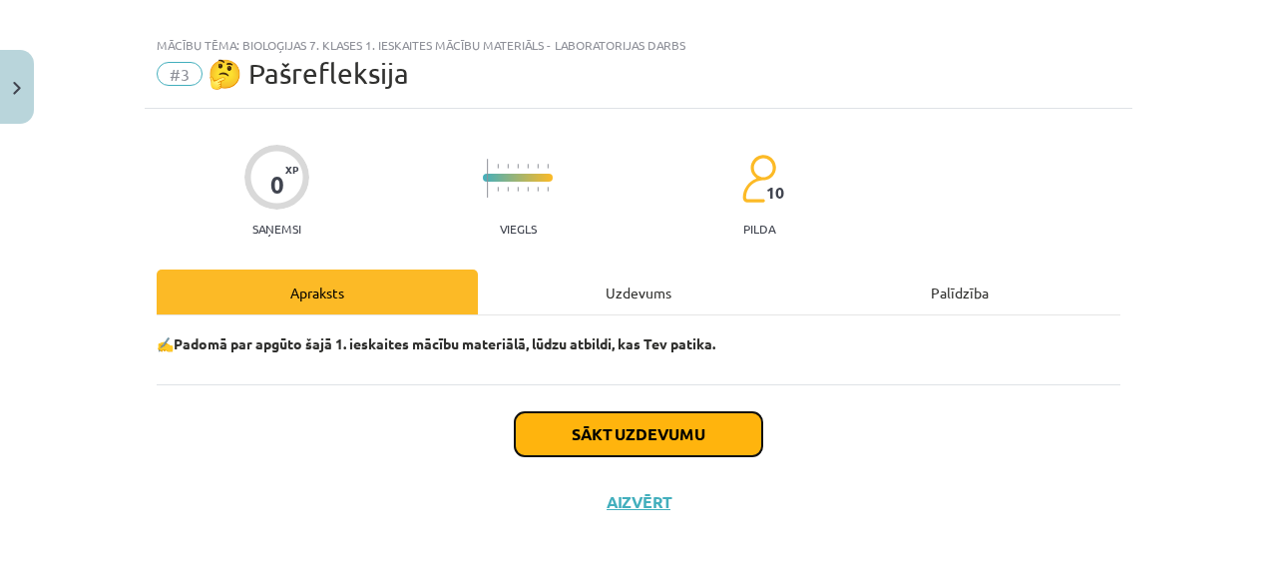
click at [676, 440] on button "Sākt uzdevumu" at bounding box center [638, 434] width 247 height 44
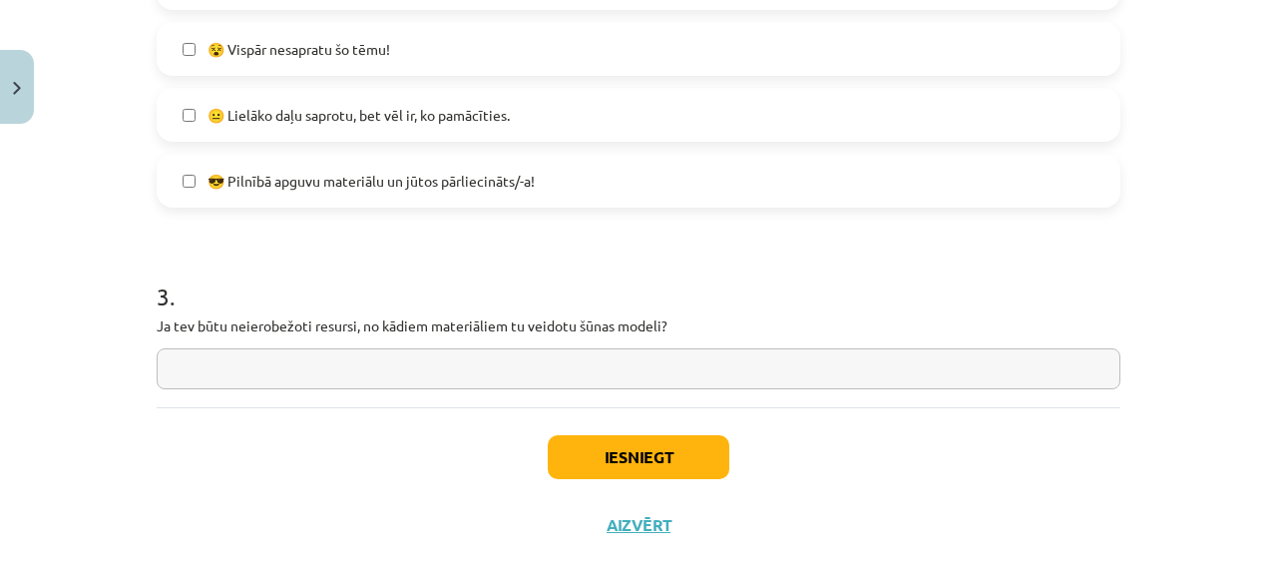
scroll to position [958, 0]
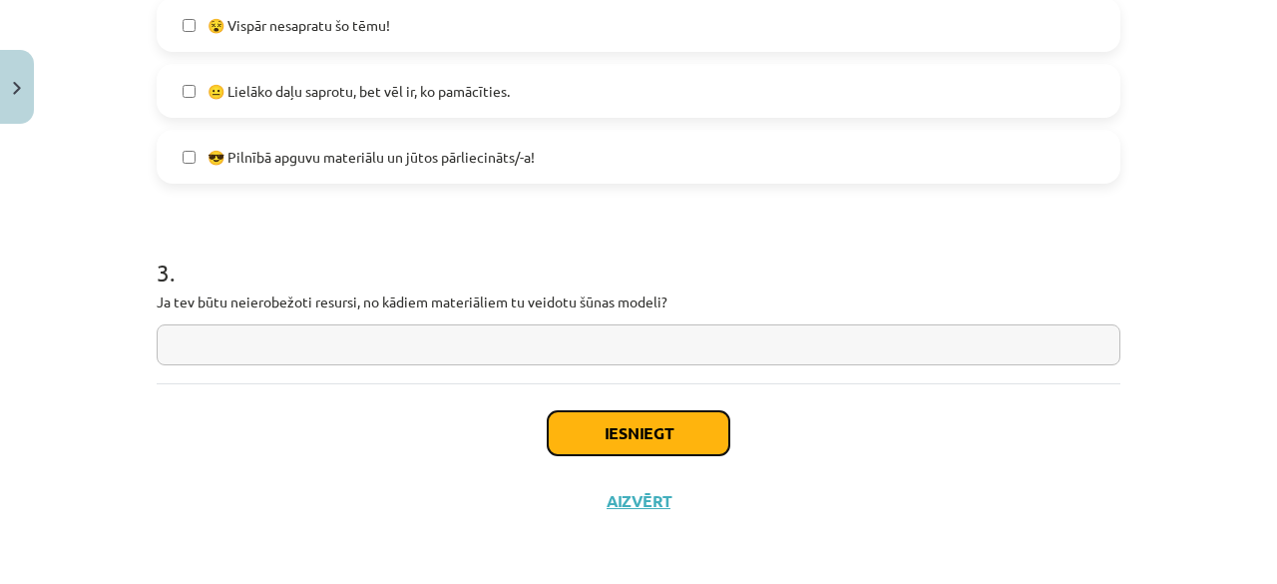
click at [598, 426] on button "Iesniegt" at bounding box center [639, 433] width 182 height 44
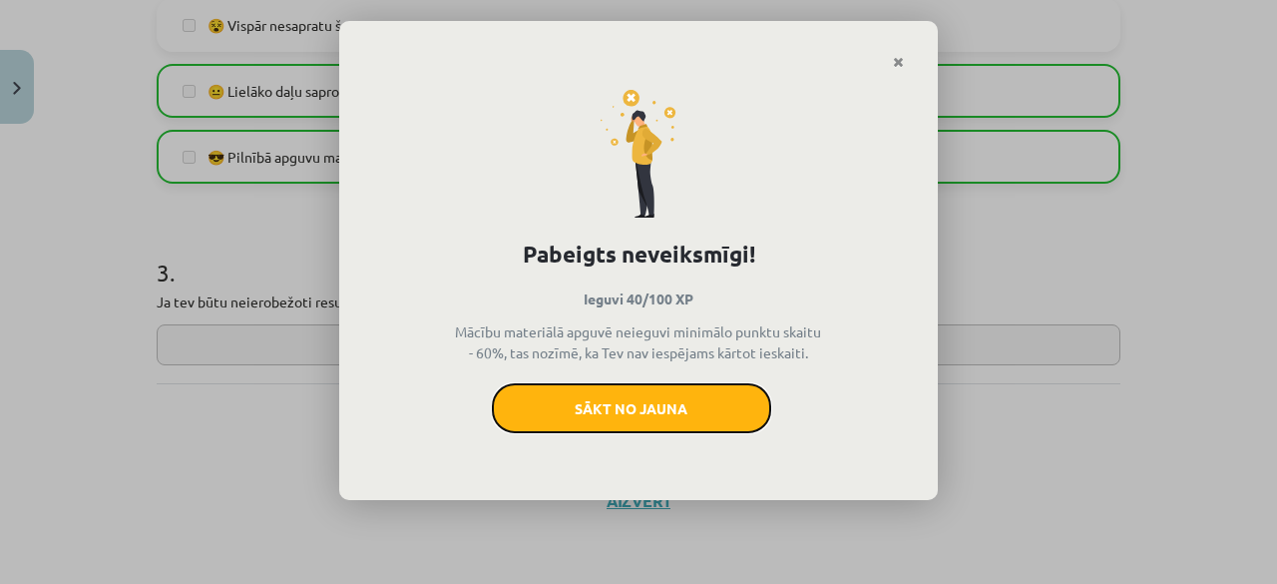
click at [598, 426] on button "Sākt no jauna" at bounding box center [631, 408] width 279 height 50
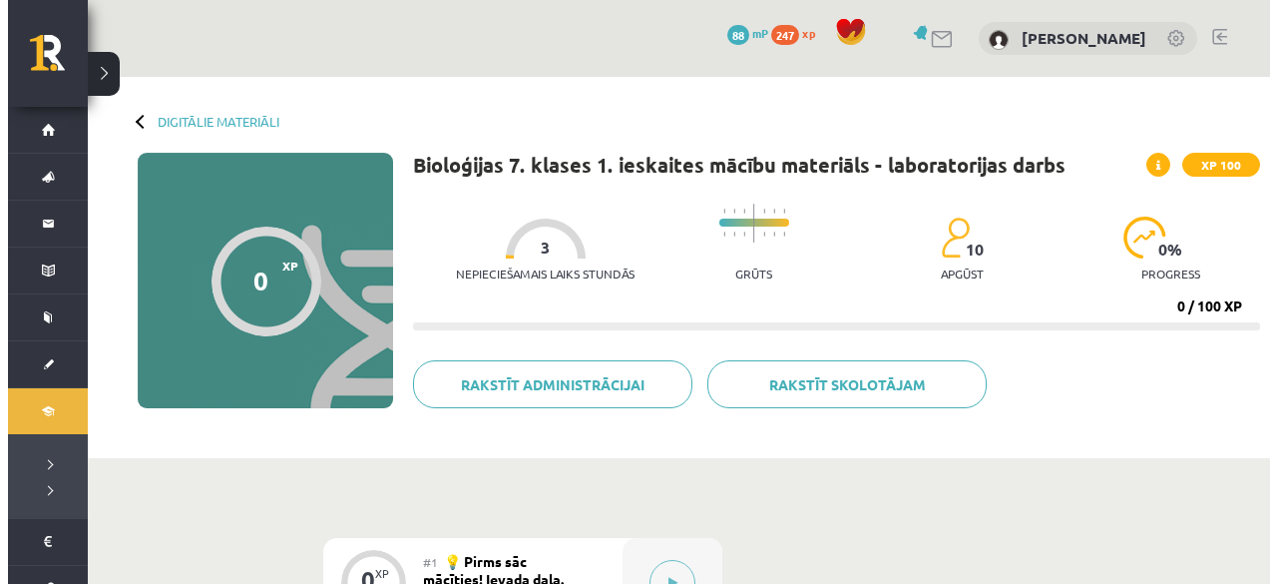
scroll to position [401, 0]
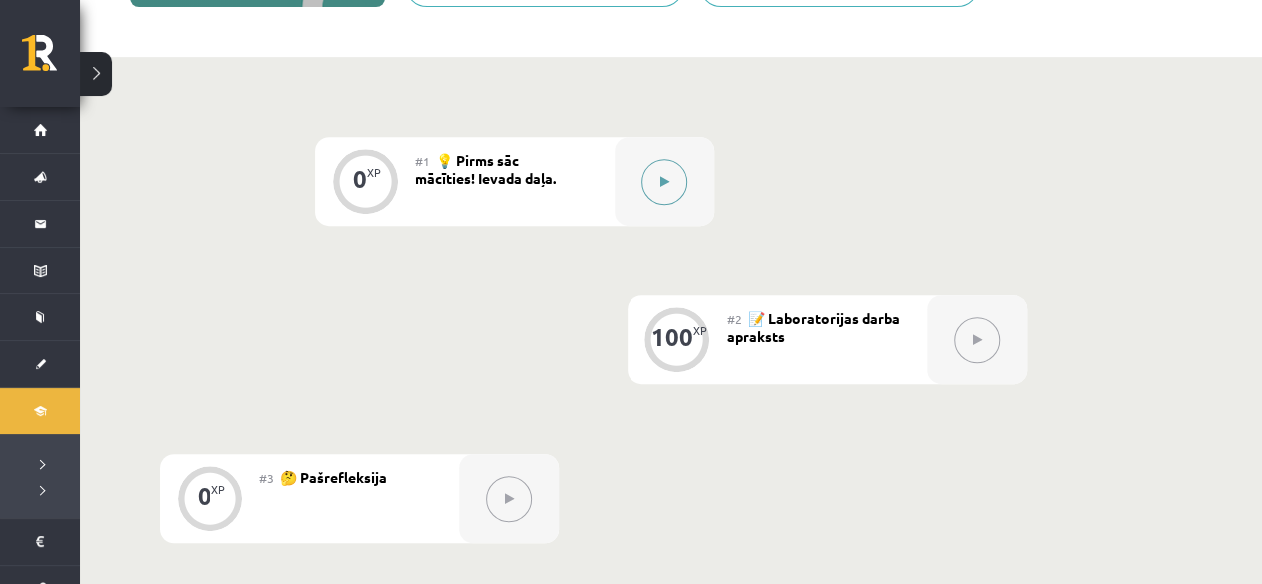
click at [639, 193] on div at bounding box center [665, 181] width 100 height 89
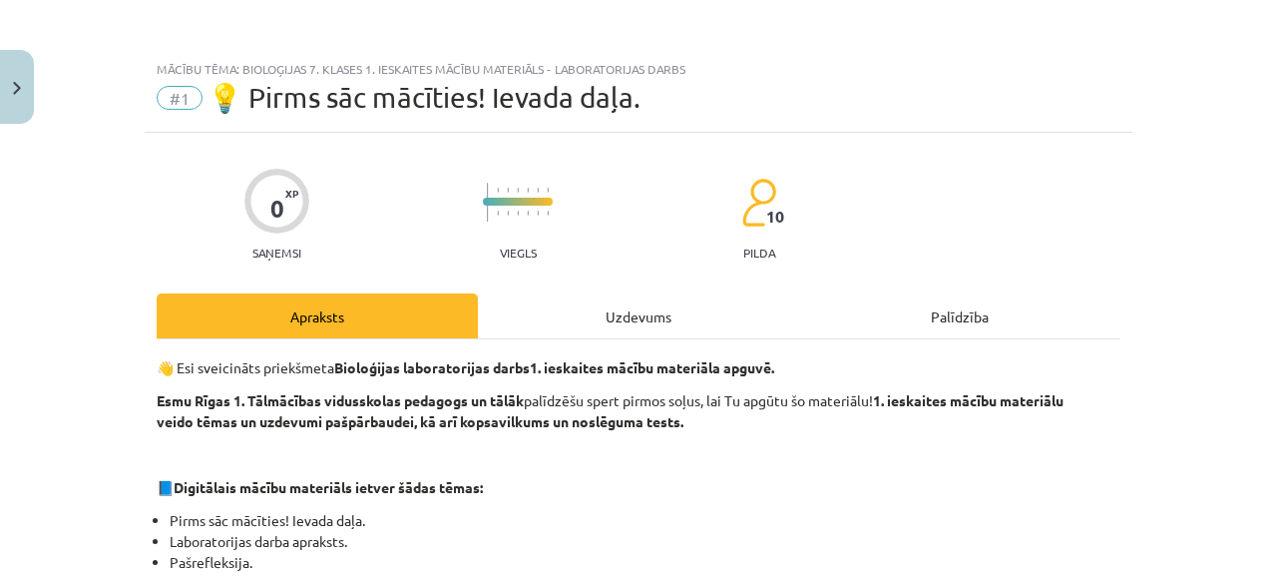
click at [721, 309] on div "Uzdevums" at bounding box center [638, 315] width 321 height 45
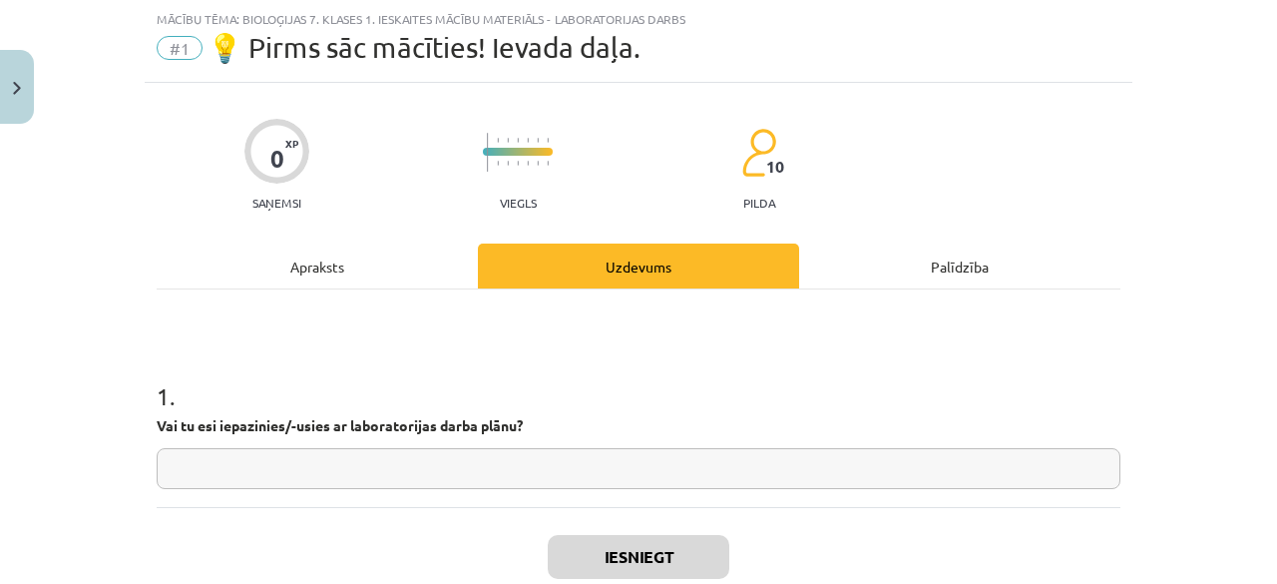
click at [998, 467] on input "text" at bounding box center [639, 468] width 964 height 41
type input "**"
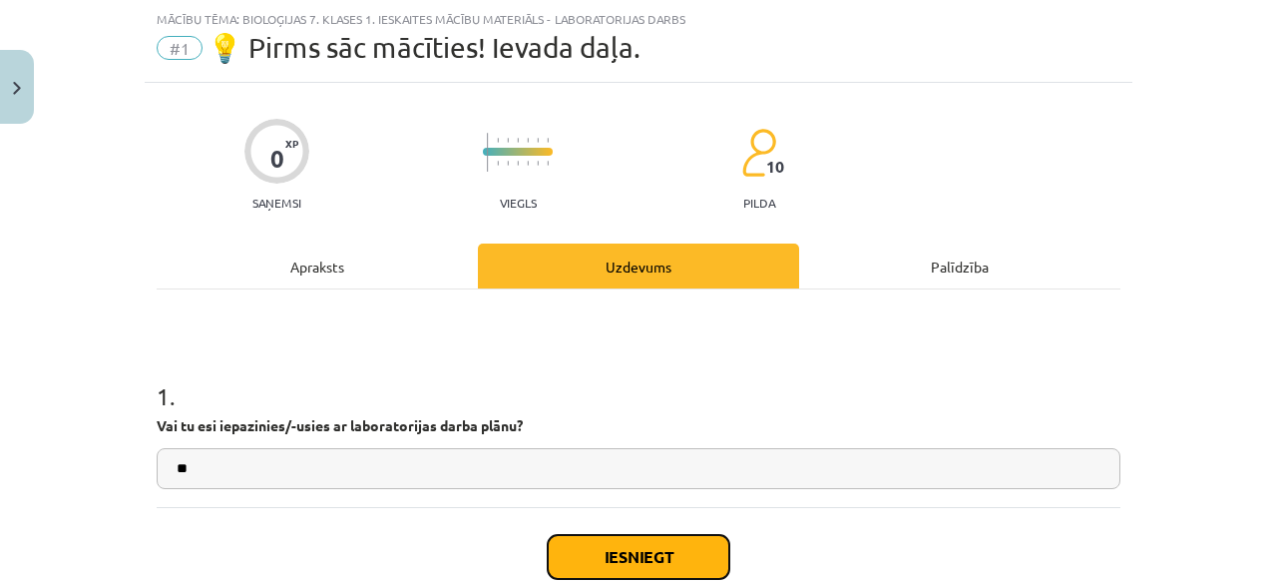
click at [678, 562] on button "Iesniegt" at bounding box center [639, 557] width 182 height 44
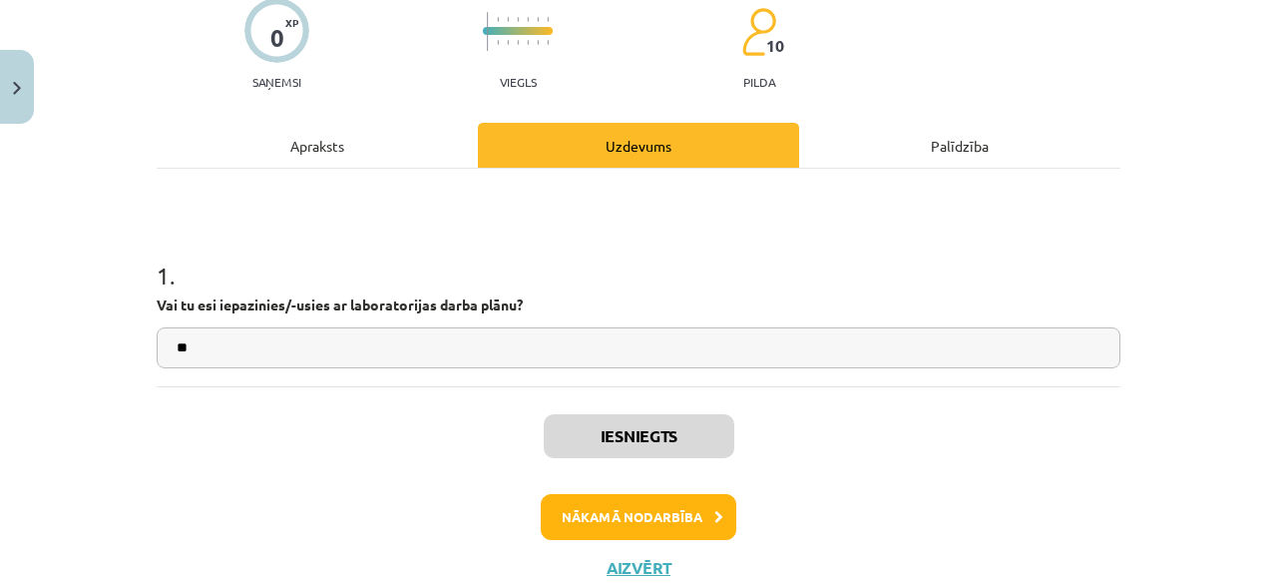
scroll to position [193, 0]
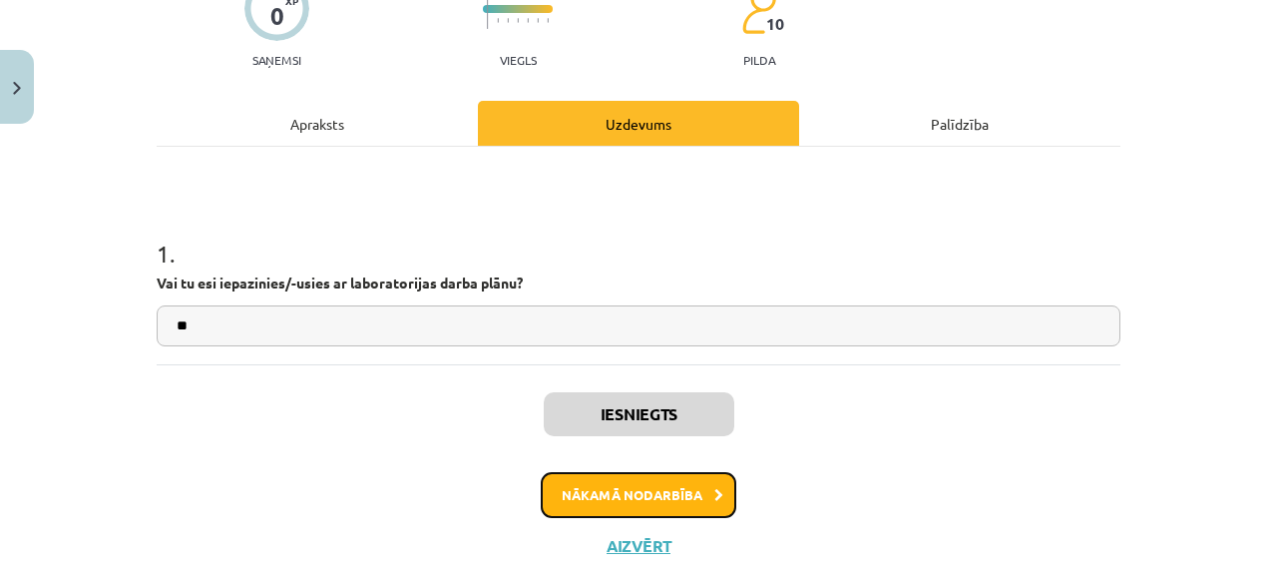
click at [634, 483] on button "Nākamā nodarbība" at bounding box center [639, 495] width 196 height 46
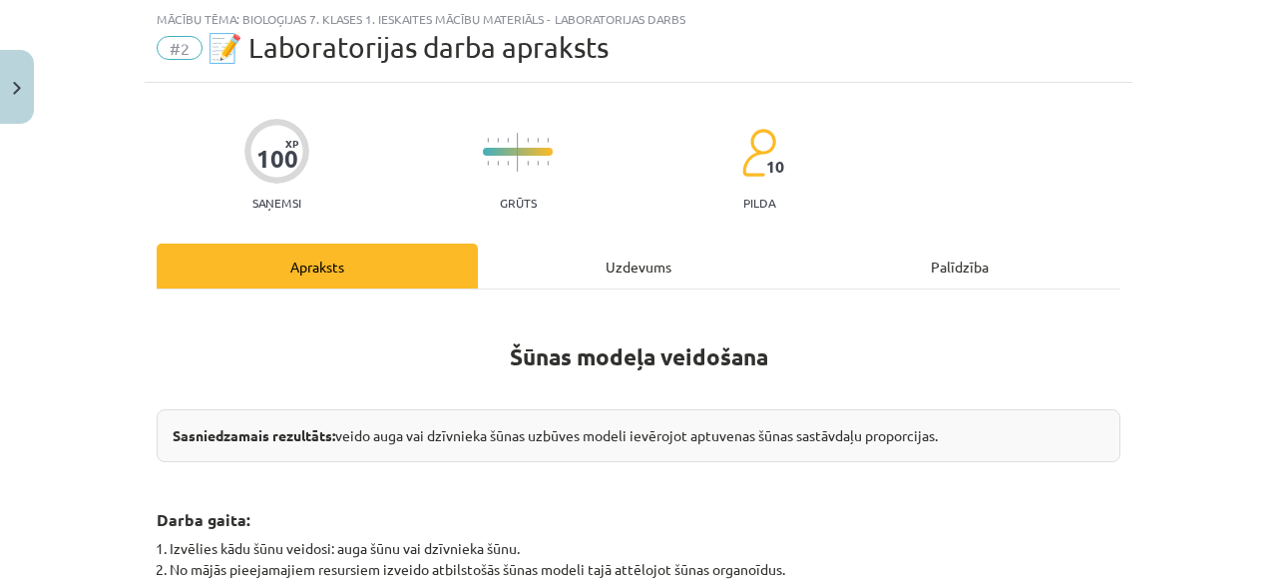
scroll to position [50, 0]
click at [660, 285] on div "Uzdevums" at bounding box center [638, 265] width 321 height 45
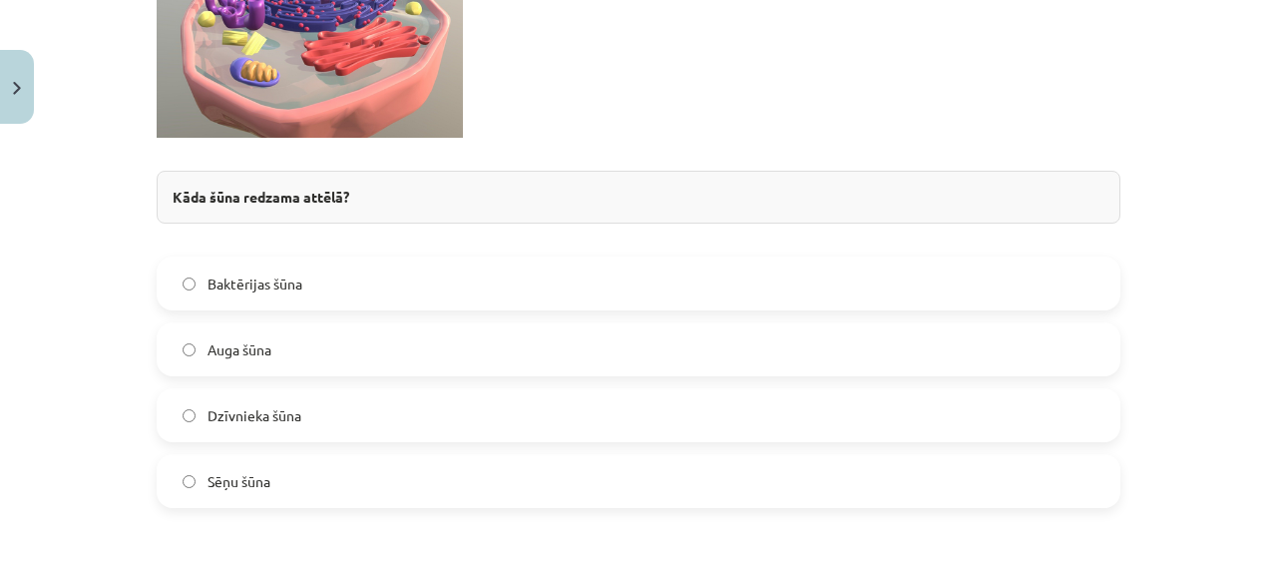
scroll to position [635, 0]
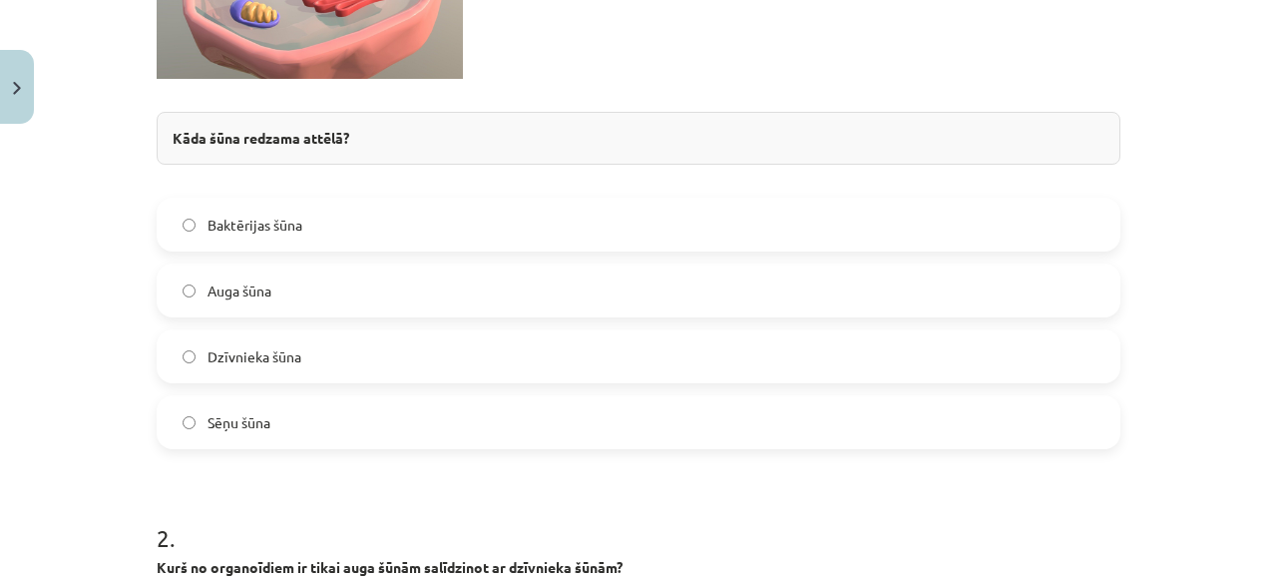
click at [332, 302] on label "Auga šūna" at bounding box center [639, 290] width 960 height 50
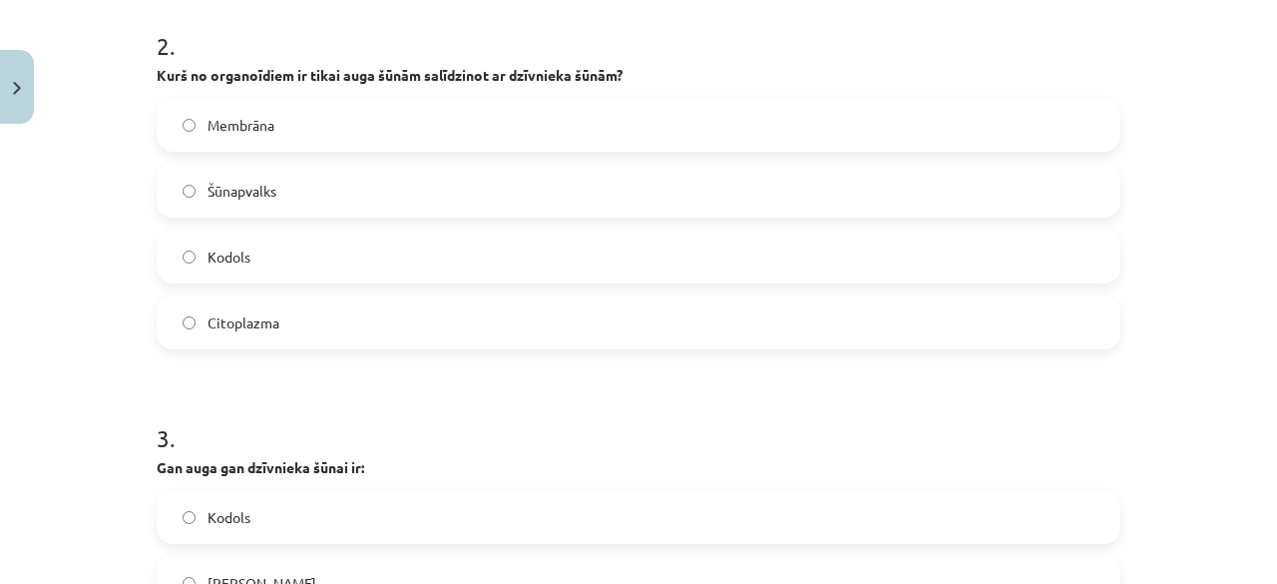
scroll to position [1135, 0]
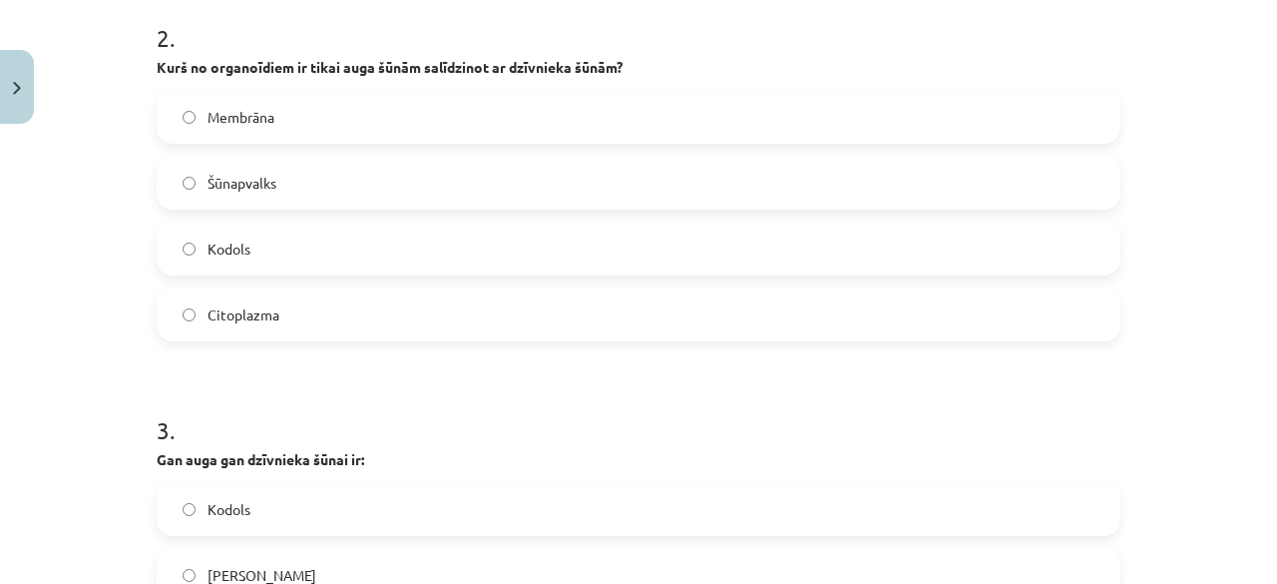
click at [408, 253] on label "Kodols" at bounding box center [639, 248] width 960 height 50
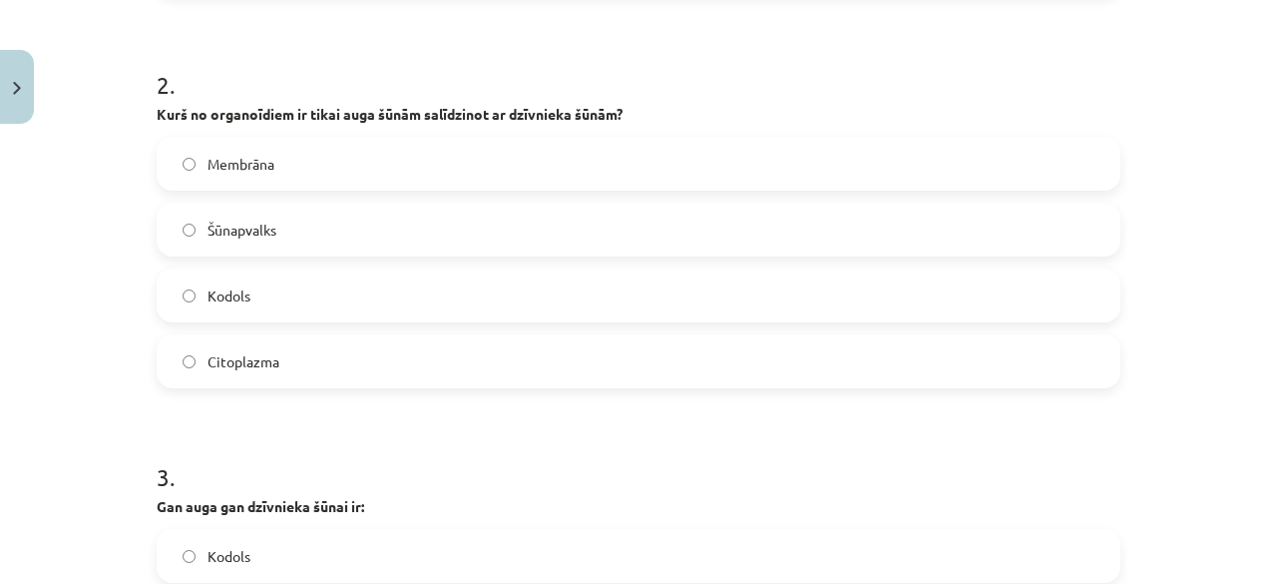
scroll to position [1079, 0]
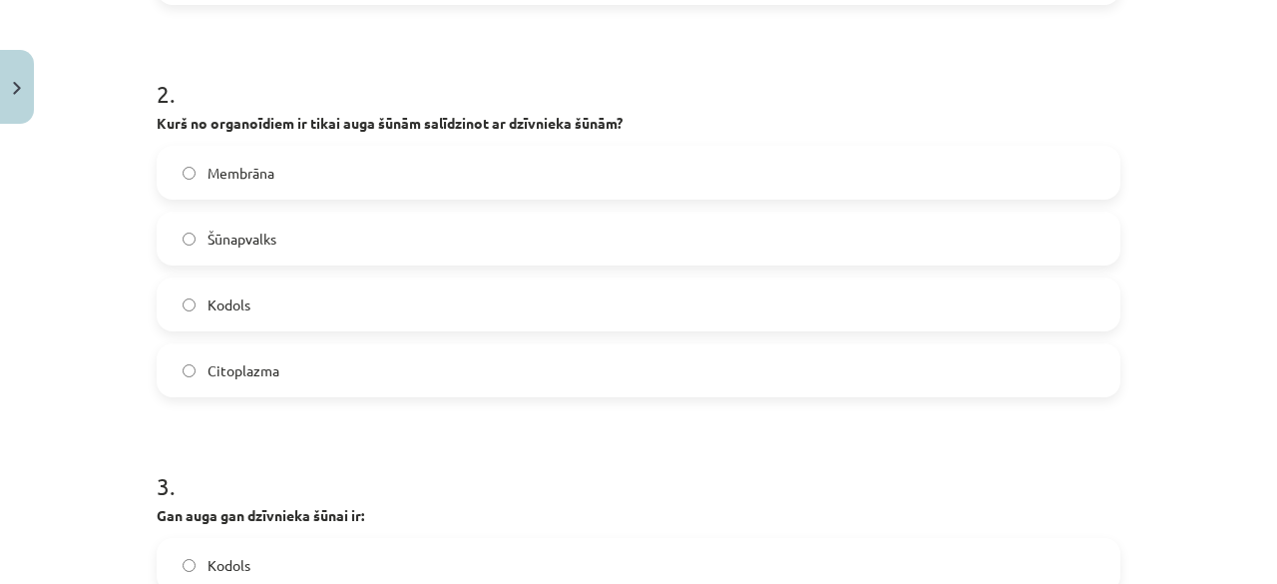
click at [471, 380] on label "Citoplazma" at bounding box center [639, 370] width 960 height 50
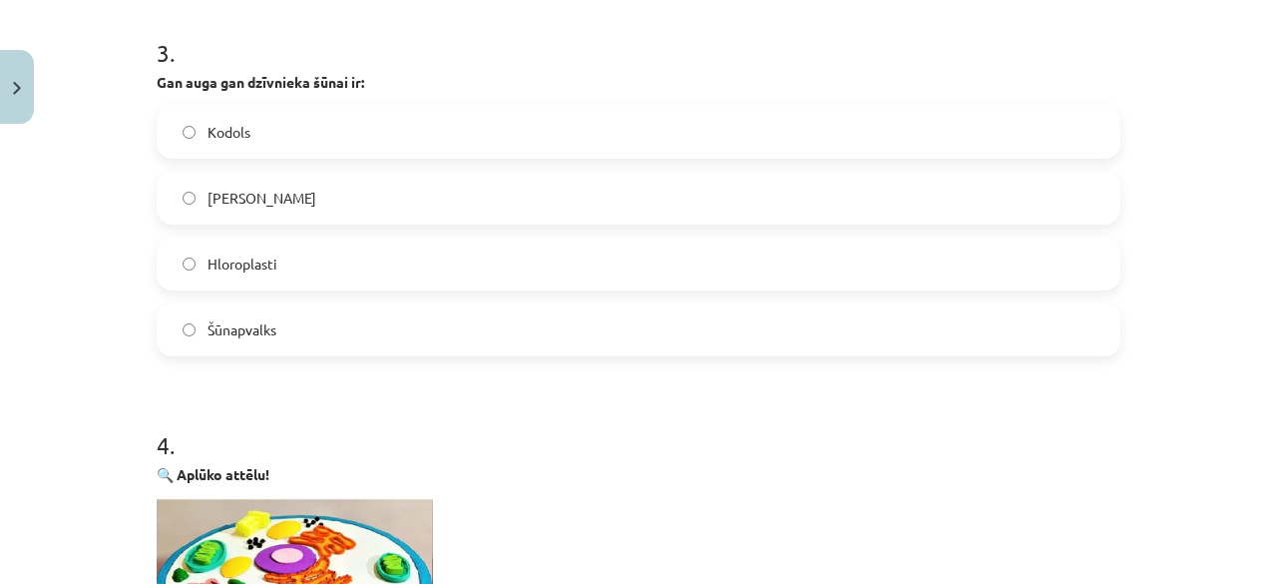
scroll to position [1517, 0]
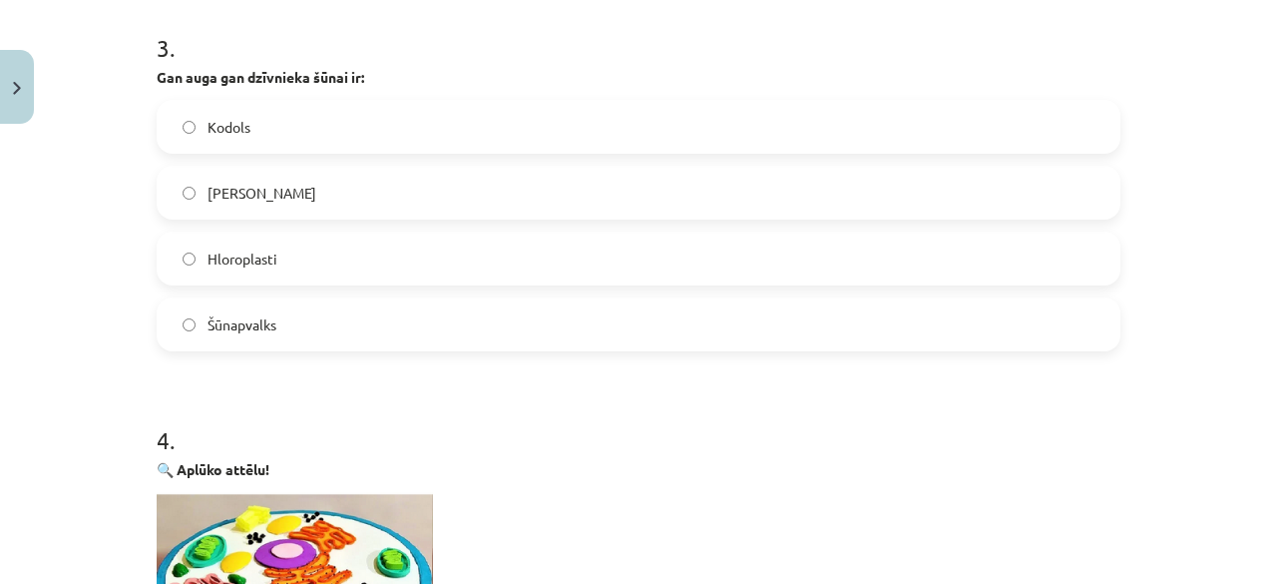
click at [713, 116] on label "Kodols" at bounding box center [639, 127] width 960 height 50
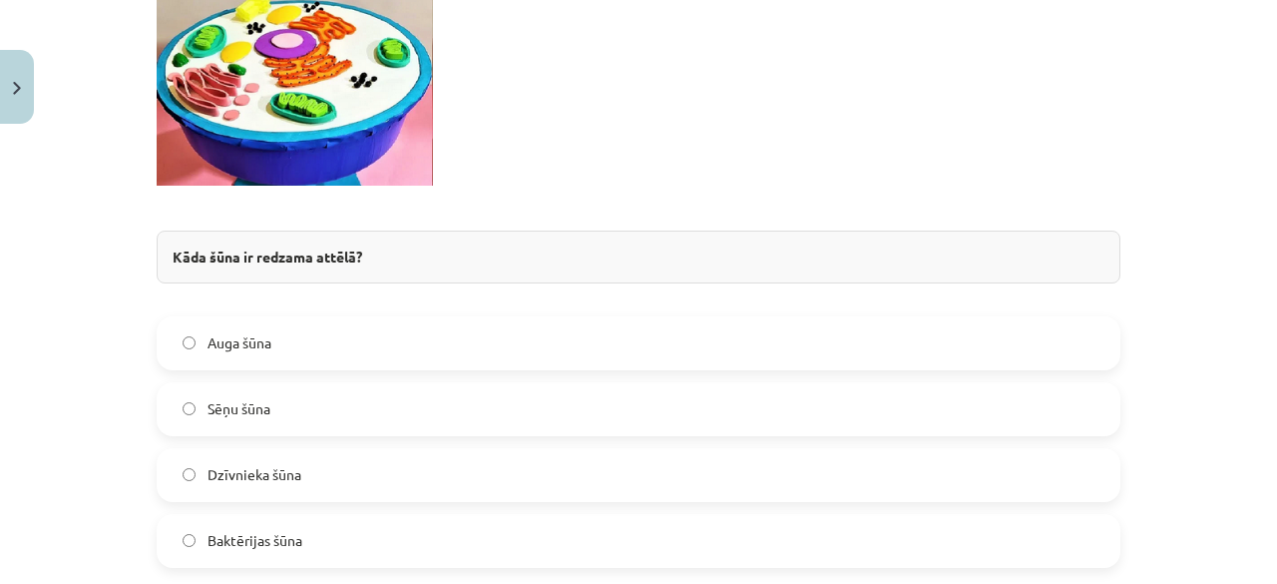
scroll to position [2103, 0]
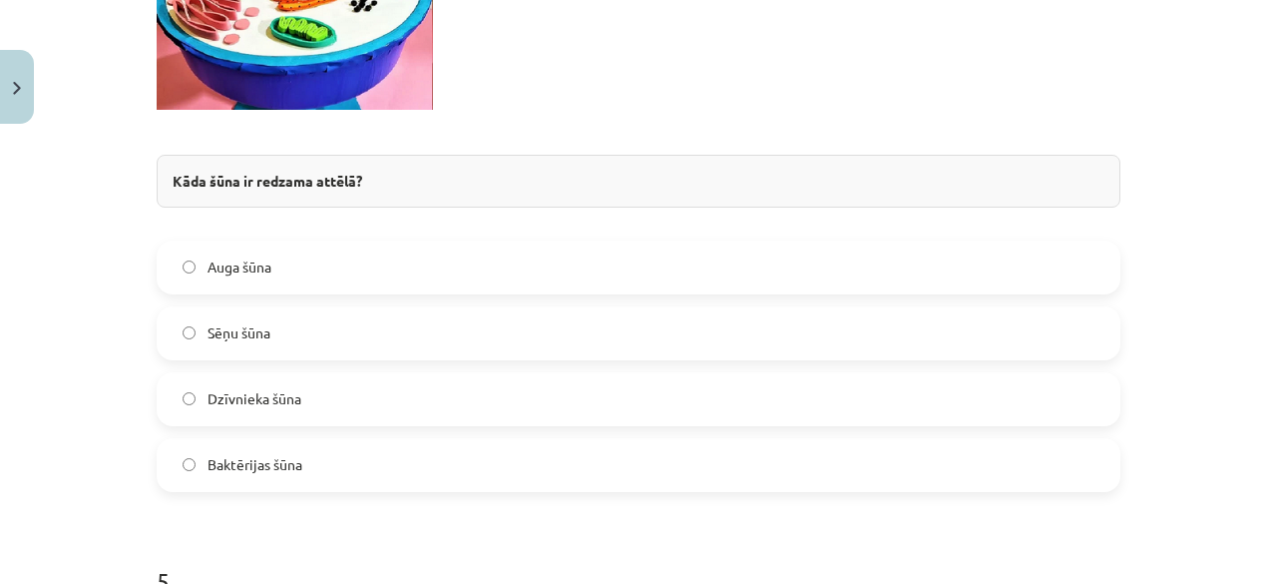
click at [517, 414] on label "Dzīvnieka šūna" at bounding box center [639, 399] width 960 height 50
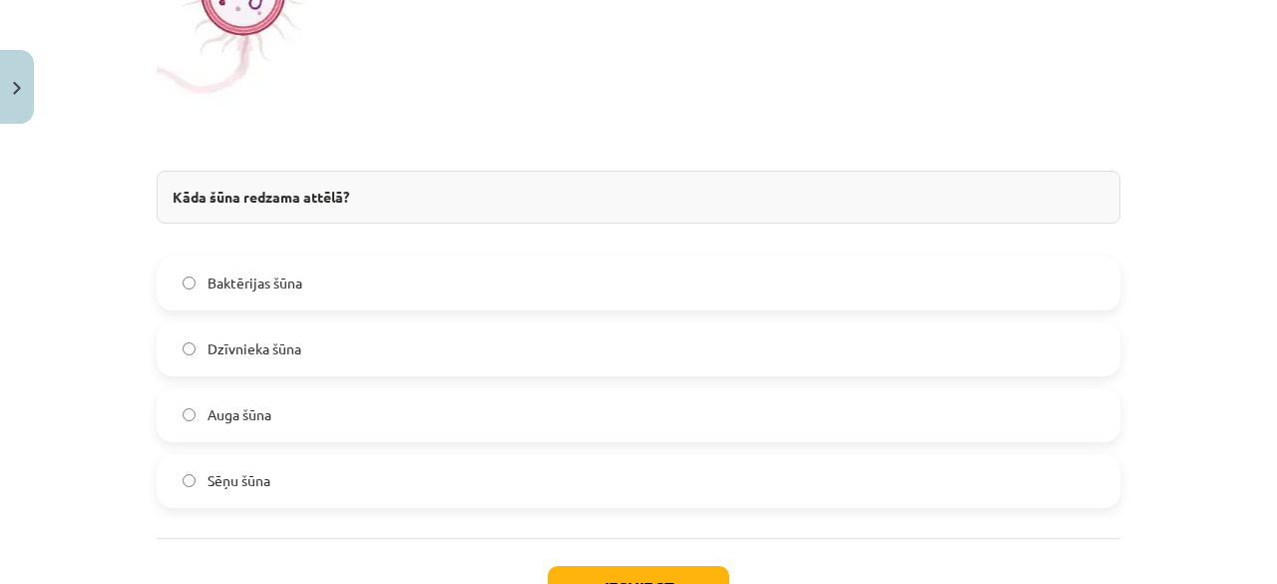
scroll to position [2967, 0]
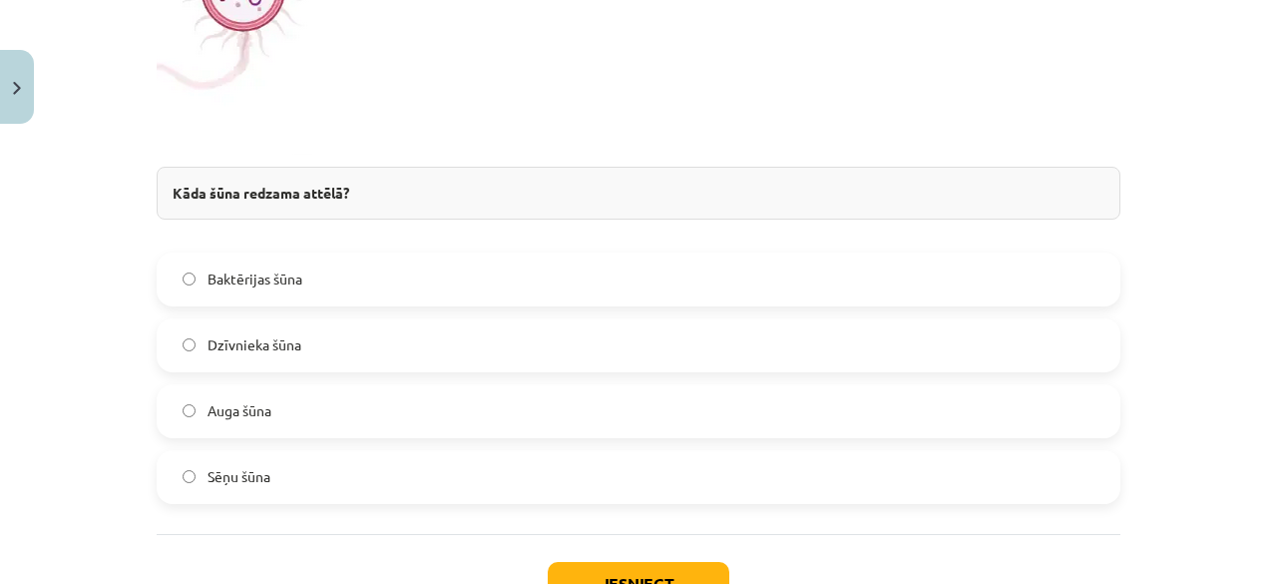
click at [577, 292] on label "Baktērijas šūna" at bounding box center [639, 279] width 960 height 50
click at [620, 562] on button "Iesniegt" at bounding box center [639, 584] width 182 height 44
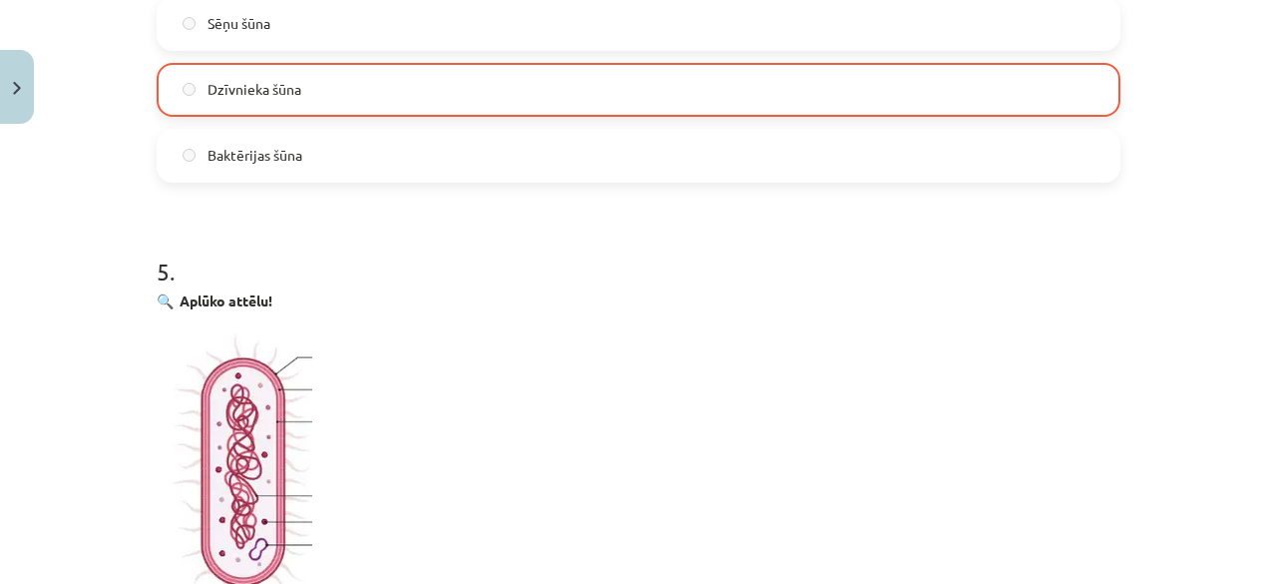
scroll to position [3177, 0]
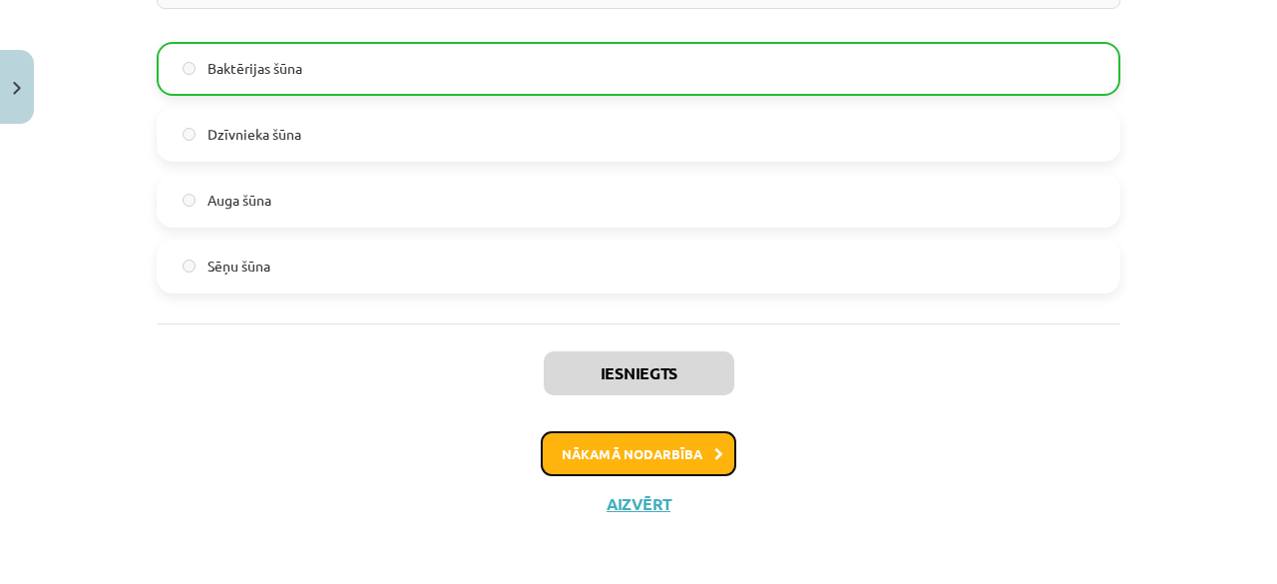
click at [626, 464] on button "Nākamā nodarbība" at bounding box center [639, 454] width 196 height 46
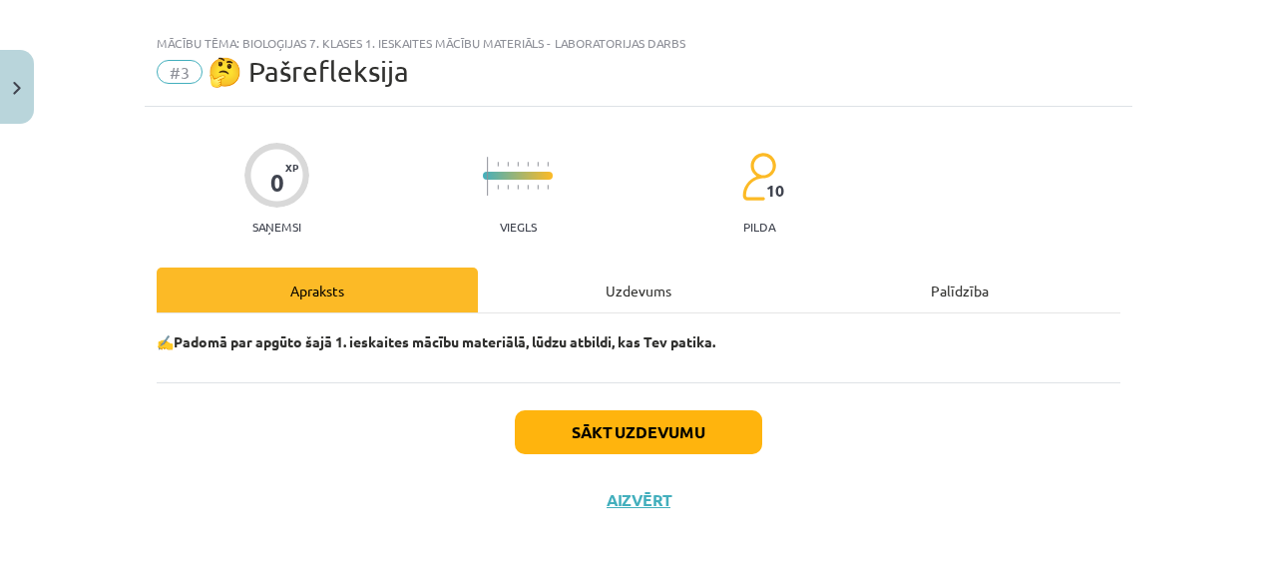
scroll to position [24, 0]
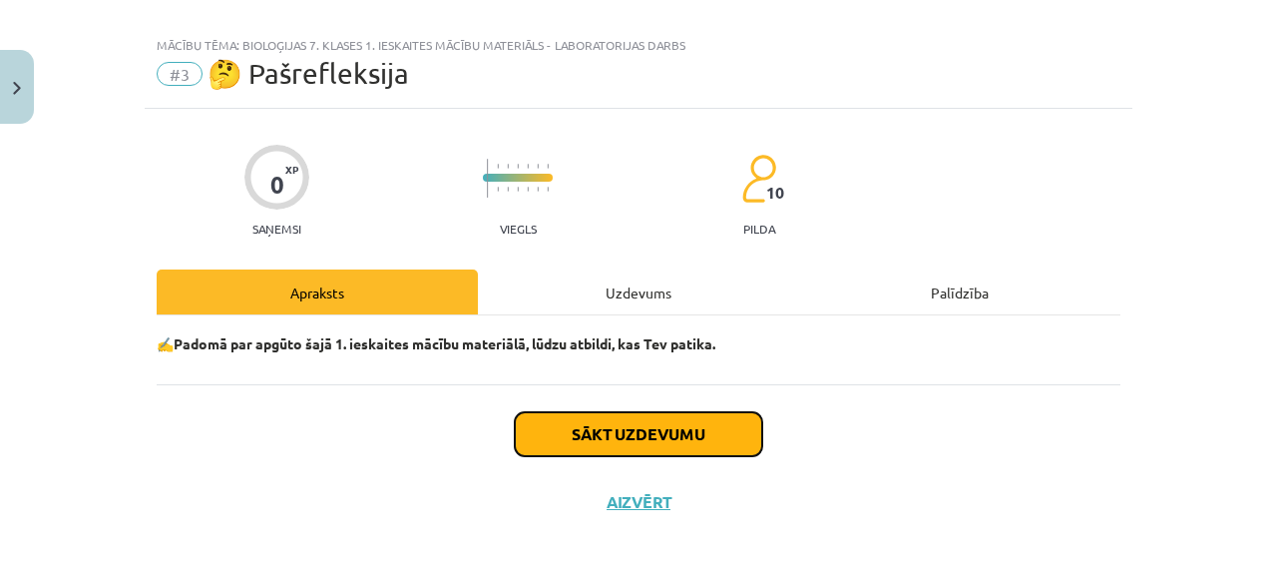
click at [627, 450] on button "Sākt uzdevumu" at bounding box center [638, 434] width 247 height 44
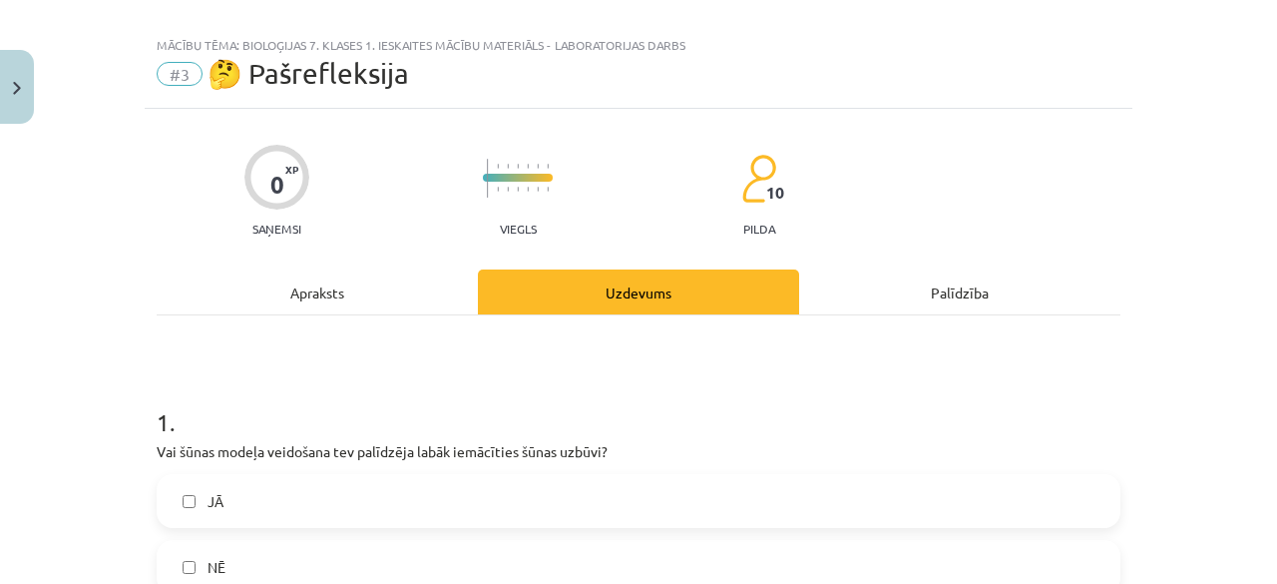
click at [627, 450] on p "Vai šūnas modeļa veidošana tev palīdzēja labāk iemācīties šūnas uzbūvi?" at bounding box center [639, 451] width 964 height 21
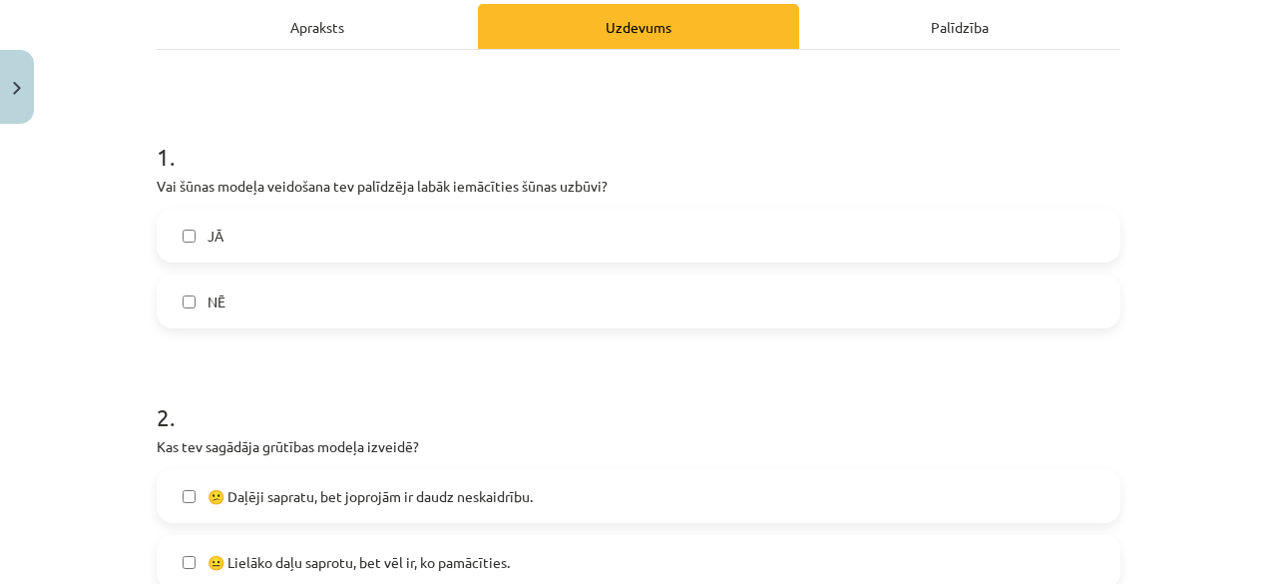
scroll to position [958, 0]
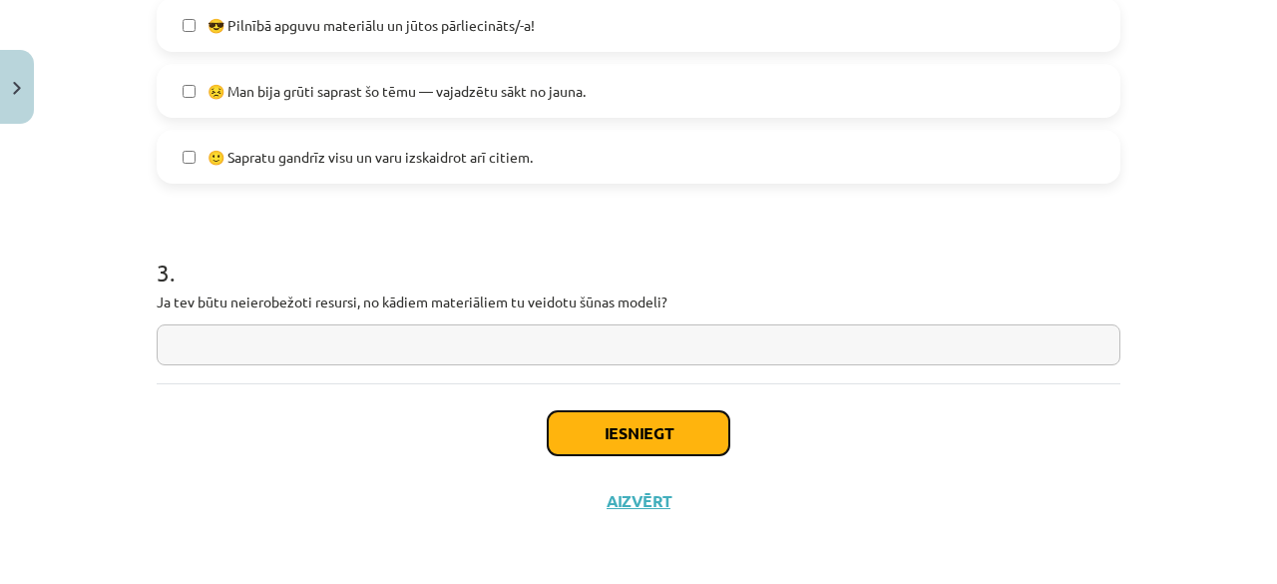
click at [685, 431] on button "Iesniegt" at bounding box center [639, 433] width 182 height 44
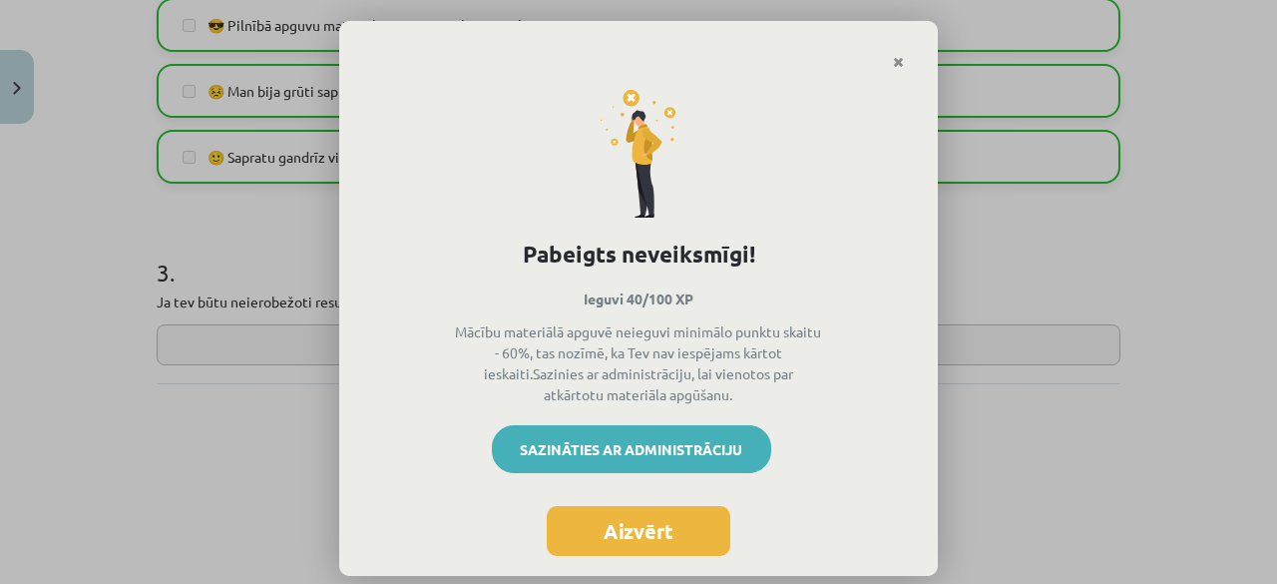
click at [644, 459] on link "Sazināties ar administrāciju" at bounding box center [631, 449] width 279 height 48
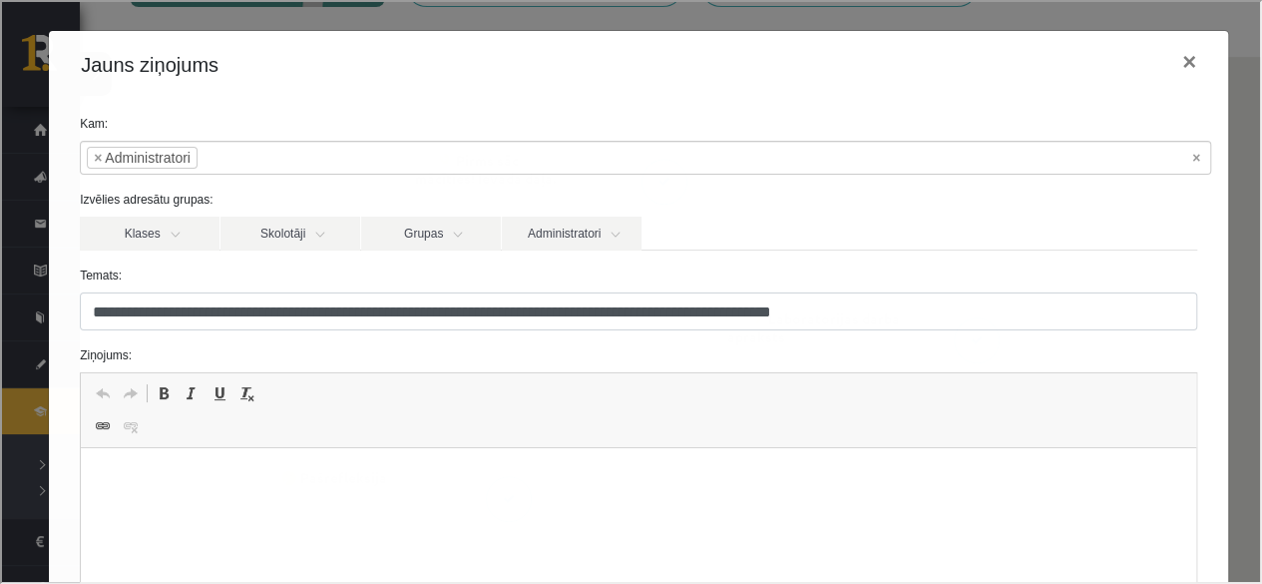
scroll to position [0, 0]
click at [124, 462] on html at bounding box center [638, 478] width 1115 height 61
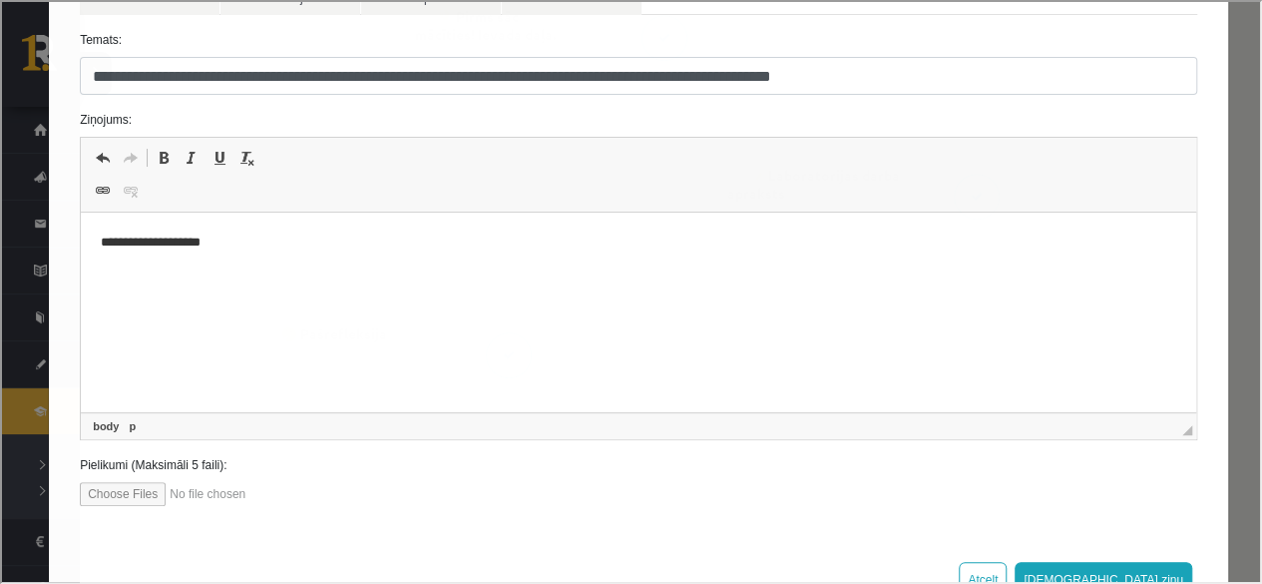
scroll to position [301, 0]
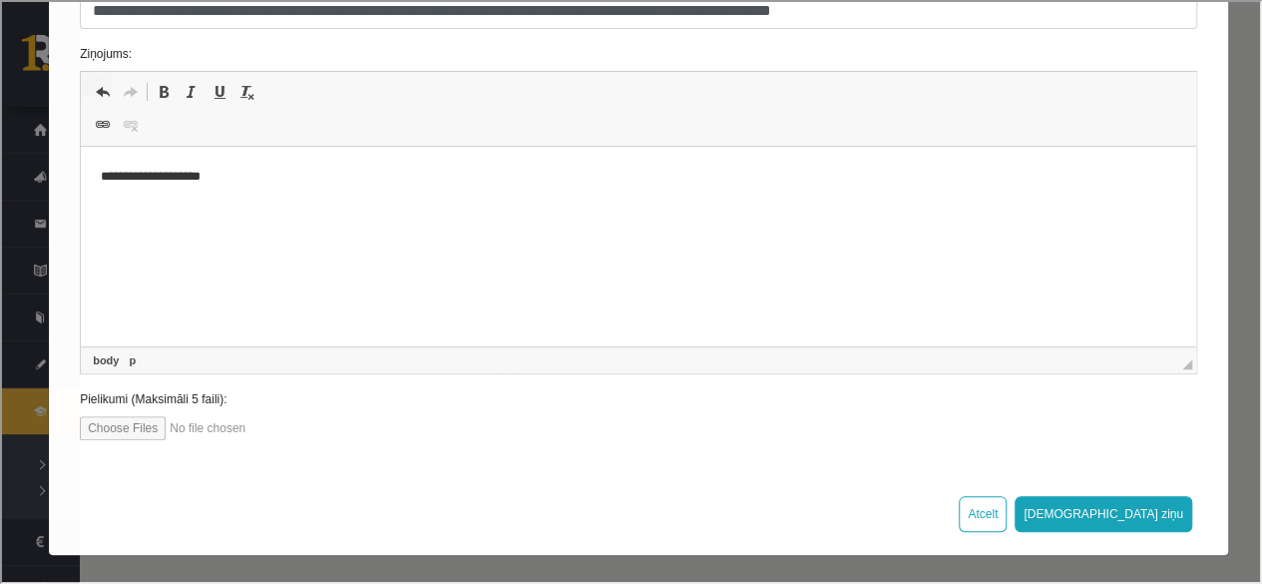
drag, startPoint x: 1251, startPoint y: 326, endPoint x: 1264, endPoint y: 557, distance: 230.8
click at [1156, 514] on button "[DEMOGRAPHIC_DATA] ziņu" at bounding box center [1102, 512] width 178 height 36
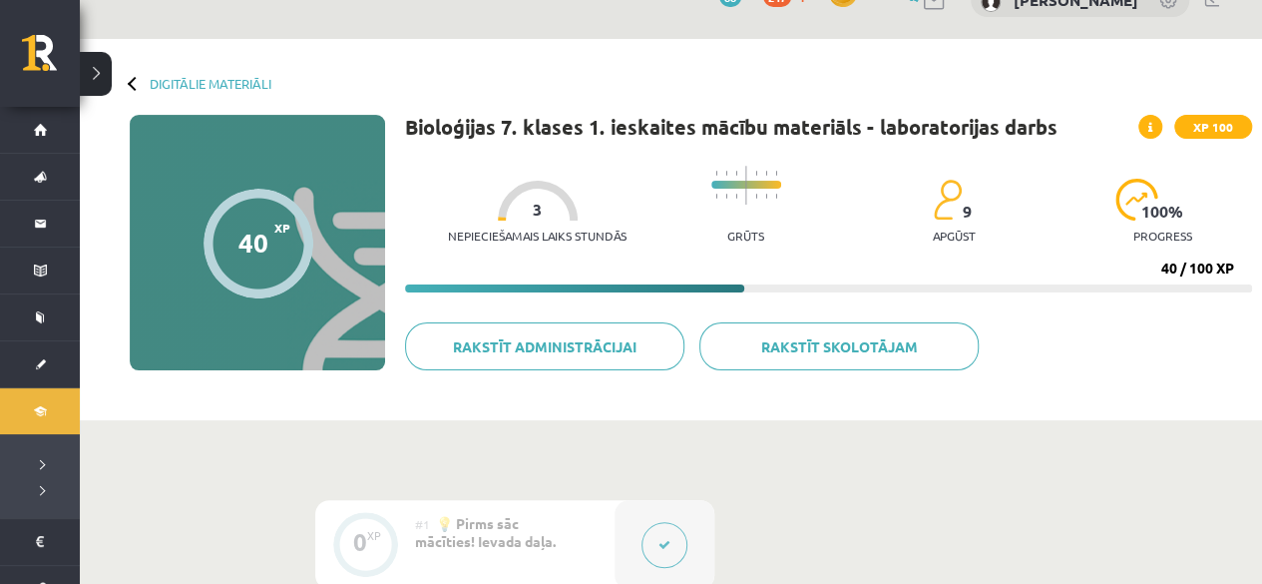
scroll to position [32, 0]
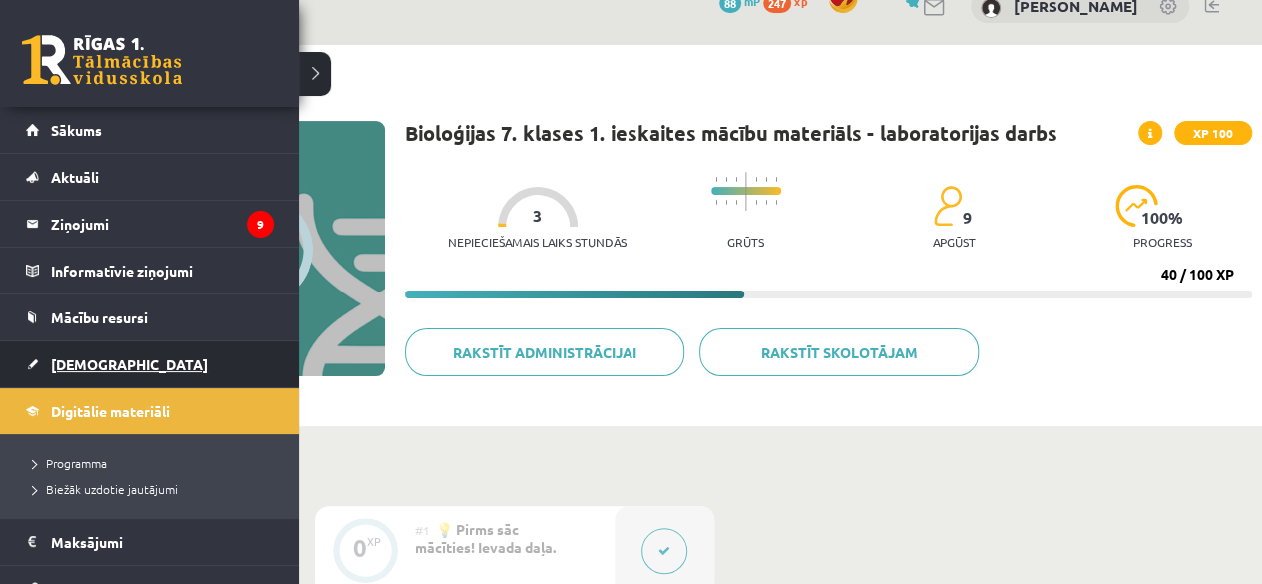
click at [33, 356] on link "[DEMOGRAPHIC_DATA]" at bounding box center [150, 364] width 248 height 46
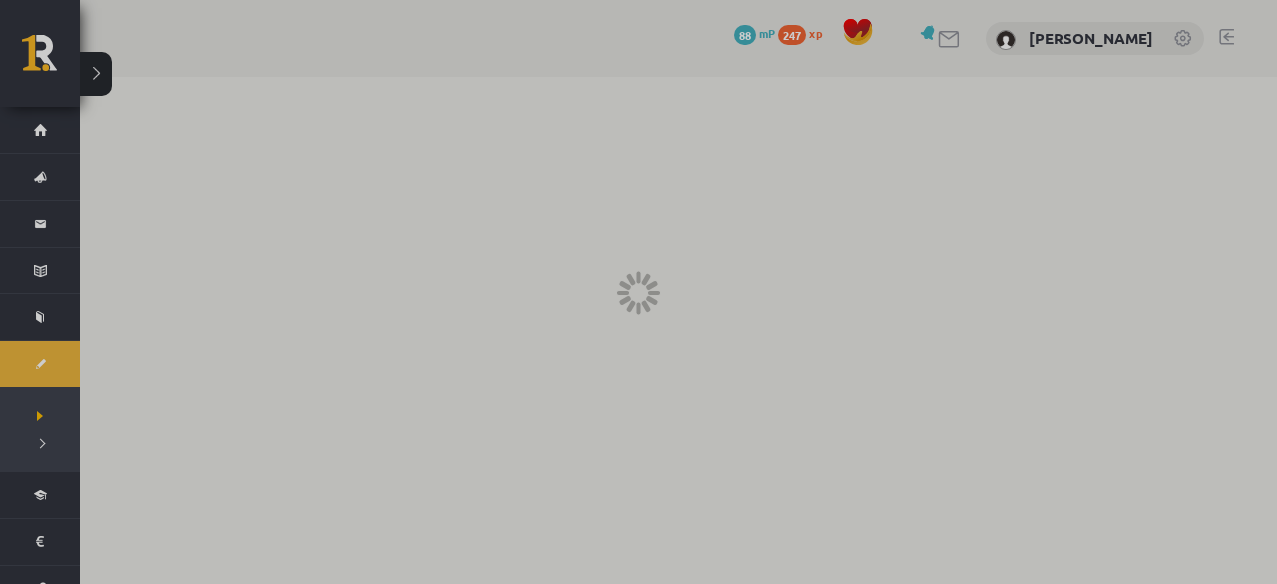
click at [33, 357] on div at bounding box center [638, 292] width 1277 height 584
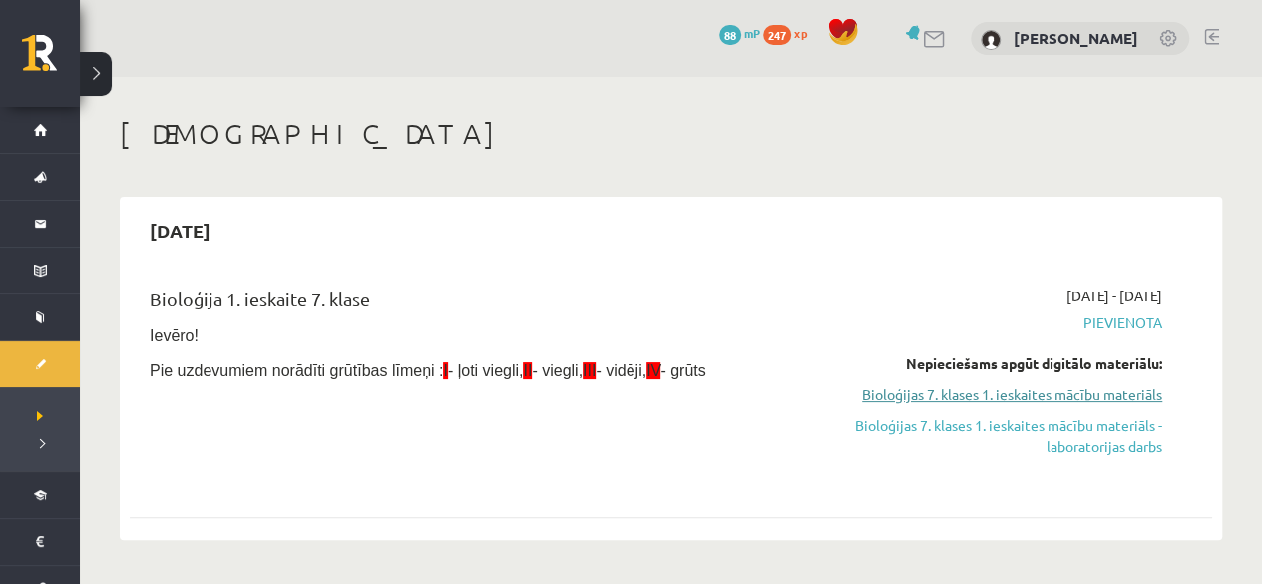
click at [972, 404] on link "Bioloģijas 7. klases 1. ieskaites mācību materiāls" at bounding box center [1003, 394] width 317 height 21
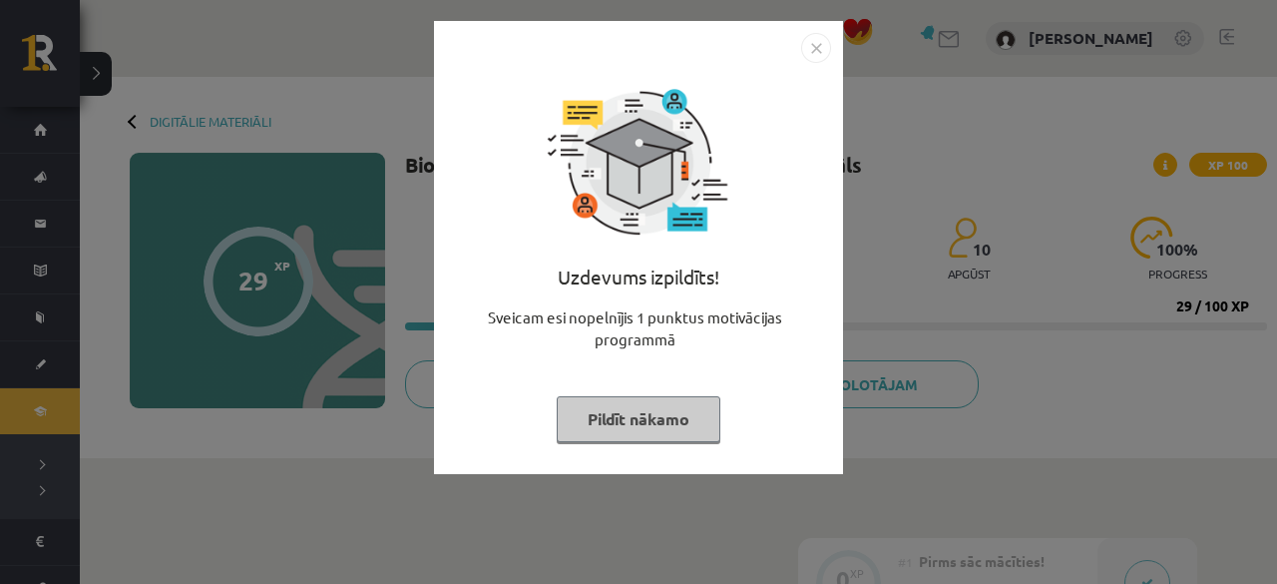
click at [616, 422] on button "Pildīt nākamo" at bounding box center [639, 419] width 164 height 46
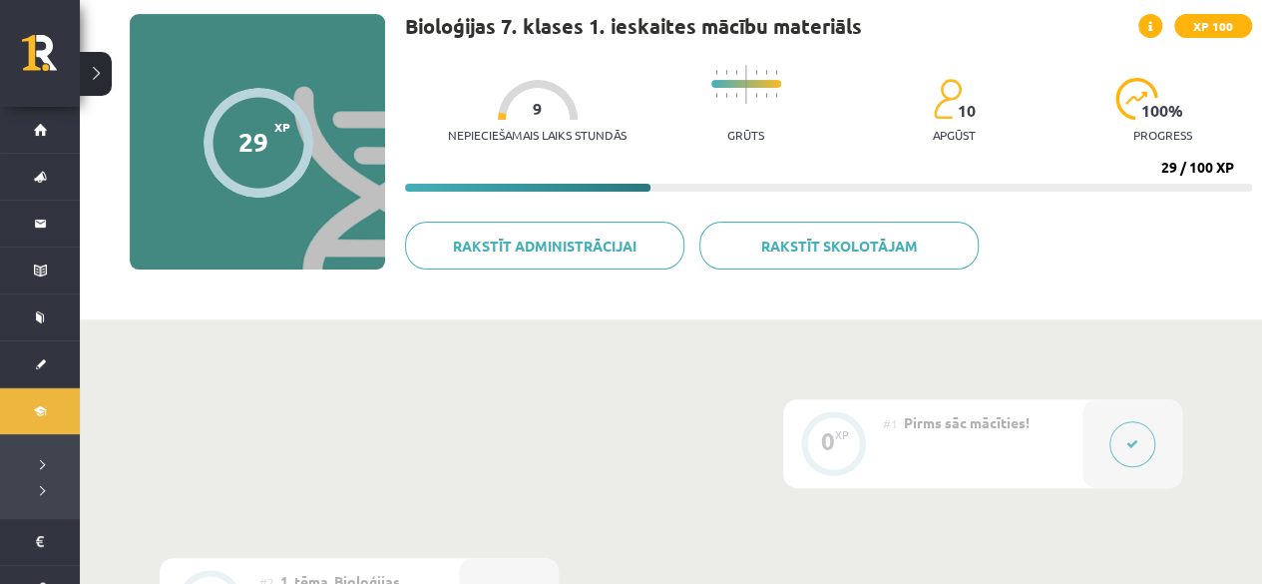
scroll to position [20, 0]
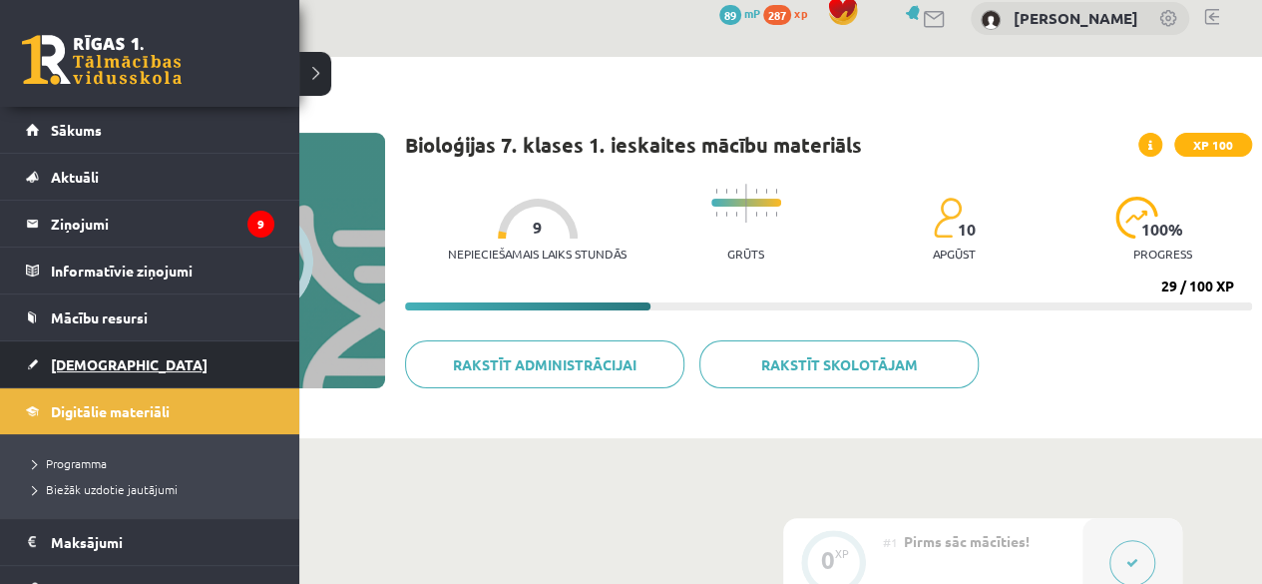
click at [62, 372] on link "[DEMOGRAPHIC_DATA]" at bounding box center [150, 364] width 248 height 46
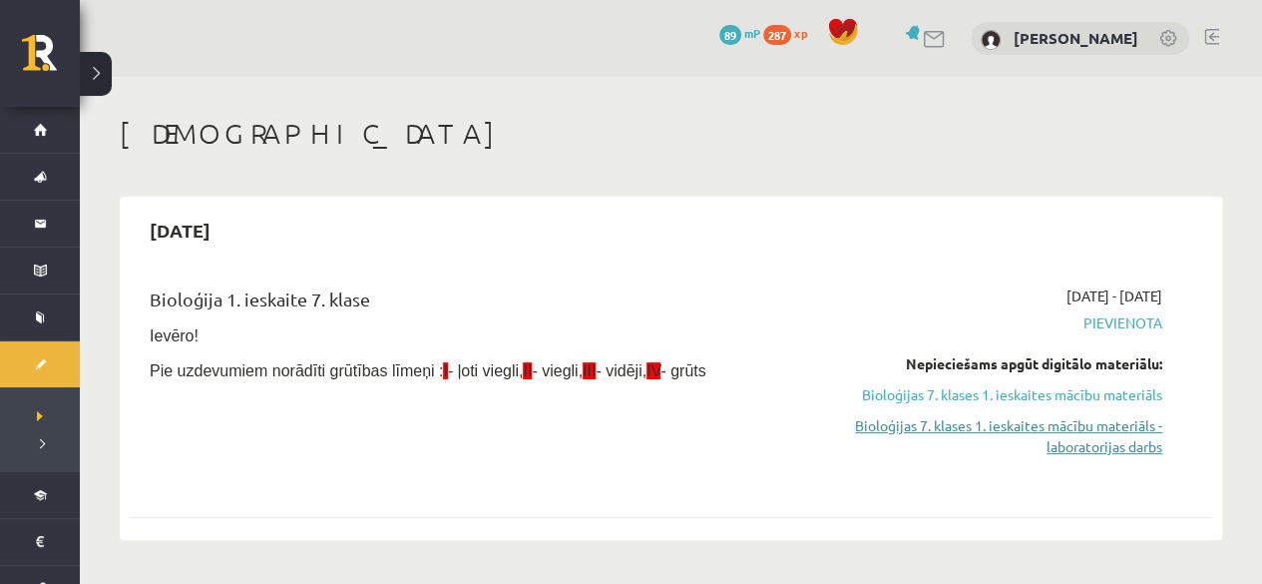
click at [1095, 420] on link "Bioloģijas 7. klases 1. ieskaites mācību materiāls - laboratorijas darbs" at bounding box center [1003, 436] width 317 height 42
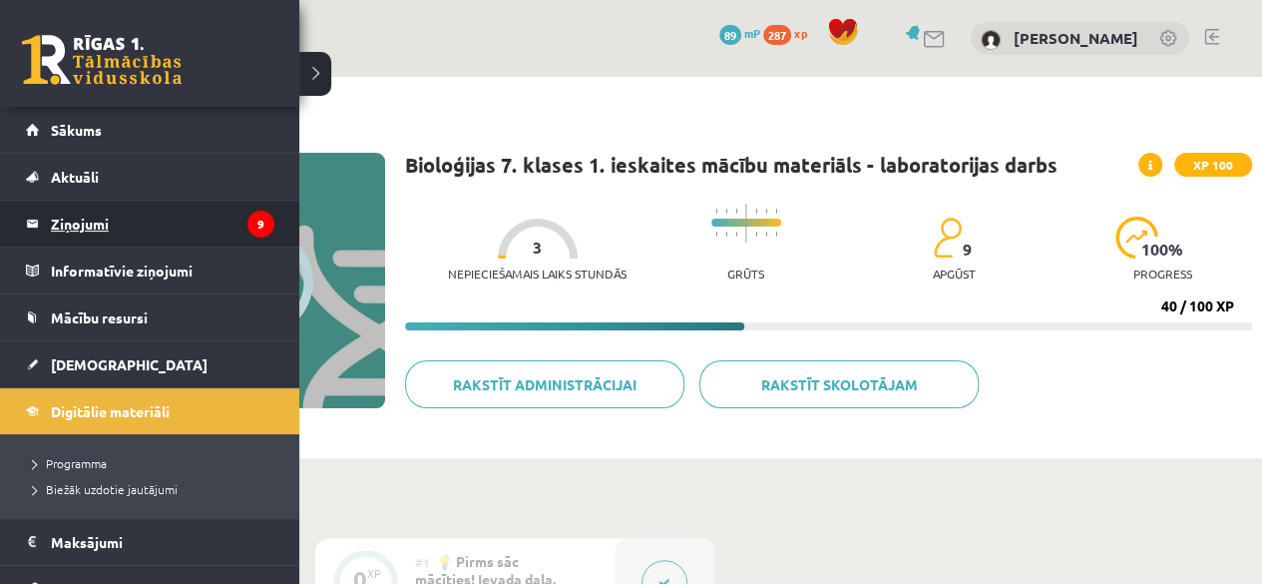
click at [85, 239] on legend "Ziņojumi 9" at bounding box center [162, 224] width 223 height 46
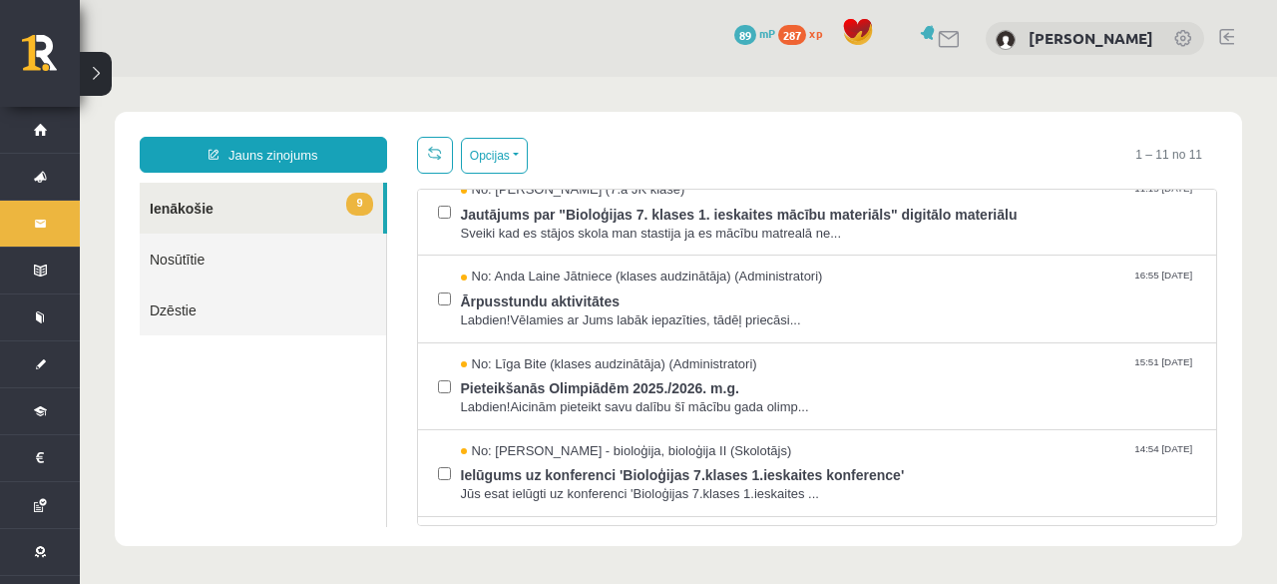
scroll to position [197, 0]
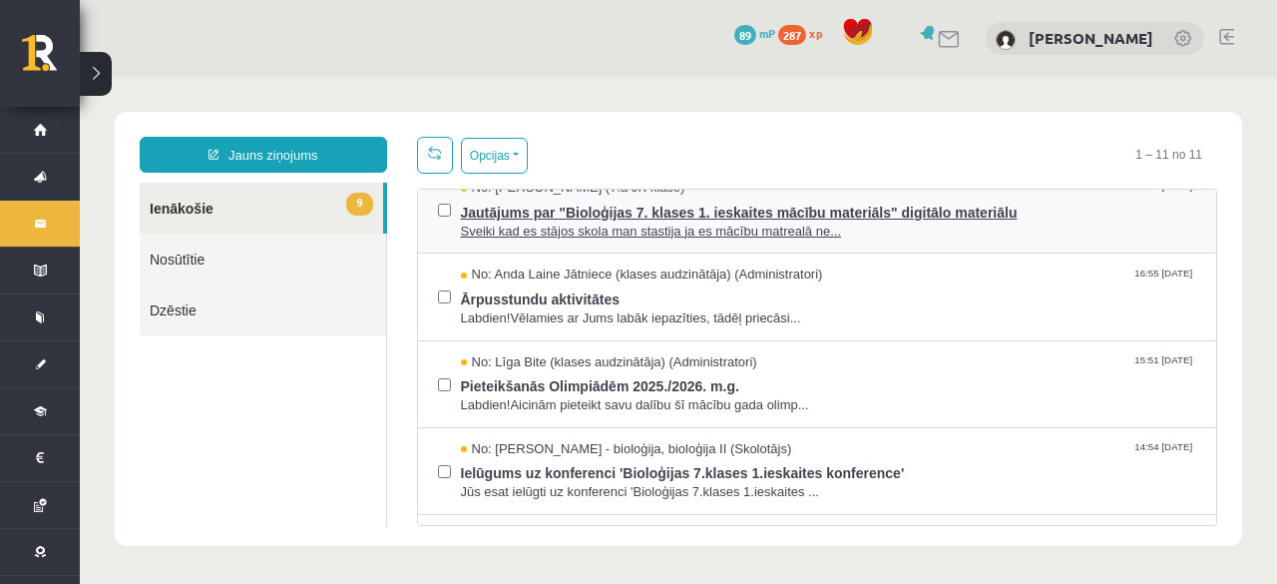
click at [1071, 236] on span "Sveiki kad es stājos skola man stastija ja es mācību matrealā ne..." at bounding box center [829, 231] width 736 height 19
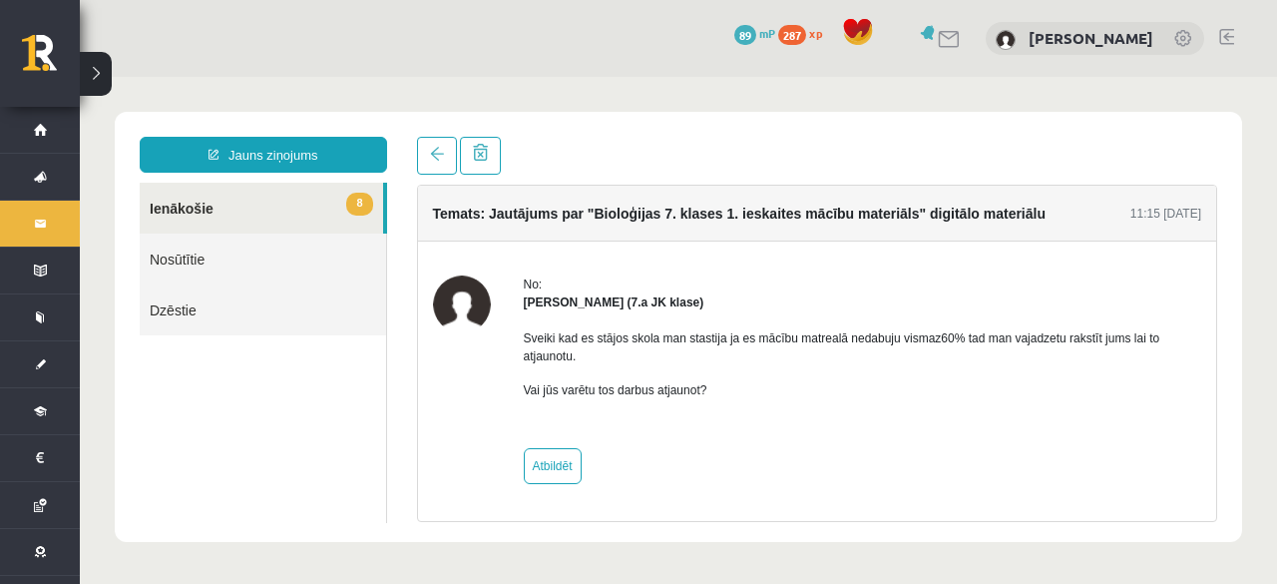
scroll to position [0, 0]
click at [253, 272] on link "Nosūtītie" at bounding box center [263, 258] width 246 height 51
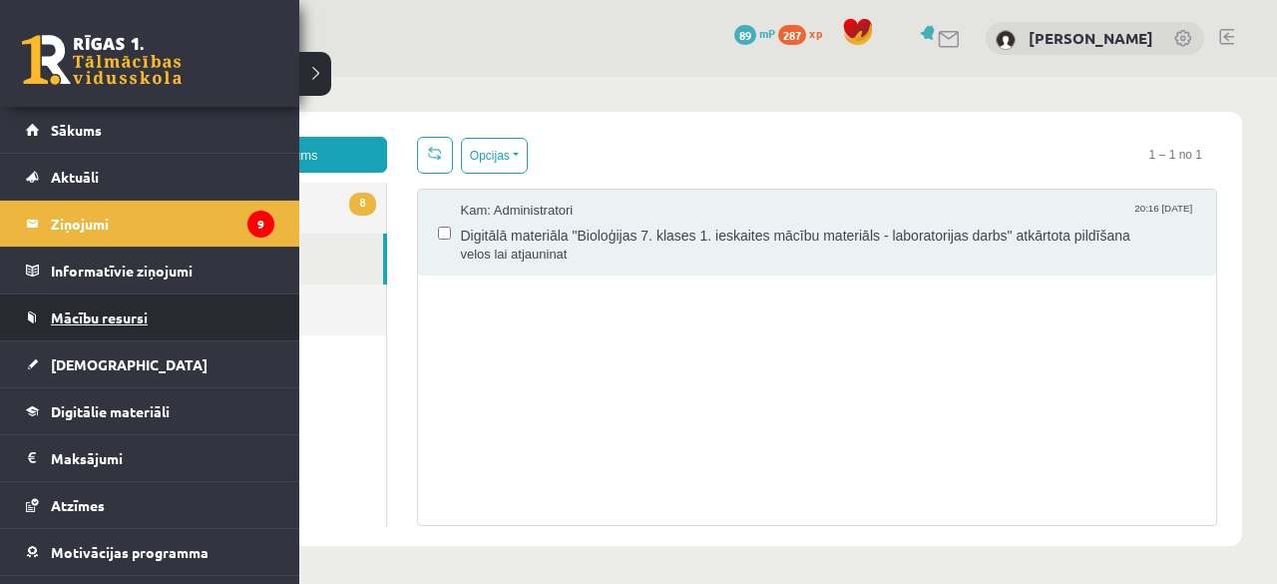
click at [79, 330] on link "Mācību resursi" at bounding box center [150, 317] width 248 height 46
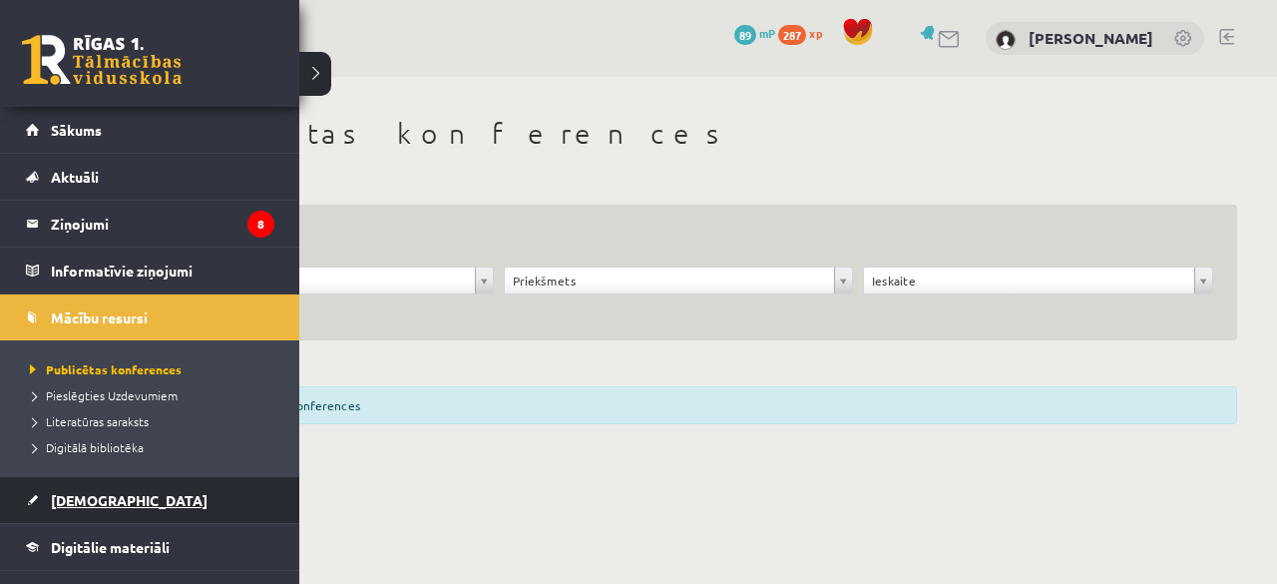
click at [87, 491] on span "[DEMOGRAPHIC_DATA]" at bounding box center [129, 500] width 157 height 18
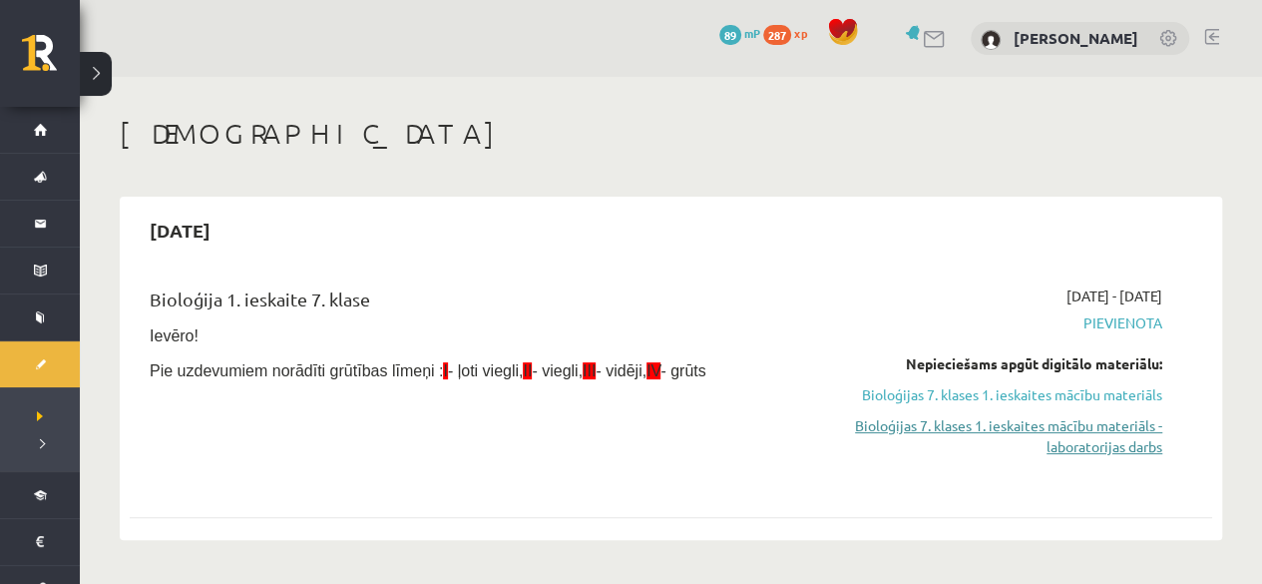
click at [902, 428] on link "Bioloģijas 7. klases 1. ieskaites mācību materiāls - laboratorijas darbs" at bounding box center [1003, 436] width 317 height 42
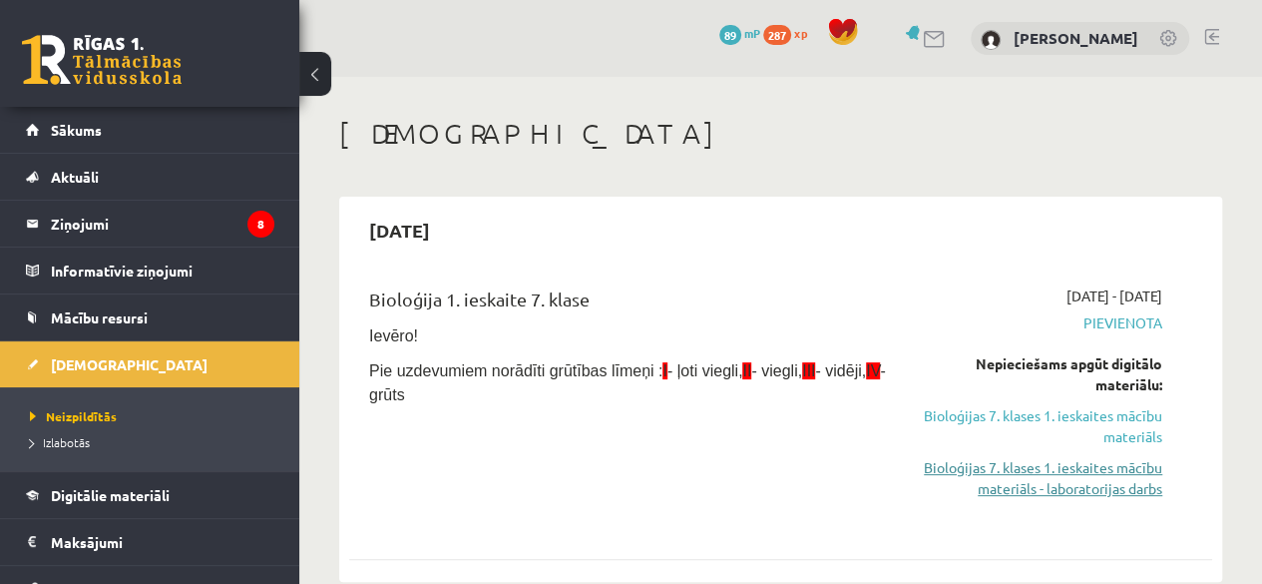
click at [990, 489] on link "Bioloģijas 7. klases 1. ieskaites mācību materiāls - laboratorijas darbs" at bounding box center [1040, 478] width 244 height 42
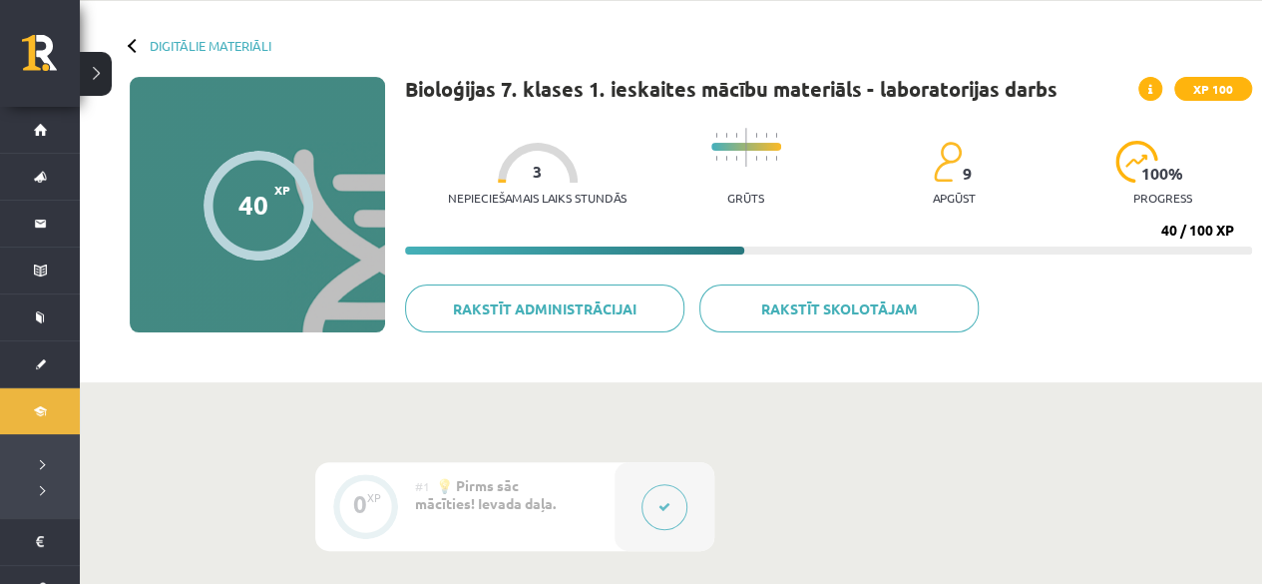
scroll to position [84, 0]
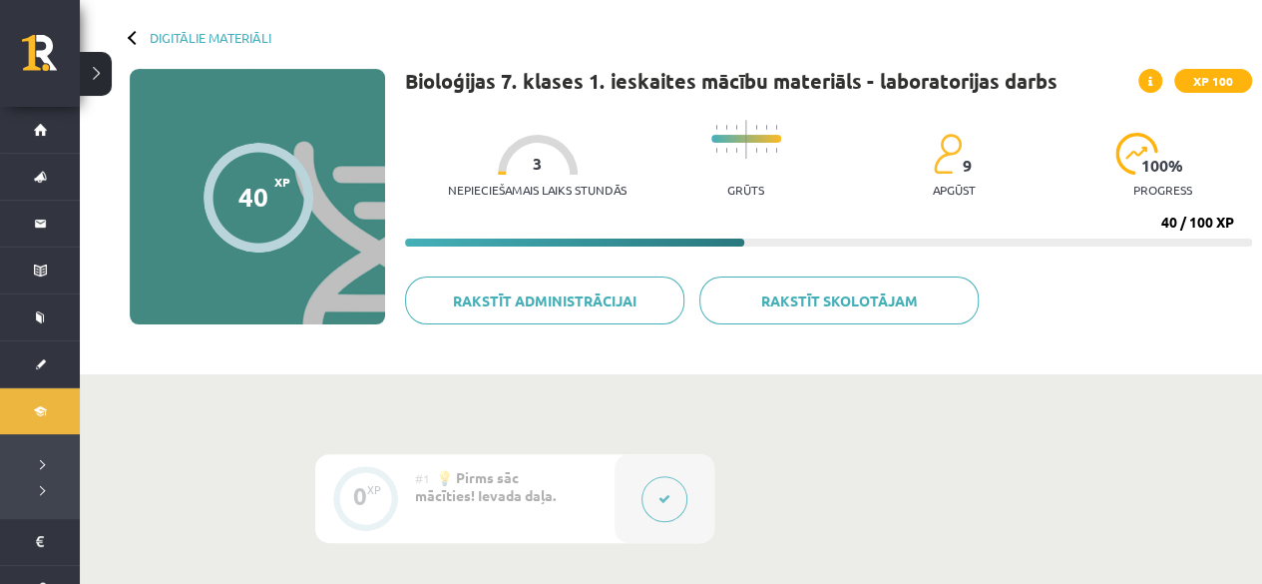
drag, startPoint x: 1253, startPoint y: 226, endPoint x: 1246, endPoint y: 275, distance: 49.4
click at [1246, 275] on div "Digitālie materiāli 40 XP XP 100 40 / 100 XP Bioloģijas 7. klases 1. ieskaites …" at bounding box center [671, 183] width 1182 height 381
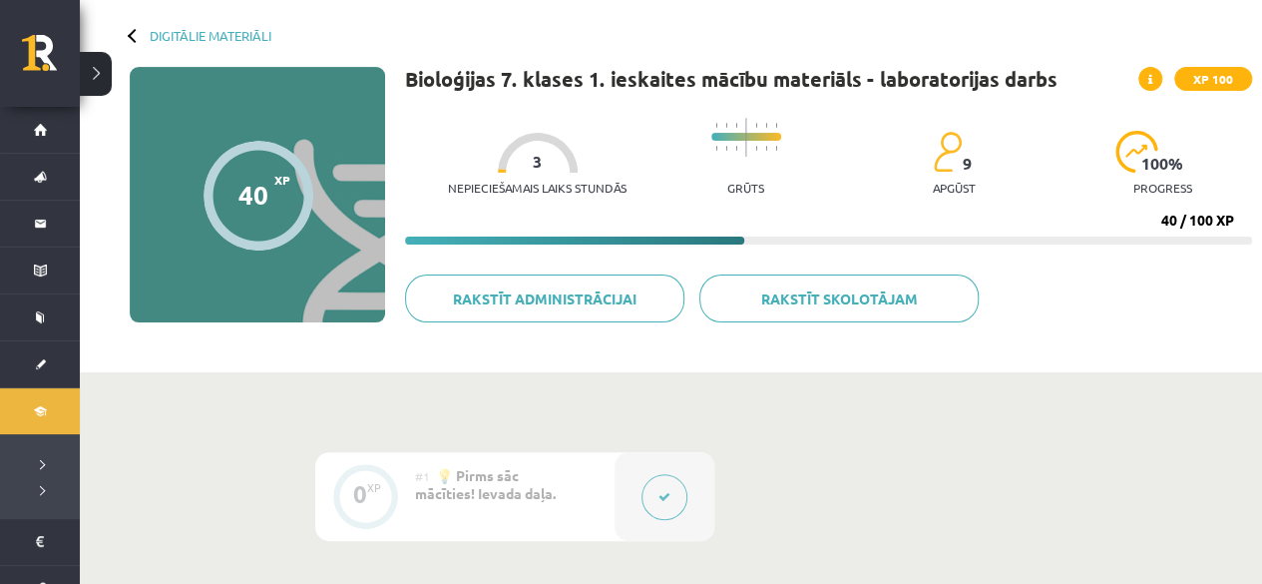
scroll to position [16, 0]
